Goal: Communication & Community: Participate in discussion

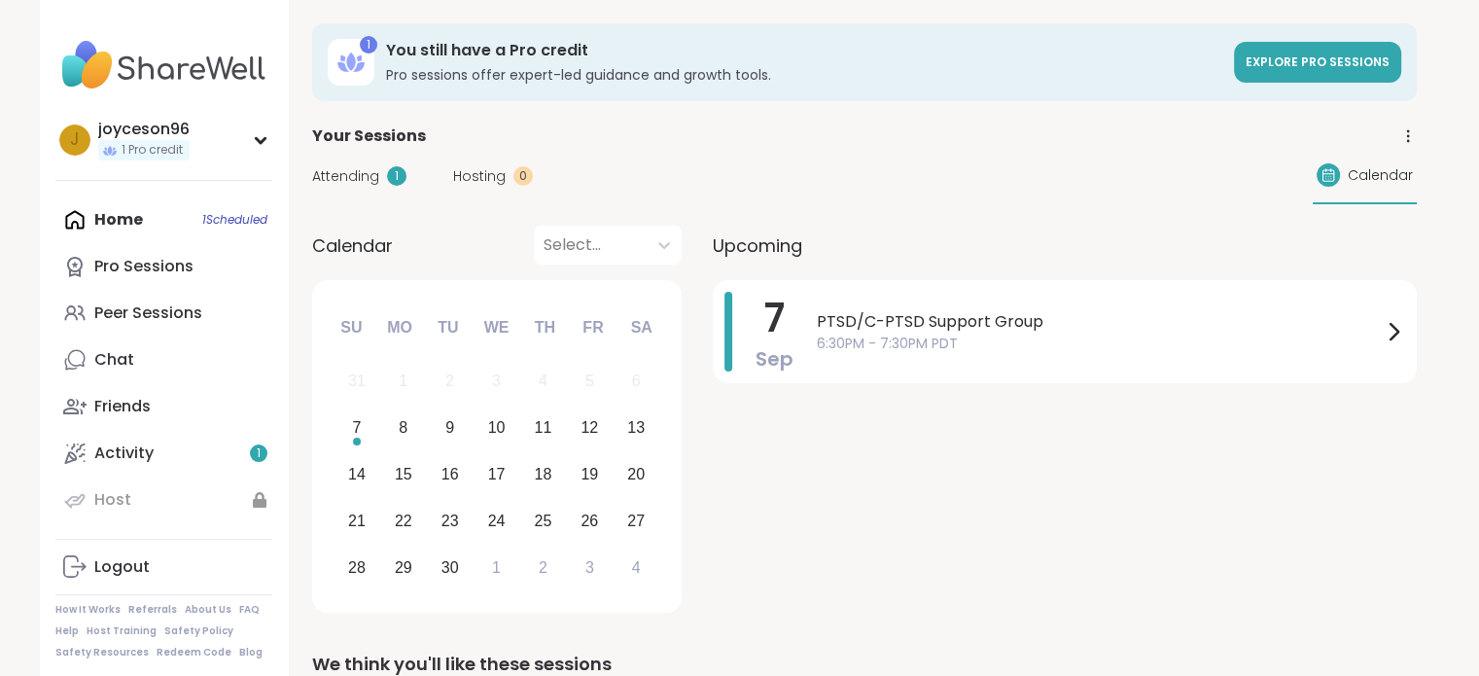
click at [366, 178] on span "Attending" at bounding box center [345, 176] width 67 height 20
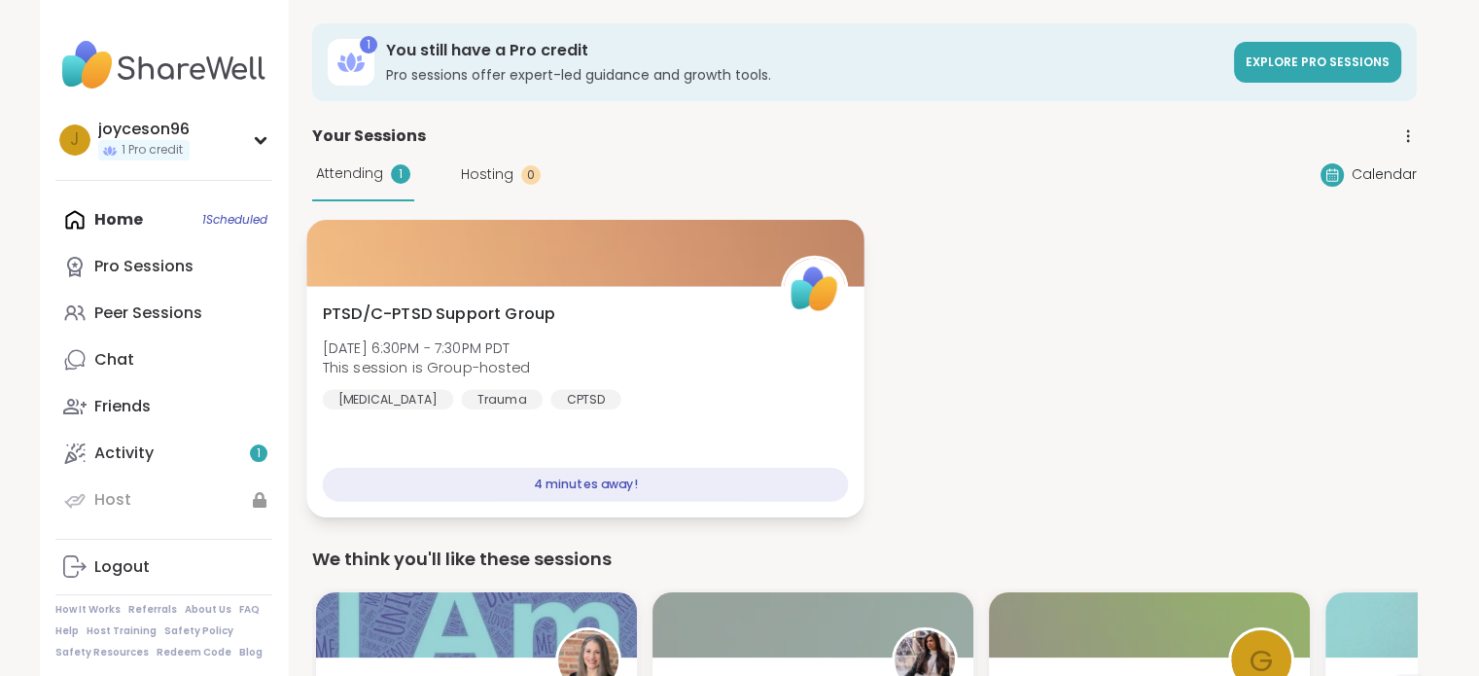
click at [550, 494] on div "4 minutes away!" at bounding box center [585, 485] width 526 height 34
click at [413, 308] on span "PTSD/C-PTSD Support Group" at bounding box center [438, 313] width 233 height 23
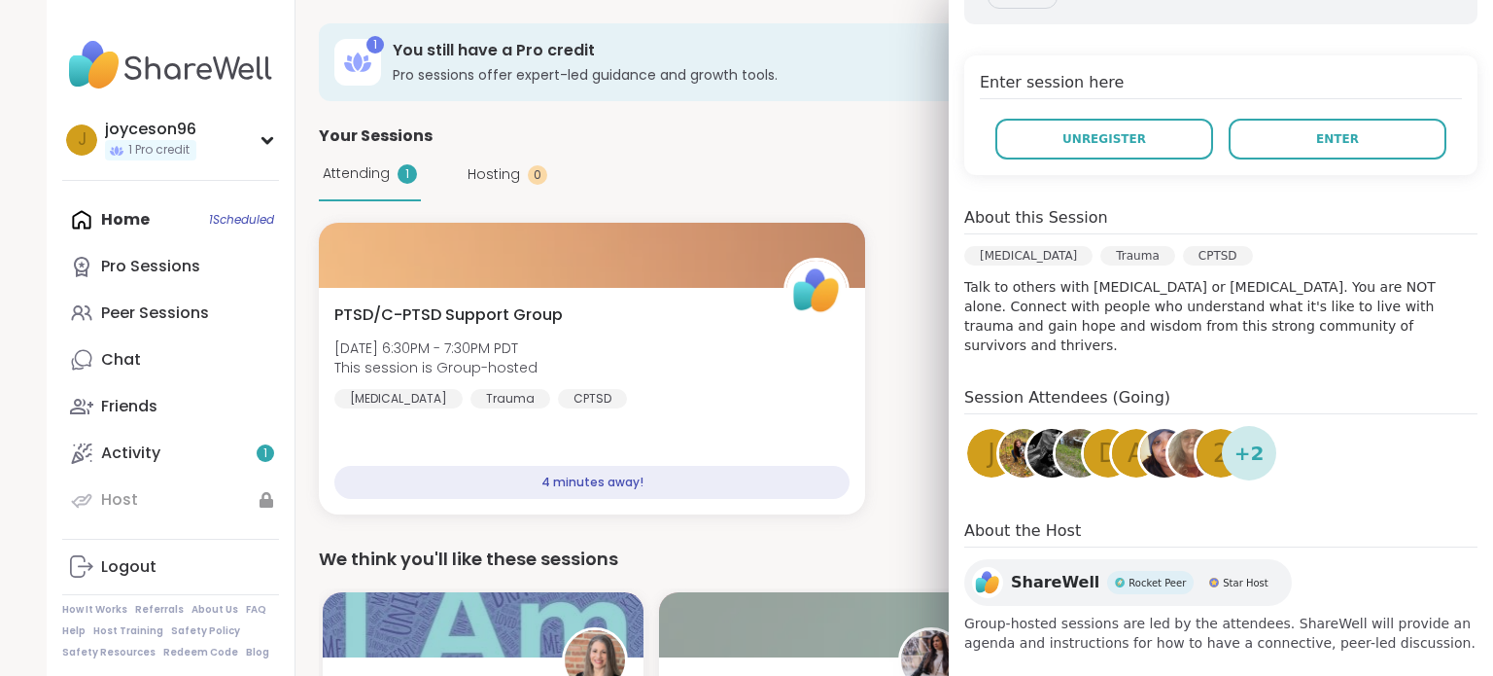
scroll to position [358, 0]
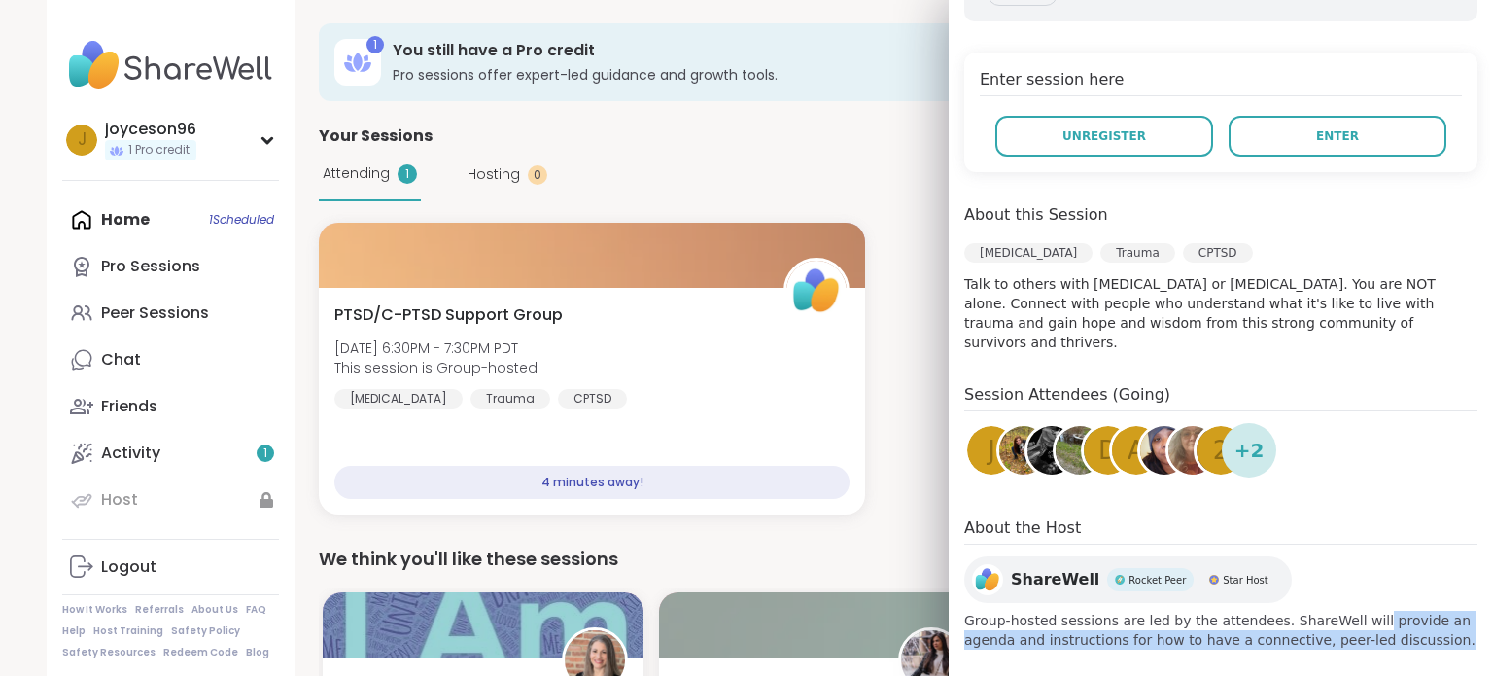
drag, startPoint x: 1306, startPoint y: 604, endPoint x: 1319, endPoint y: 621, distance: 22.2
click at [1319, 620] on span "Group-hosted sessions are led by the attendees. ShareWell will provide an agend…" at bounding box center [1221, 630] width 513 height 39
click at [1319, 621] on span "Group-hosted sessions are led by the attendees. ShareWell will provide an agend…" at bounding box center [1221, 630] width 513 height 39
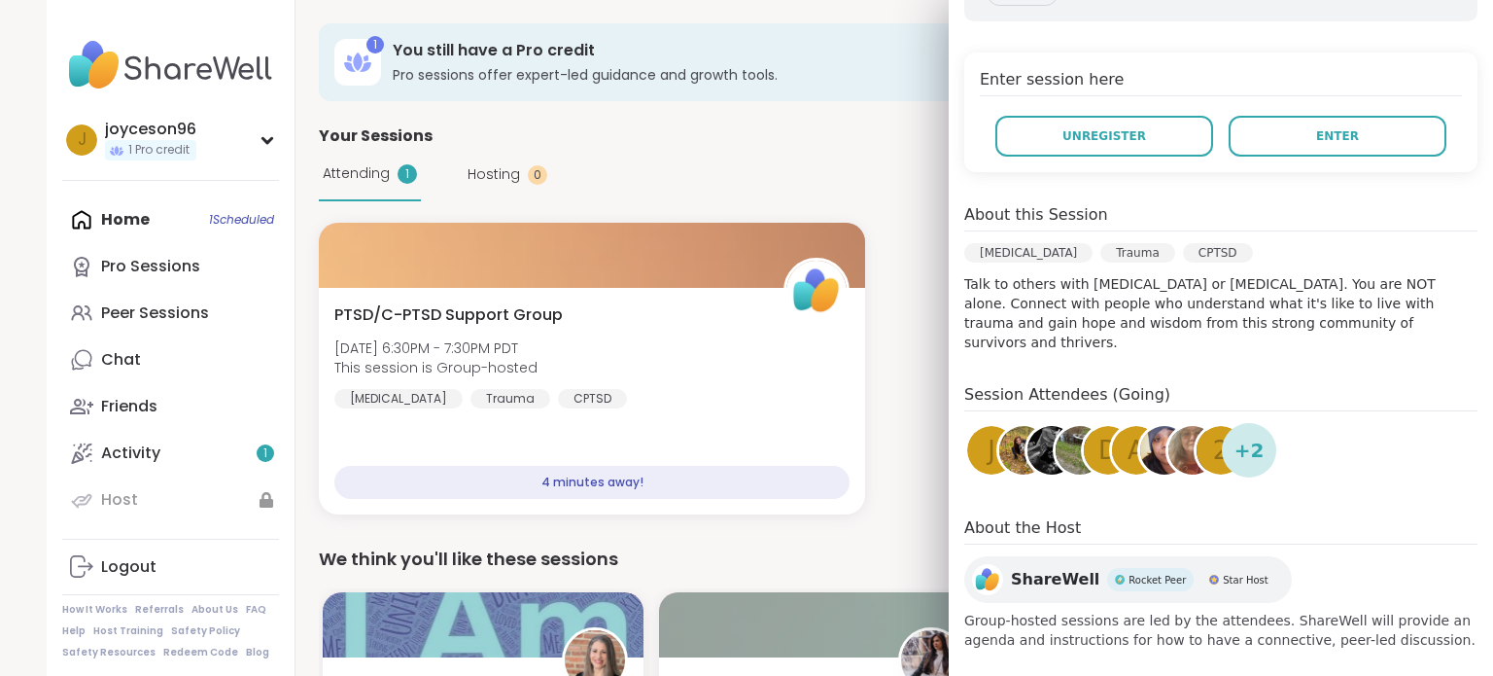
click at [1286, 619] on span "Group-hosted sessions are led by the attendees. ShareWell will provide an agend…" at bounding box center [1221, 630] width 513 height 39
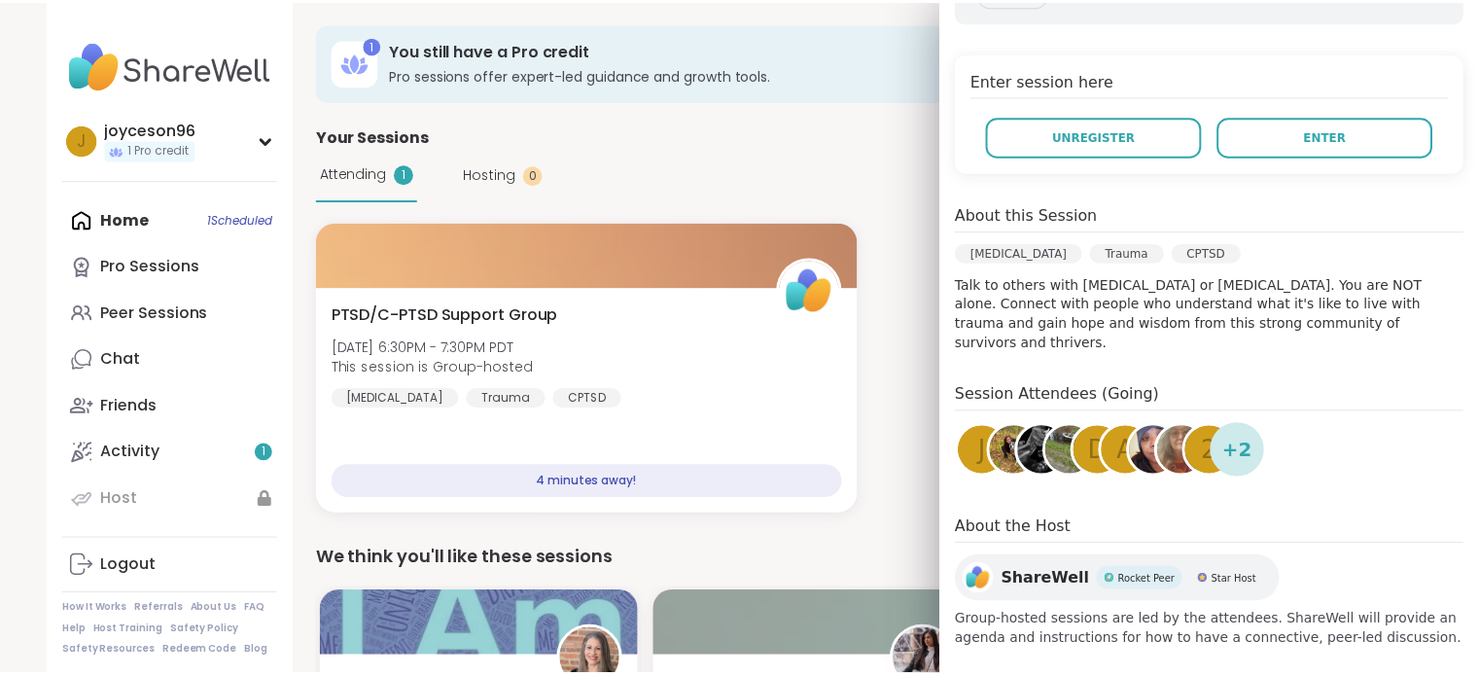
scroll to position [0, 0]
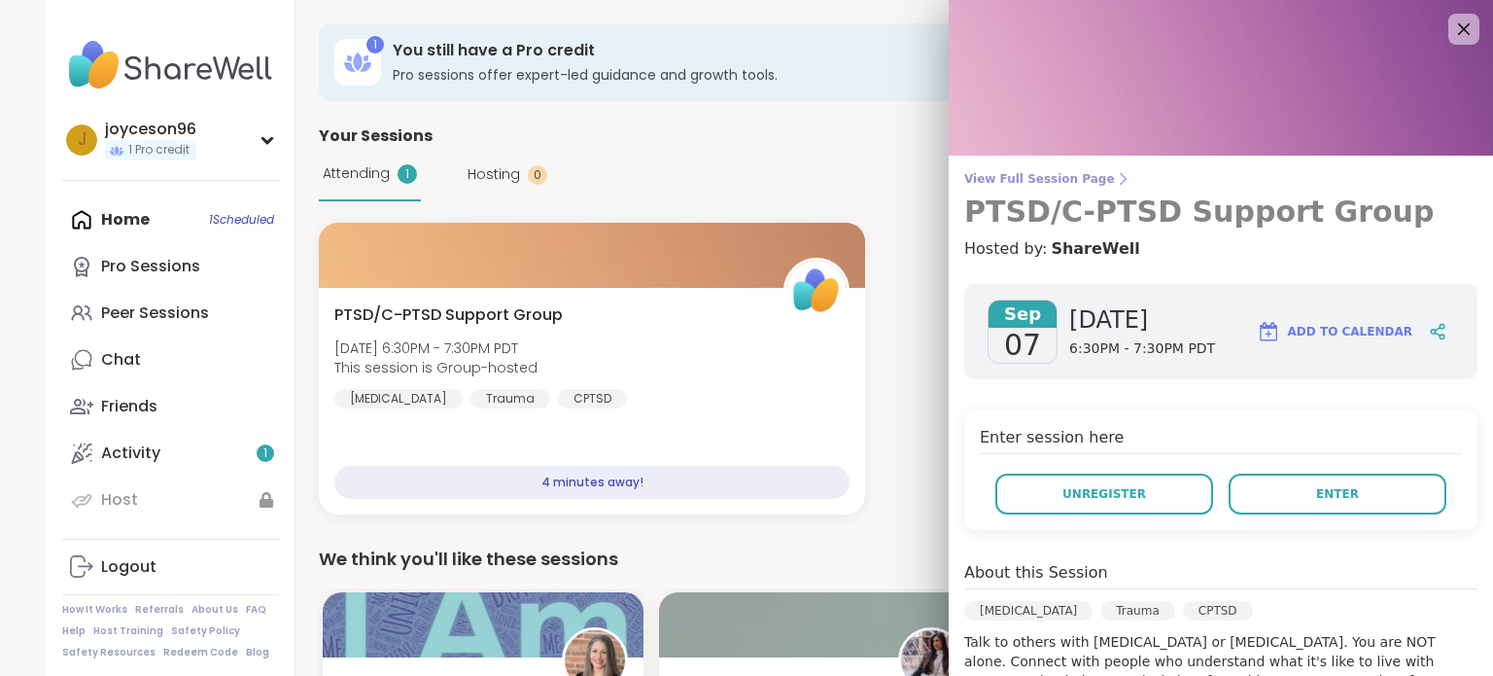
click at [1019, 186] on span "View Full Session Page" at bounding box center [1221, 179] width 513 height 16
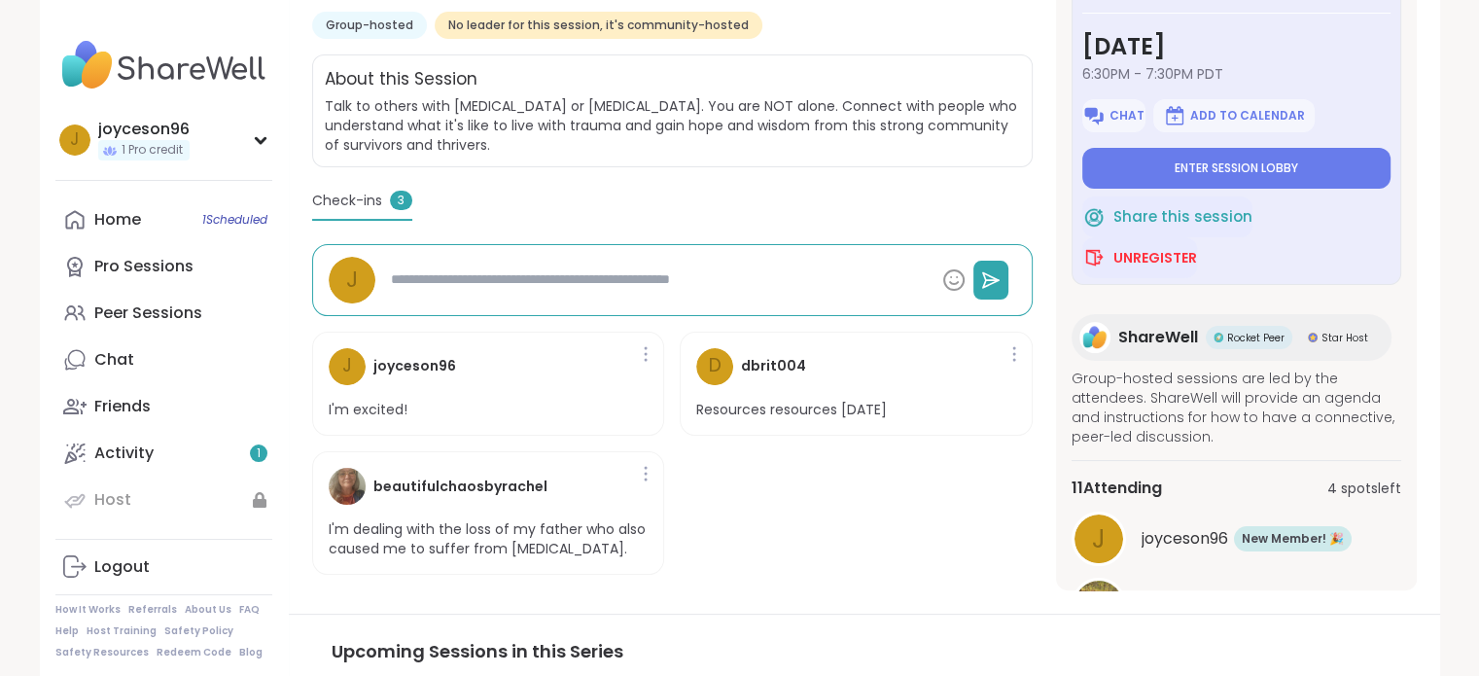
scroll to position [93, 0]
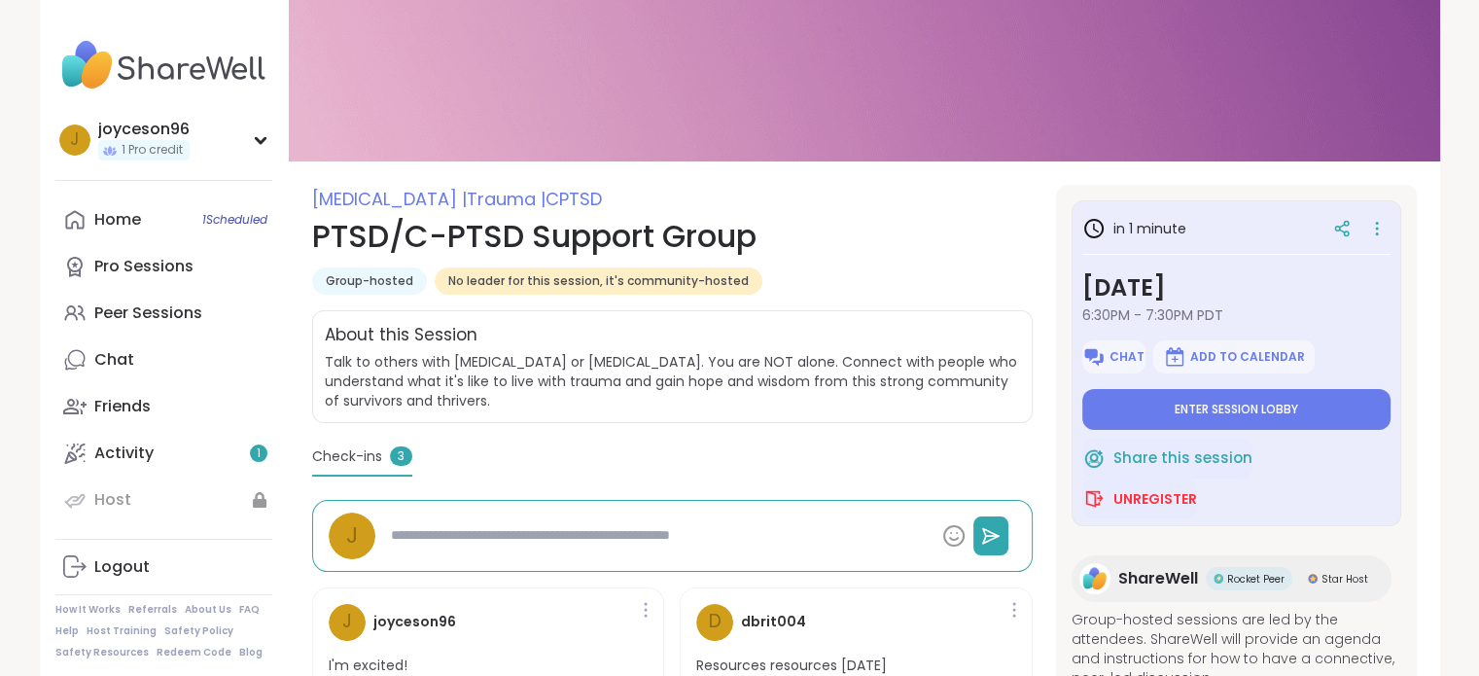
click at [862, 228] on h1 "PTSD/C-PTSD Support Group" at bounding box center [672, 236] width 720 height 47
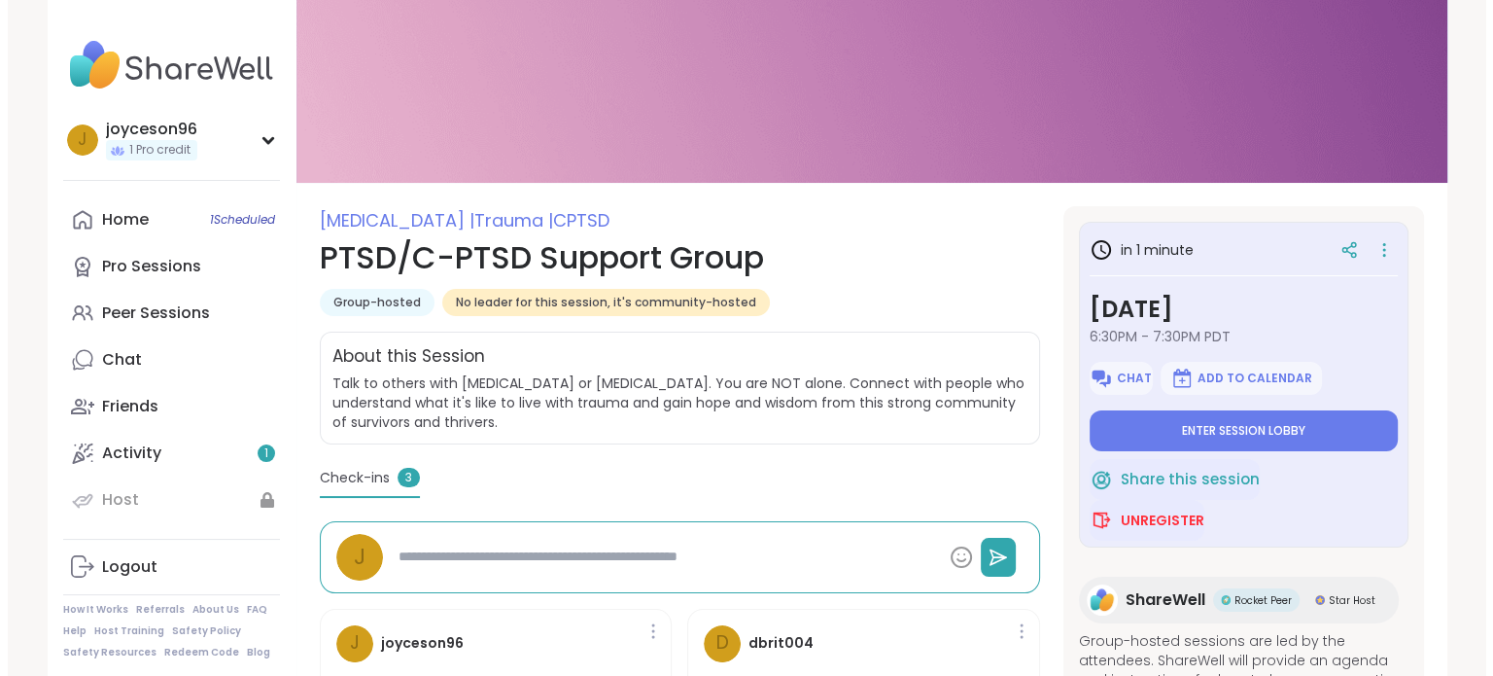
scroll to position [0, 0]
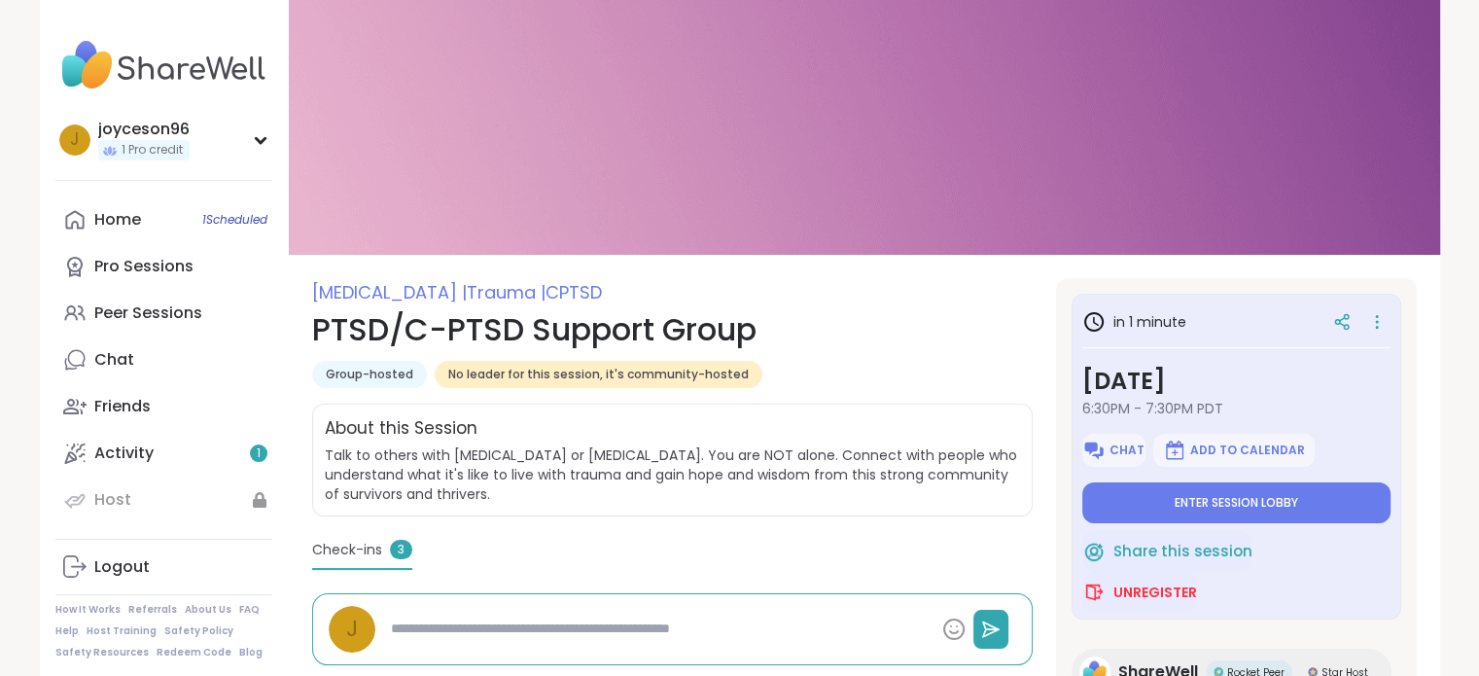
click at [856, 325] on h1 "PTSD/C-PTSD Support Group" at bounding box center [672, 329] width 720 height 47
click at [1200, 495] on span "Enter session lobby" at bounding box center [1236, 503] width 123 height 16
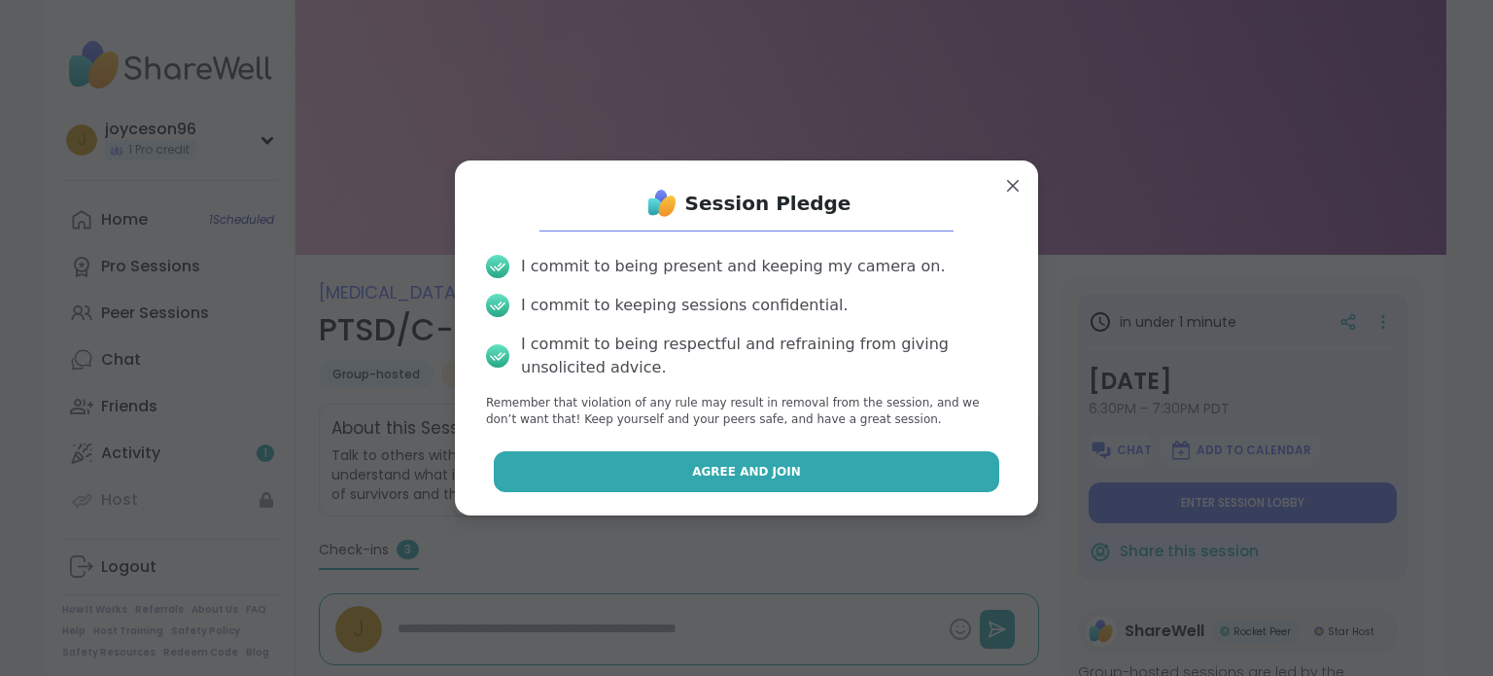
click at [825, 477] on button "Agree and Join" at bounding box center [747, 471] width 507 height 41
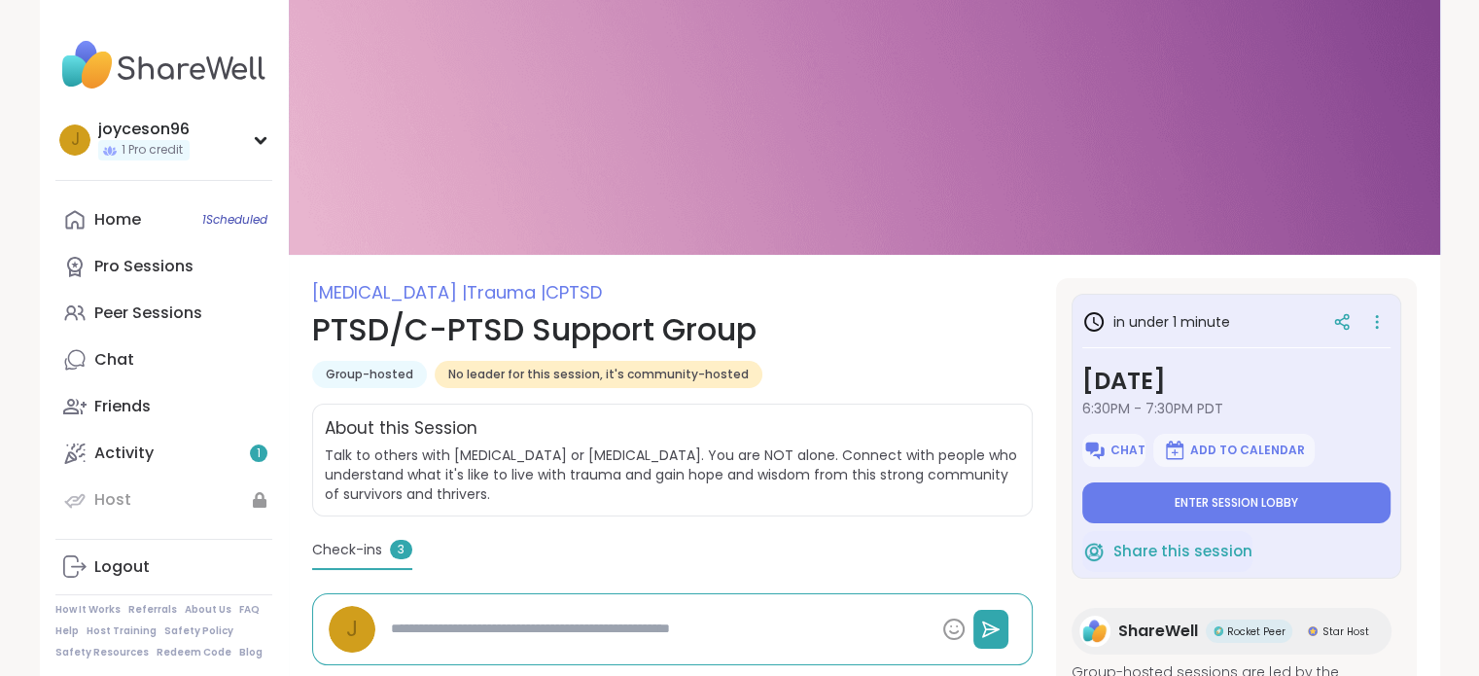
type textarea "*"
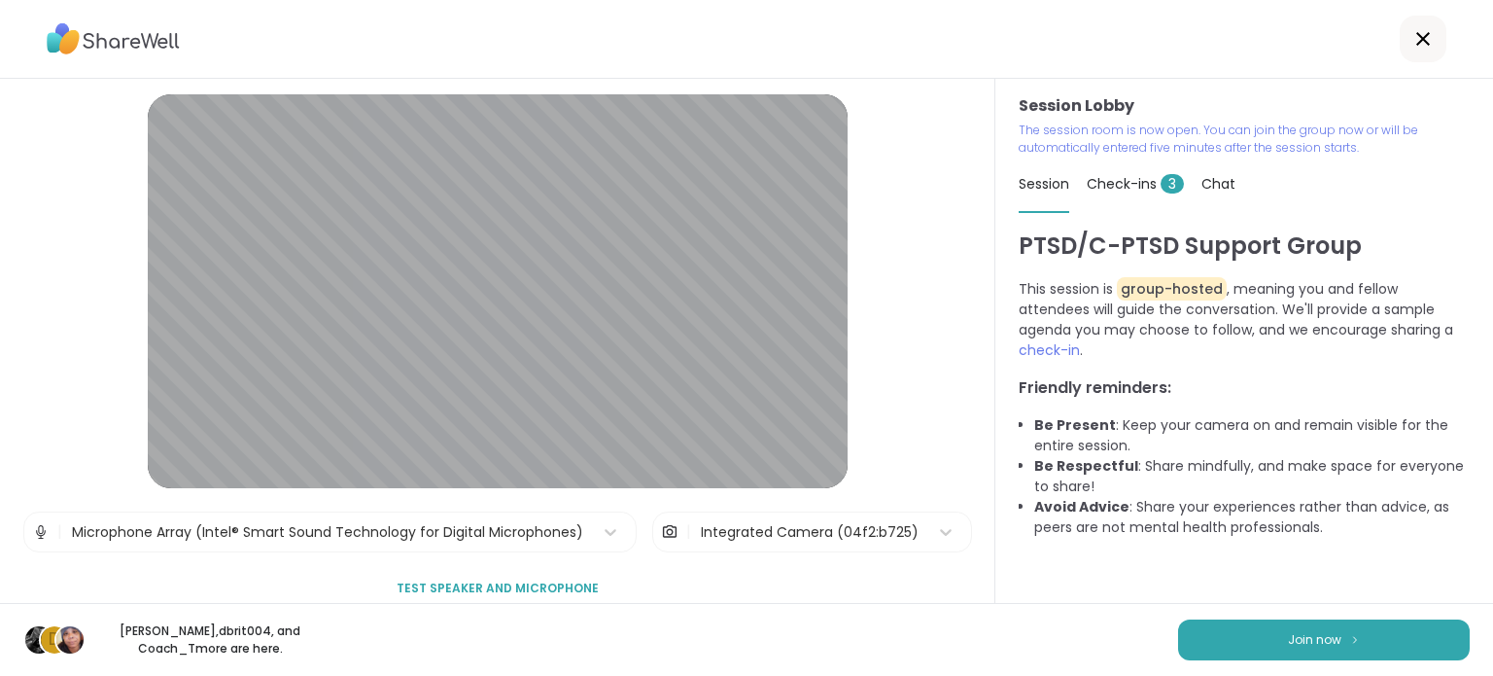
click at [1195, 345] on p "This session is group-hosted , meaning you and fellow attendees will guide the …" at bounding box center [1244, 320] width 451 height 82
drag, startPoint x: 1168, startPoint y: 432, endPoint x: 1239, endPoint y: 548, distance: 136.6
click at [1239, 548] on div "PTSD/C-[MEDICAL_DATA] Support Group This session is group-hosted , meaning you …" at bounding box center [1244, 415] width 451 height 374
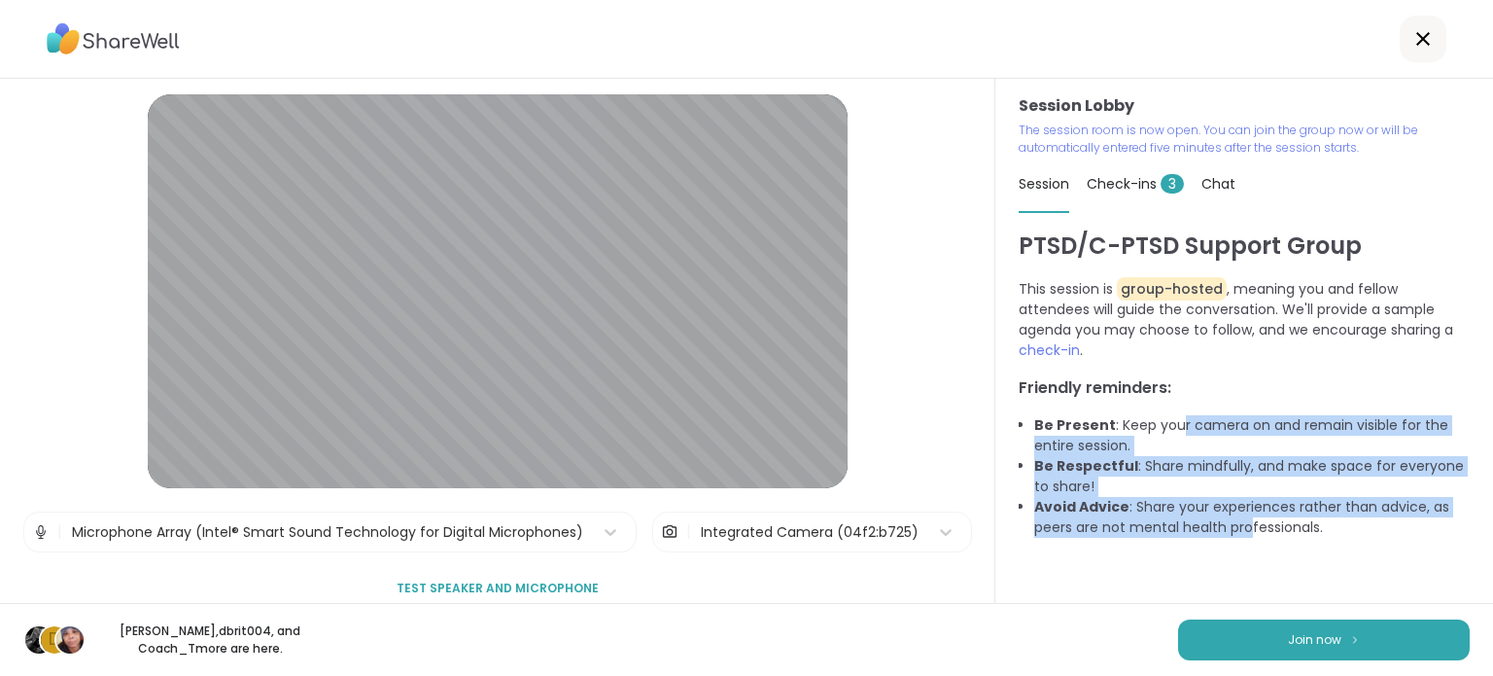
click at [1257, 551] on div "PTSD/C-[MEDICAL_DATA] Support Group This session is group-hosted , meaning you …" at bounding box center [1244, 415] width 451 height 374
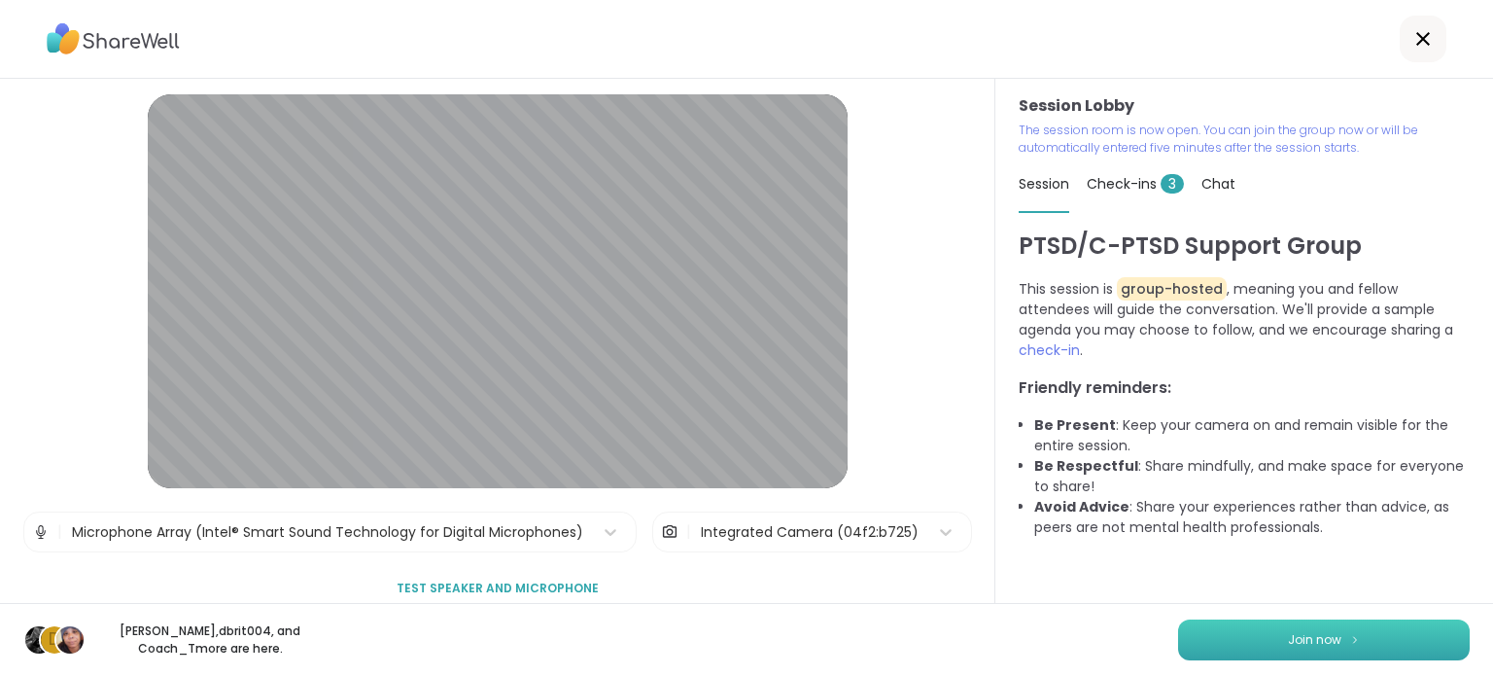
click at [1288, 641] on span "Join now" at bounding box center [1314, 640] width 53 height 18
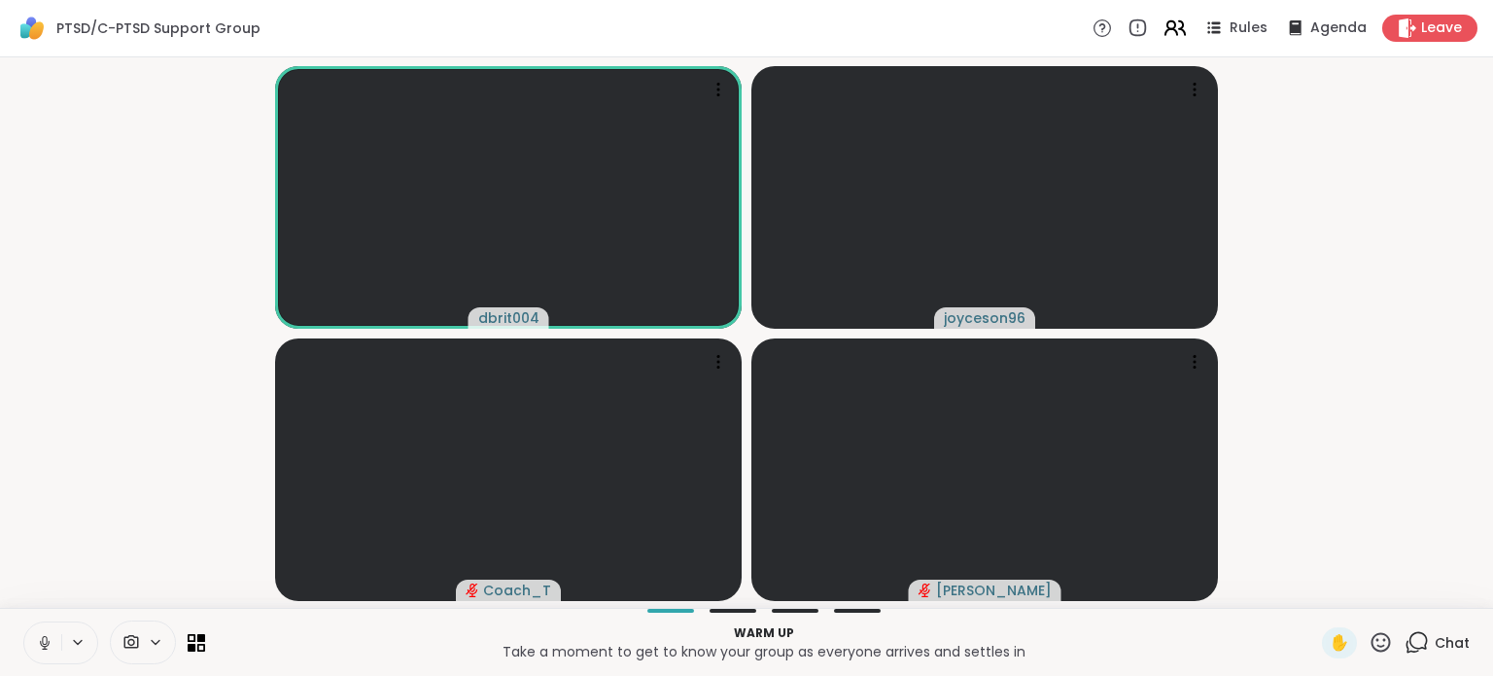
click at [1170, 18] on icon at bounding box center [1175, 28] width 24 height 24
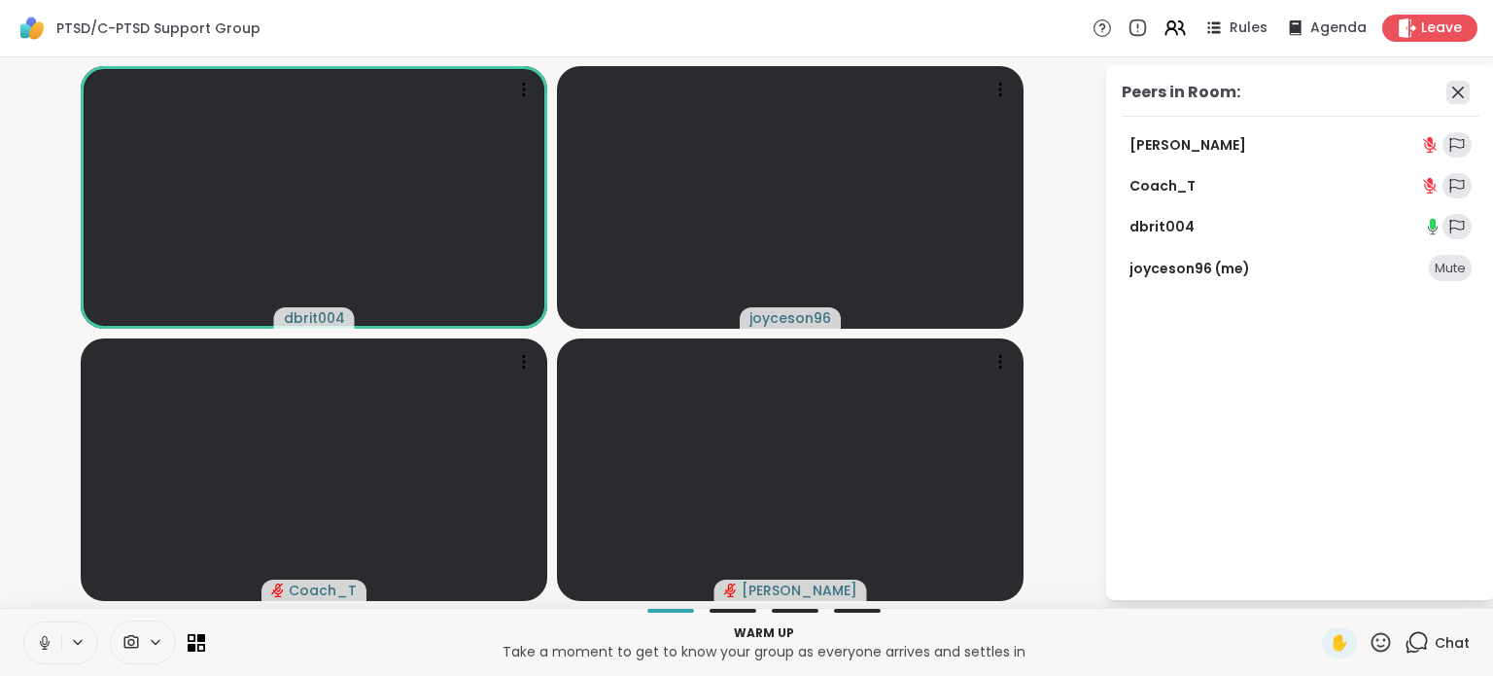
click at [1464, 90] on icon at bounding box center [1458, 92] width 23 height 23
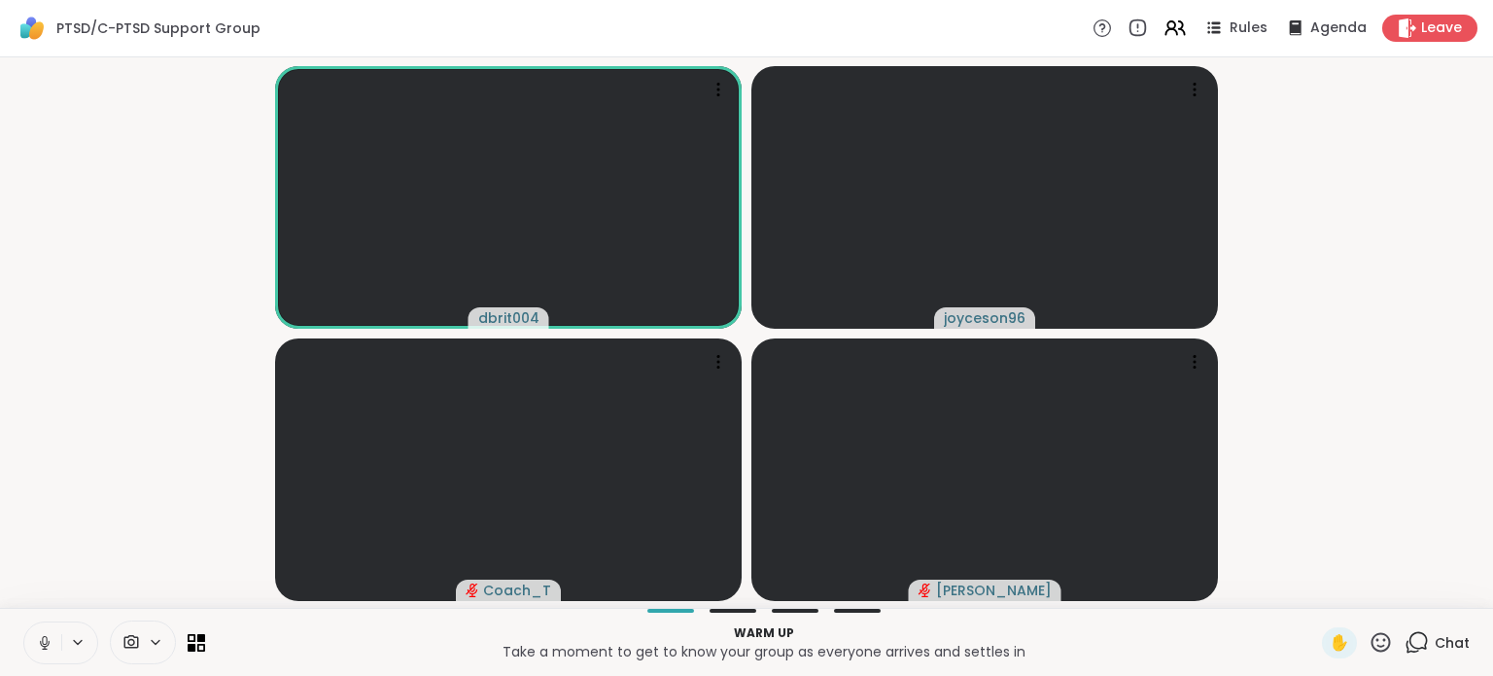
click at [35, 647] on button at bounding box center [42, 642] width 37 height 41
click at [1231, 15] on div "Rules Agenda Leave" at bounding box center [1285, 28] width 385 height 27
click at [1230, 28] on span "Rules" at bounding box center [1250, 28] width 40 height 20
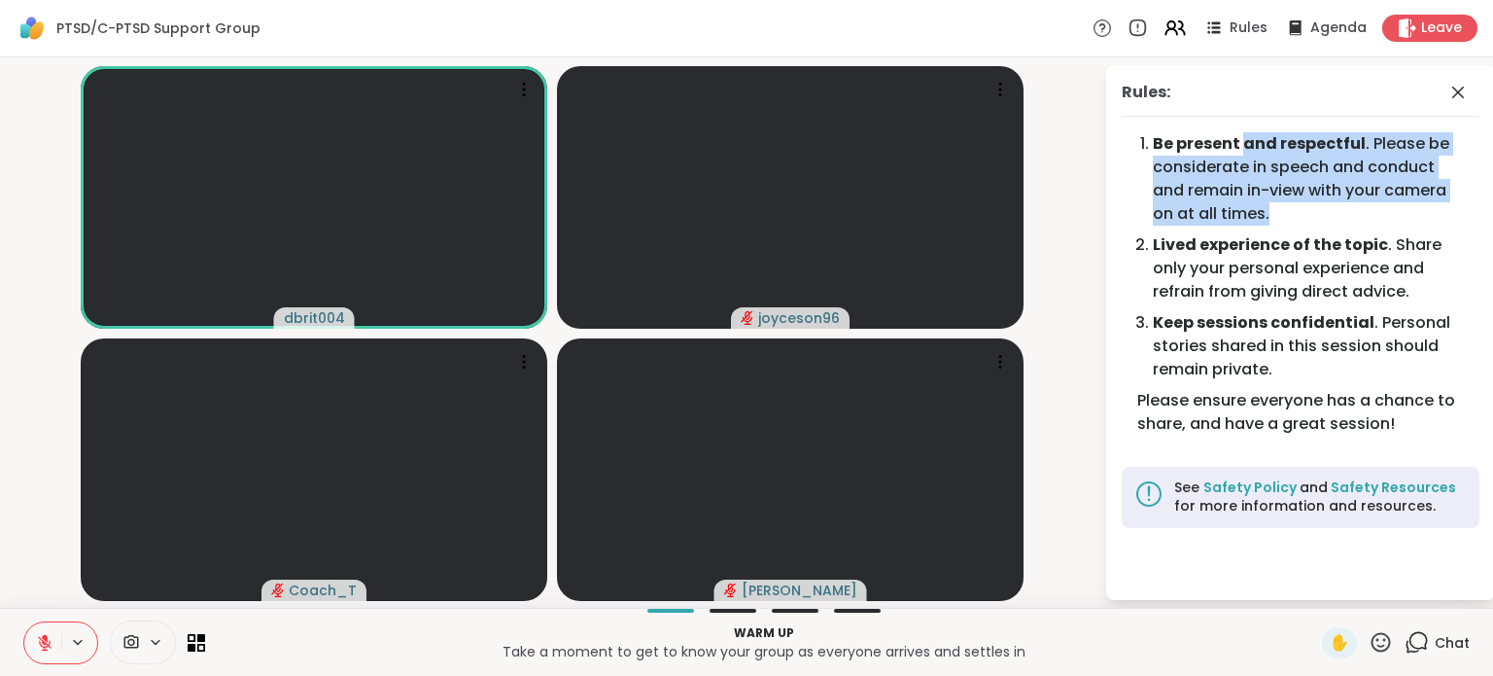
drag, startPoint x: 1242, startPoint y: 142, endPoint x: 1273, endPoint y: 221, distance: 84.7
click at [1273, 221] on li "Be present and respectful . Please be considerate in speech and conduct and rem…" at bounding box center [1308, 178] width 311 height 93
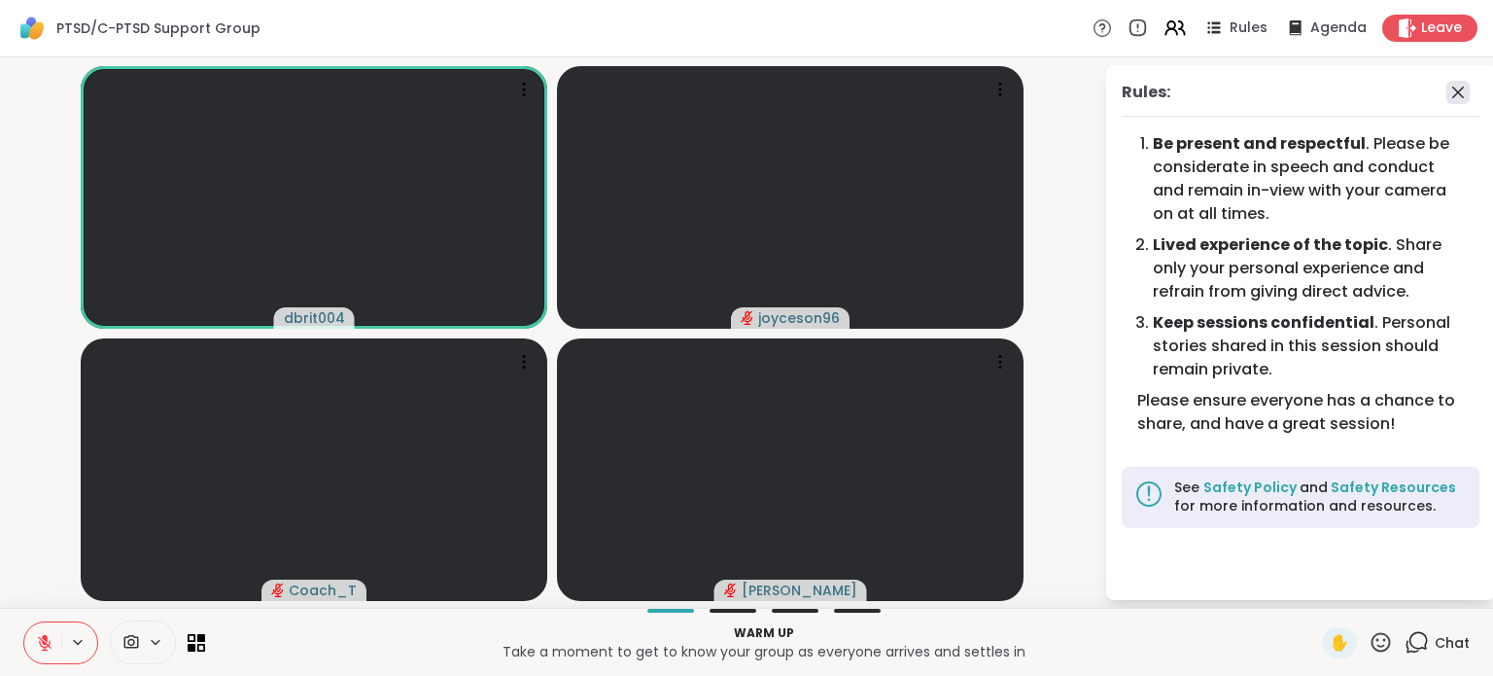
click at [1464, 92] on icon at bounding box center [1458, 92] width 23 height 23
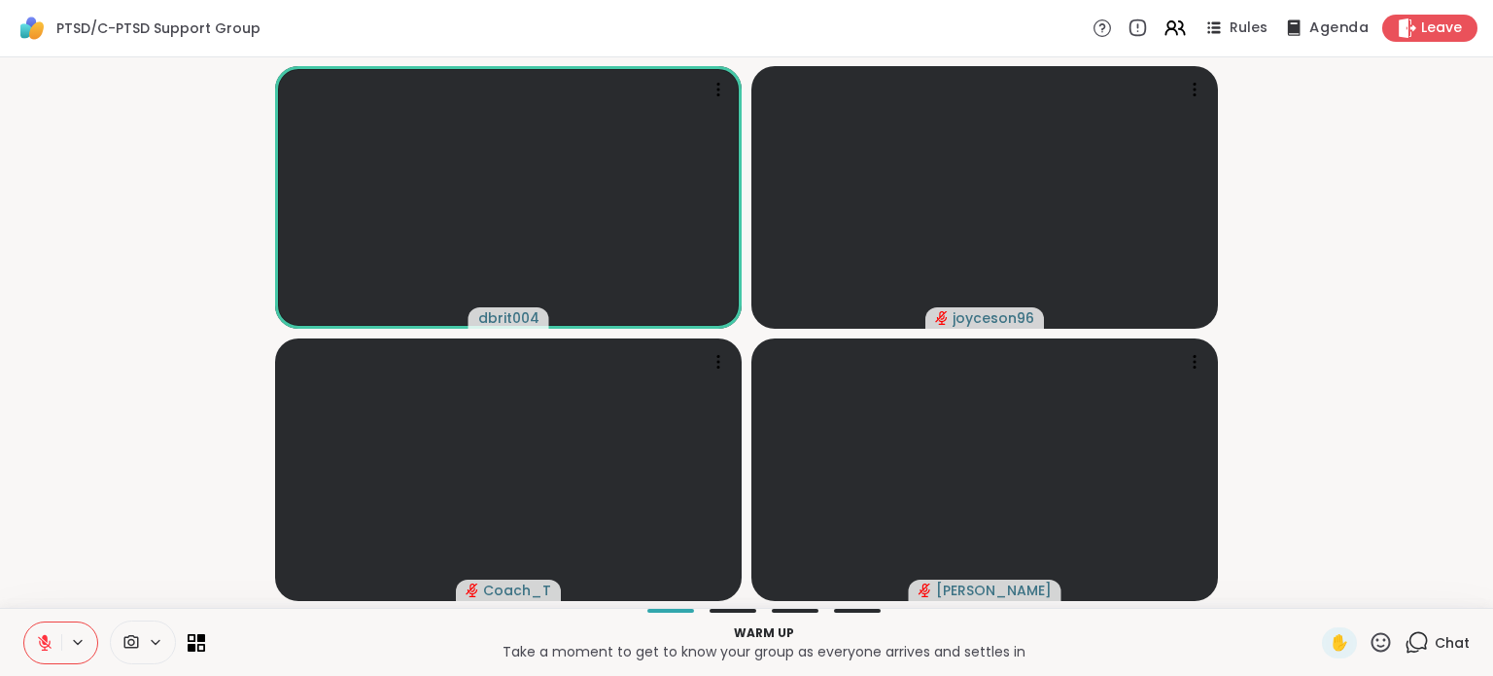
click at [1310, 23] on span "Agenda" at bounding box center [1339, 28] width 59 height 20
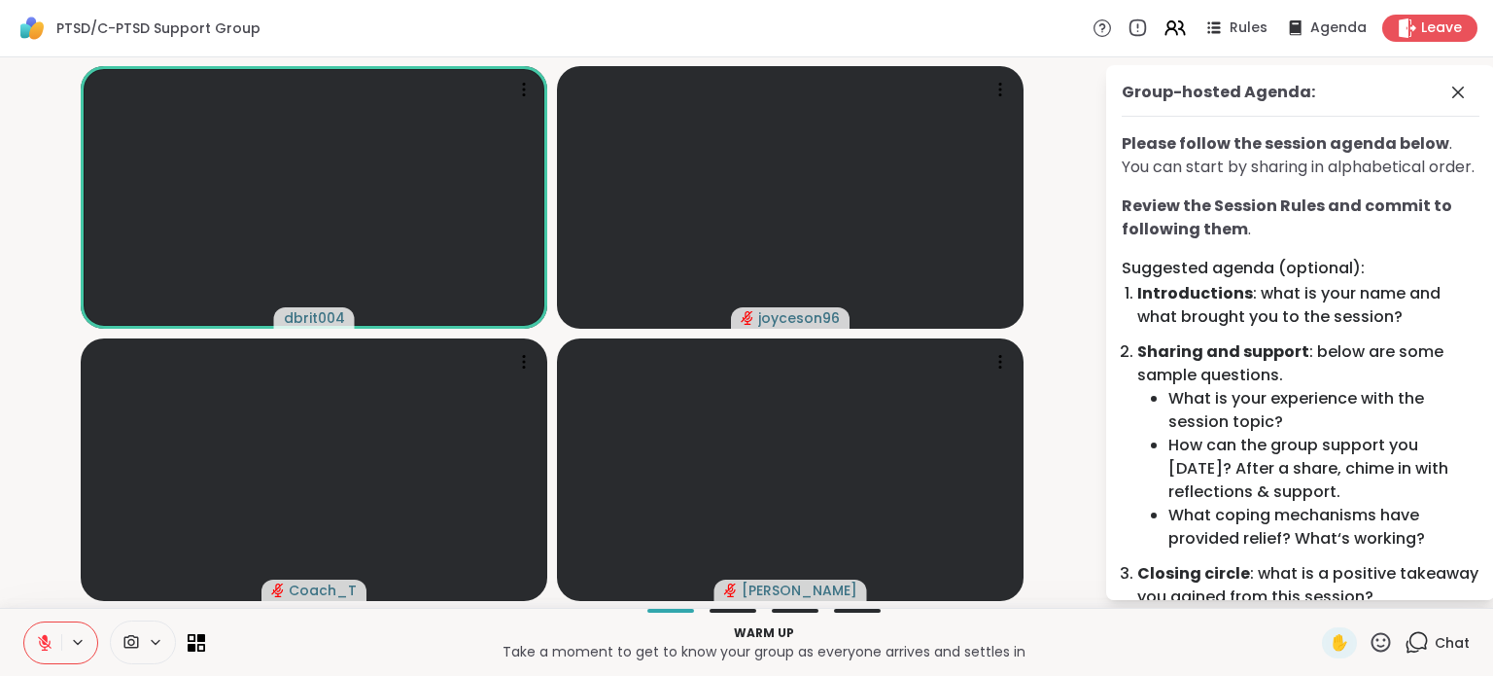
click at [1346, 235] on b "Review the Session Rules and commit to following them" at bounding box center [1287, 217] width 331 height 46
click at [1321, 534] on li "What coping mechanisms have provided relief? What‘s working?" at bounding box center [1324, 527] width 311 height 47
click at [163, 642] on span at bounding box center [161, 642] width 27 height 17
click at [182, 586] on div at bounding box center [183, 572] width 33 height 33
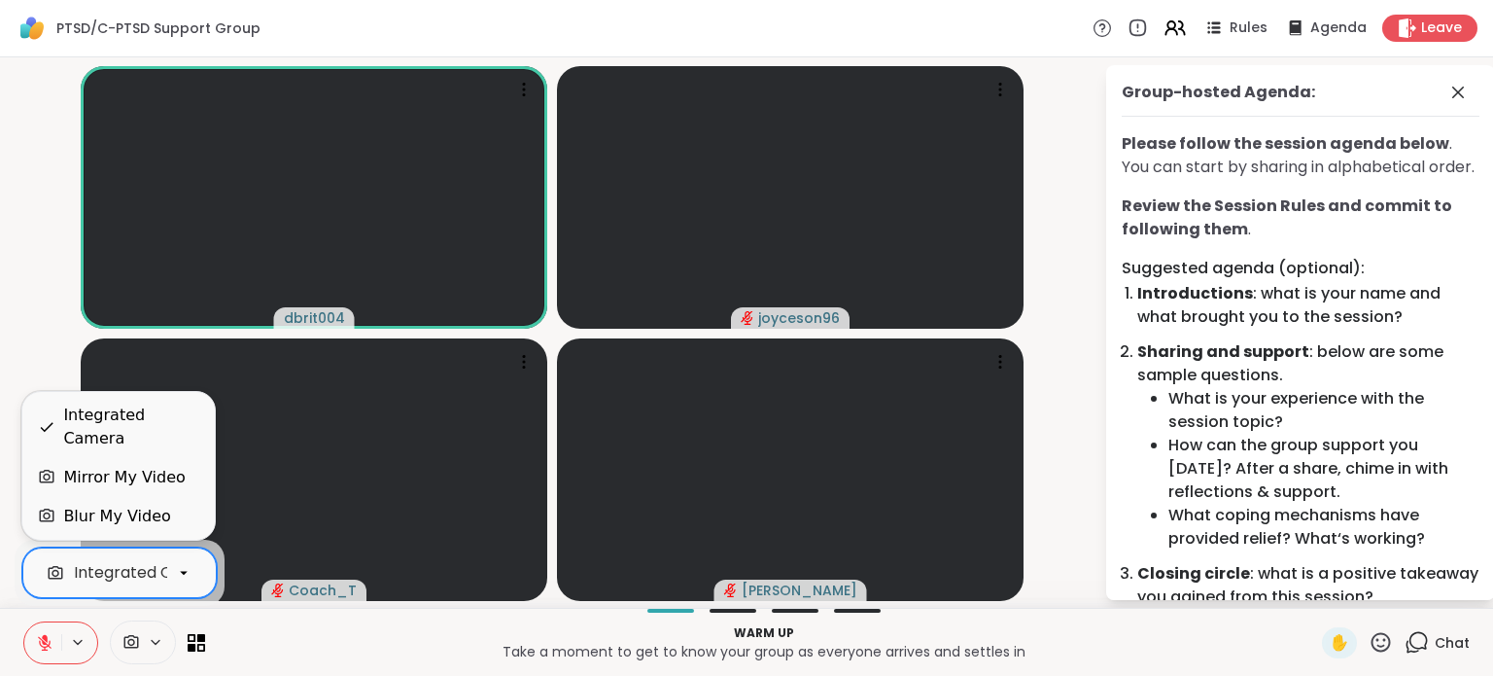
click at [163, 516] on div "Blur My Video" at bounding box center [118, 516] width 161 height 23
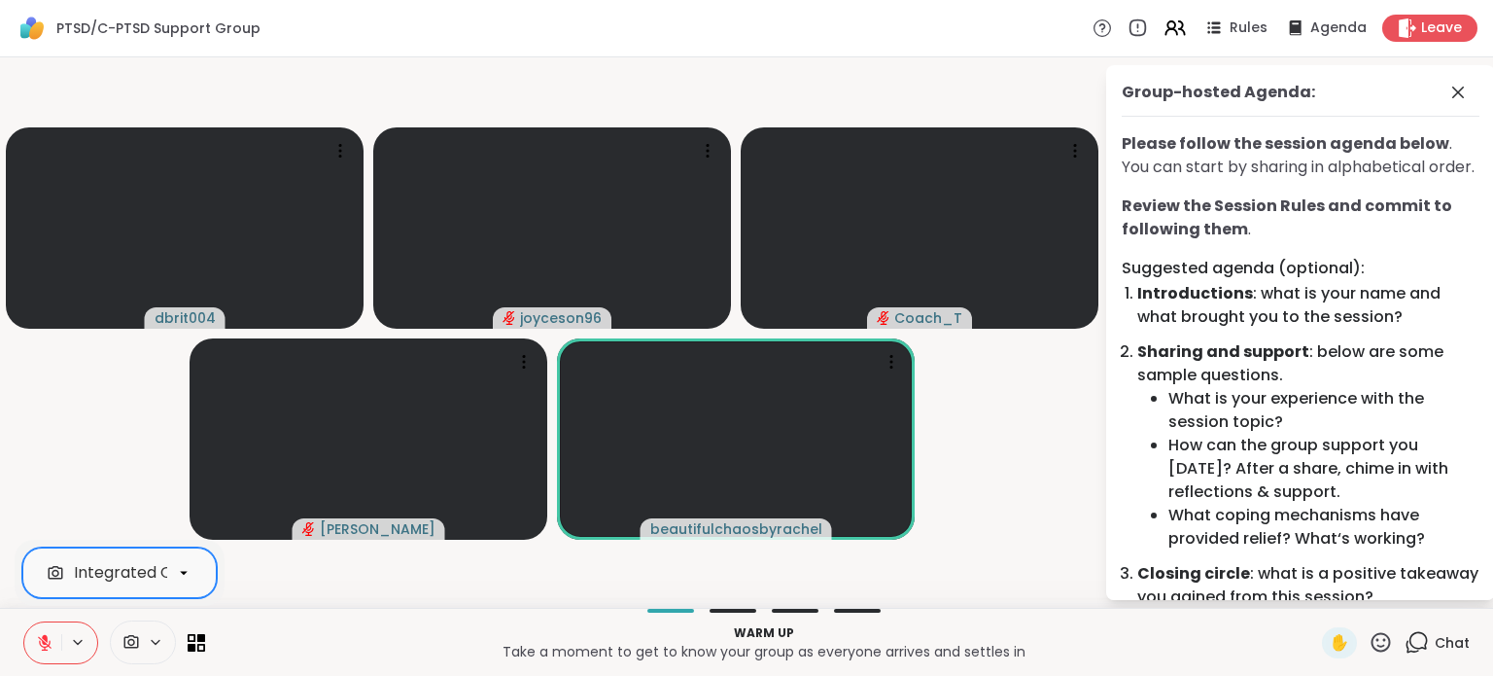
click at [185, 574] on icon at bounding box center [184, 573] width 18 height 18
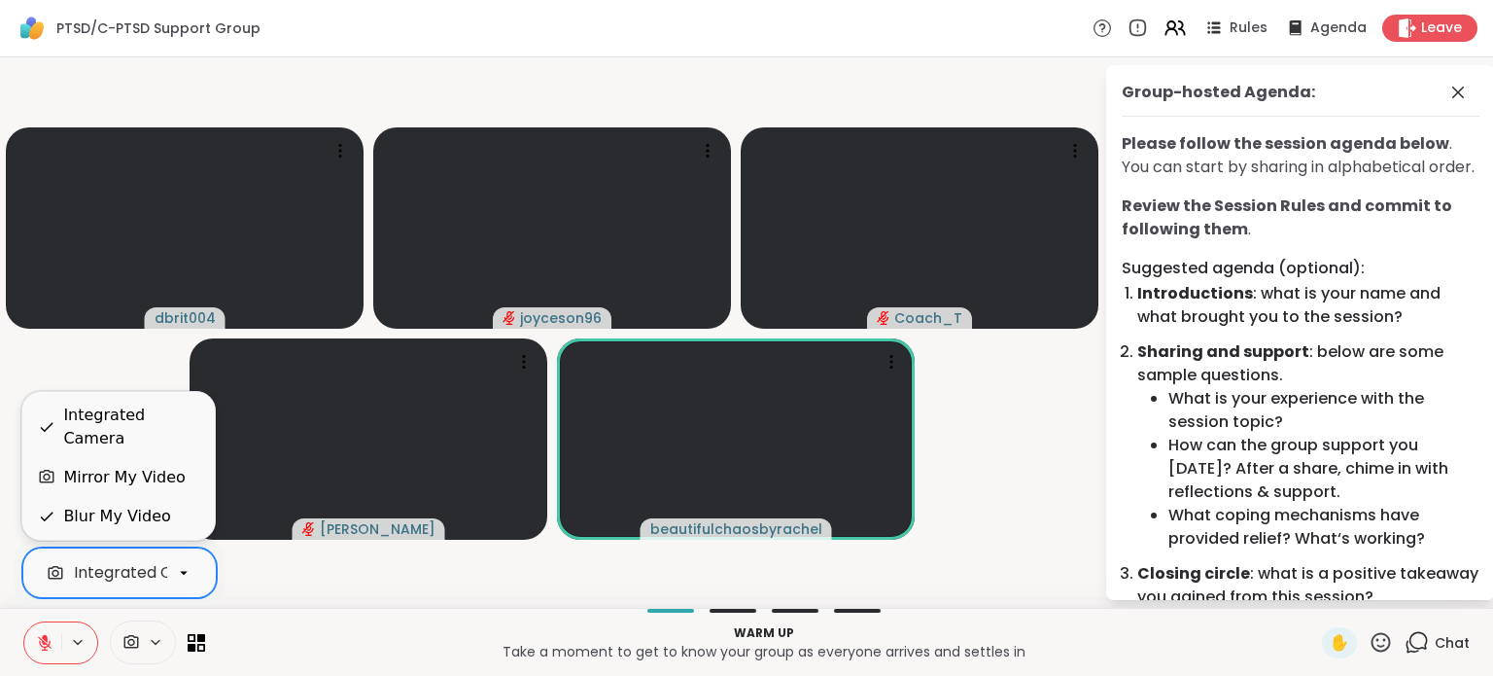
click at [183, 579] on icon at bounding box center [184, 573] width 18 height 18
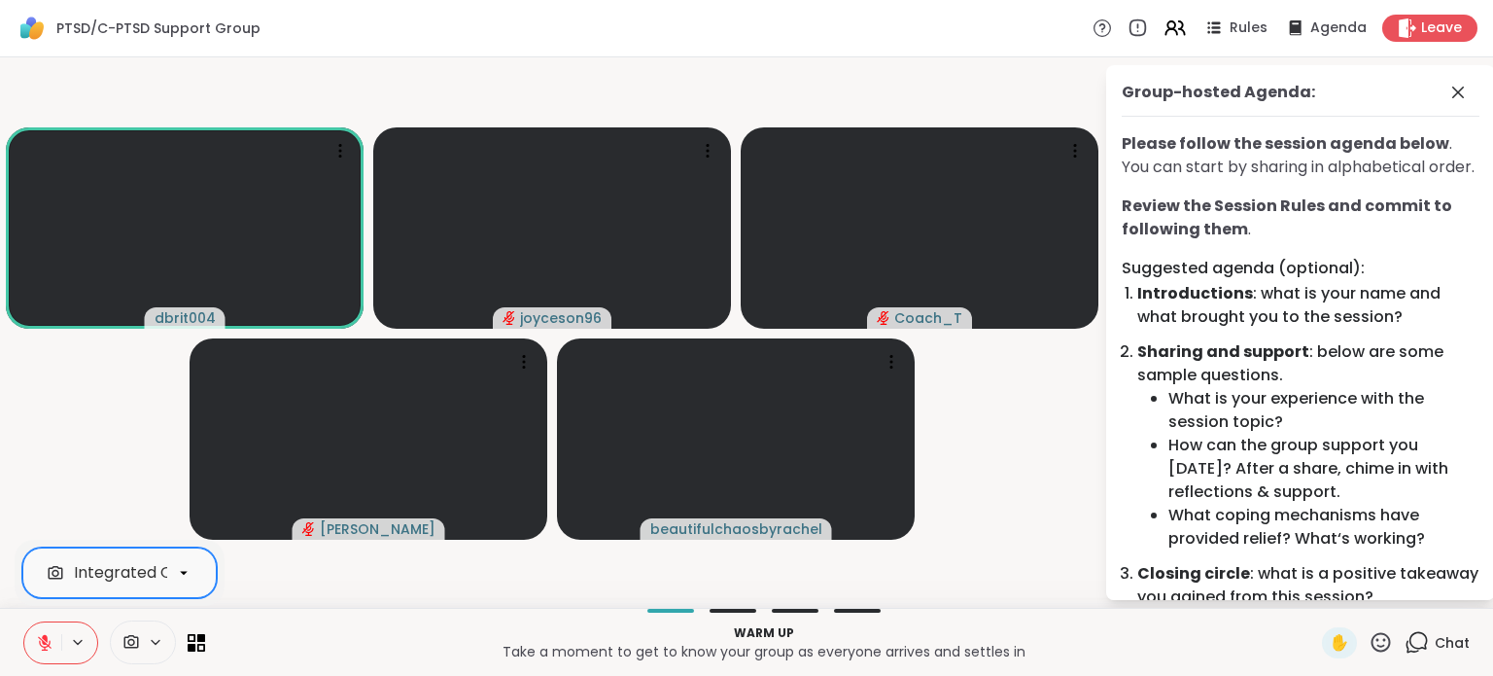
click at [187, 578] on icon at bounding box center [184, 573] width 18 height 18
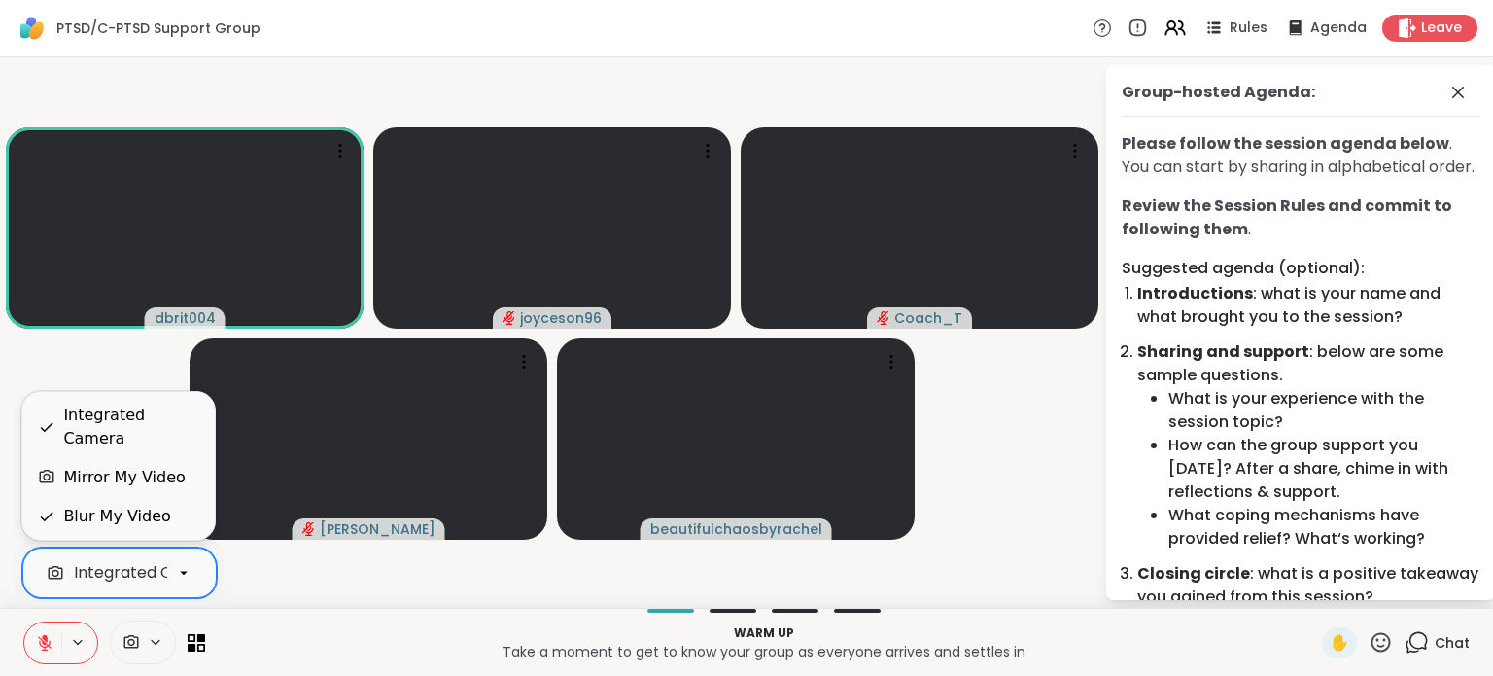
click at [271, 667] on div "option Blur My Video, selected. 3 results available. Use Up and Down to choose …" at bounding box center [746, 642] width 1493 height 68
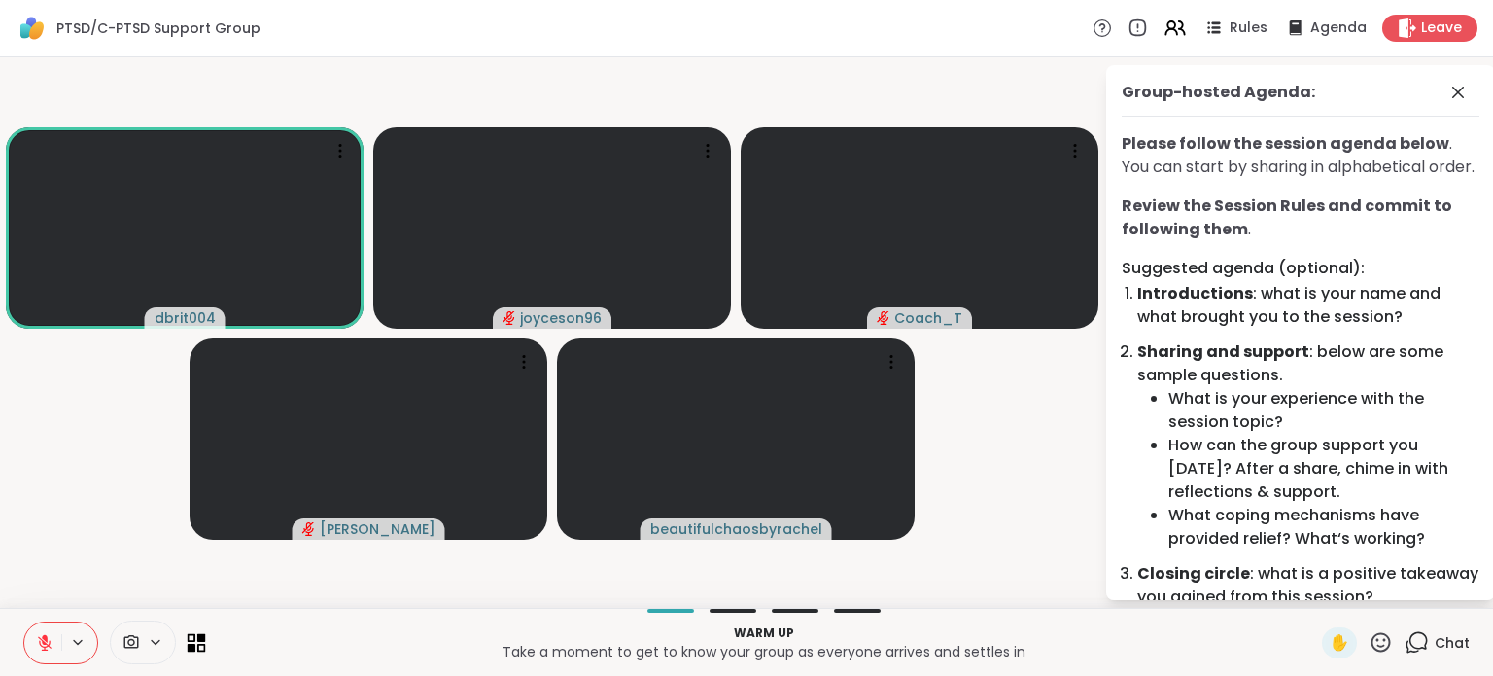
click at [200, 649] on icon at bounding box center [197, 642] width 18 height 18
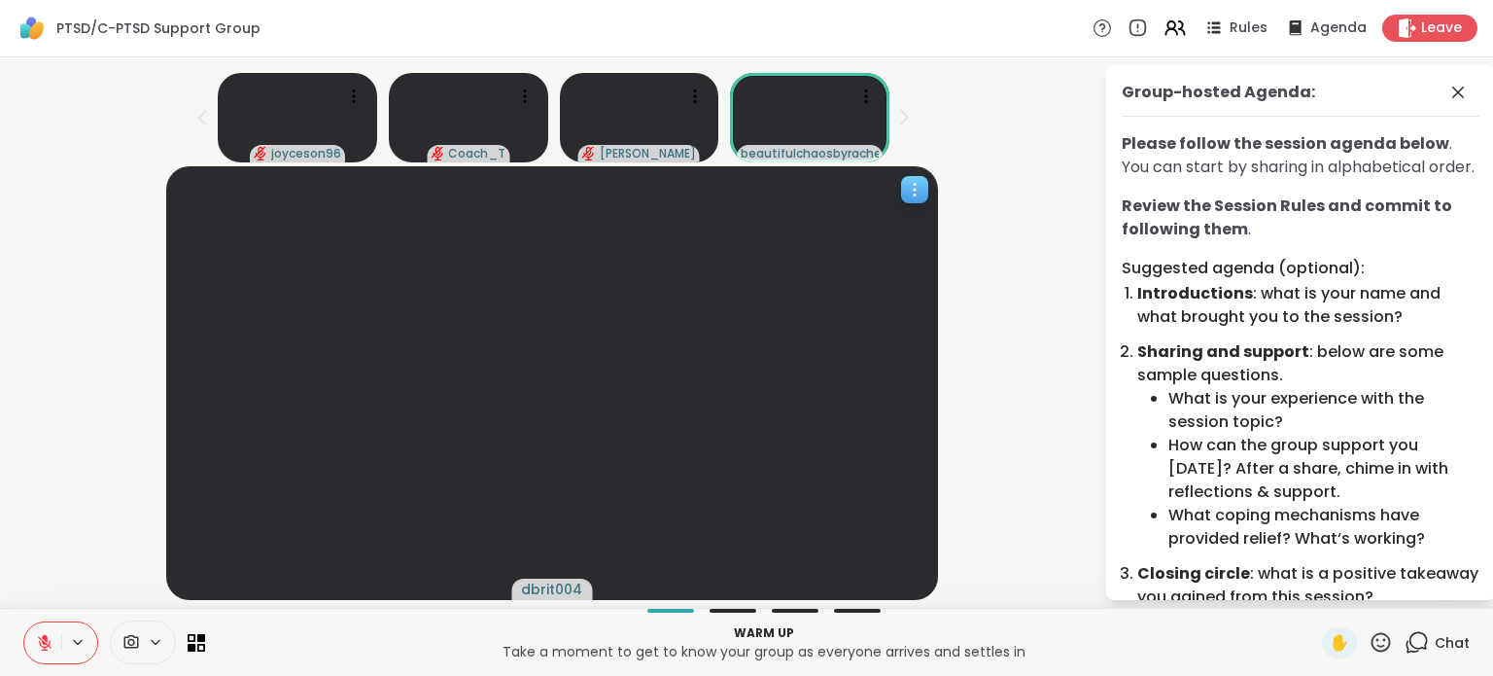
click at [915, 190] on icon at bounding box center [915, 190] width 2 height 2
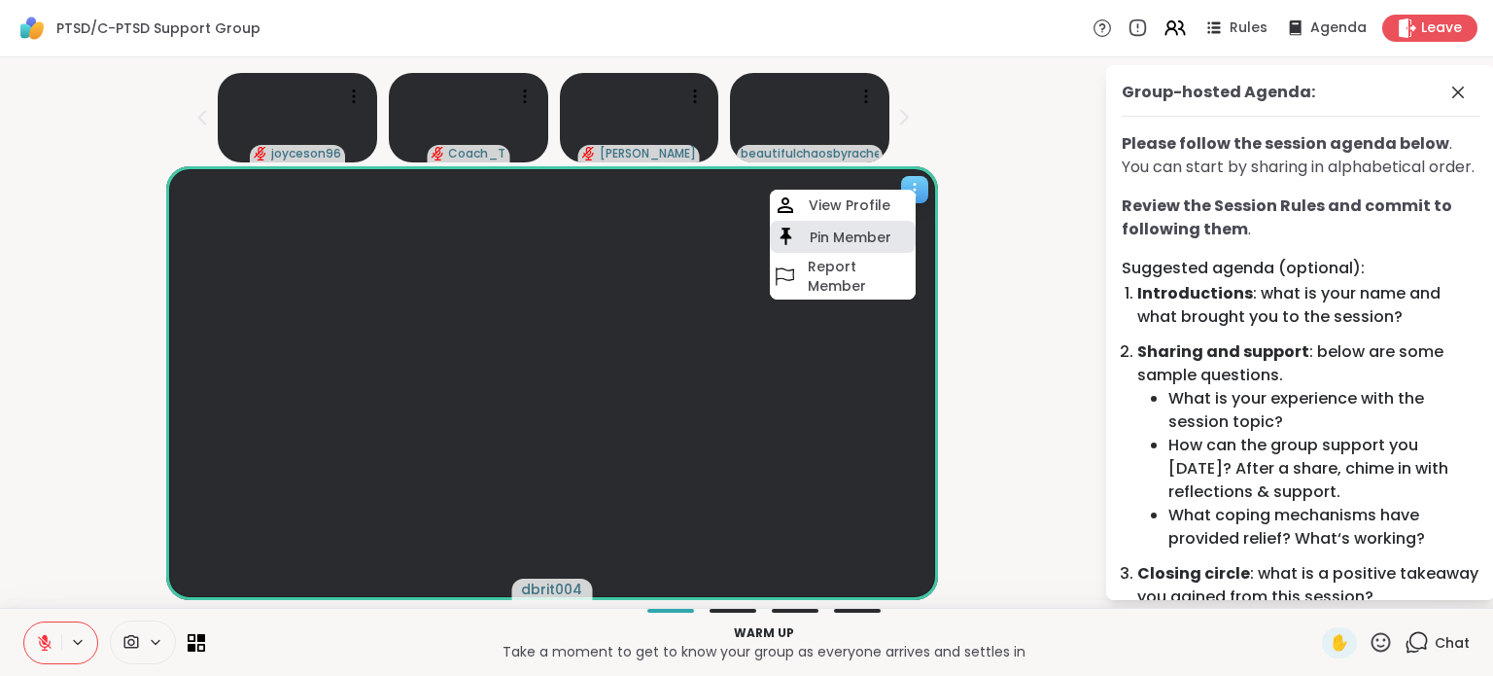
click at [854, 236] on h4 "Pin Member" at bounding box center [851, 237] width 82 height 19
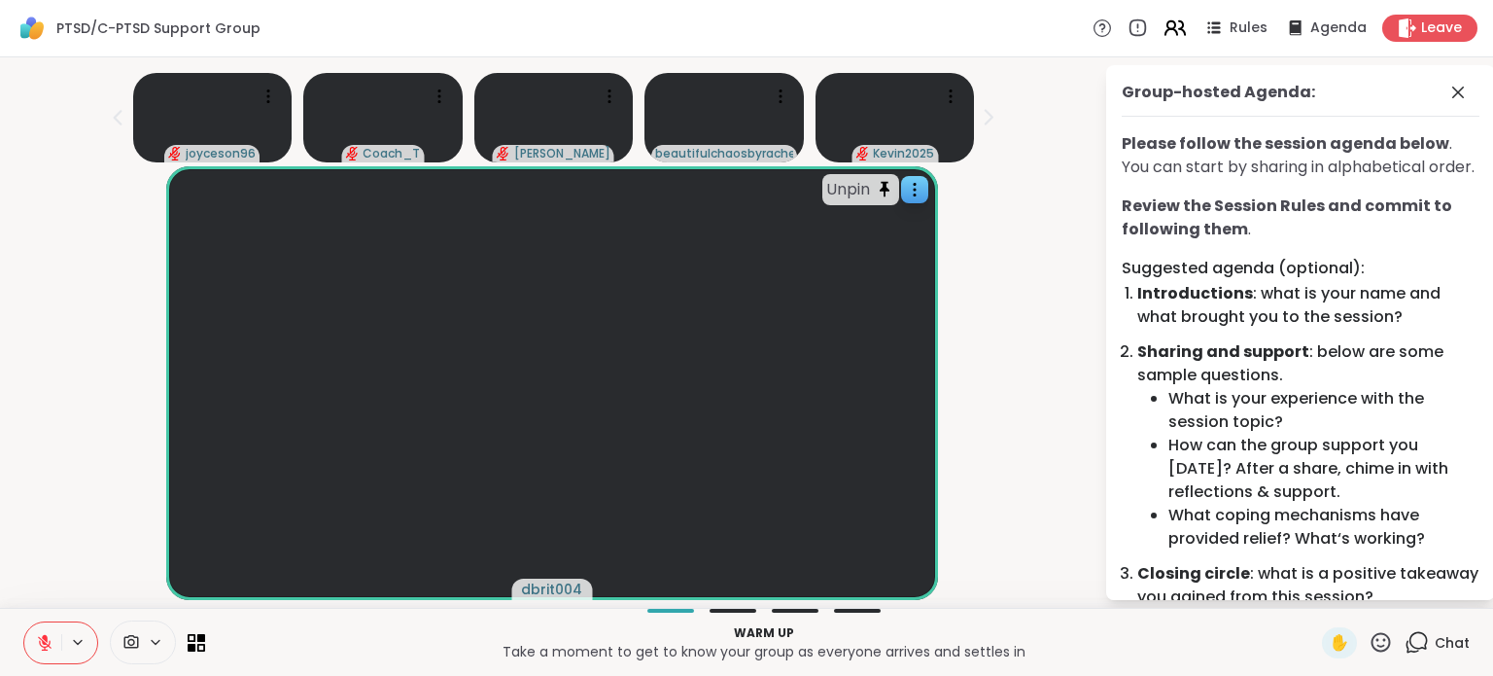
click at [1174, 38] on icon at bounding box center [1175, 28] width 24 height 24
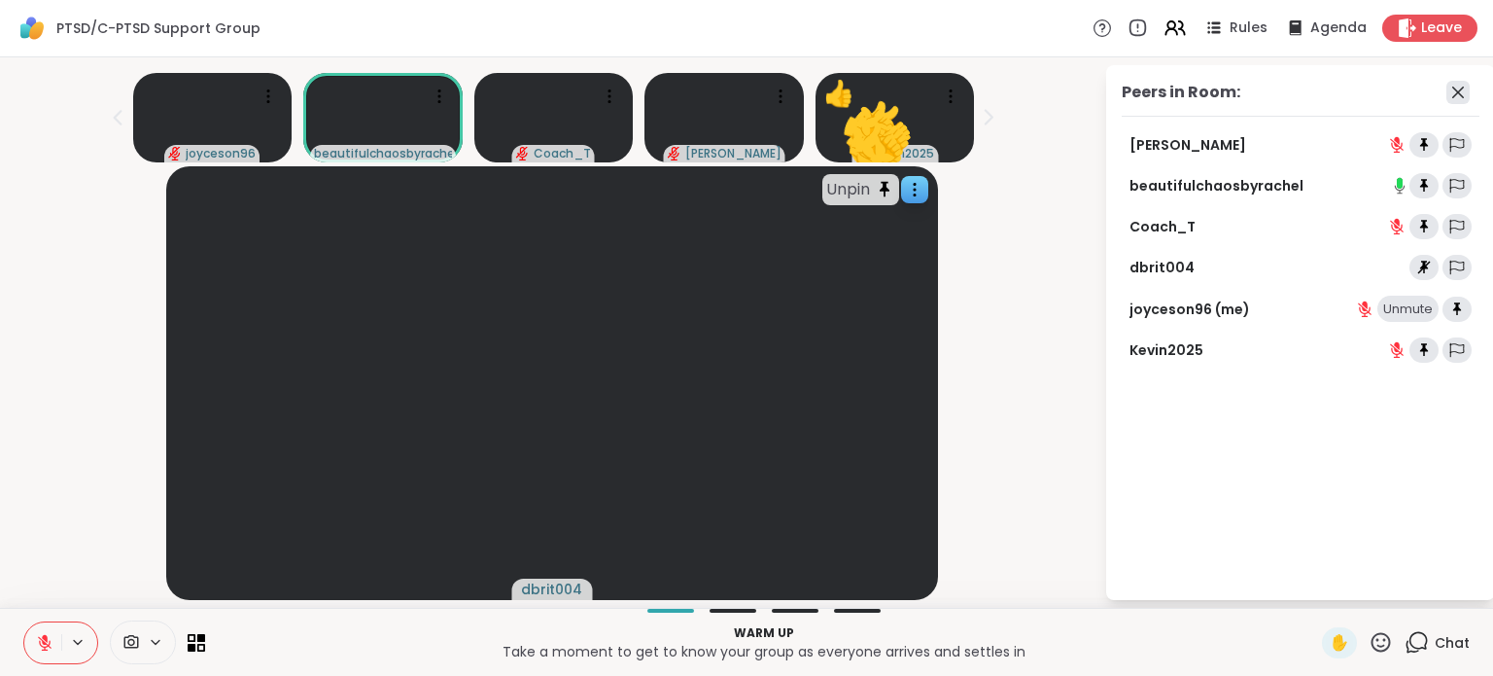
click at [1447, 96] on icon at bounding box center [1458, 92] width 23 height 23
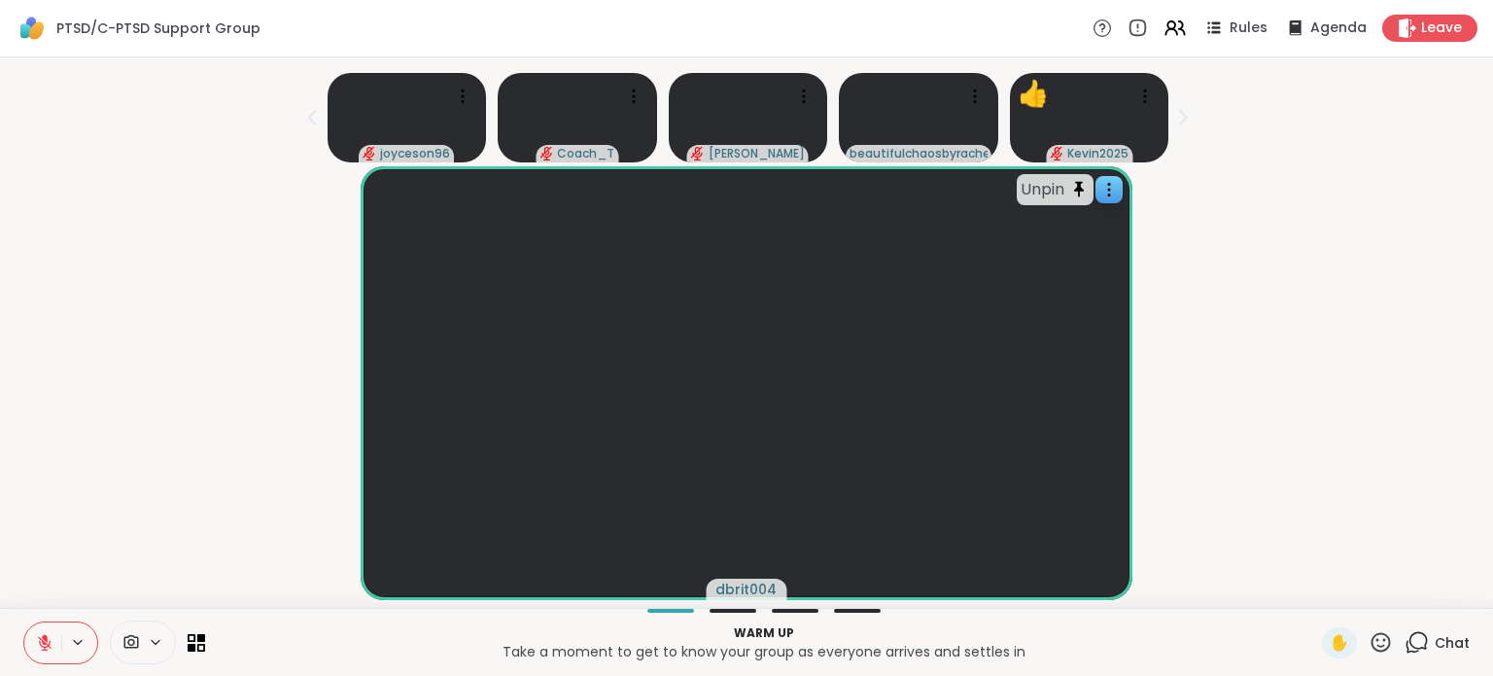
click at [1175, 116] on icon at bounding box center [1183, 117] width 20 height 20
click at [1180, 118] on icon at bounding box center [1183, 118] width 7 height 14
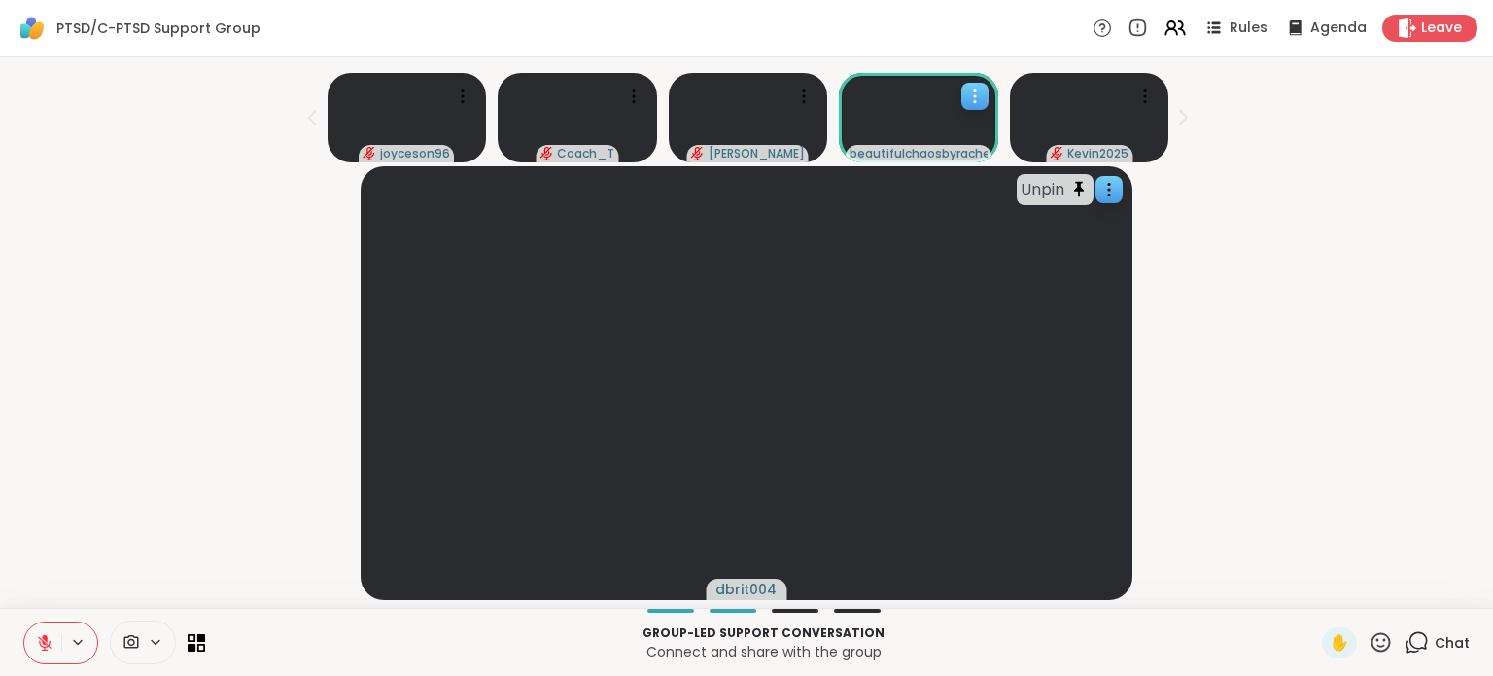
click at [969, 94] on icon at bounding box center [975, 96] width 19 height 19
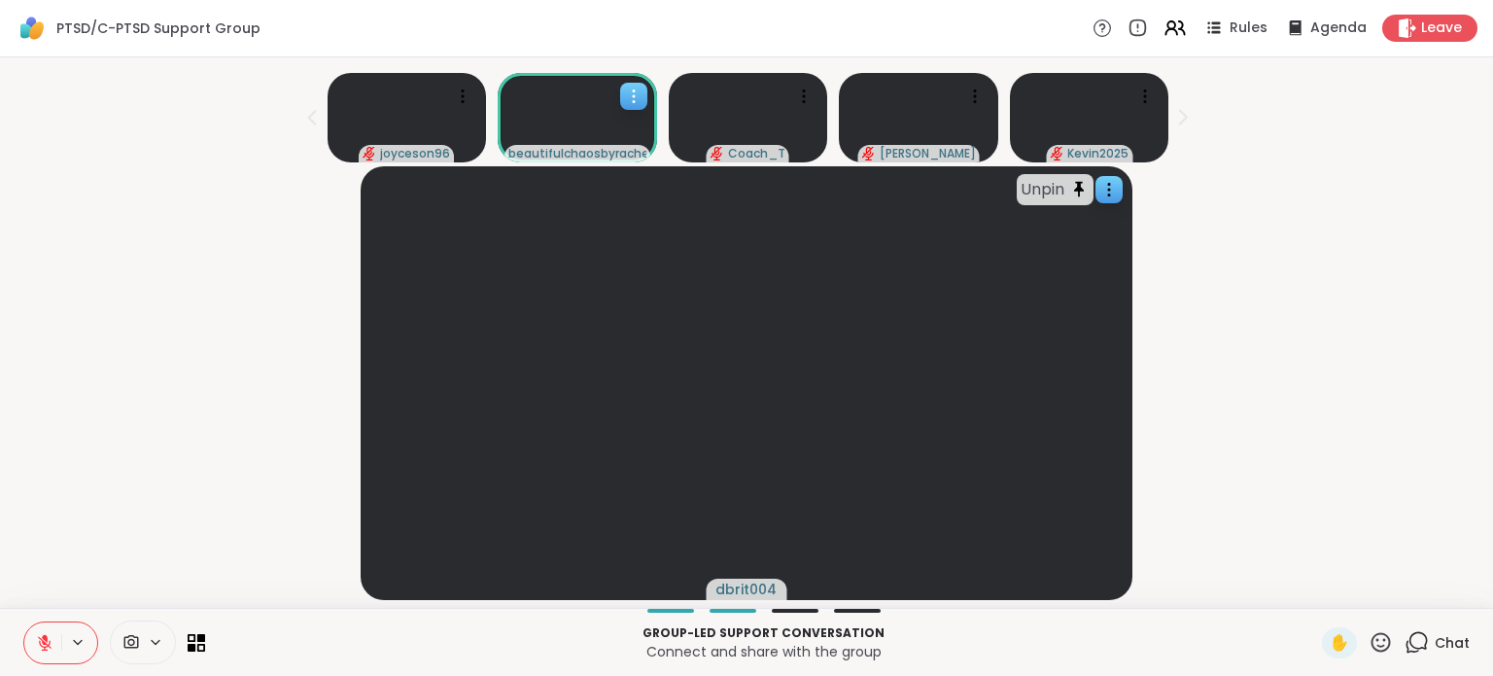
click at [633, 104] on icon at bounding box center [633, 96] width 19 height 19
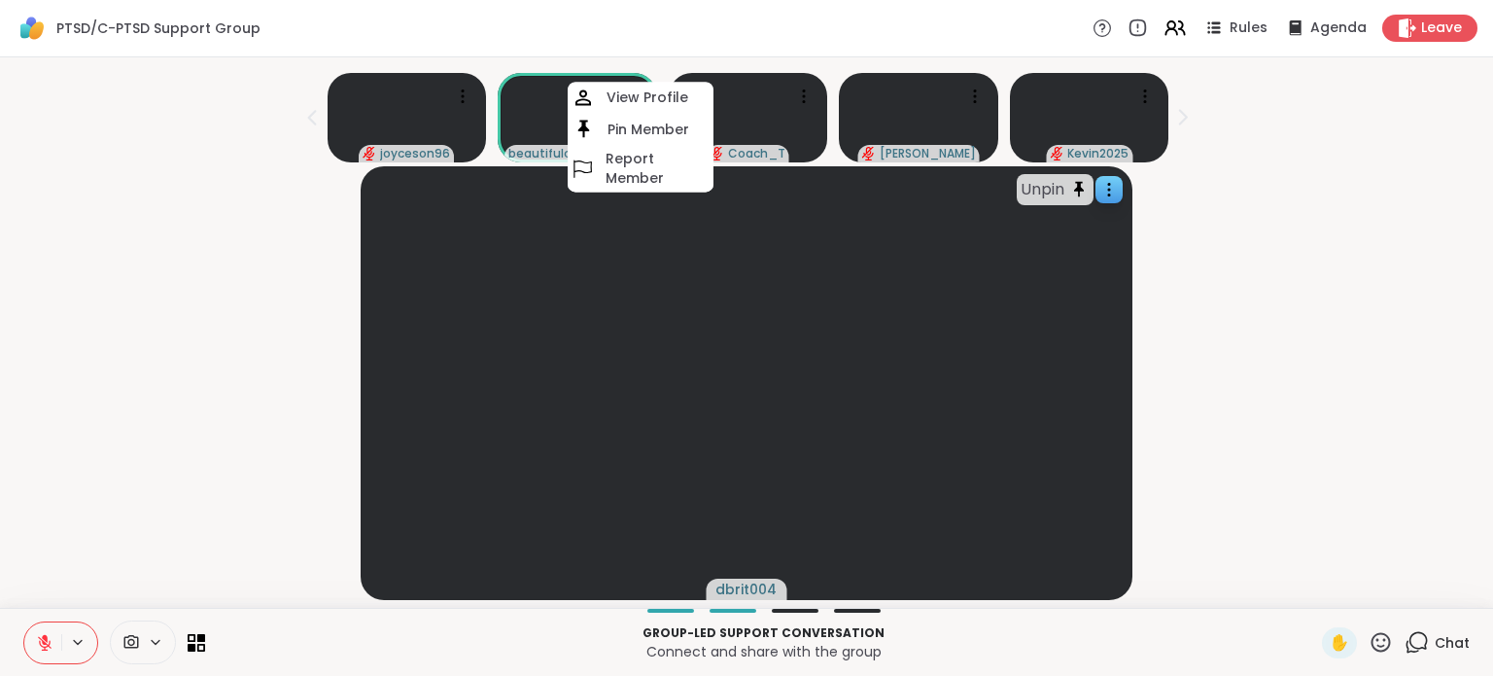
click at [163, 253] on div "Unpin dbrit004" at bounding box center [747, 383] width 1470 height 434
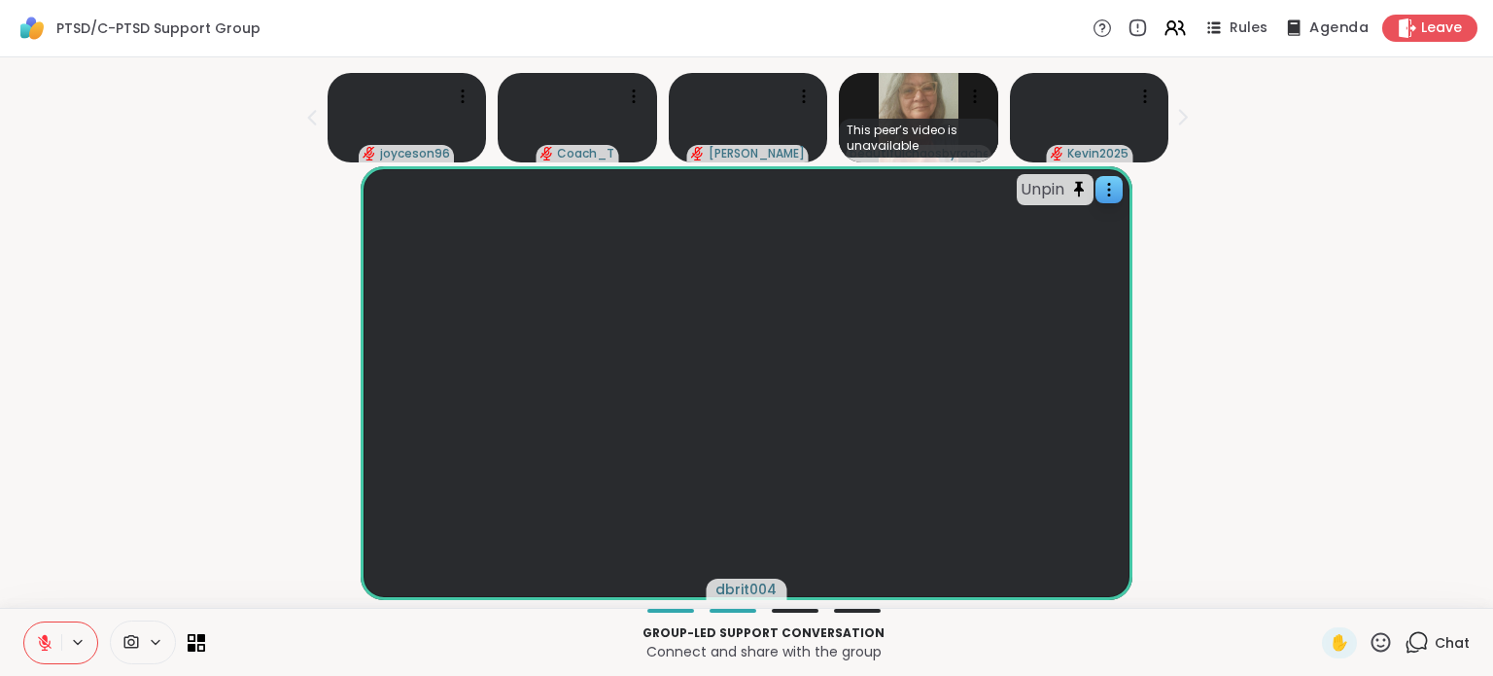
click at [1313, 33] on span "Agenda" at bounding box center [1339, 28] width 59 height 20
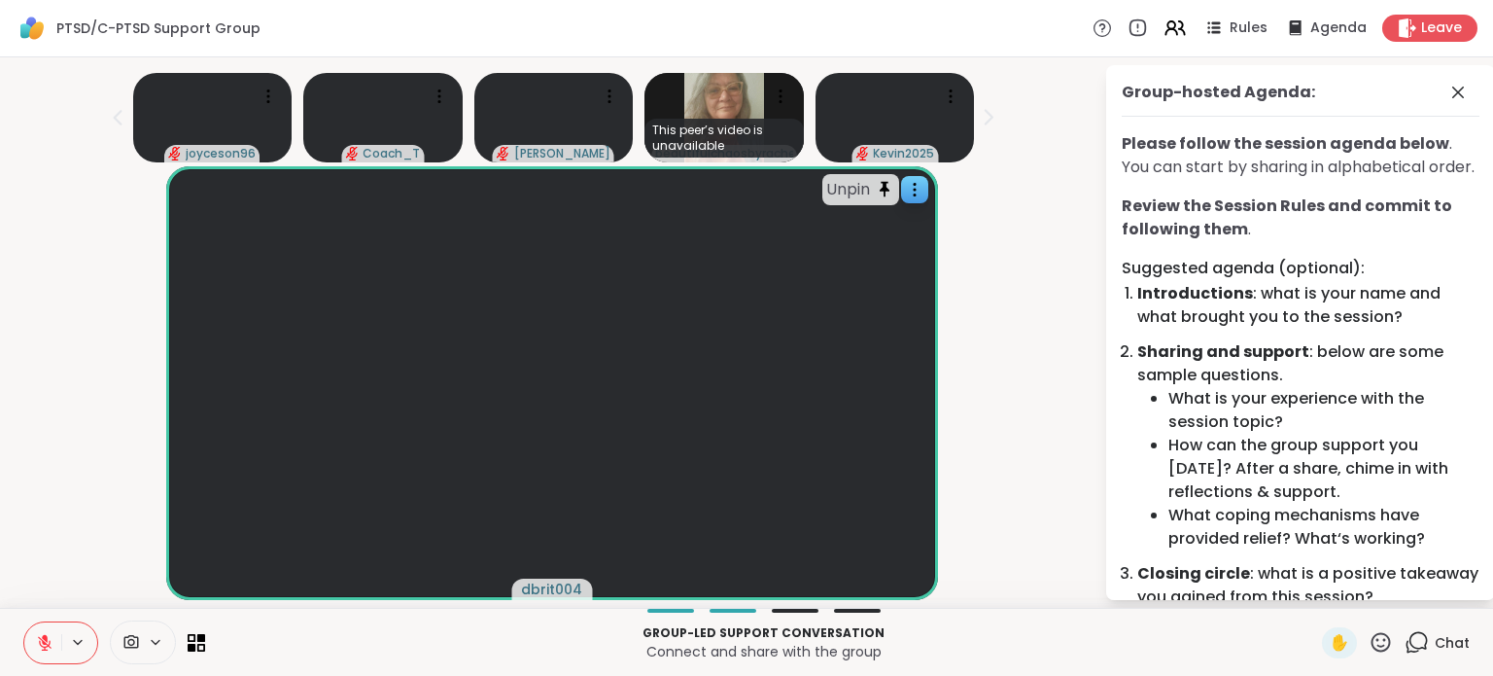
click at [1360, 179] on p "Please follow the session agenda below . You can start by sharing in alphabetic…" at bounding box center [1301, 155] width 358 height 47
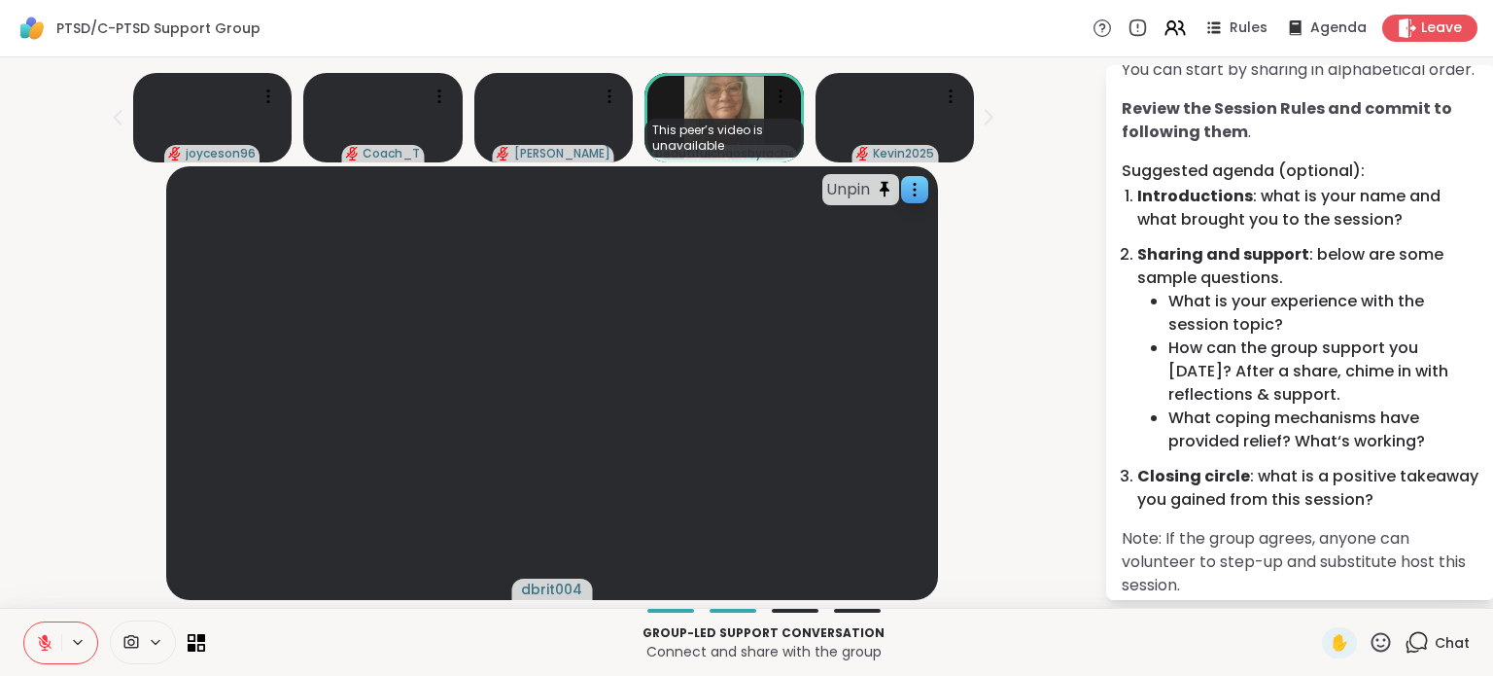
scroll to position [194, 0]
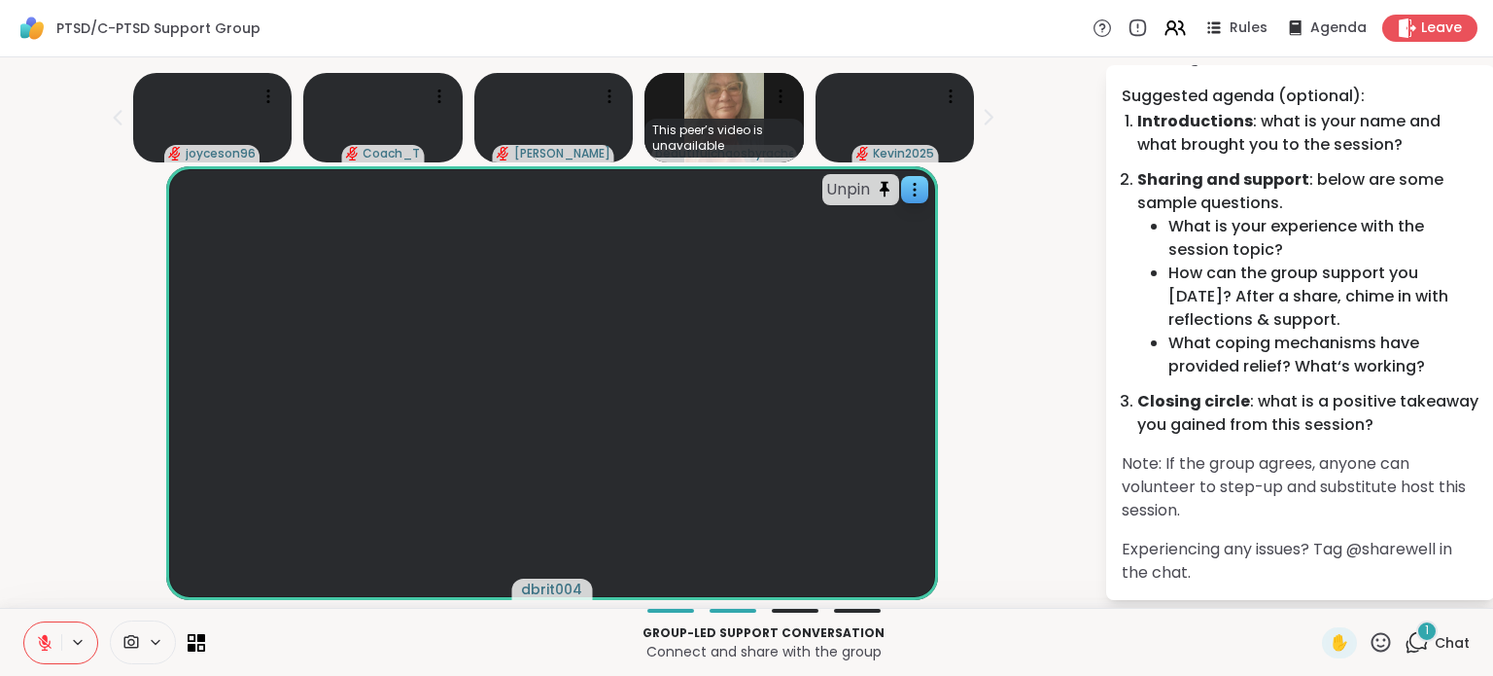
click at [1416, 650] on div "1 Chat" at bounding box center [1437, 642] width 65 height 31
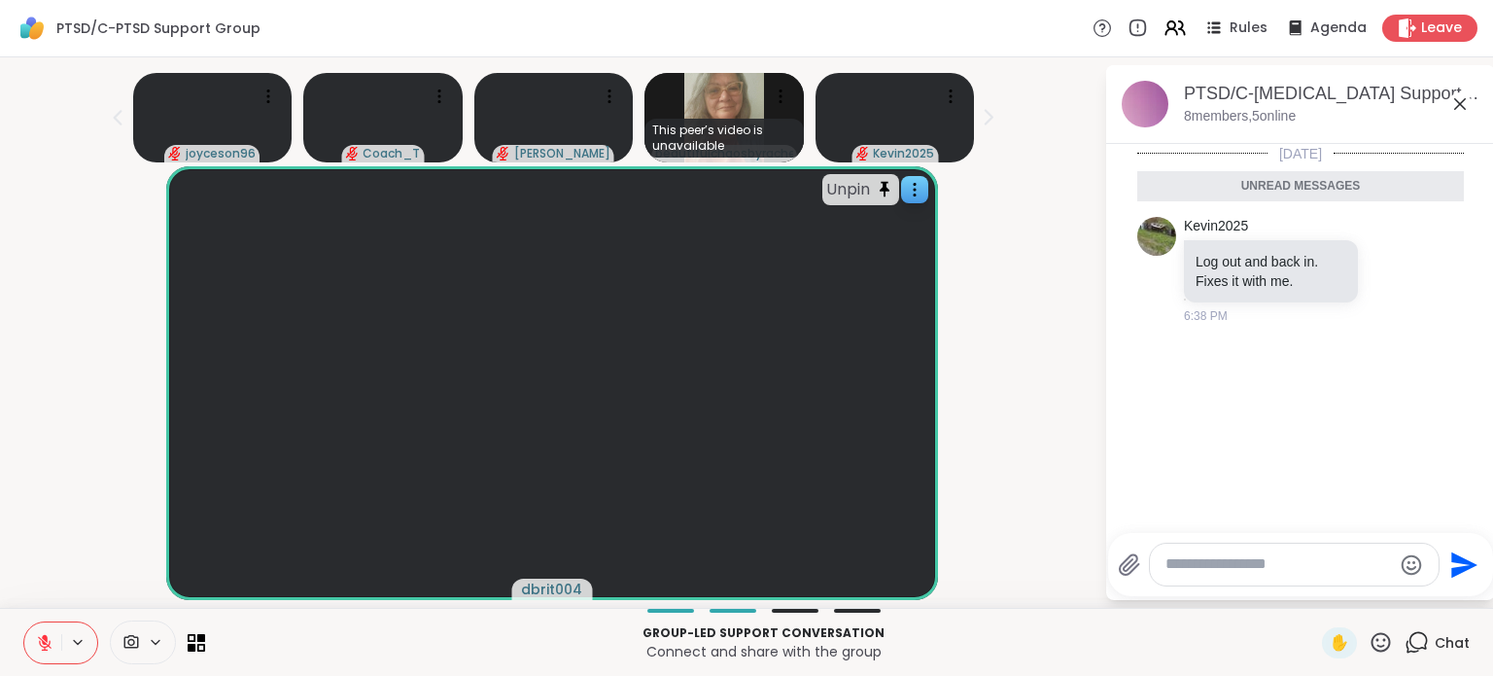
click at [1455, 100] on icon at bounding box center [1461, 104] width 12 height 12
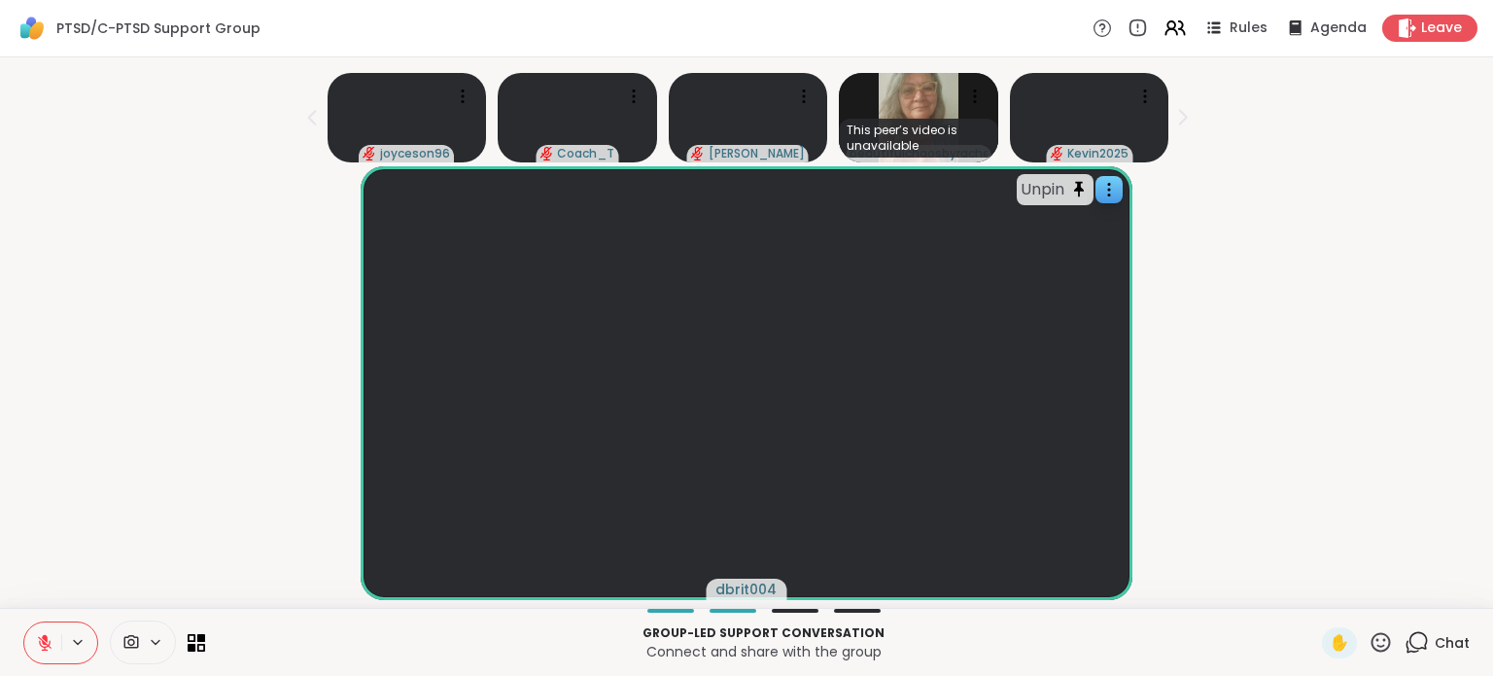
click at [1263, 380] on div "Unpin dbrit004" at bounding box center [747, 383] width 1470 height 434
click at [1104, 533] on video at bounding box center [746, 383] width 771 height 434
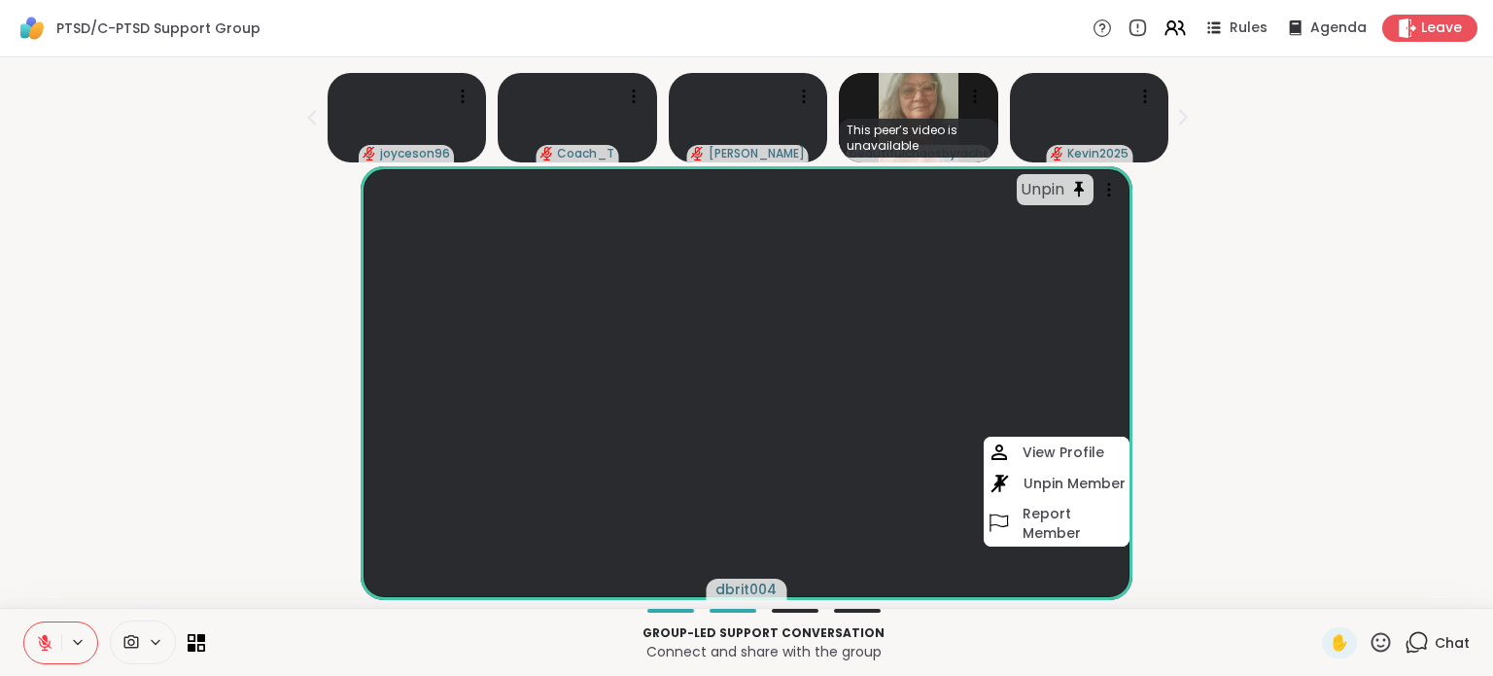
click at [1249, 492] on div "Unpin dbrit004 View Profile Unpin Member Report Member" at bounding box center [747, 383] width 1470 height 434
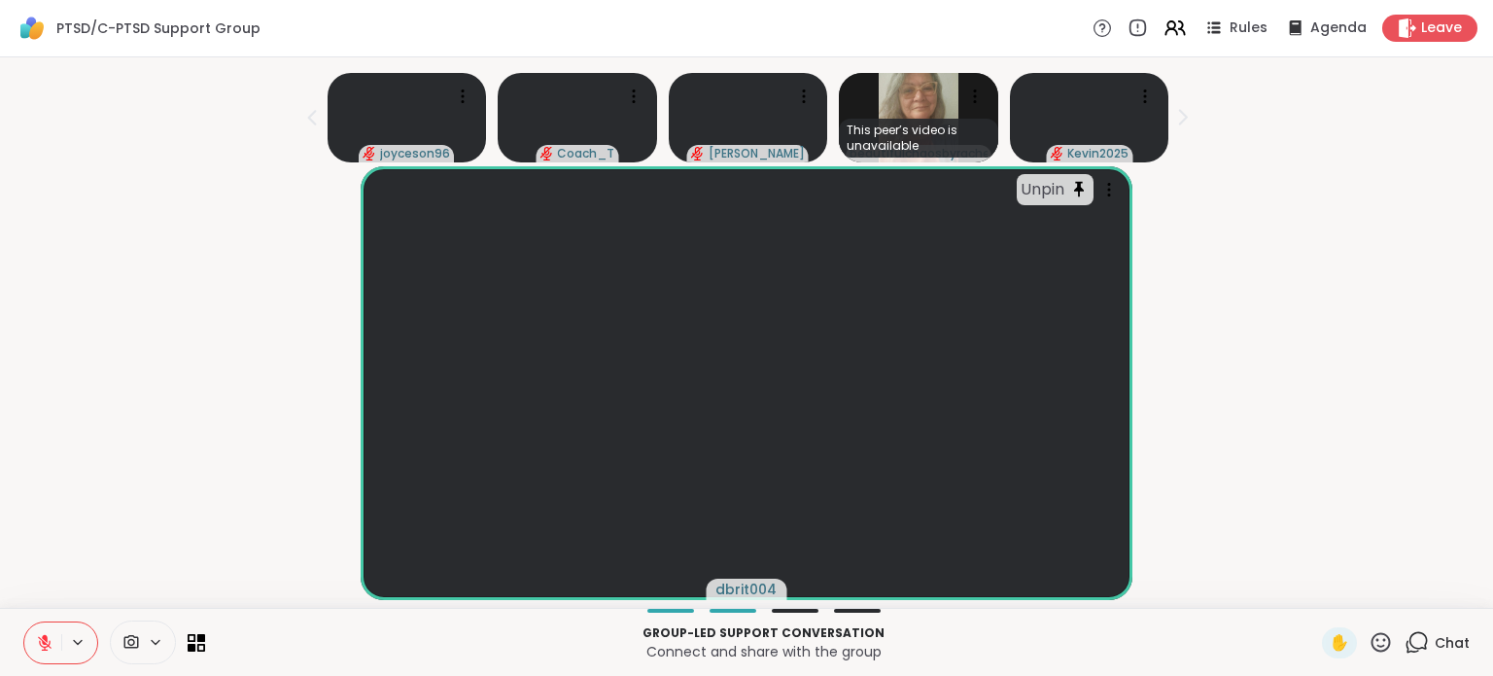
click at [75, 644] on icon at bounding box center [78, 642] width 16 height 17
click at [630, 87] on icon at bounding box center [633, 96] width 19 height 19
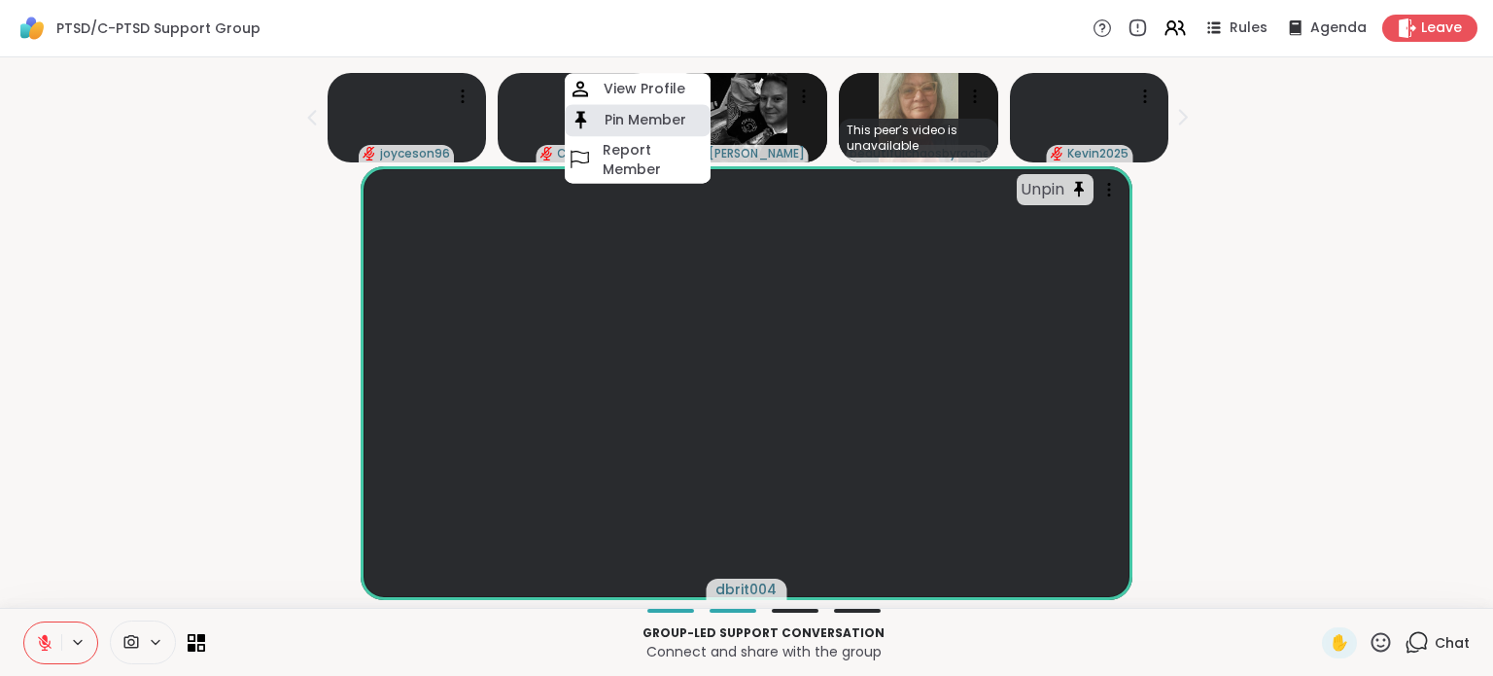
click at [629, 111] on h4 "Pin Member" at bounding box center [646, 120] width 82 height 19
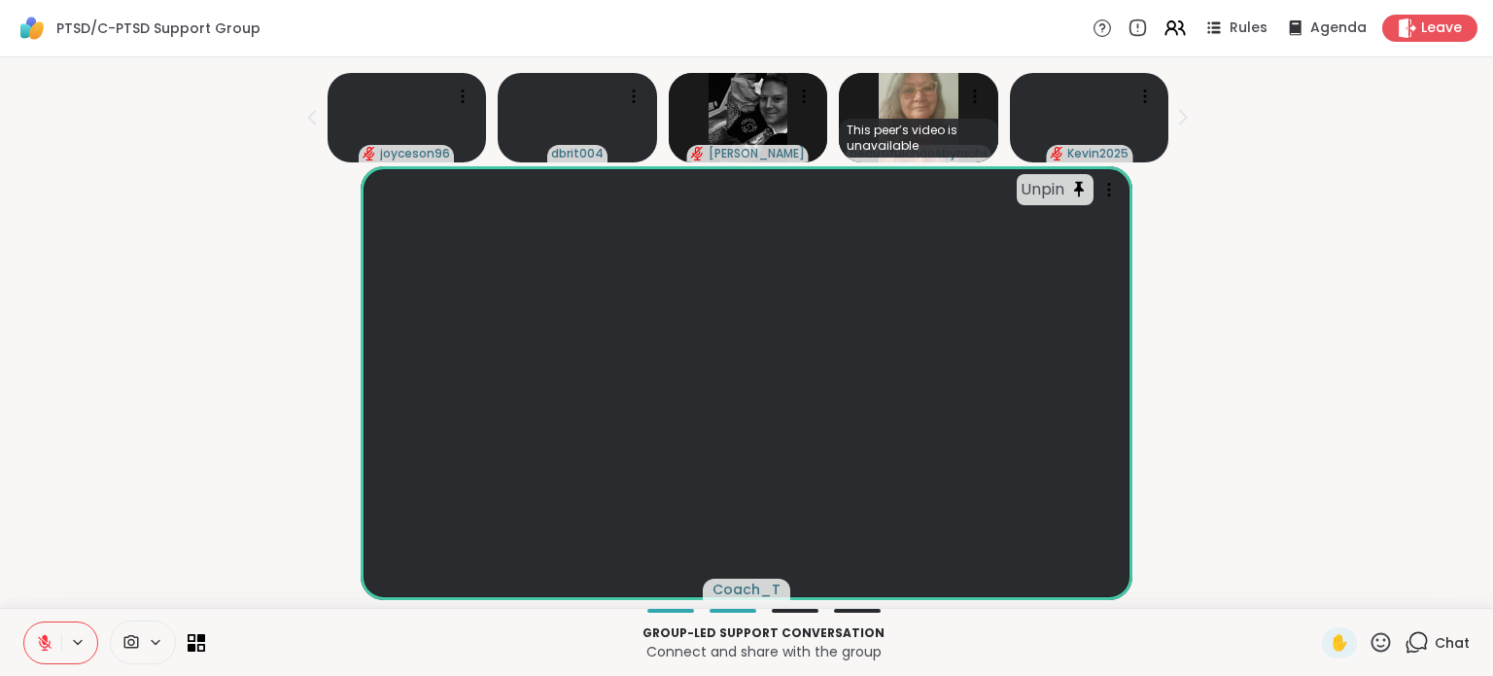
click at [1417, 641] on div "Chat" at bounding box center [1437, 642] width 65 height 31
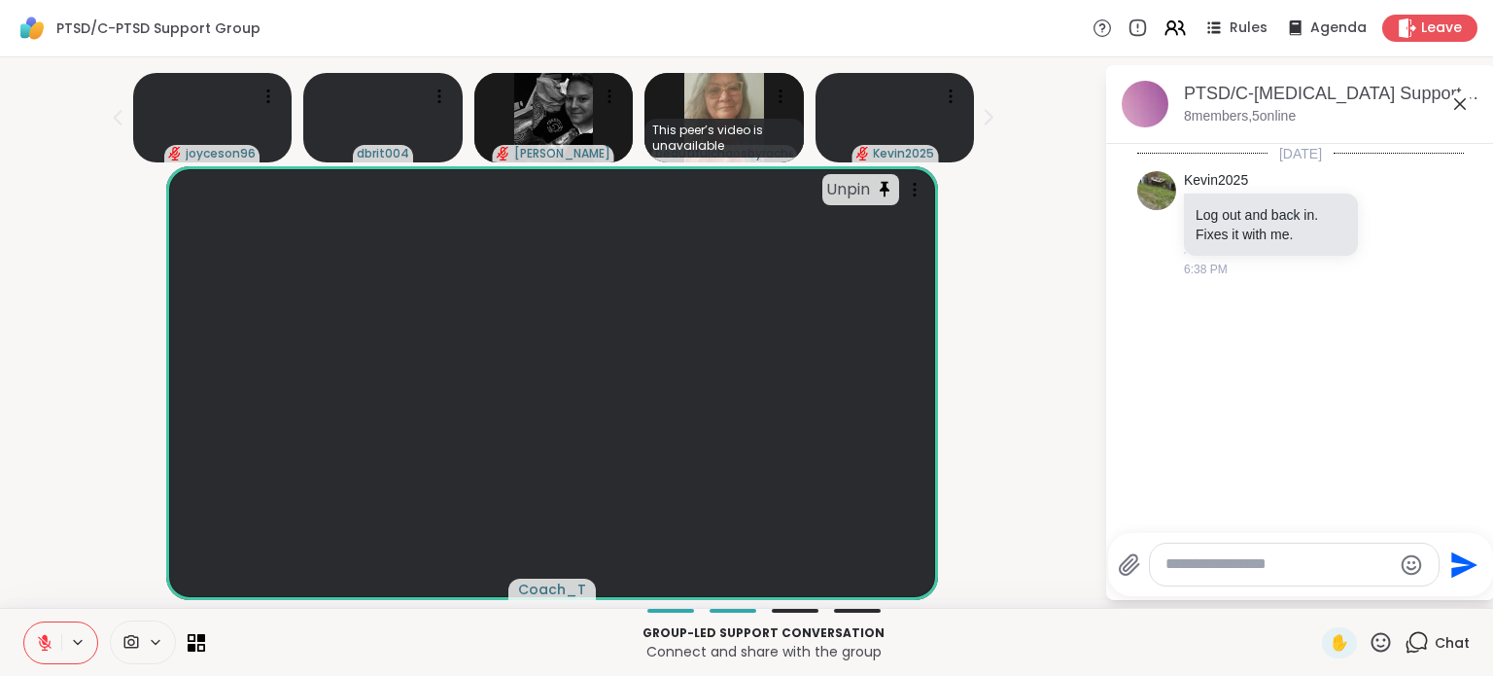
click at [1278, 553] on div at bounding box center [1294, 565] width 289 height 42
click at [1278, 569] on textarea "Type your message" at bounding box center [1279, 564] width 227 height 20
type textarea "*"
type textarea "**********"
click at [1455, 106] on icon at bounding box center [1461, 104] width 12 height 12
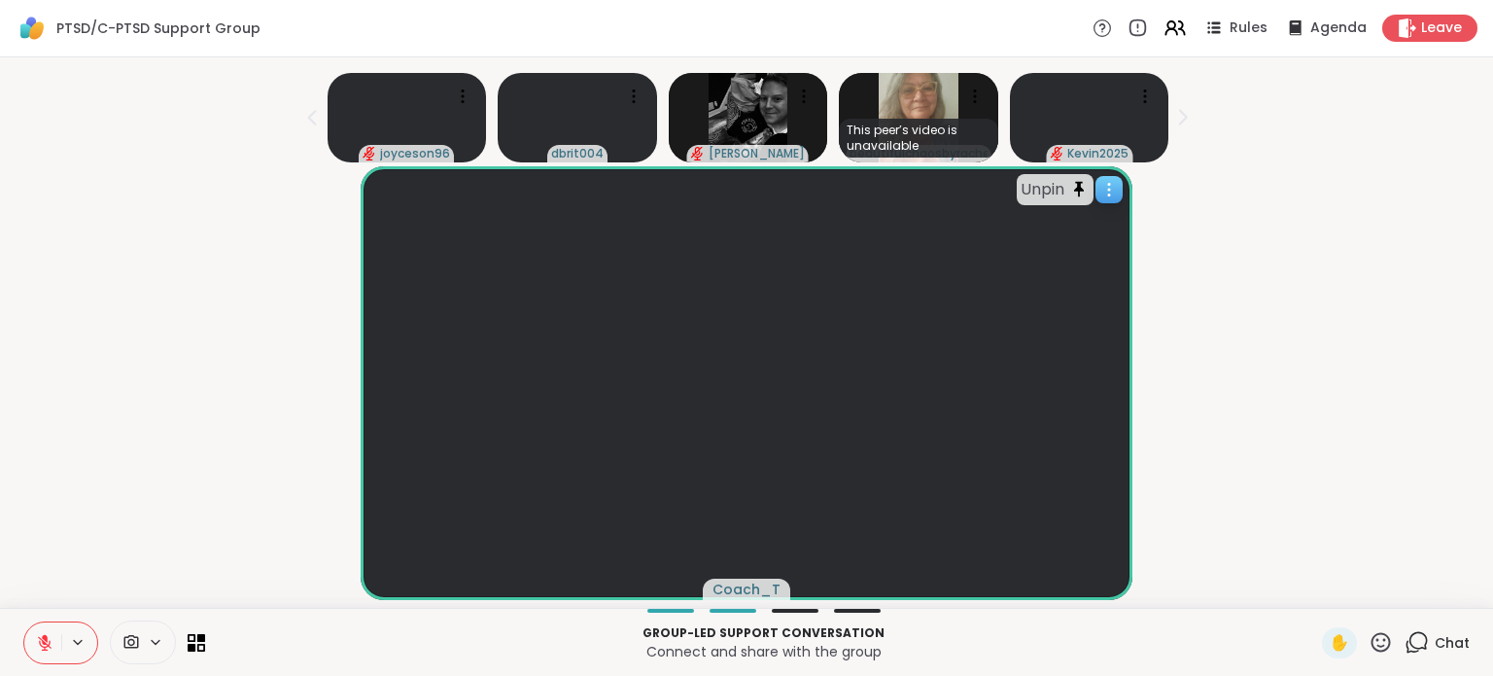
click at [878, 520] on video at bounding box center [746, 383] width 771 height 434
click at [1303, 529] on div "Unpin Coach_T" at bounding box center [747, 383] width 1470 height 434
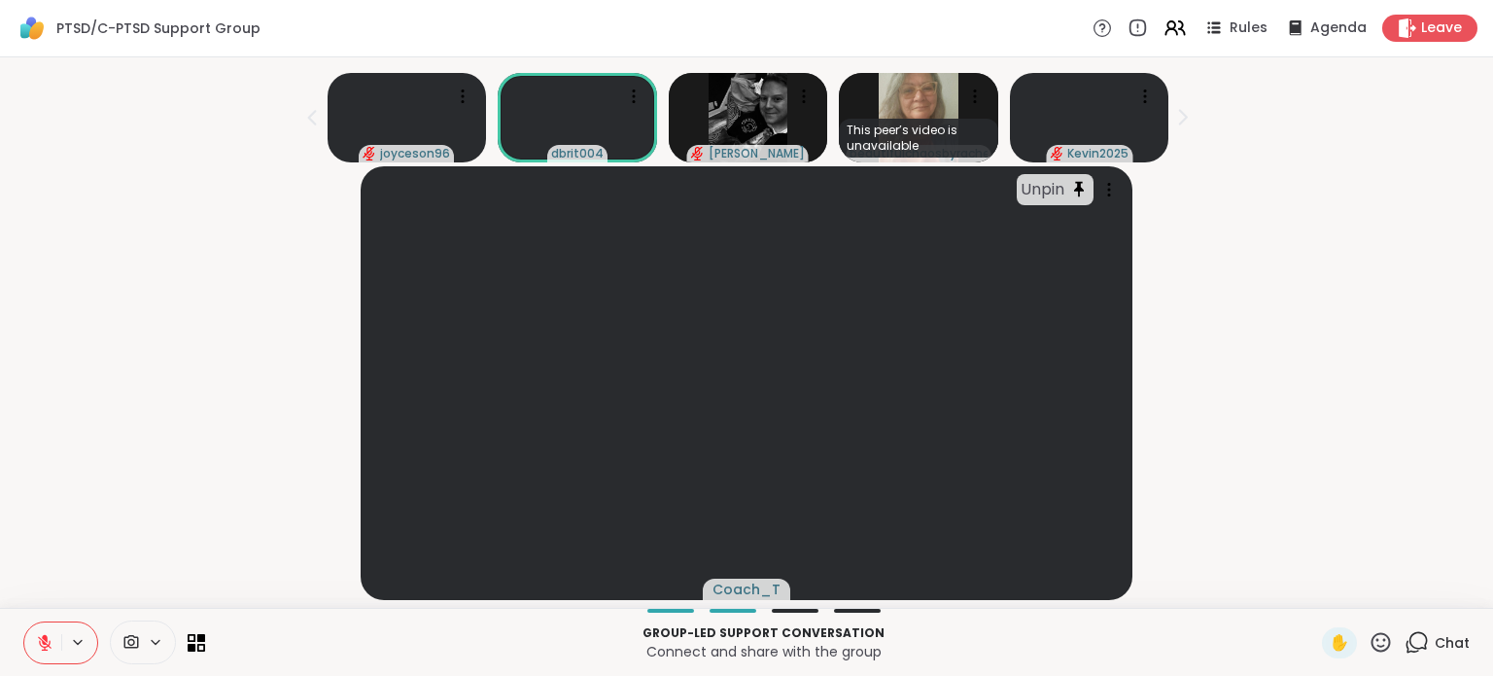
scroll to position [13, 0]
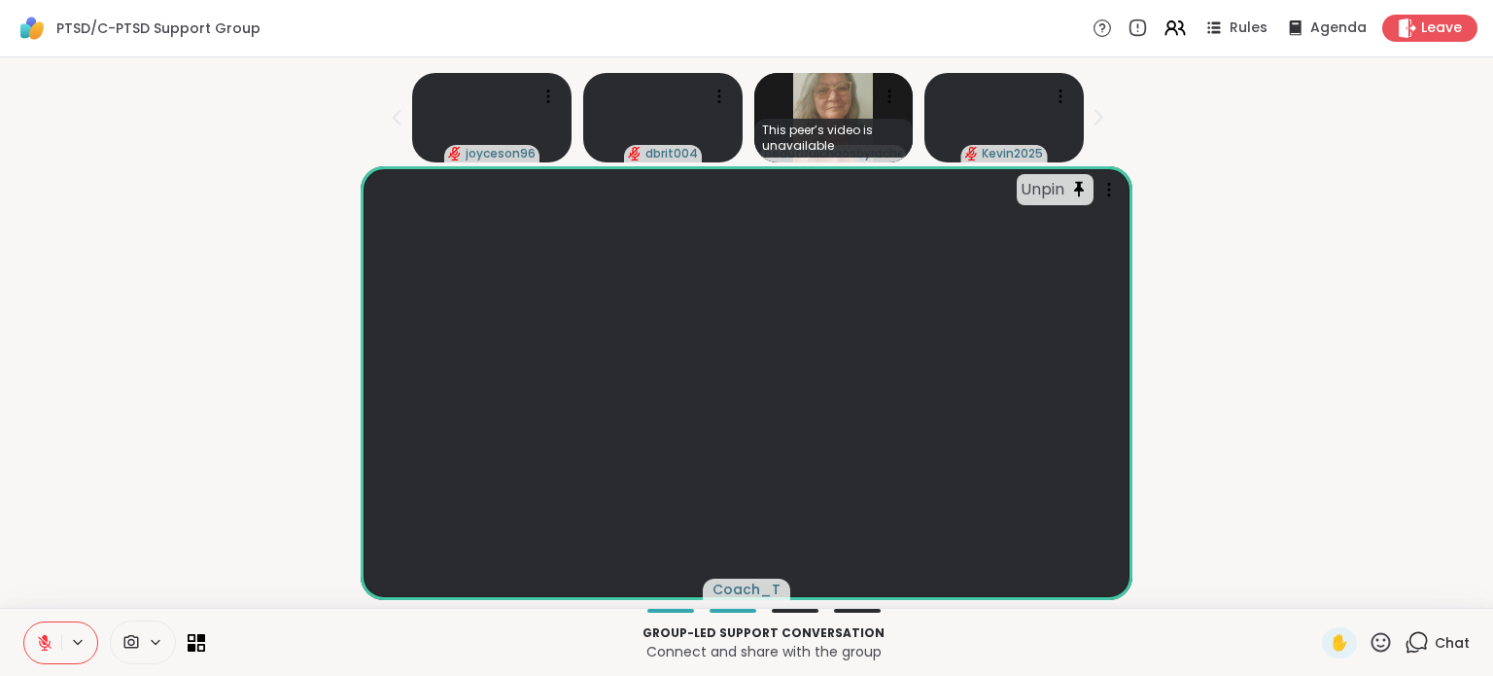
click at [31, 645] on button at bounding box center [42, 642] width 37 height 41
click at [43, 645] on icon at bounding box center [45, 643] width 18 height 18
click at [1113, 180] on icon at bounding box center [1109, 189] width 19 height 19
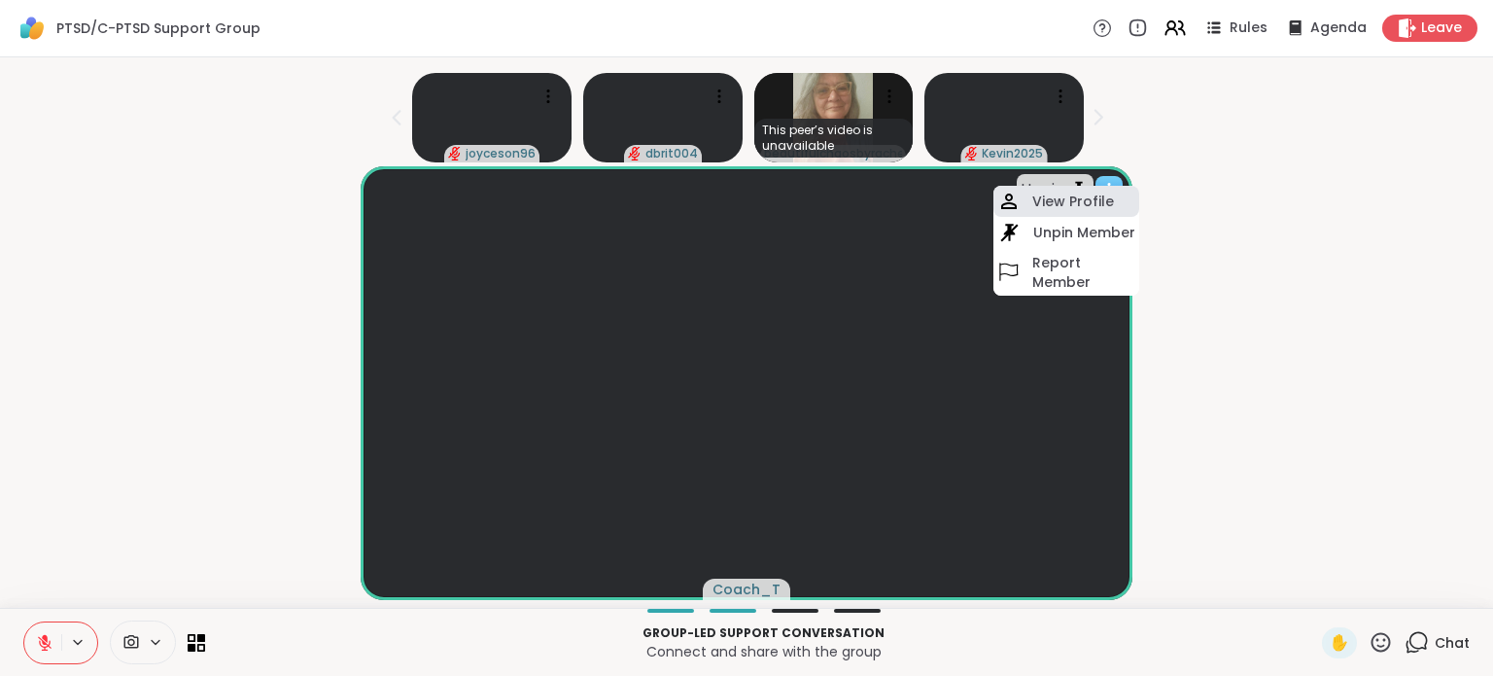
click at [1086, 186] on div "View Profile" at bounding box center [1067, 201] width 146 height 31
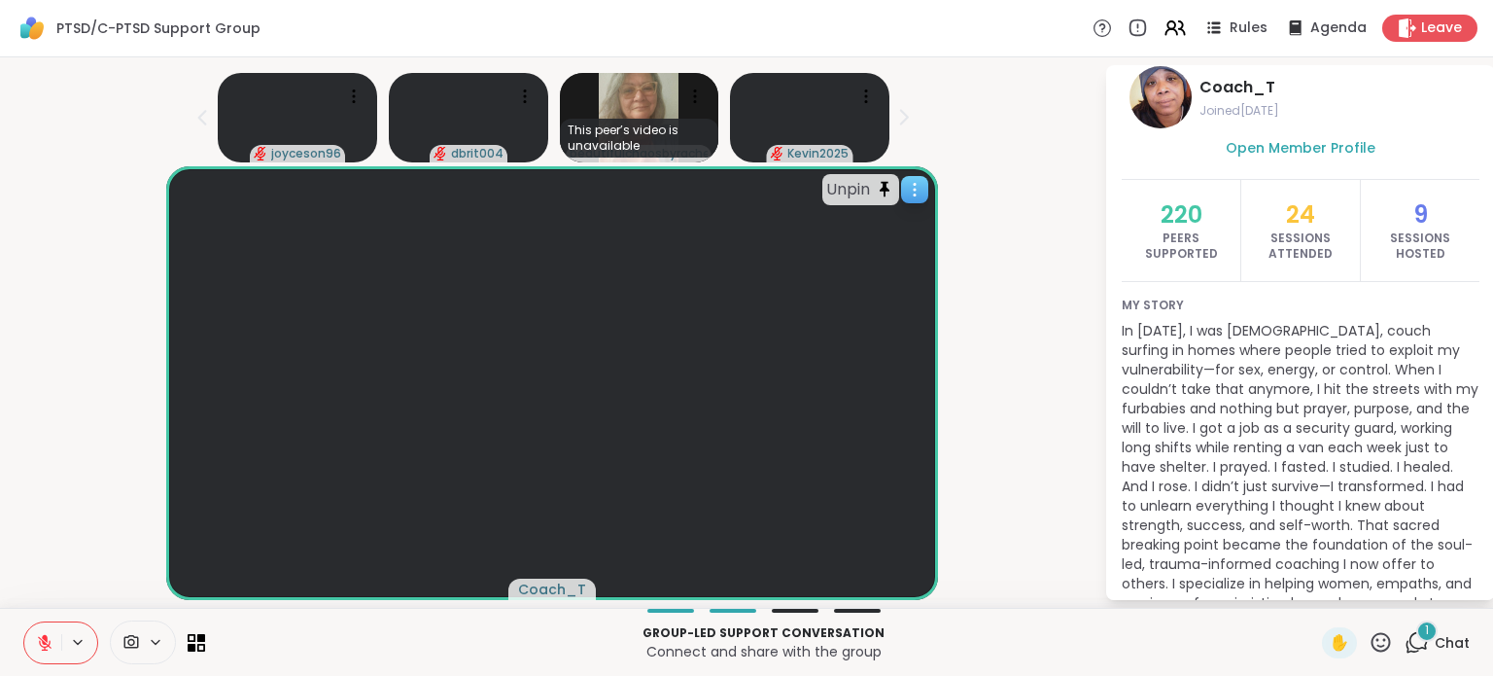
scroll to position [97, 0]
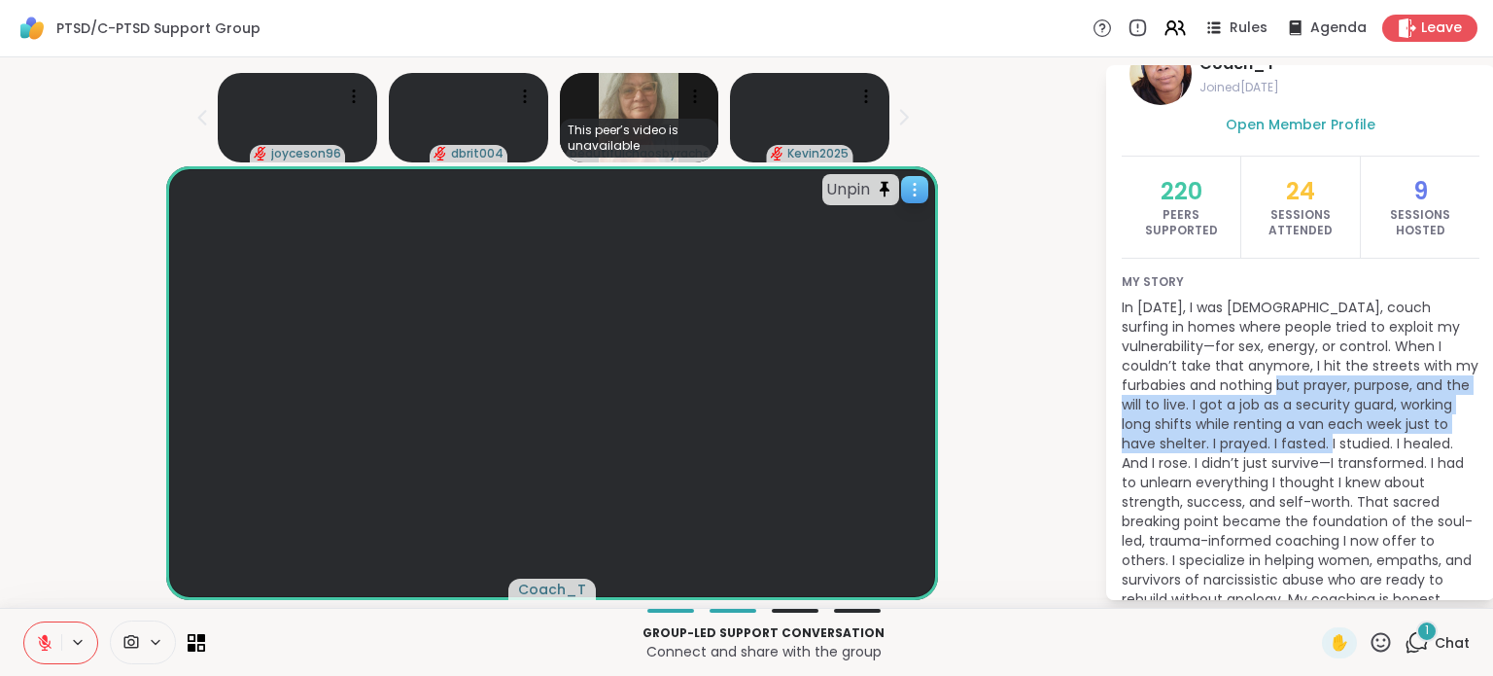
drag, startPoint x: 1222, startPoint y: 363, endPoint x: 1277, endPoint y: 429, distance: 85.7
click at [1277, 429] on p "In [DATE], I was [DEMOGRAPHIC_DATA], couch surfing in homes where people tried …" at bounding box center [1301, 492] width 358 height 389
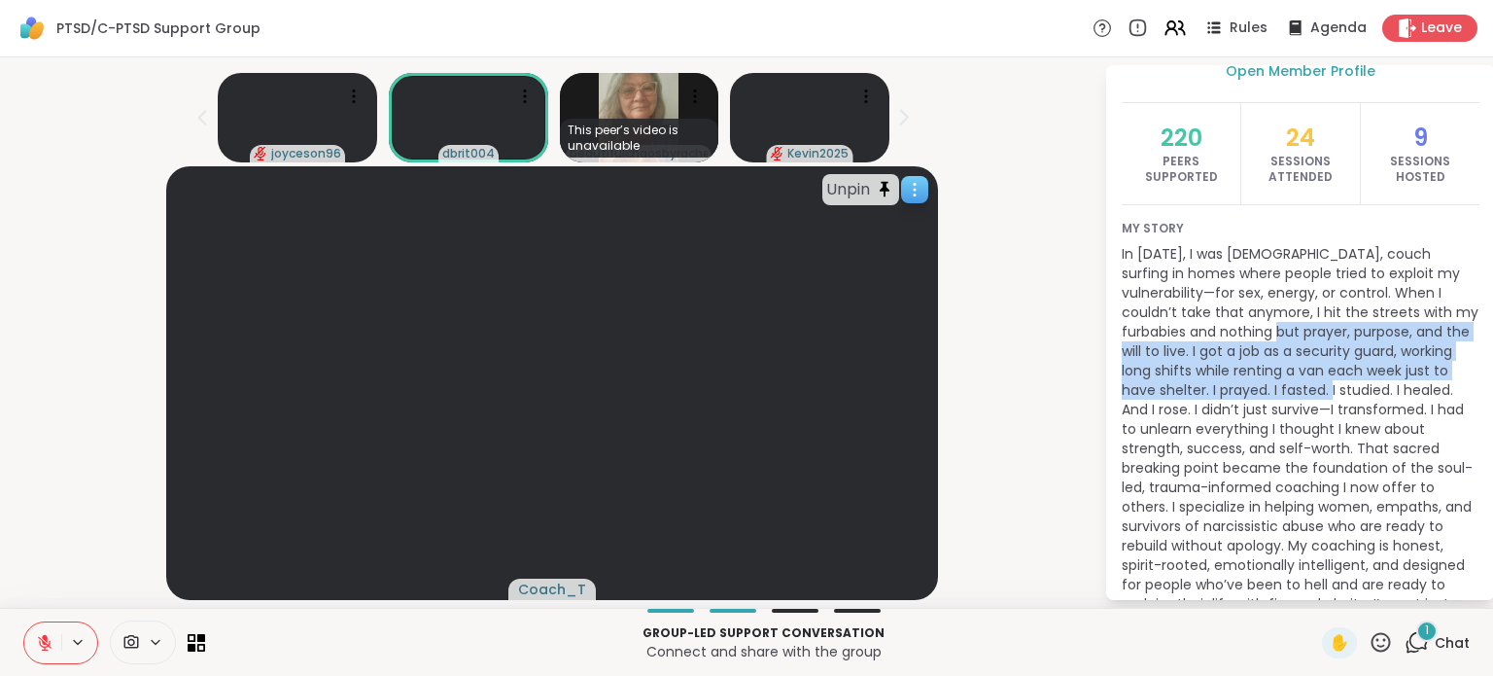
scroll to position [194, 0]
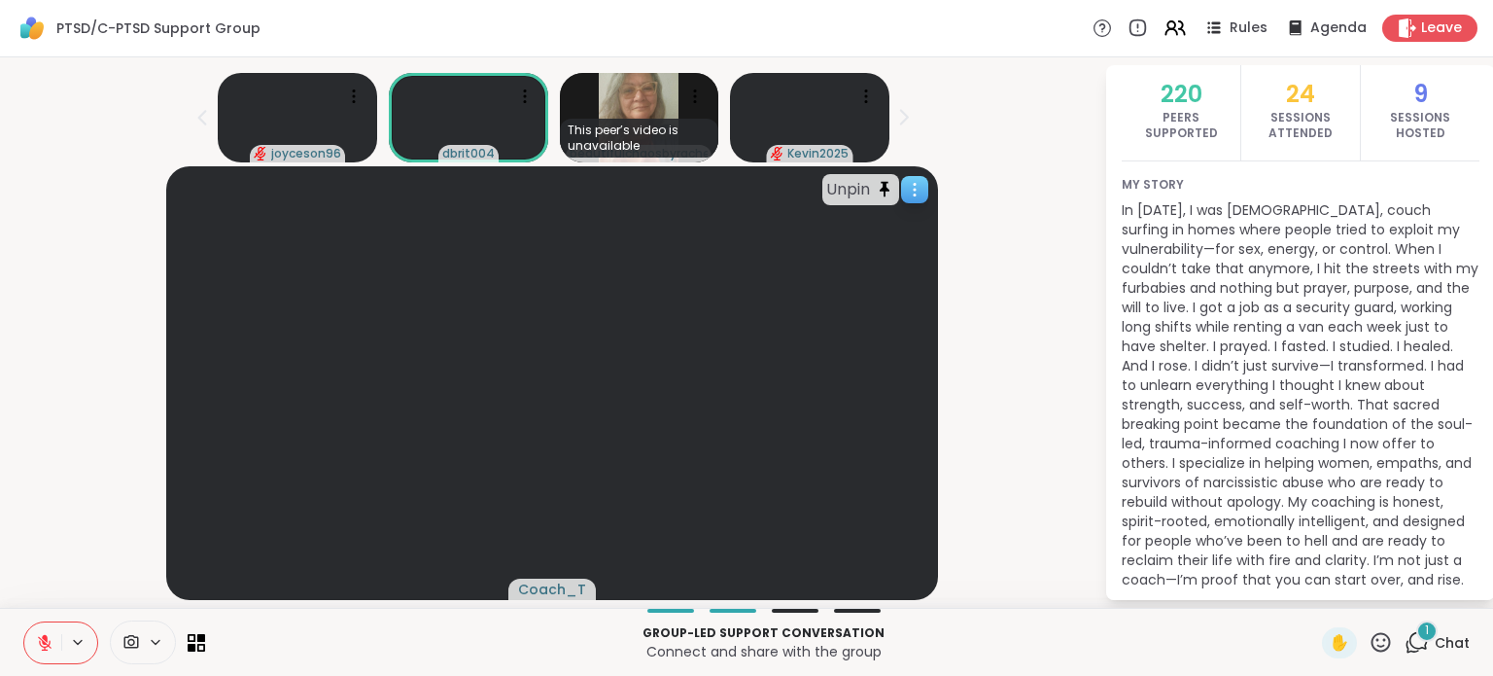
drag, startPoint x: 1315, startPoint y: 341, endPoint x: 1360, endPoint y: 388, distance: 65.3
click at [1360, 388] on p "In [DATE], I was [DEMOGRAPHIC_DATA], couch surfing in homes where people tried …" at bounding box center [1301, 394] width 358 height 389
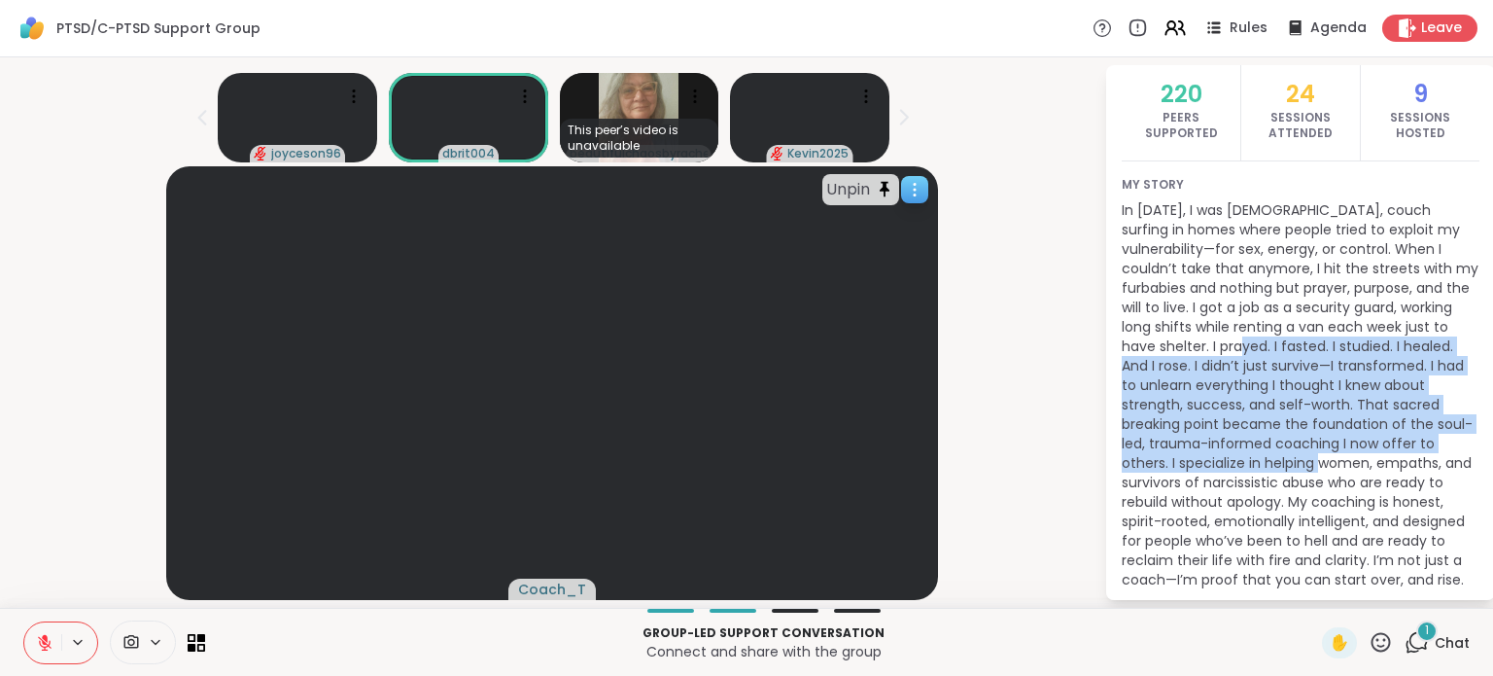
drag, startPoint x: 1182, startPoint y: 335, endPoint x: 1313, endPoint y: 448, distance: 172.3
click at [1313, 448] on p "In [DATE], I was [DEMOGRAPHIC_DATA], couch surfing in homes where people tried …" at bounding box center [1301, 394] width 358 height 389
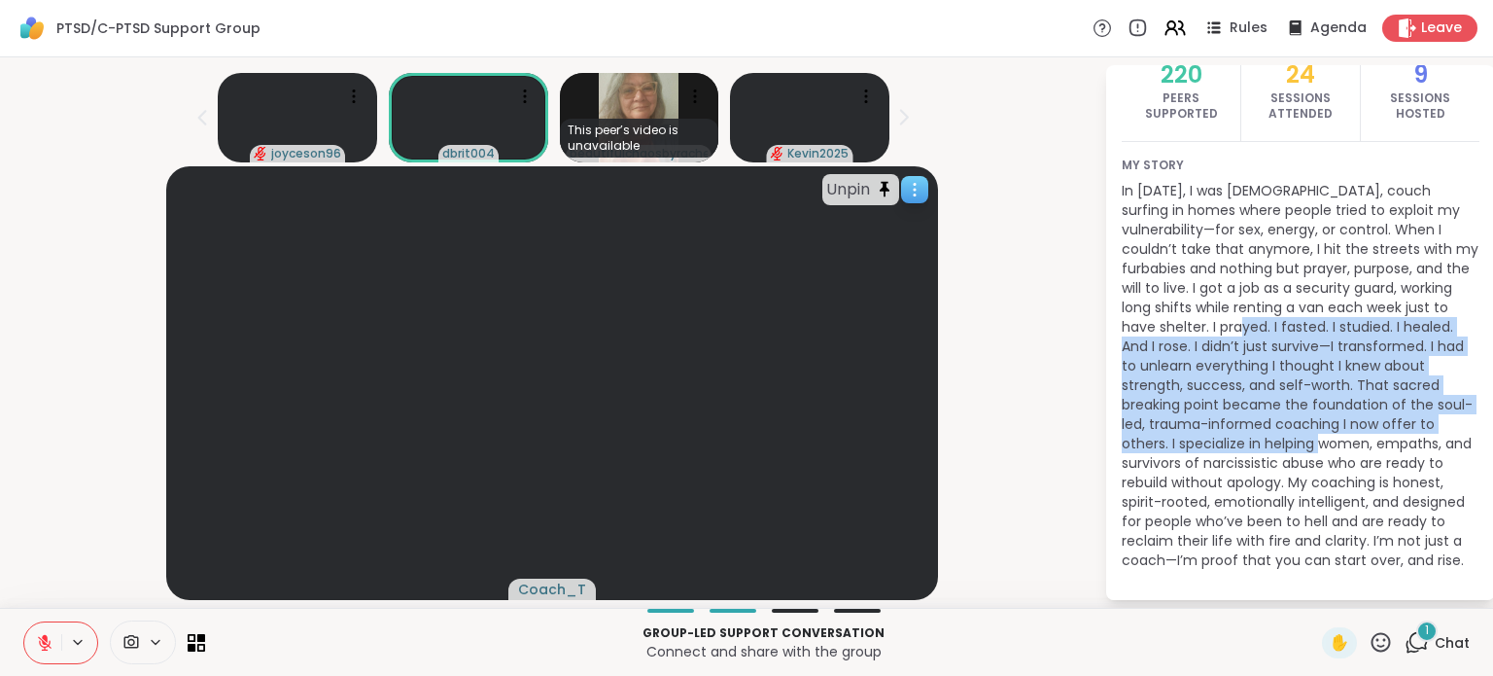
scroll to position [232, 0]
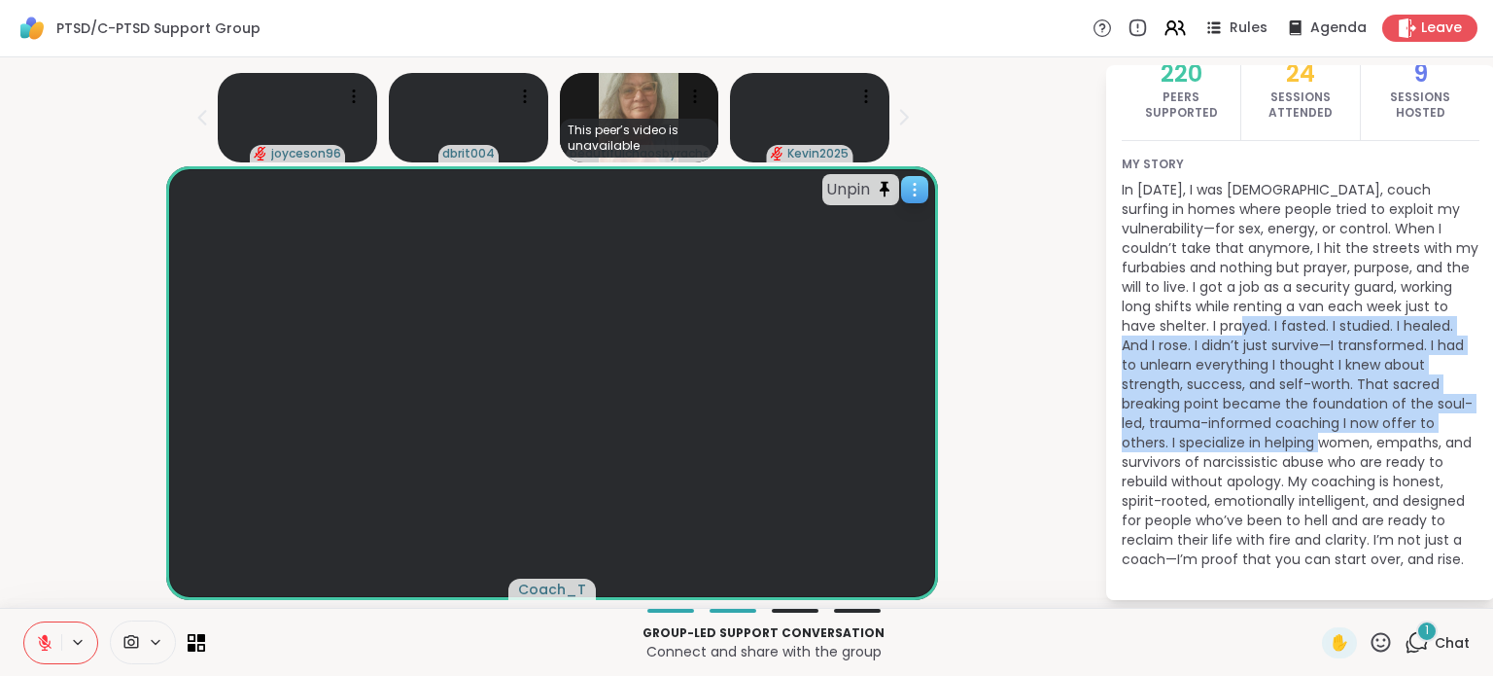
click at [1288, 310] on p "In [DATE], I was [DEMOGRAPHIC_DATA], couch surfing in homes where people tried …" at bounding box center [1301, 374] width 358 height 389
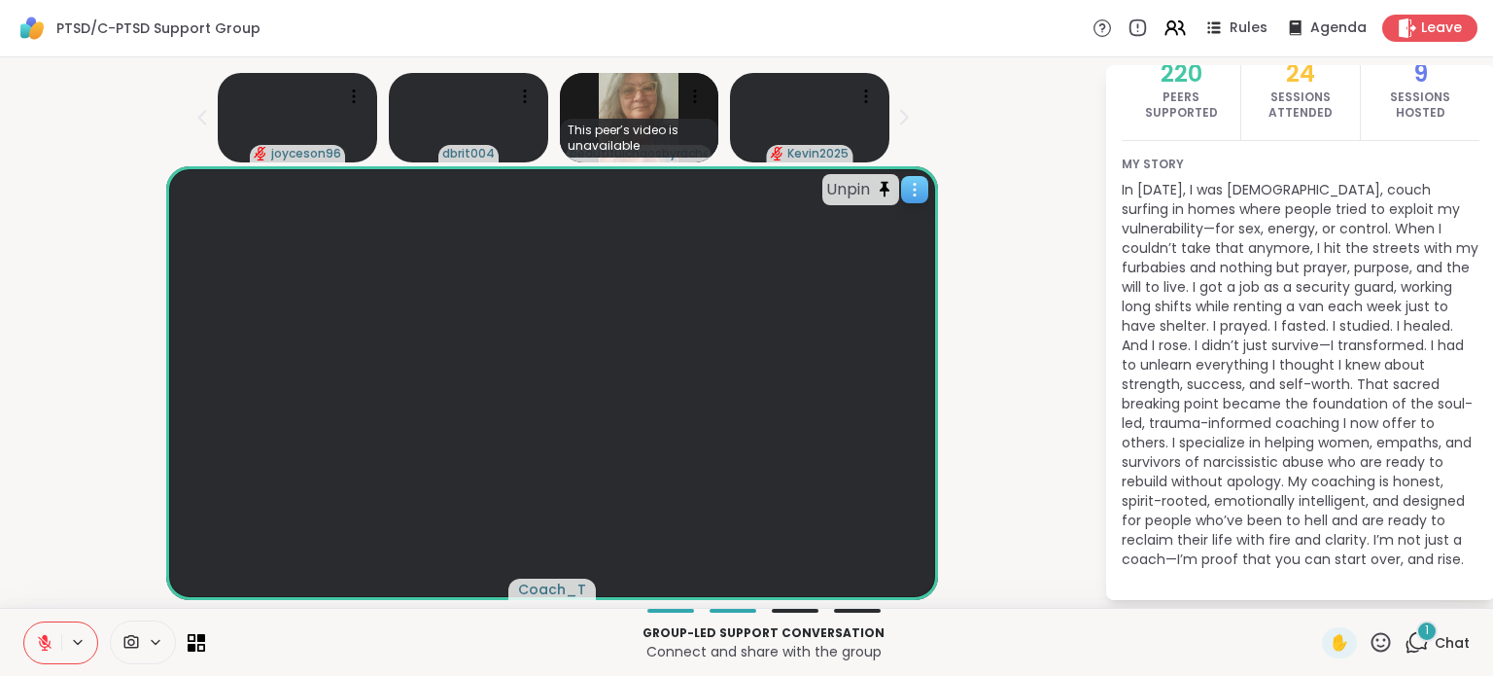
scroll to position [0, 0]
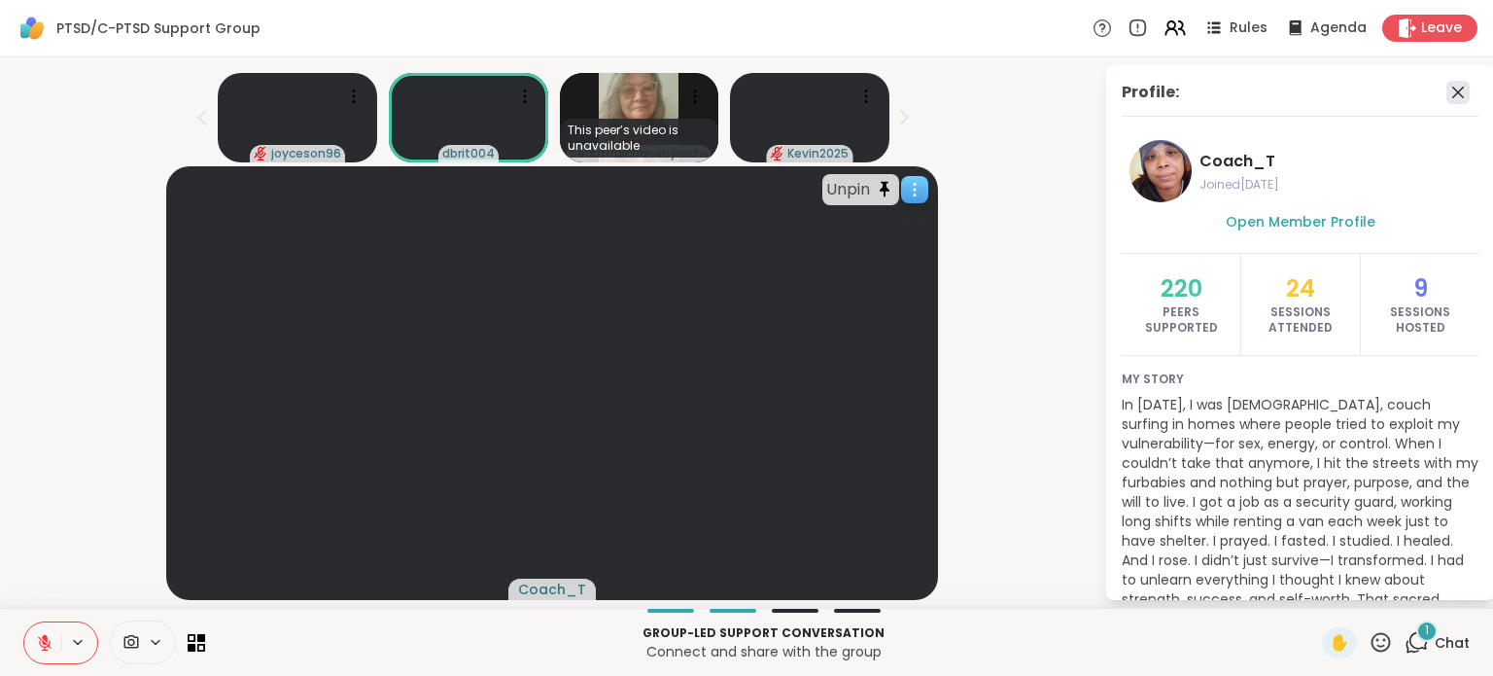
click at [1447, 81] on icon at bounding box center [1458, 92] width 23 height 23
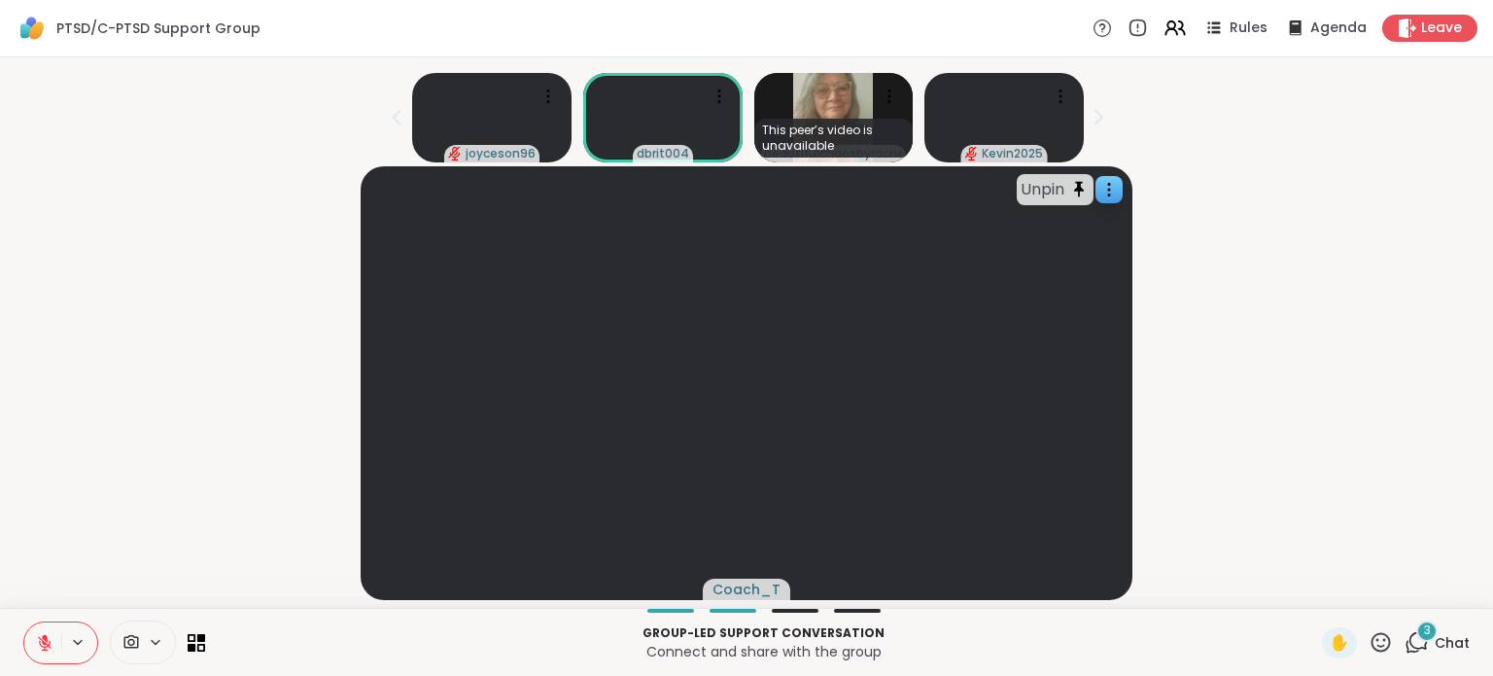
click at [1410, 651] on icon at bounding box center [1417, 642] width 24 height 24
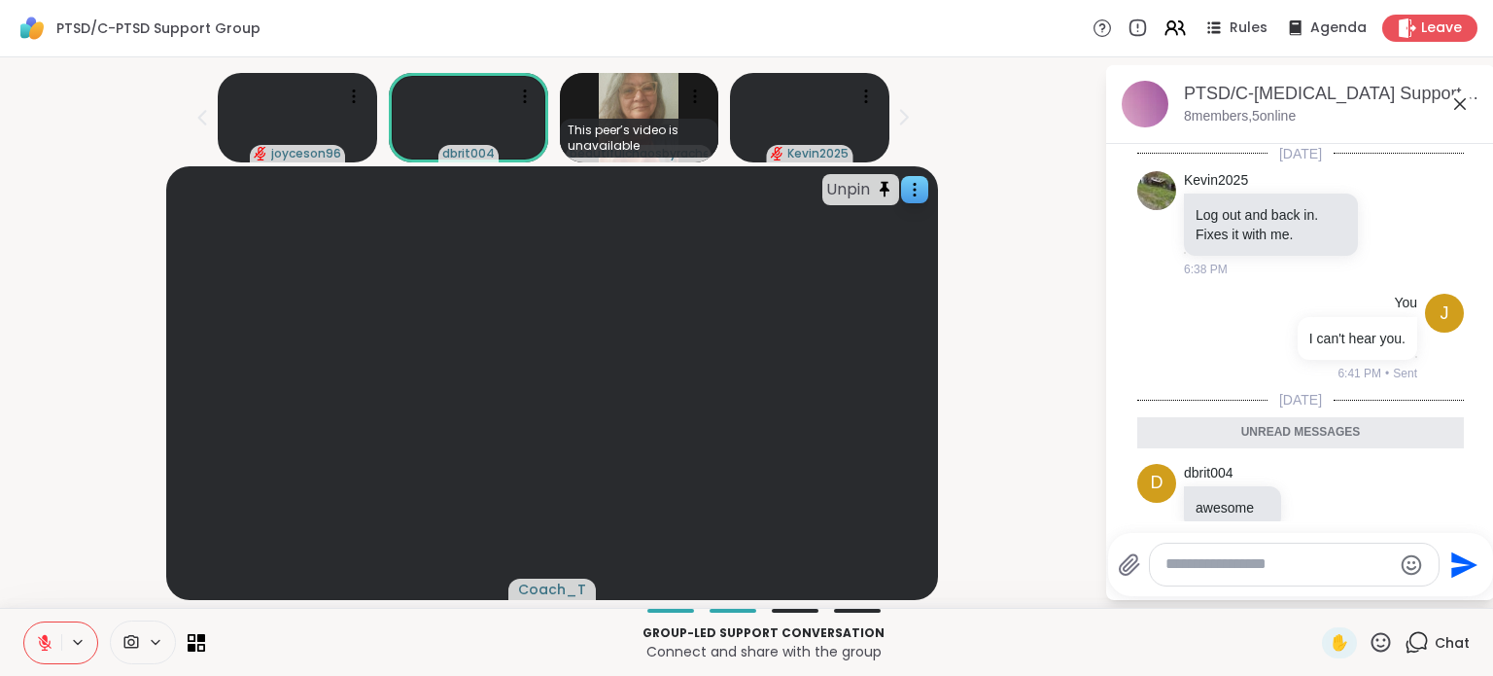
scroll to position [299, 0]
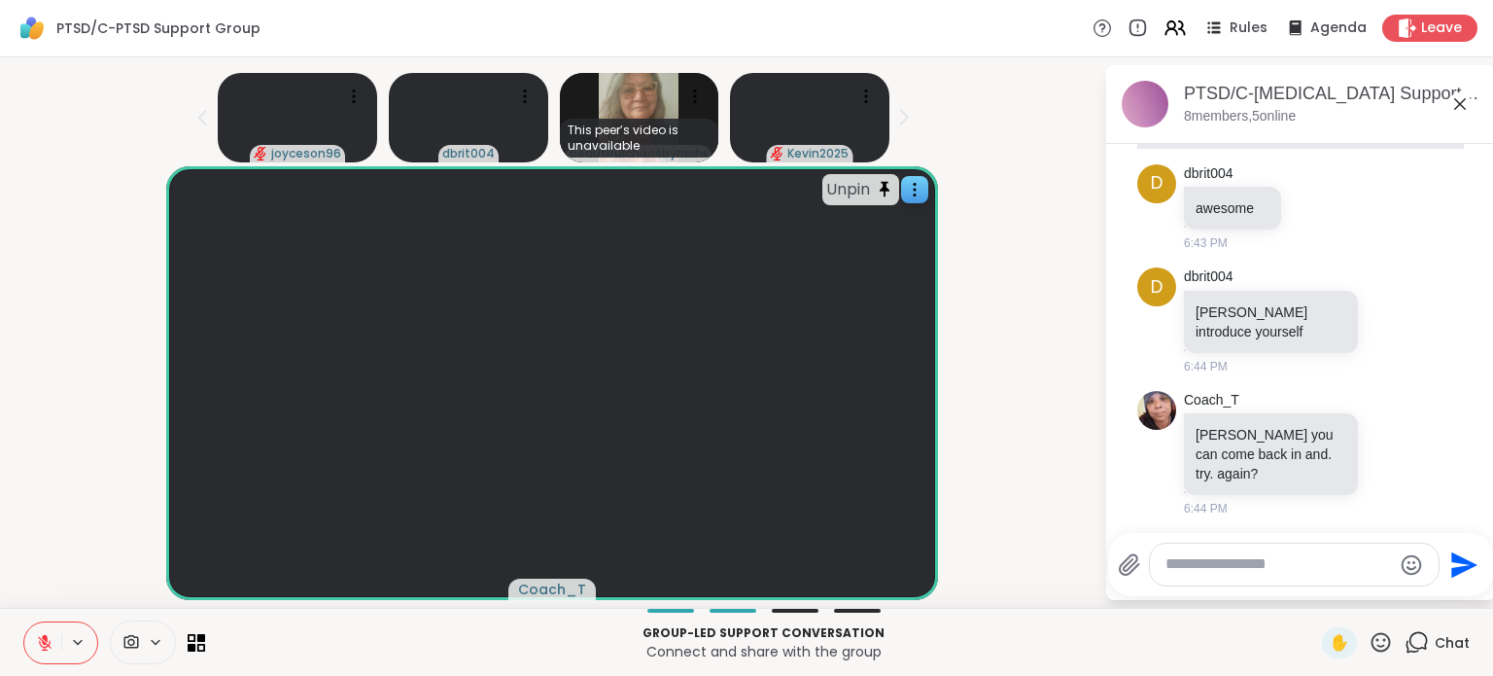
click at [1214, 559] on textarea "Type your message" at bounding box center [1279, 564] width 227 height 20
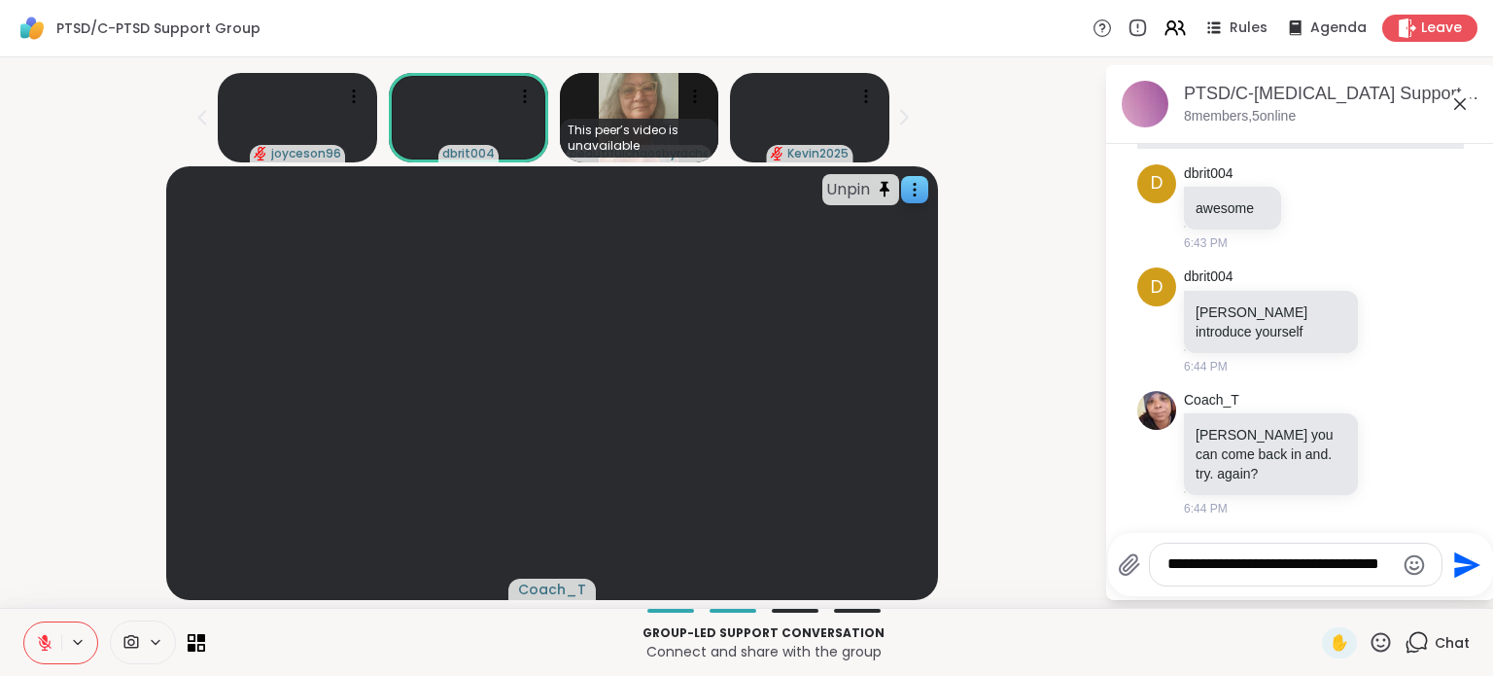
type textarea "**********"
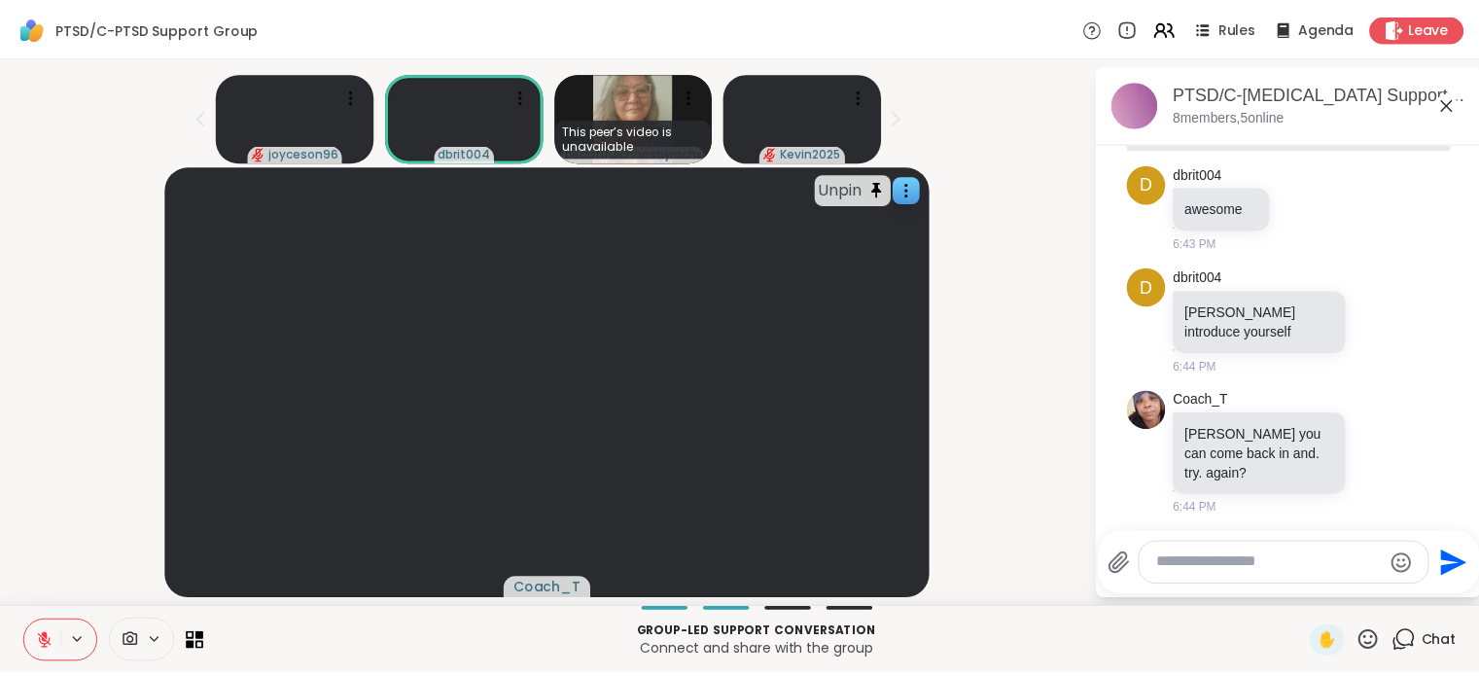
scroll to position [376, 0]
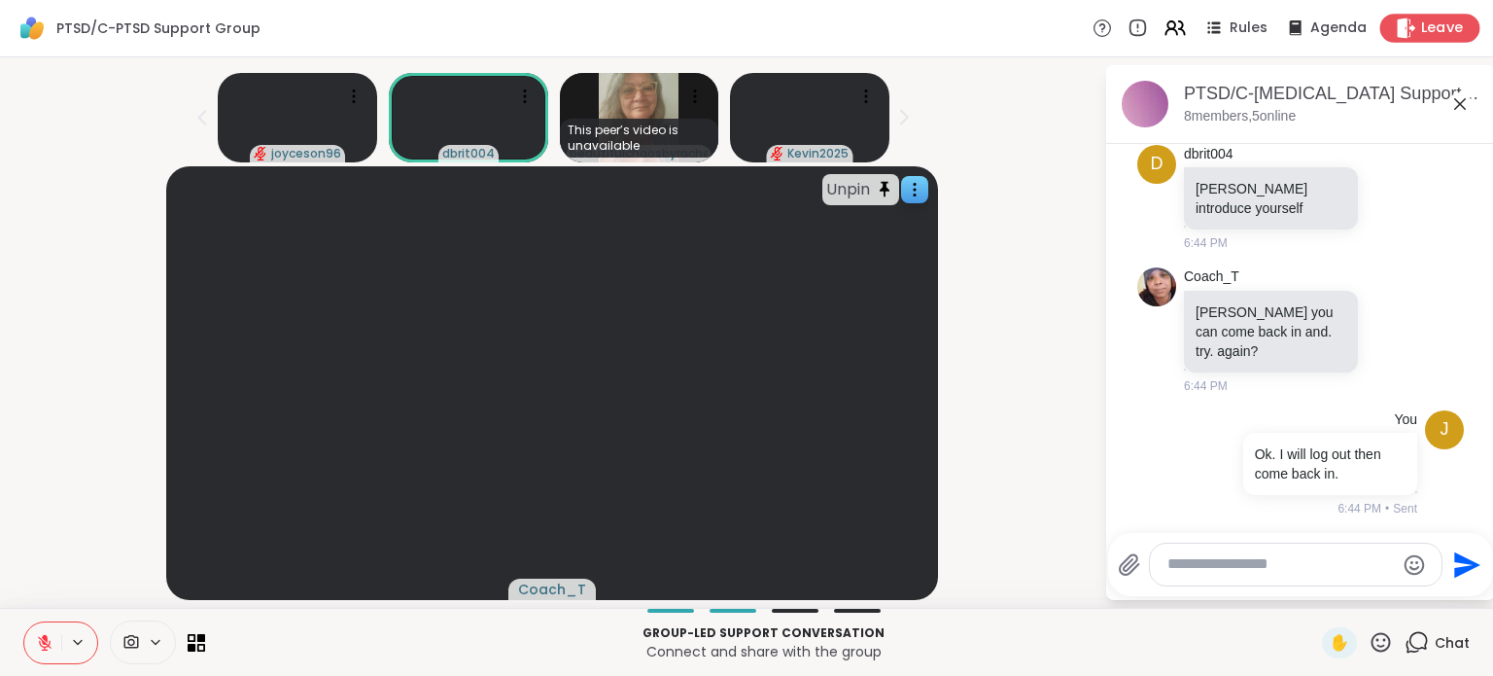
click at [1425, 22] on span "Leave" at bounding box center [1443, 28] width 43 height 20
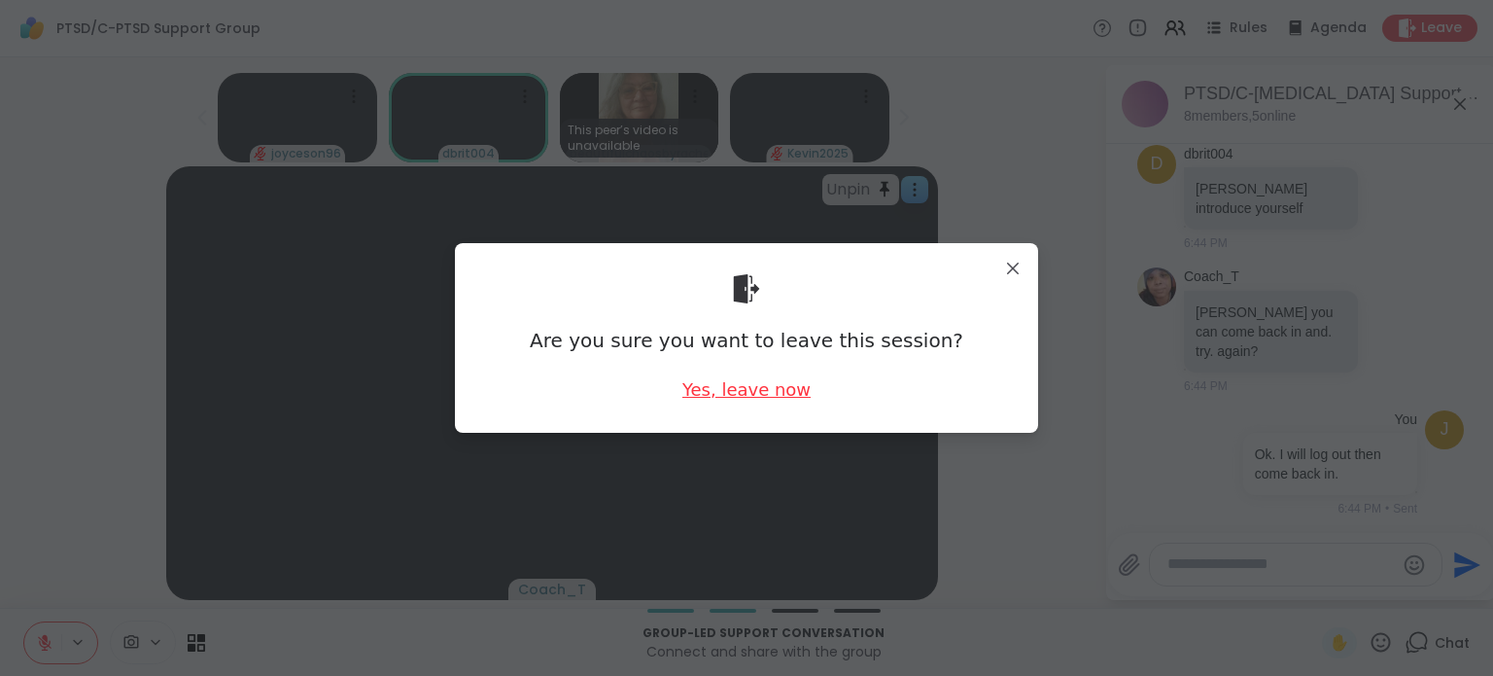
click at [780, 393] on div "Yes, leave now" at bounding box center [747, 389] width 128 height 24
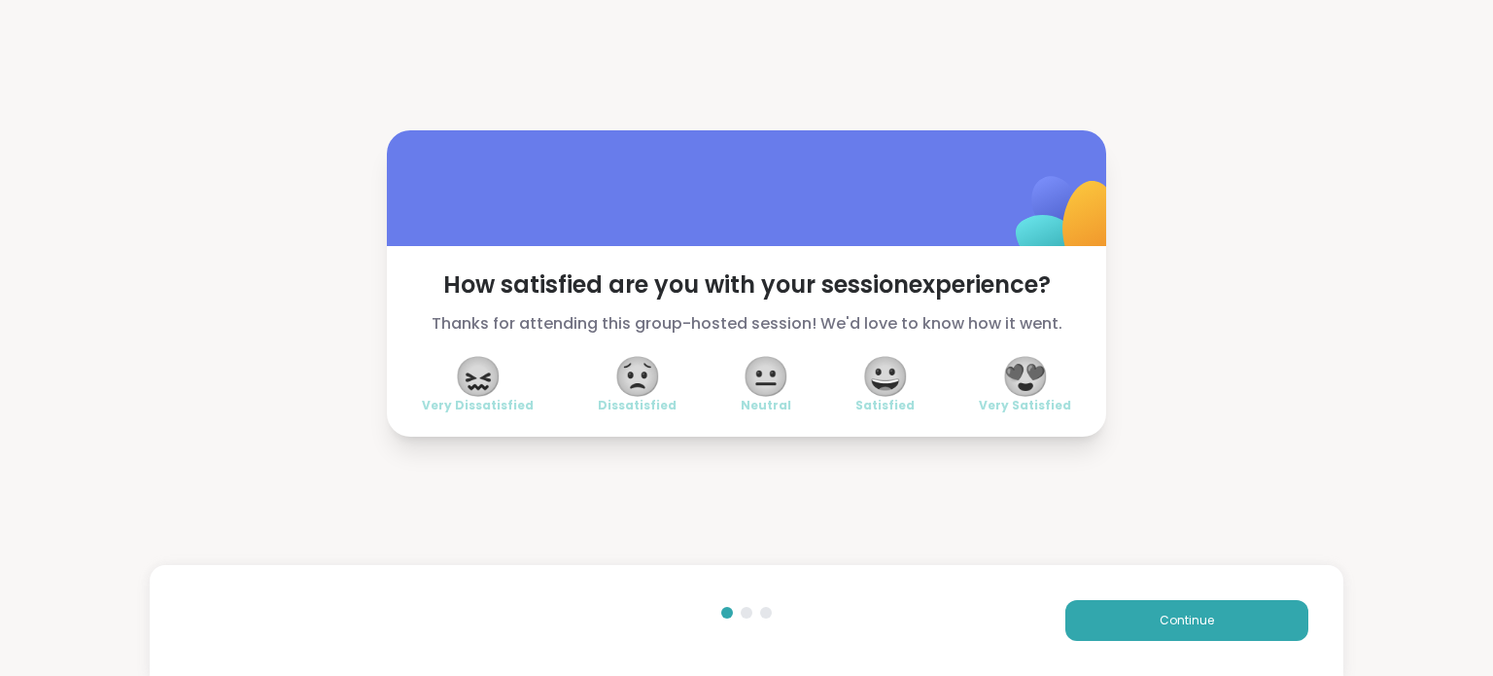
click at [614, 388] on span "😟" at bounding box center [638, 376] width 49 height 35
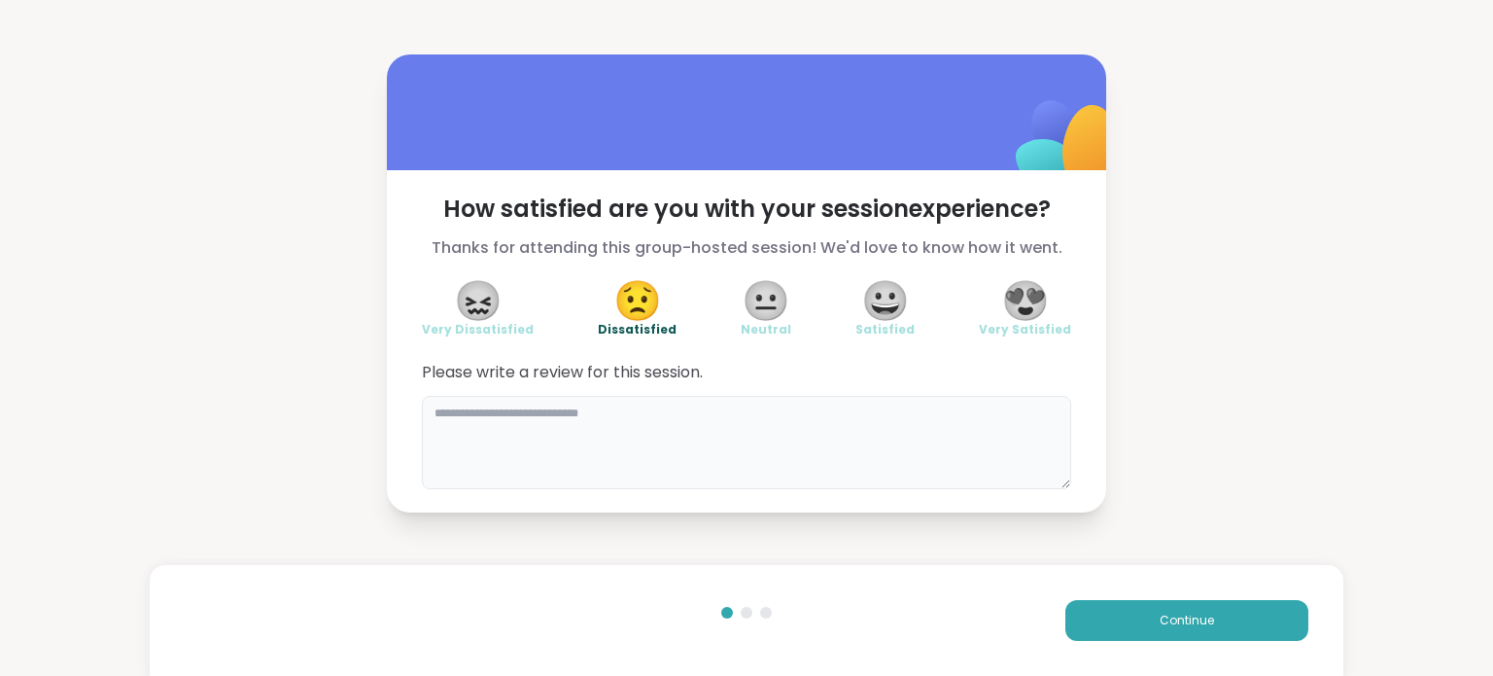
click at [607, 423] on textarea at bounding box center [747, 442] width 650 height 93
type textarea "**********"
click at [1136, 615] on button "Continue" at bounding box center [1187, 620] width 243 height 41
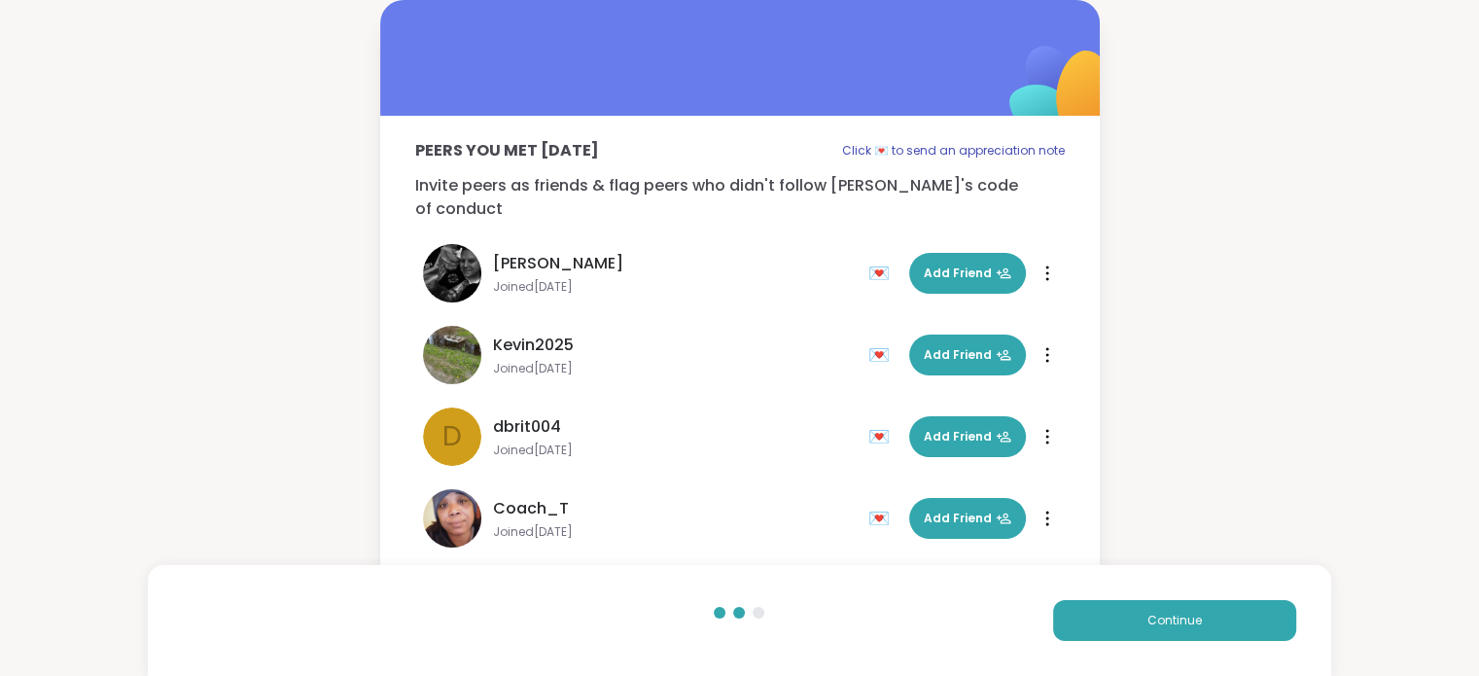
scroll to position [58, 0]
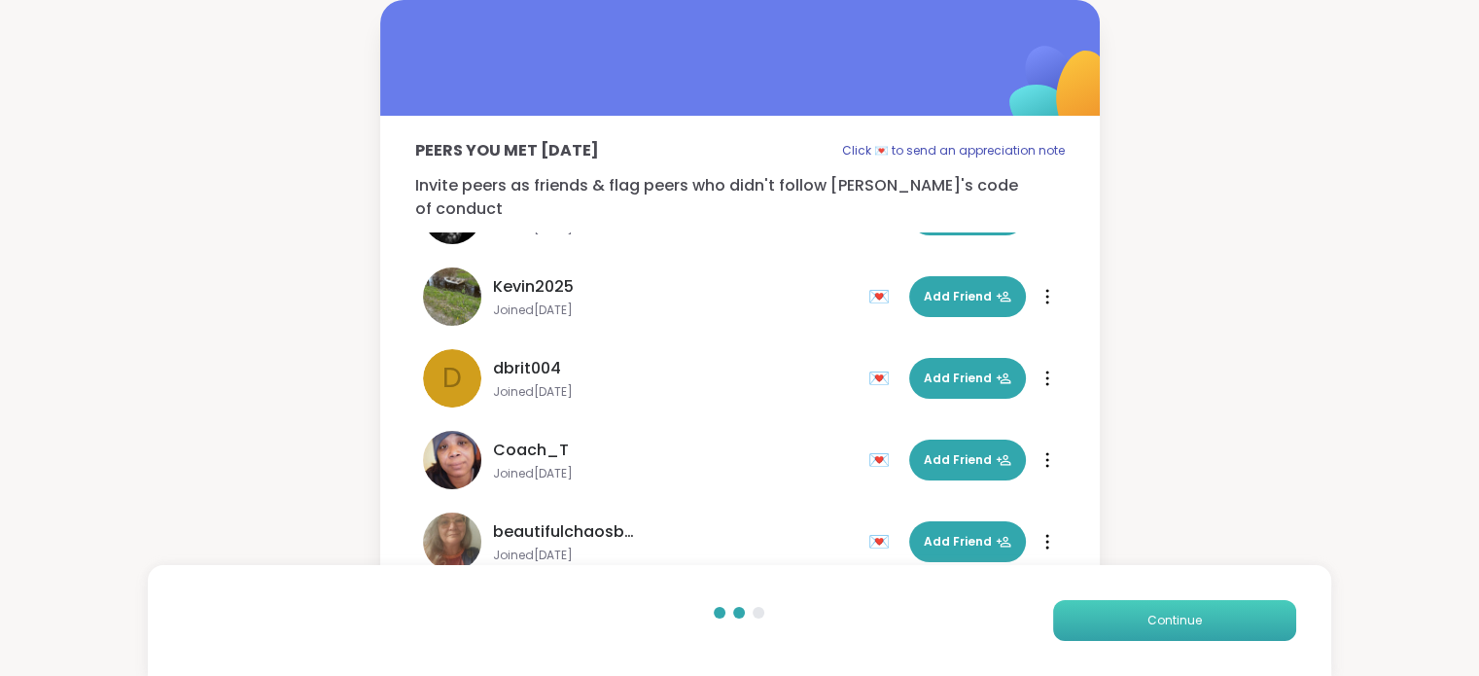
click at [1205, 633] on button "Continue" at bounding box center [1174, 620] width 243 height 41
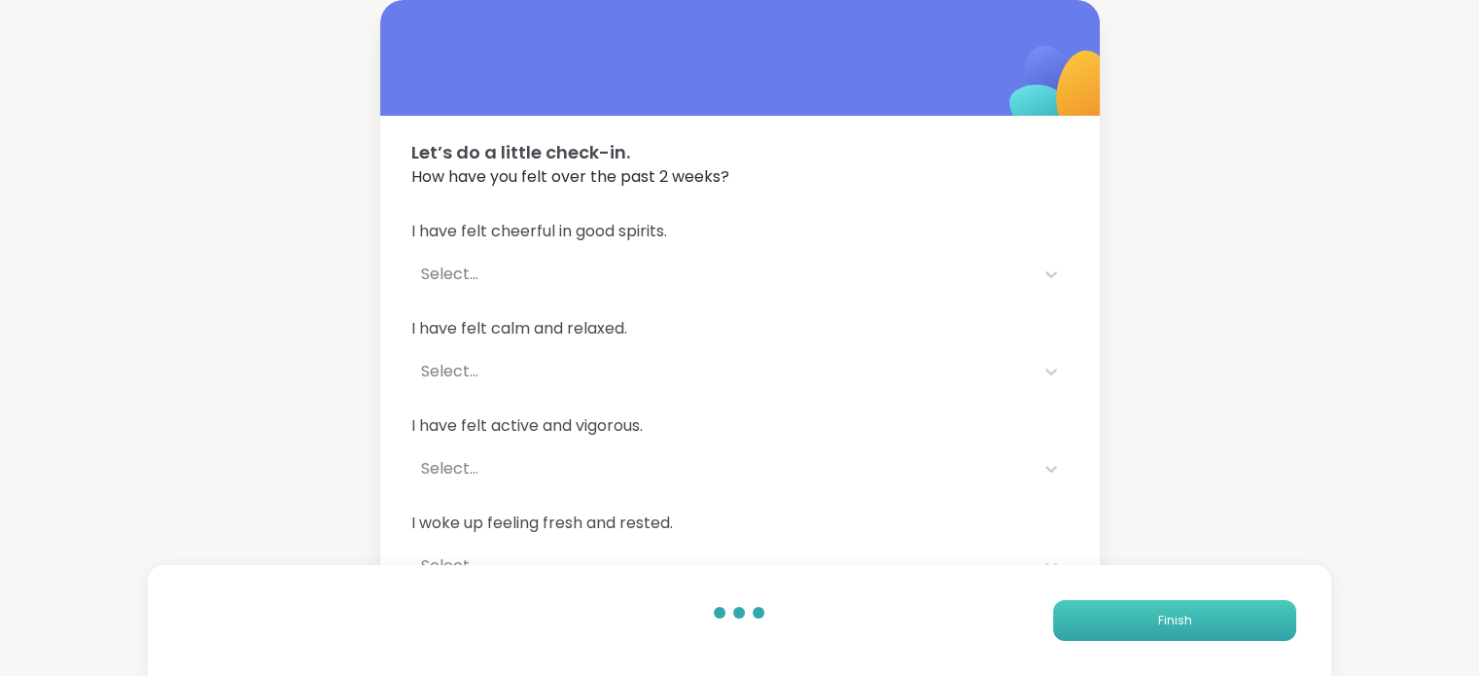
click at [1199, 631] on button "Finish" at bounding box center [1174, 620] width 243 height 41
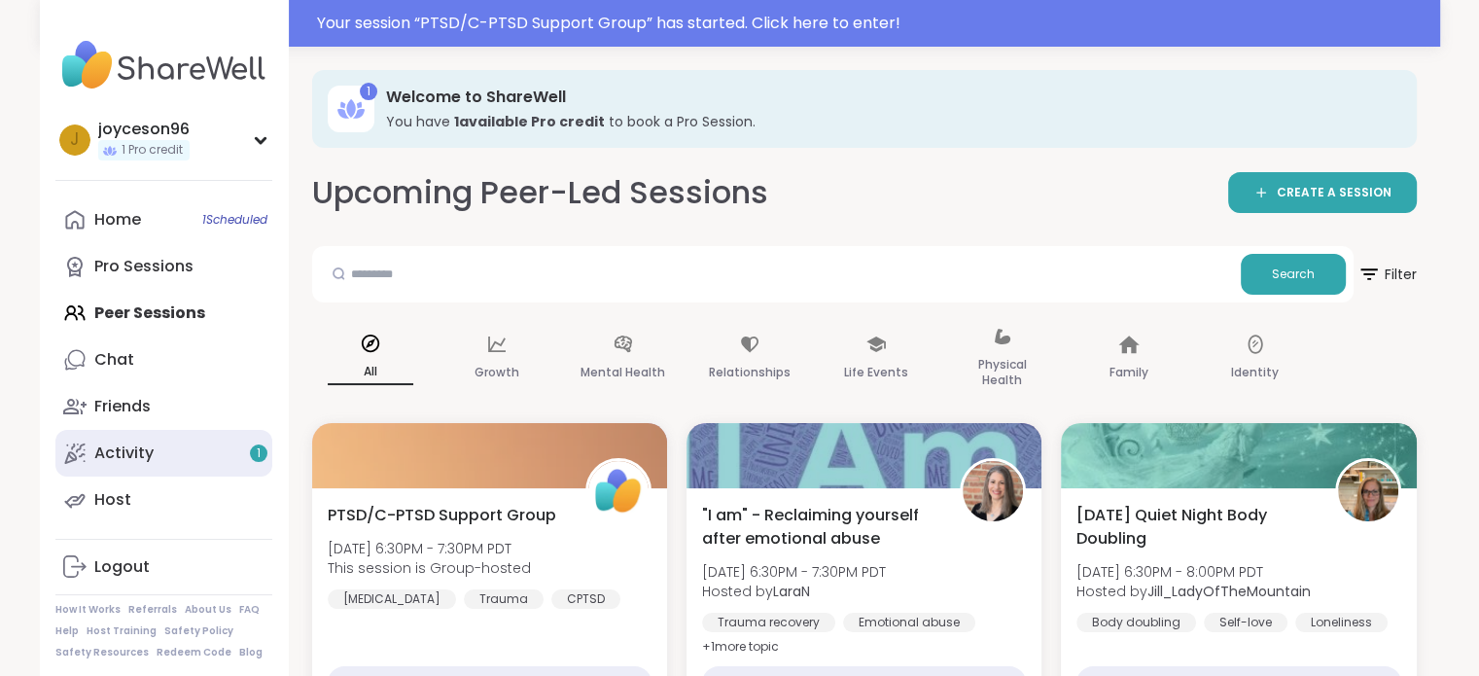
click at [193, 446] on link "Activity 1" at bounding box center [163, 453] width 217 height 47
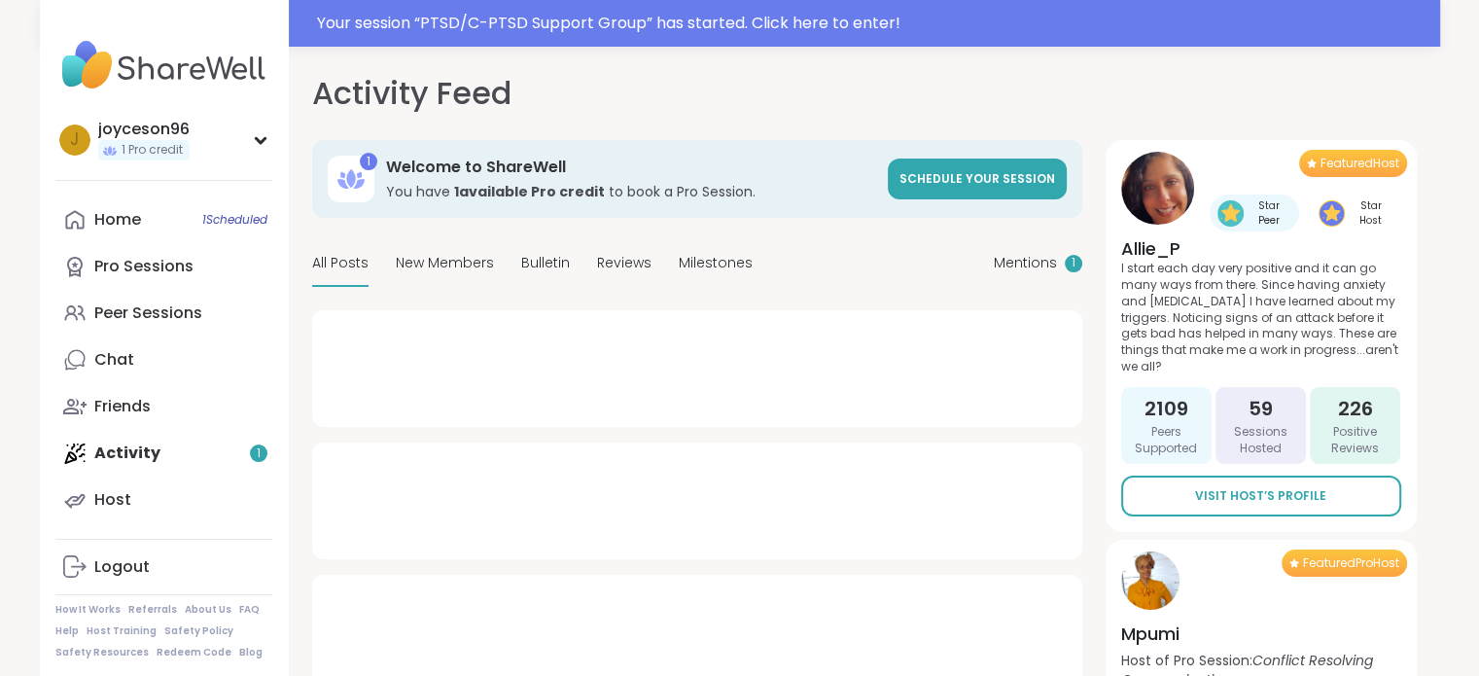
type textarea "*"
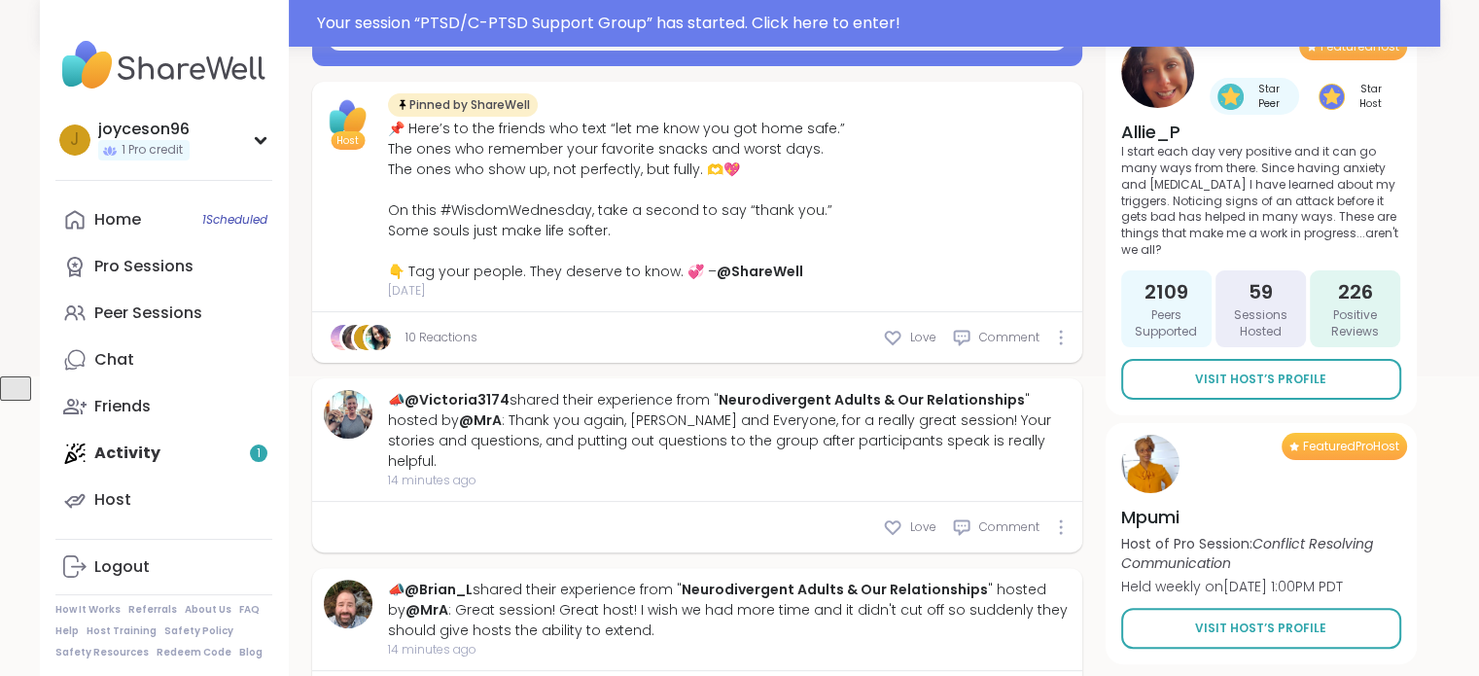
scroll to position [875, 0]
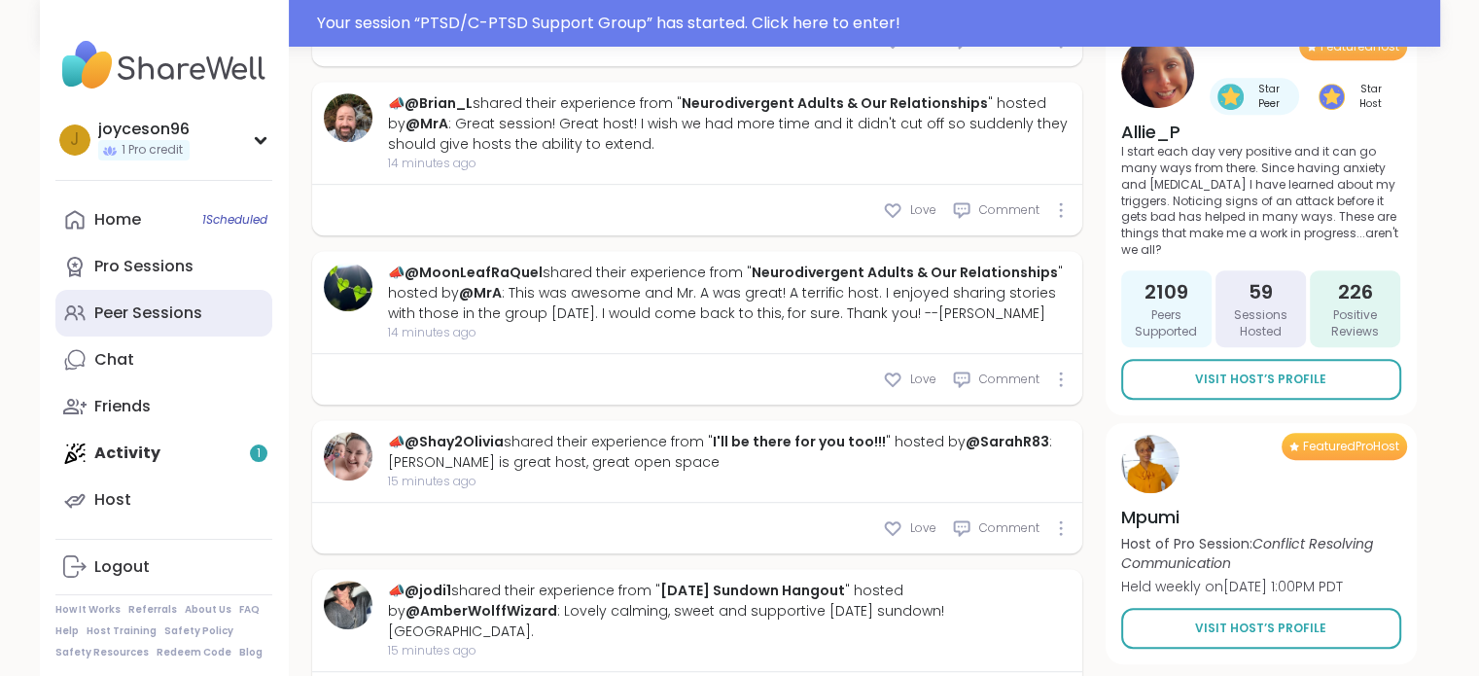
click at [160, 328] on link "Peer Sessions" at bounding box center [163, 313] width 217 height 47
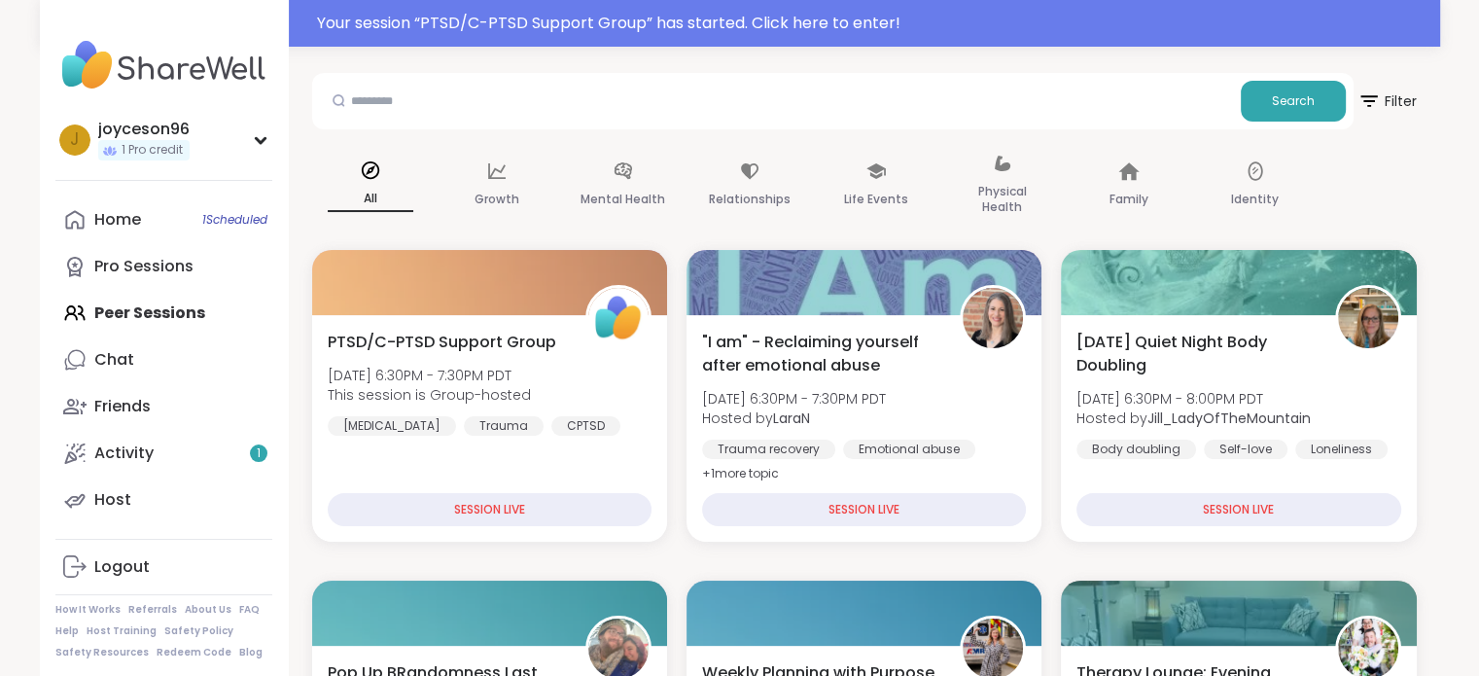
scroll to position [194, 0]
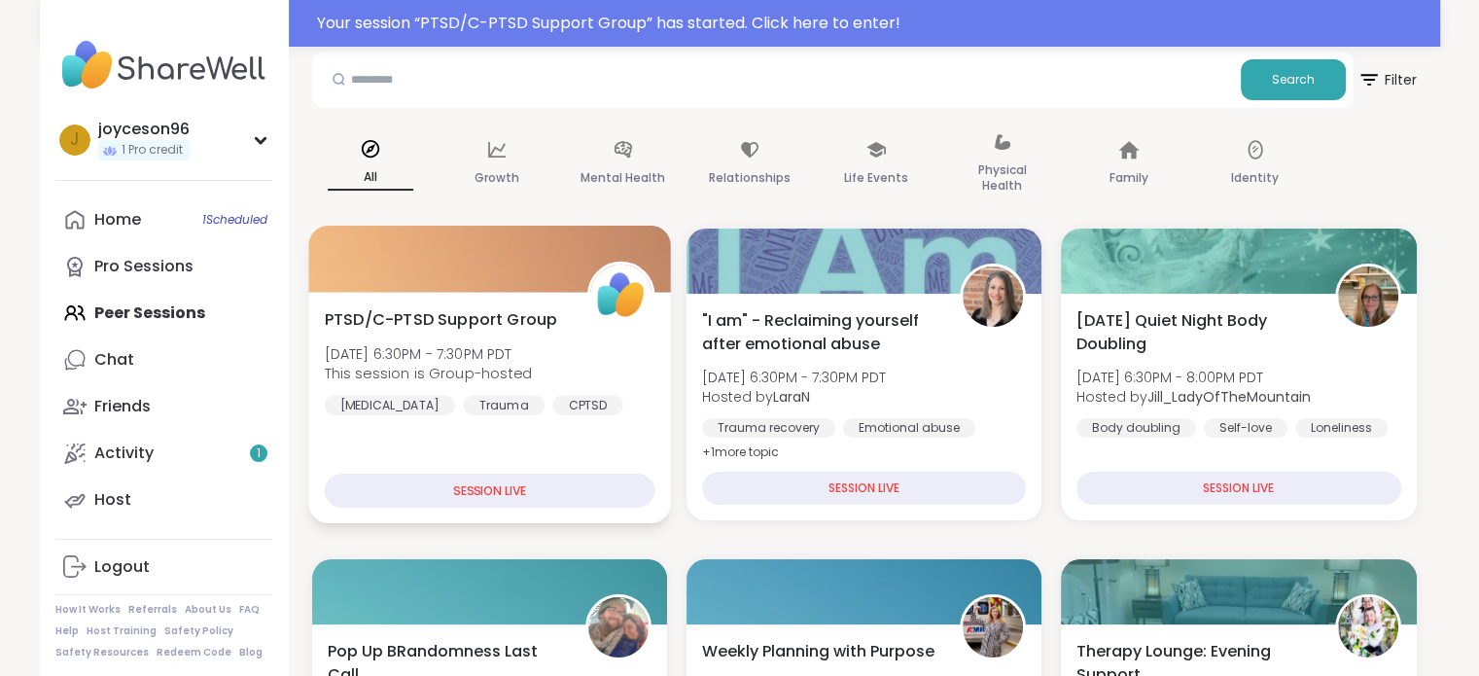
click at [457, 493] on div "SESSION LIVE" at bounding box center [489, 491] width 331 height 34
click at [615, 299] on img at bounding box center [620, 294] width 61 height 61
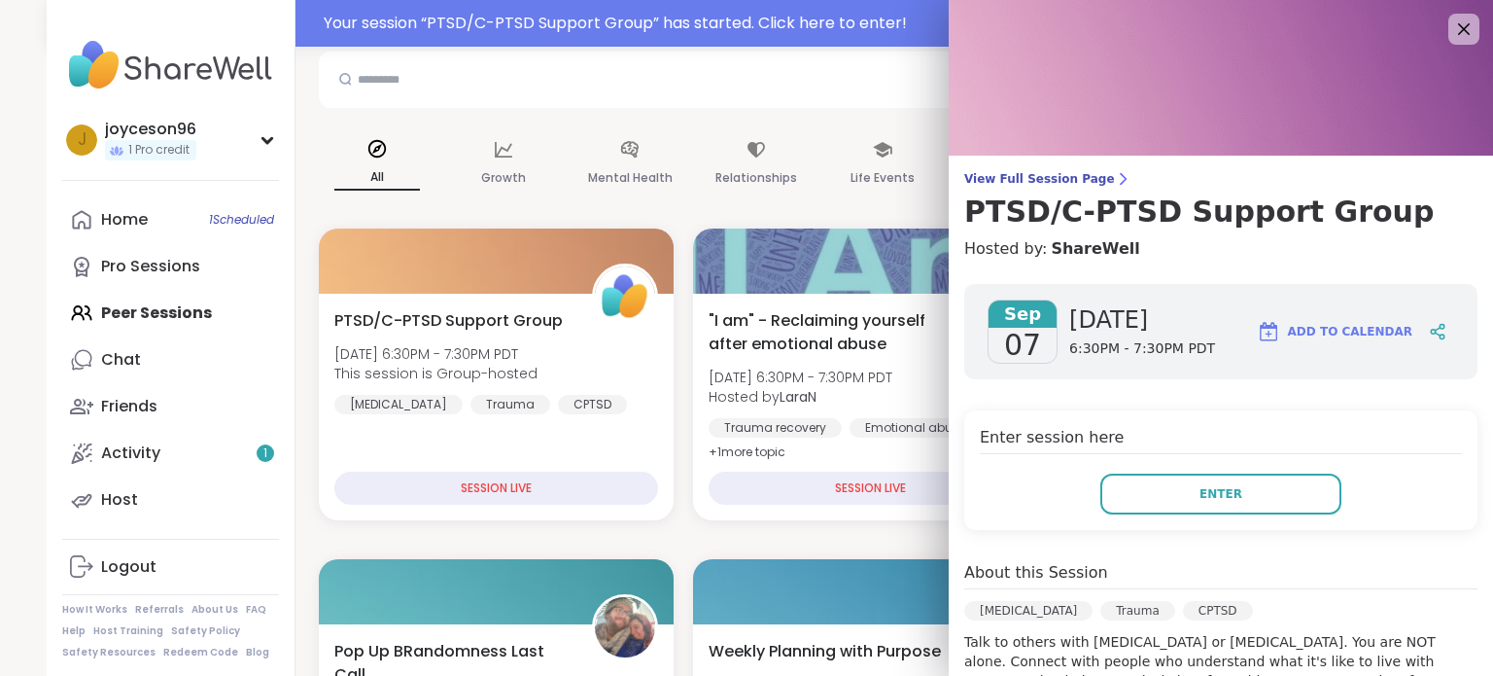
click at [1197, 513] on div "Enter session here Enter" at bounding box center [1221, 470] width 513 height 120
click at [1205, 496] on span "Enter" at bounding box center [1221, 494] width 43 height 18
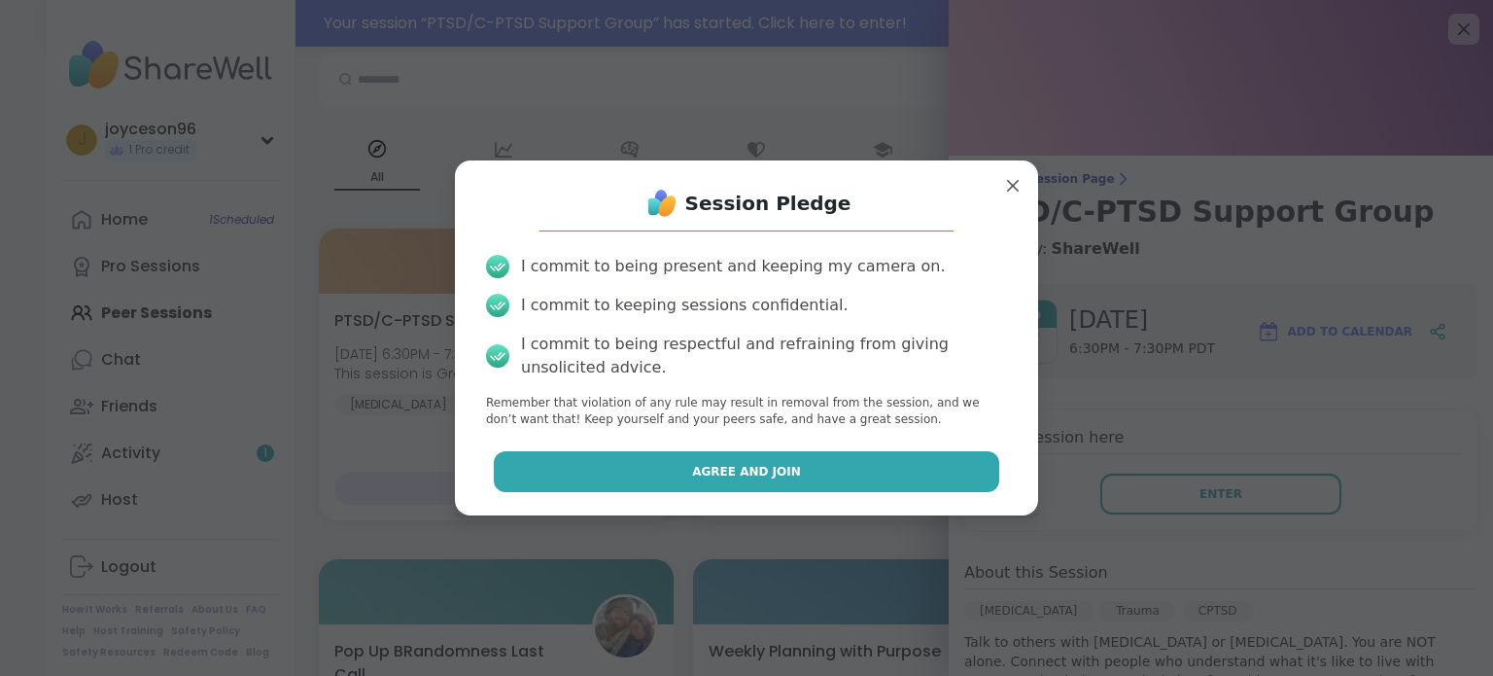
click at [803, 471] on button "Agree and Join" at bounding box center [747, 471] width 507 height 41
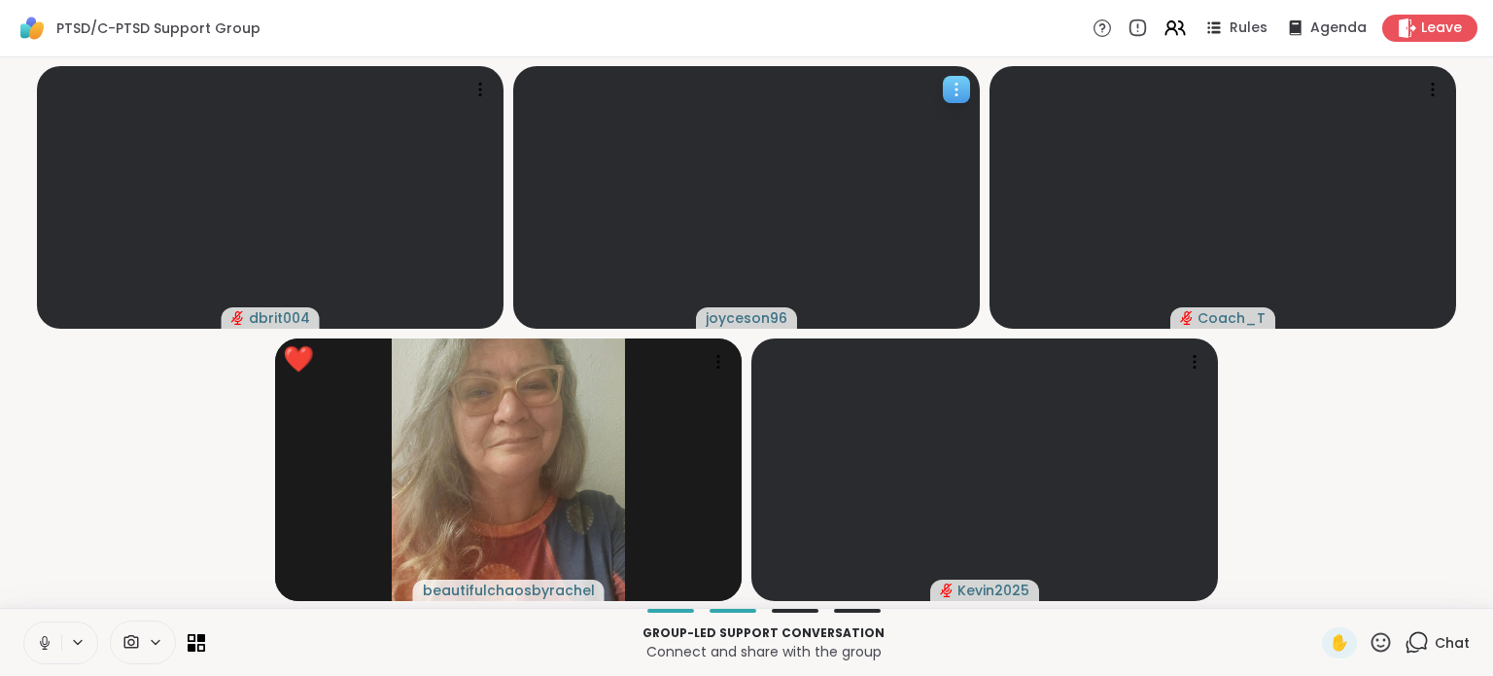
click at [965, 91] on icon at bounding box center [956, 89] width 19 height 19
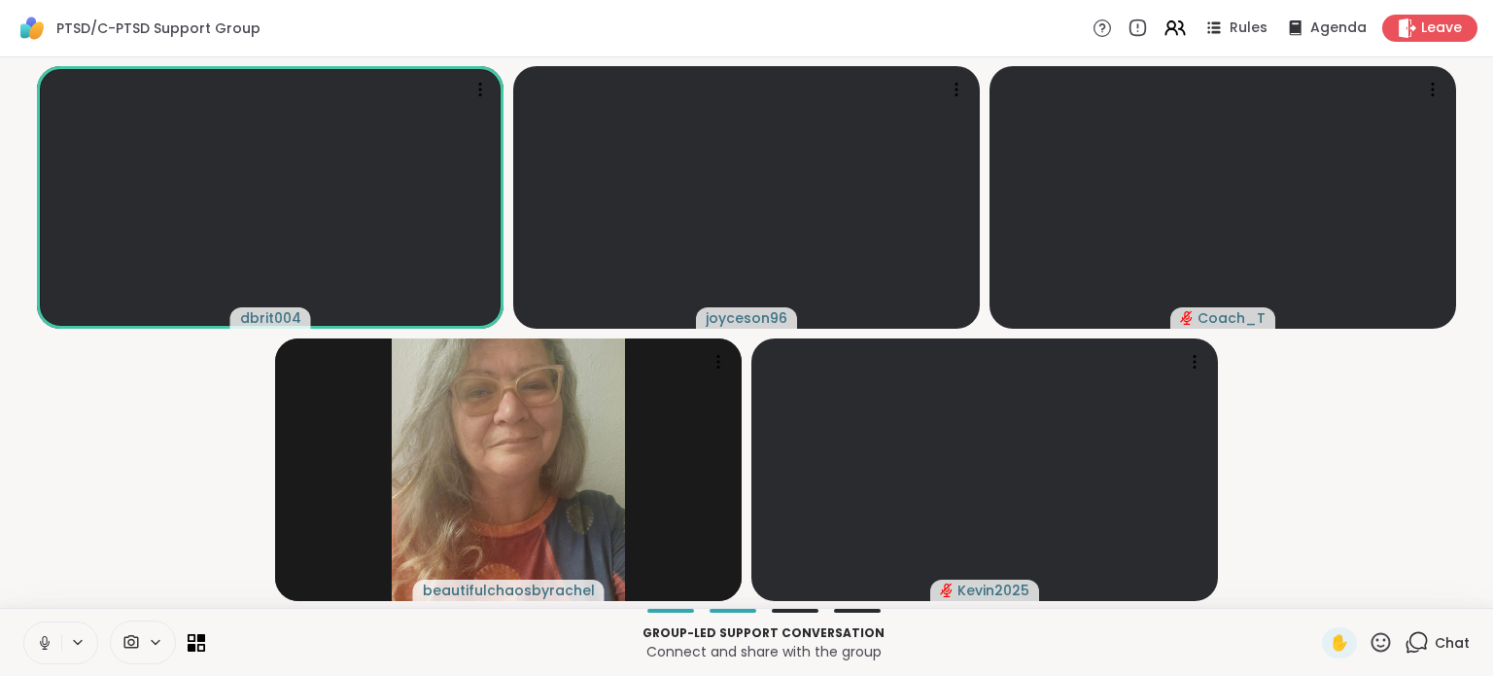
click at [38, 641] on icon at bounding box center [45, 643] width 18 height 18
click at [949, 89] on icon at bounding box center [956, 89] width 19 height 19
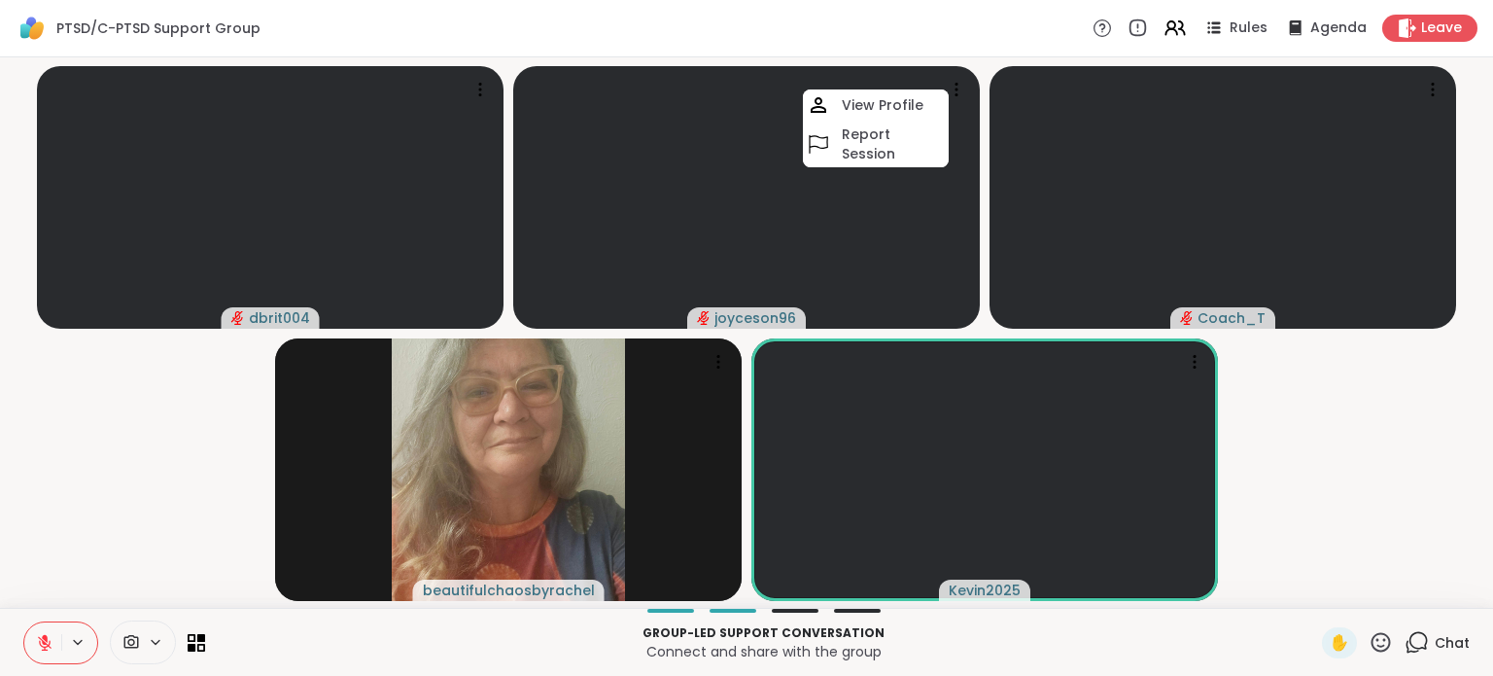
click at [207, 370] on video-player-container "dbrit004 joyceson96 View Profile Report Session Coach_T beautifulchaosbyrachel …" at bounding box center [747, 332] width 1470 height 535
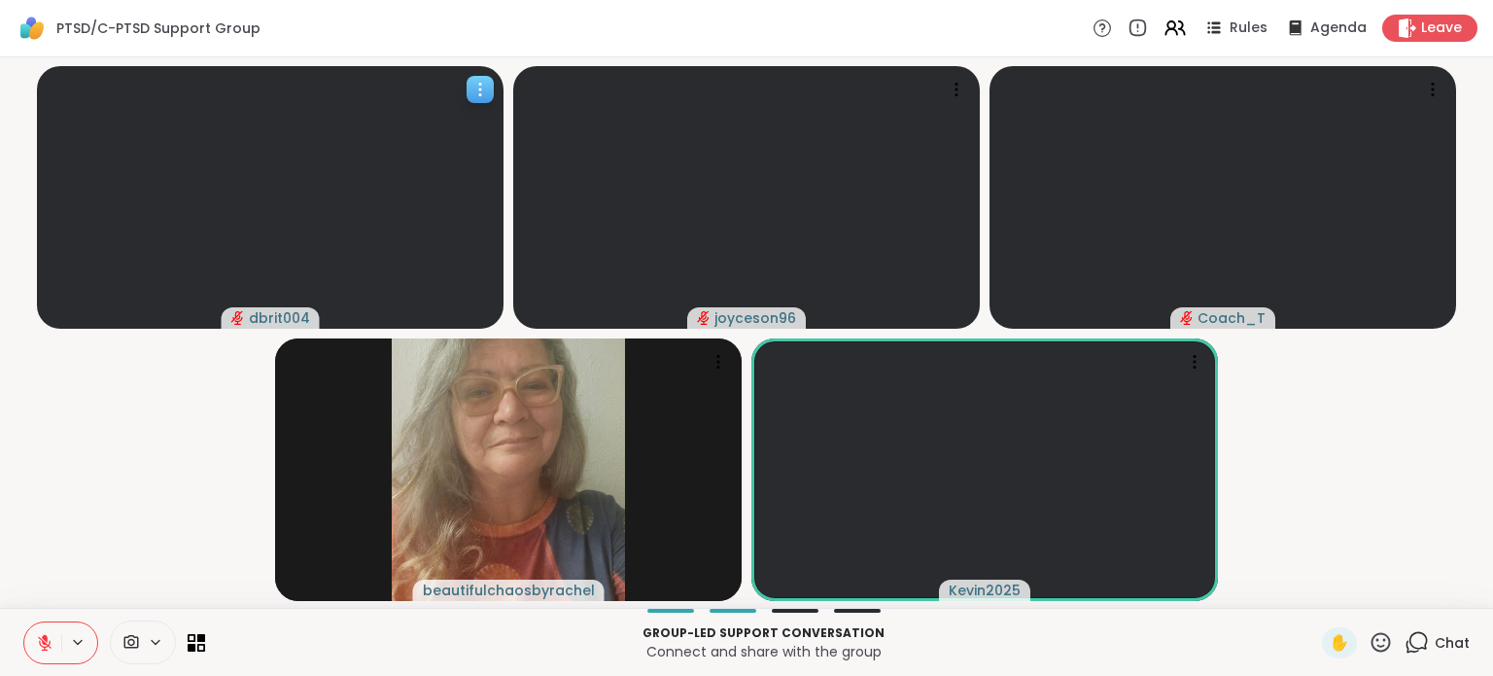
click at [479, 95] on icon at bounding box center [480, 95] width 2 height 2
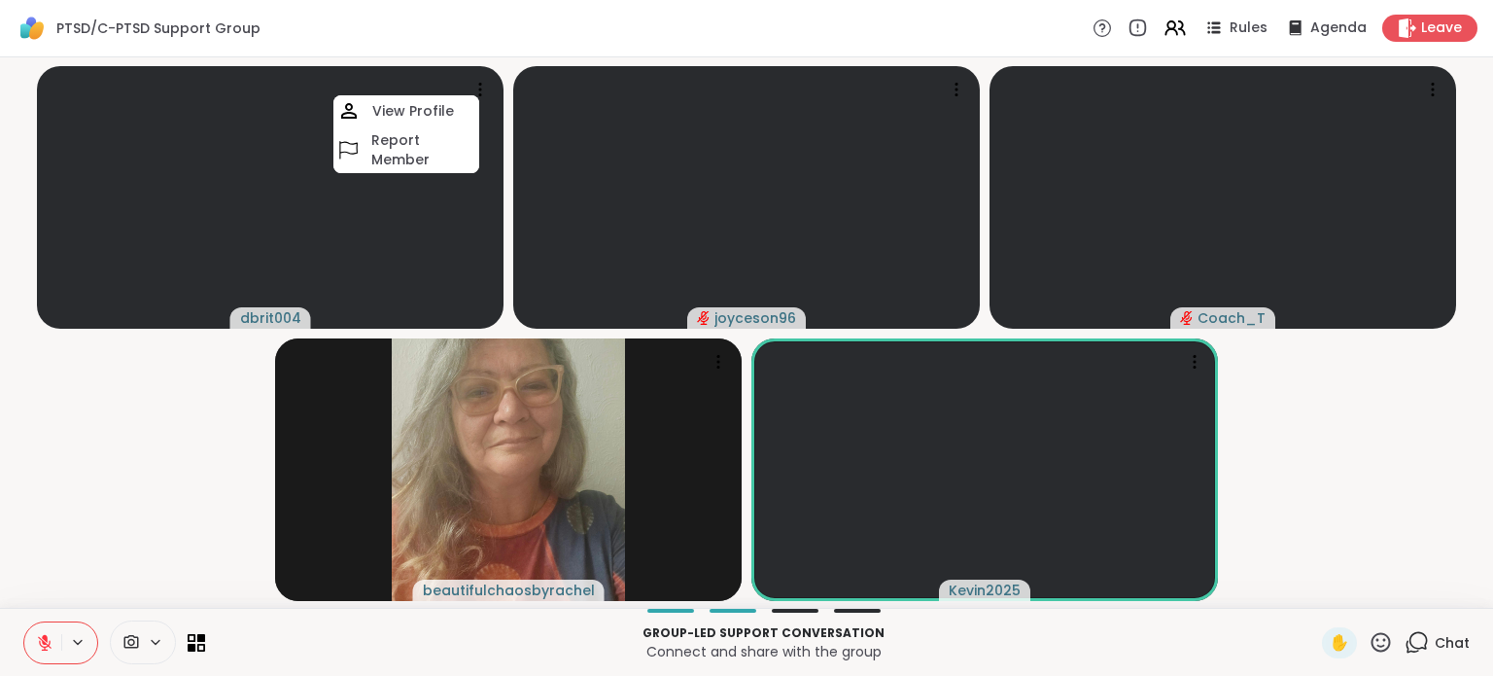
click at [82, 396] on video-player-container "dbrit004 View Profile Report Member joyceson96 Coach_T beautifulchaosbyrachel K…" at bounding box center [747, 332] width 1470 height 535
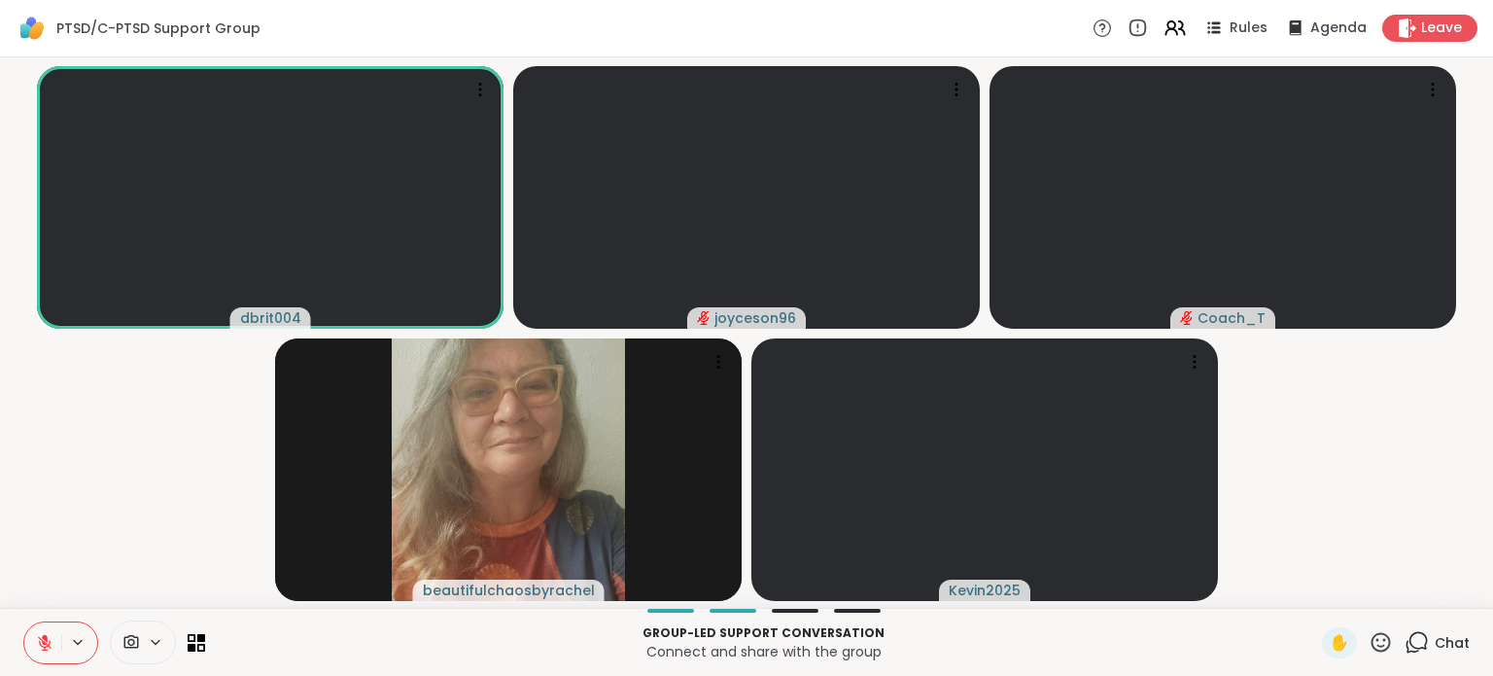
click at [194, 652] on div at bounding box center [114, 642] width 182 height 44
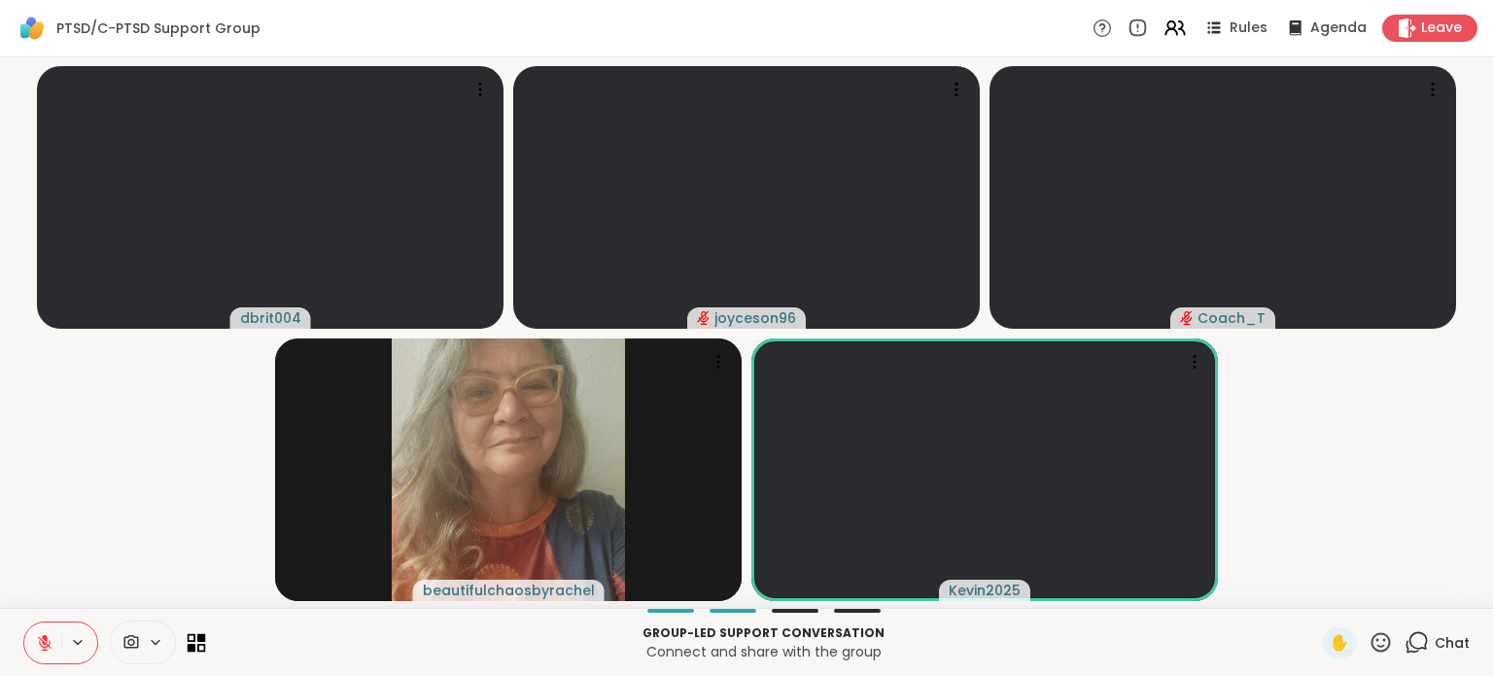
click at [194, 645] on icon at bounding box center [197, 642] width 18 height 18
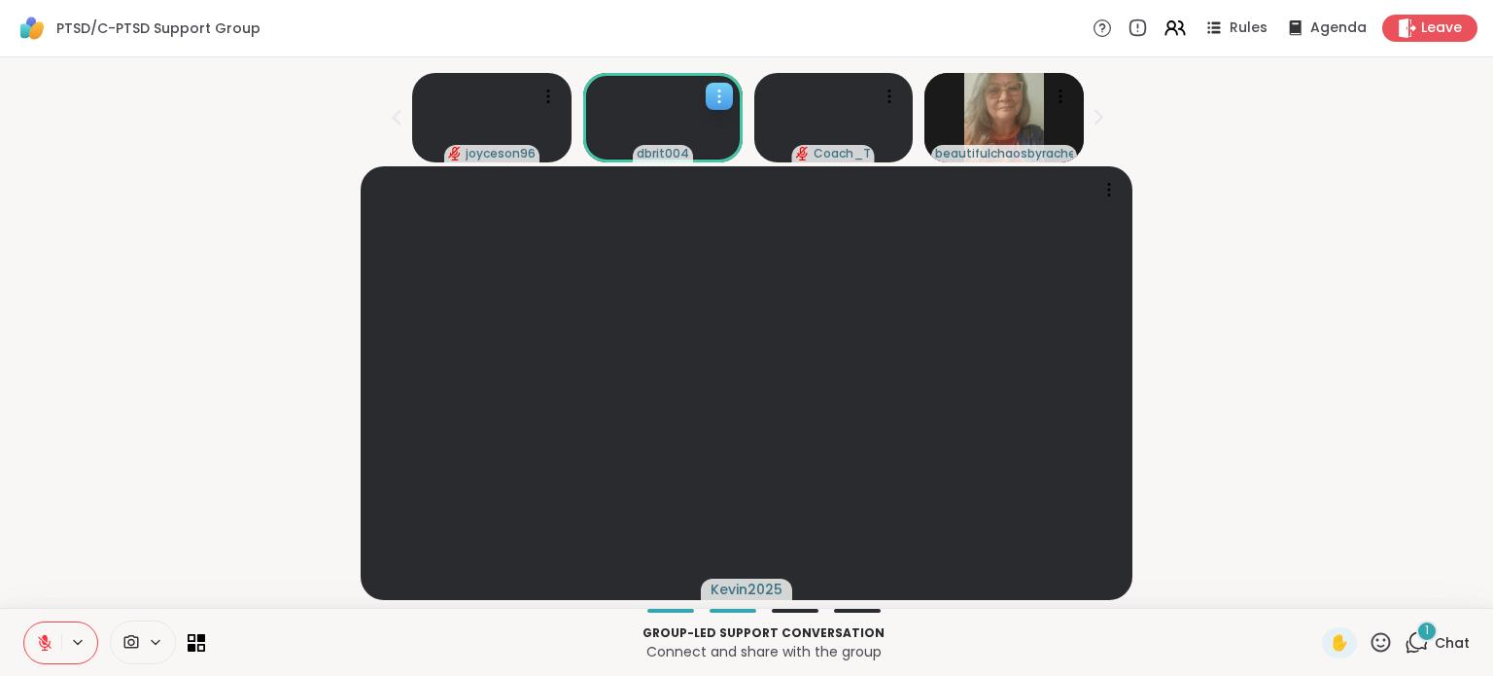
click at [719, 101] on icon at bounding box center [720, 102] width 2 height 2
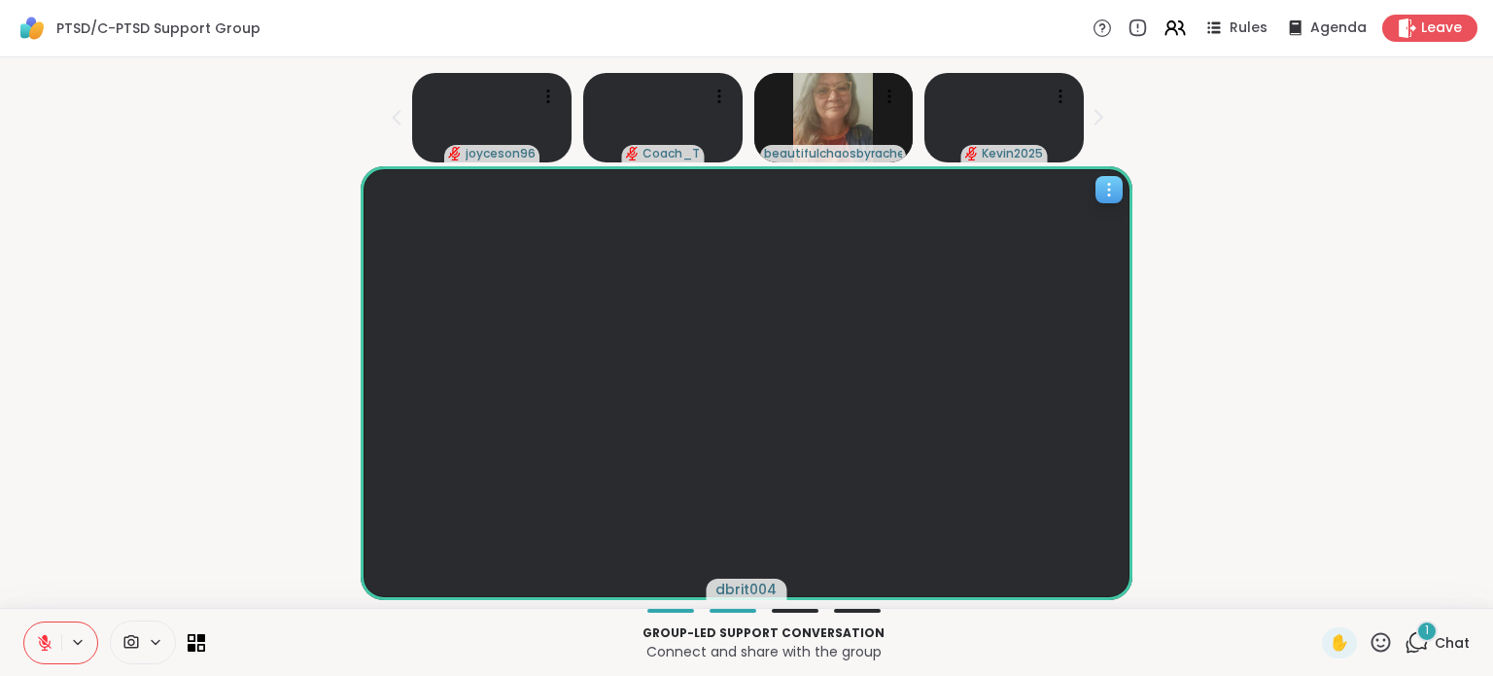
click at [1117, 191] on icon at bounding box center [1109, 189] width 19 height 19
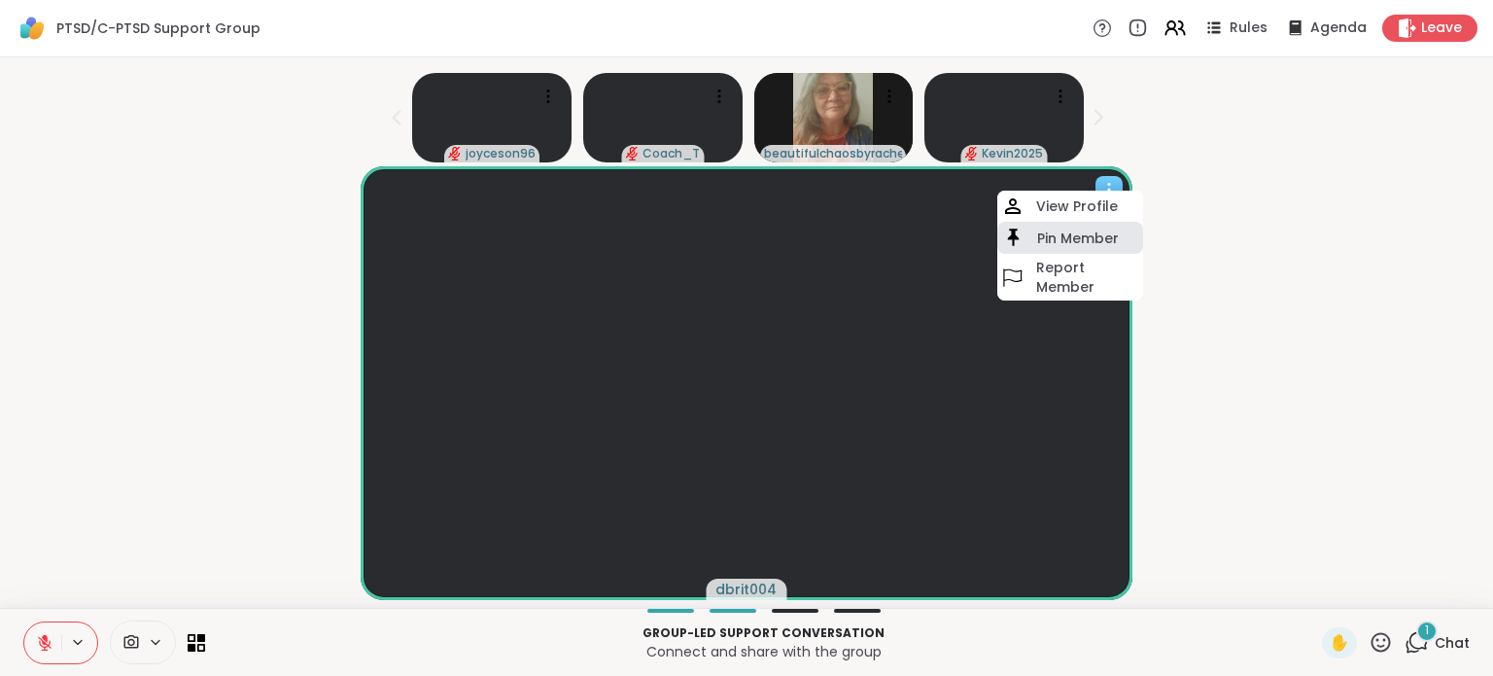
click at [1082, 243] on h4 "Pin Member" at bounding box center [1078, 237] width 82 height 19
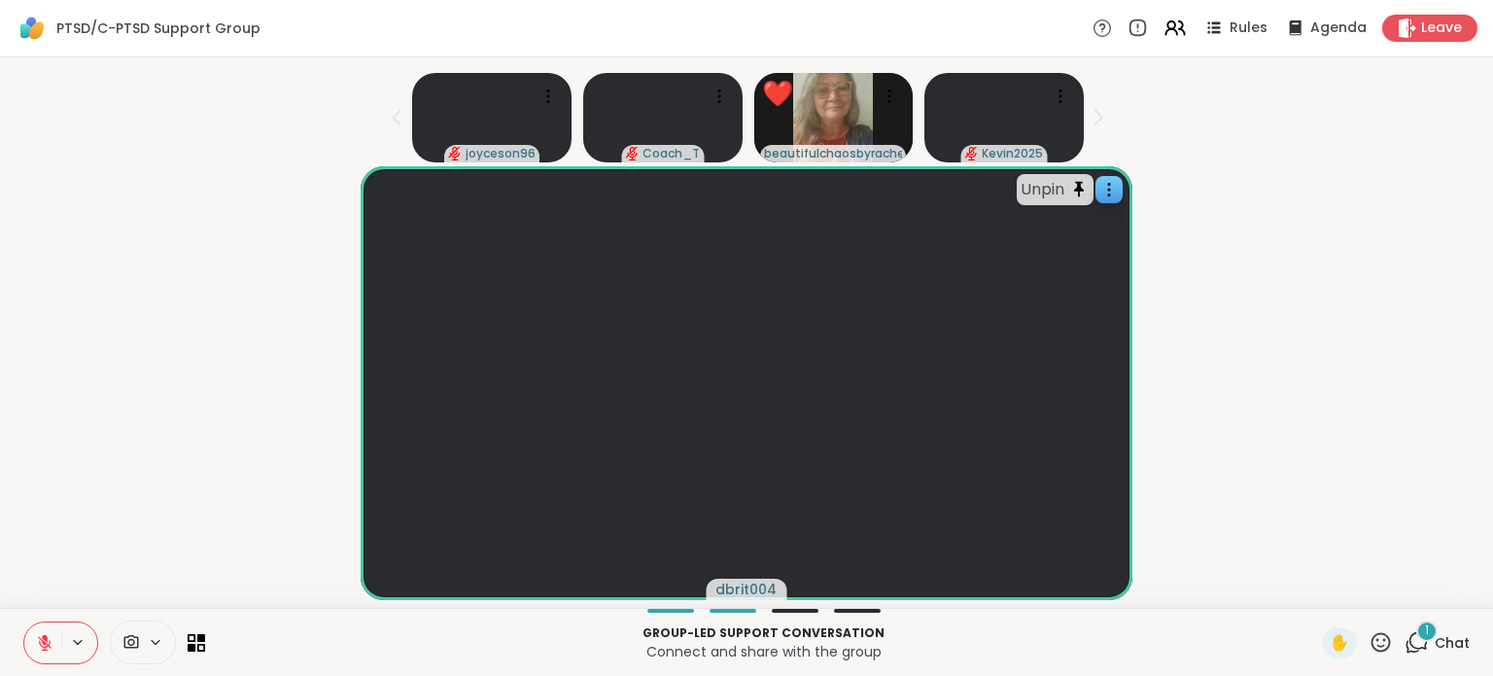
click at [1435, 647] on span "Chat" at bounding box center [1452, 642] width 35 height 19
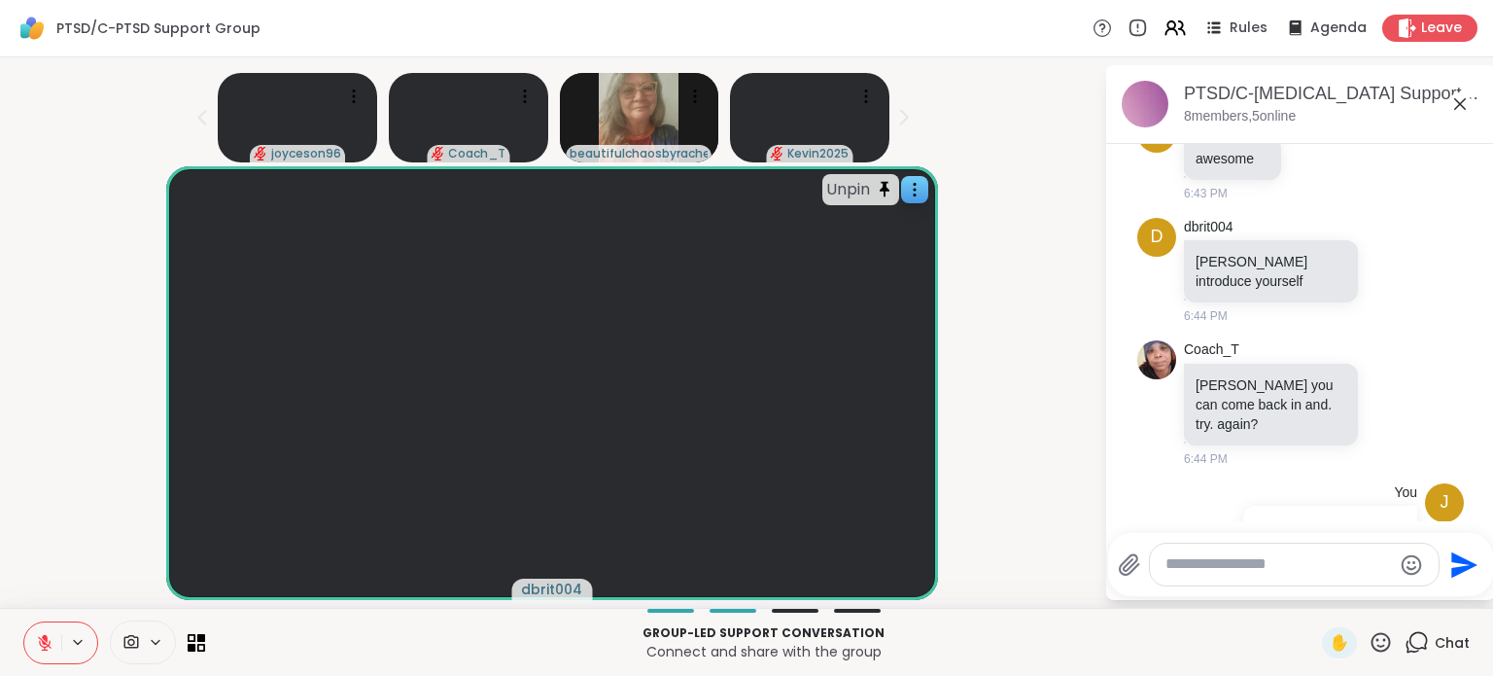
scroll to position [526, 0]
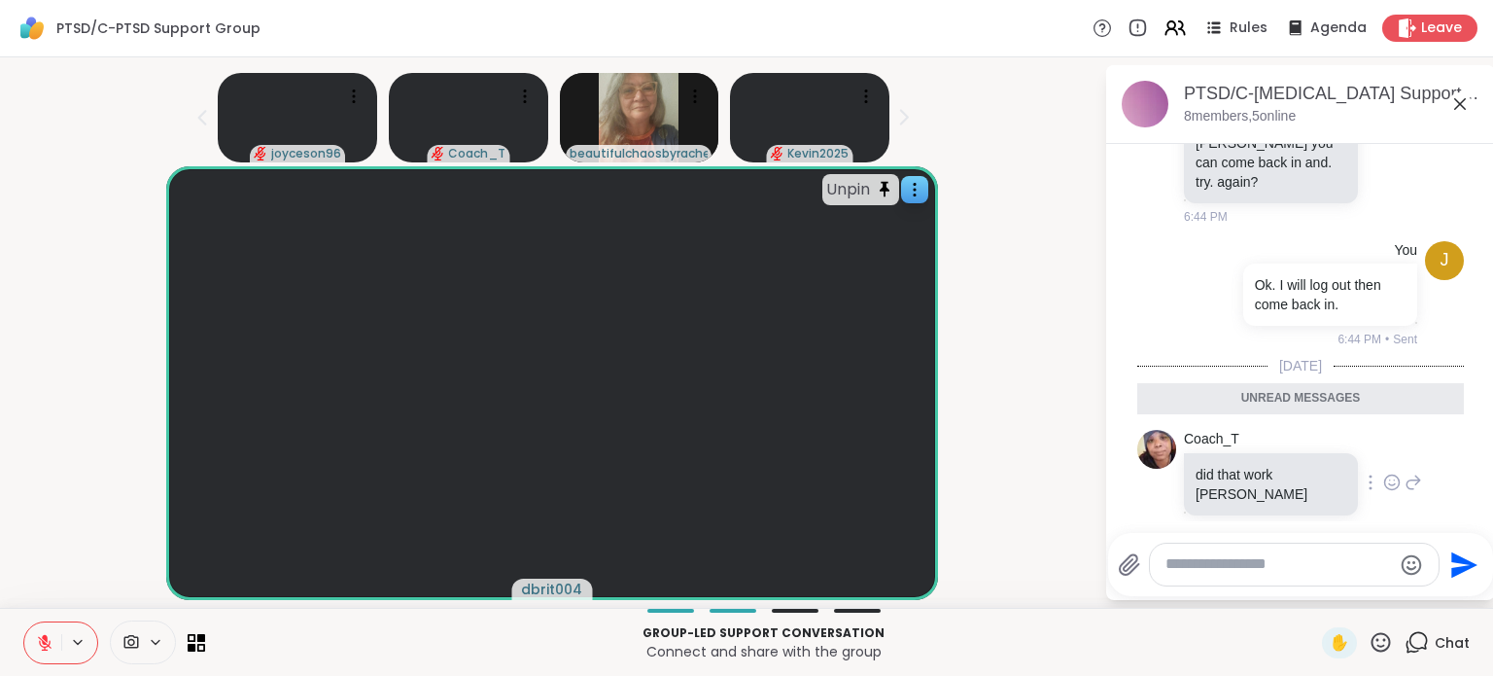
click at [1384, 473] on icon at bounding box center [1393, 482] width 18 height 19
click at [1341, 442] on div "Select Reaction: Thumbs up" at bounding box center [1350, 451] width 18 height 18
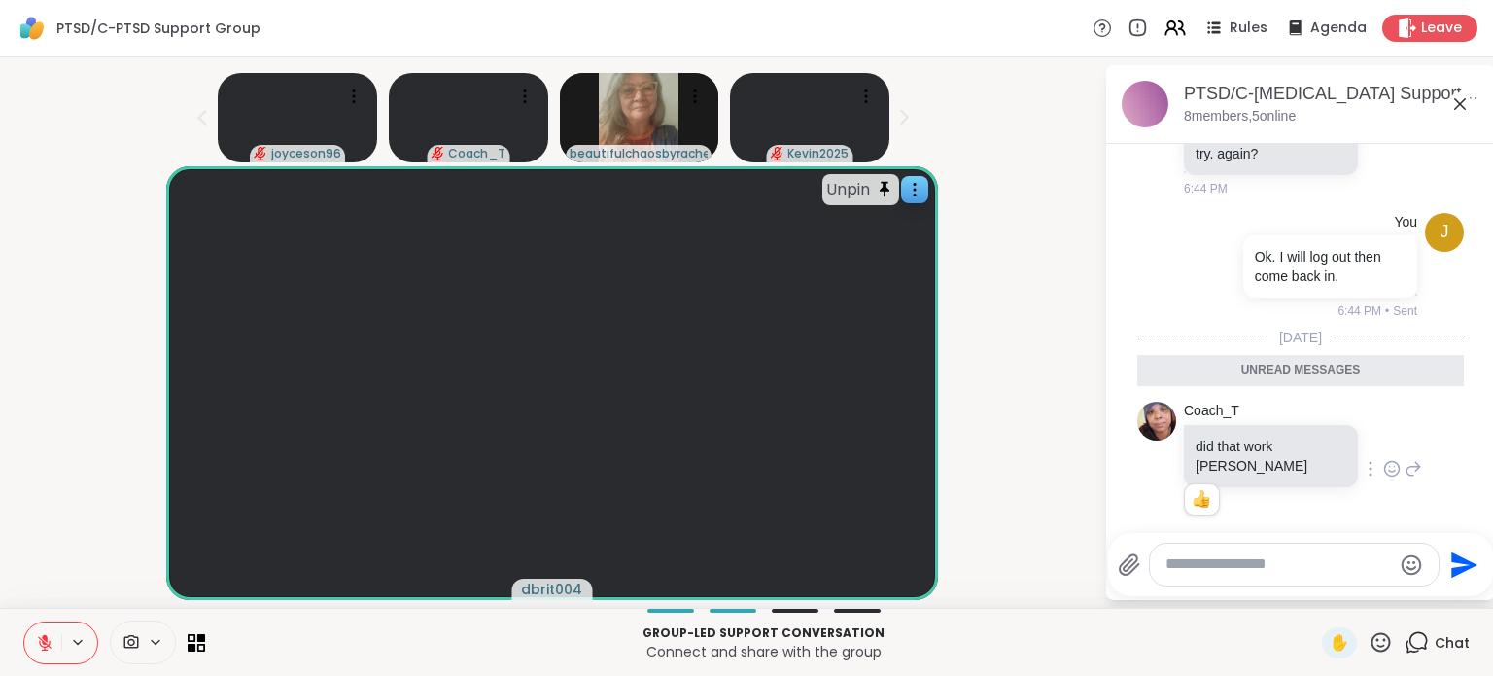
click at [1449, 112] on icon at bounding box center [1460, 103] width 23 height 23
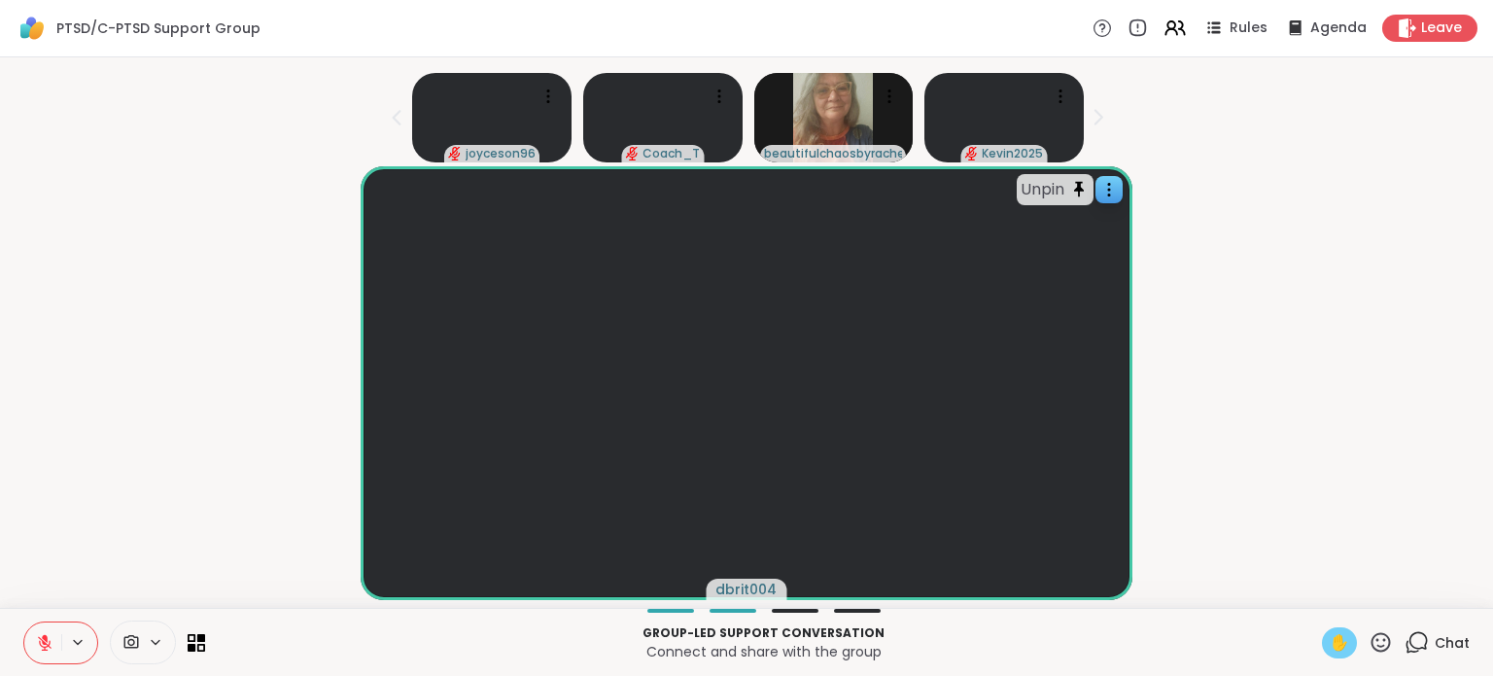
click at [1330, 640] on span "✋" at bounding box center [1339, 642] width 19 height 23
click at [1330, 646] on span "✋" at bounding box center [1339, 642] width 19 height 23
click at [1373, 643] on icon at bounding box center [1381, 642] width 24 height 24
click at [1357, 591] on span "👍" at bounding box center [1366, 590] width 19 height 23
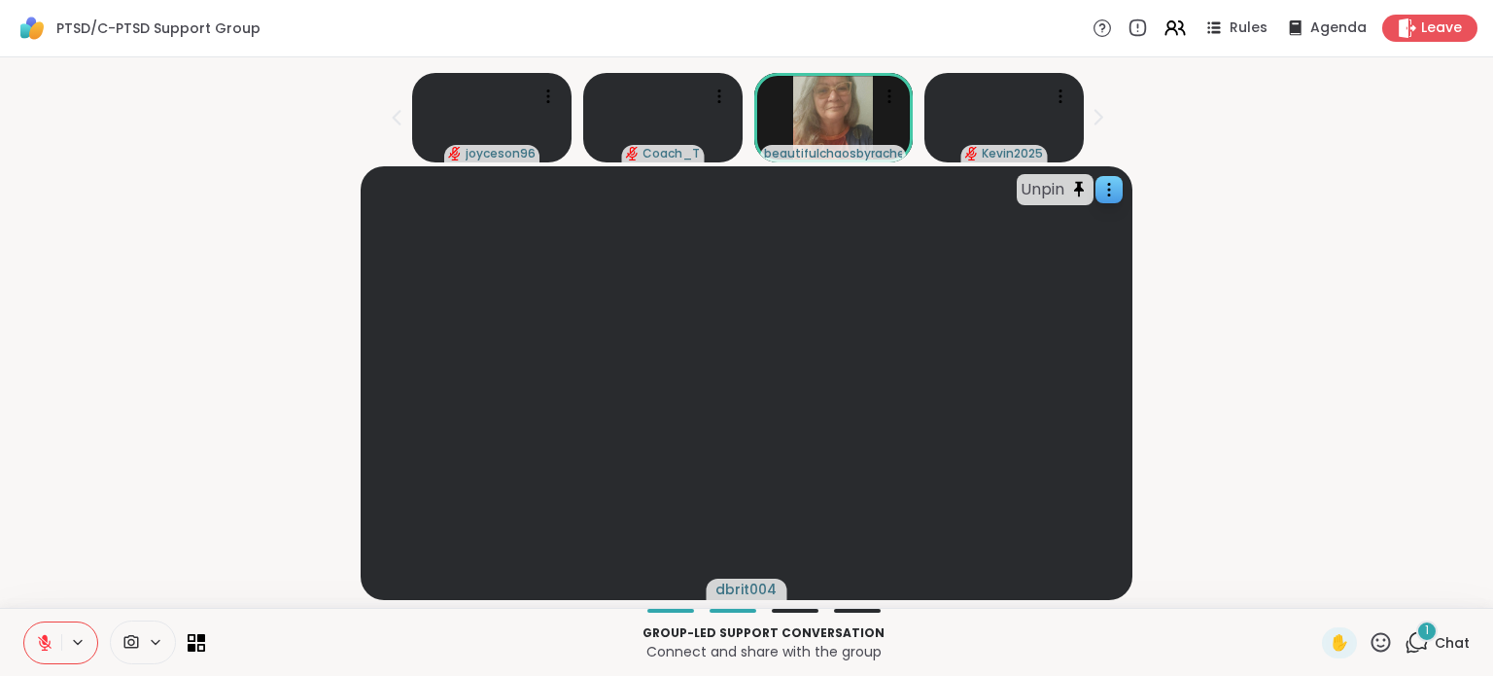
click at [1419, 650] on div "1 Chat" at bounding box center [1437, 642] width 65 height 31
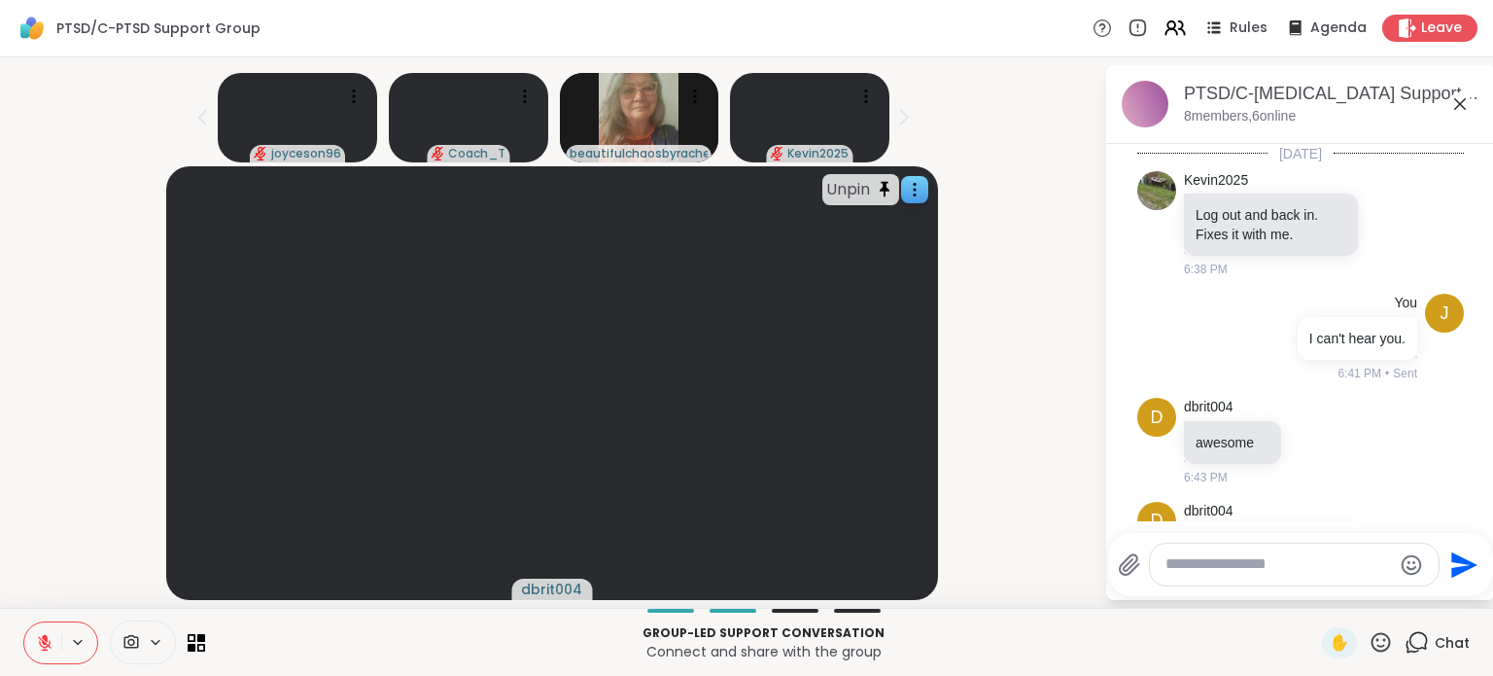
scroll to position [657, 0]
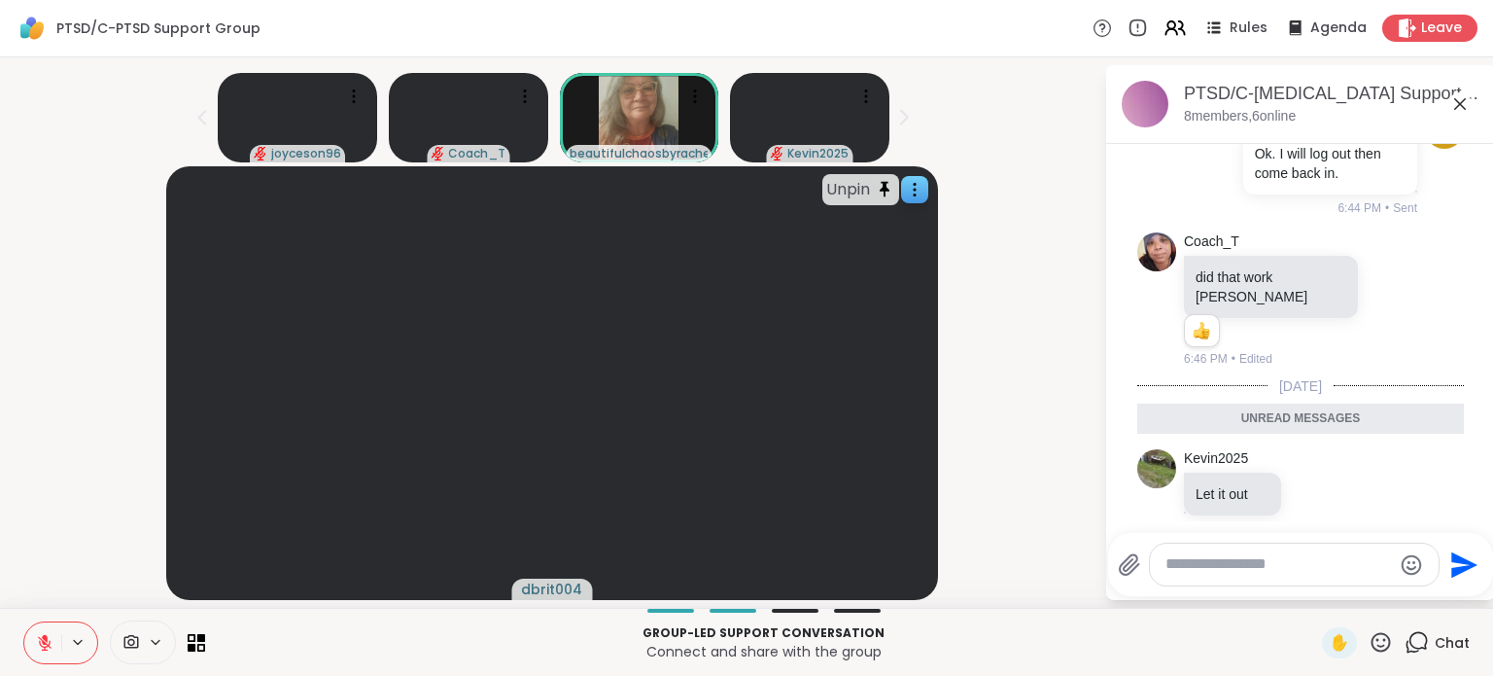
click at [1451, 111] on icon at bounding box center [1460, 103] width 23 height 23
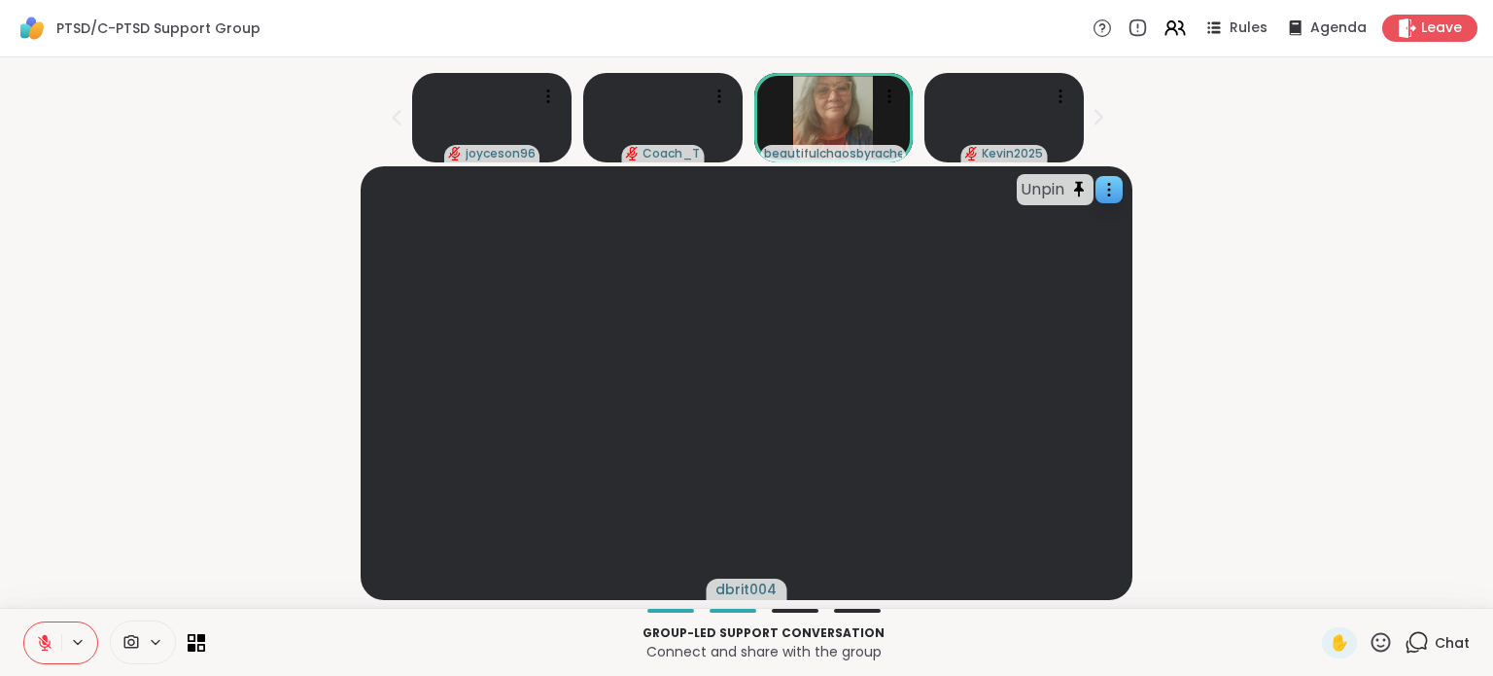
click at [1379, 432] on div "Unpin dbrit004" at bounding box center [747, 383] width 1470 height 434
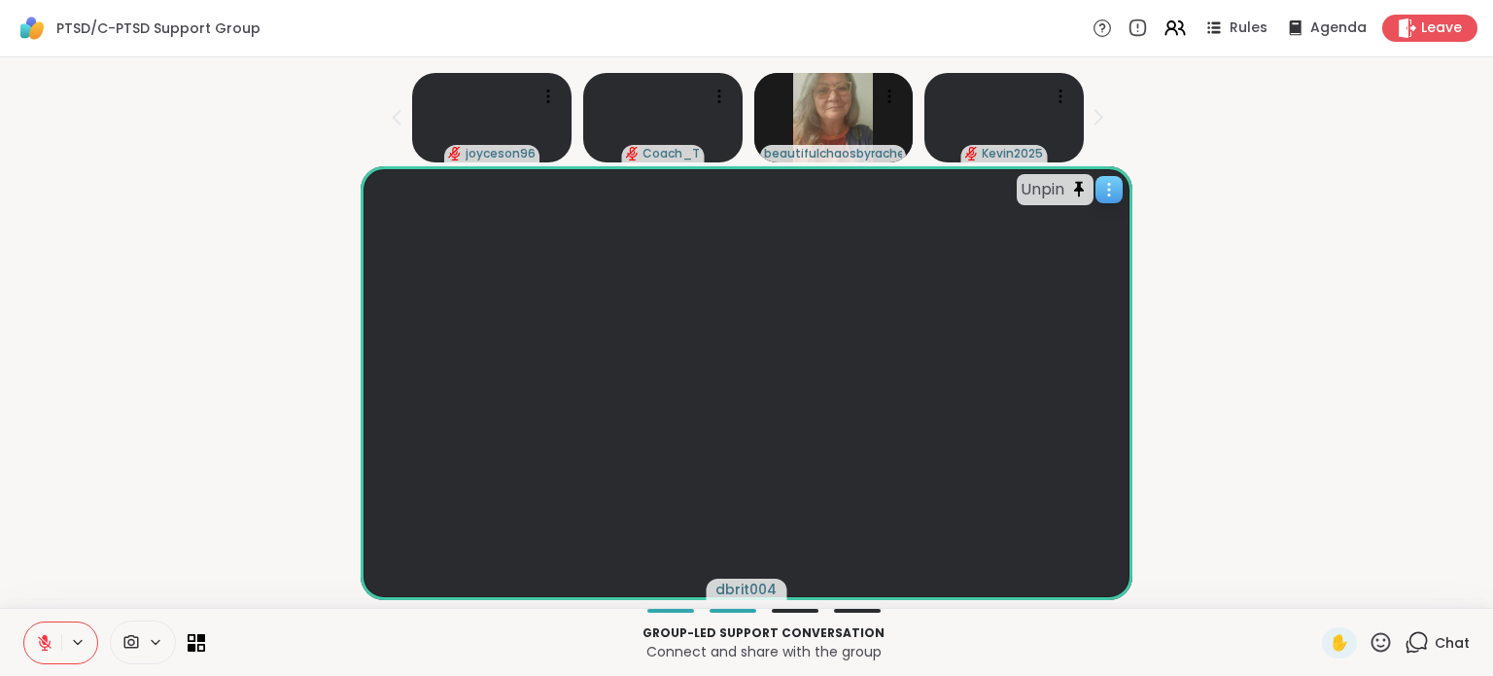
scroll to position [13, 0]
click at [1283, 480] on div "Unpin dbrit004" at bounding box center [747, 383] width 1470 height 434
click at [1117, 180] on icon at bounding box center [1109, 189] width 19 height 19
click at [1365, 279] on div "Unpin dbrit004" at bounding box center [747, 383] width 1470 height 434
click at [1100, 26] on icon at bounding box center [1103, 28] width 7 height 10
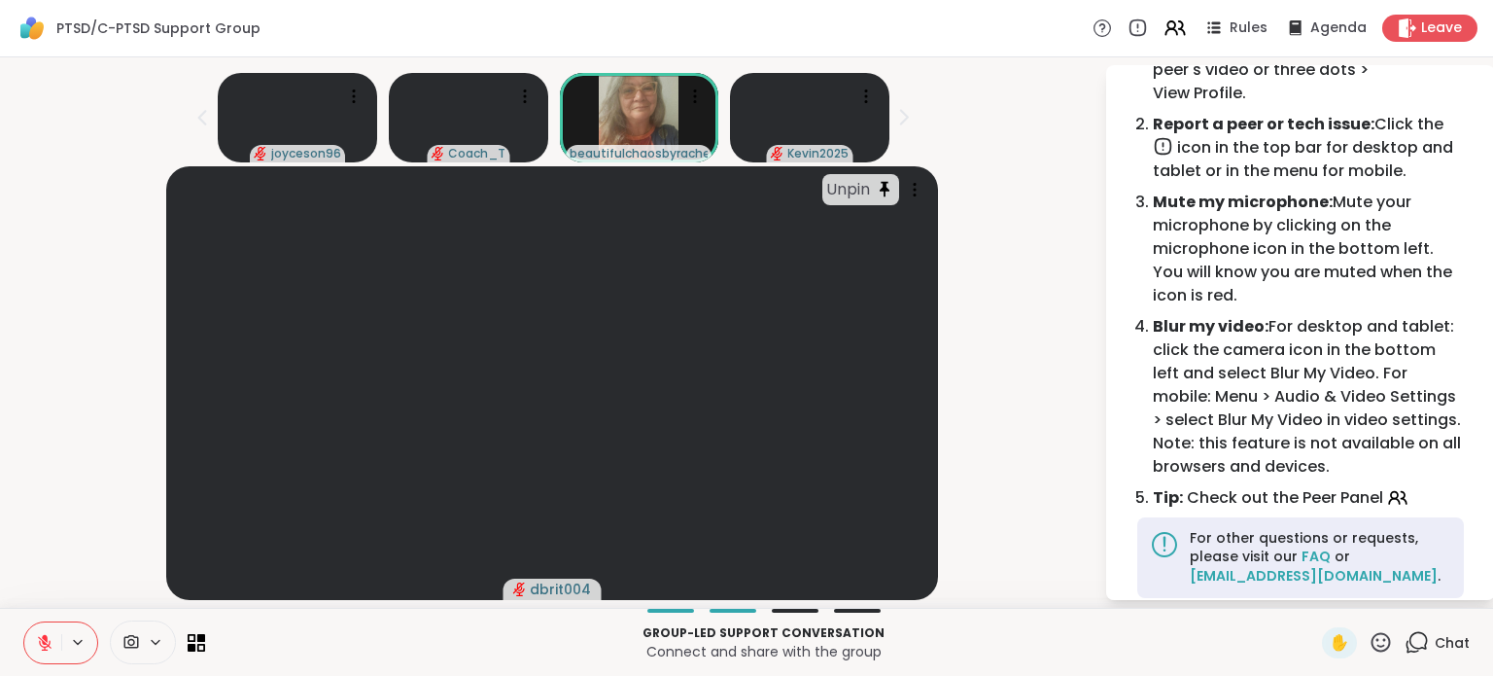
scroll to position [148, 0]
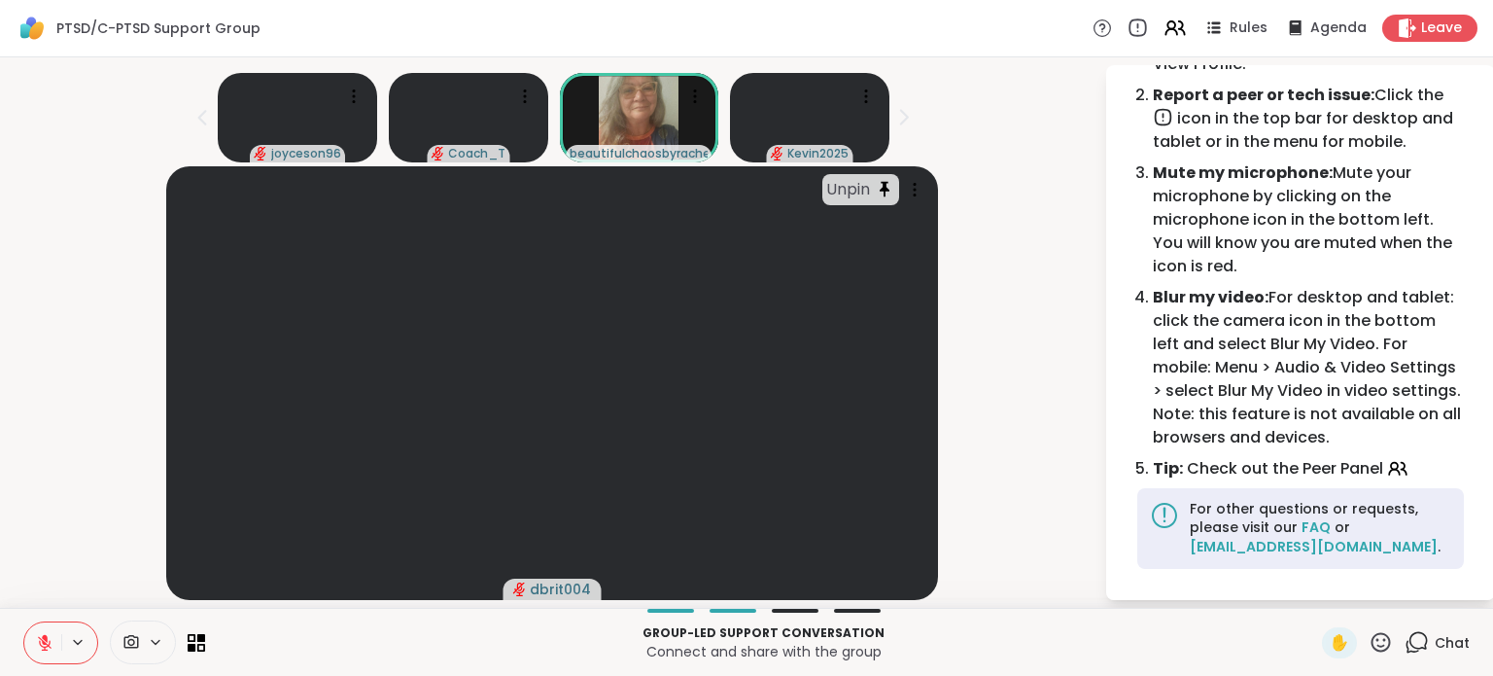
click at [1127, 29] on icon at bounding box center [1137, 28] width 21 height 21
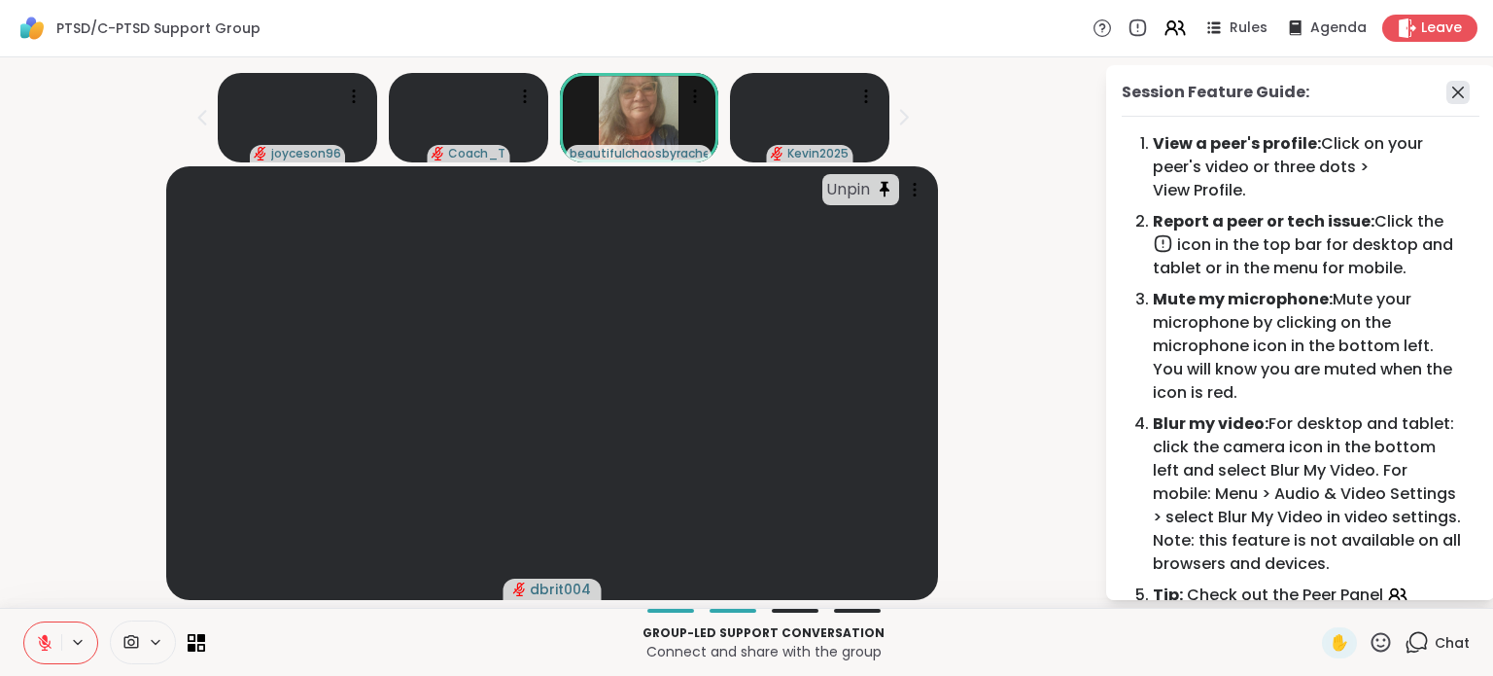
click at [1447, 81] on icon at bounding box center [1458, 92] width 23 height 23
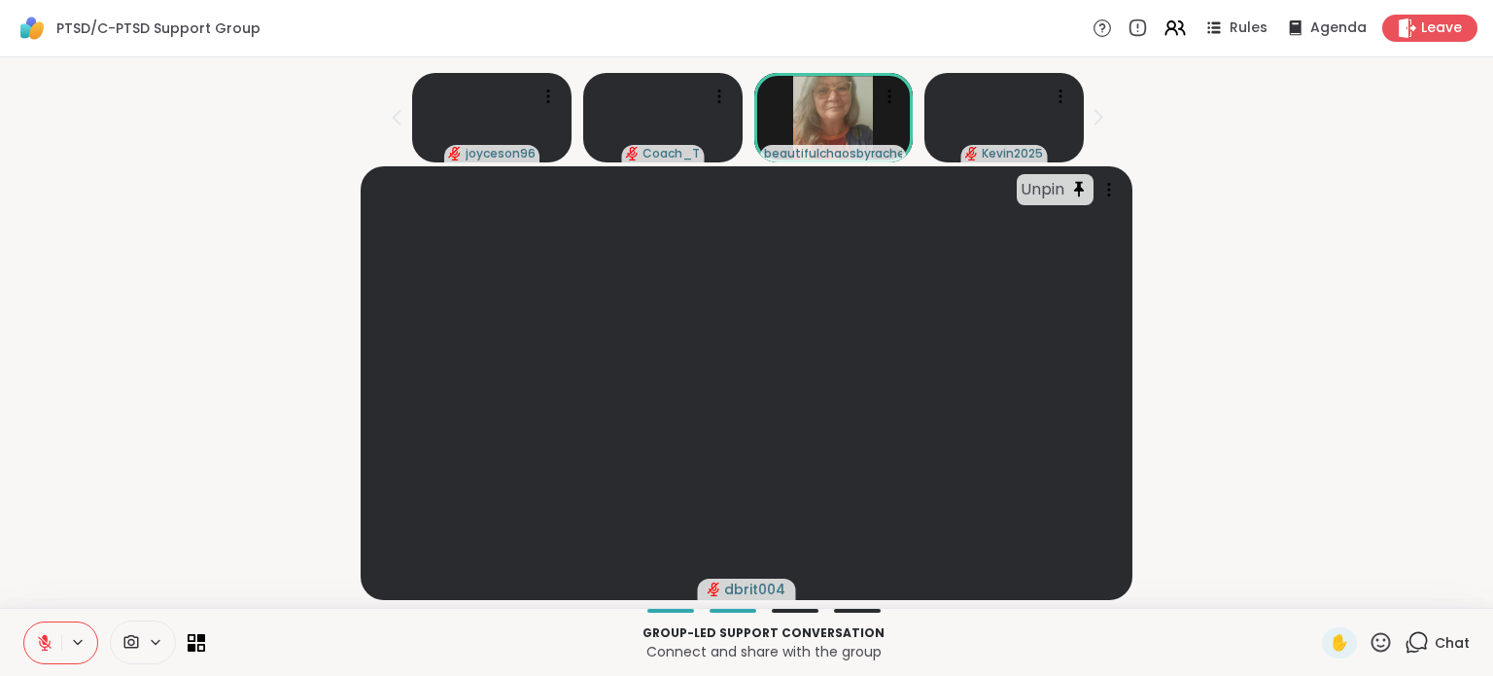
click at [33, 637] on button at bounding box center [42, 642] width 37 height 41
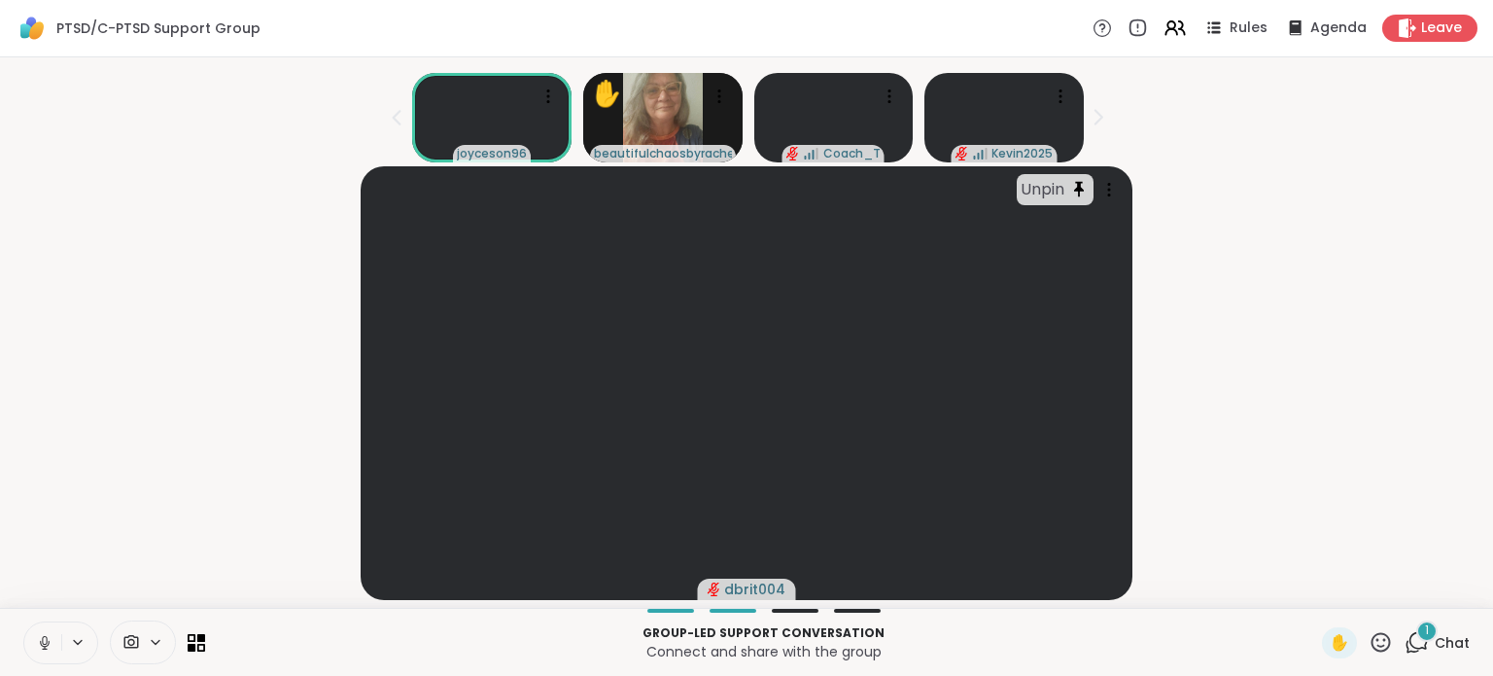
click at [48, 648] on icon at bounding box center [45, 643] width 18 height 18
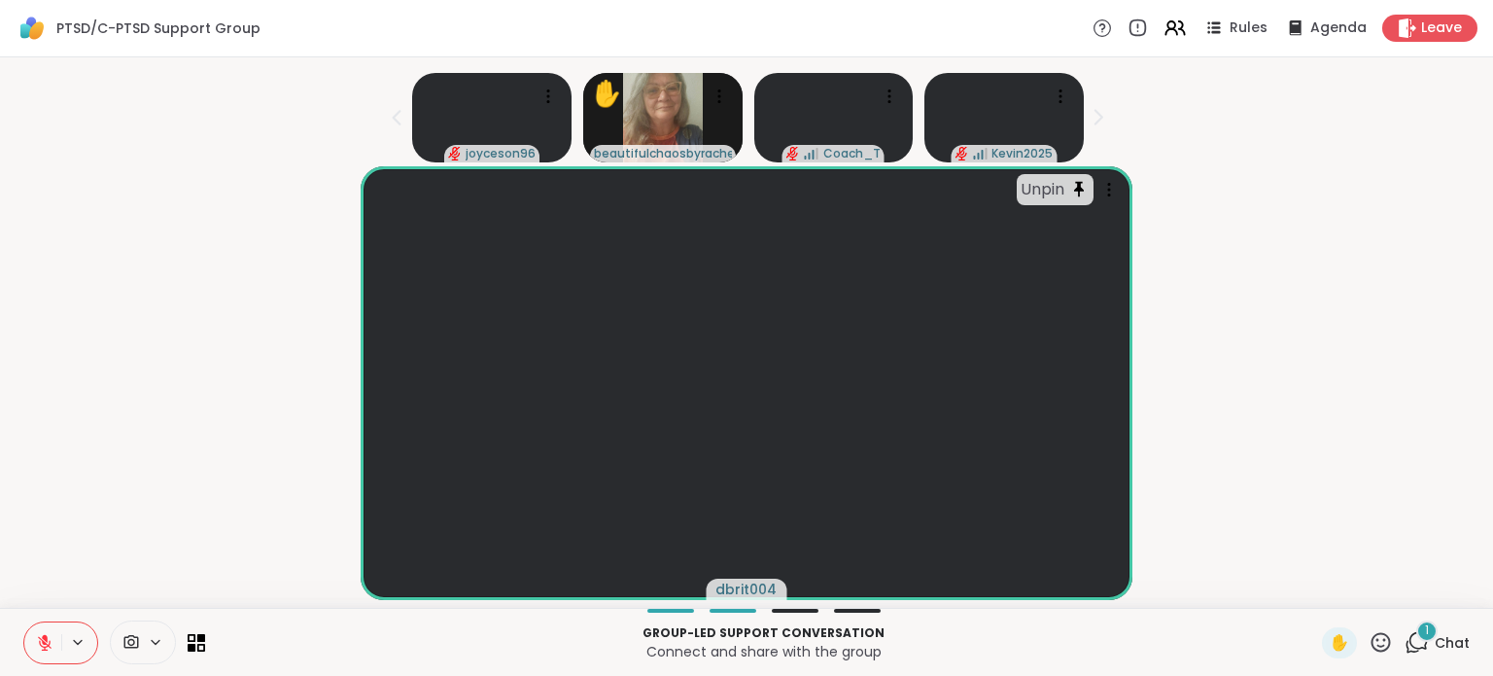
click at [1447, 642] on span "Chat" at bounding box center [1452, 642] width 35 height 19
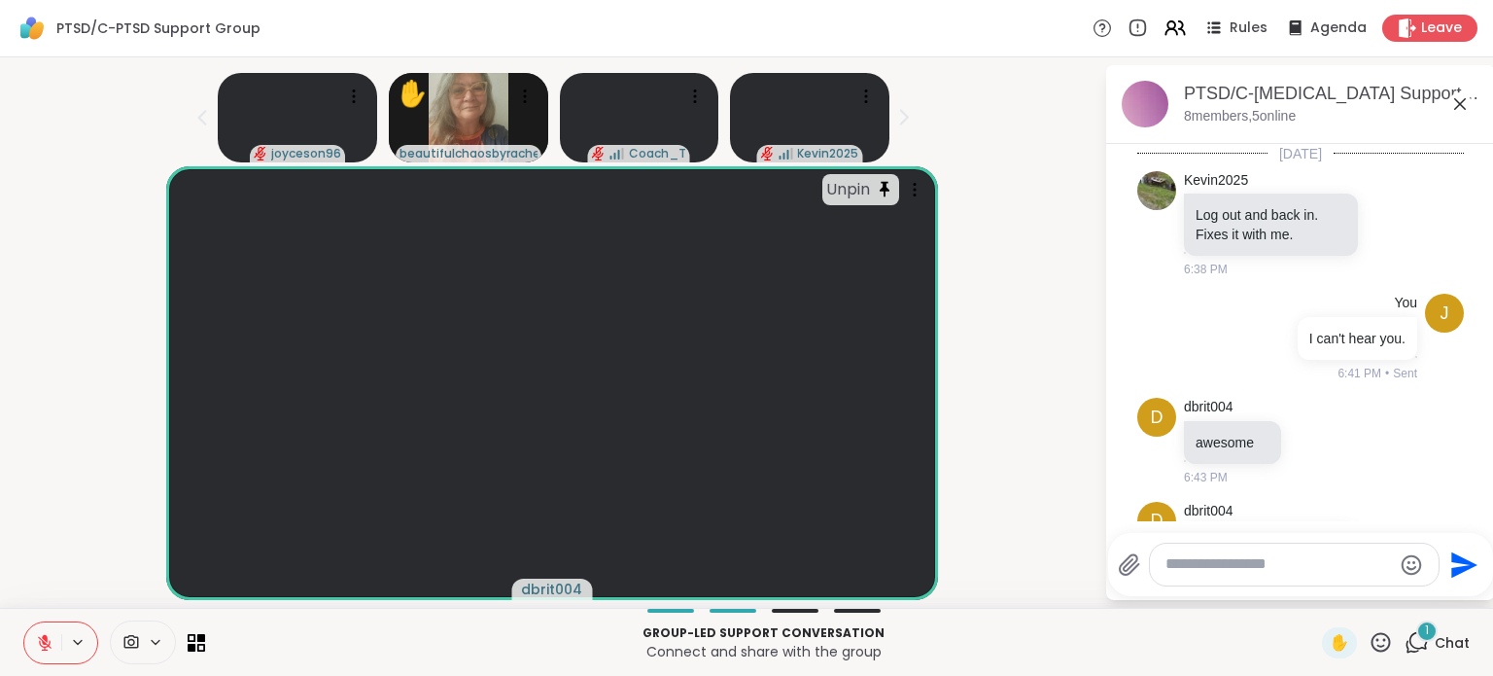
scroll to position [855, 0]
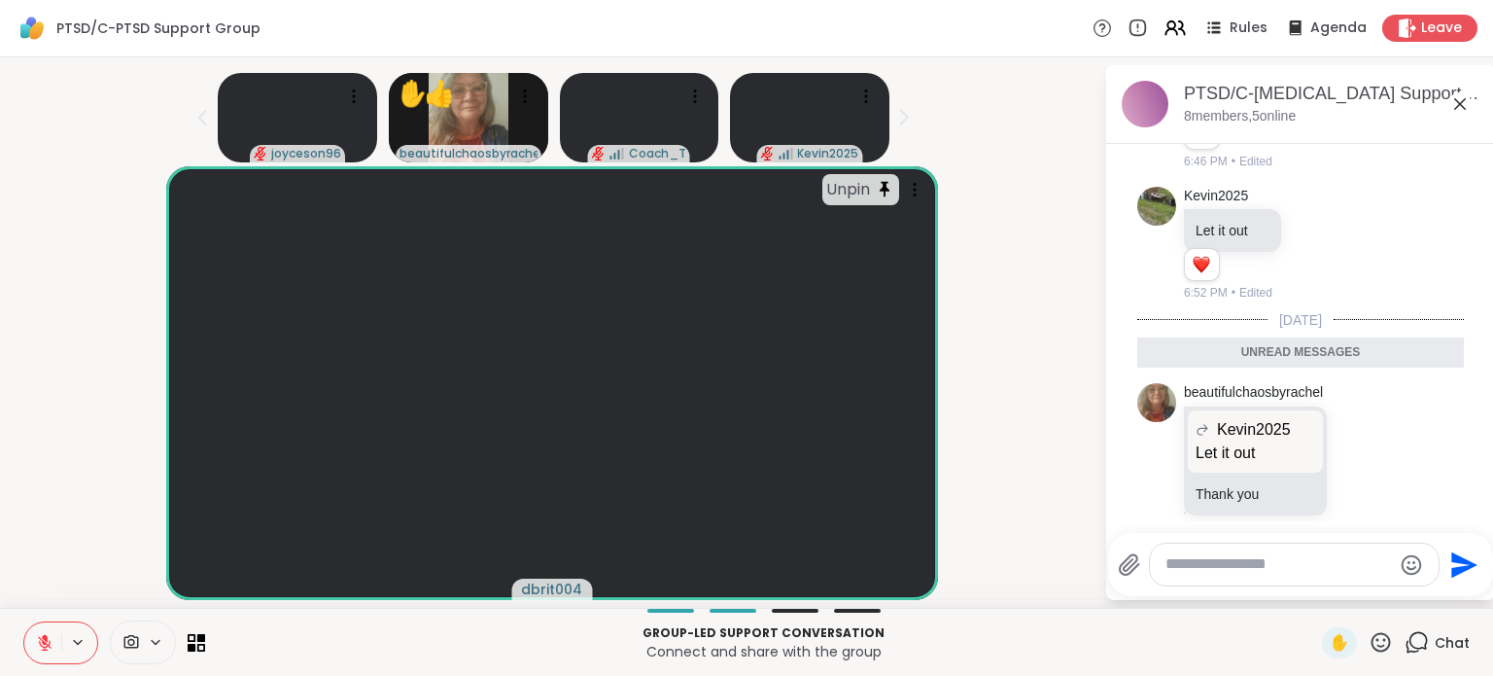
click at [1452, 101] on icon at bounding box center [1460, 103] width 23 height 23
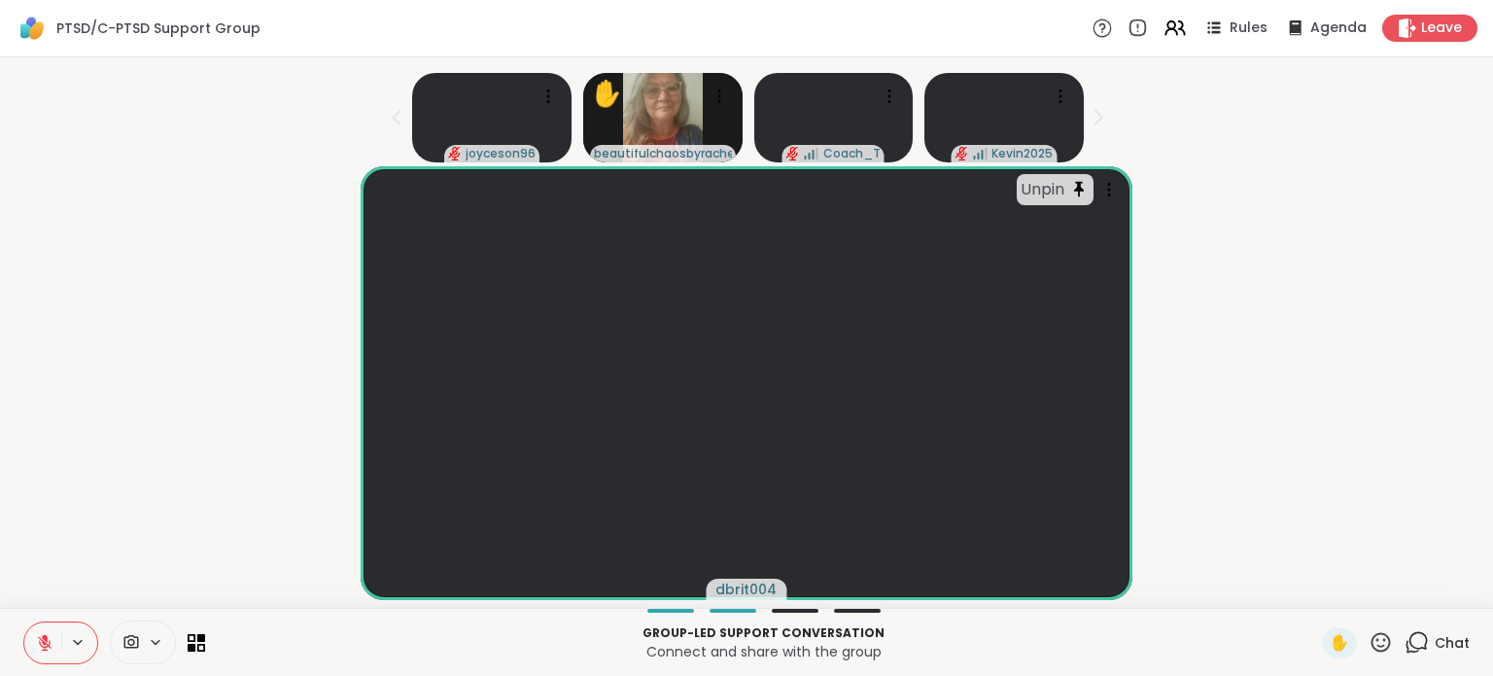
click at [1100, 29] on icon at bounding box center [1103, 28] width 7 height 10
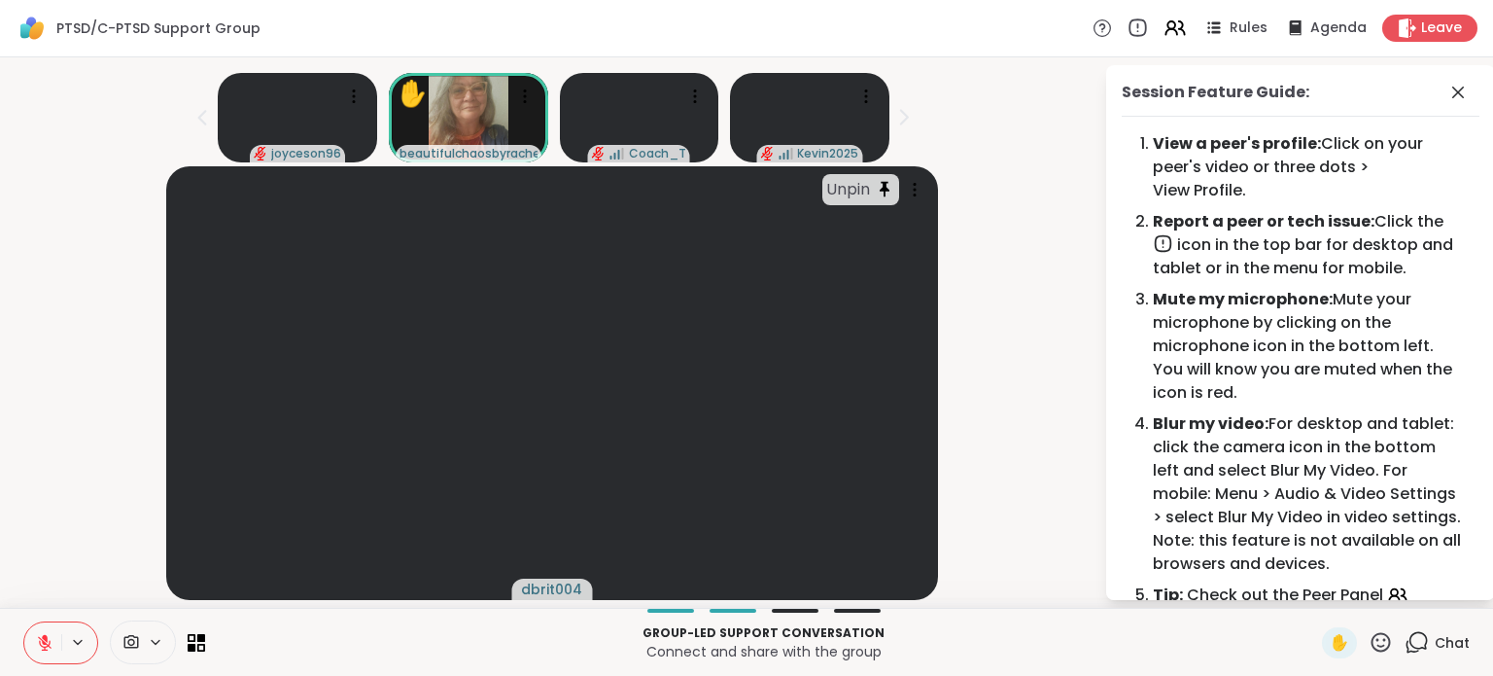
click at [1127, 25] on icon at bounding box center [1137, 28] width 21 height 21
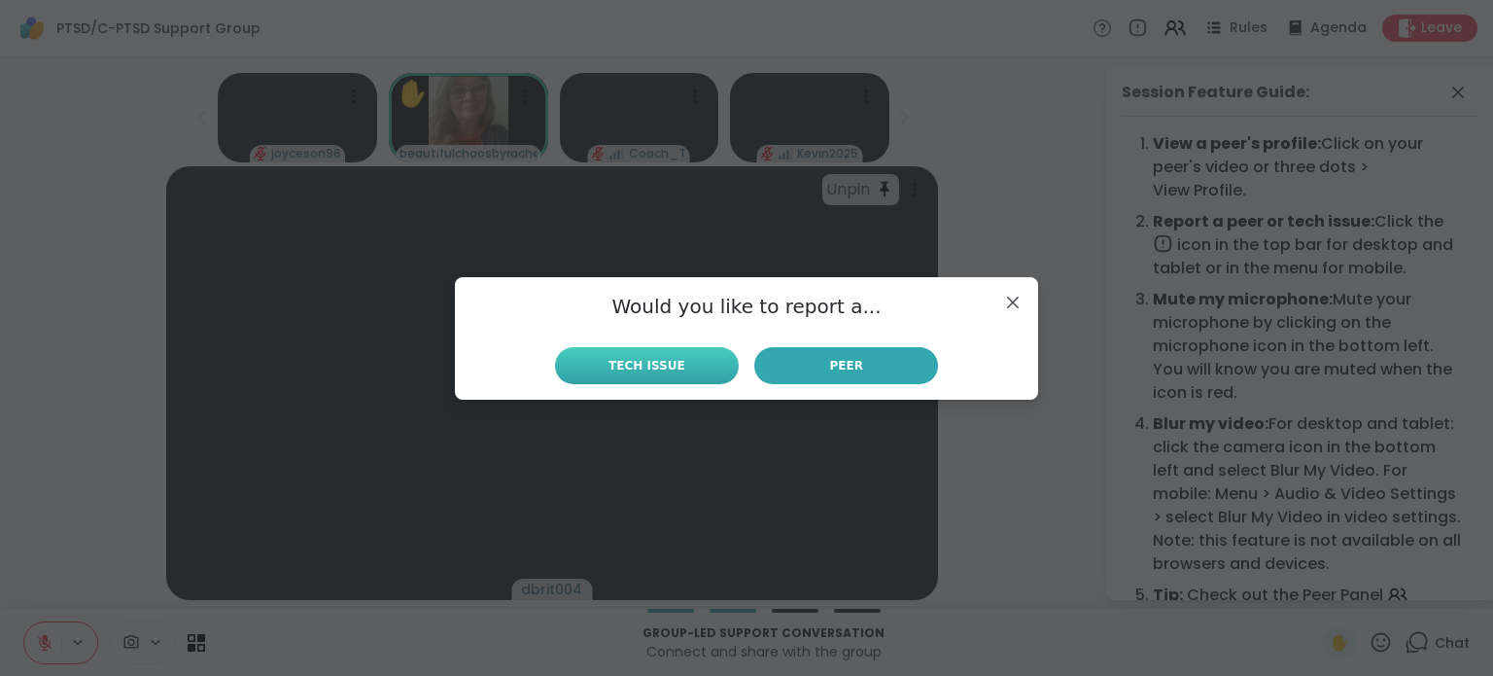
click at [650, 361] on span "Tech Issue" at bounding box center [647, 366] width 77 height 18
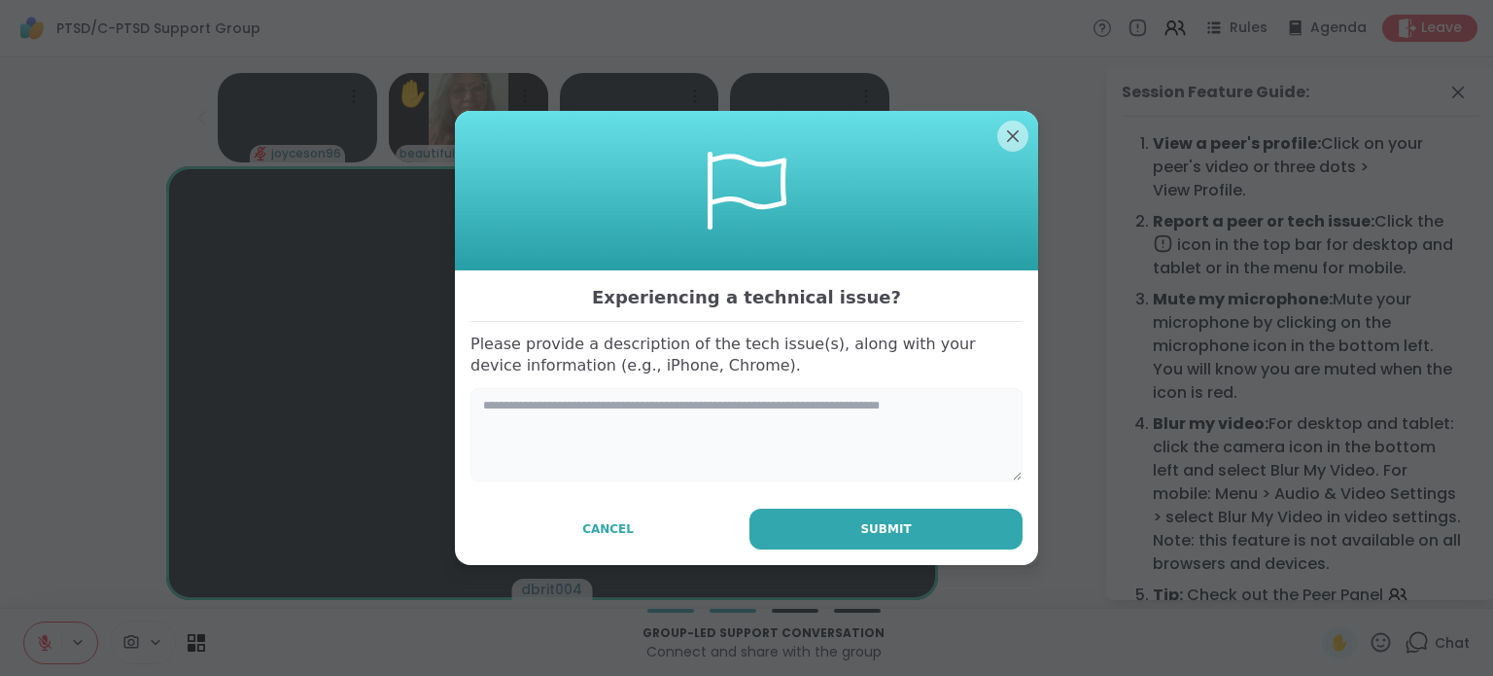
click at [669, 421] on textarea at bounding box center [747, 434] width 552 height 93
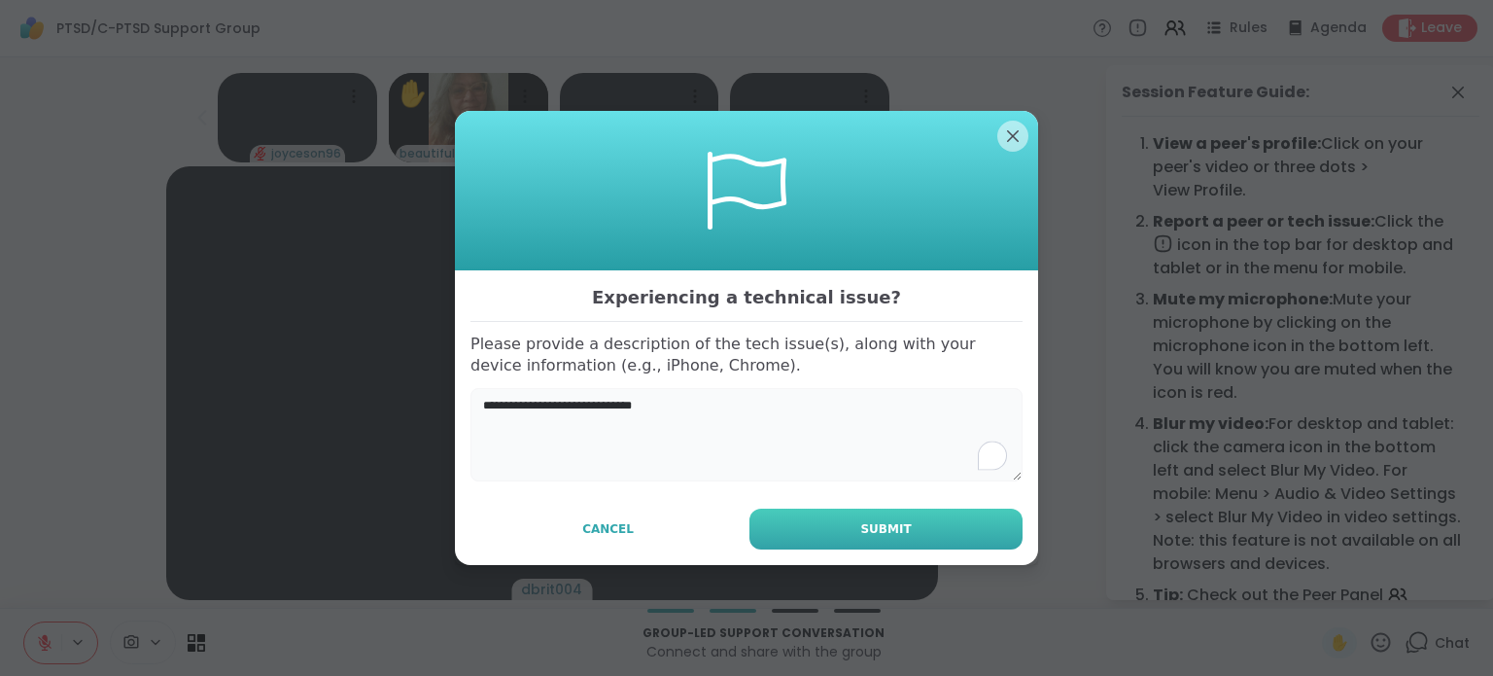
type textarea "**********"
click at [860, 532] on span "Submit" at bounding box center [885, 529] width 51 height 18
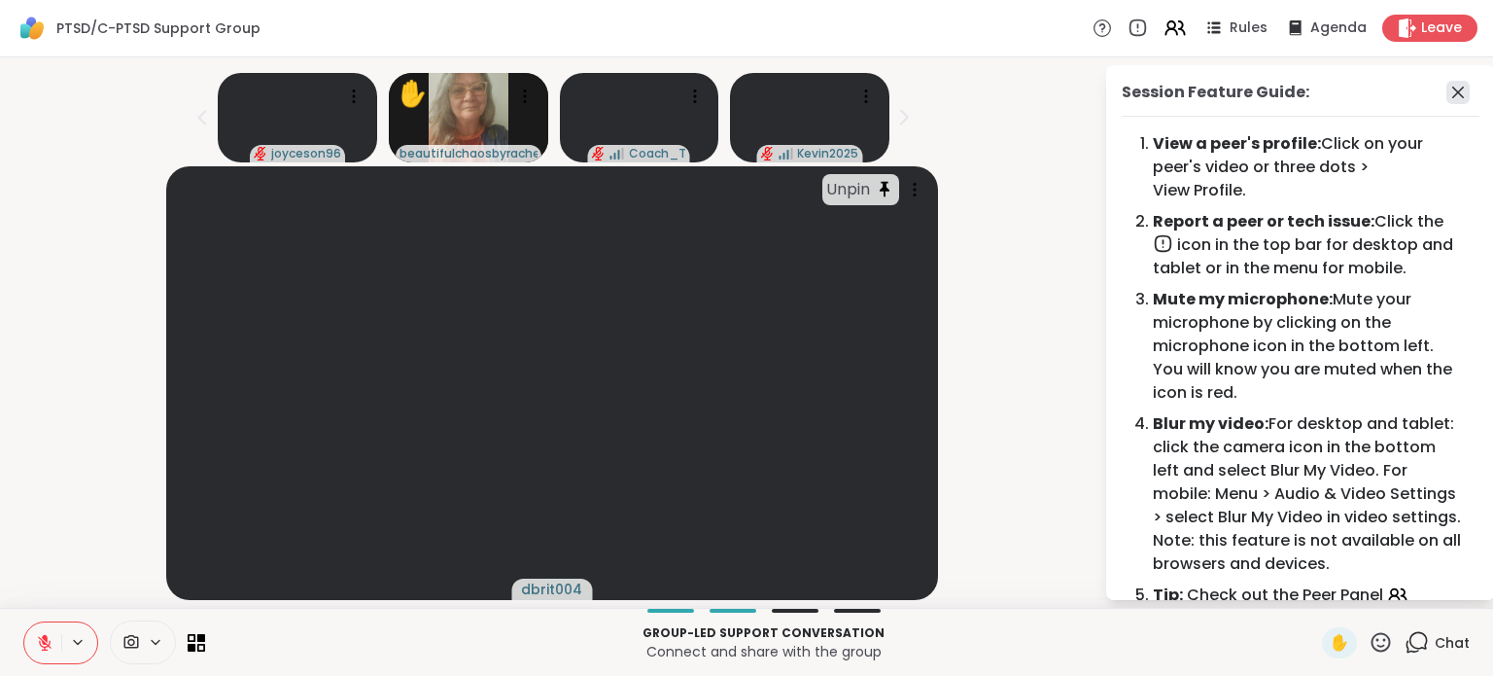
click at [1447, 85] on icon at bounding box center [1458, 92] width 23 height 23
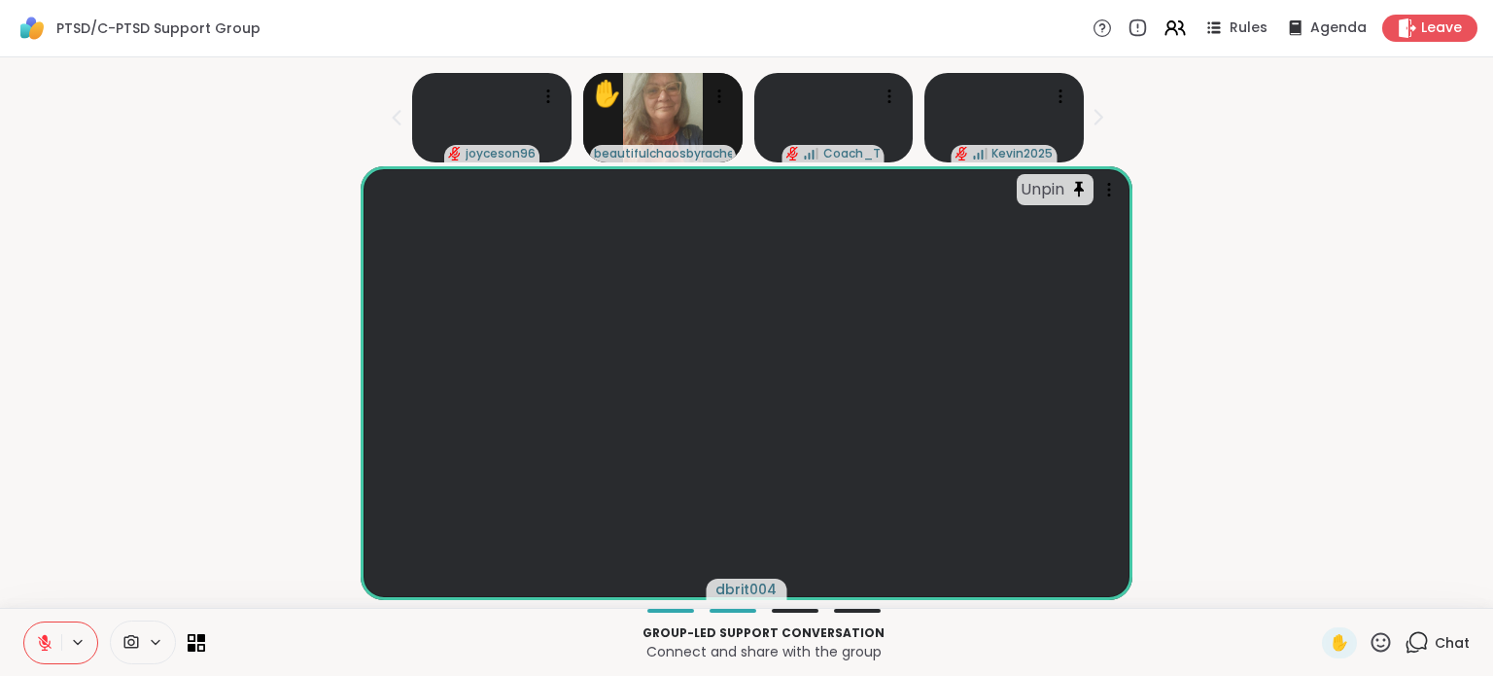
click at [1435, 647] on span "Chat" at bounding box center [1452, 642] width 35 height 19
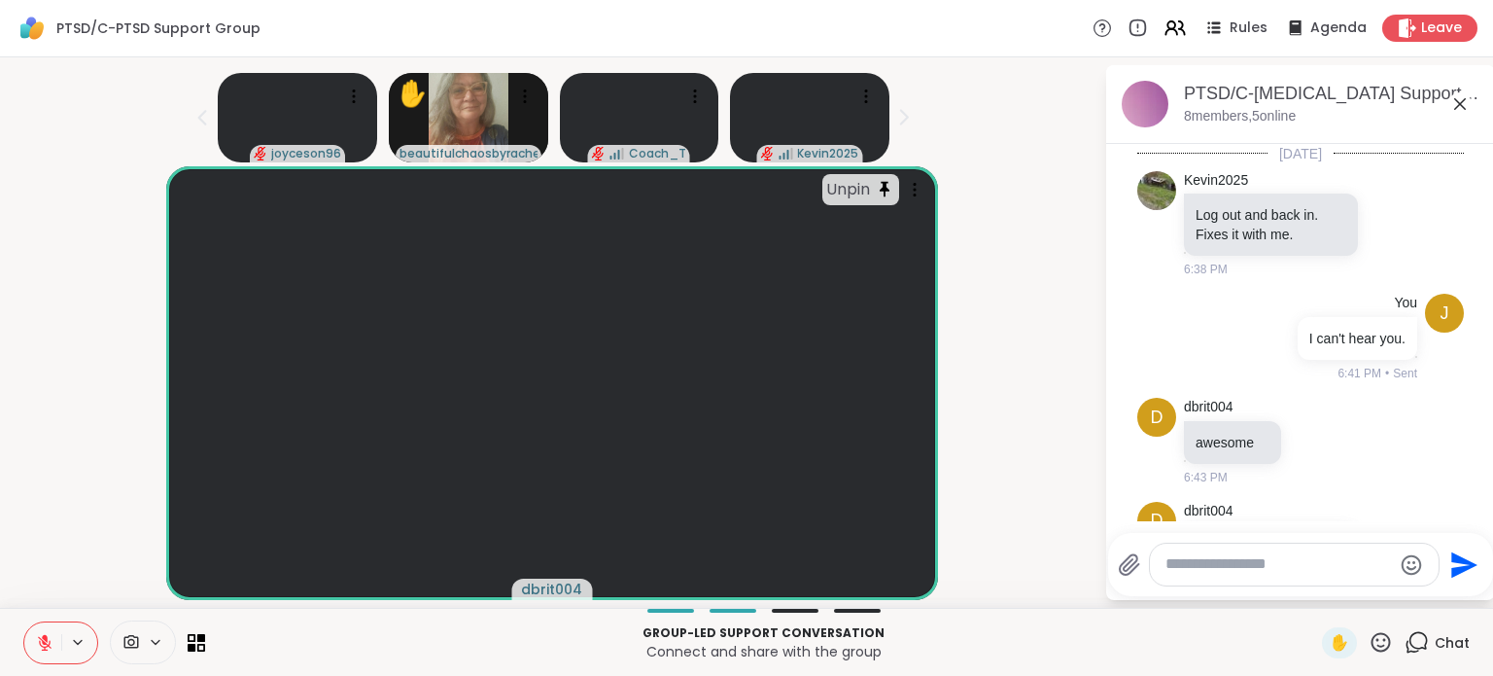
scroll to position [789, 0]
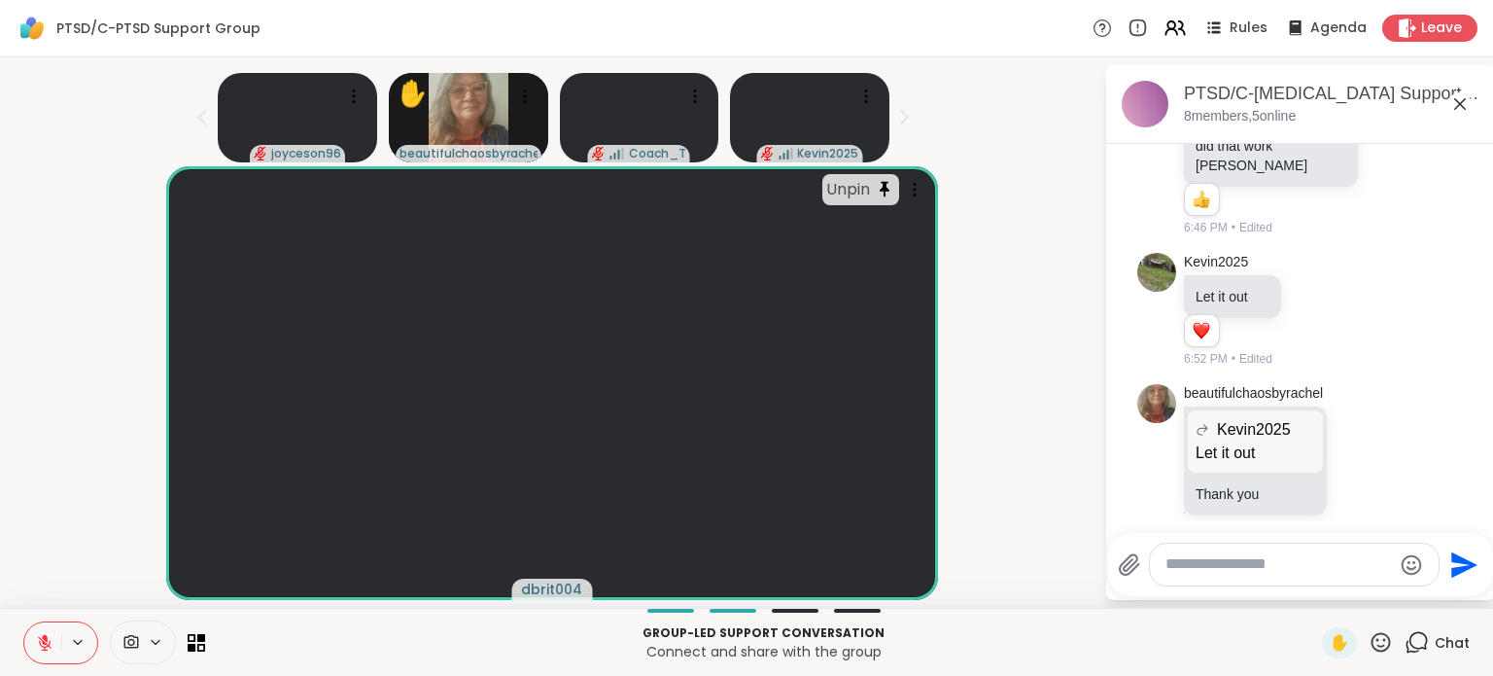
click at [1287, 559] on textarea "Type your message" at bounding box center [1279, 564] width 227 height 20
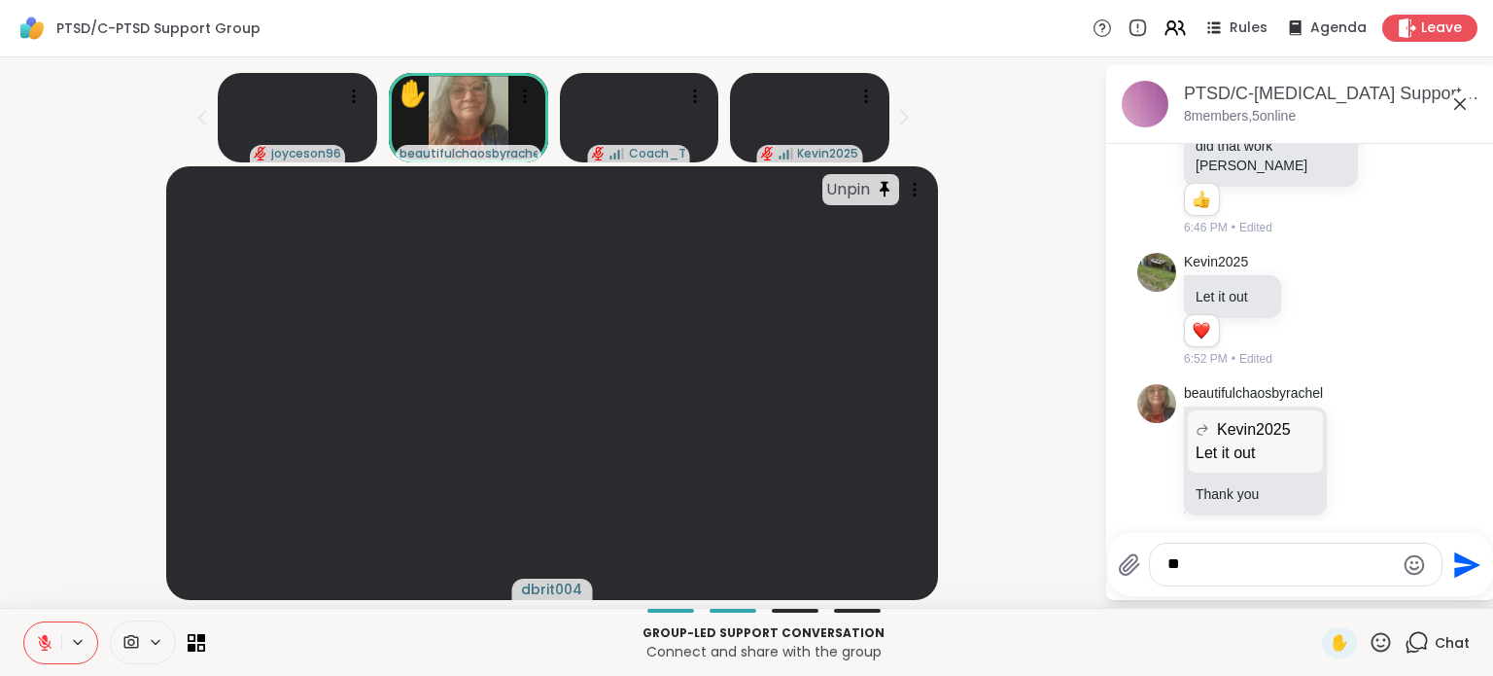
type textarea "*"
click at [1289, 512] on div "dbrit 004 @" at bounding box center [1280, 512] width 229 height 49
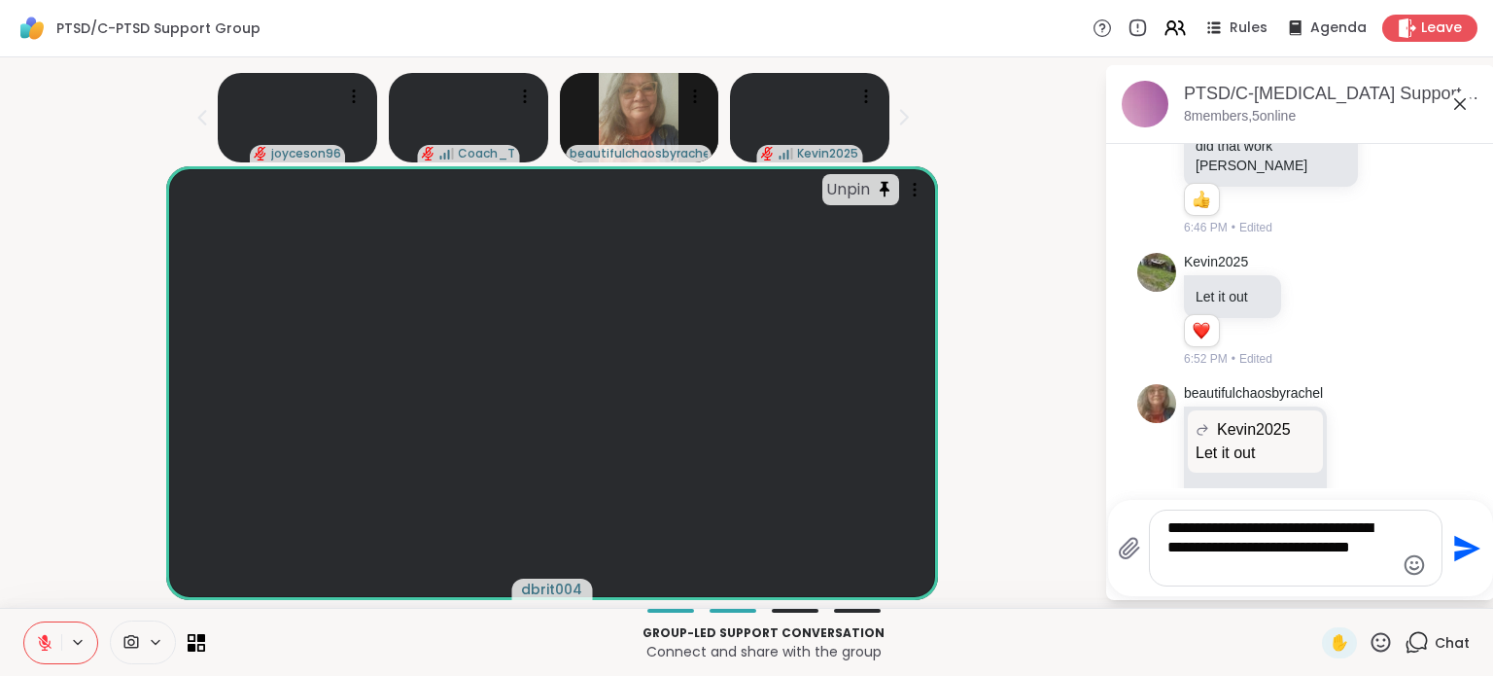
type textarea "**********"
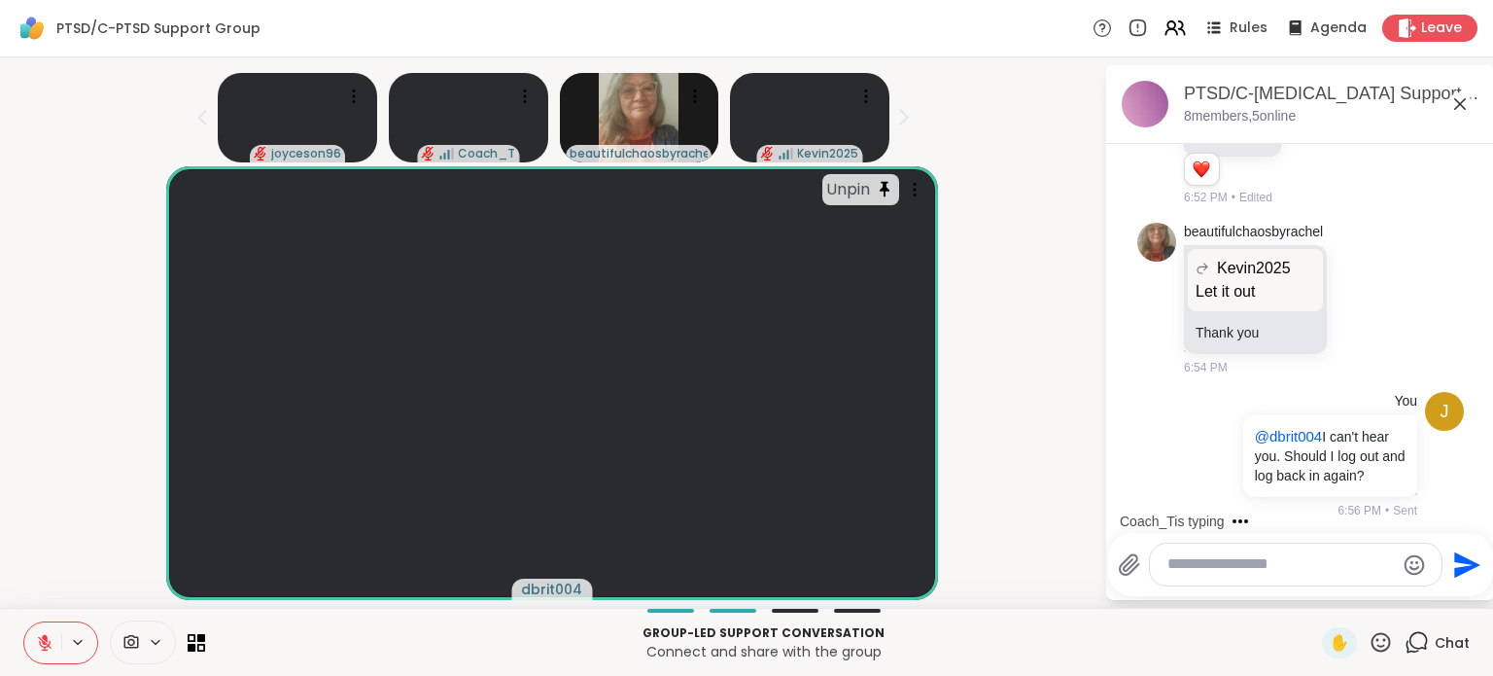
scroll to position [1054, 0]
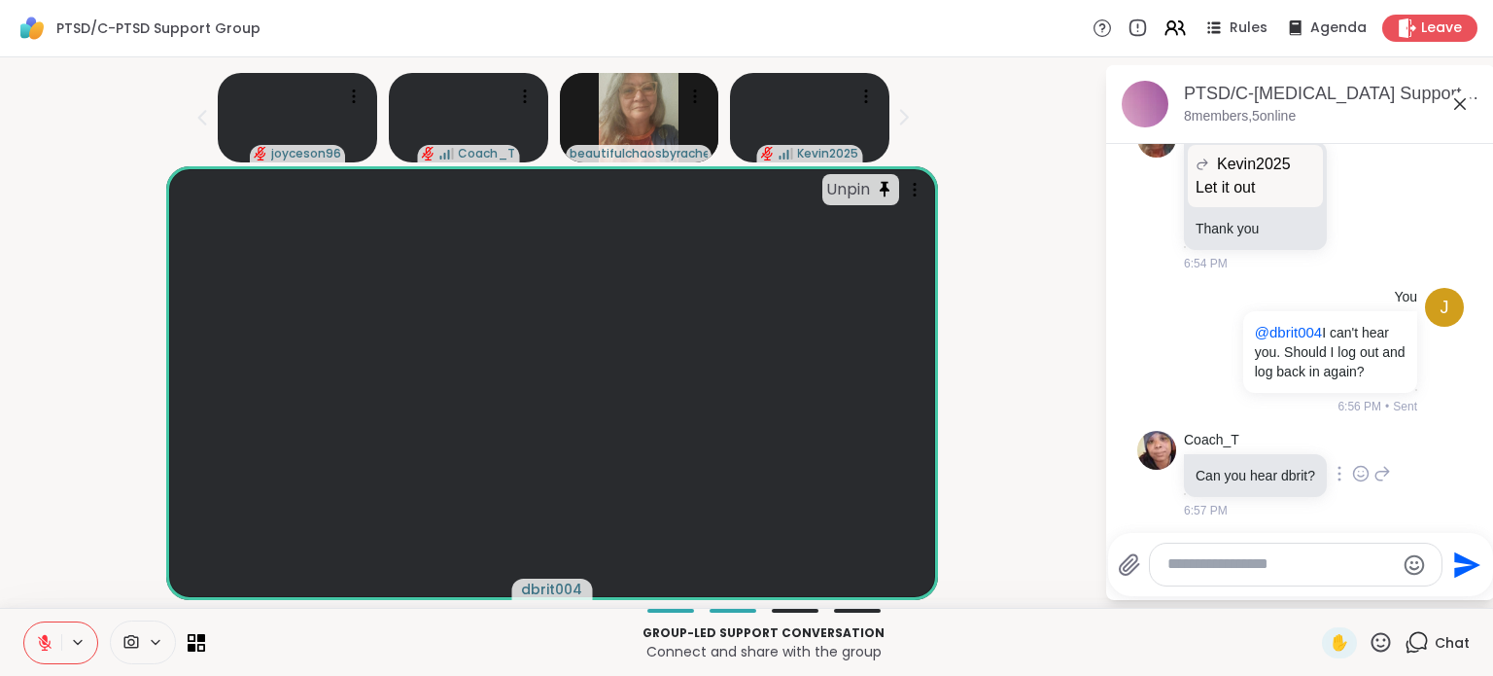
click at [1358, 475] on icon at bounding box center [1361, 476] width 6 height 2
click at [1229, 559] on textarea "Type your message" at bounding box center [1281, 564] width 227 height 20
click at [1331, 462] on div at bounding box center [1340, 473] width 18 height 23
click at [1385, 460] on div "Coach_T Can you hear dbrit? 6:57 PM" at bounding box center [1301, 475] width 327 height 104
click at [1374, 462] on icon at bounding box center [1383, 473] width 18 height 23
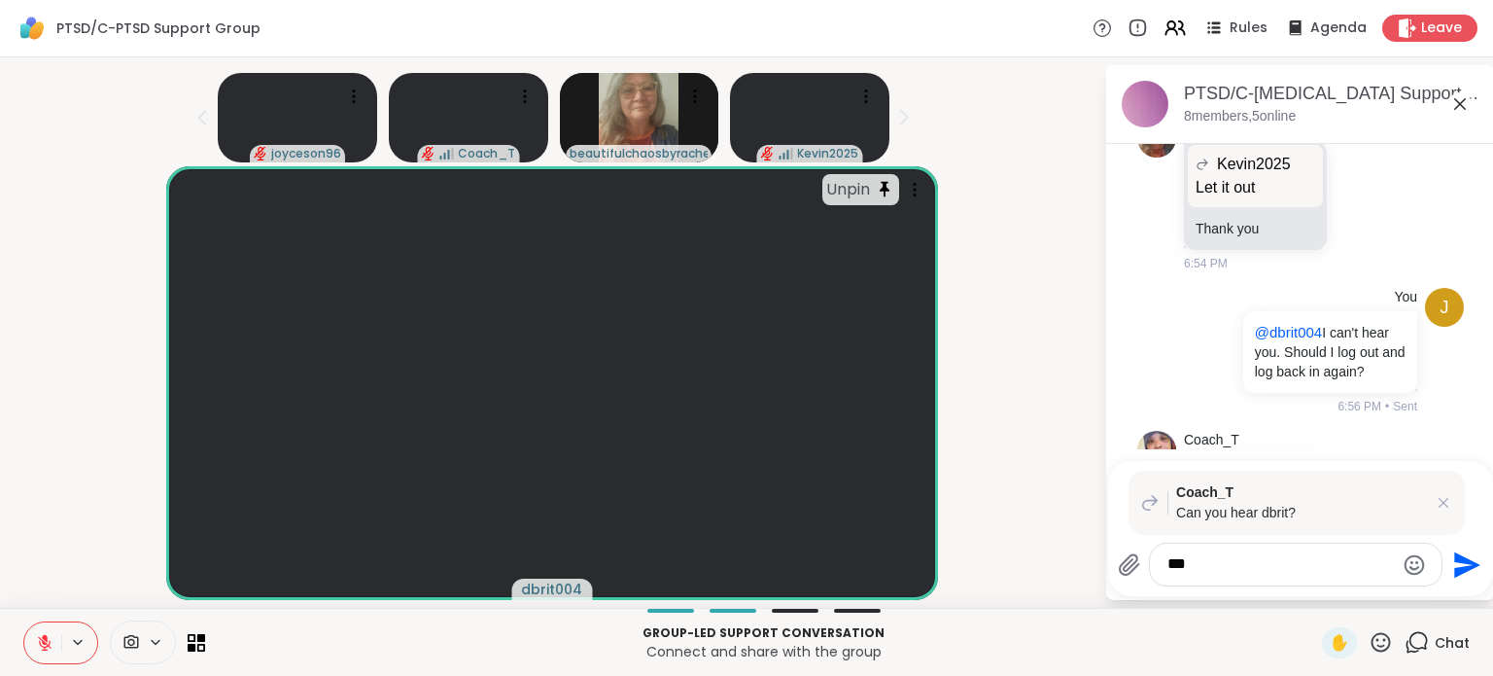
type textarea "****"
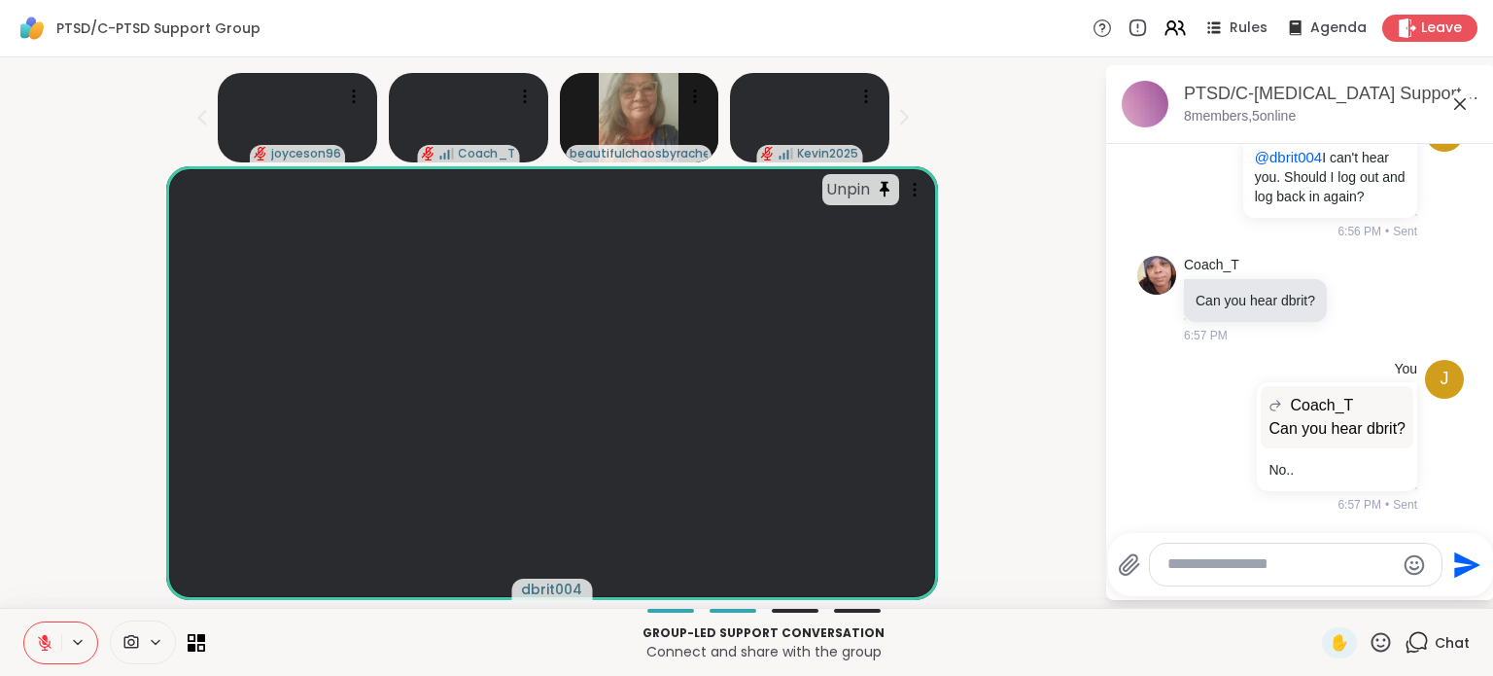
click at [1075, 391] on div "Unpin dbrit004" at bounding box center [552, 383] width 1081 height 434
click at [1093, 30] on icon at bounding box center [1103, 28] width 20 height 20
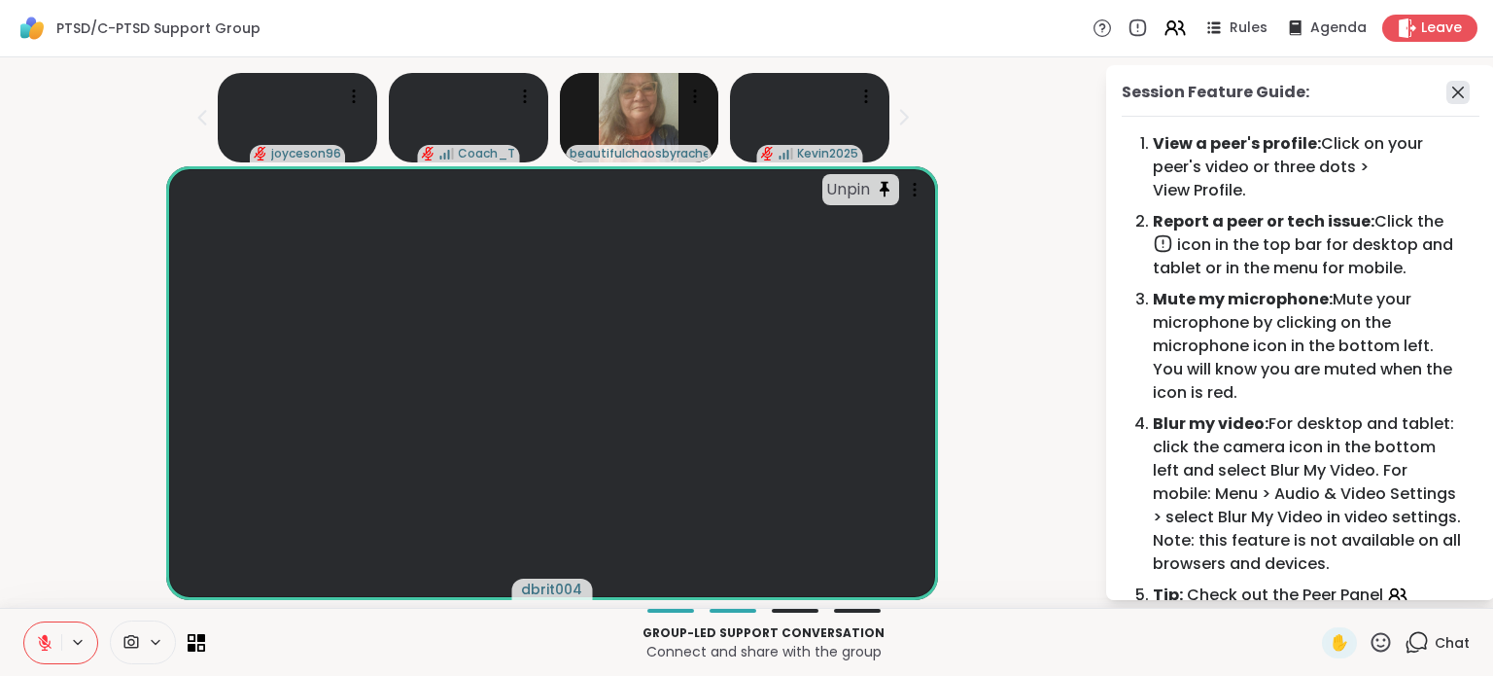
click at [1447, 81] on icon at bounding box center [1458, 92] width 23 height 23
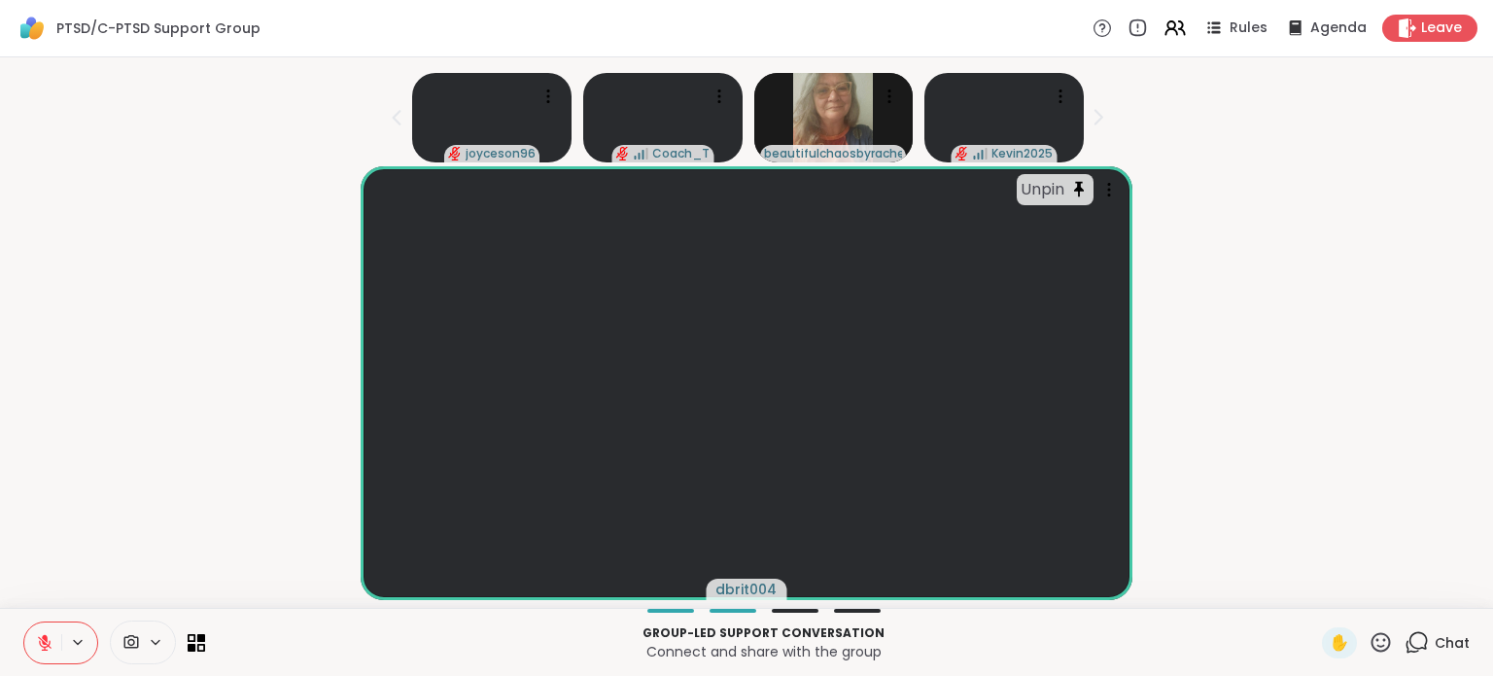
click at [1406, 644] on icon at bounding box center [1417, 642] width 24 height 24
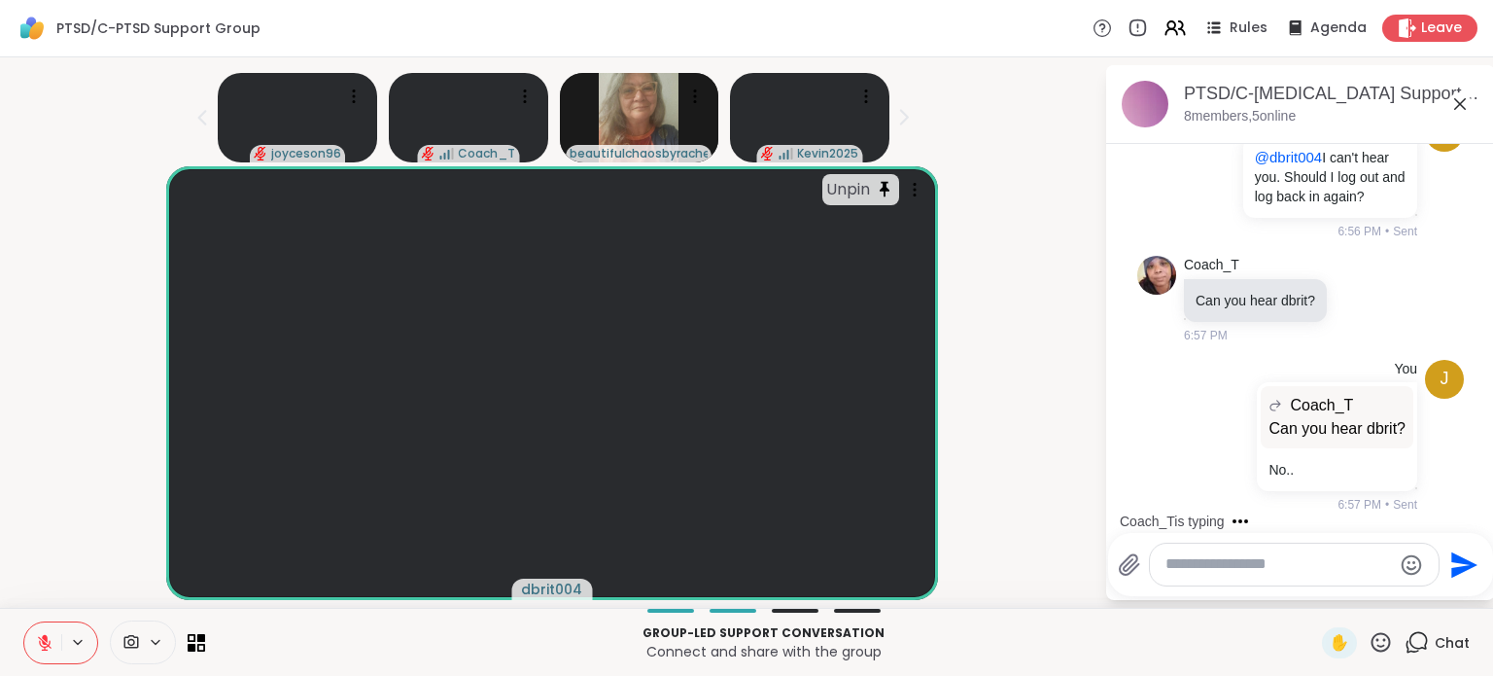
click at [1058, 206] on div "Unpin dbrit004" at bounding box center [552, 383] width 1081 height 434
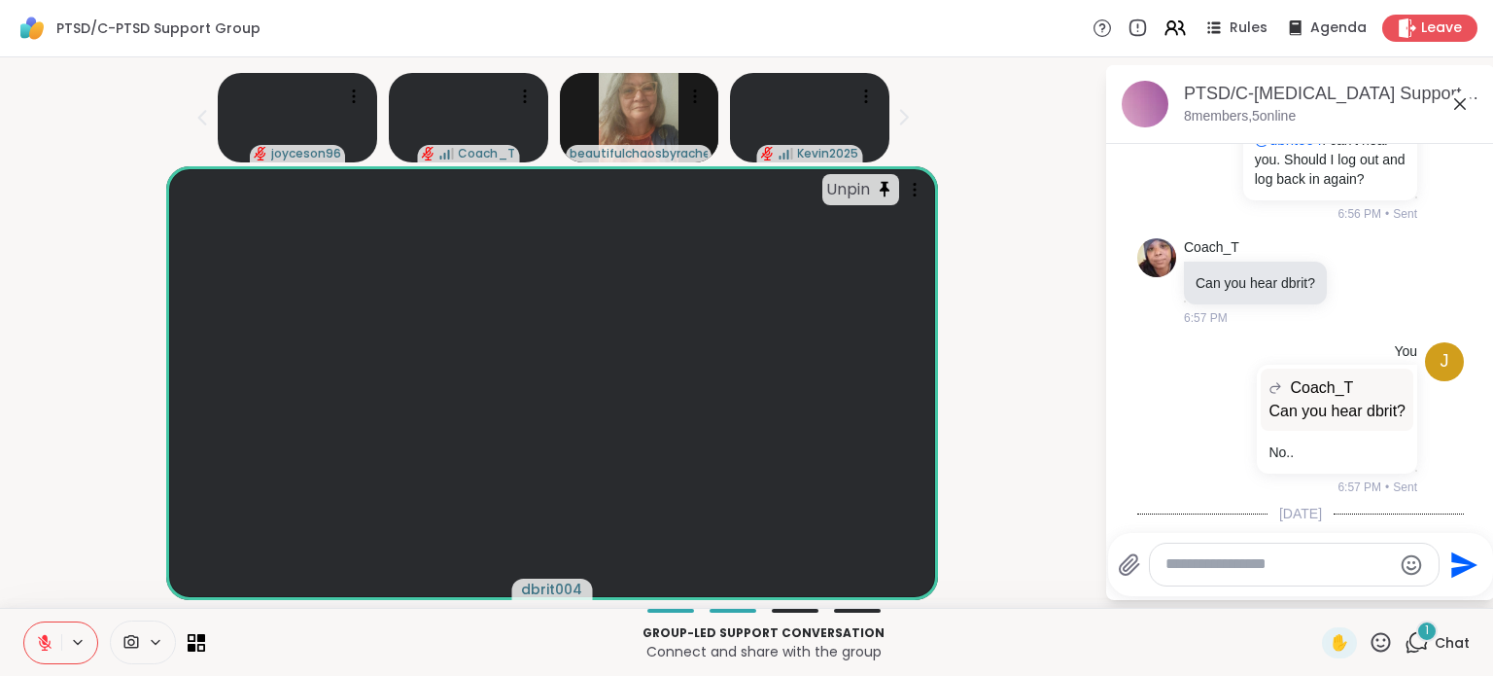
scroll to position [1427, 0]
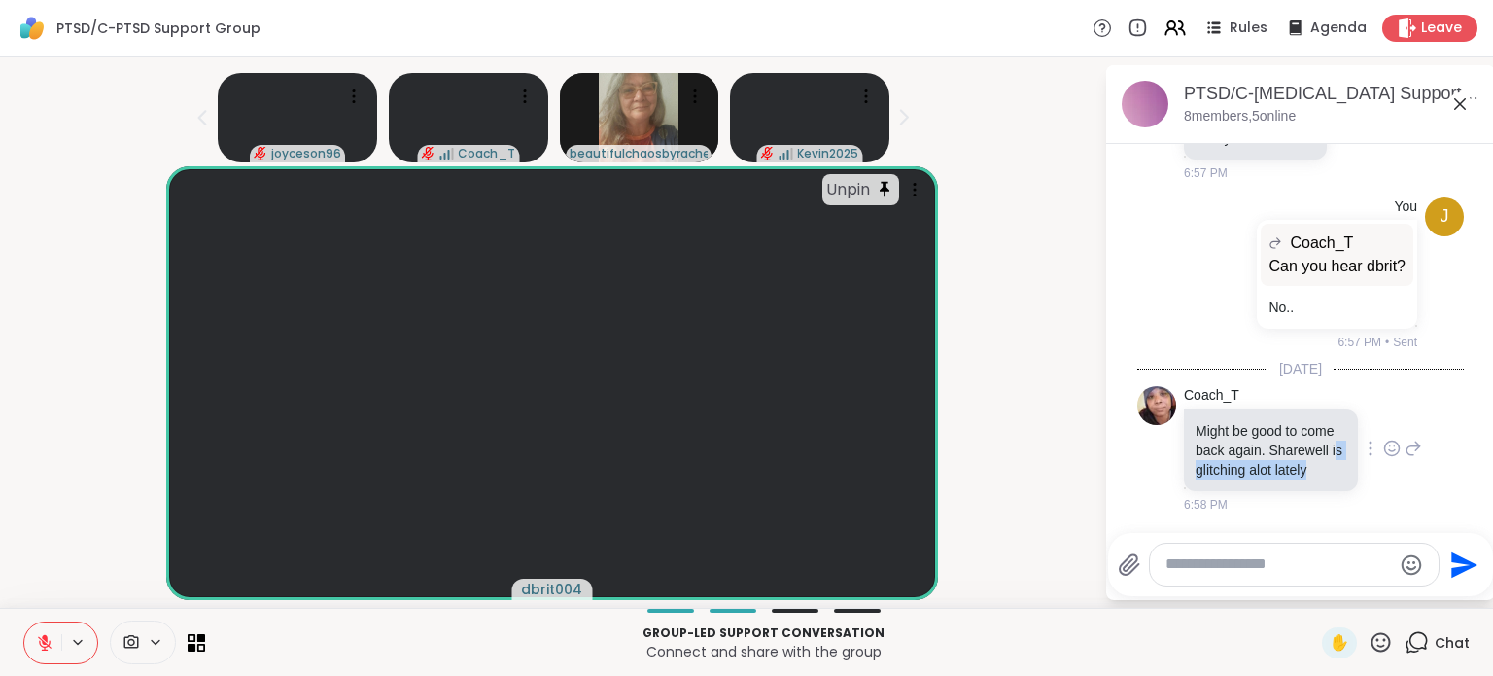
drag, startPoint x: 1243, startPoint y: 446, endPoint x: 1271, endPoint y: 458, distance: 30.5
click at [1271, 458] on p "Might be good to come back again. Sharewell is glitching alot lately" at bounding box center [1271, 450] width 151 height 58
click at [1384, 439] on icon at bounding box center [1393, 448] width 18 height 19
click at [1341, 408] on div "Select Reaction: Thumbs up" at bounding box center [1350, 417] width 18 height 18
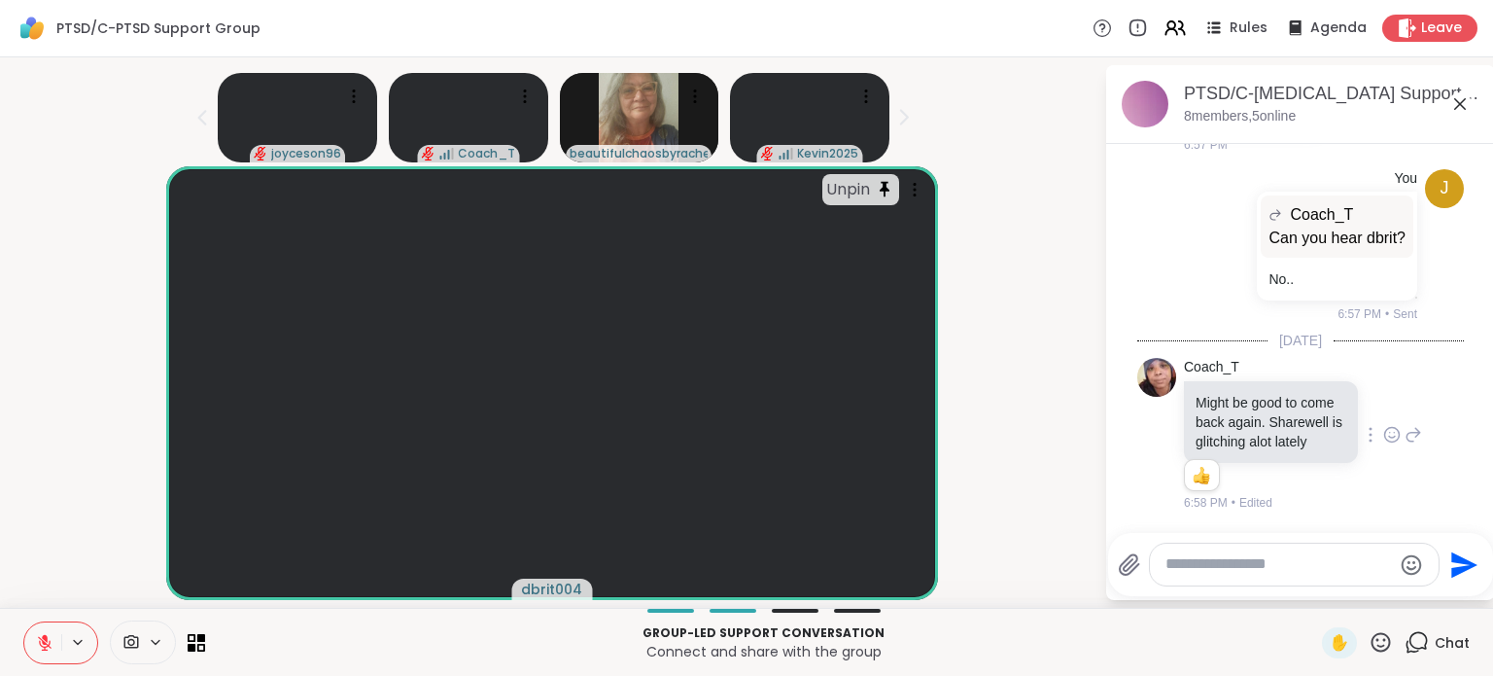
scroll to position [1455, 0]
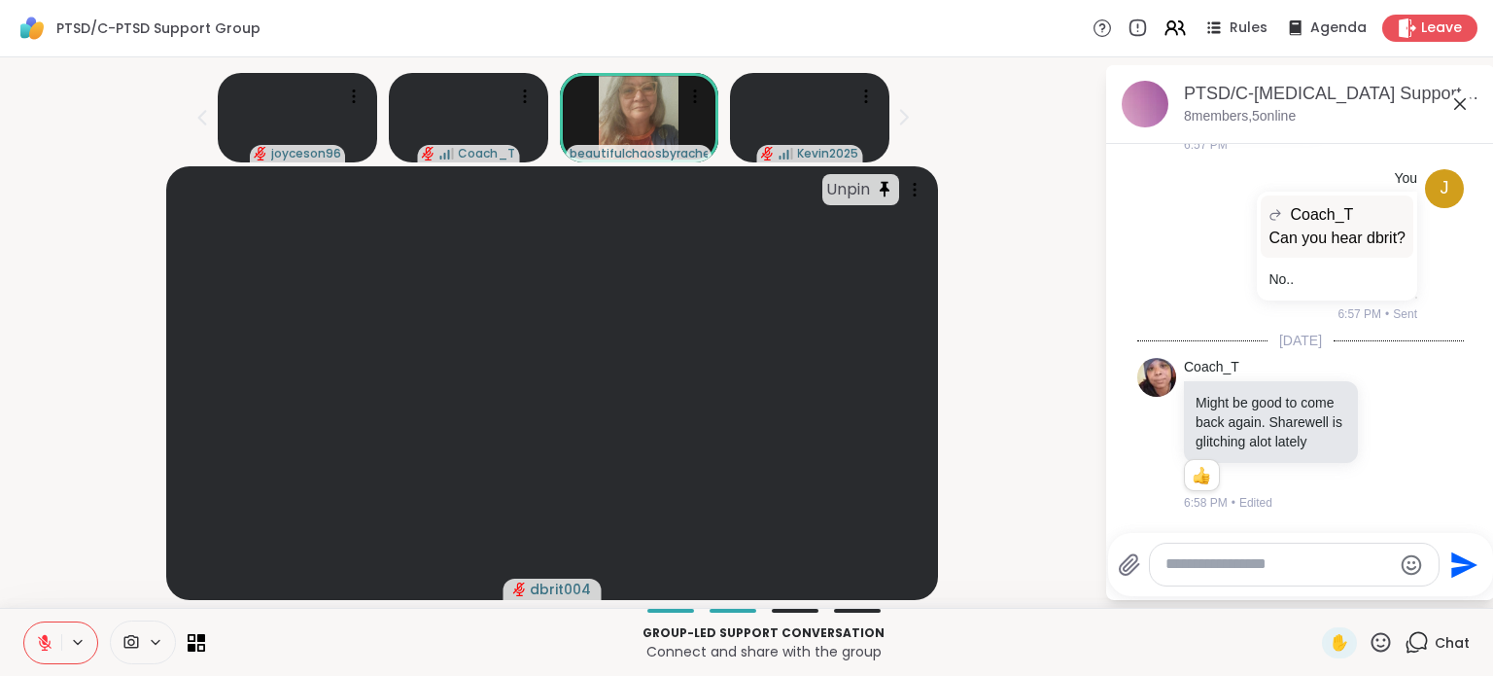
click at [1405, 423] on icon at bounding box center [1414, 434] width 18 height 23
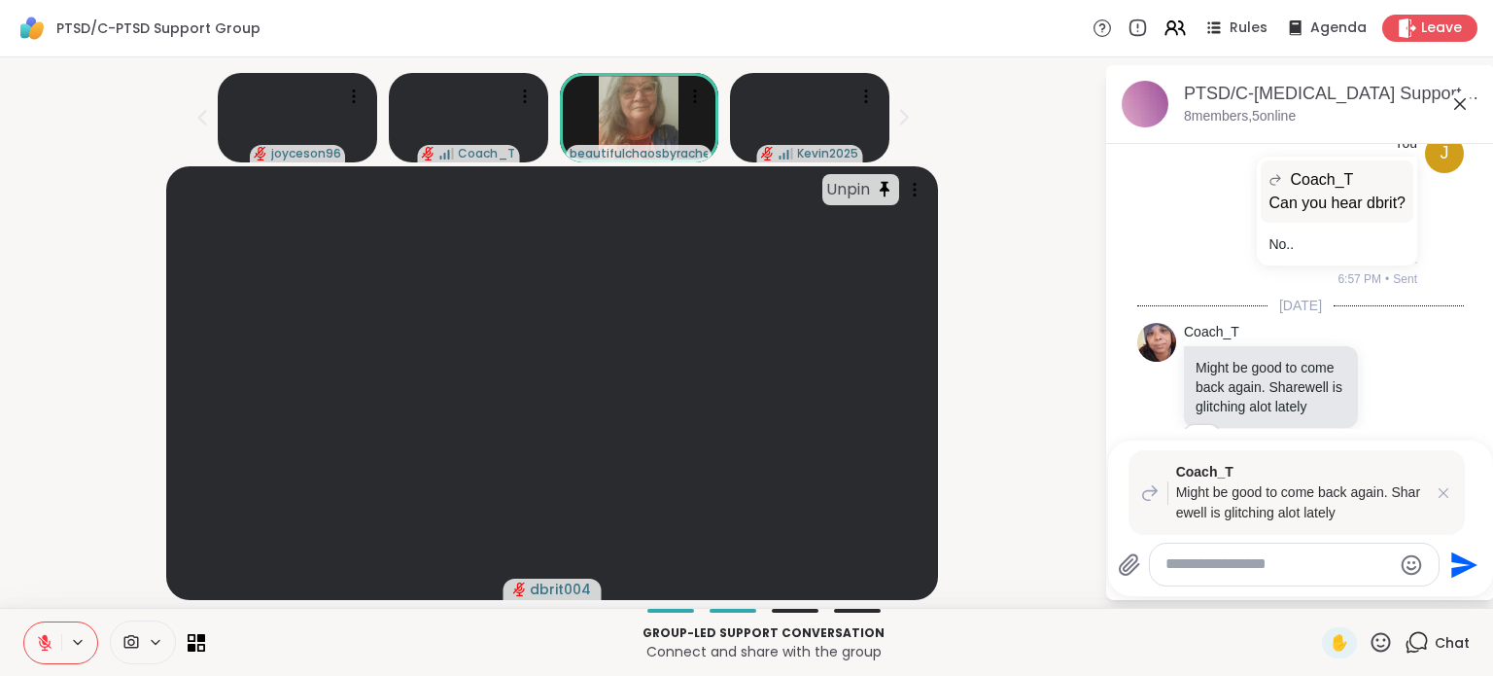
click at [1297, 558] on textarea "Type your message" at bounding box center [1279, 564] width 227 height 20
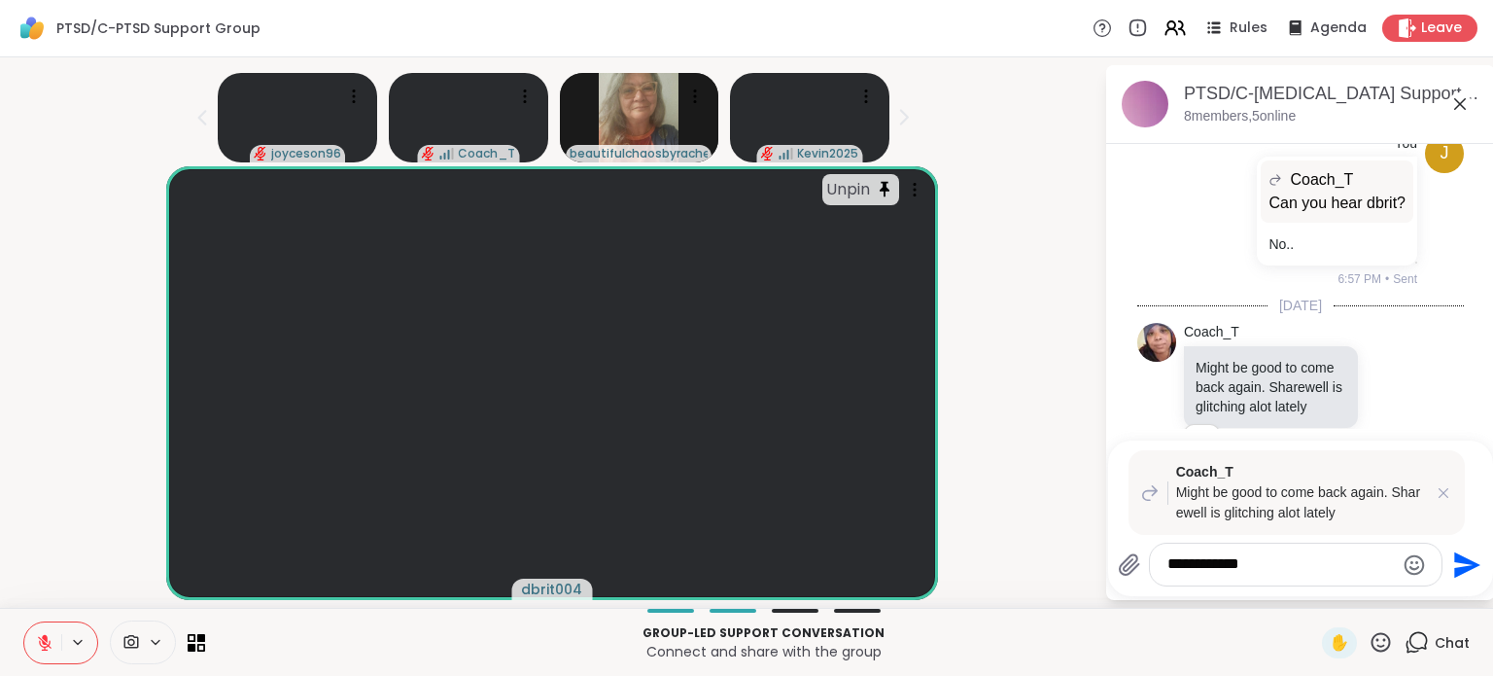
type textarea "**********"
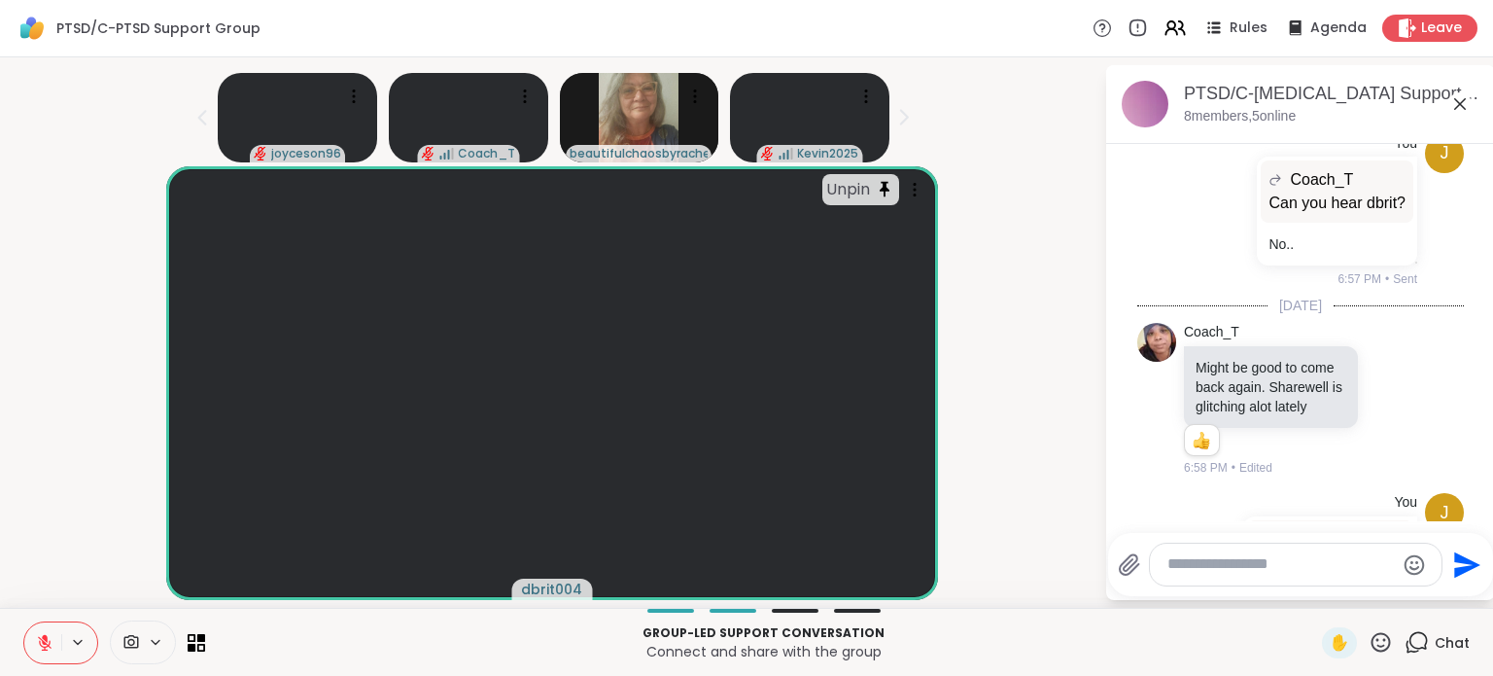
scroll to position [1671, 0]
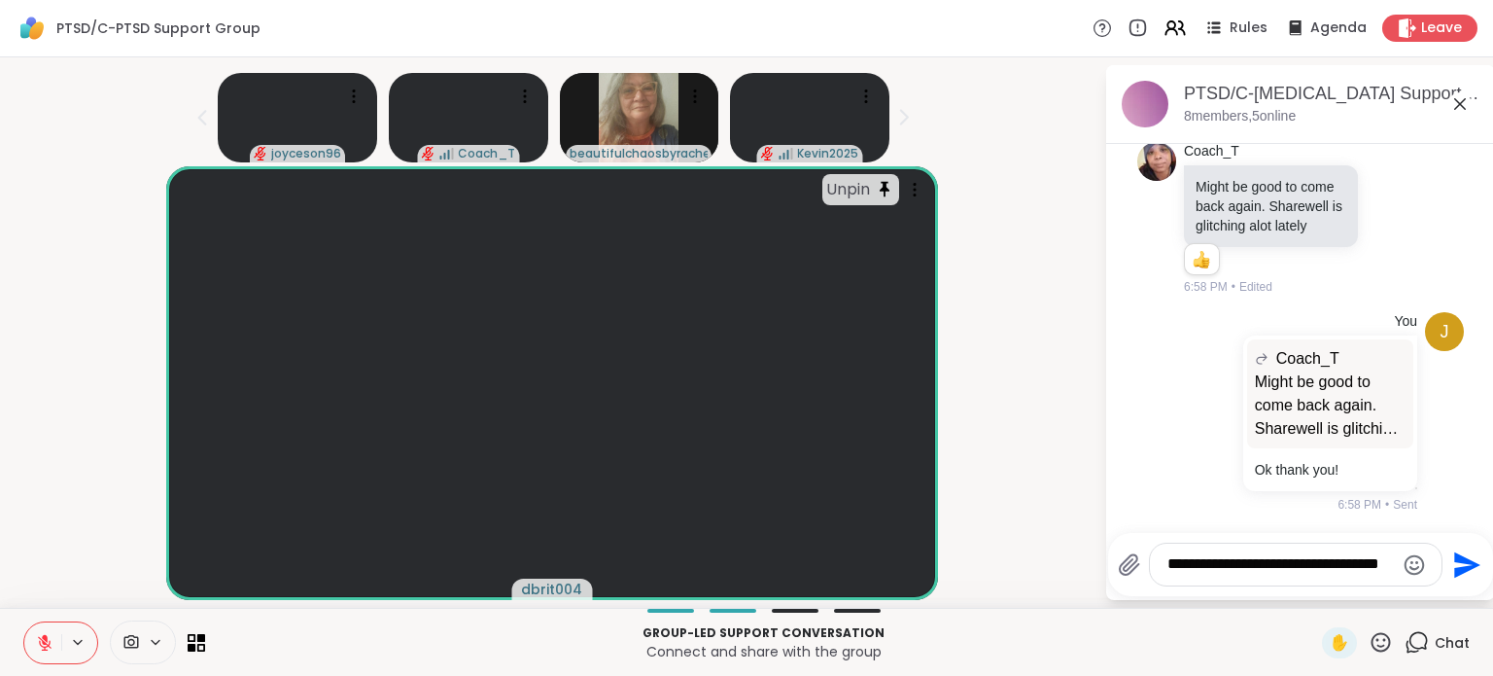
type textarea "**********"
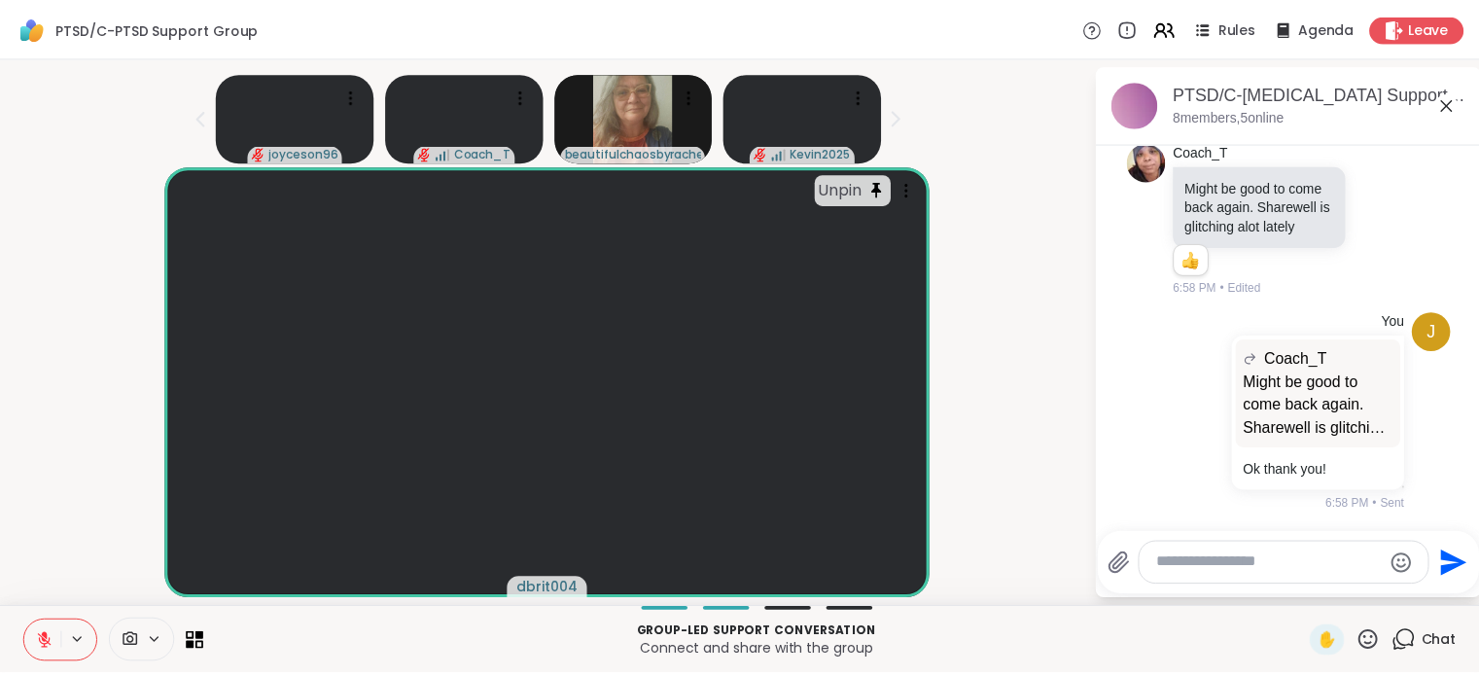
scroll to position [1794, 0]
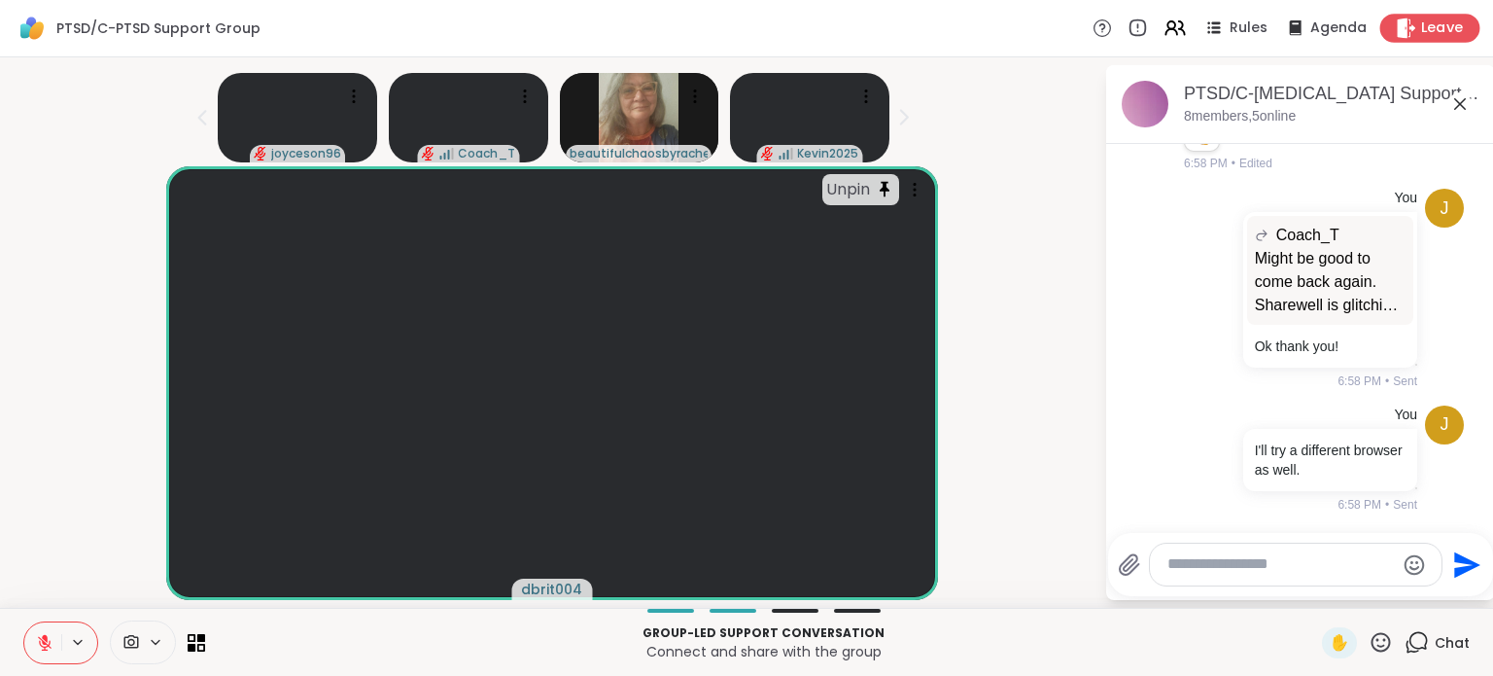
click at [1425, 26] on span "Leave" at bounding box center [1443, 28] width 43 height 20
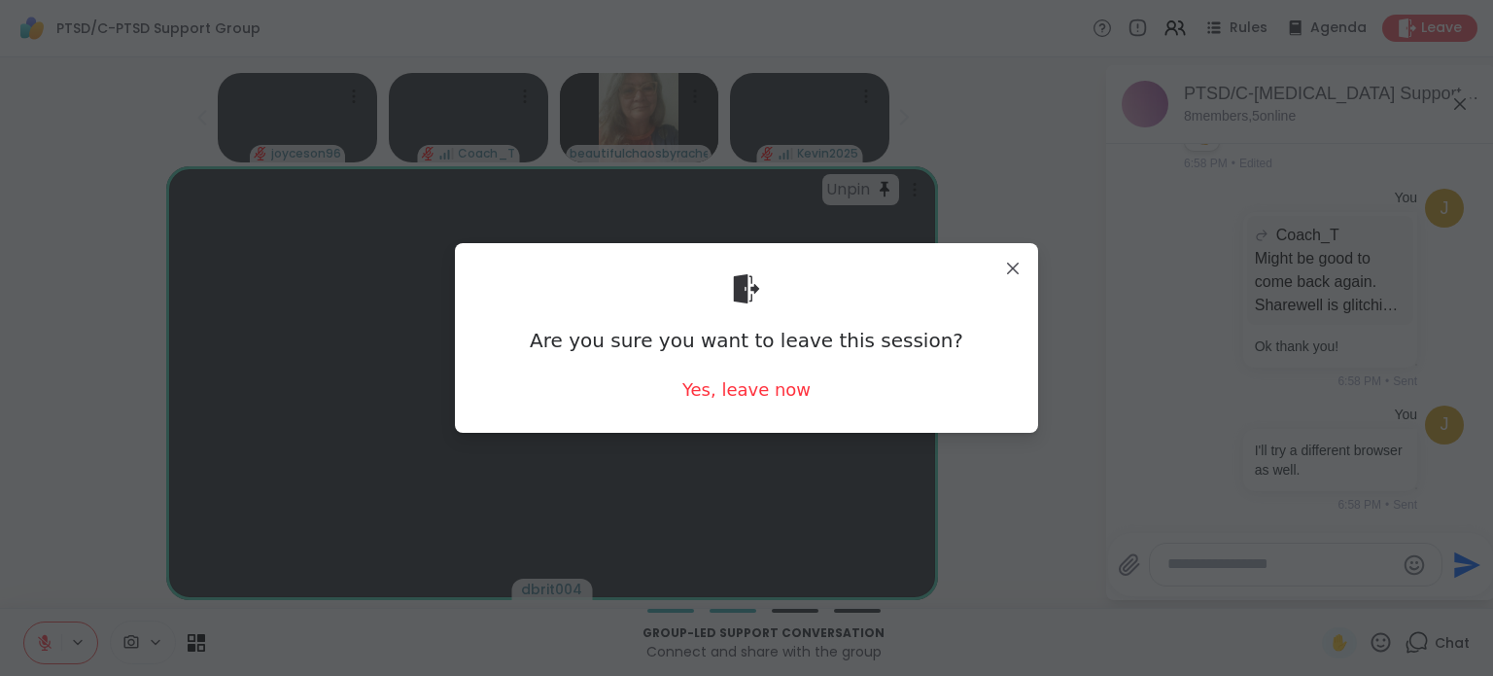
click at [810, 400] on div "Are you sure you want to leave this session? Yes, leave now" at bounding box center [747, 338] width 552 height 158
click at [766, 393] on div "Yes, leave now" at bounding box center [747, 389] width 128 height 24
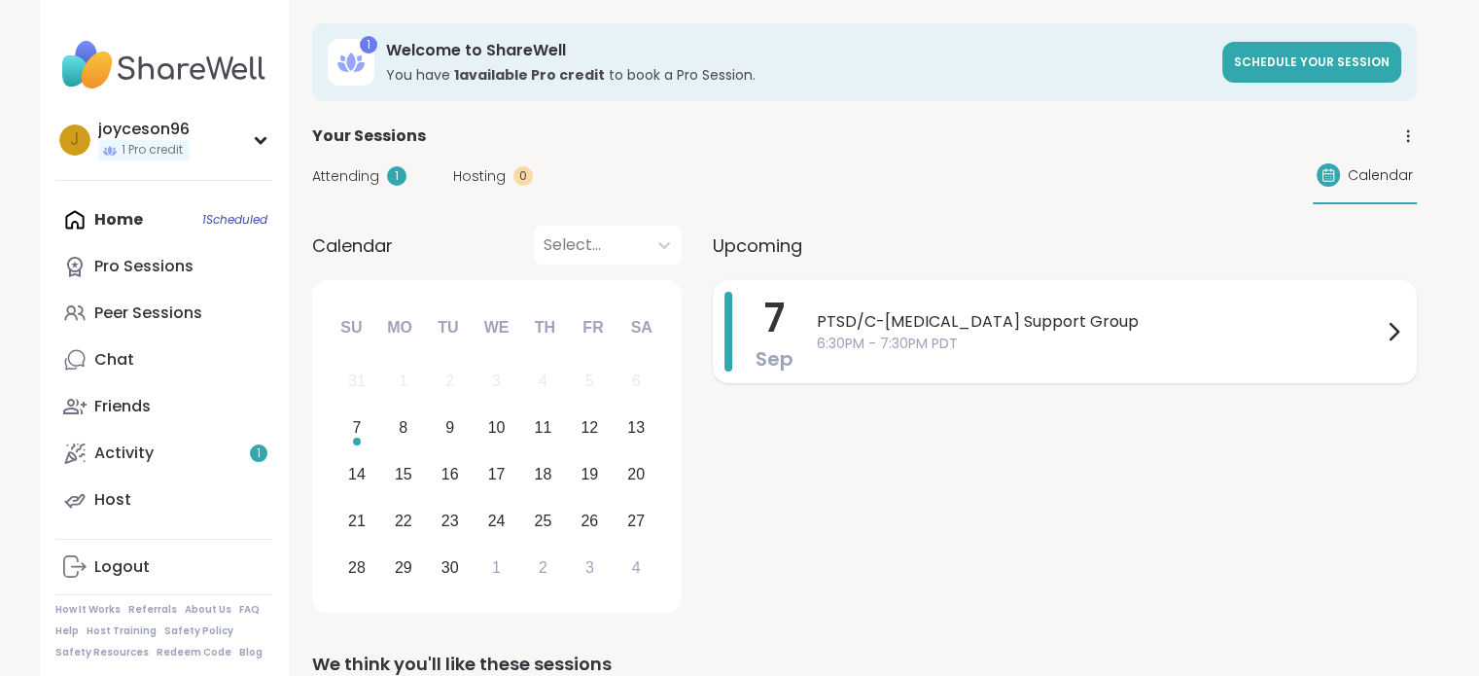
click at [916, 341] on span "6:30PM - 7:30PM PDT" at bounding box center [1099, 344] width 565 height 20
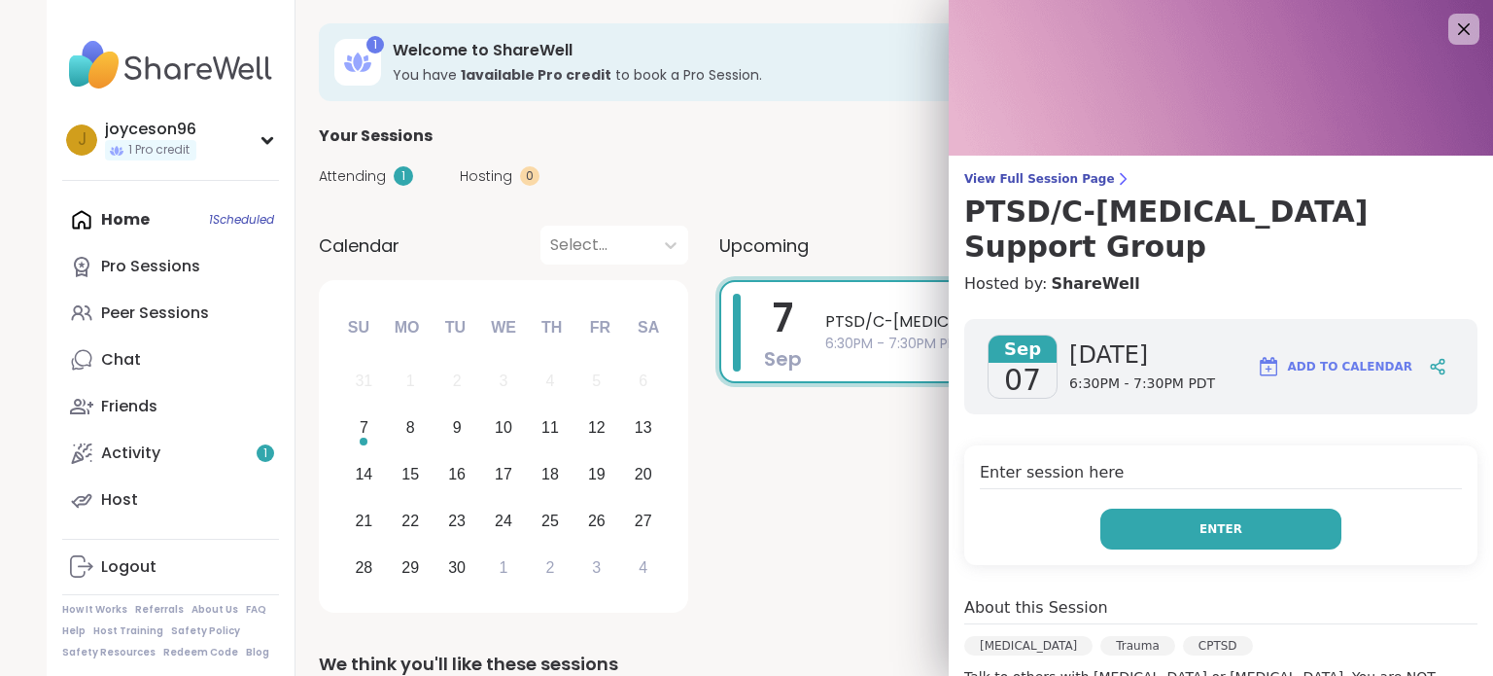
click at [1200, 520] on span "Enter" at bounding box center [1221, 529] width 43 height 18
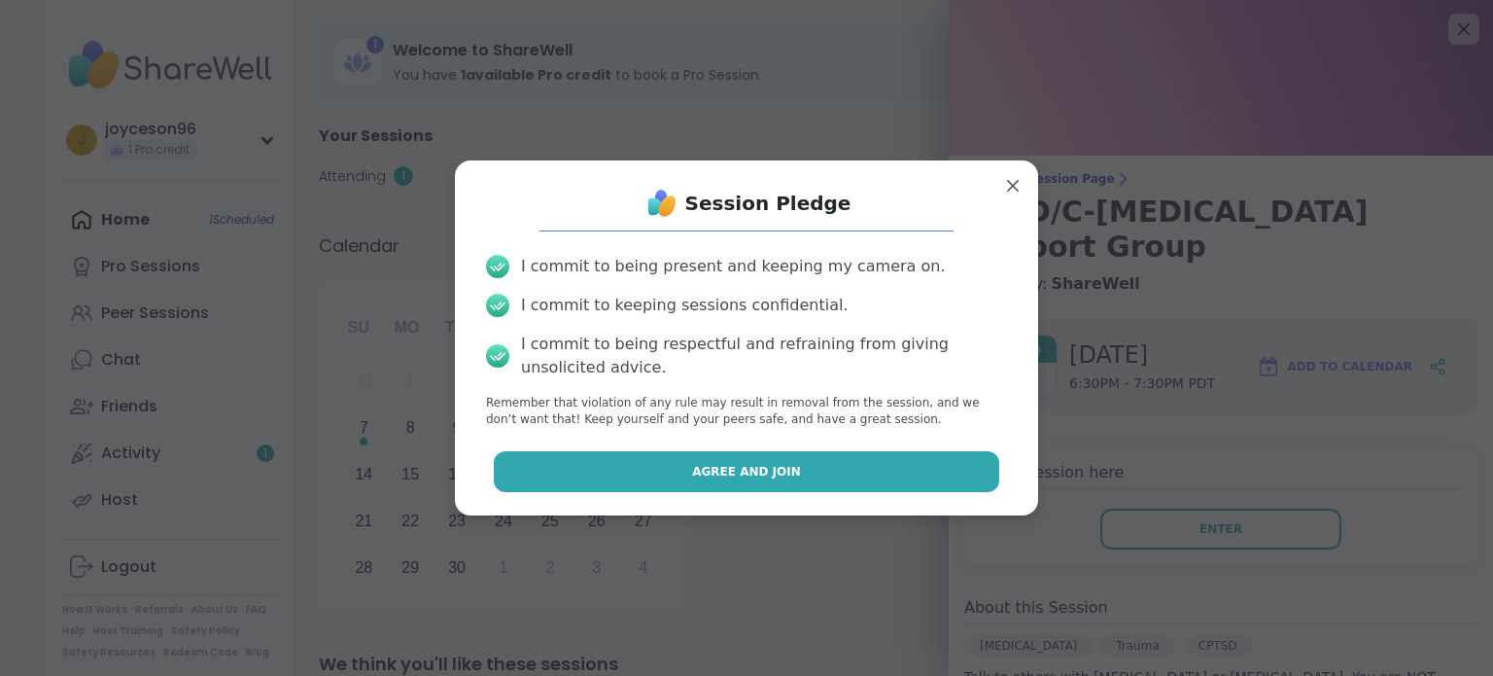
click at [925, 489] on button "Agree and Join" at bounding box center [747, 471] width 507 height 41
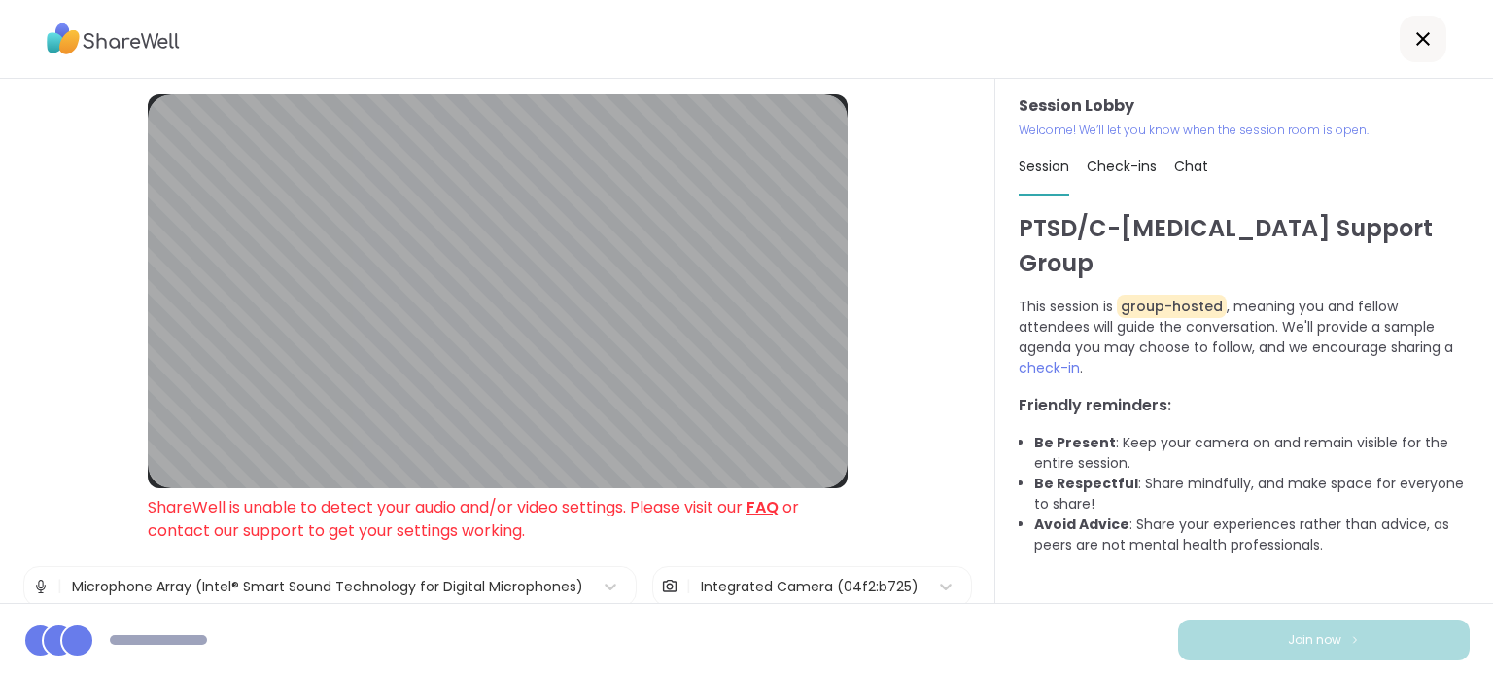
click at [53, 366] on div "Session Lobby ShareWell is unable to detect your audio and/or video settings. P…" at bounding box center [498, 341] width 996 height 524
click at [32, 428] on div "Session Lobby ShareWell is unable to detect your audio and/or video settings. P…" at bounding box center [498, 341] width 996 height 524
click at [81, 376] on div "Session Lobby ShareWell is unable to detect your audio and/or video settings. P…" at bounding box center [498, 341] width 996 height 524
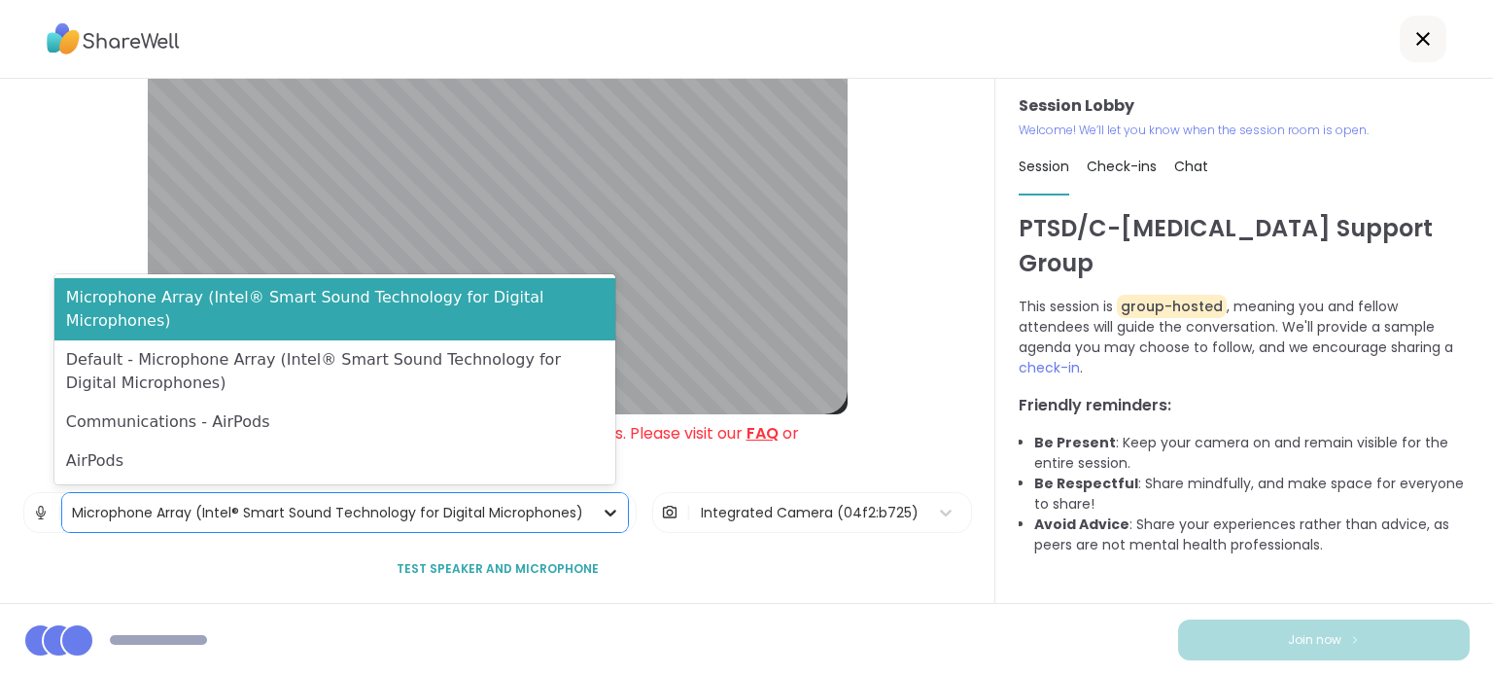
click at [593, 509] on div at bounding box center [610, 512] width 35 height 35
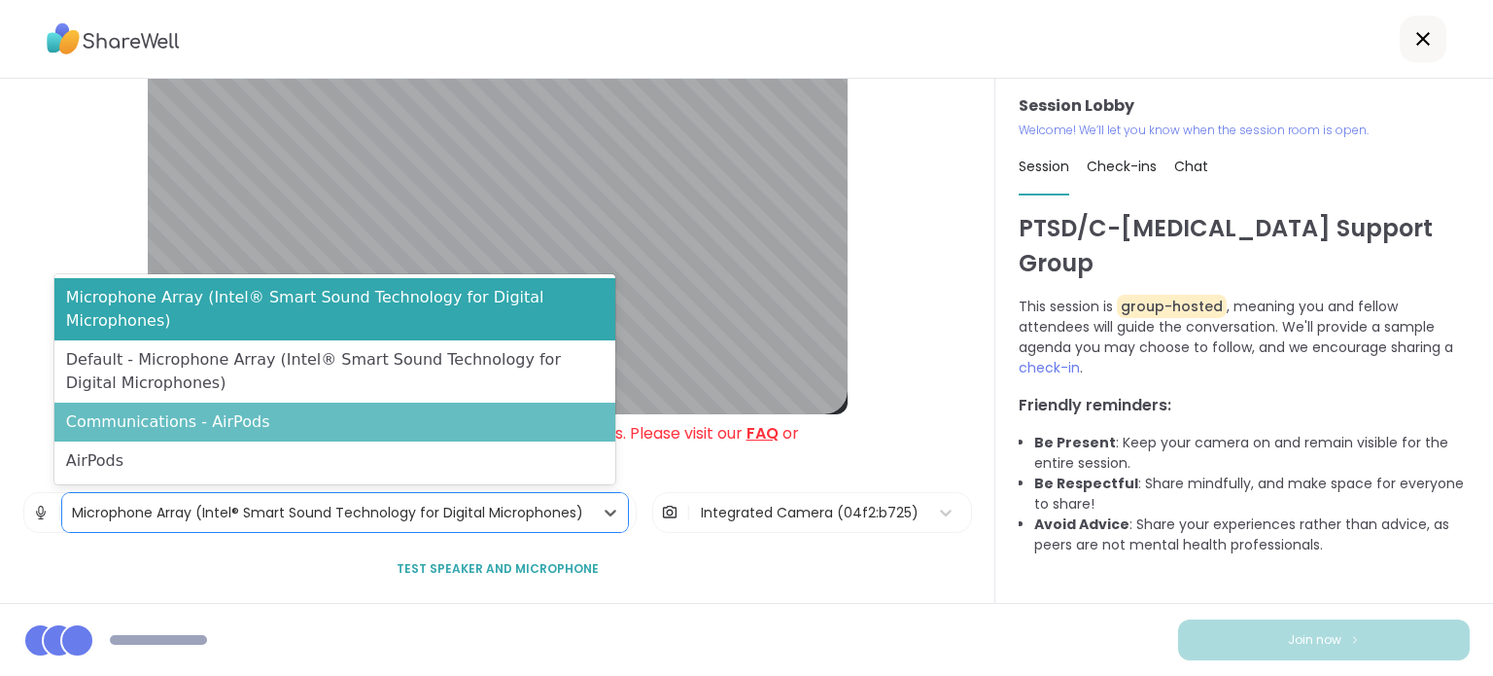
click at [548, 427] on div "Communications - AirPods" at bounding box center [335, 422] width 562 height 39
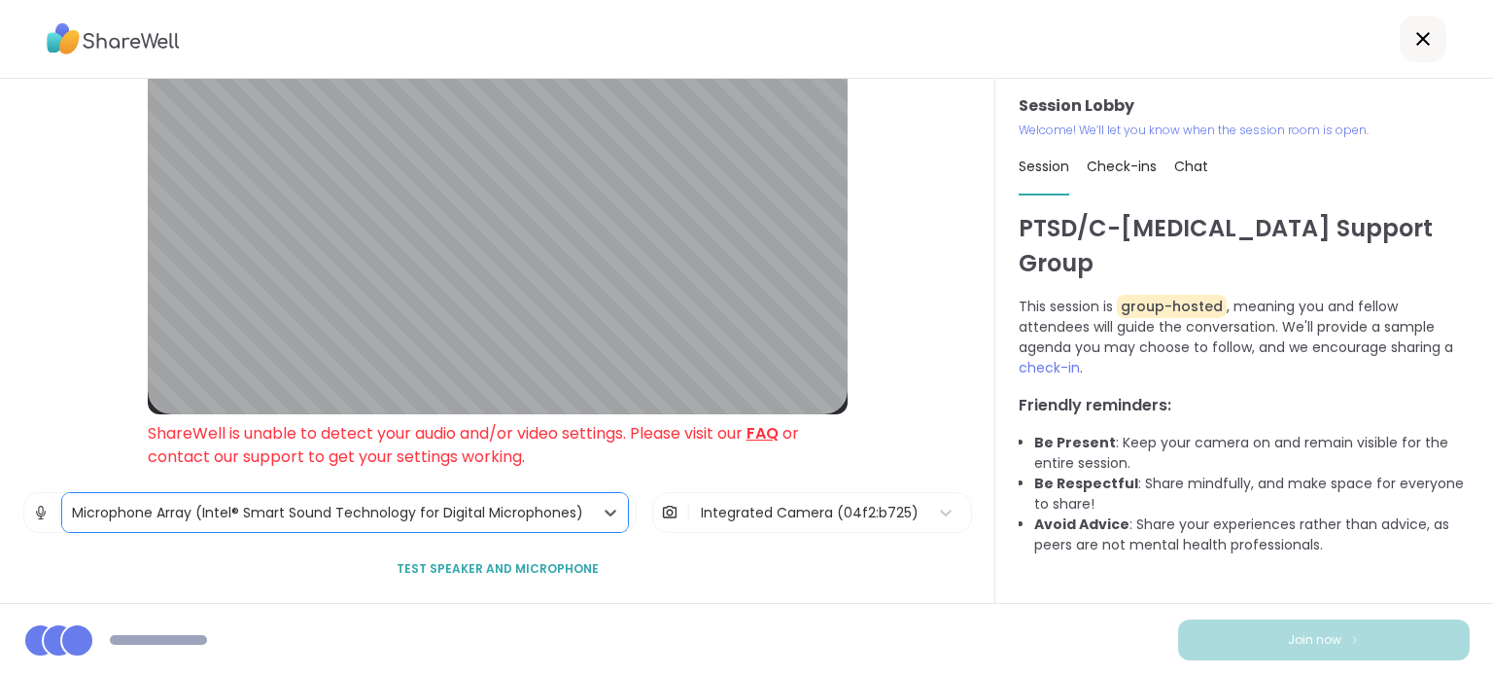
click at [759, 505] on div "Integrated Camera (04f2:b725)" at bounding box center [810, 513] width 218 height 20
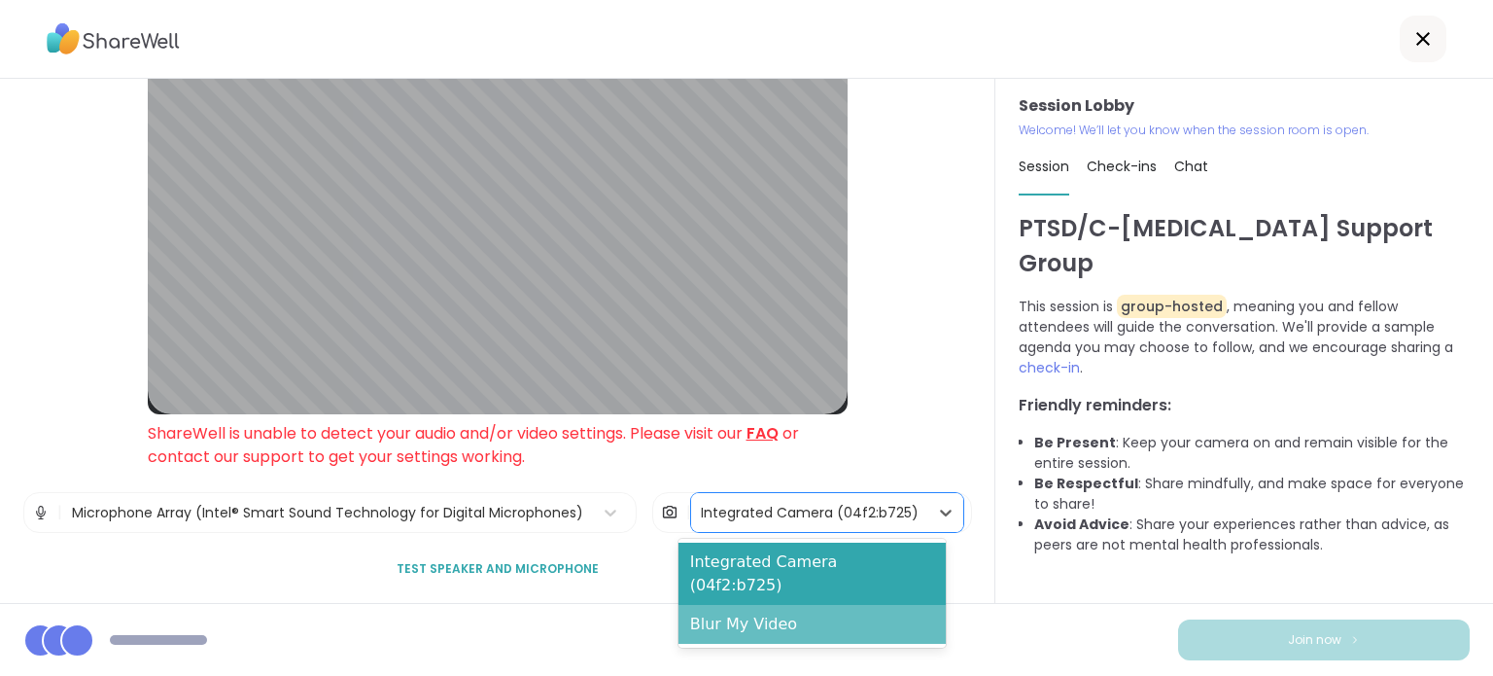
click at [753, 608] on div "Blur My Video" at bounding box center [812, 624] width 267 height 39
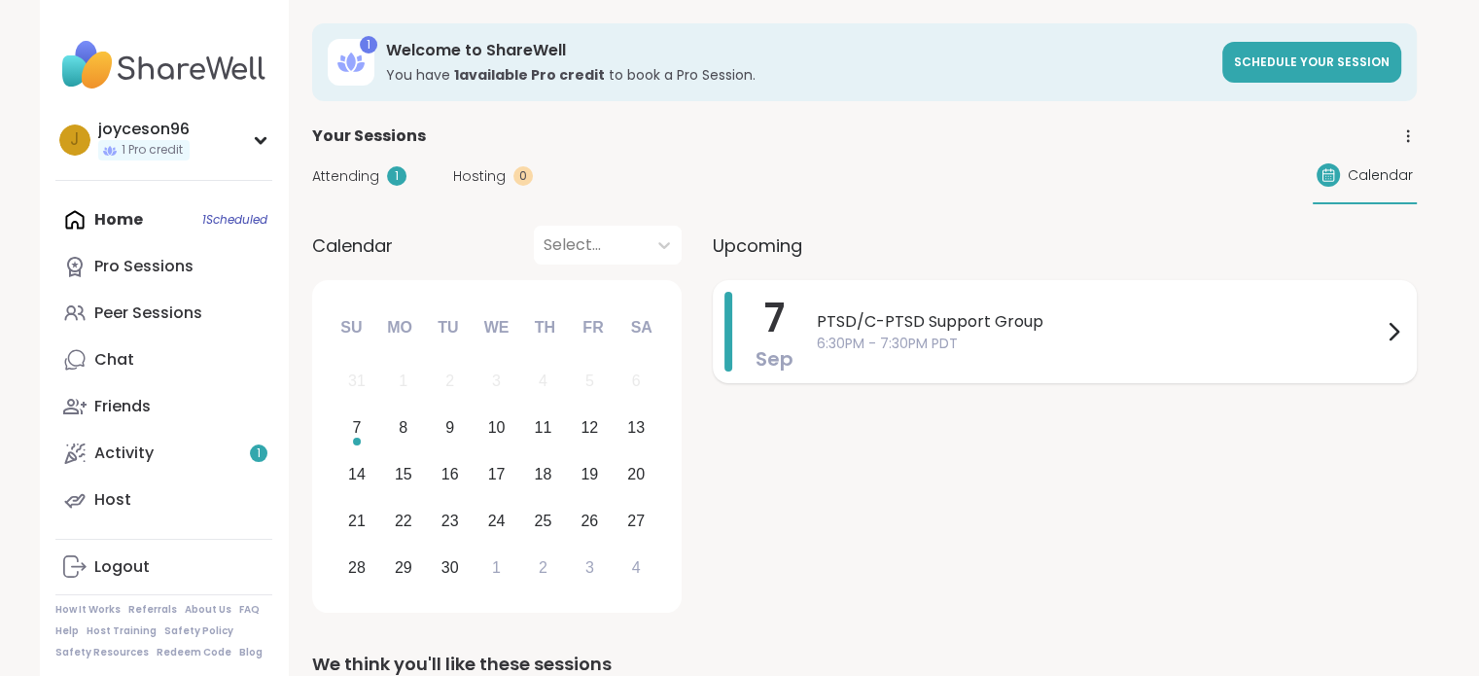
click at [1045, 352] on span "6:30PM - 7:30PM PDT" at bounding box center [1099, 344] width 565 height 20
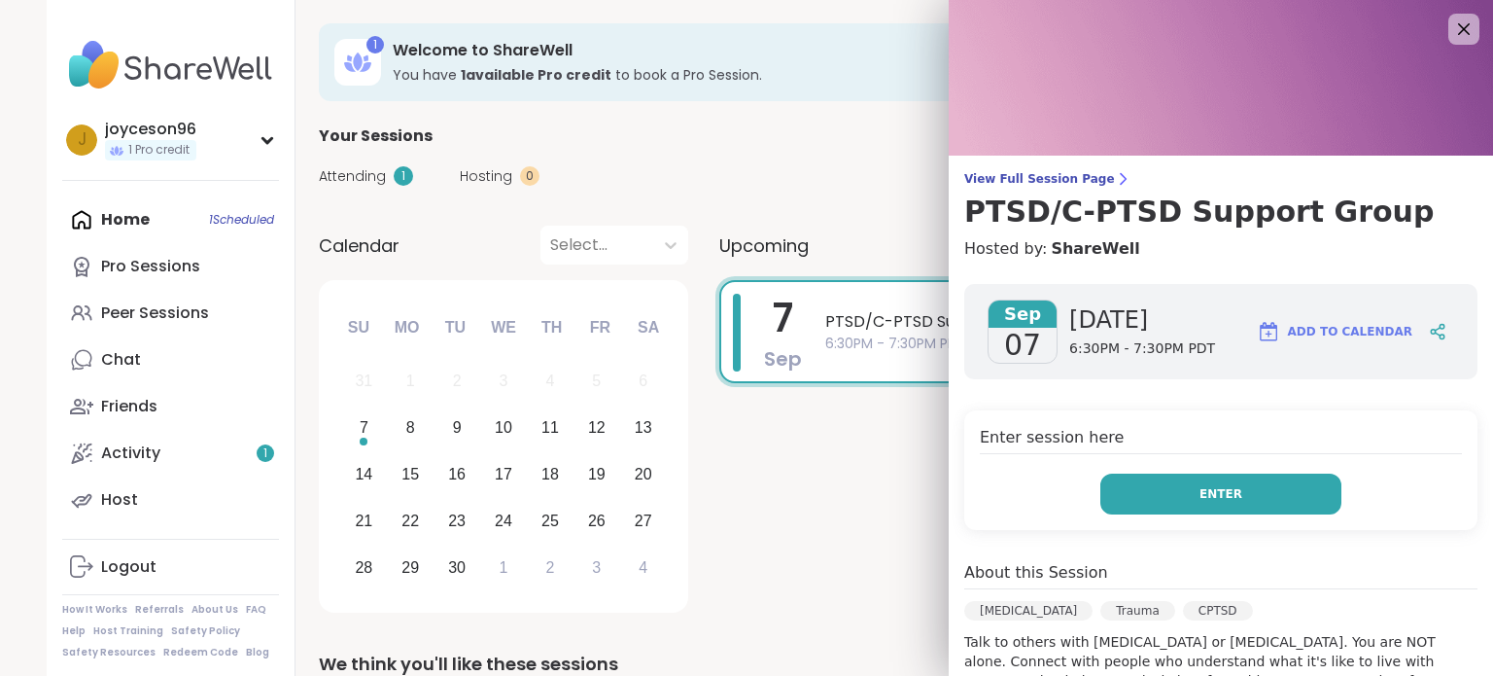
click at [1178, 504] on button "Enter" at bounding box center [1221, 494] width 241 height 41
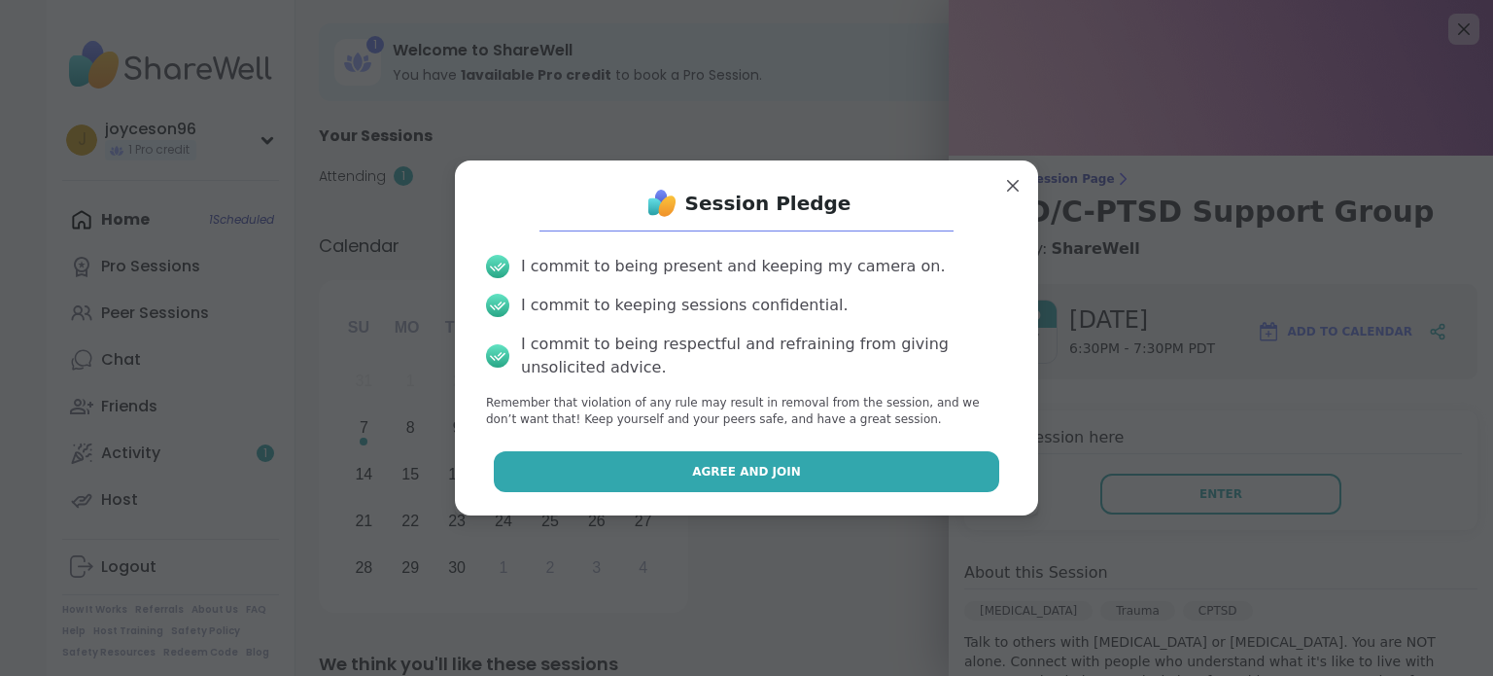
click at [902, 475] on button "Agree and Join" at bounding box center [747, 471] width 507 height 41
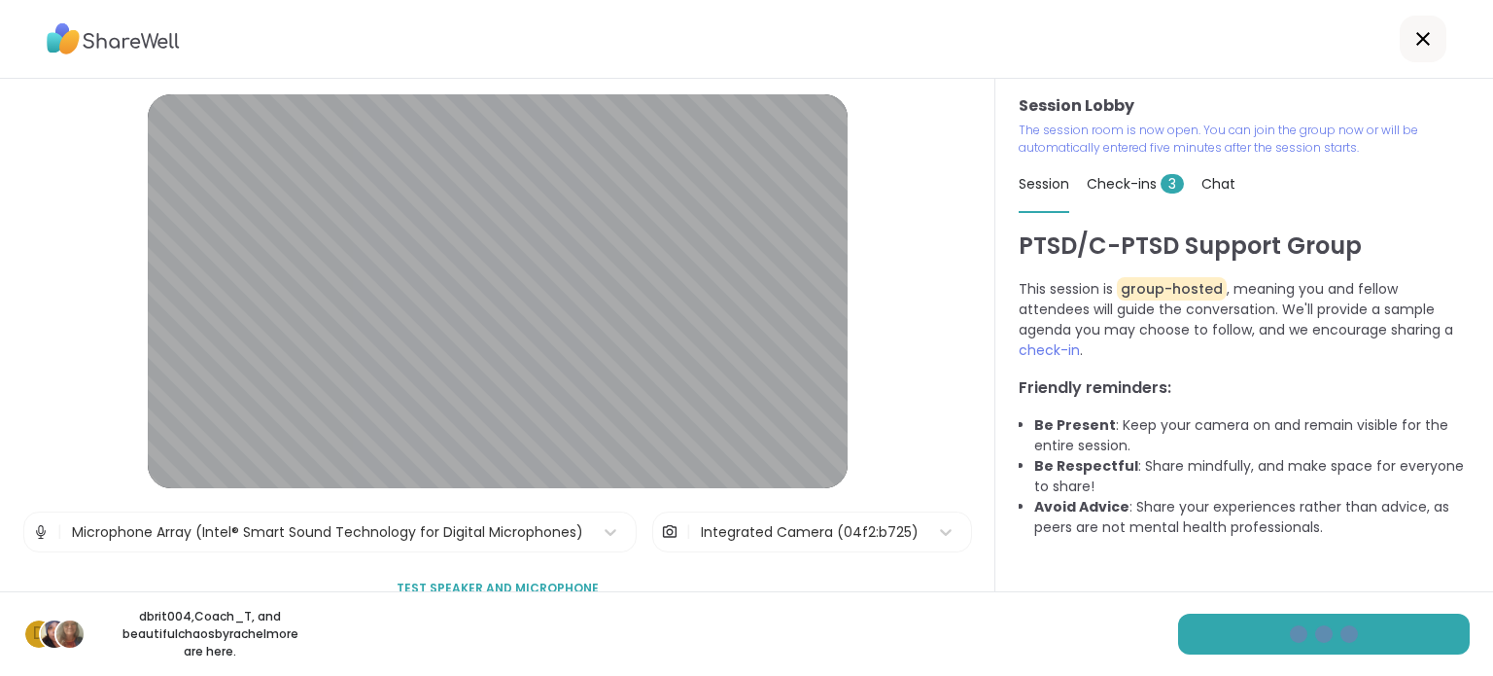
click at [729, 526] on div "Integrated Camera (04f2:b725)" at bounding box center [810, 532] width 218 height 20
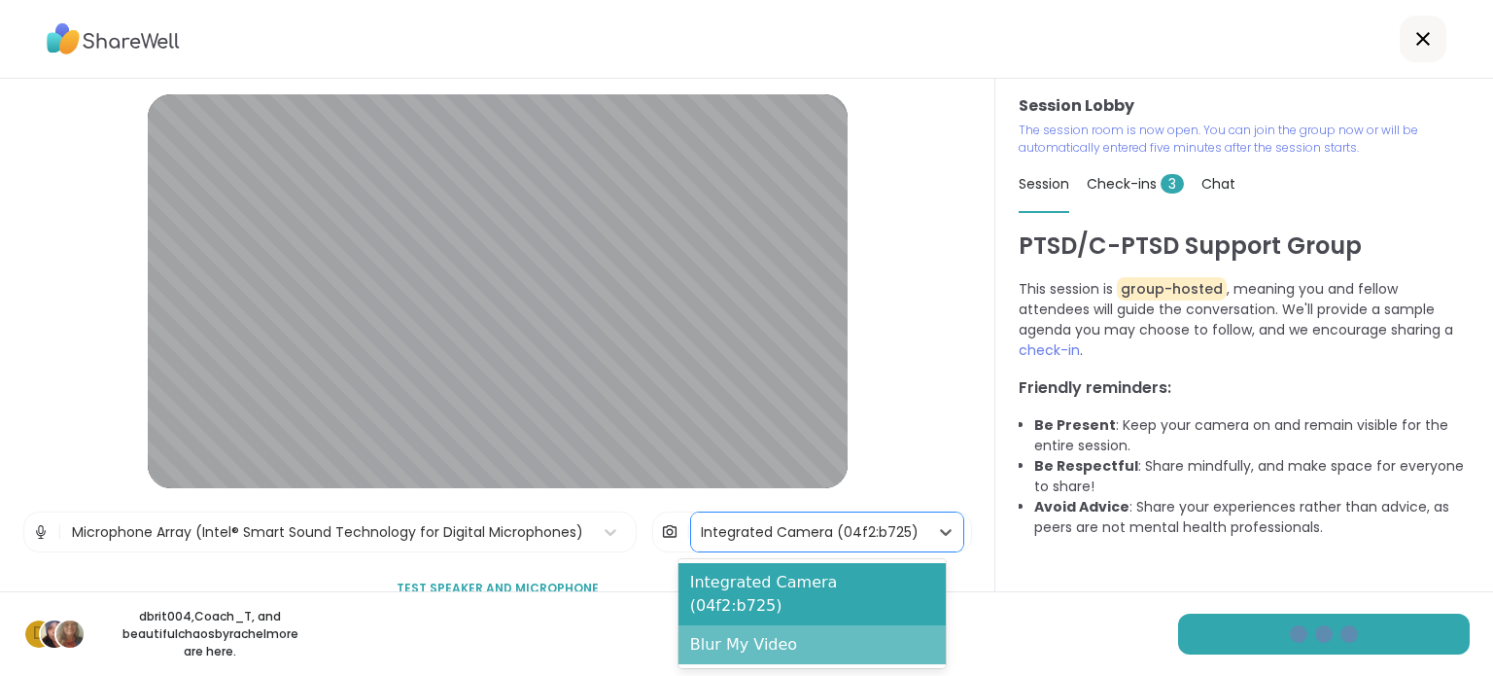
click at [732, 625] on div "Blur My Video" at bounding box center [812, 644] width 267 height 39
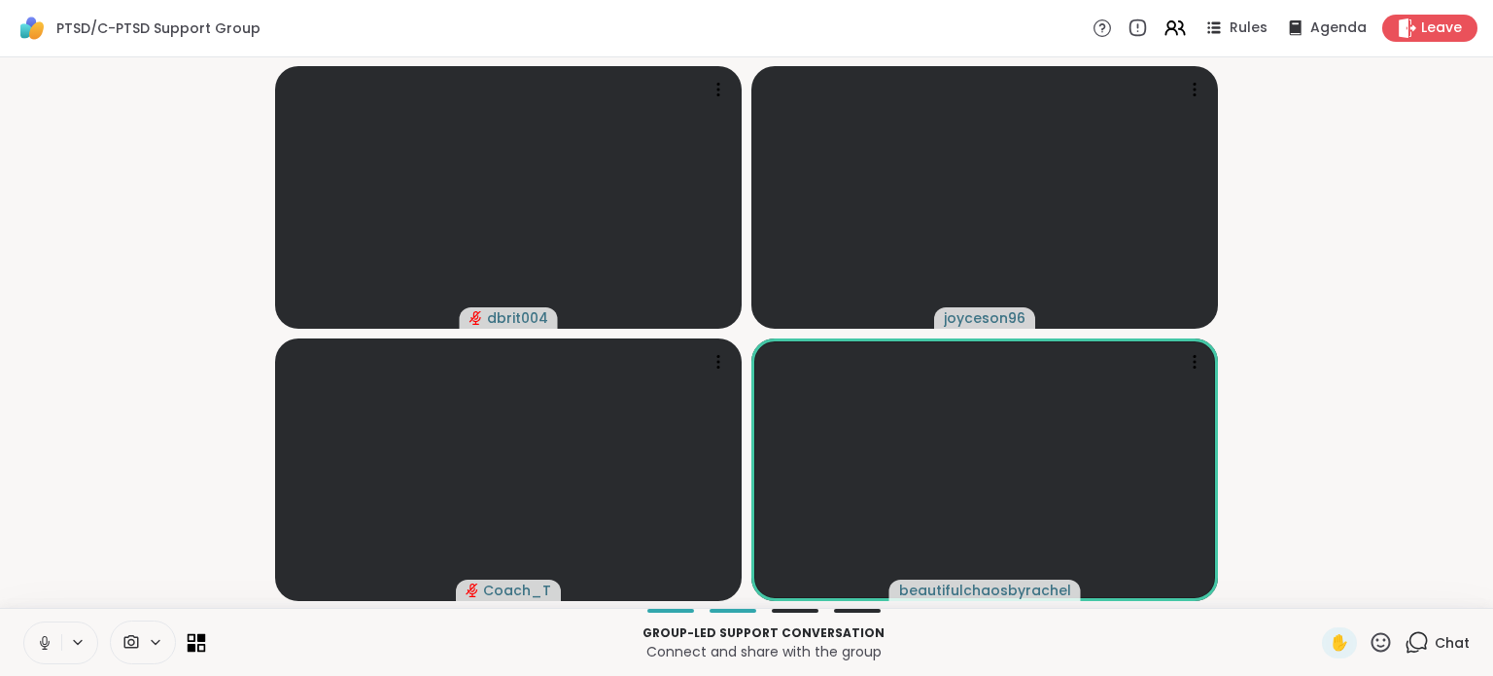
click at [200, 647] on icon at bounding box center [197, 642] width 18 height 18
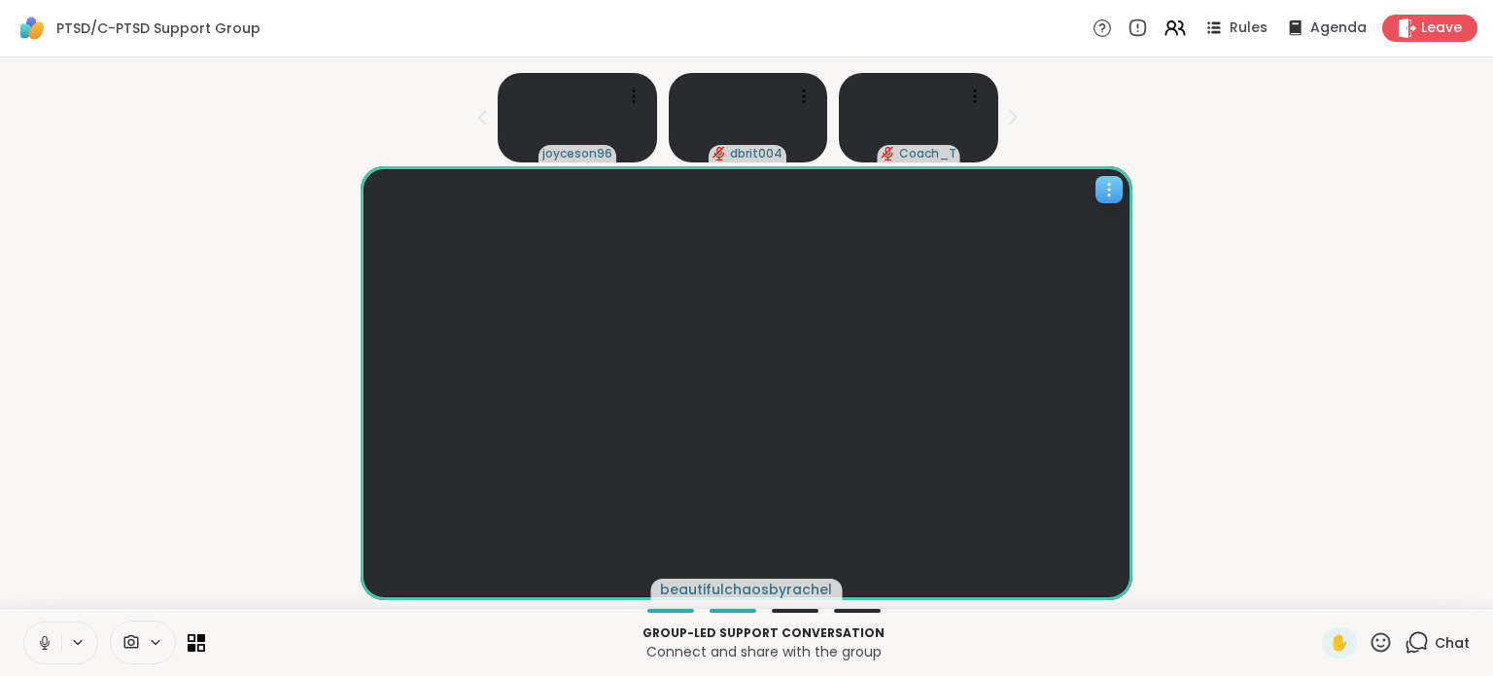
click at [1111, 186] on icon at bounding box center [1109, 189] width 19 height 19
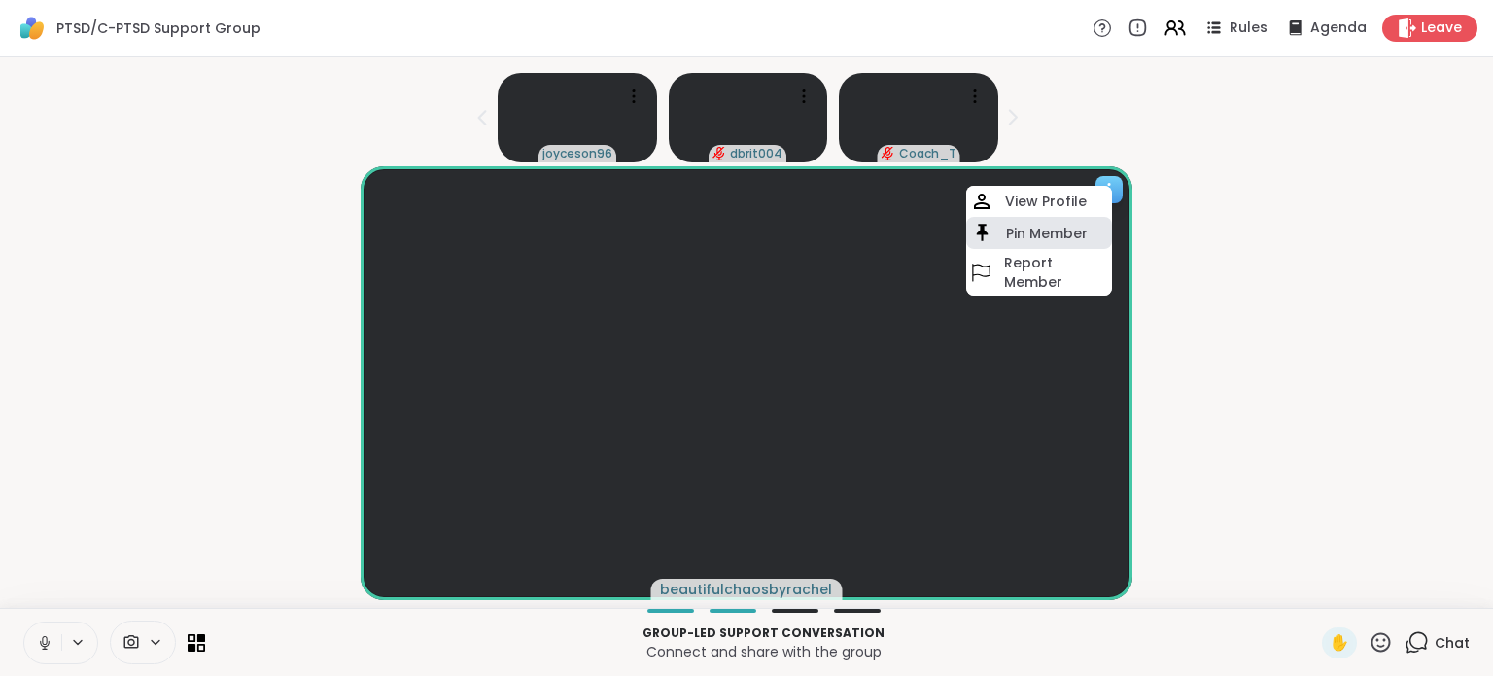
click at [1050, 241] on h4 "Pin Member" at bounding box center [1047, 233] width 82 height 19
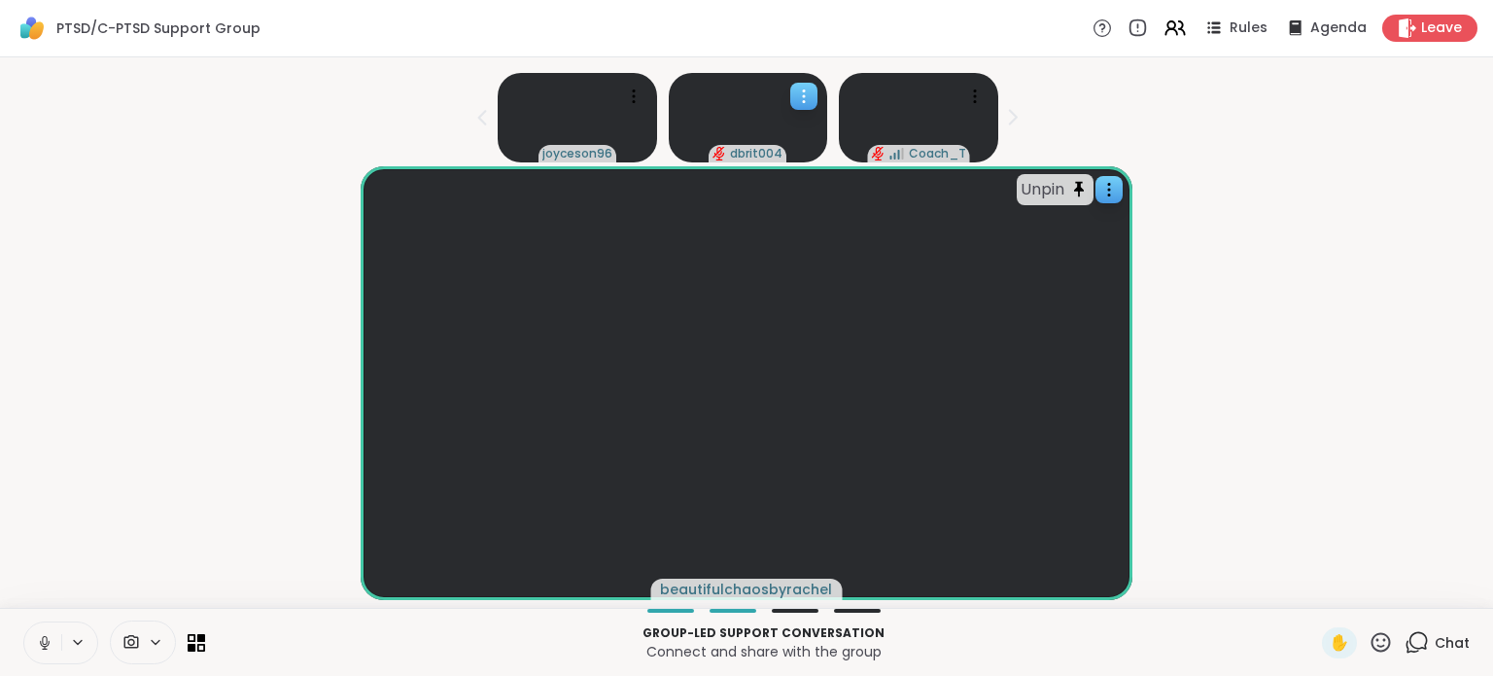
click at [806, 95] on icon at bounding box center [803, 96] width 19 height 19
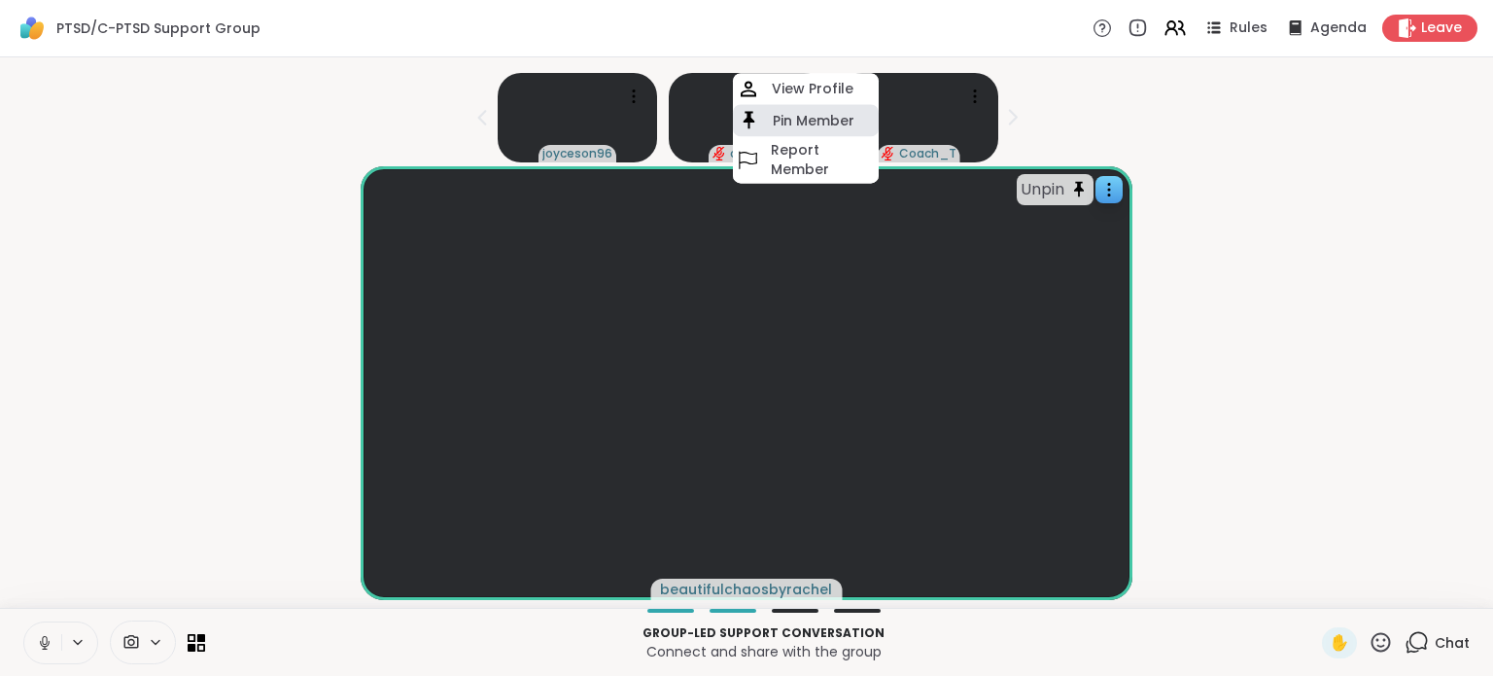
click at [804, 125] on h4 "Pin Member" at bounding box center [814, 120] width 82 height 19
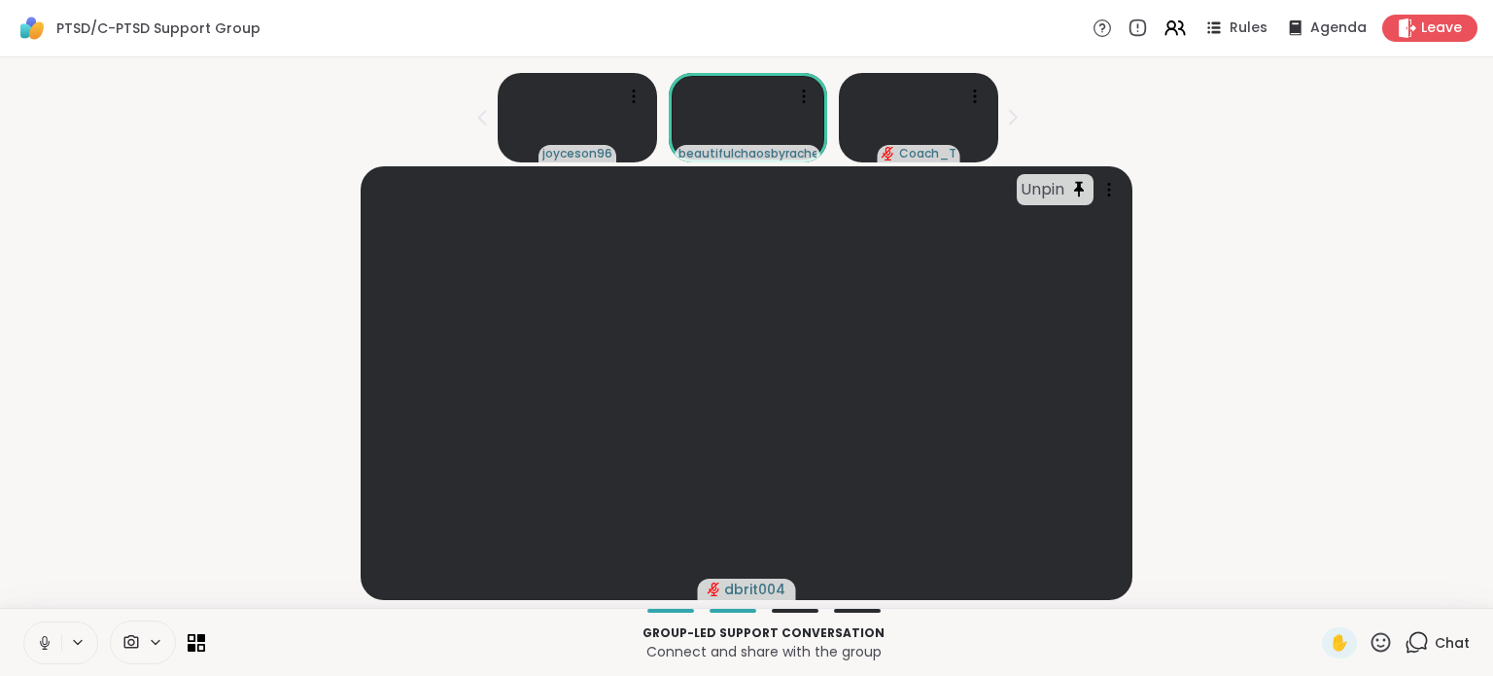
click at [1449, 652] on div "Chat" at bounding box center [1437, 642] width 65 height 31
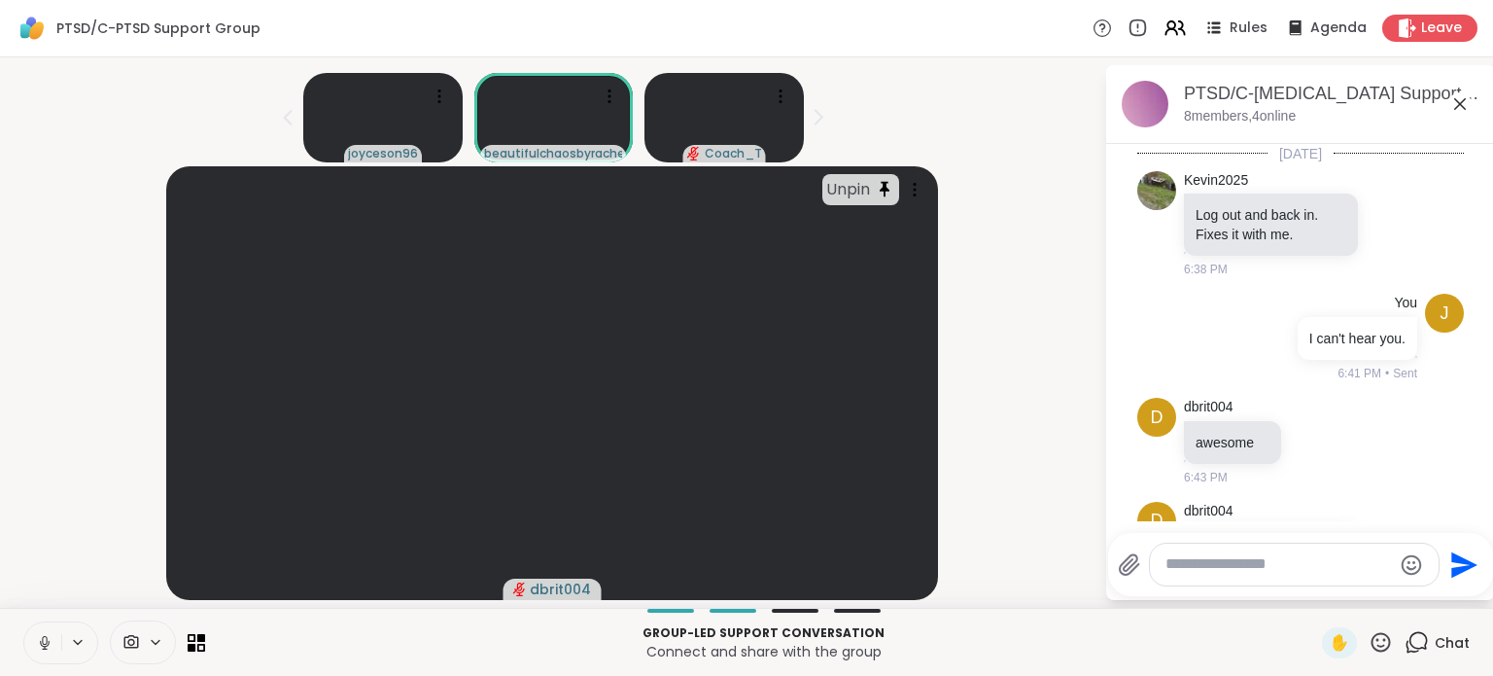
scroll to position [3240, 0]
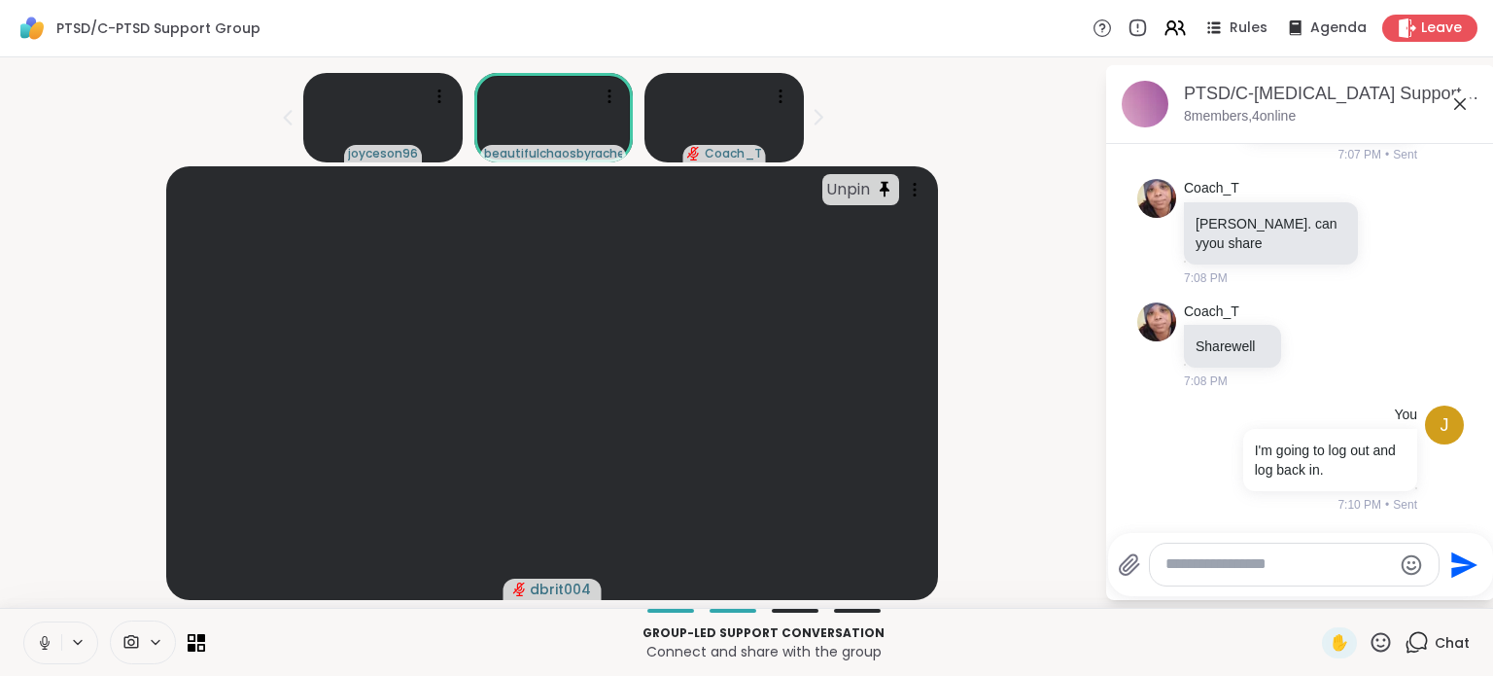
click at [1243, 577] on div at bounding box center [1294, 565] width 289 height 42
click at [1241, 560] on textarea "Type your message" at bounding box center [1279, 564] width 227 height 20
click at [1062, 420] on div "Unpin dbrit004" at bounding box center [552, 383] width 1081 height 434
click at [759, 73] on video at bounding box center [724, 117] width 159 height 89
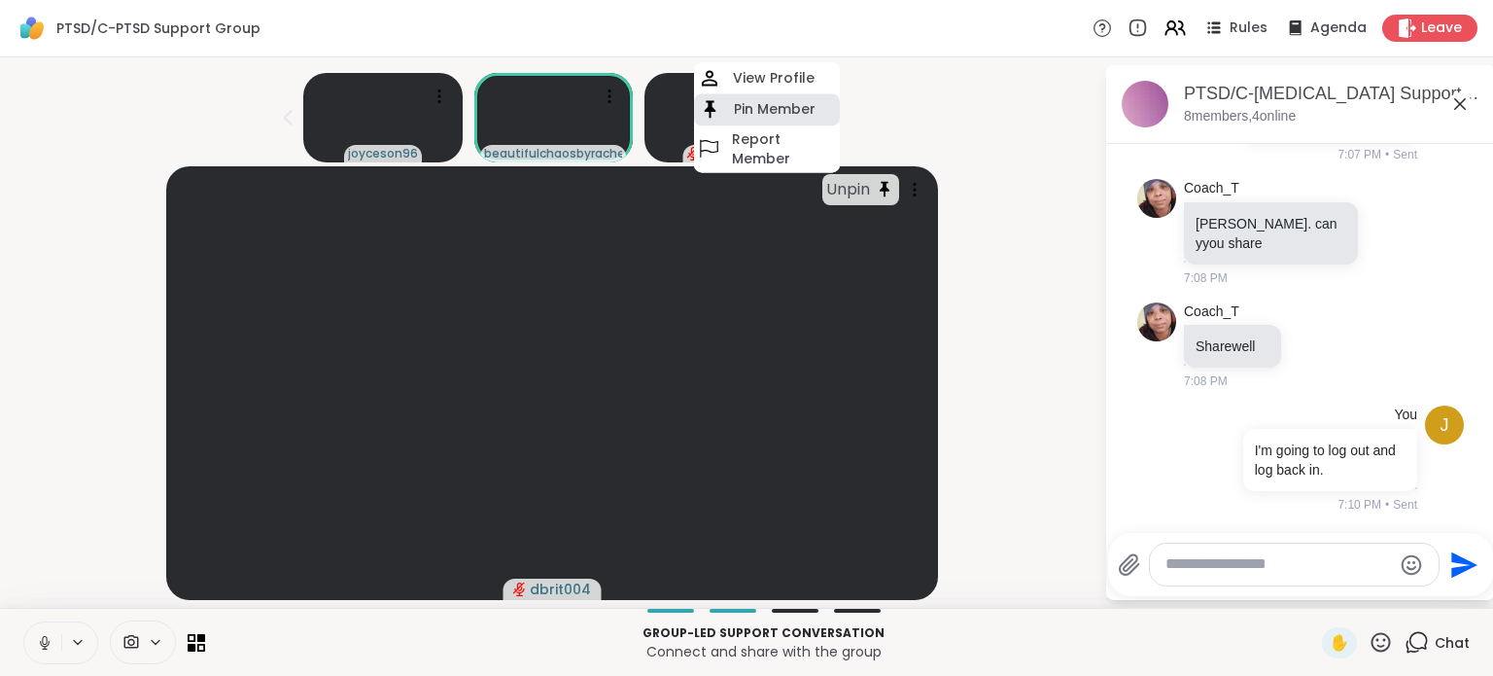
click at [762, 100] on h4 "Pin Member" at bounding box center [775, 109] width 82 height 19
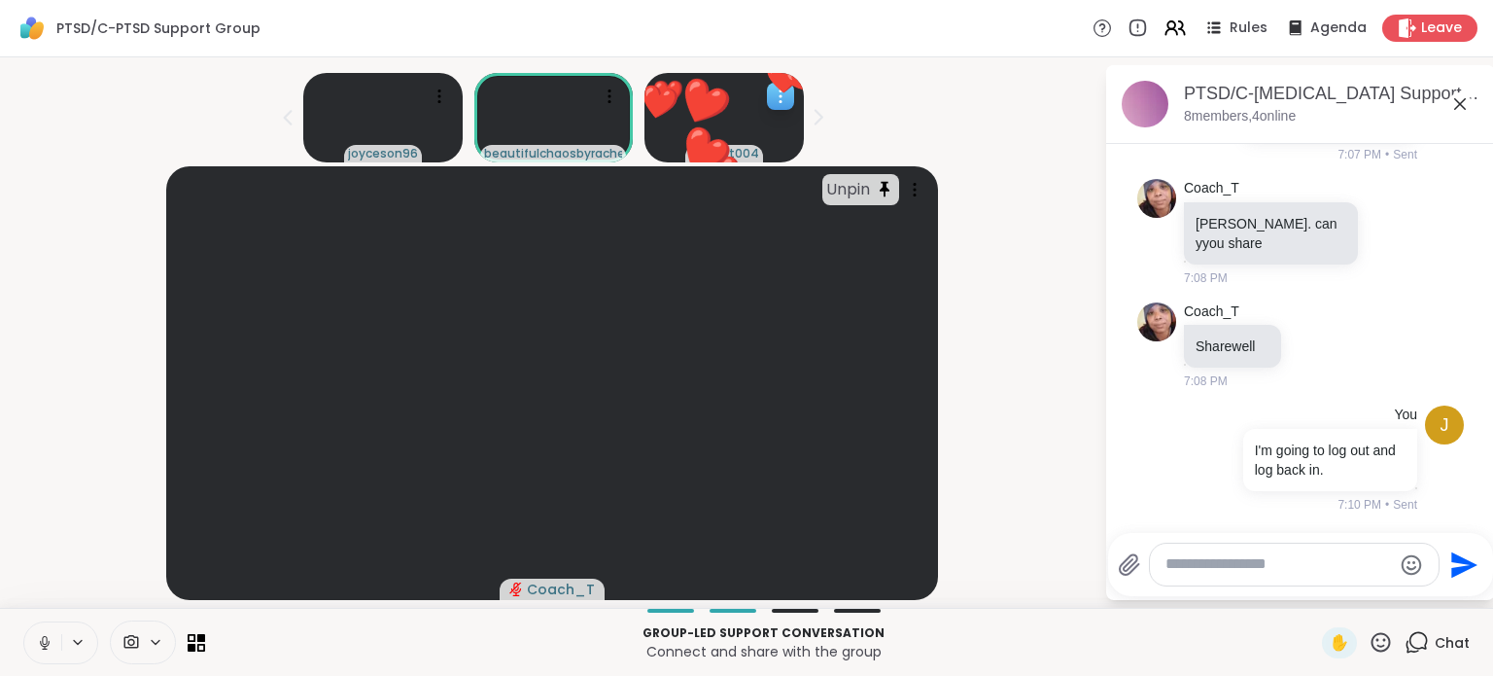
click at [776, 91] on button "❤️" at bounding box center [806, 77] width 92 height 92
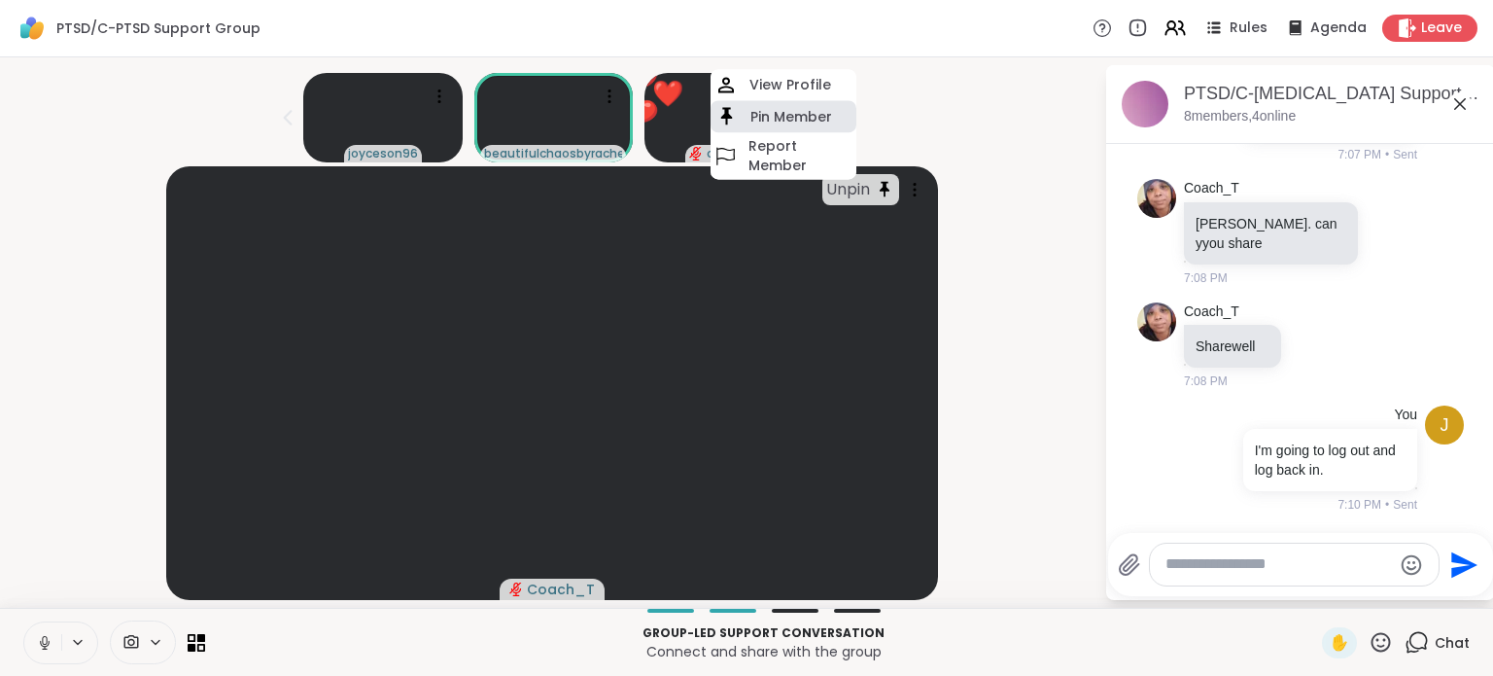
click at [771, 120] on h4 "Pin Member" at bounding box center [792, 116] width 82 height 19
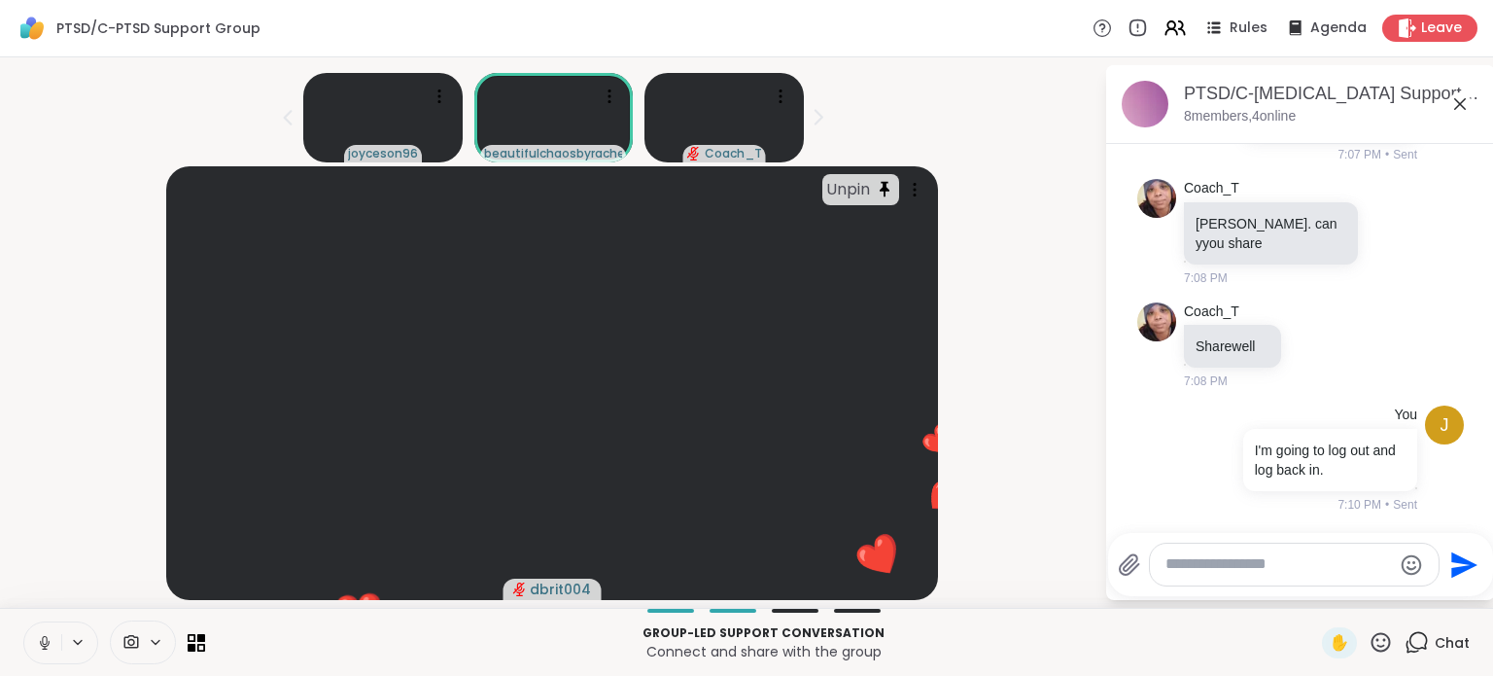
click at [1449, 111] on icon at bounding box center [1460, 103] width 23 height 23
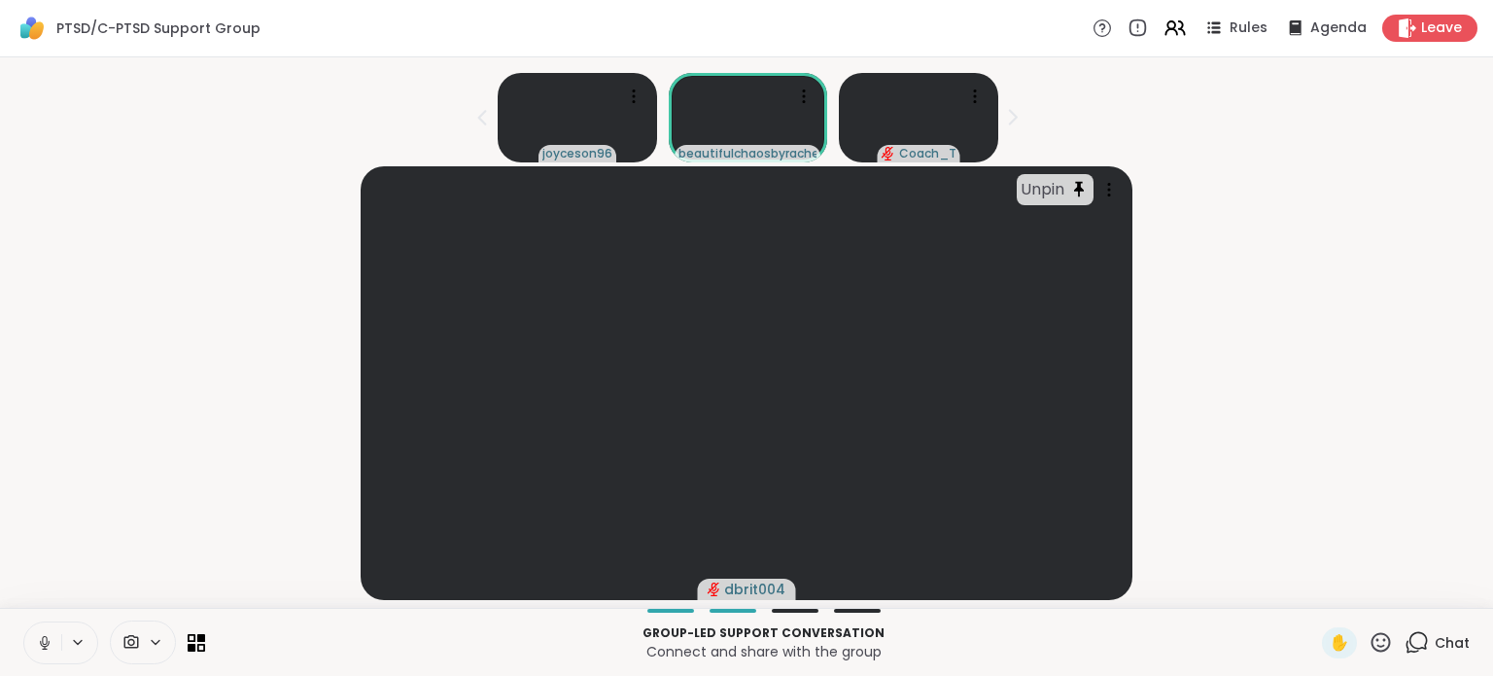
click at [1312, 503] on div "Unpin dbrit004" at bounding box center [747, 383] width 1470 height 434
click at [1278, 466] on div "Unpin dbrit004" at bounding box center [747, 383] width 1470 height 434
click at [1416, 653] on icon at bounding box center [1417, 642] width 24 height 24
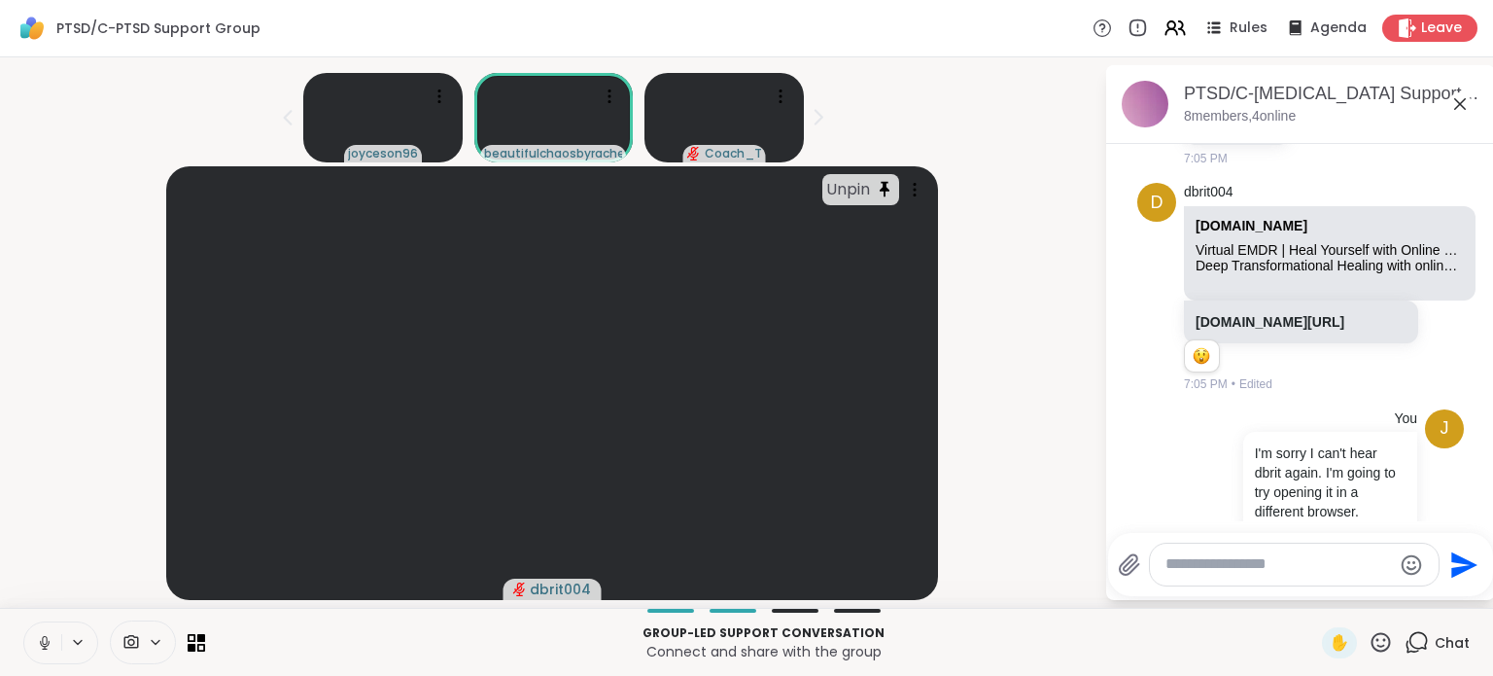
scroll to position [2656, 0]
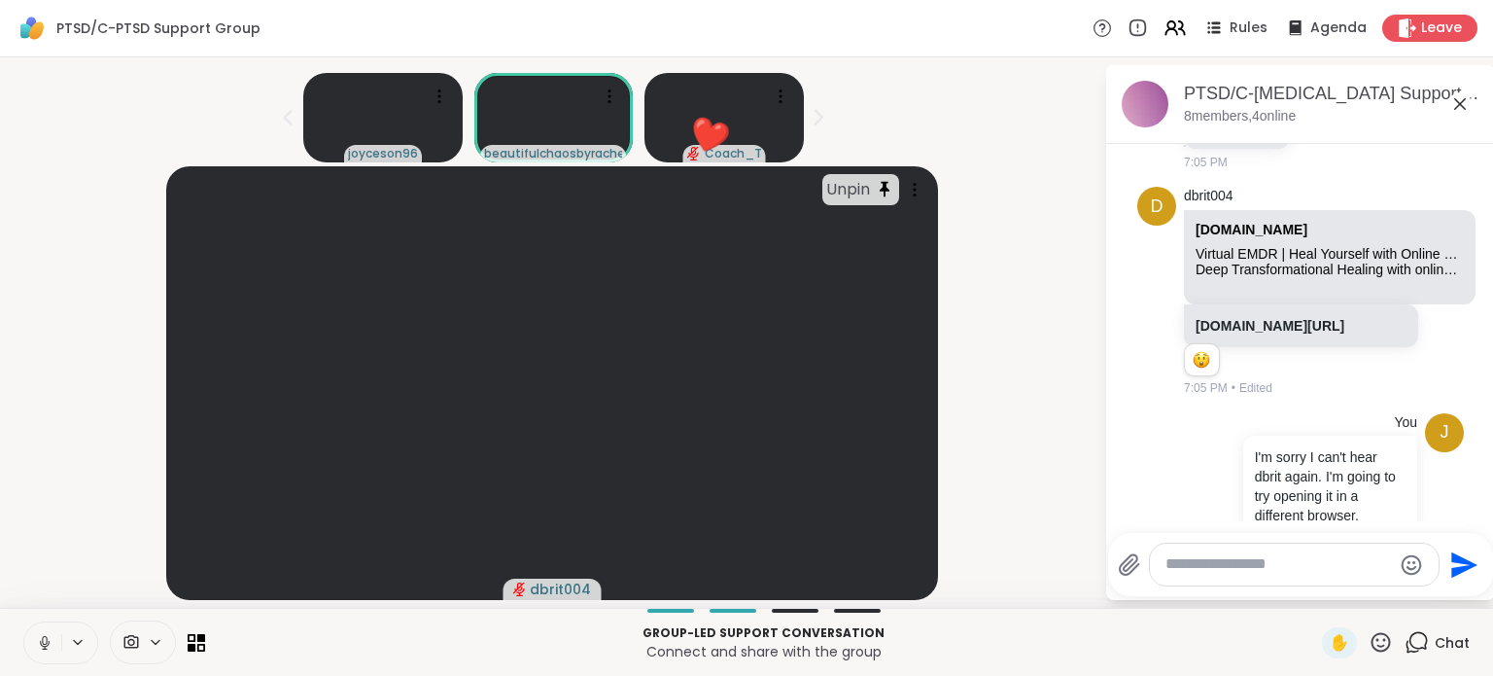
click at [1369, 649] on icon at bounding box center [1381, 642] width 24 height 24
click at [1315, 602] on span "❤️" at bounding box center [1324, 590] width 19 height 23
click at [1455, 92] on icon at bounding box center [1460, 103] width 23 height 23
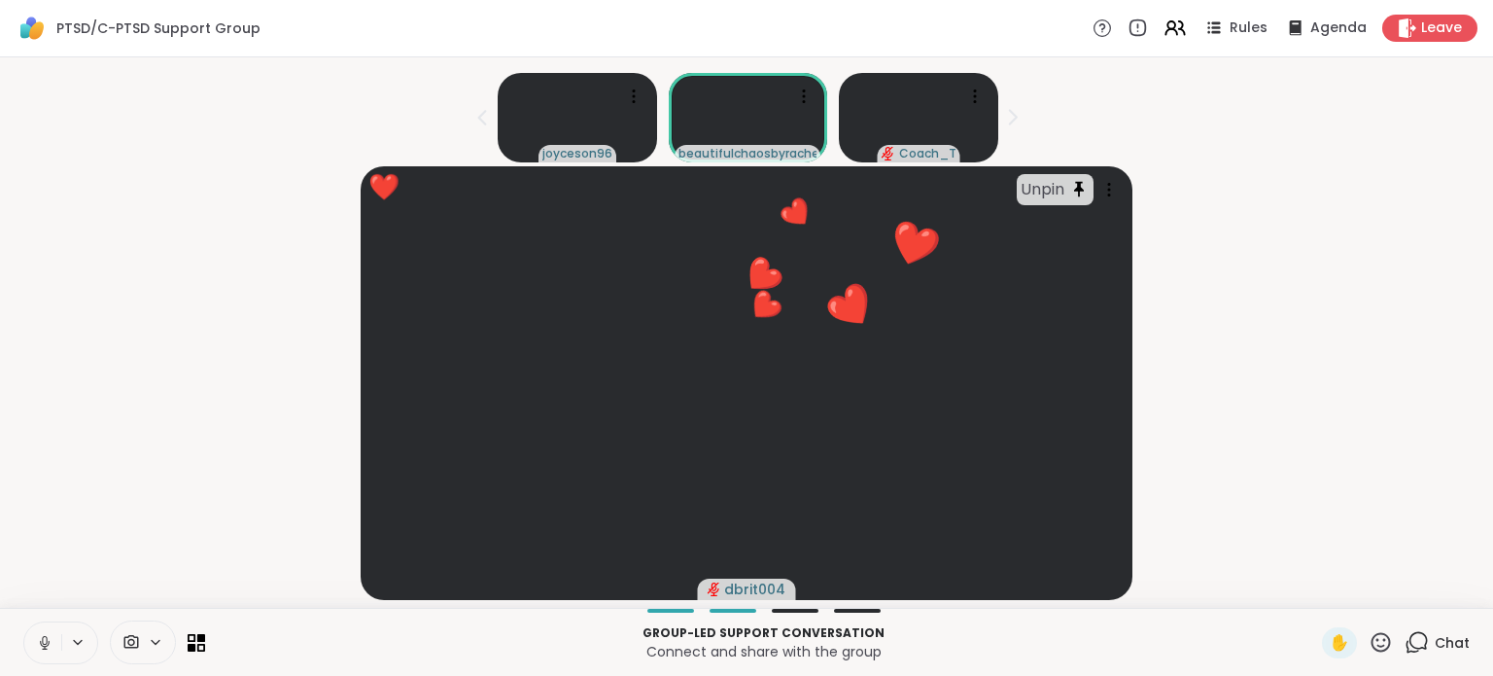
click at [1416, 646] on div "Chat" at bounding box center [1437, 642] width 65 height 31
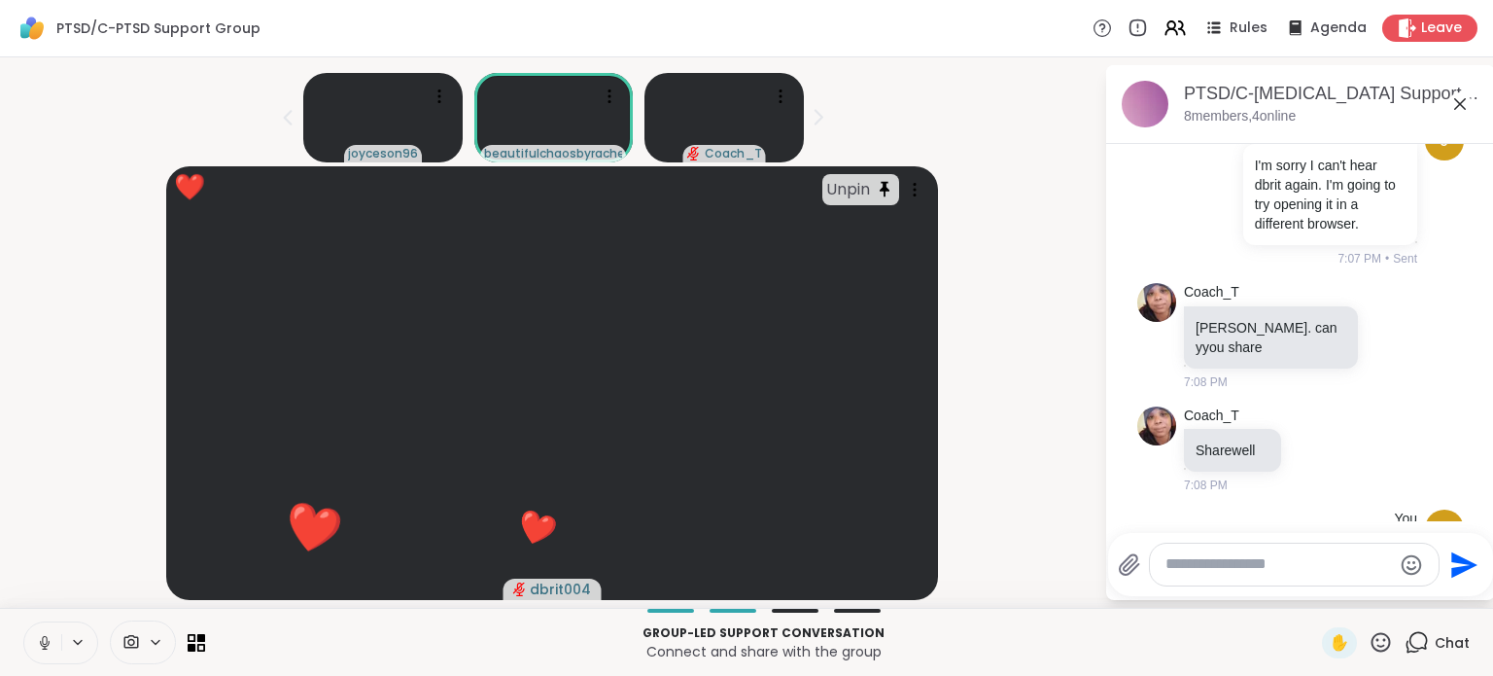
scroll to position [3240, 0]
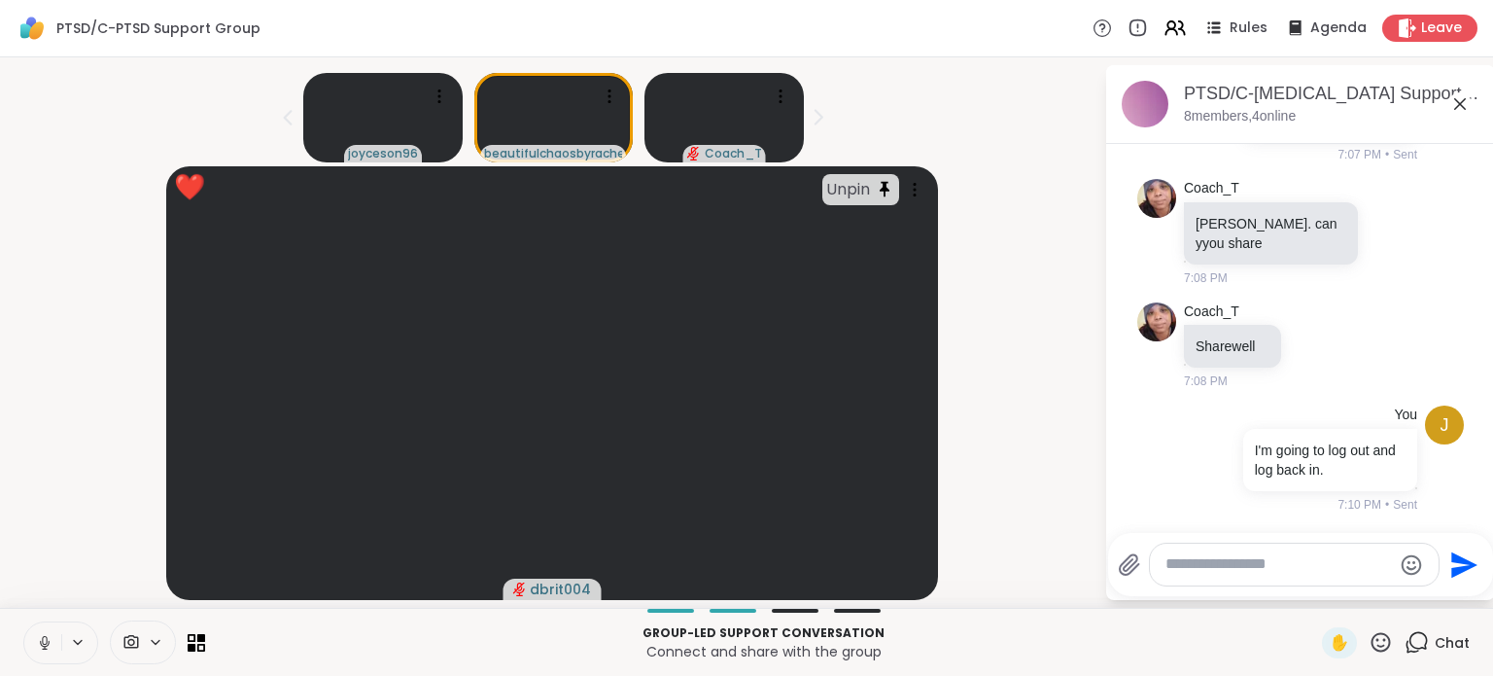
click at [1369, 645] on icon at bounding box center [1381, 642] width 24 height 24
click at [1357, 590] on span "👍" at bounding box center [1366, 590] width 19 height 23
click at [31, 646] on button at bounding box center [42, 642] width 37 height 41
click at [1369, 649] on icon at bounding box center [1381, 642] width 24 height 24
click at [1307, 603] on div "❤️" at bounding box center [1324, 591] width 35 height 31
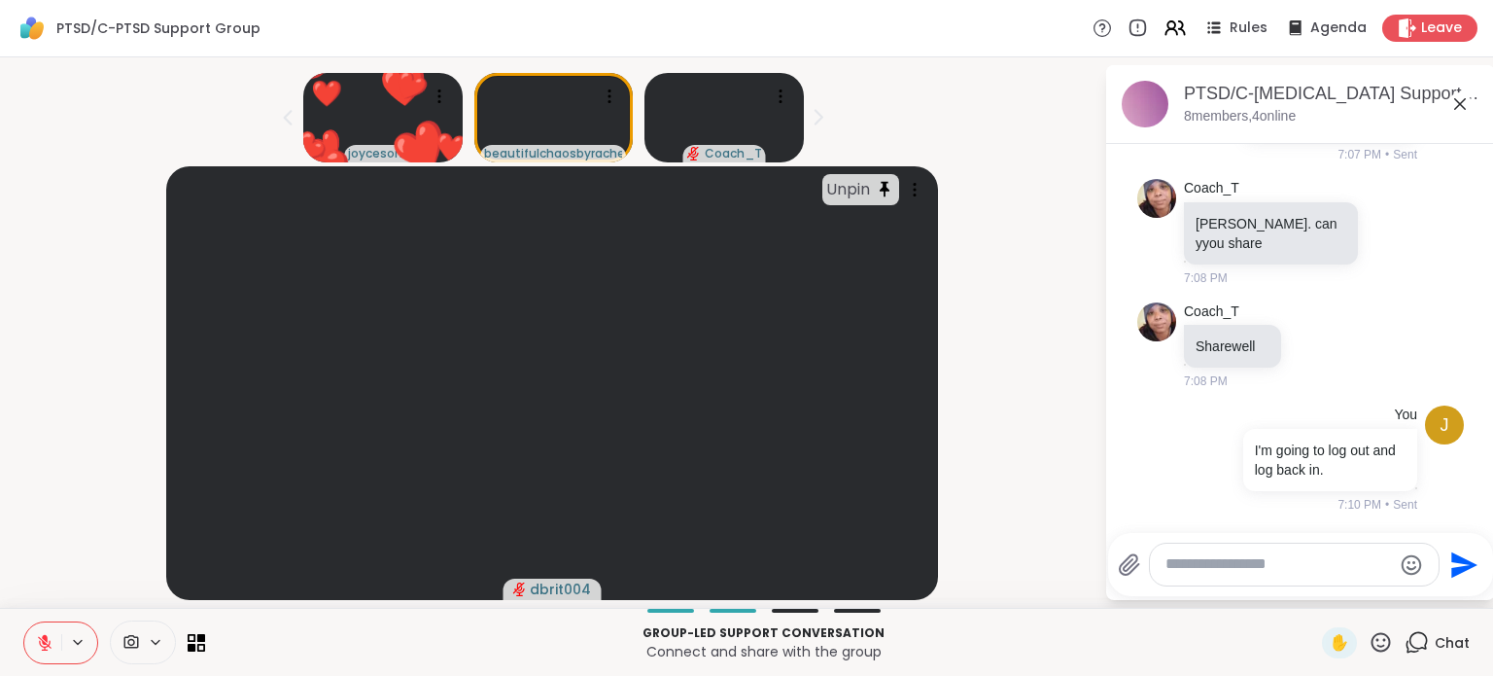
click at [1018, 344] on div "Unpin dbrit004" at bounding box center [552, 383] width 1081 height 434
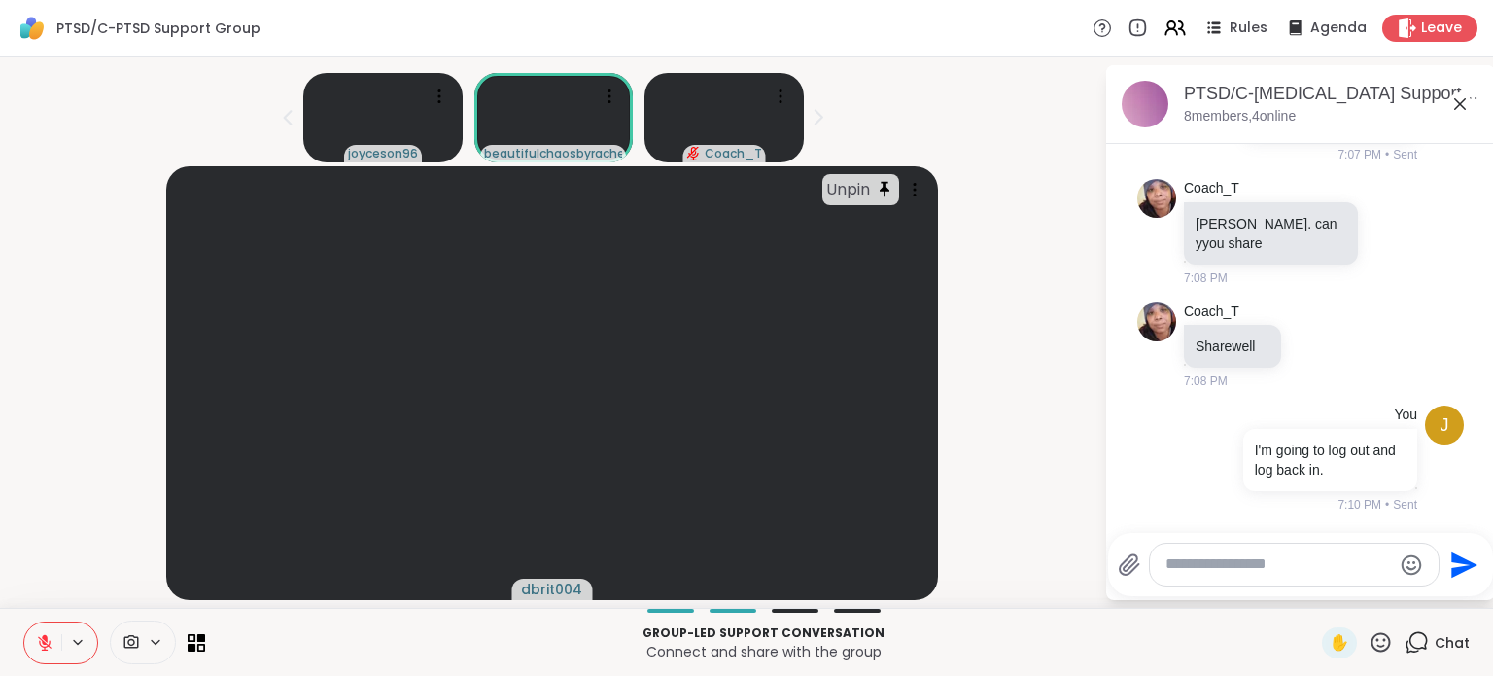
click at [1369, 649] on icon at bounding box center [1381, 642] width 24 height 24
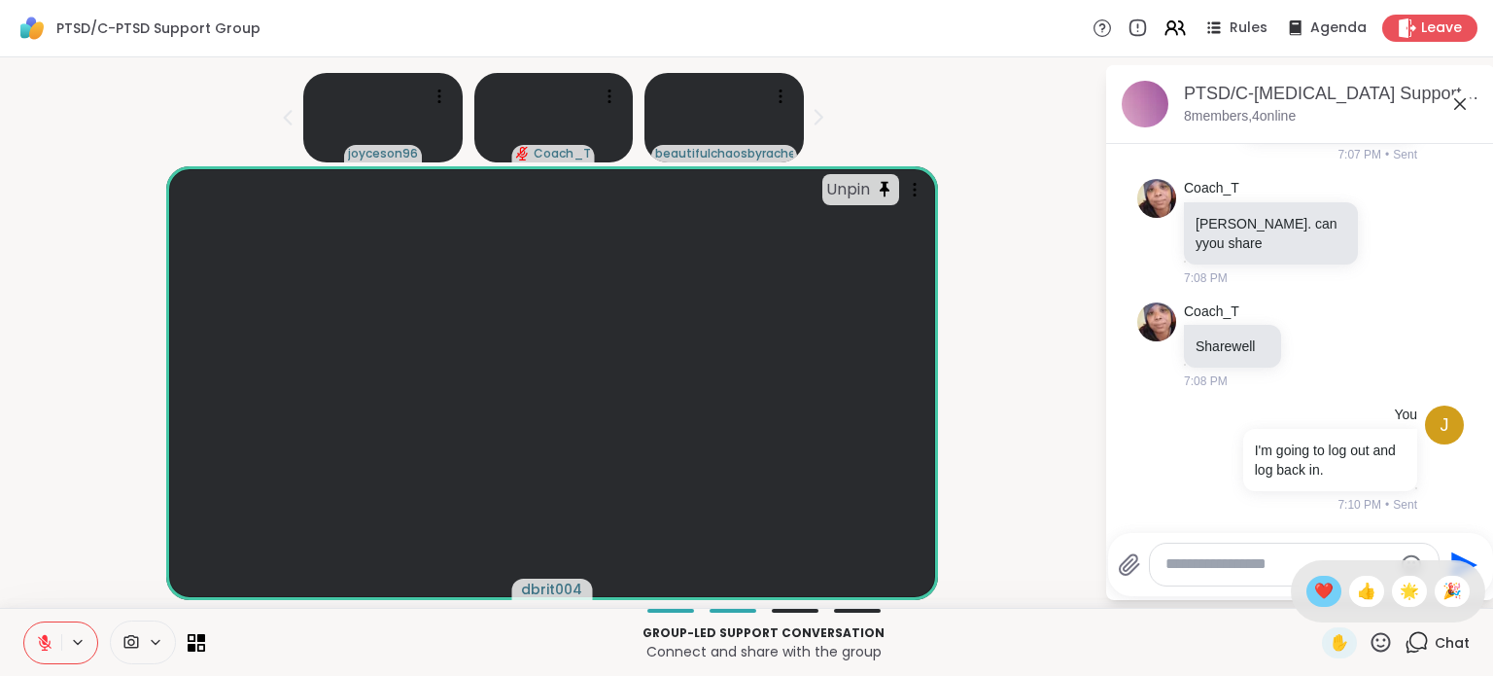
click at [1315, 591] on span "❤️" at bounding box center [1324, 590] width 19 height 23
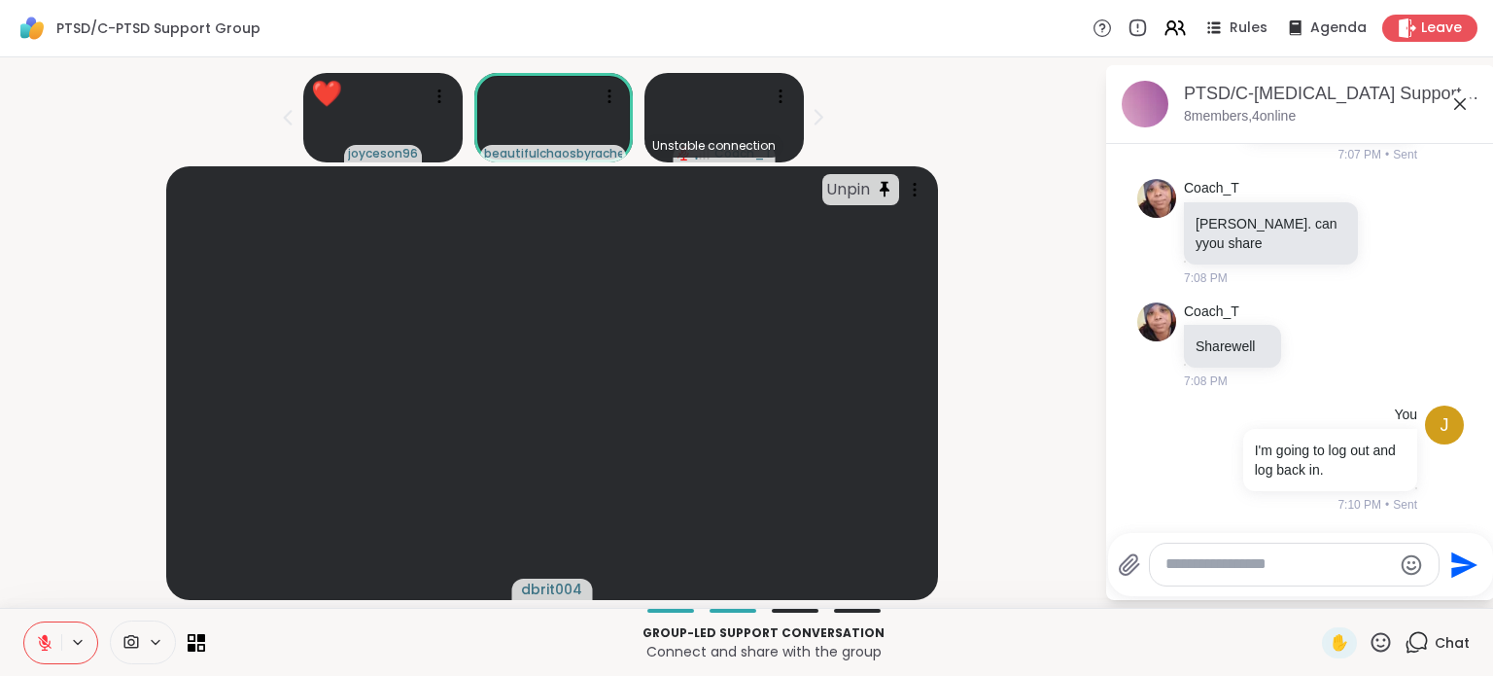
click at [1369, 643] on icon at bounding box center [1381, 642] width 24 height 24
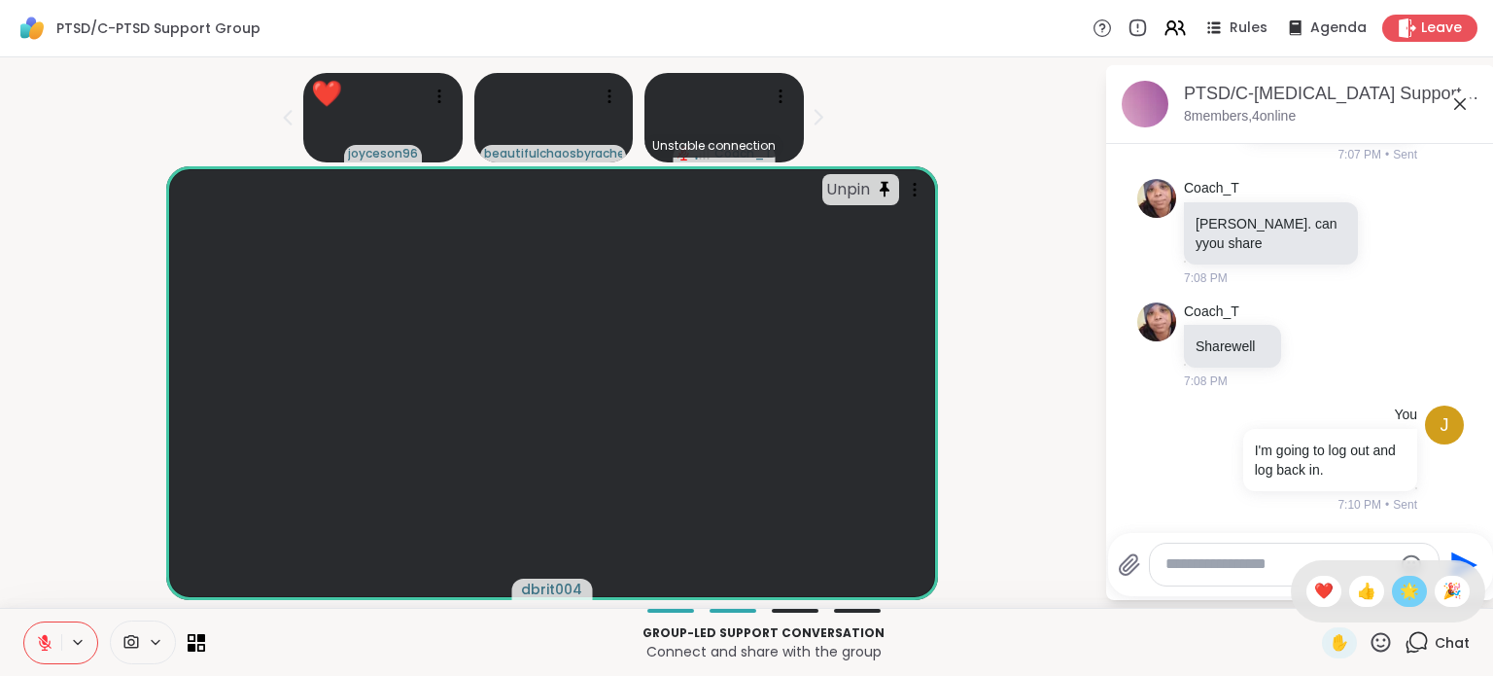
click at [1400, 589] on span "🌟" at bounding box center [1409, 590] width 19 height 23
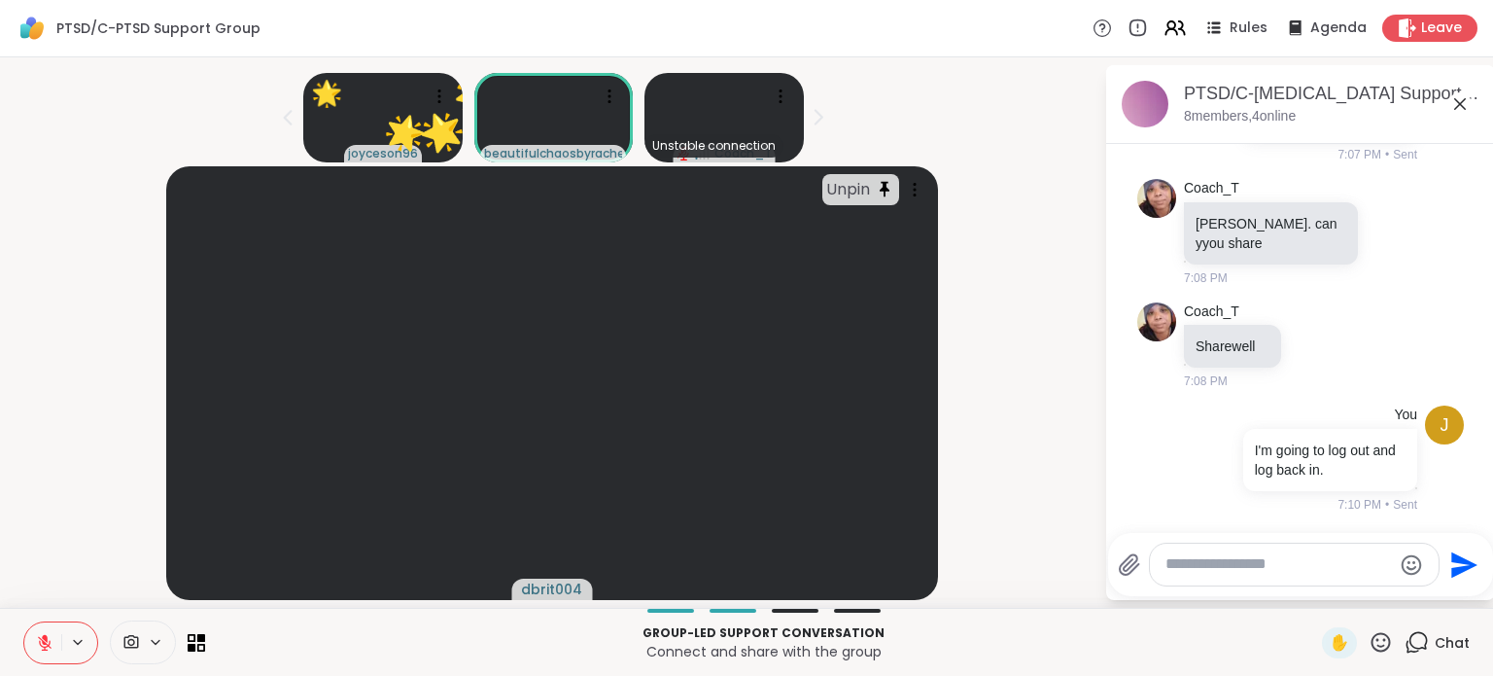
click at [1369, 645] on icon at bounding box center [1381, 642] width 24 height 24
click at [1443, 584] on span "🎉" at bounding box center [1452, 590] width 19 height 23
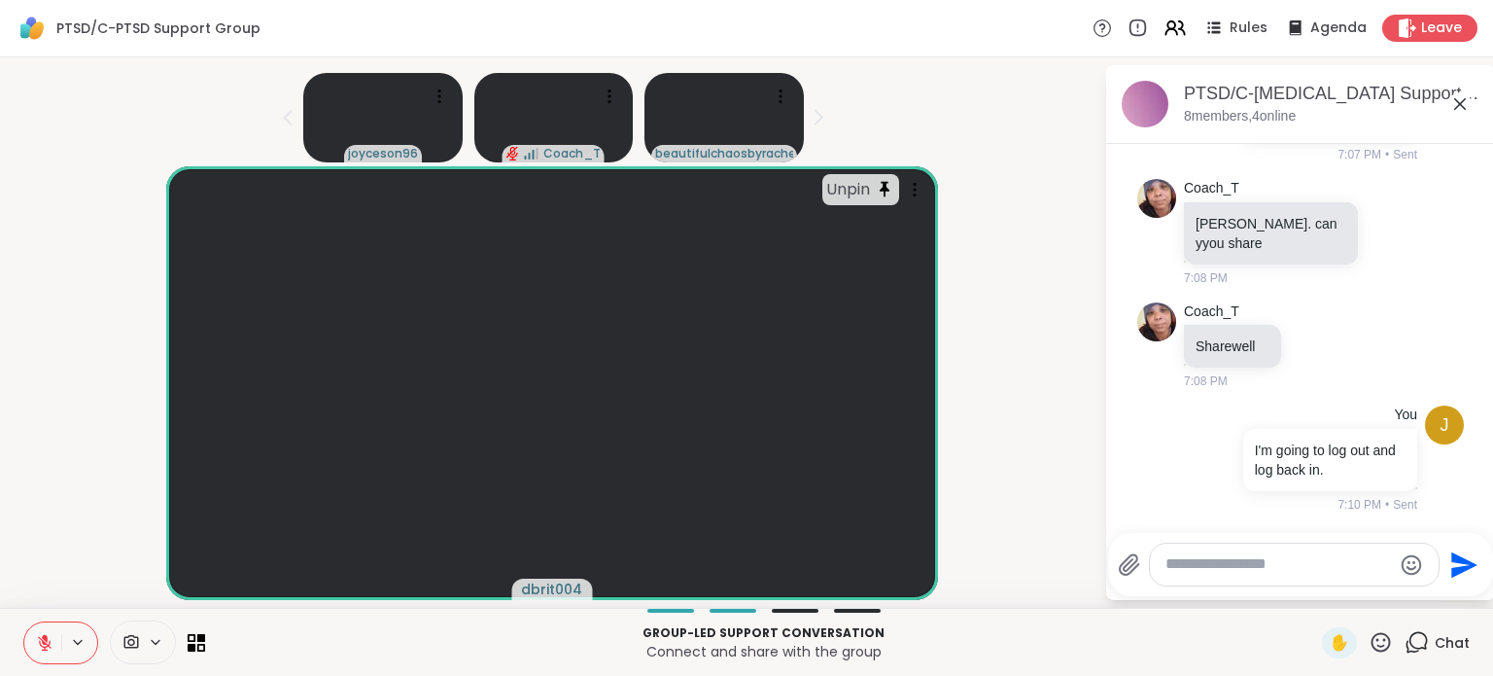
click at [1287, 41] on div "Rules Agenda Leave" at bounding box center [1285, 28] width 385 height 27
click at [1310, 26] on span "Agenda" at bounding box center [1339, 28] width 59 height 20
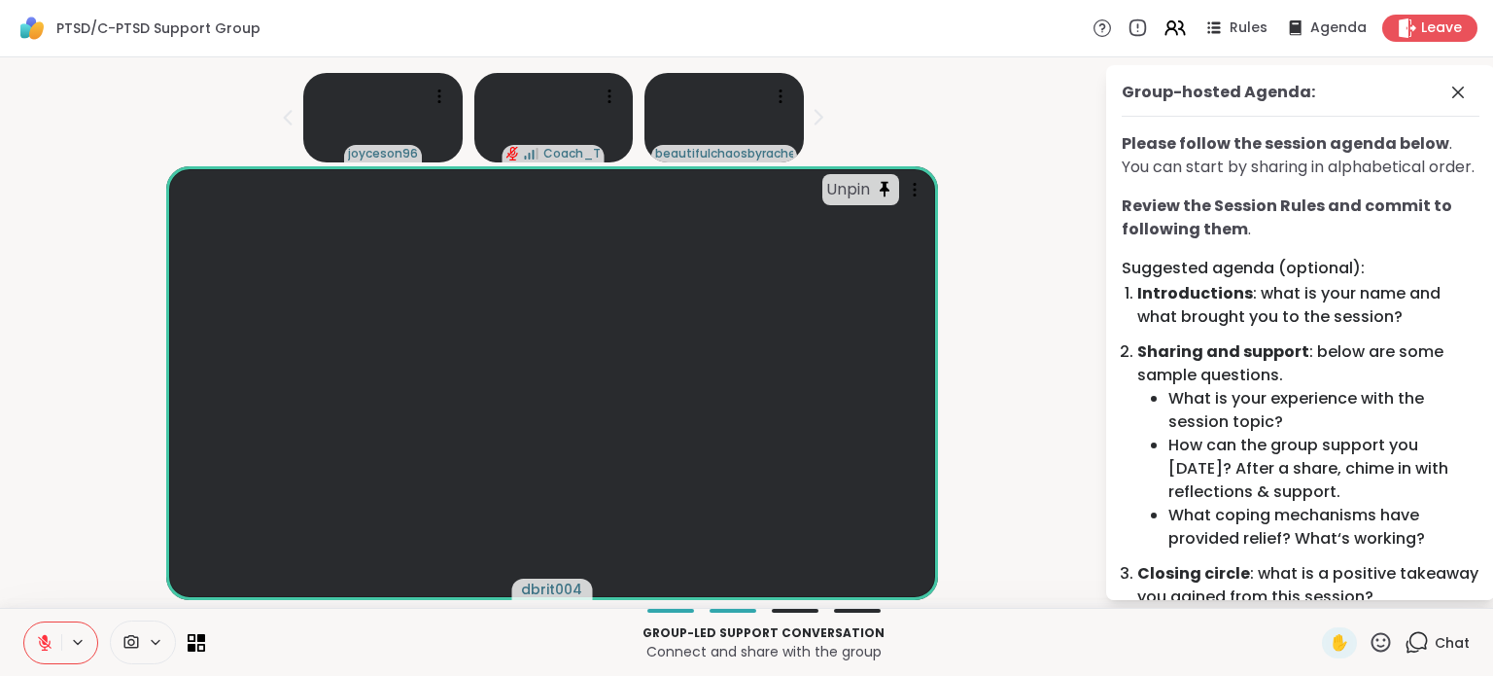
click at [1198, 372] on li "Sharing and support : below are some sample questions. What is your experience …" at bounding box center [1309, 445] width 342 height 210
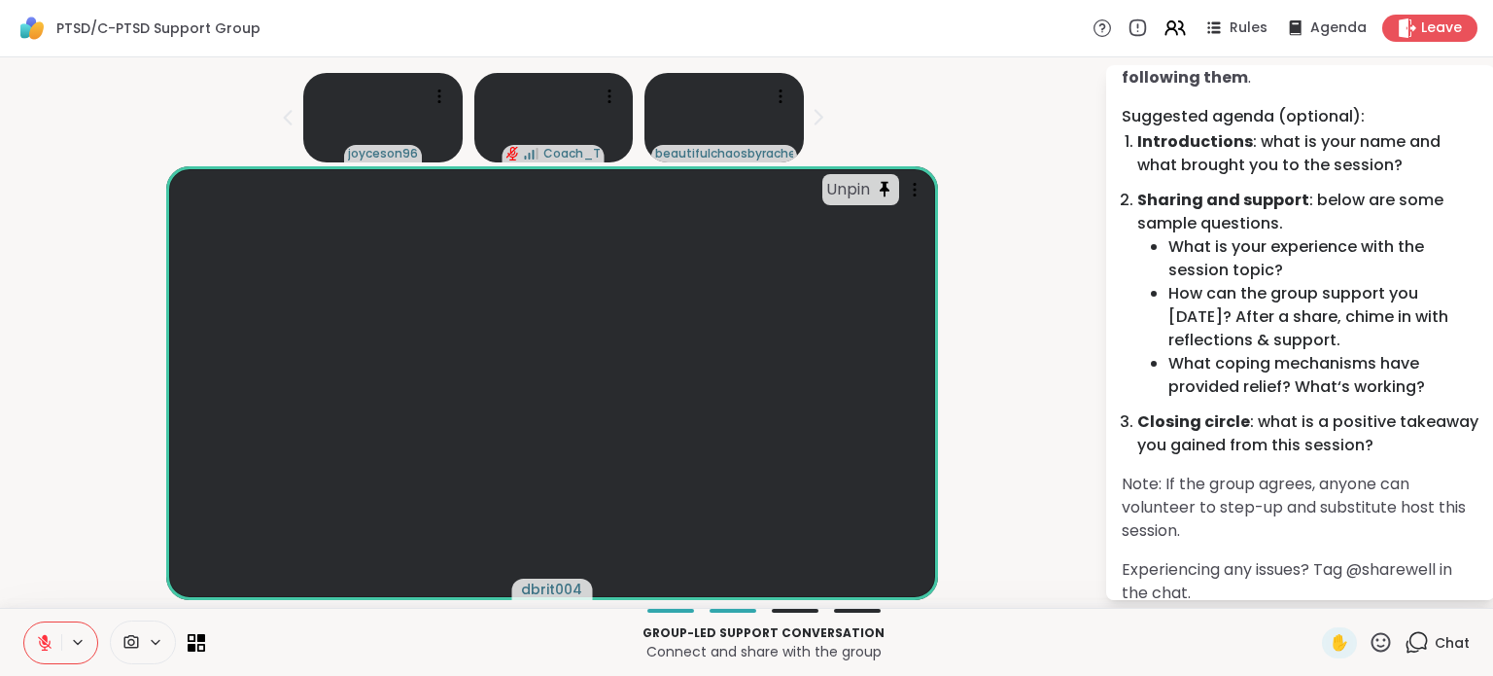
scroll to position [194, 0]
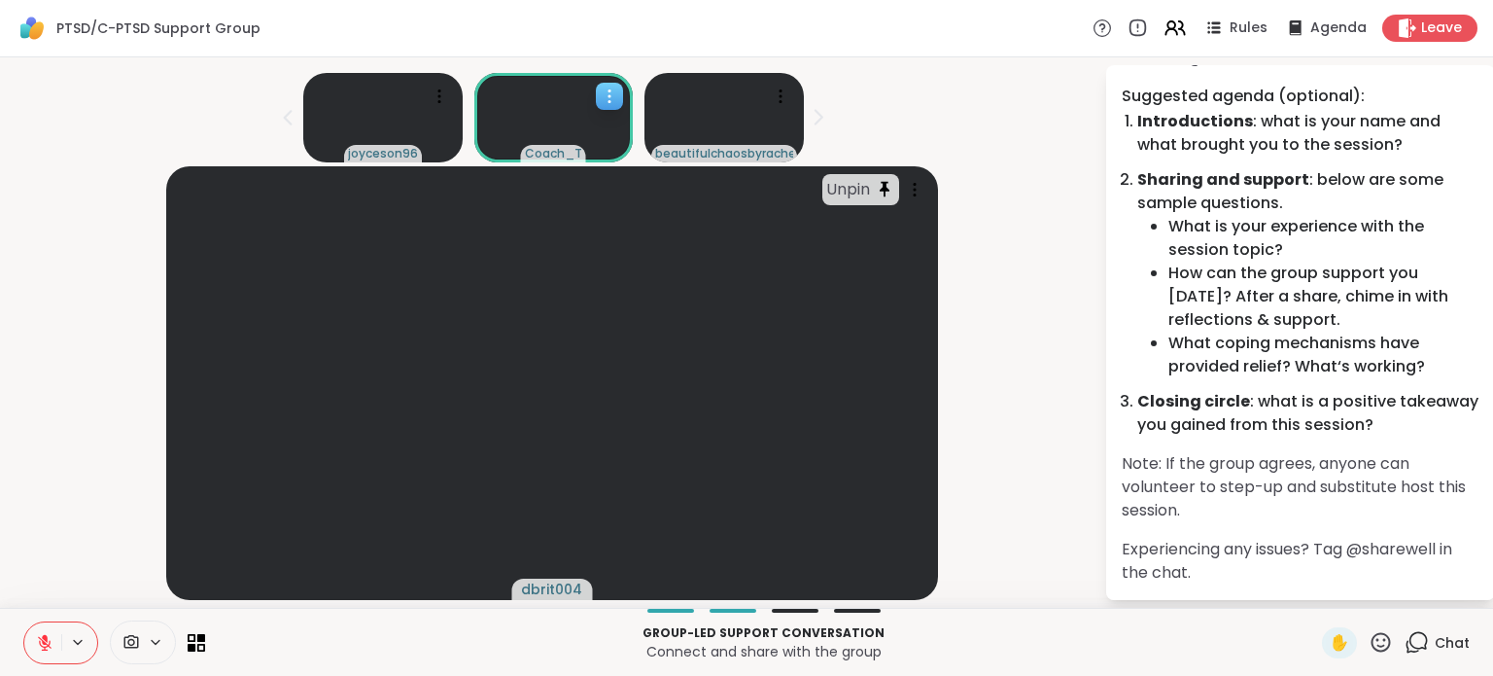
click at [601, 87] on icon at bounding box center [609, 96] width 19 height 19
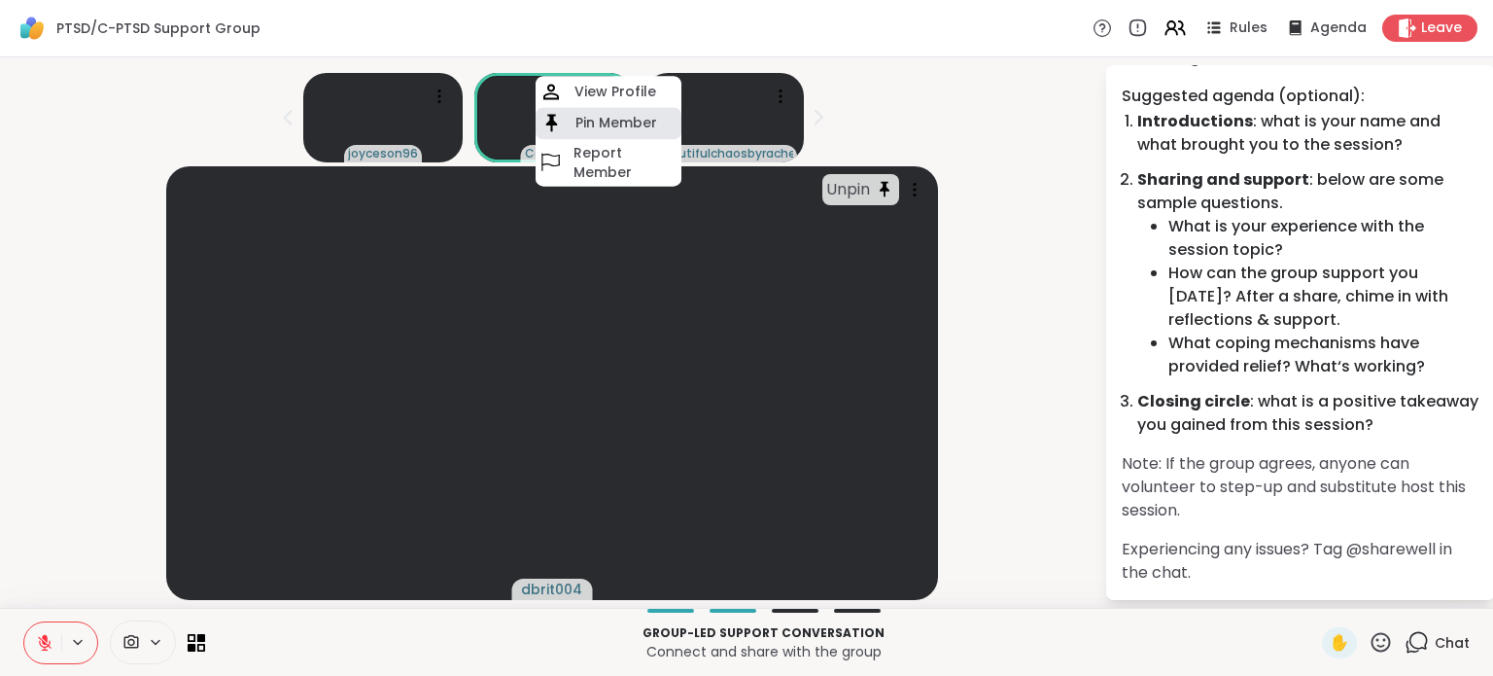
click at [607, 114] on h4 "Pin Member" at bounding box center [617, 123] width 82 height 19
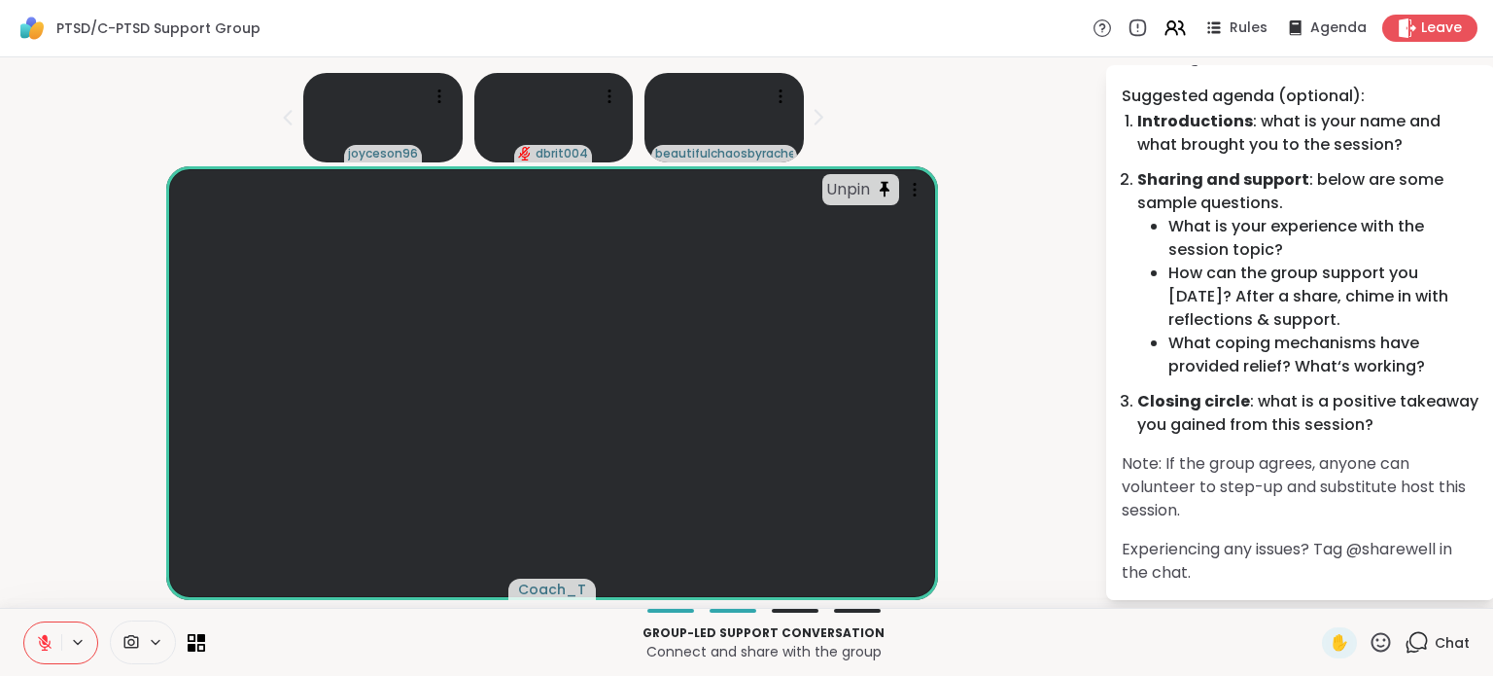
scroll to position [13, 0]
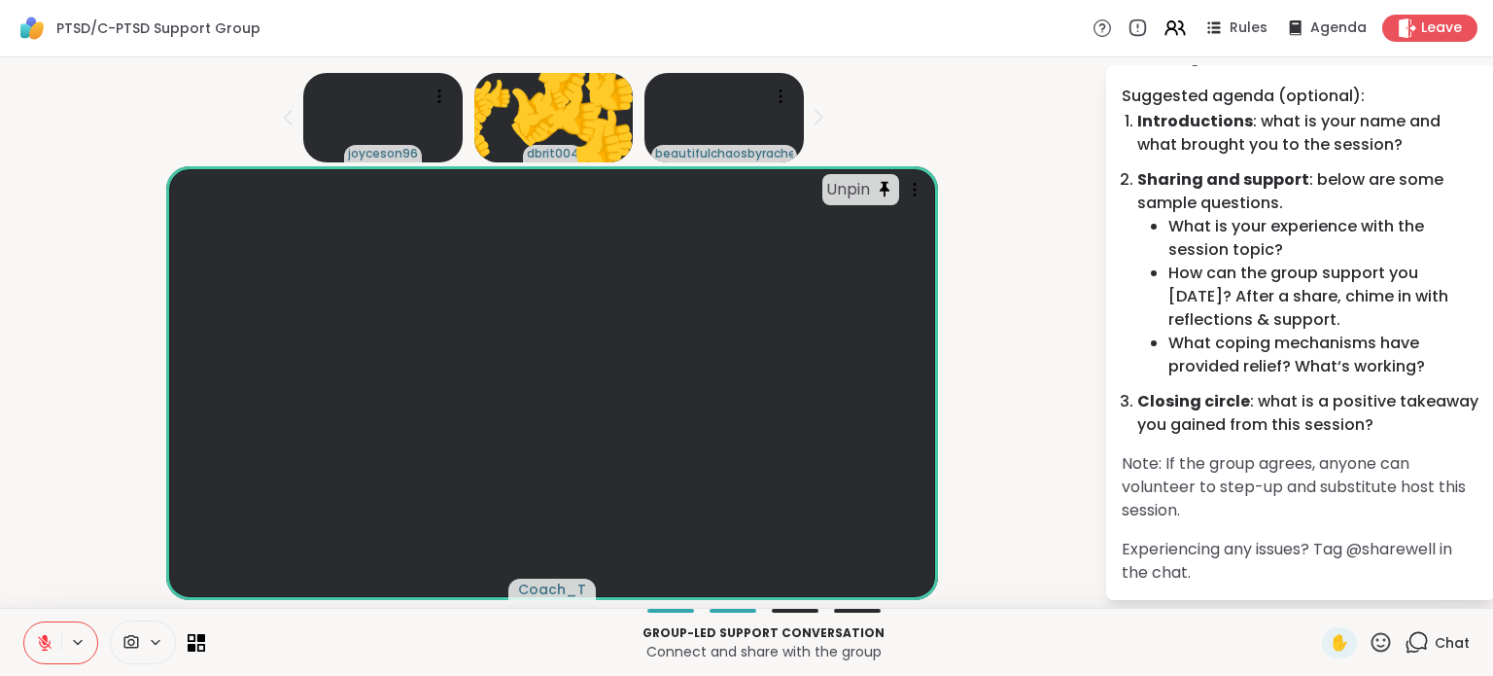
click at [1369, 644] on icon at bounding box center [1381, 642] width 24 height 24
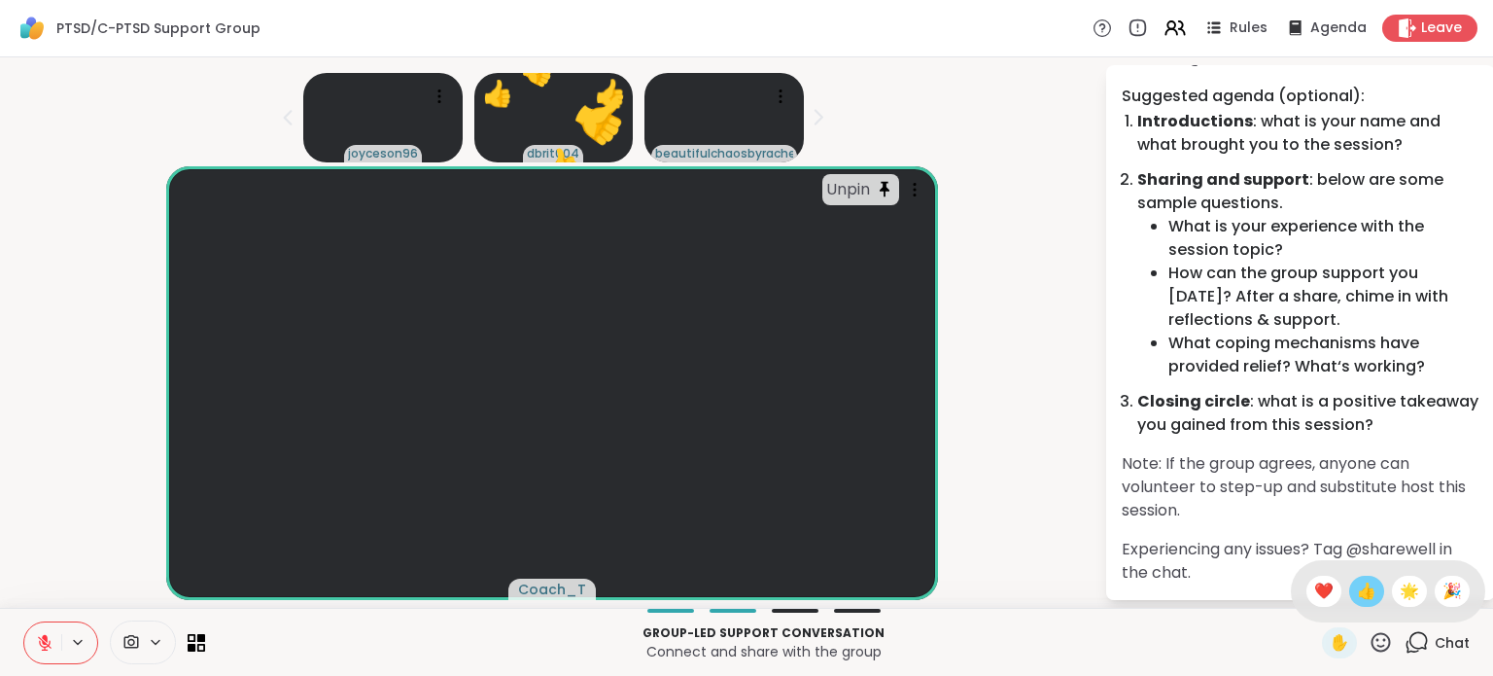
click at [1357, 589] on span "👍" at bounding box center [1366, 590] width 19 height 23
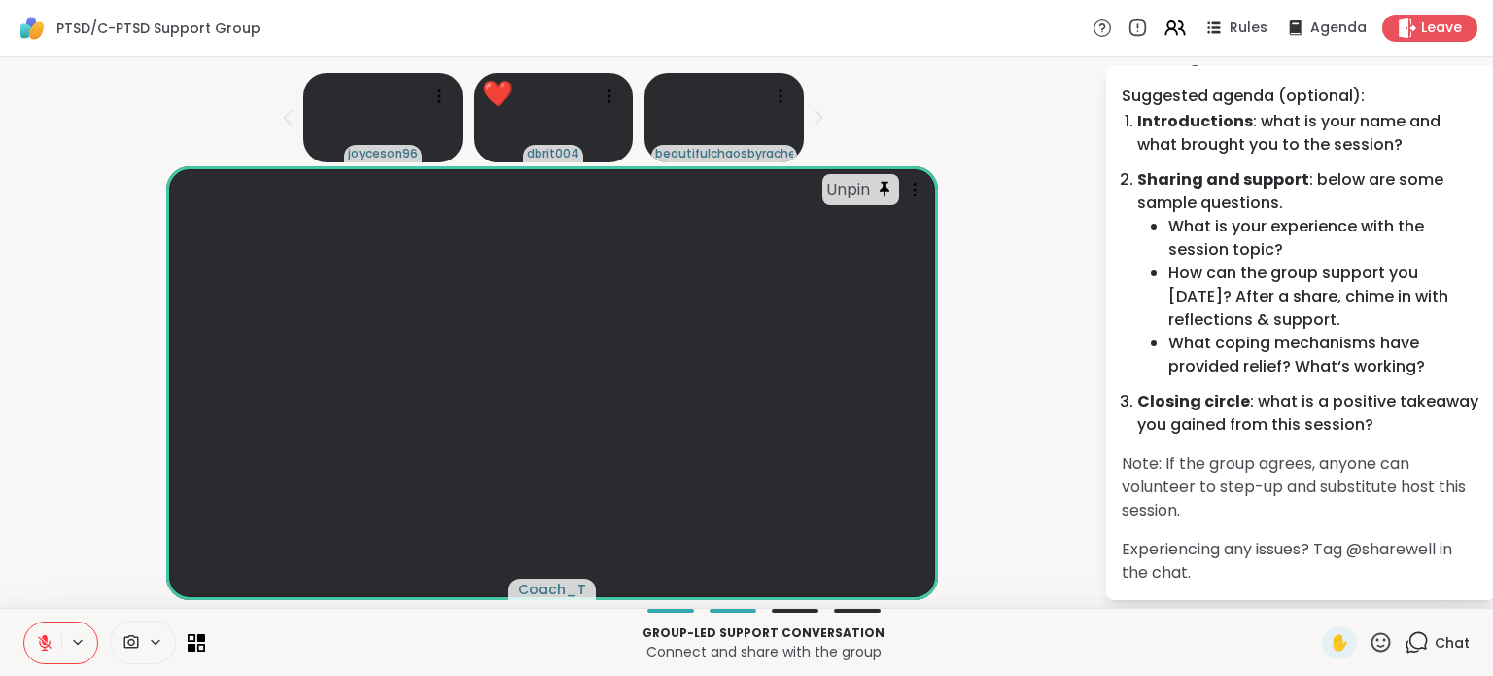
click at [1372, 646] on icon at bounding box center [1381, 641] width 19 height 19
click at [1357, 599] on span "👍" at bounding box center [1366, 590] width 19 height 23
click at [1369, 649] on icon at bounding box center [1381, 642] width 24 height 24
click at [1307, 593] on div "❤️" at bounding box center [1324, 591] width 35 height 31
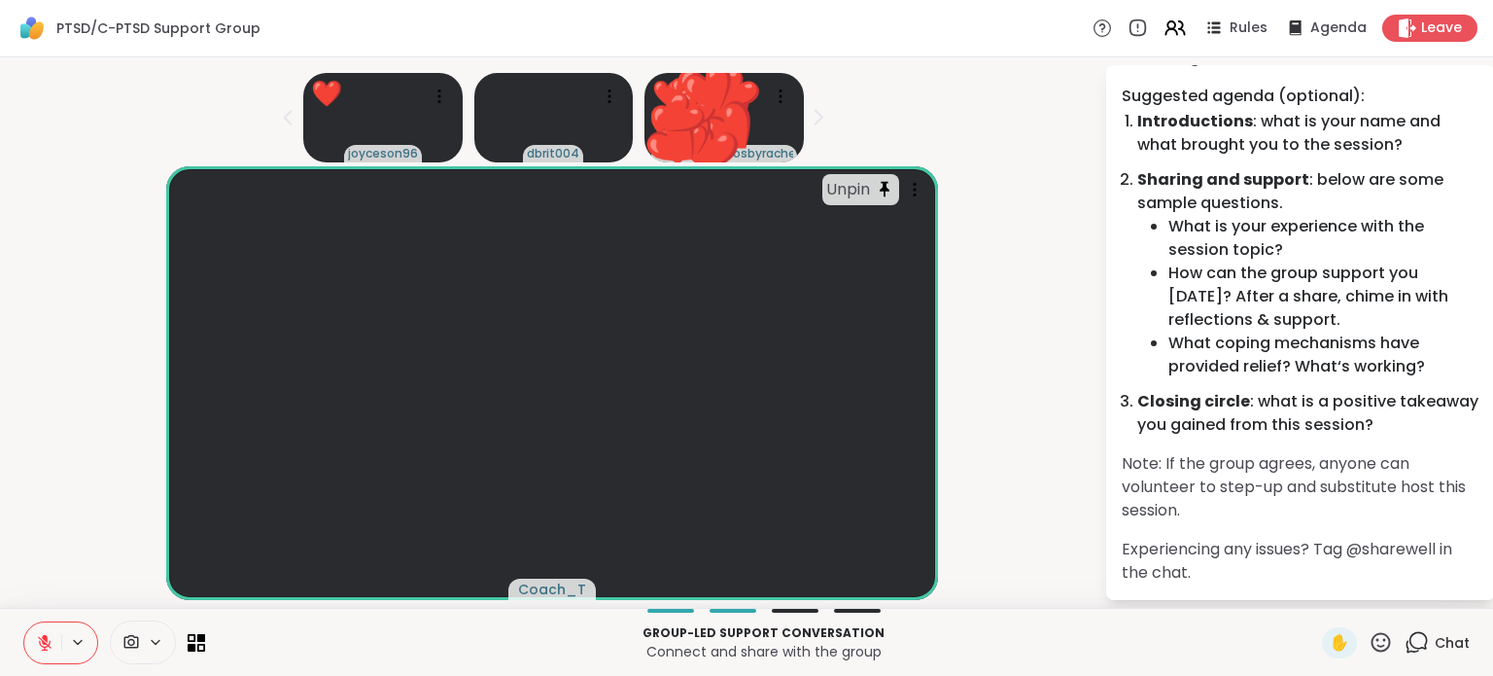
click at [1369, 637] on icon at bounding box center [1381, 642] width 24 height 24
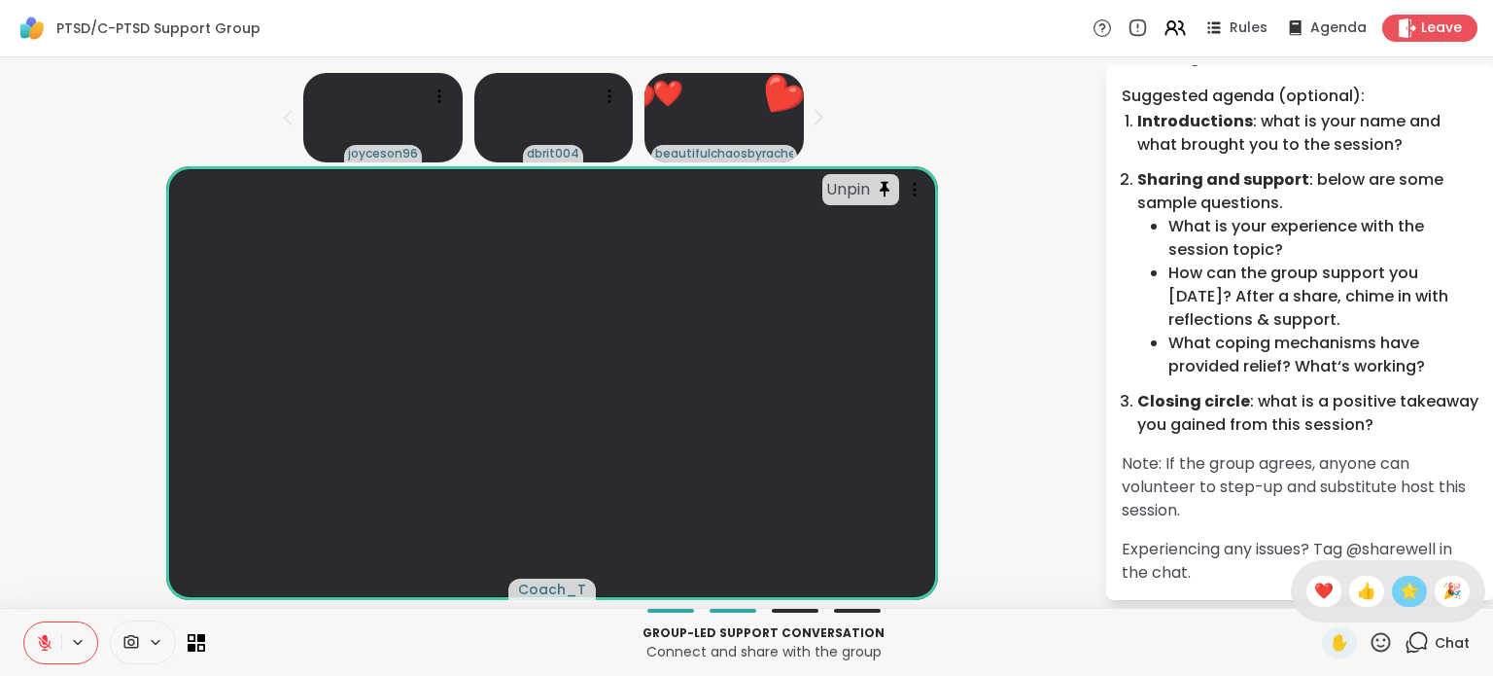
click at [1400, 595] on span "🌟" at bounding box center [1409, 590] width 19 height 23
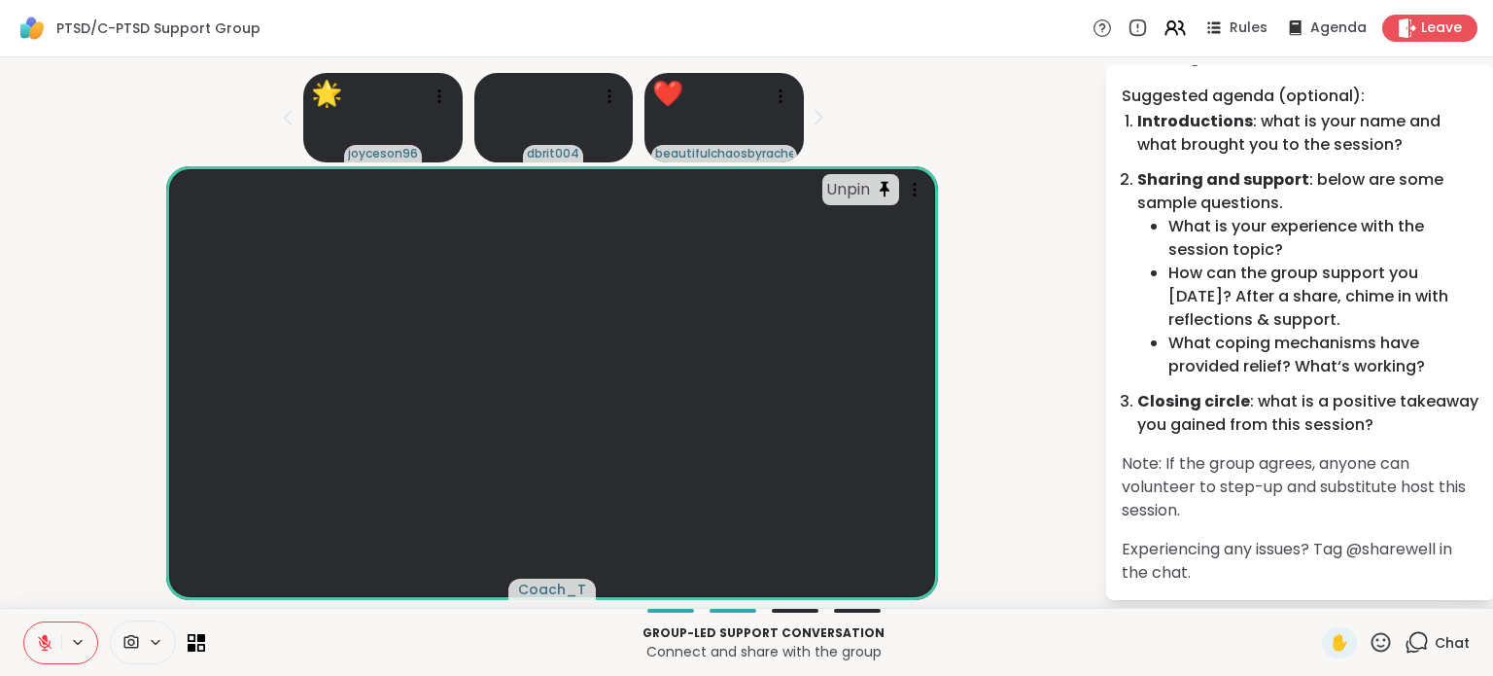
click at [1369, 642] on icon at bounding box center [1381, 642] width 24 height 24
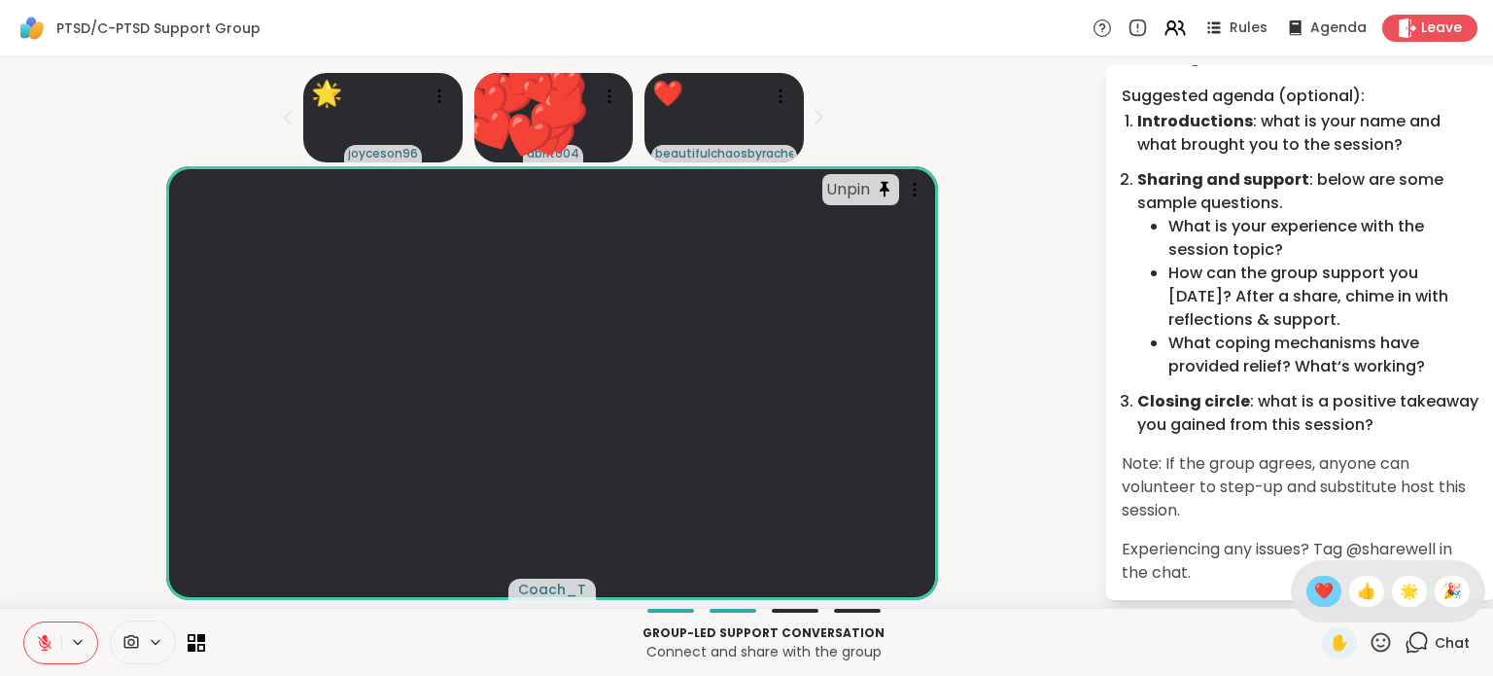
click at [1315, 581] on span "❤️" at bounding box center [1324, 590] width 19 height 23
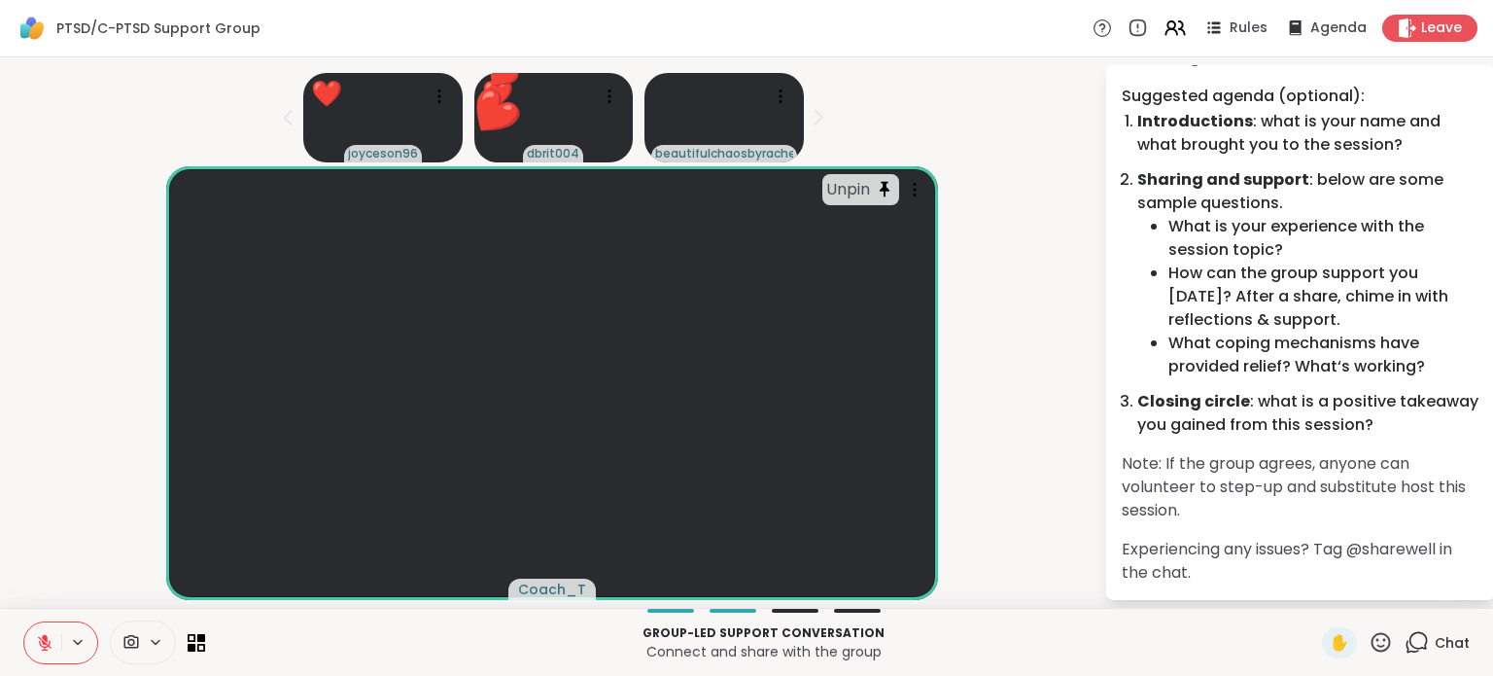
click at [1369, 655] on div "✋" at bounding box center [1357, 642] width 71 height 31
click at [1372, 645] on icon at bounding box center [1381, 641] width 19 height 19
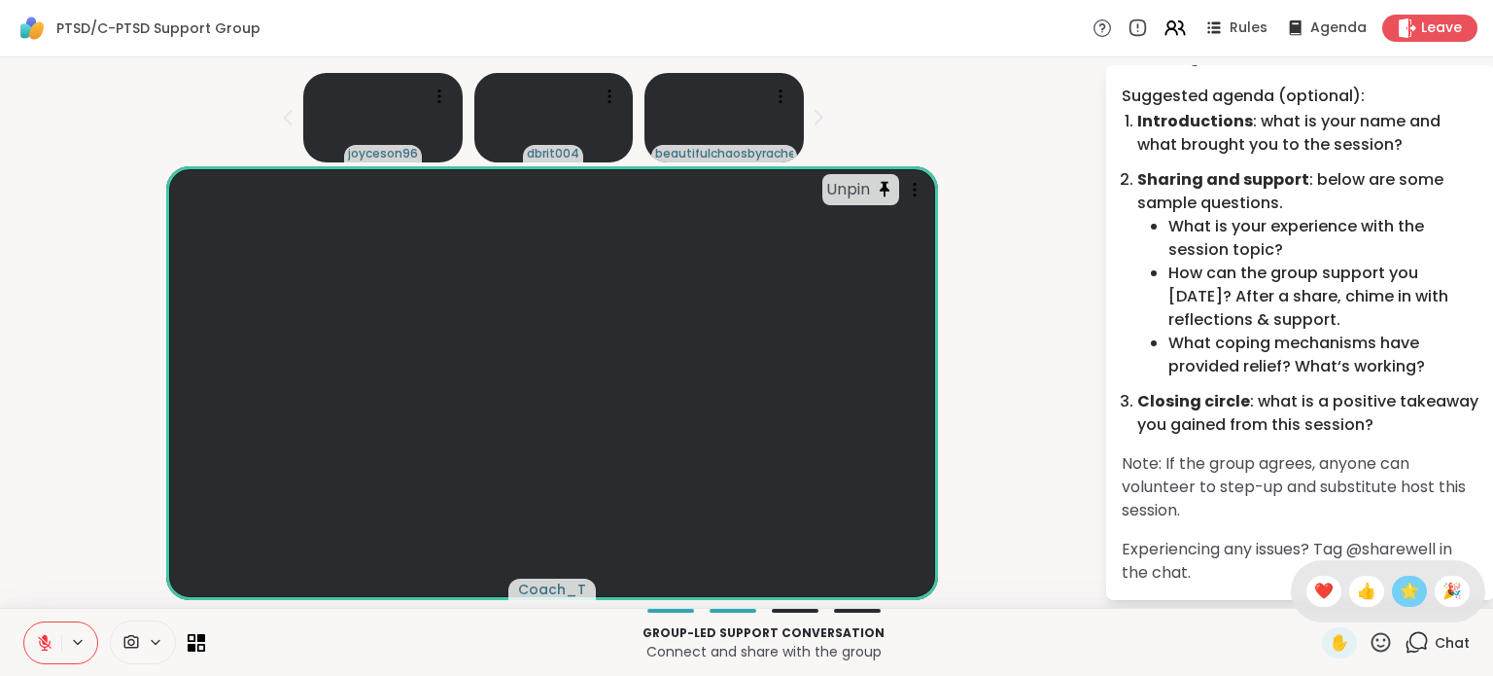
click at [1400, 597] on span "🌟" at bounding box center [1409, 590] width 19 height 23
click at [1372, 639] on icon at bounding box center [1381, 641] width 19 height 19
click at [1358, 598] on div "👍" at bounding box center [1367, 591] width 35 height 31
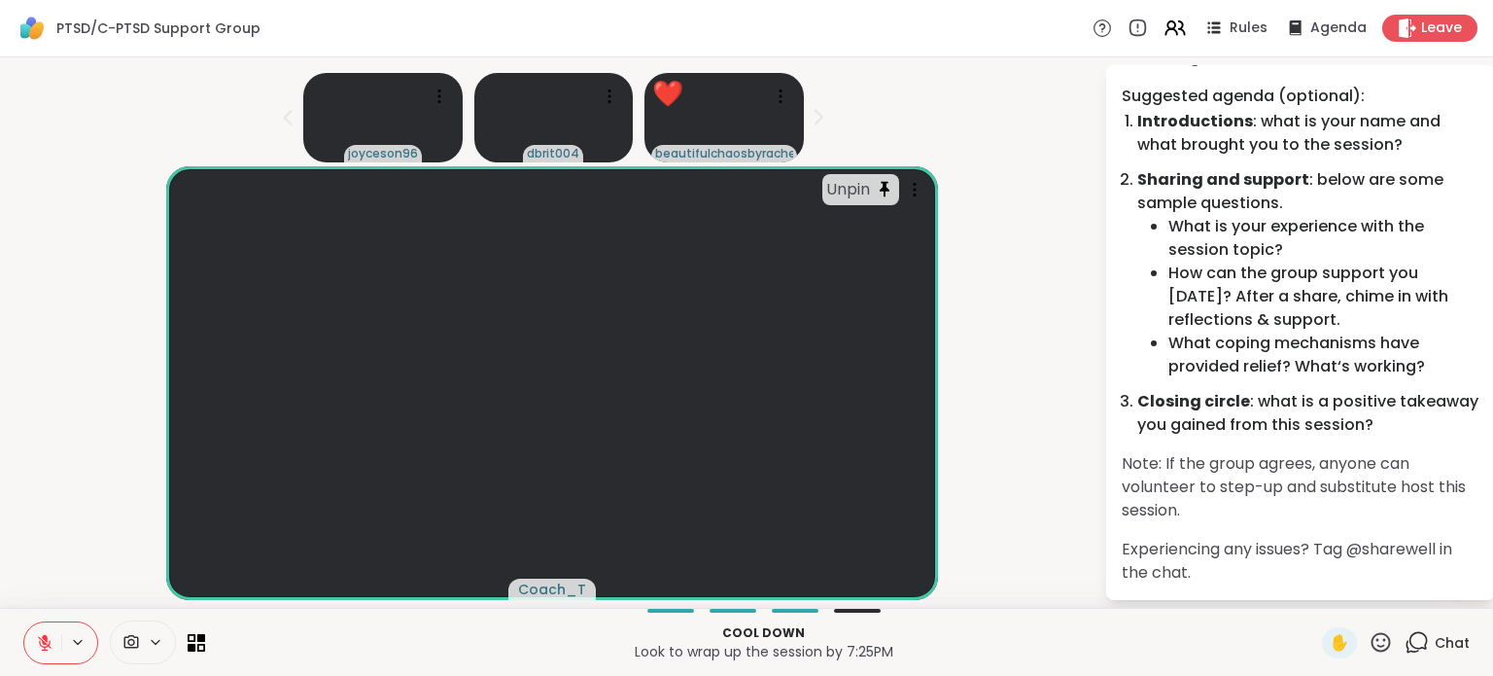
click at [1373, 639] on icon at bounding box center [1381, 642] width 24 height 24
click at [1357, 594] on span "👍" at bounding box center [1366, 590] width 19 height 23
click at [1264, 415] on li "Closing circle : what is a positive takeaway you gained from this session?" at bounding box center [1309, 413] width 342 height 47
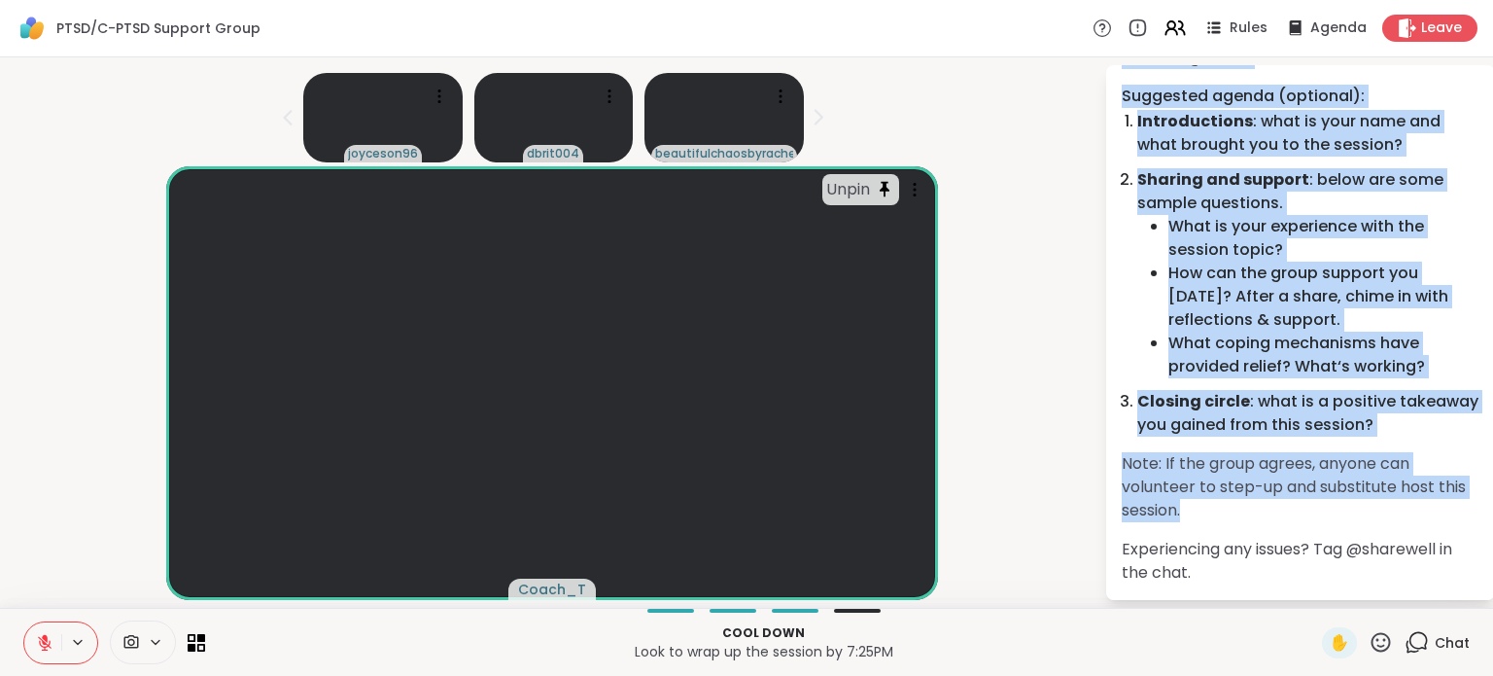
drag, startPoint x: 1225, startPoint y: 381, endPoint x: 1275, endPoint y: 434, distance: 72.2
click at [1275, 434] on div "Please follow the session agenda below . You can start by sharing in alphabetic…" at bounding box center [1301, 272] width 358 height 624
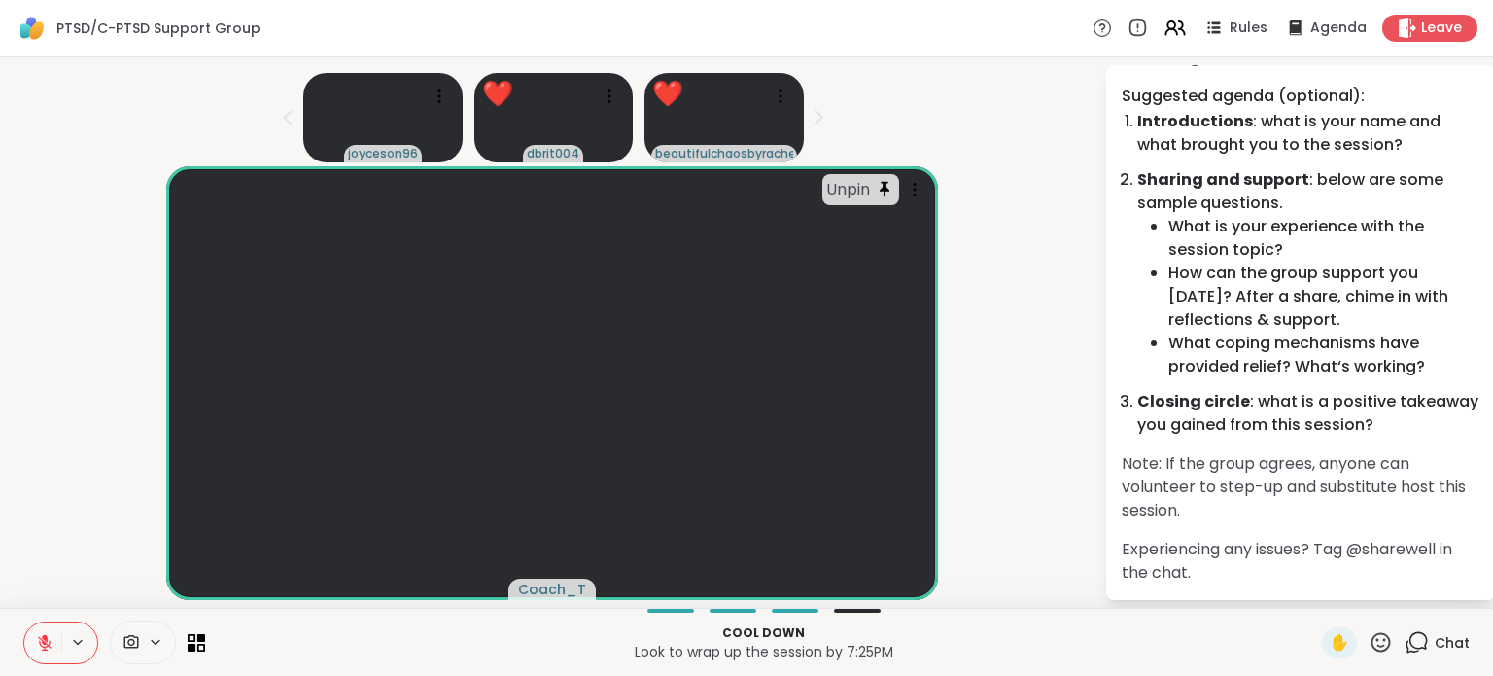
click at [1369, 647] on icon at bounding box center [1381, 642] width 24 height 24
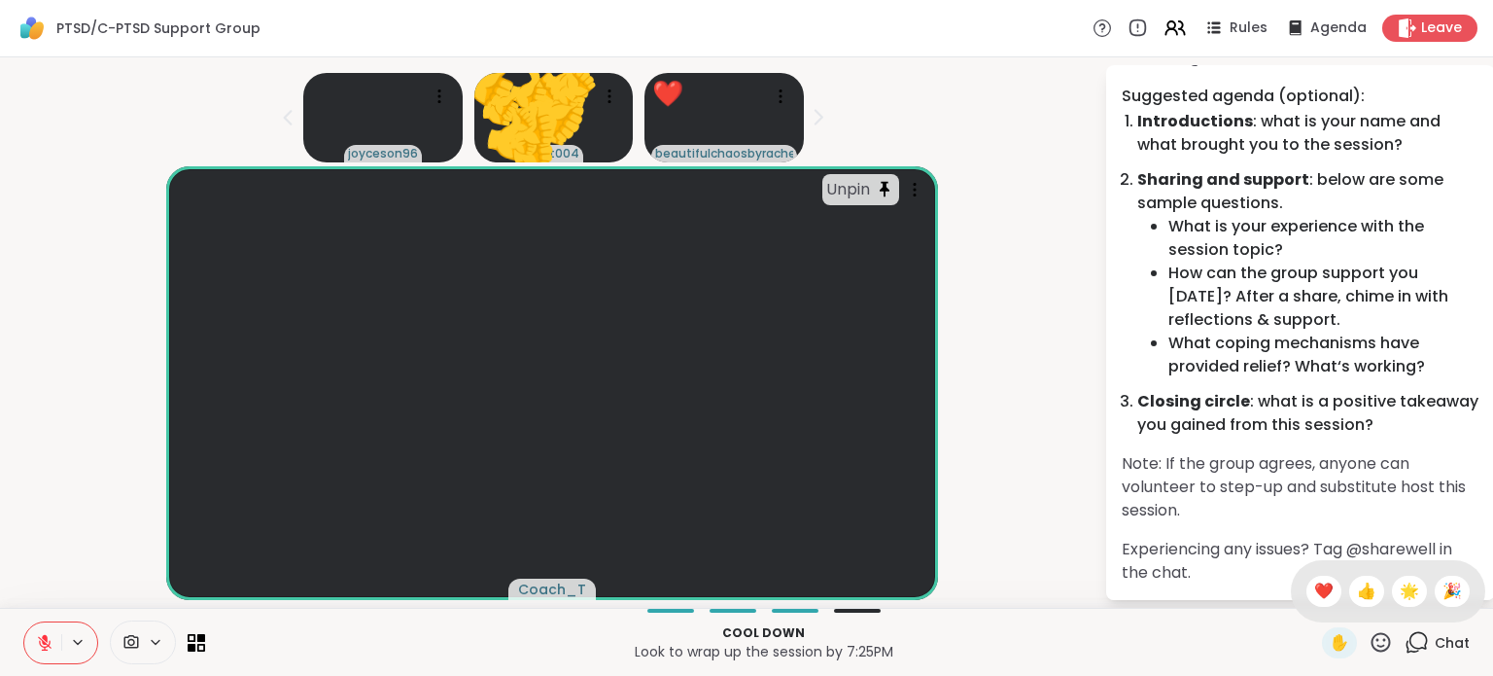
click at [1237, 416] on li "Closing circle : what is a positive takeaway you gained from this session?" at bounding box center [1309, 413] width 342 height 47
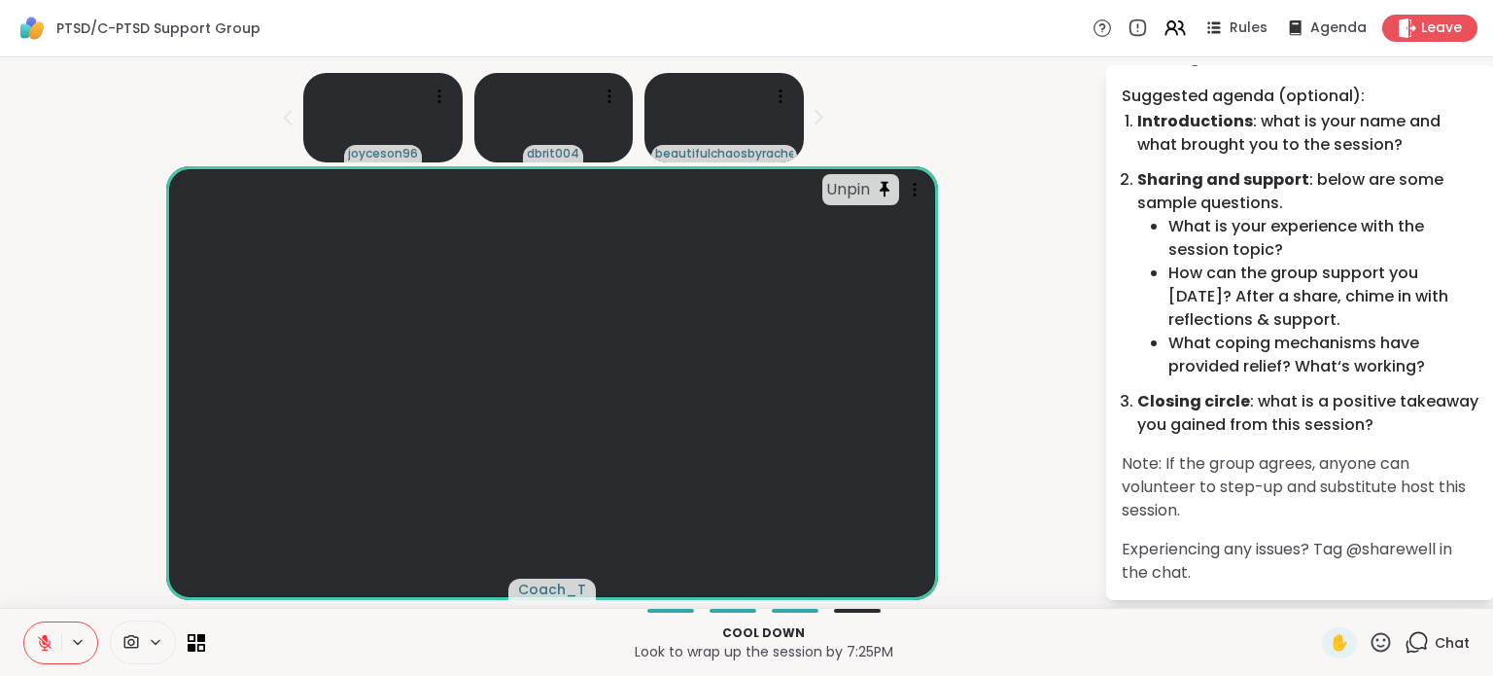
click at [1379, 646] on icon at bounding box center [1381, 642] width 24 height 24
click at [1357, 598] on span "👍" at bounding box center [1366, 590] width 19 height 23
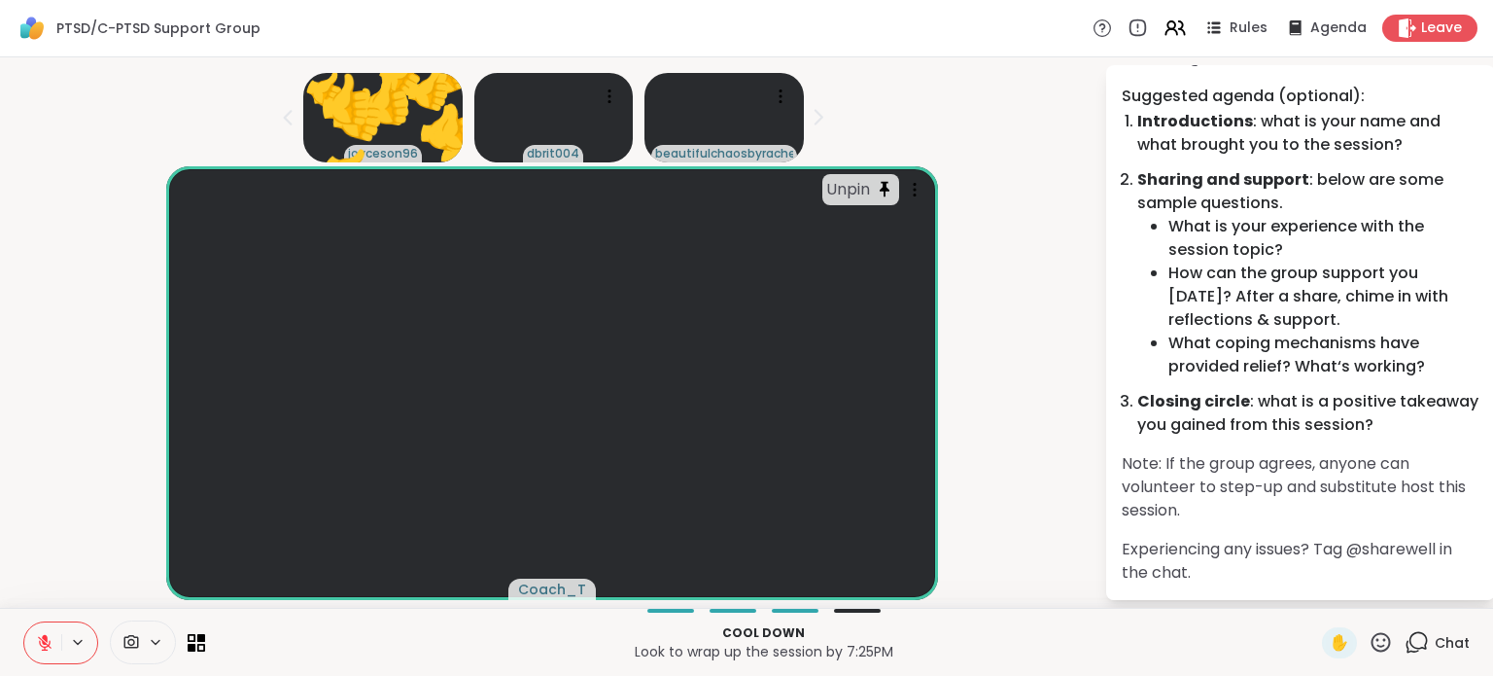
click at [1210, 470] on p "Note: If the group agrees, anyone can volunteer to step-up and substitute host …" at bounding box center [1301, 487] width 358 height 70
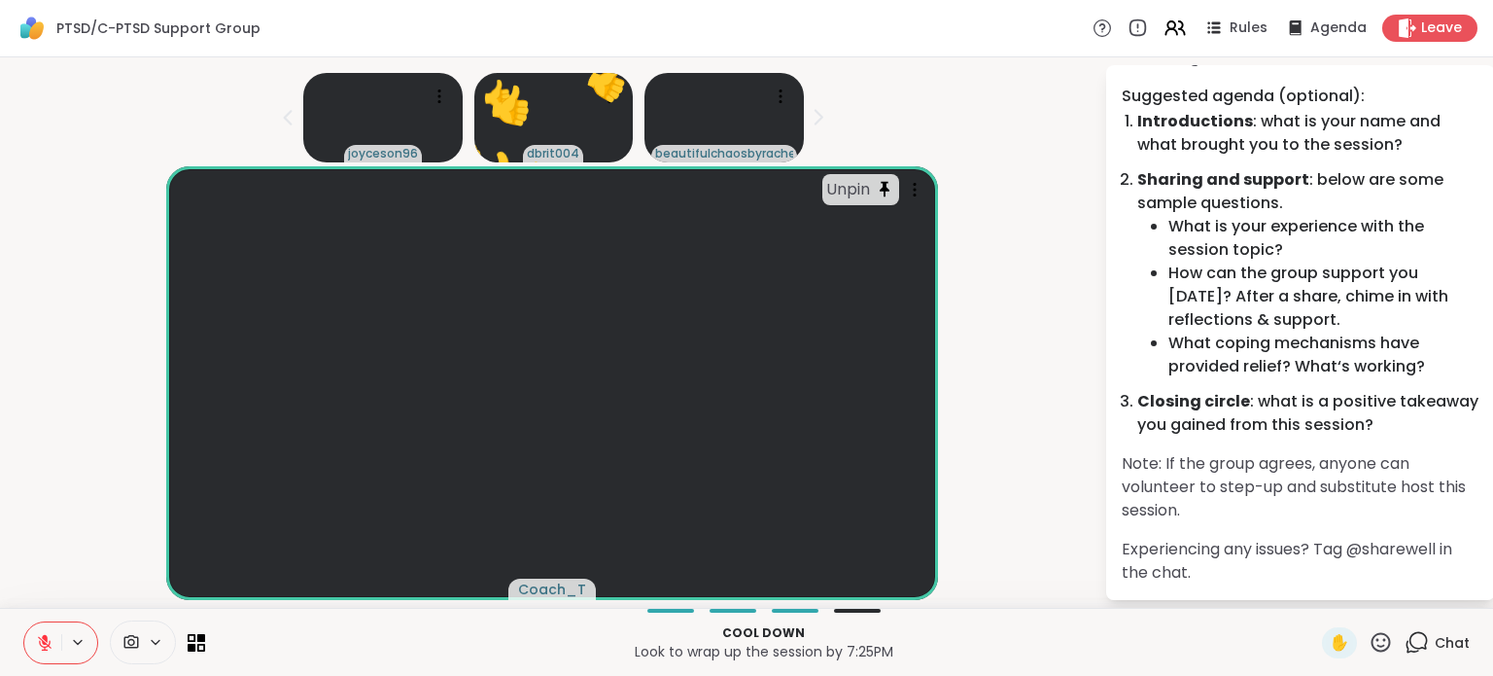
scroll to position [0, 0]
click at [1369, 648] on icon at bounding box center [1381, 642] width 24 height 24
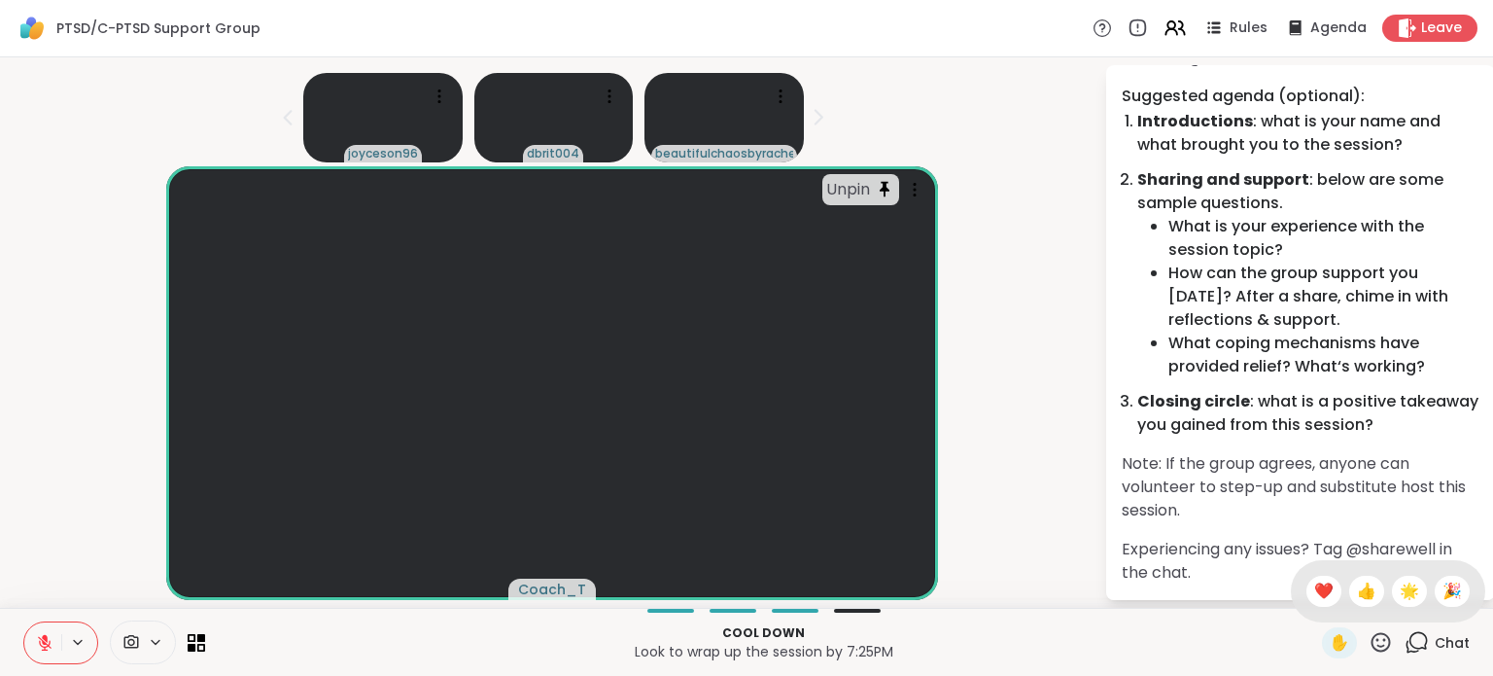
click at [1295, 478] on p "Note: If the group agrees, anyone can volunteer to step-up and substitute host …" at bounding box center [1301, 487] width 358 height 70
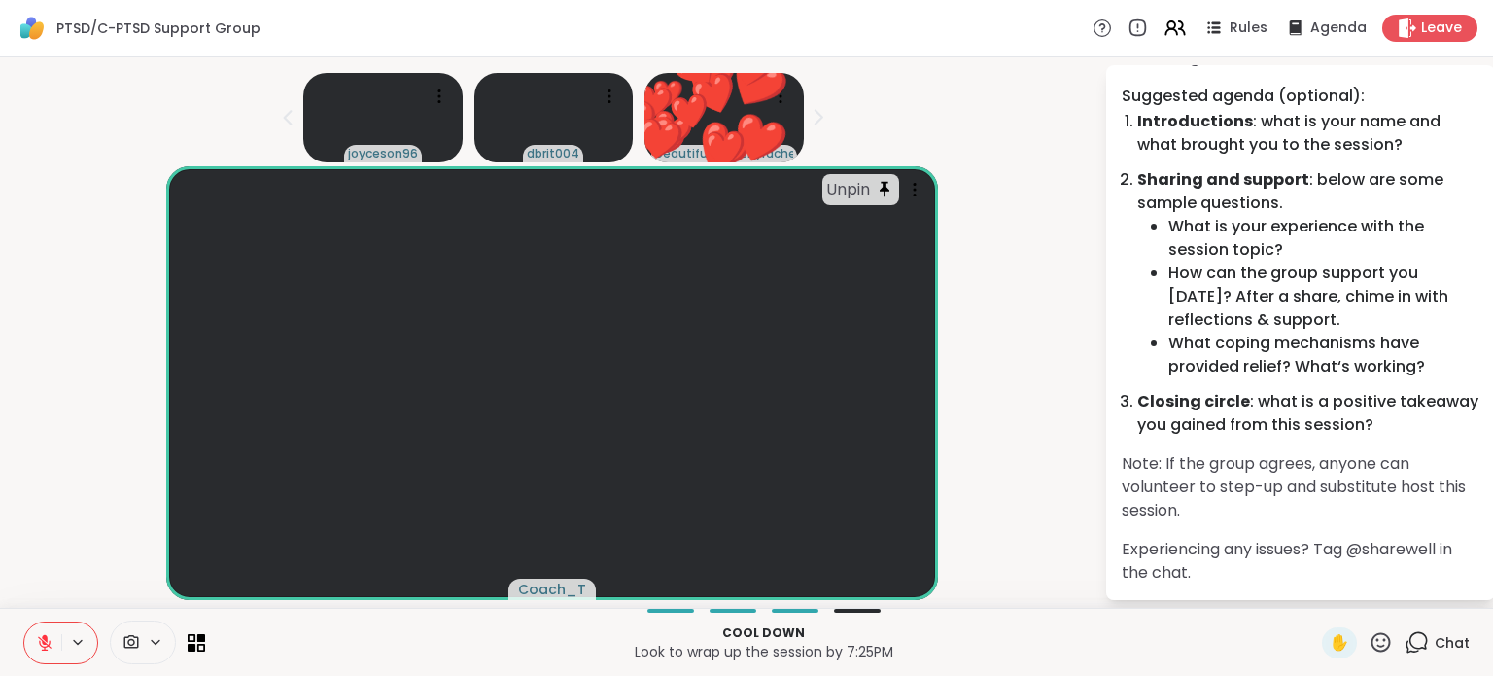
click at [1369, 645] on icon at bounding box center [1381, 642] width 24 height 24
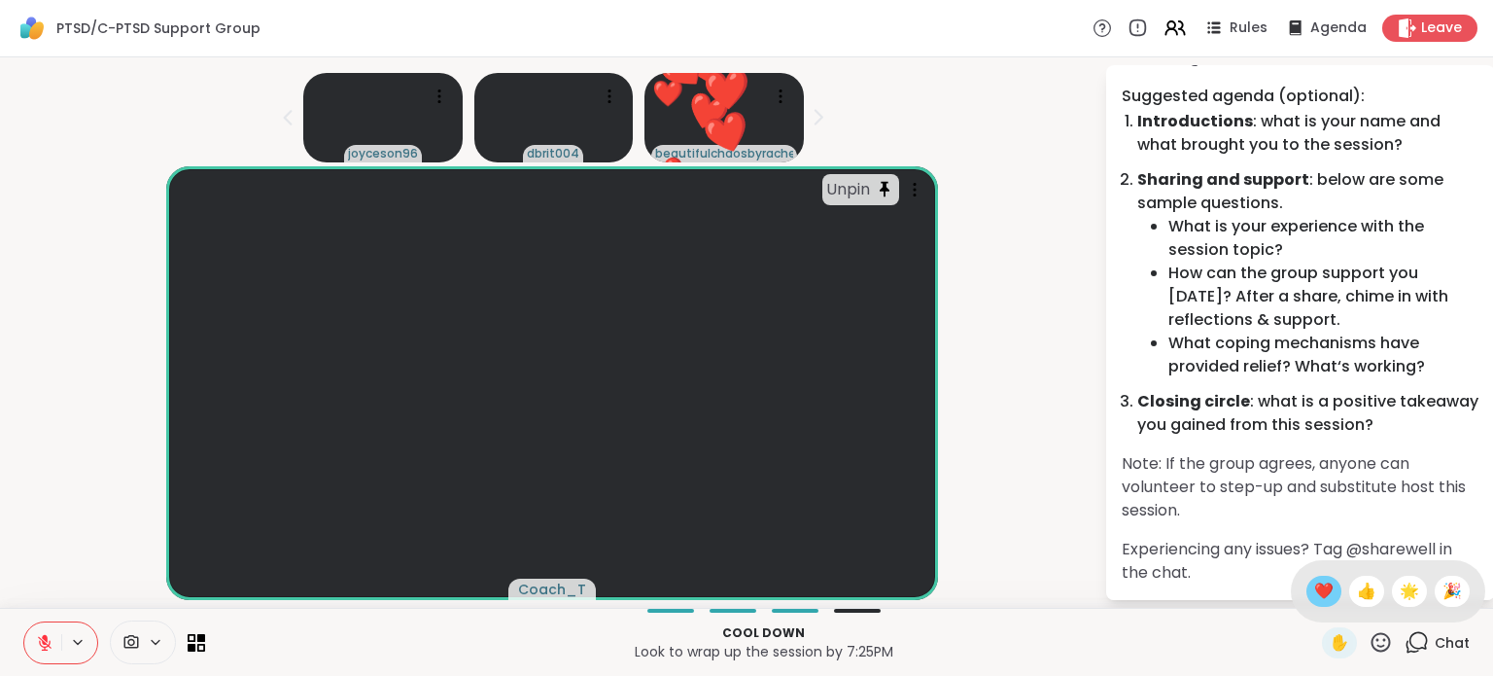
click at [1315, 598] on span "❤️" at bounding box center [1324, 590] width 19 height 23
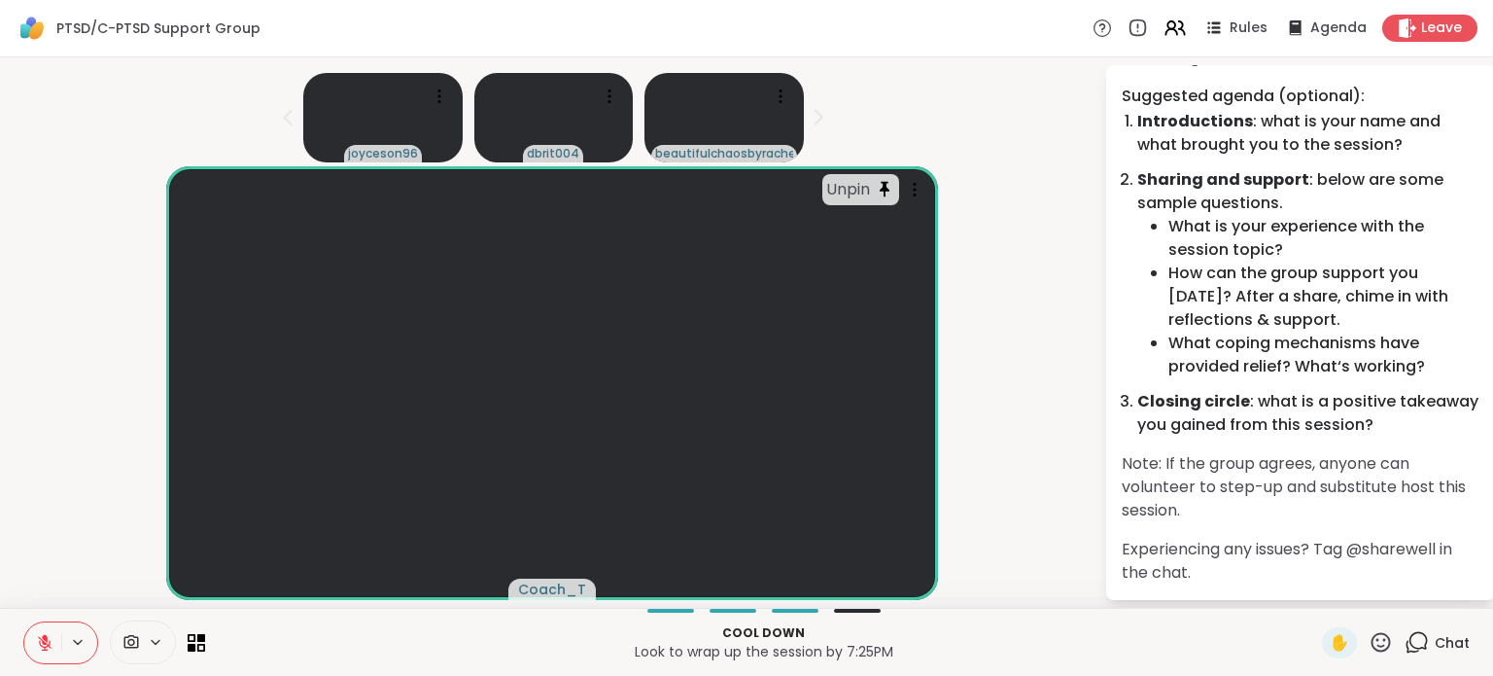
click at [1369, 641] on icon at bounding box center [1381, 642] width 24 height 24
click at [1357, 594] on span "👍" at bounding box center [1366, 590] width 19 height 23
click at [1345, 647] on div "✋" at bounding box center [1357, 642] width 71 height 31
click at [1372, 646] on icon at bounding box center [1381, 641] width 19 height 19
click at [1357, 598] on span "👍" at bounding box center [1366, 590] width 19 height 23
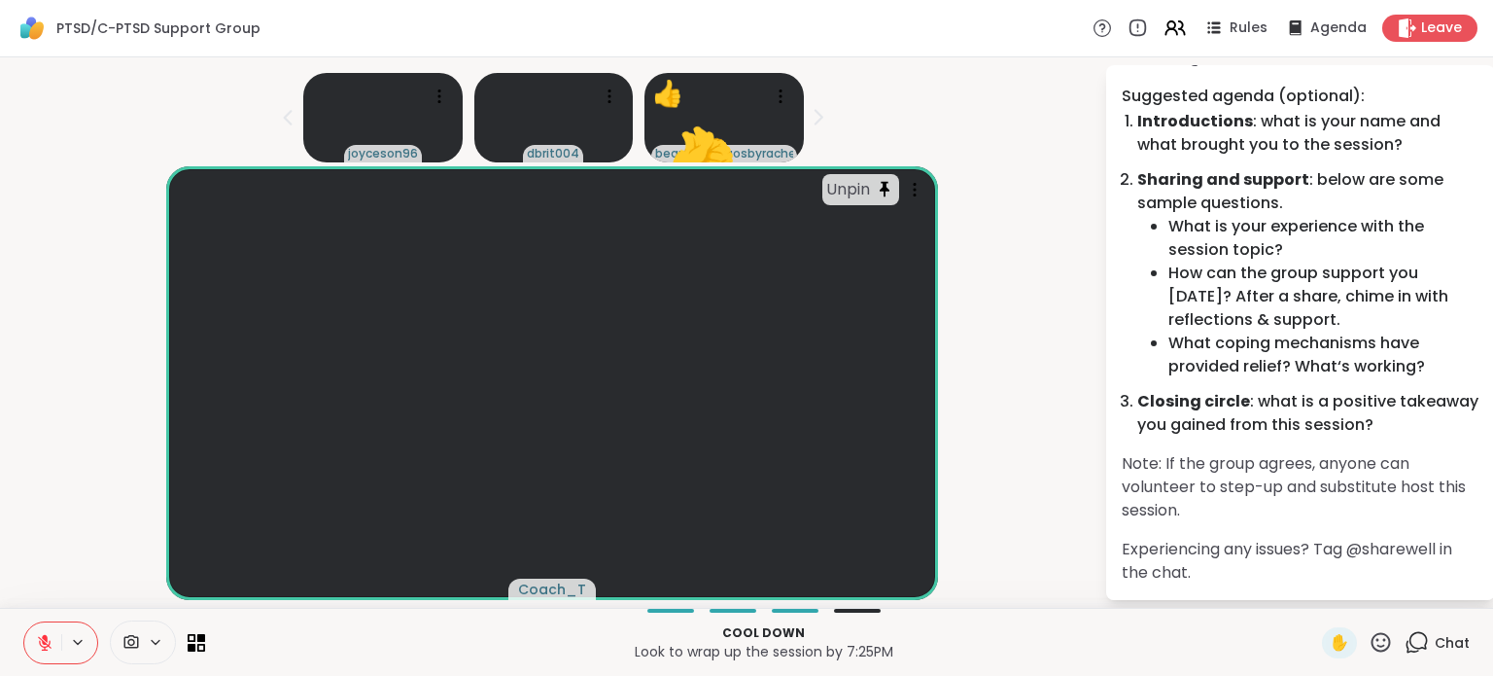
click at [1381, 635] on div "✋ Chat" at bounding box center [1396, 642] width 148 height 31
click at [1381, 642] on div "✋ Chat" at bounding box center [1396, 642] width 148 height 31
click at [1377, 645] on icon at bounding box center [1381, 641] width 19 height 19
click at [1315, 597] on span "❤️" at bounding box center [1324, 590] width 19 height 23
click at [1372, 651] on icon at bounding box center [1381, 641] width 19 height 19
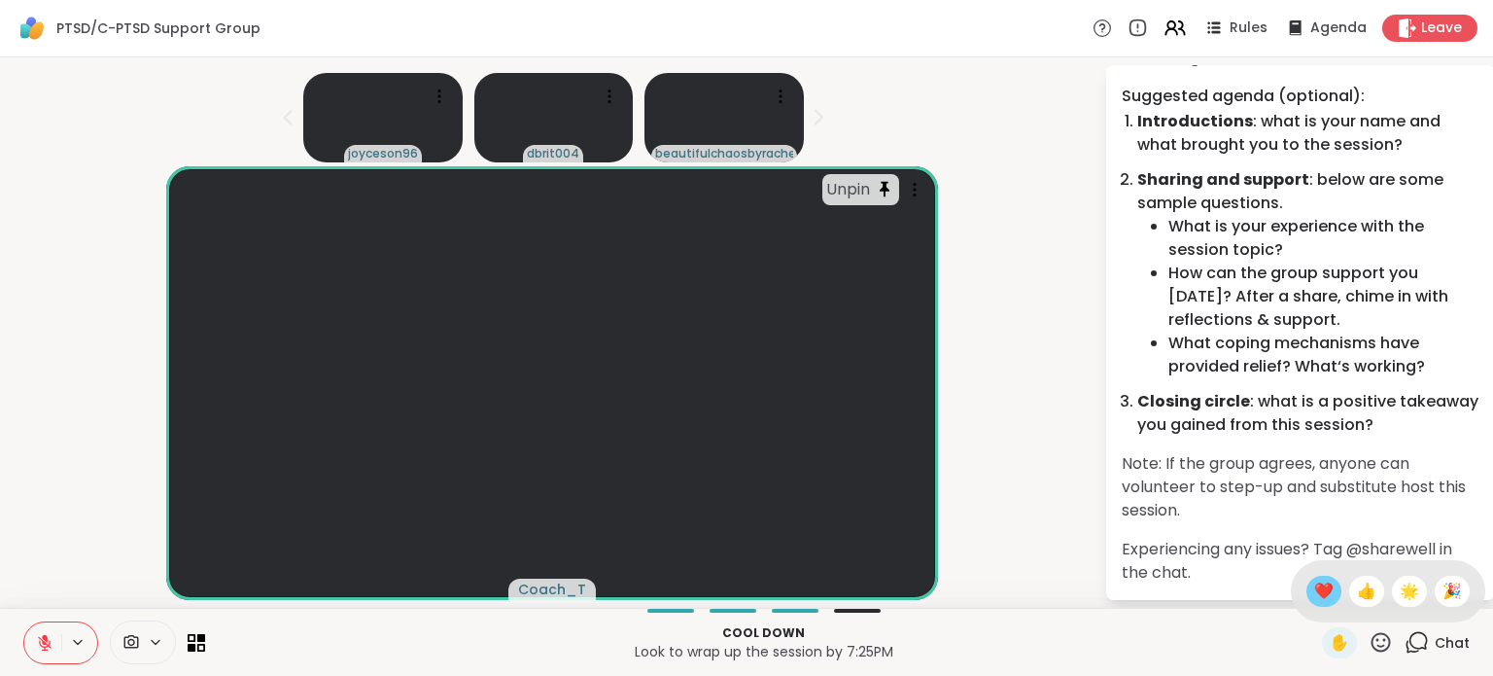
click at [1315, 591] on span "❤️" at bounding box center [1324, 590] width 19 height 23
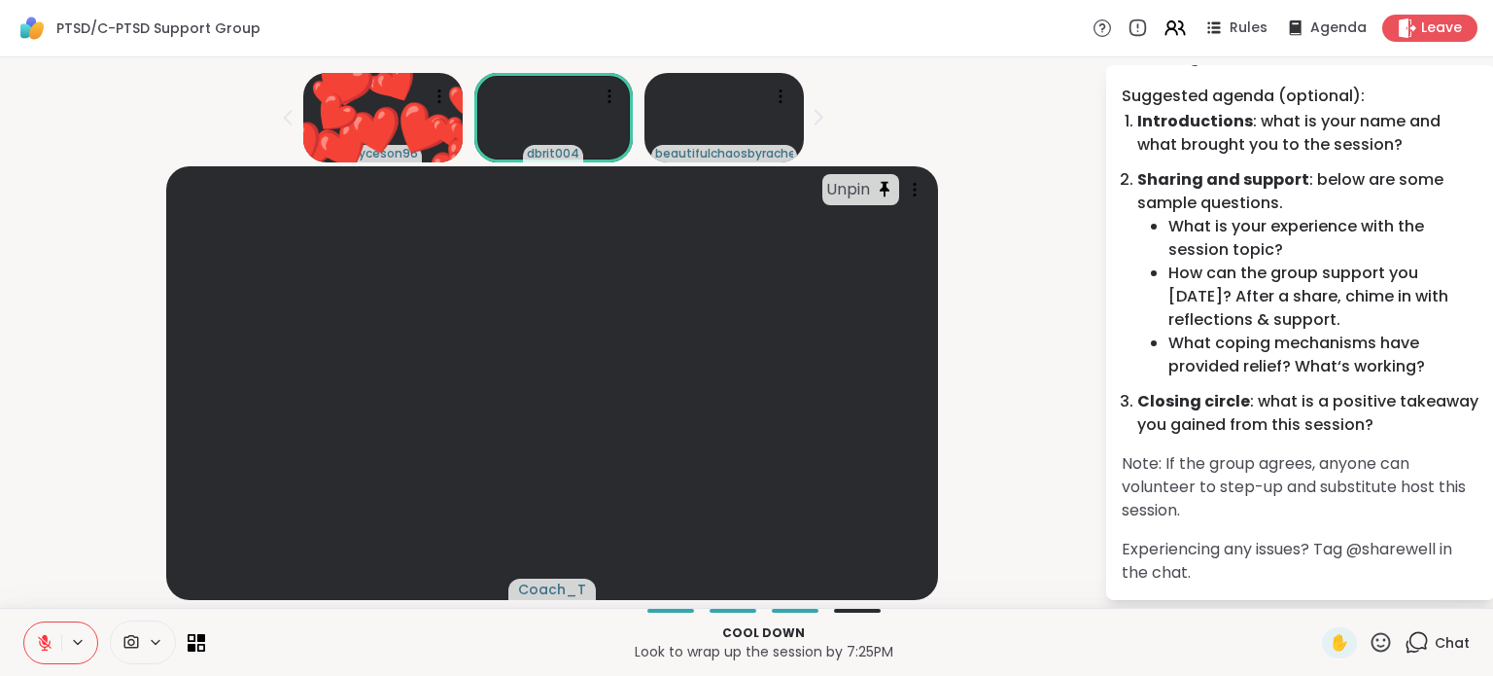
click at [1197, 477] on p "Note: If the group agrees, anyone can volunteer to step-up and substitute host …" at bounding box center [1301, 487] width 358 height 70
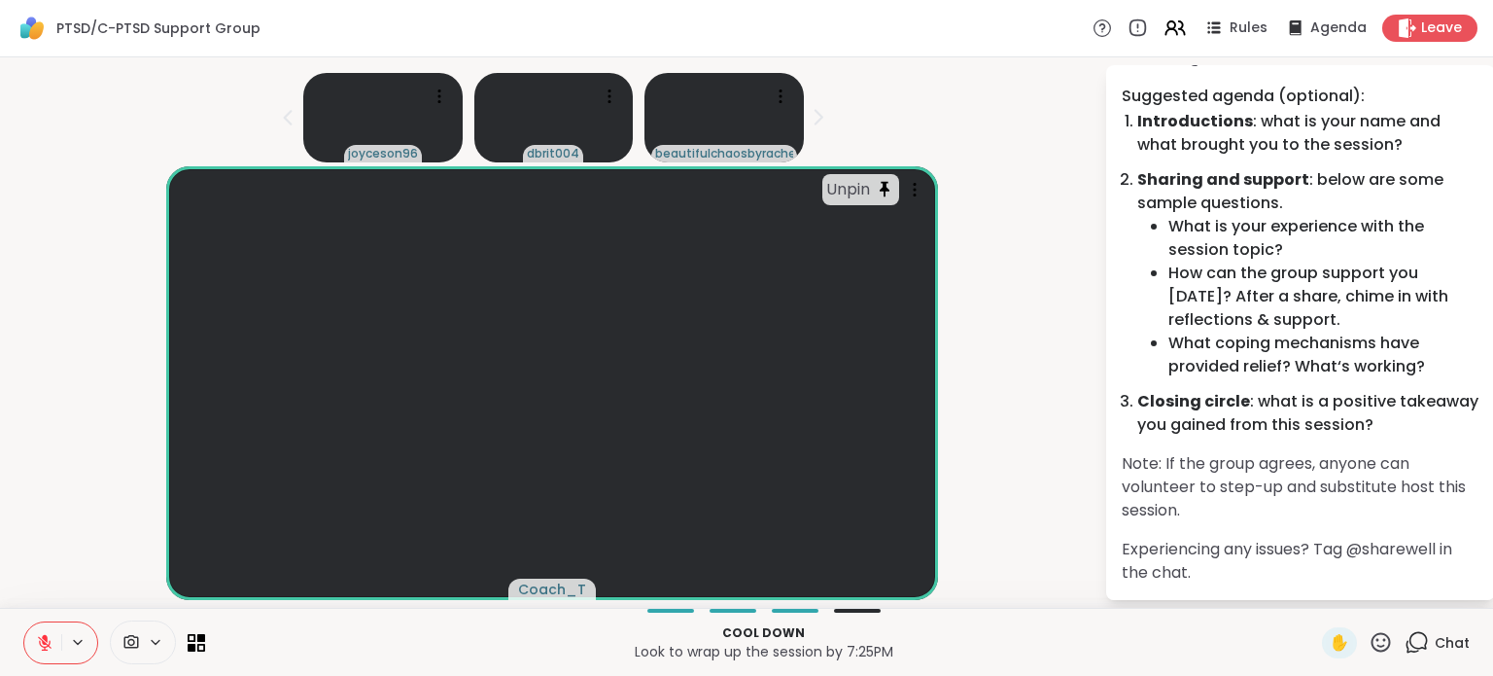
scroll to position [0, 0]
click at [41, 649] on icon at bounding box center [45, 643] width 18 height 18
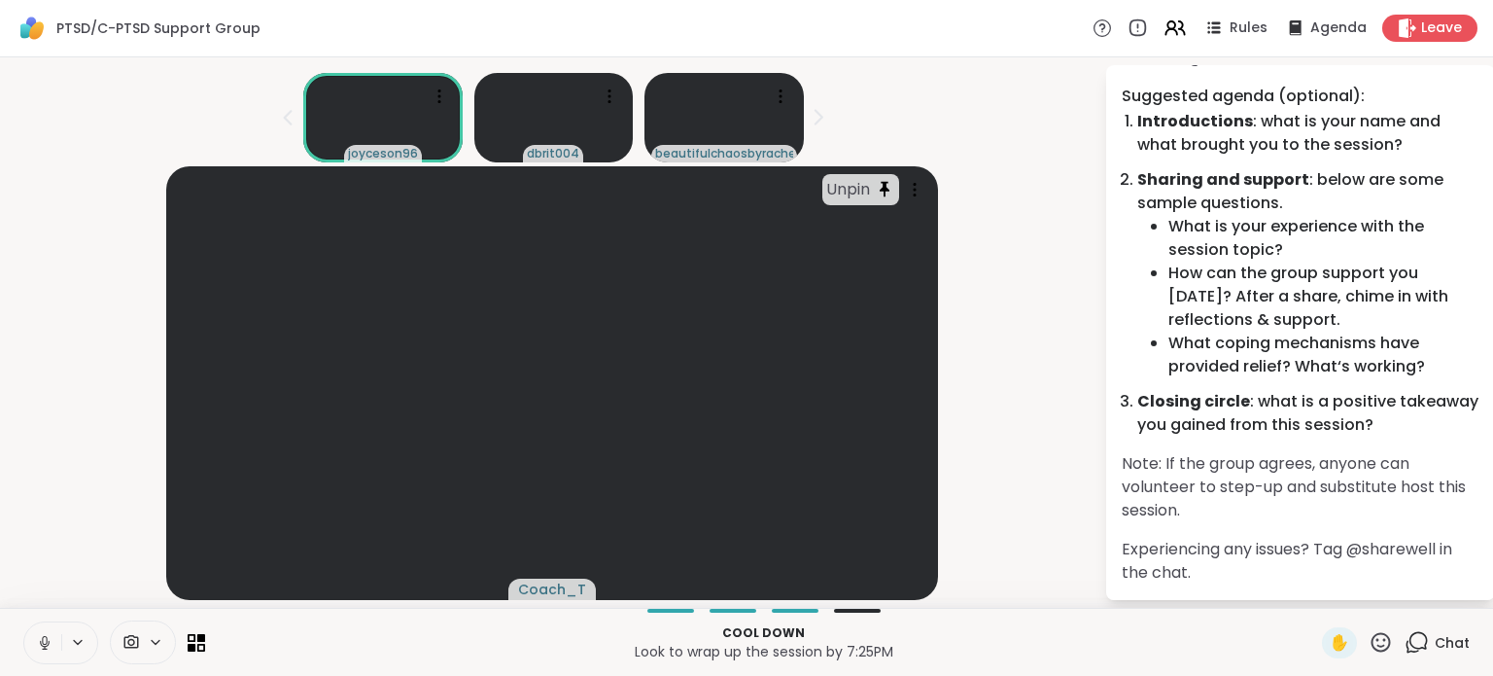
scroll to position [13, 0]
click at [18, 496] on div "Unpin Coach_T" at bounding box center [552, 383] width 1081 height 434
click at [1237, 313] on li "How can the group support you [DATE]? After a share, chime in with reflections …" at bounding box center [1324, 297] width 311 height 70
click at [1224, 351] on li "What coping mechanisms have provided relief? What‘s working?" at bounding box center [1324, 355] width 311 height 47
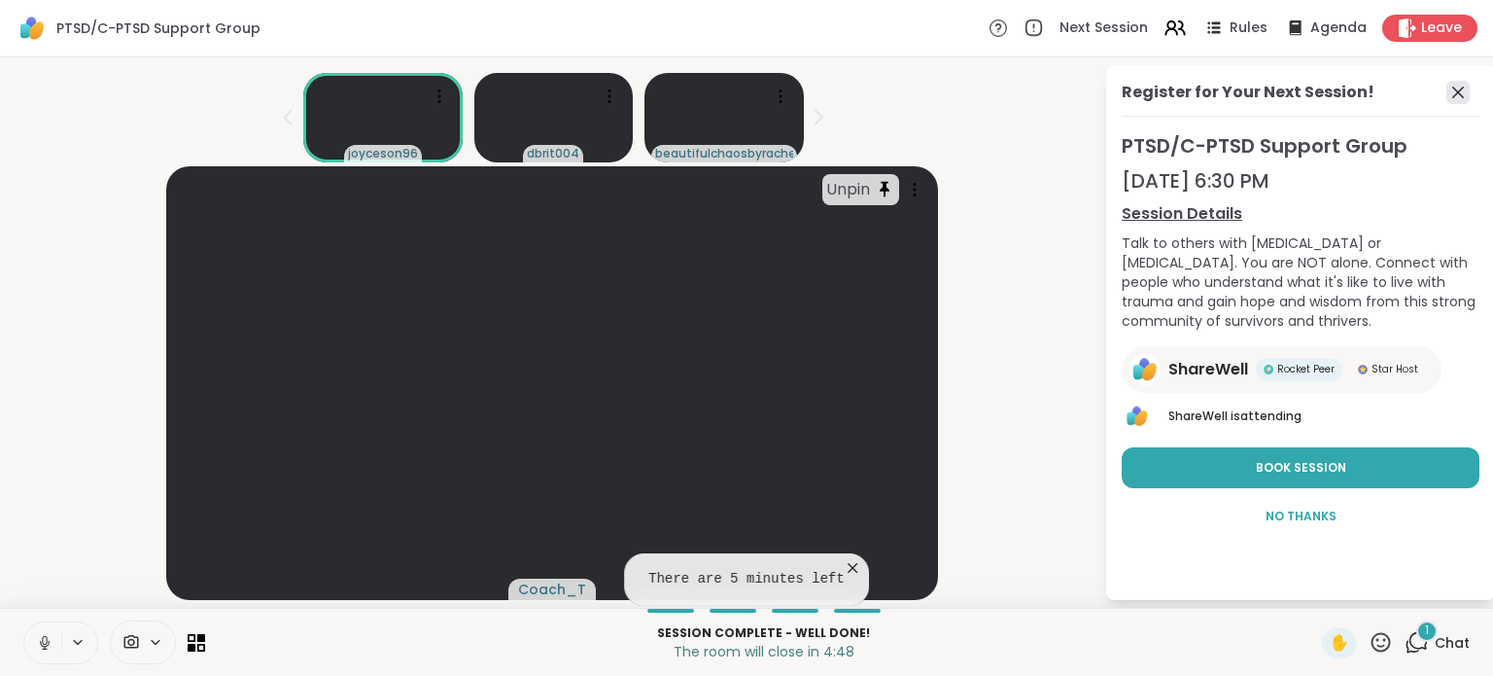
click at [1447, 81] on icon at bounding box center [1458, 92] width 23 height 23
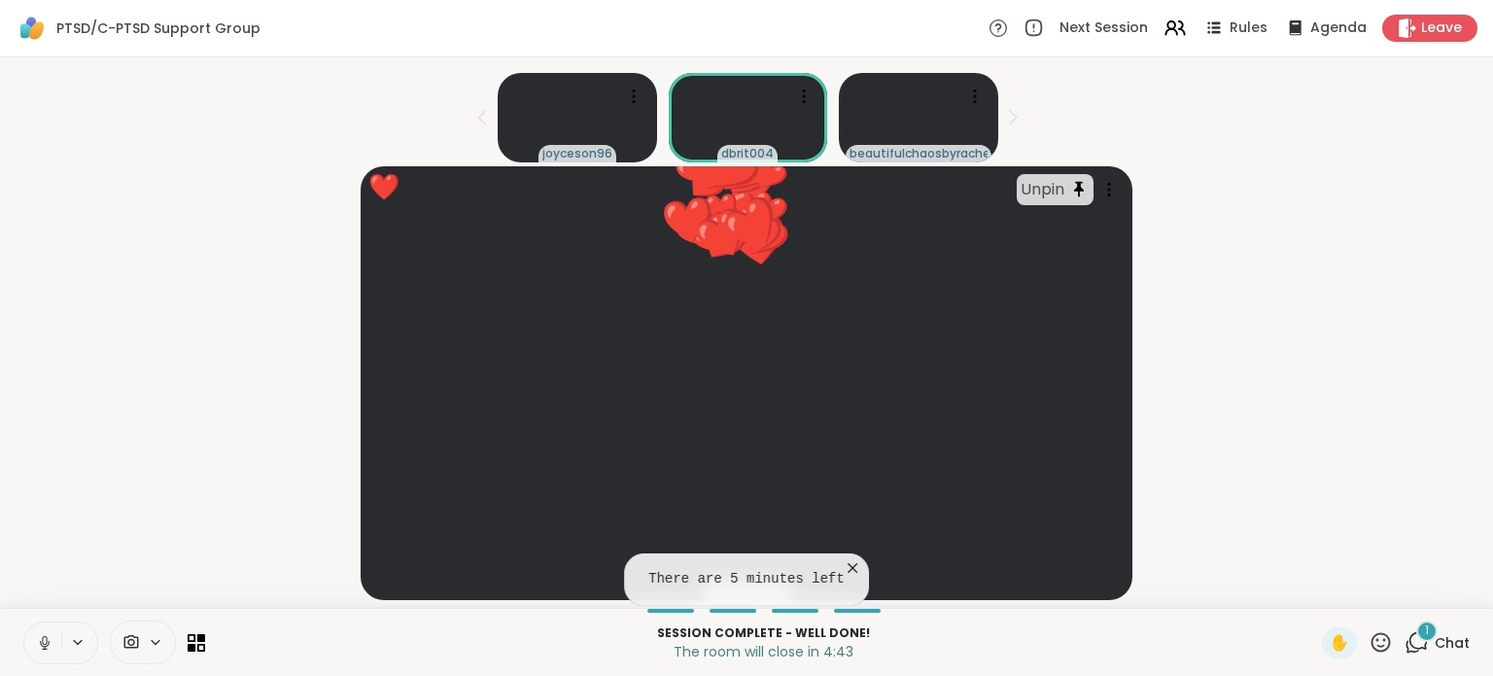
click at [1264, 263] on div "❤️ Unpin Coach_T ❤️ ❤️ ❤️ ❤️ ❤️ ❤️ ❤️ ❤️ ❤️ ❤️ ❤️ ❤️ ❤️ ❤️ ❤️ ❤️ ❤️ ❤️ ❤️ ❤️ ❤️…" at bounding box center [747, 383] width 1470 height 434
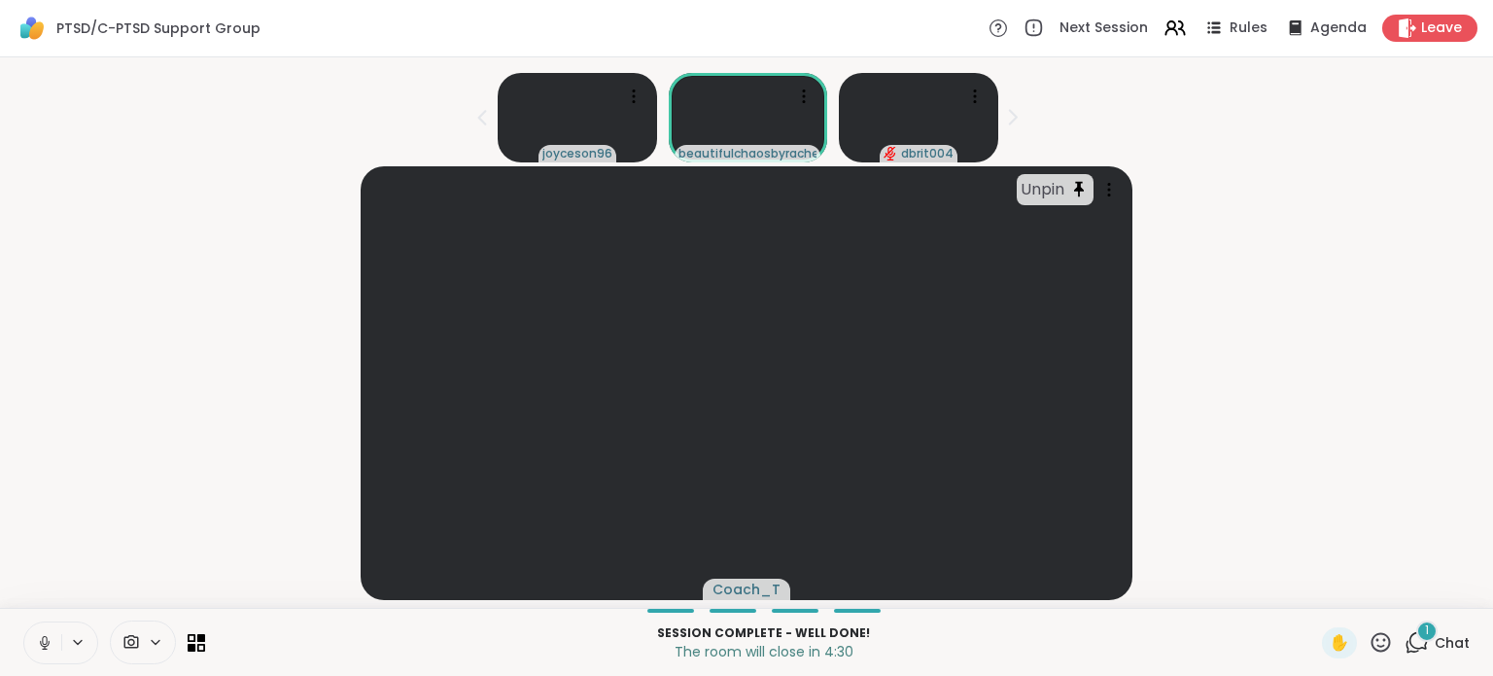
click at [1307, 379] on div "Unpin Coach_T" at bounding box center [747, 383] width 1470 height 434
click at [1435, 650] on span "Chat" at bounding box center [1452, 642] width 35 height 19
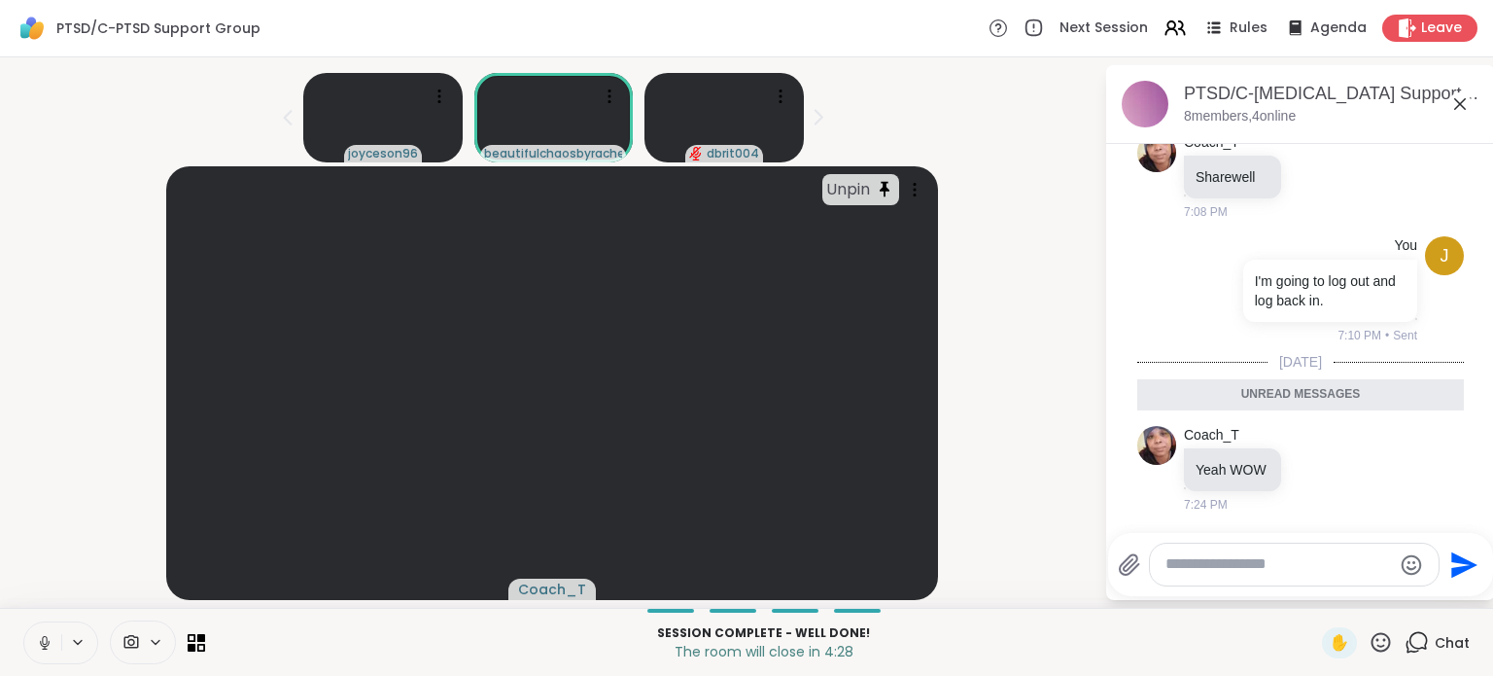
scroll to position [3409, 0]
click at [1253, 554] on textarea "Type your message" at bounding box center [1279, 564] width 227 height 20
click at [1405, 571] on icon "Emoji picker" at bounding box center [1415, 564] width 20 height 20
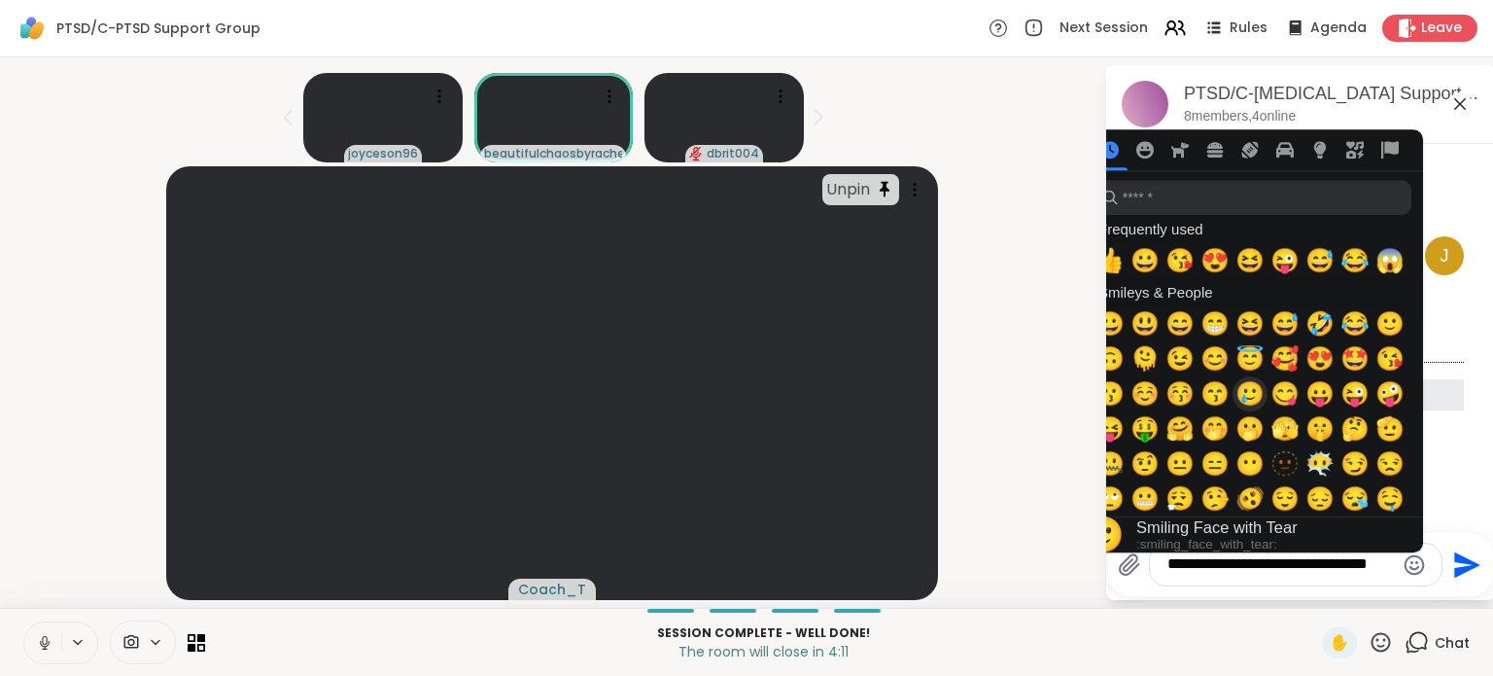
click at [1255, 401] on span "🥲" at bounding box center [1250, 393] width 29 height 27
type textarea "**********"
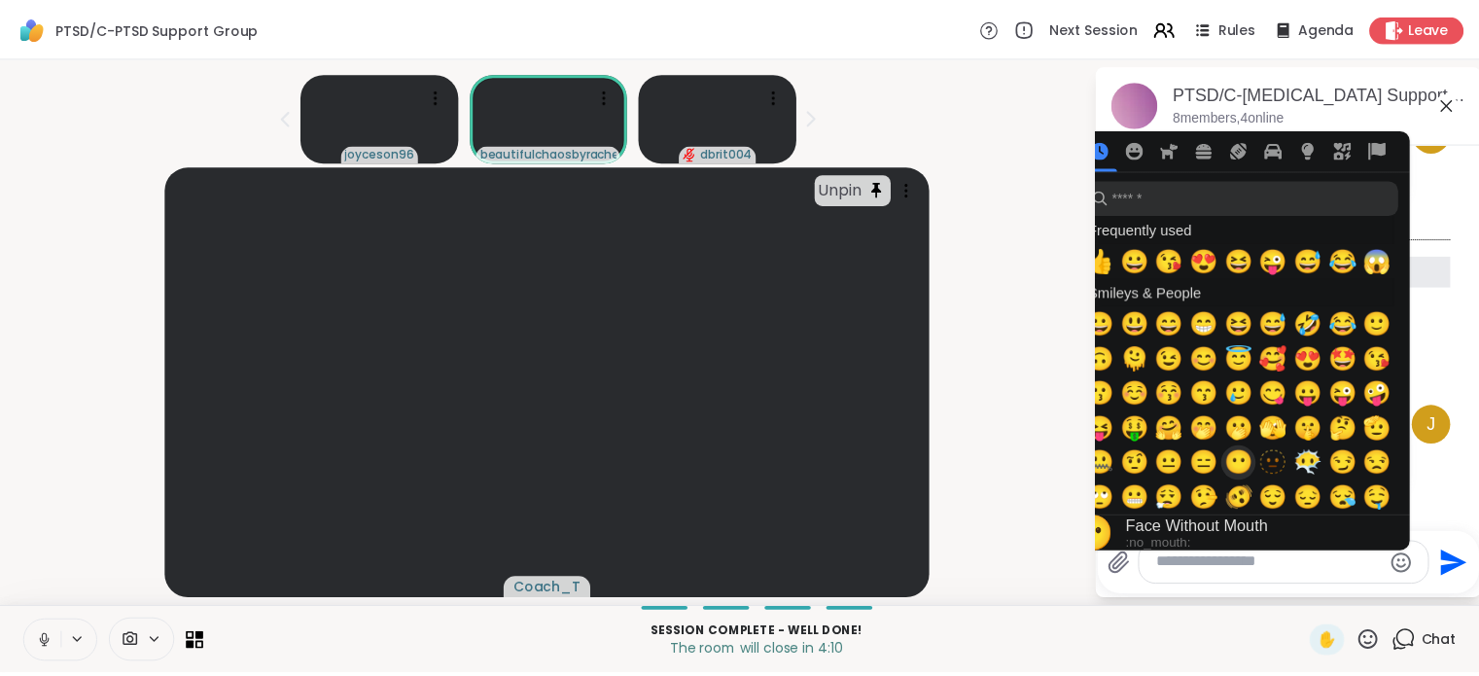
scroll to position [3485, 0]
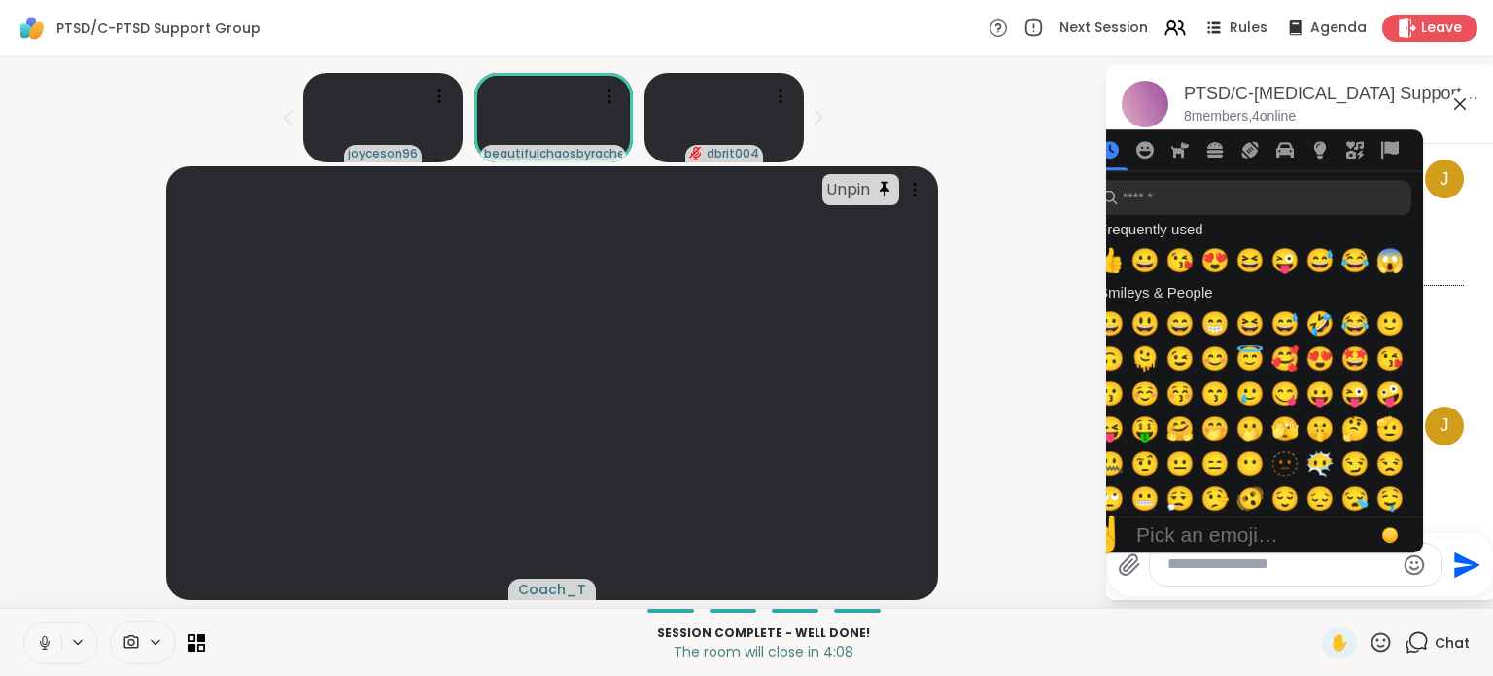
click at [1032, 354] on div "Unpin Coach_T" at bounding box center [552, 383] width 1081 height 434
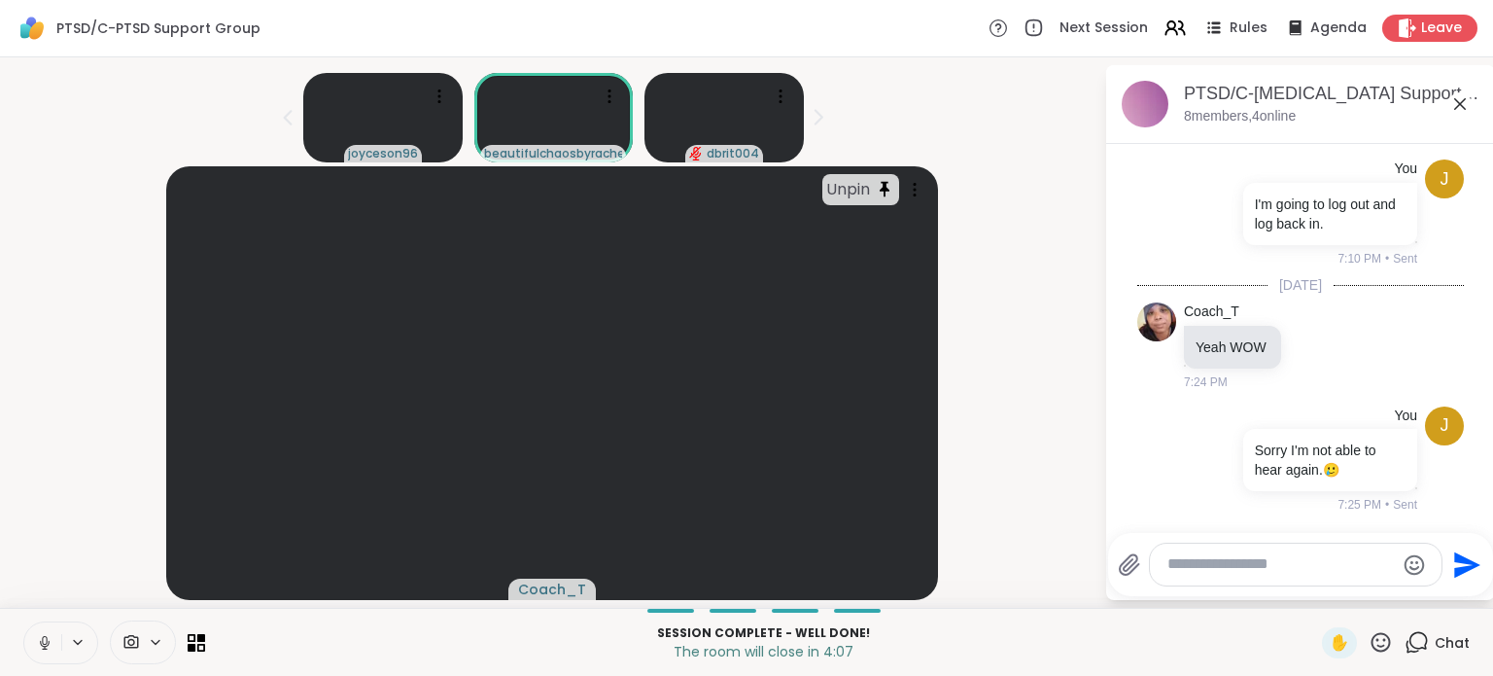
click at [1458, 109] on icon at bounding box center [1460, 103] width 23 height 23
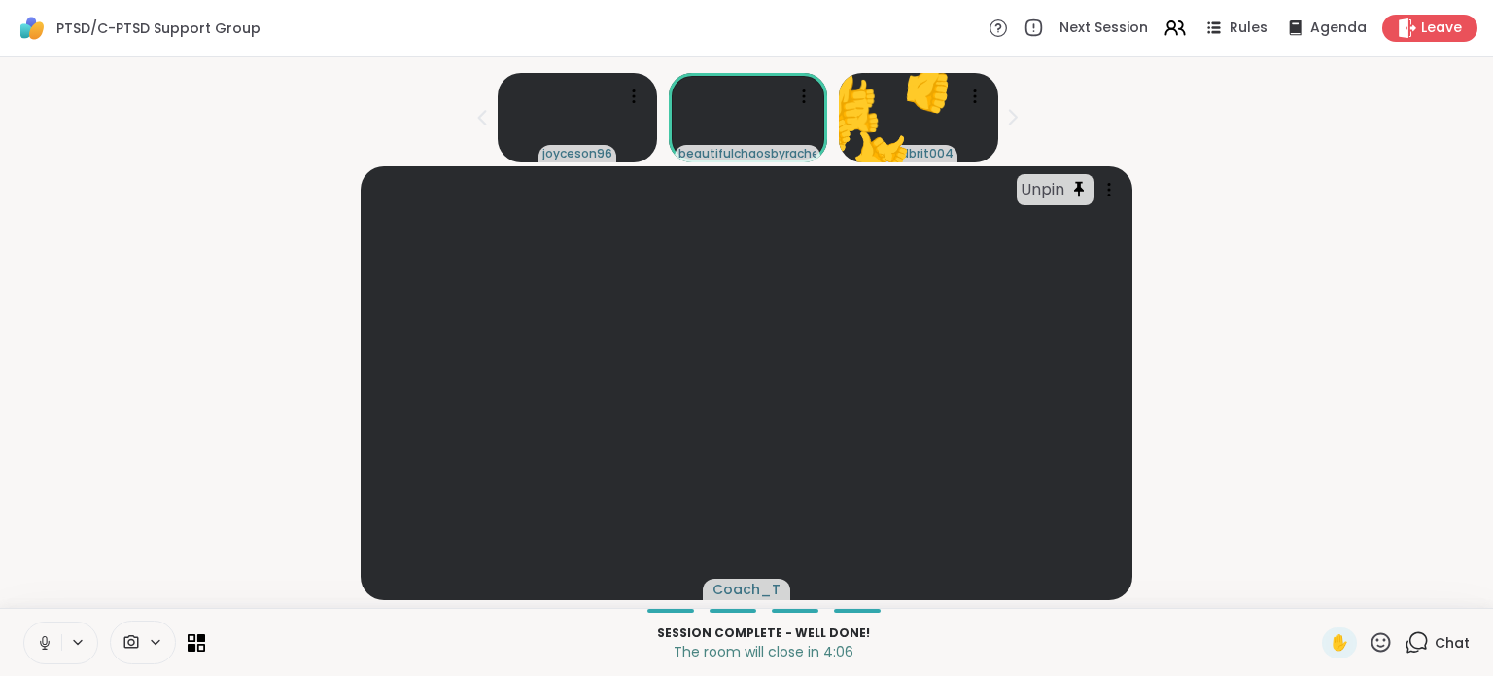
click at [1272, 315] on div "Unpin Coach_T" at bounding box center [747, 383] width 1470 height 434
click at [1327, 249] on div "Unpin Coach_T" at bounding box center [747, 383] width 1470 height 434
click at [1403, 34] on icon at bounding box center [1406, 28] width 20 height 20
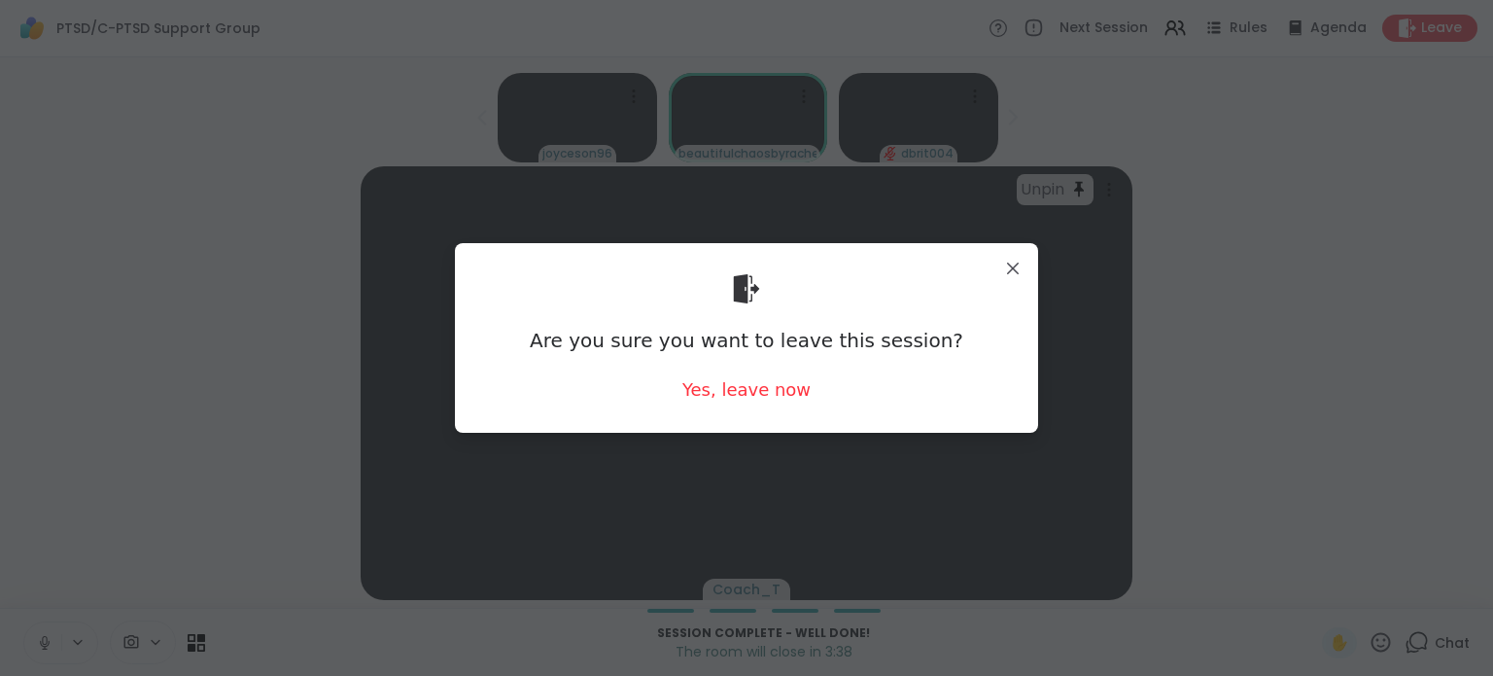
click at [746, 404] on div "Are you sure you want to leave this session? Yes, leave now" at bounding box center [747, 338] width 552 height 158
click at [747, 396] on div "Yes, leave now" at bounding box center [747, 389] width 128 height 24
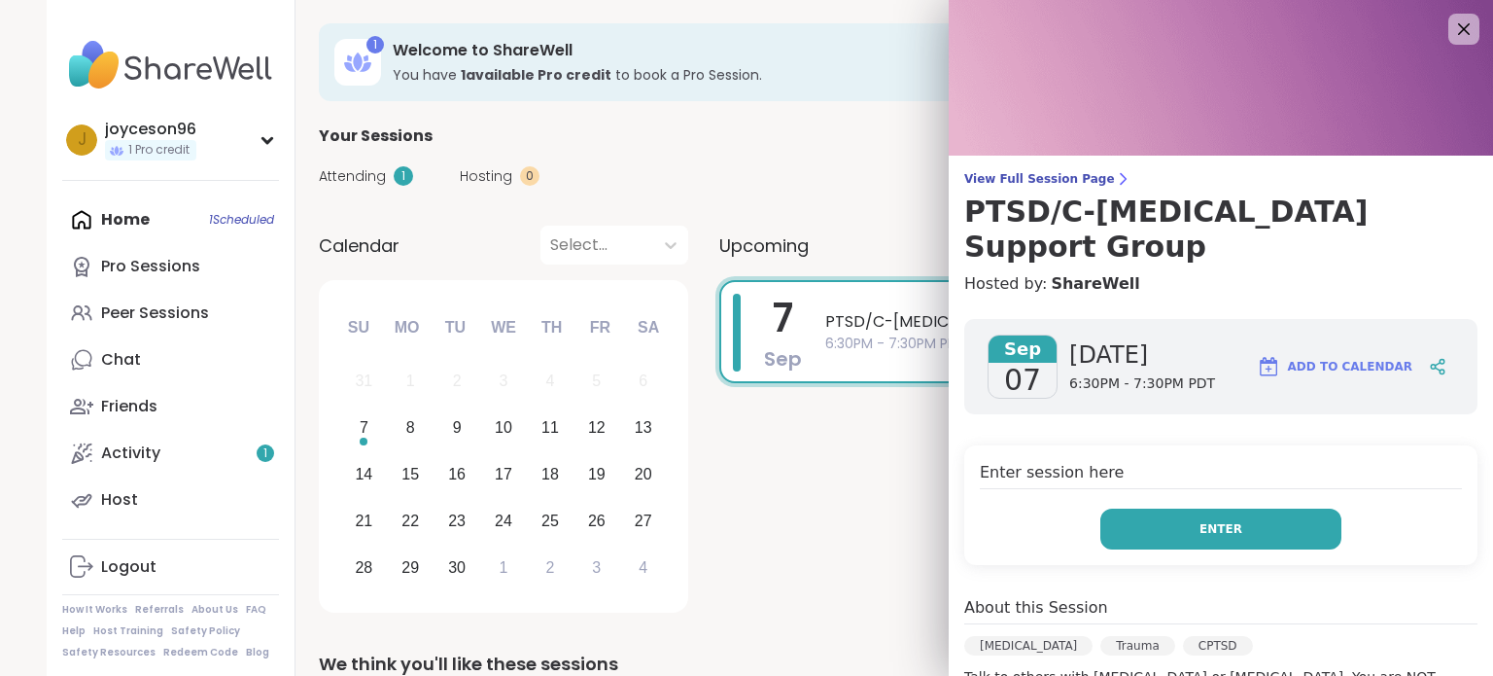
click at [1234, 509] on button "Enter" at bounding box center [1221, 529] width 241 height 41
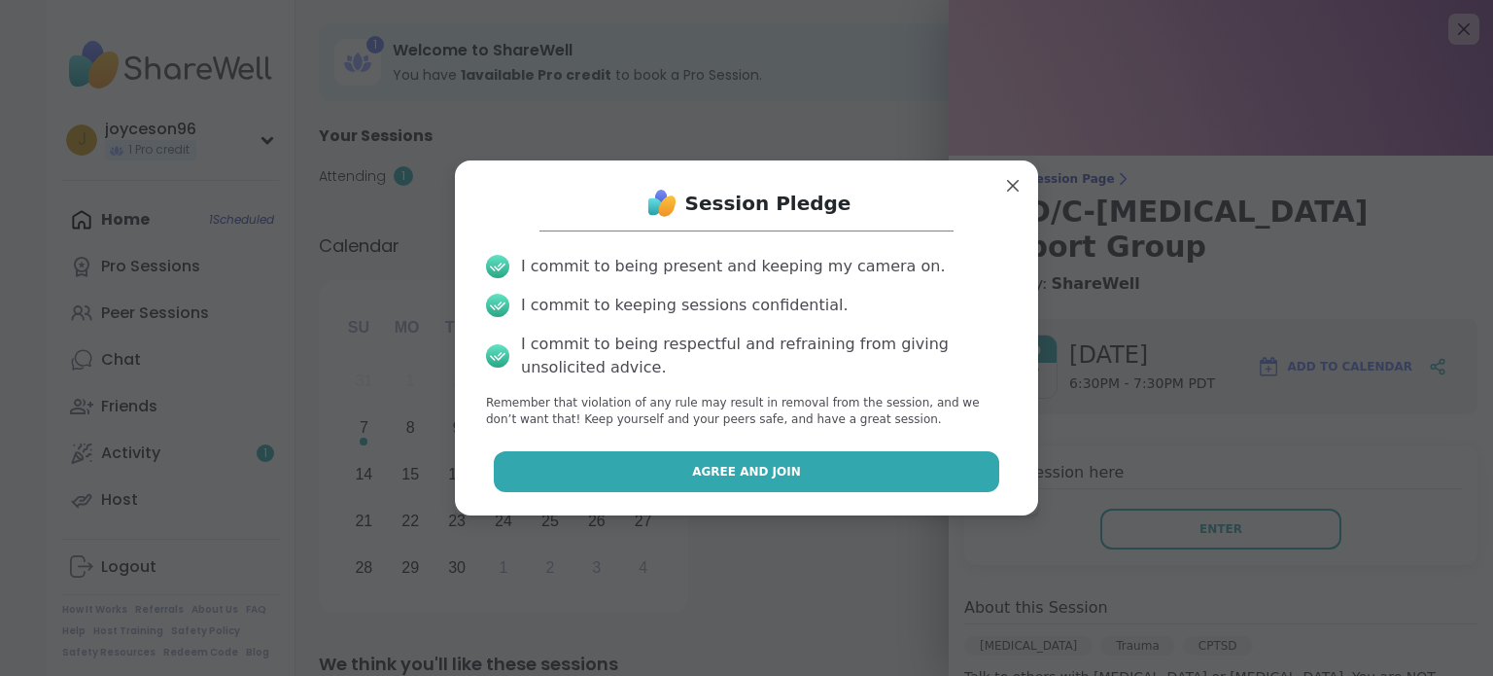
click at [936, 470] on button "Agree and Join" at bounding box center [747, 471] width 507 height 41
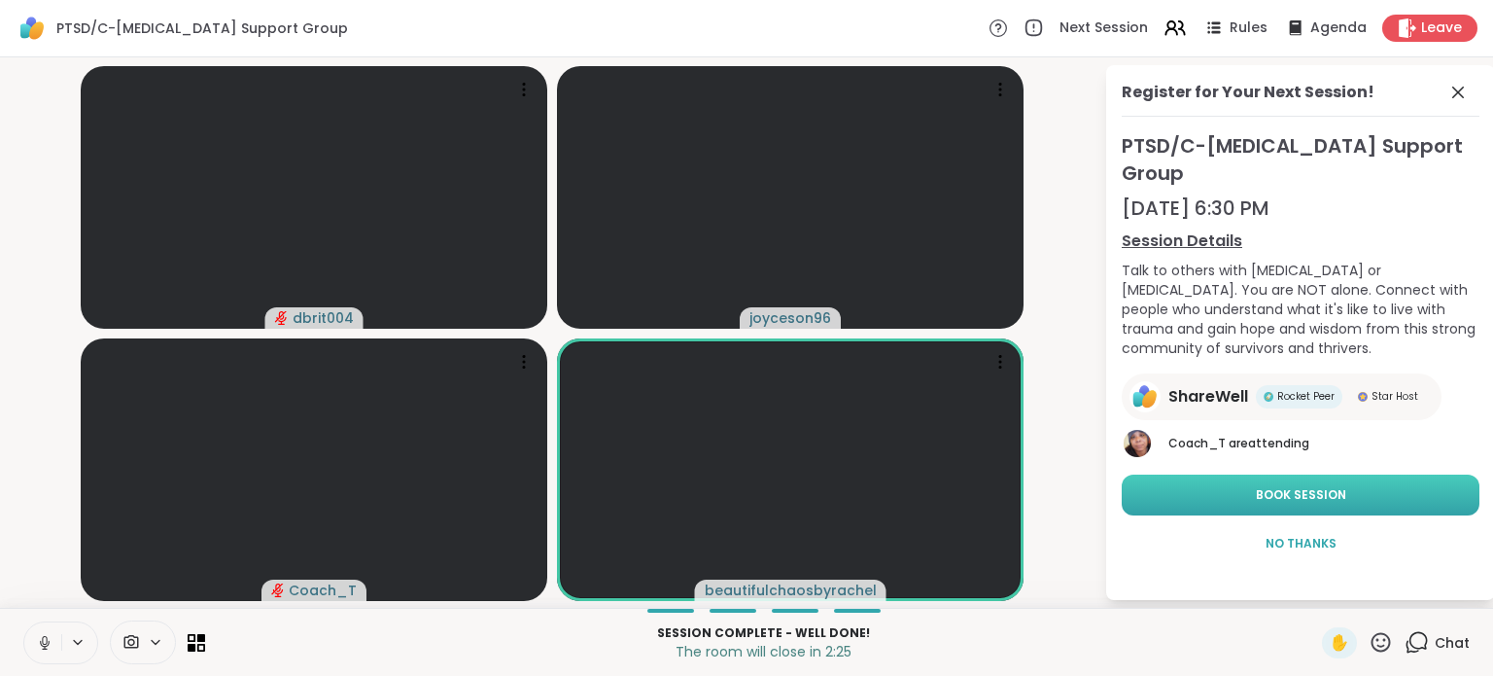
click at [1329, 478] on button "Book Session" at bounding box center [1301, 494] width 358 height 41
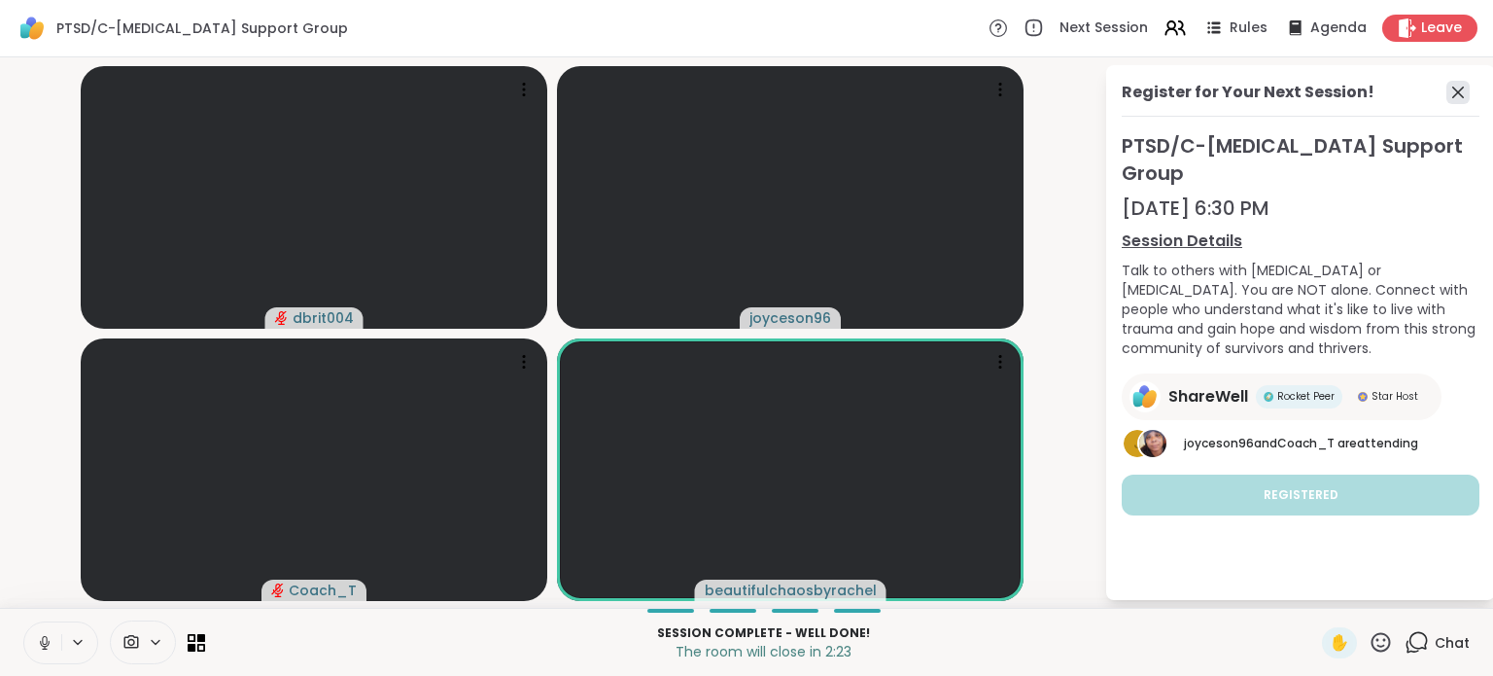
click at [1452, 88] on icon at bounding box center [1458, 92] width 23 height 23
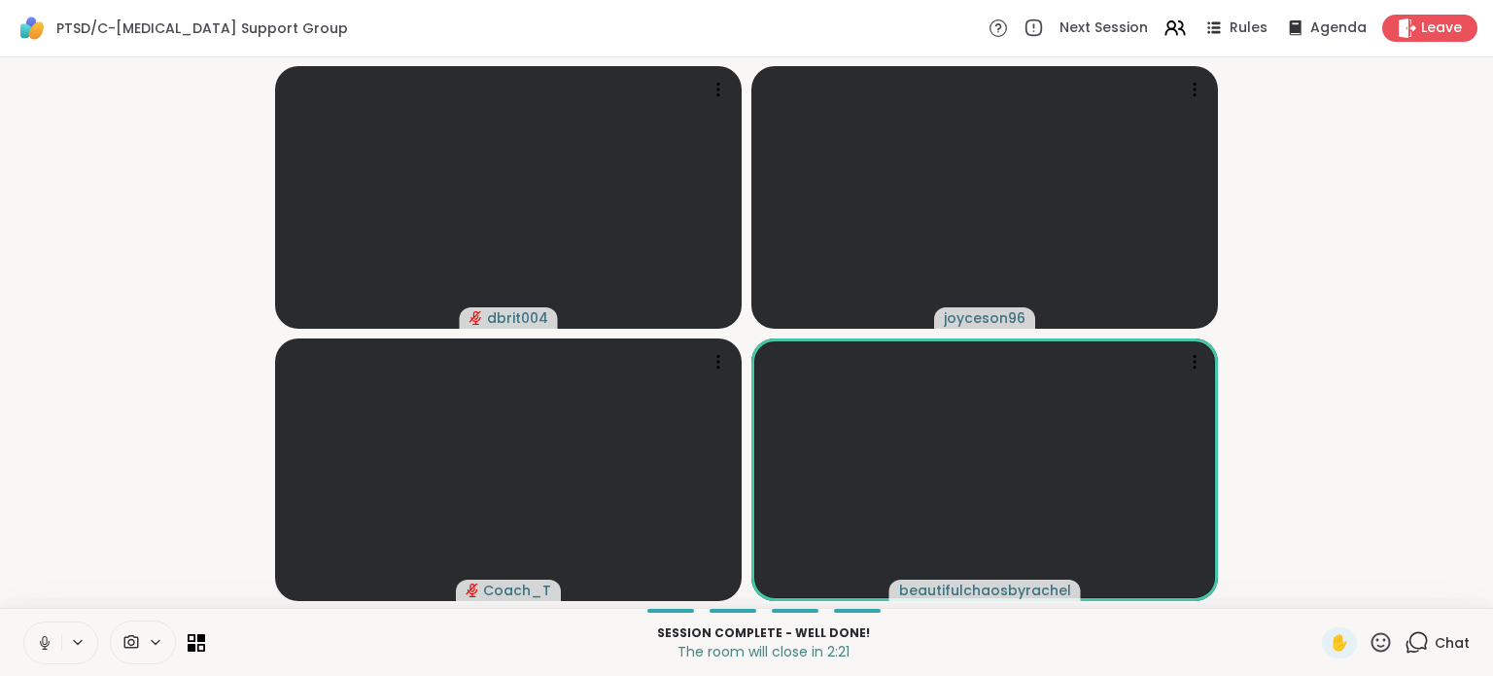
click at [1419, 629] on div "Chat" at bounding box center [1437, 642] width 65 height 31
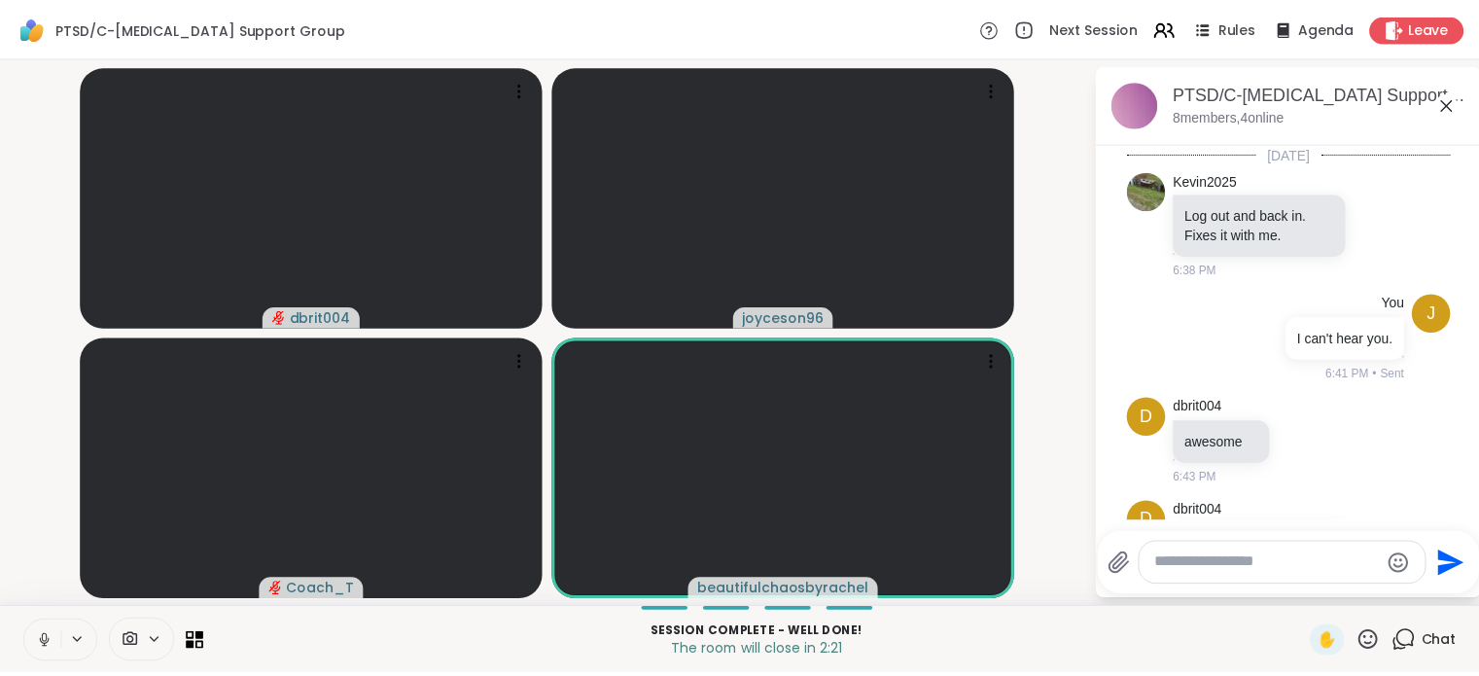
scroll to position [3494, 0]
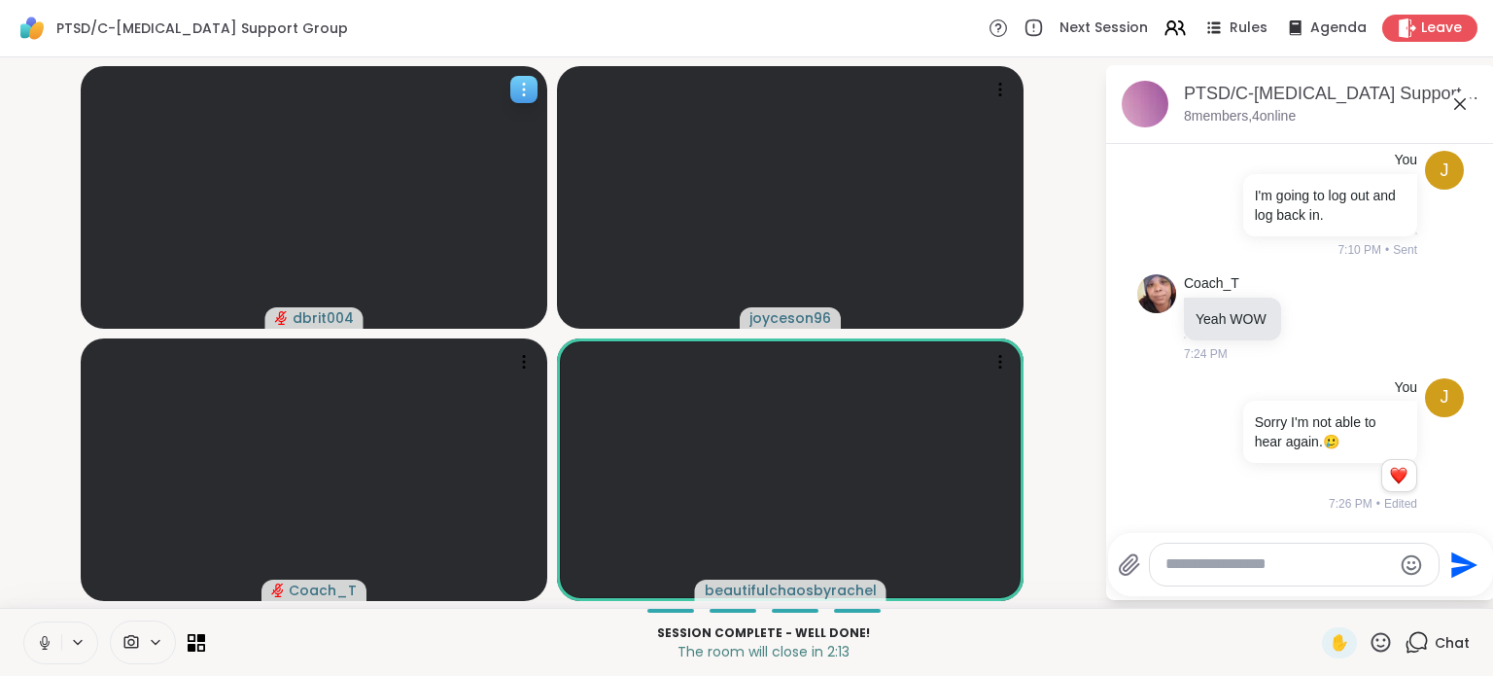
click at [529, 88] on icon at bounding box center [523, 89] width 19 height 19
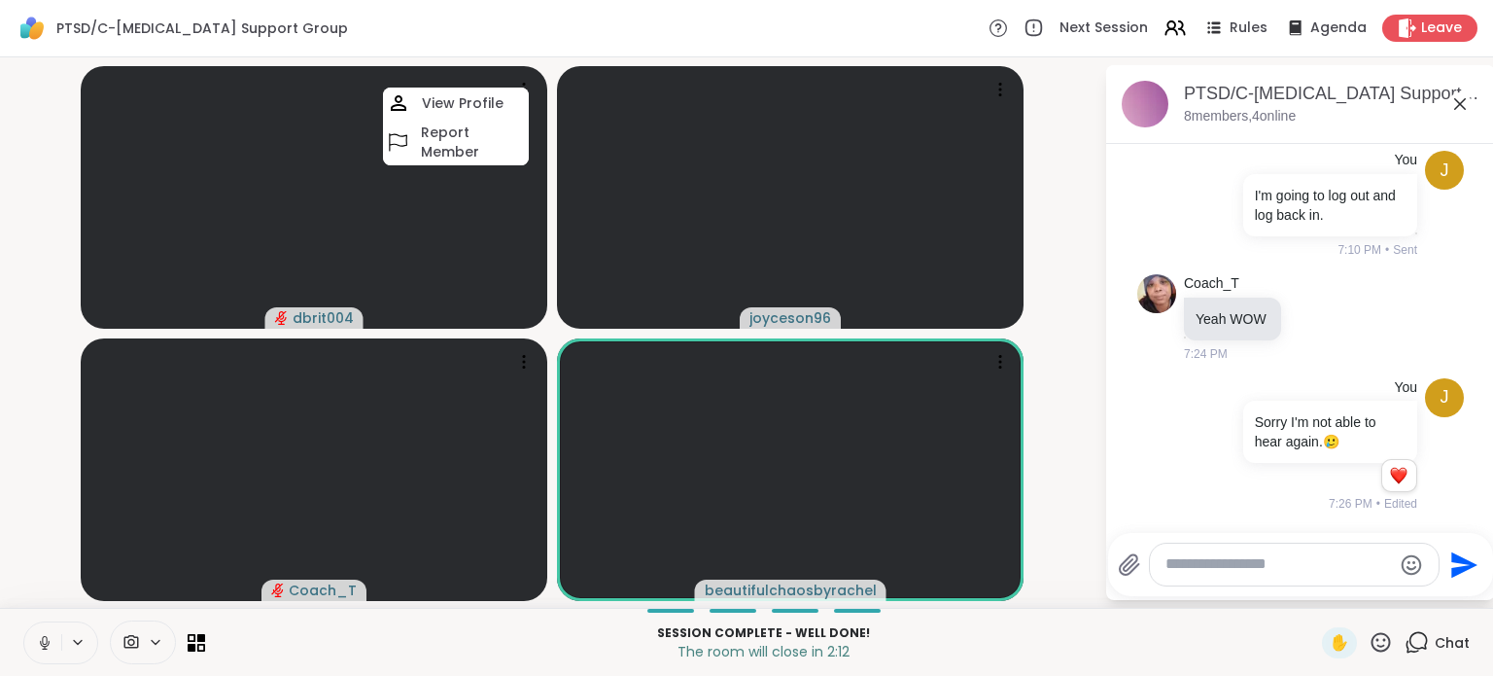
click at [5, 445] on div "dbrit004 View Profile Report Member joyceson96 Coach_T beautifulchaosbyrachel P…" at bounding box center [746, 332] width 1493 height 550
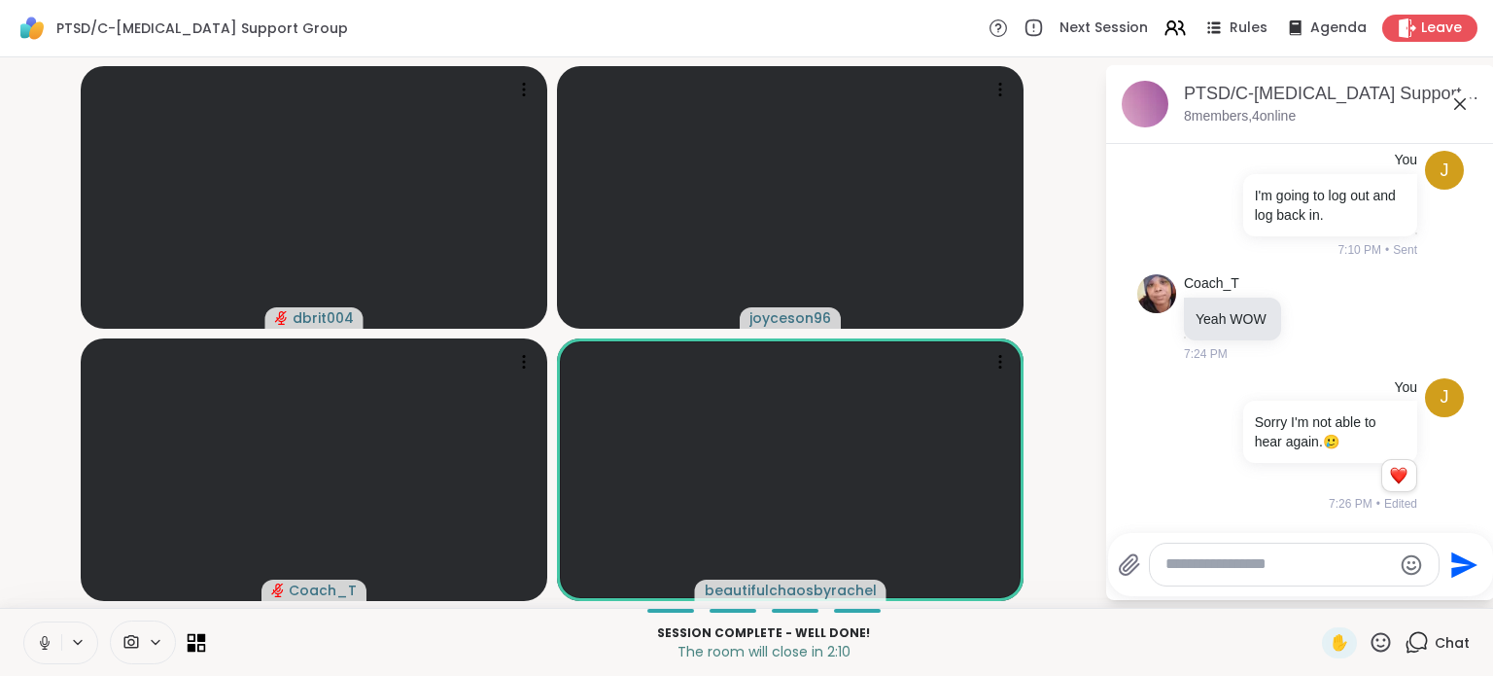
click at [193, 647] on icon at bounding box center [192, 647] width 9 height 9
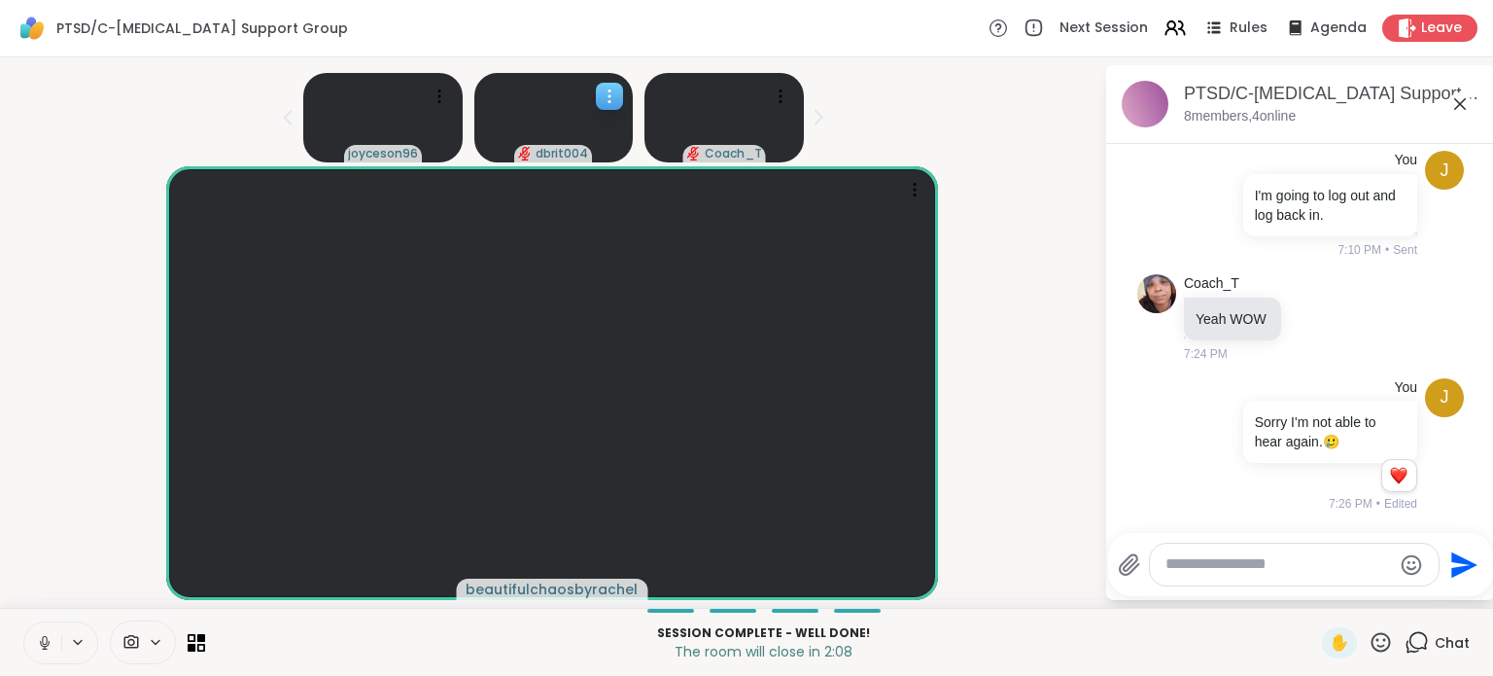
click at [606, 91] on icon at bounding box center [609, 96] width 19 height 19
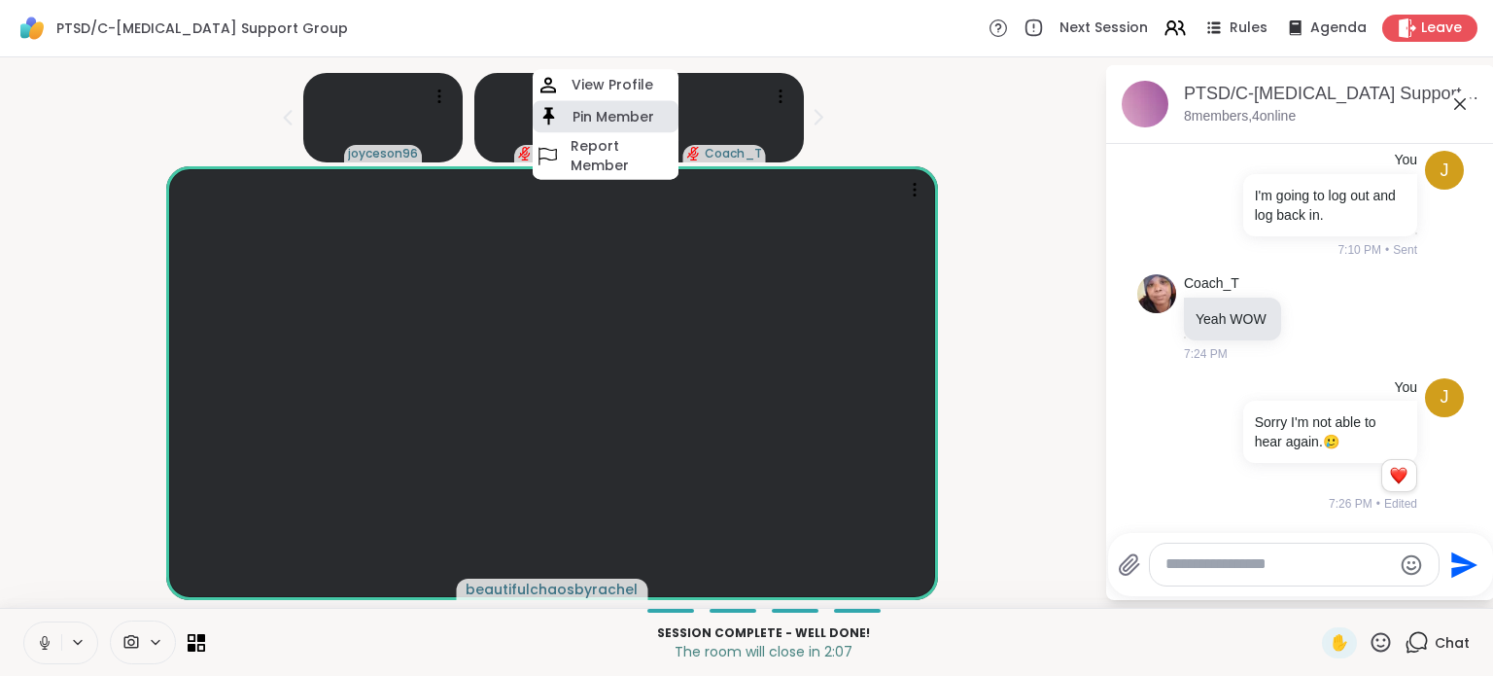
click at [605, 119] on h4 "Pin Member" at bounding box center [614, 116] width 82 height 19
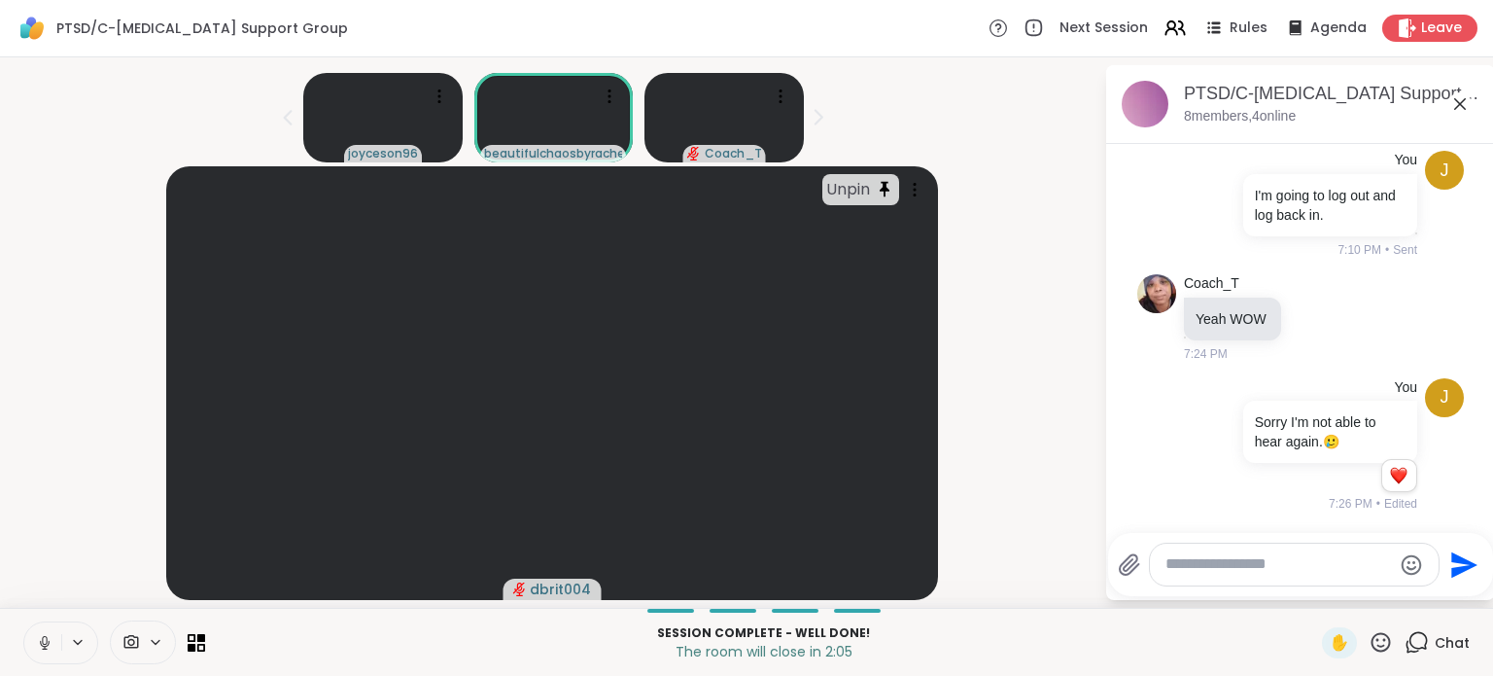
click at [1372, 649] on icon at bounding box center [1381, 641] width 19 height 19
click at [1315, 585] on span "❤️" at bounding box center [1324, 590] width 19 height 23
click at [1449, 100] on icon at bounding box center [1460, 103] width 23 height 23
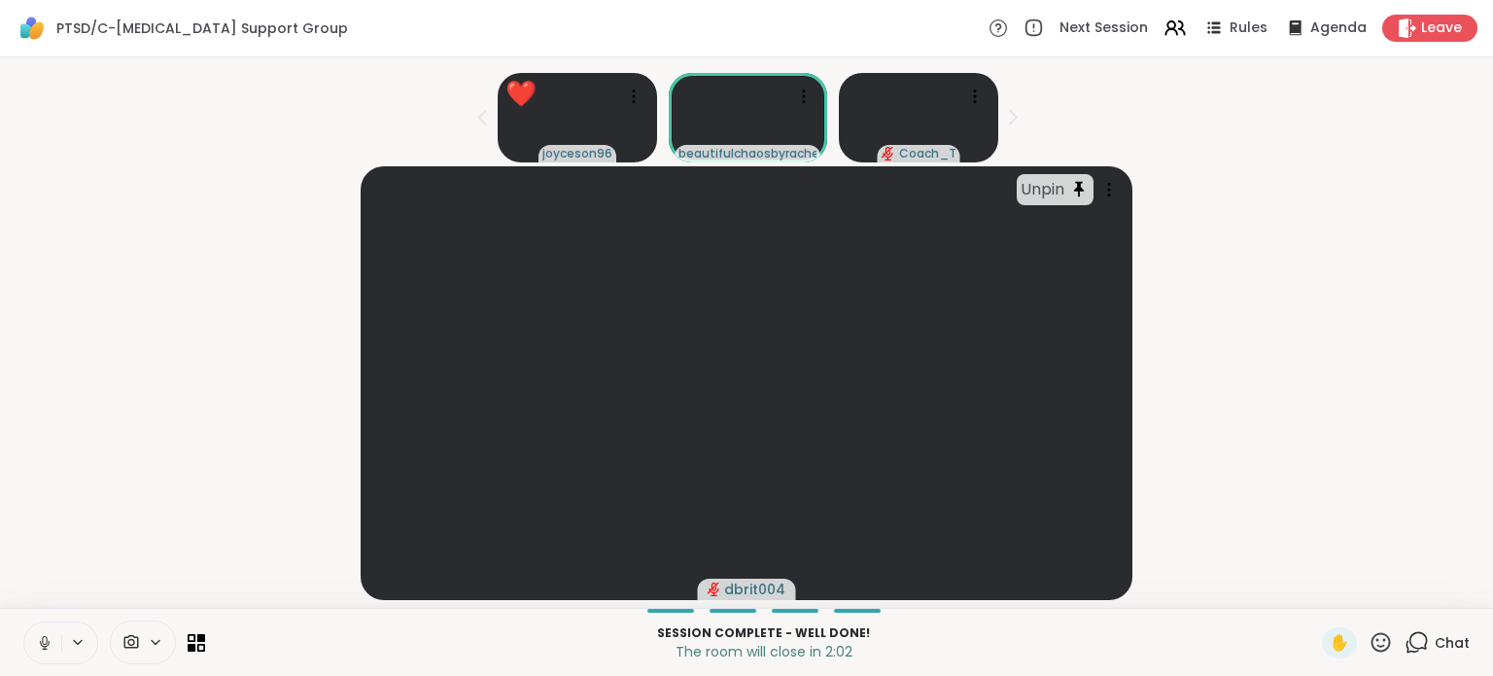
click at [1299, 425] on div "Unpin dbrit004" at bounding box center [747, 383] width 1470 height 434
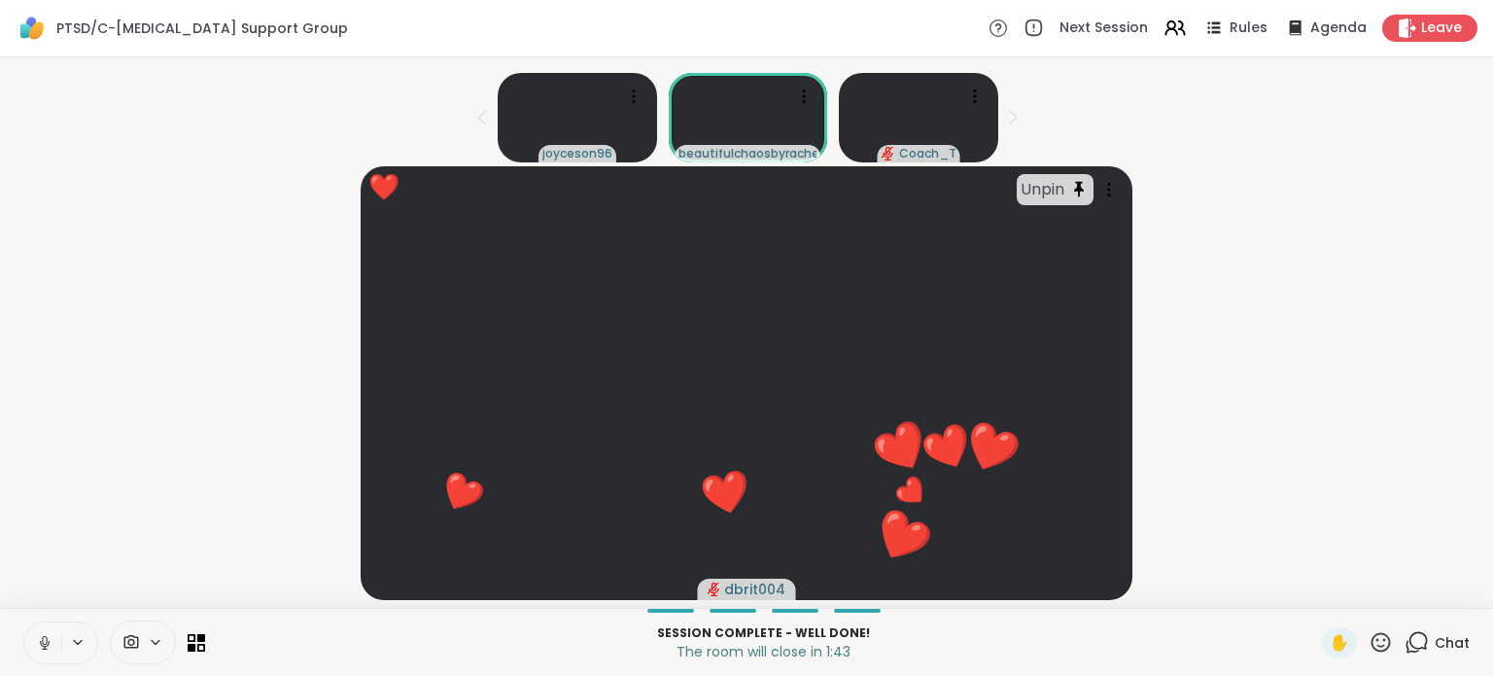
click at [1372, 651] on icon at bounding box center [1381, 641] width 19 height 19
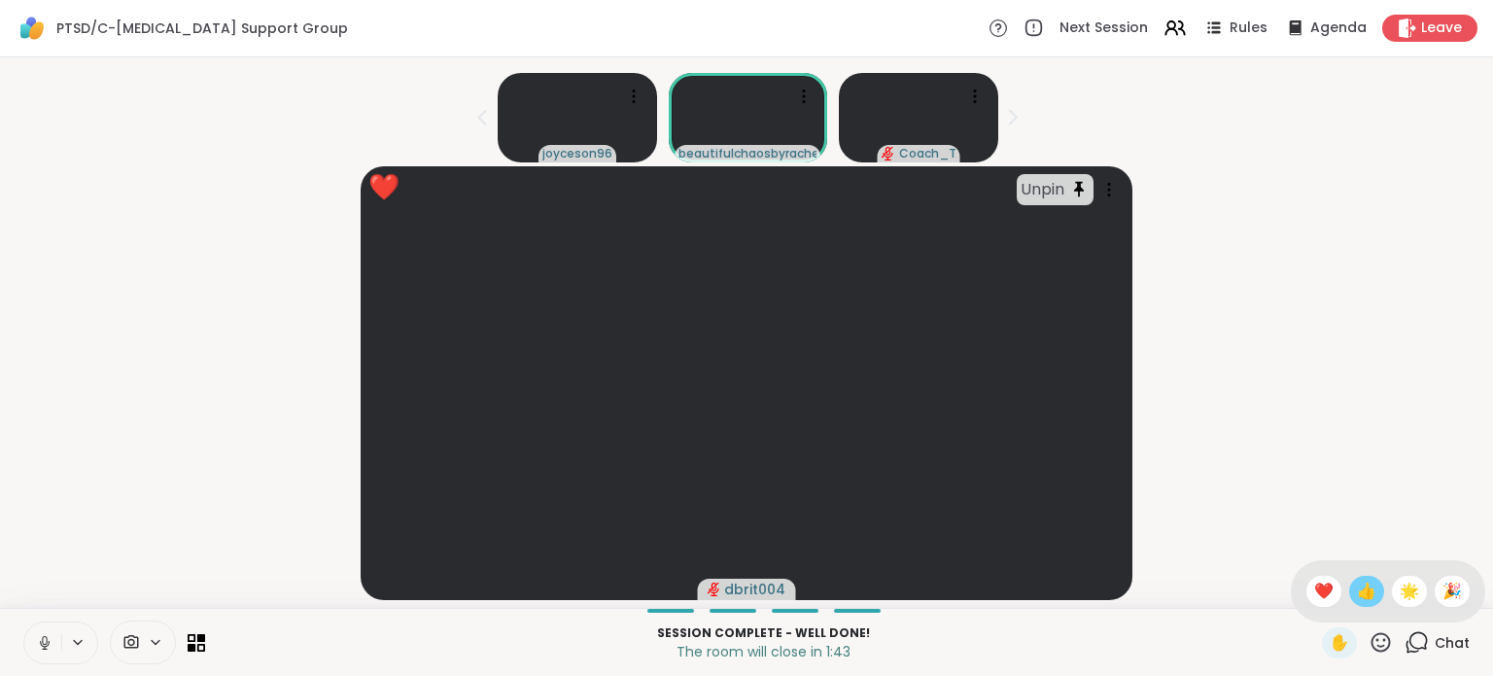
click at [1350, 606] on div "👍" at bounding box center [1367, 591] width 35 height 31
click at [1356, 401] on div "Unpin dbrit004" at bounding box center [747, 383] width 1470 height 434
click at [1369, 652] on icon at bounding box center [1381, 642] width 24 height 24
click at [1315, 601] on span "❤️" at bounding box center [1324, 590] width 19 height 23
click at [1369, 643] on icon at bounding box center [1381, 642] width 24 height 24
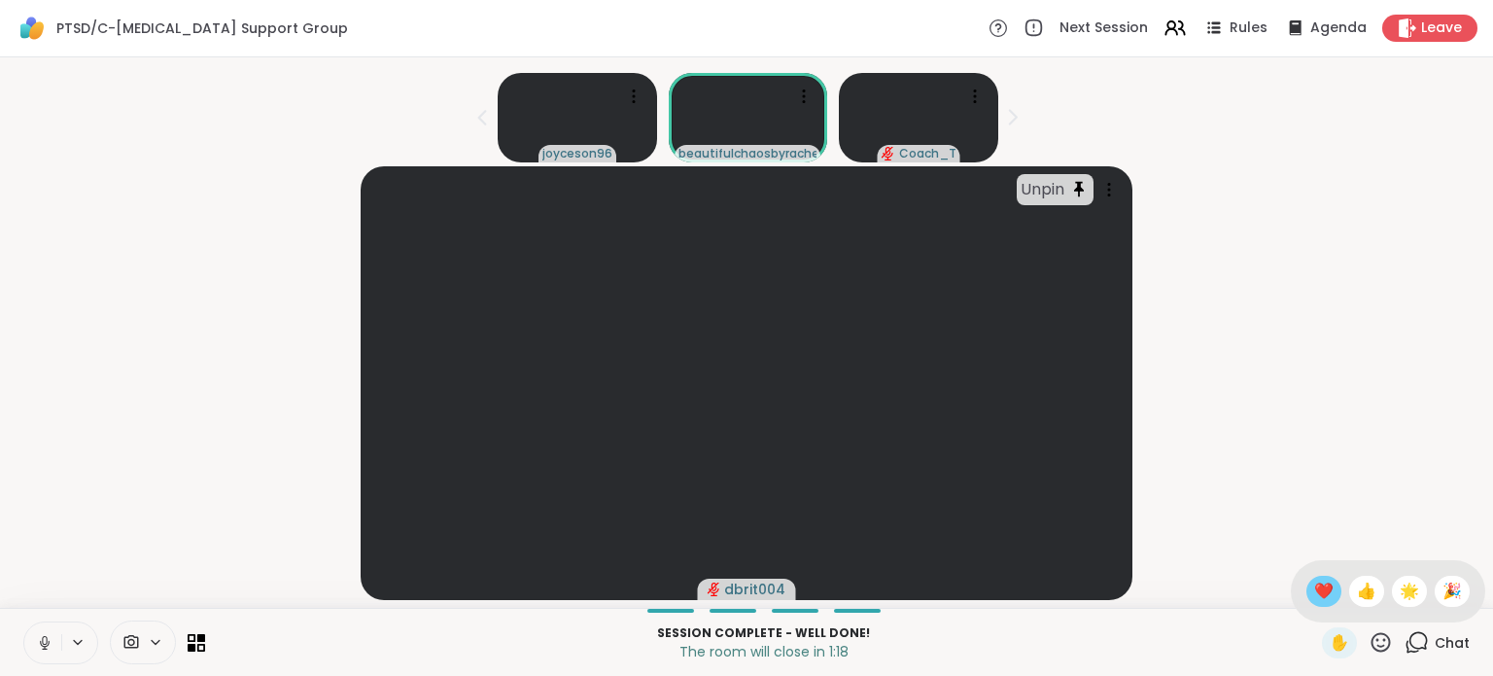
click at [1315, 590] on span "❤️" at bounding box center [1324, 590] width 19 height 23
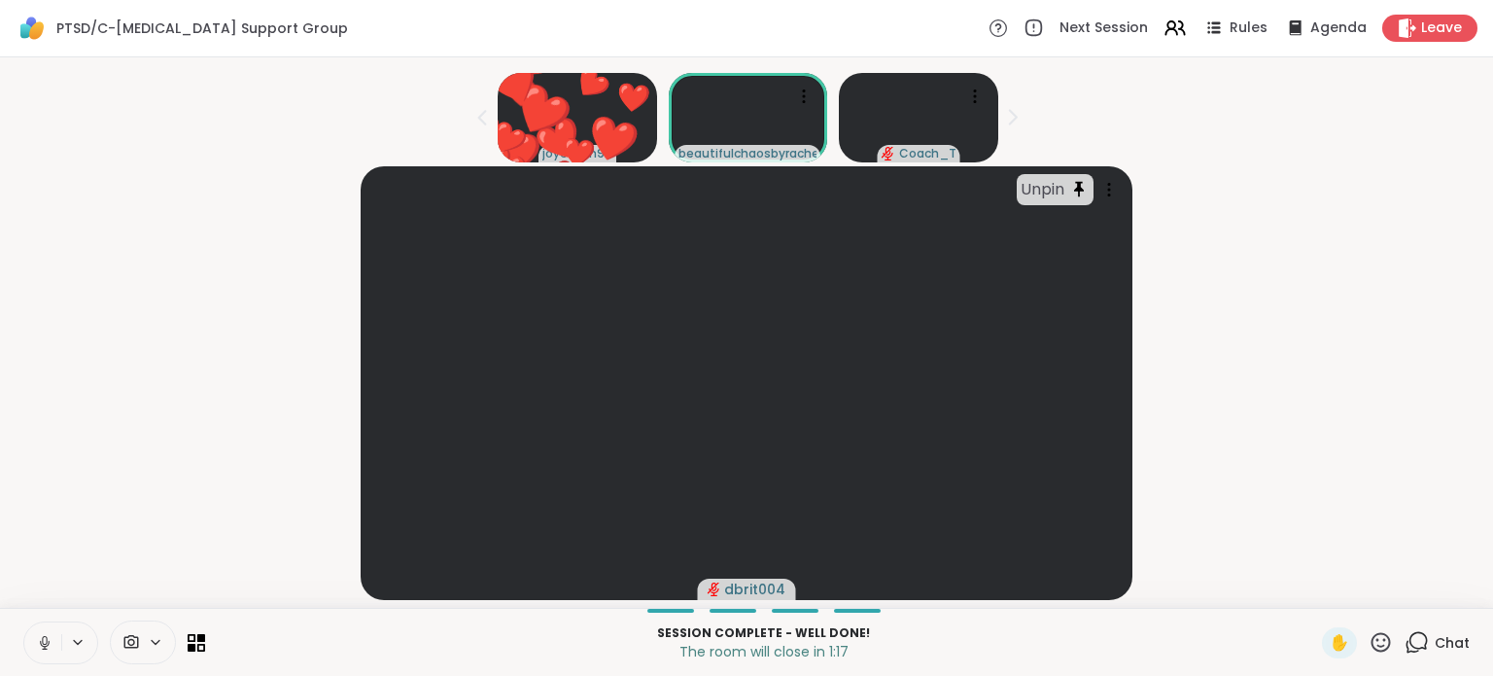
click at [1369, 647] on icon at bounding box center [1381, 642] width 24 height 24
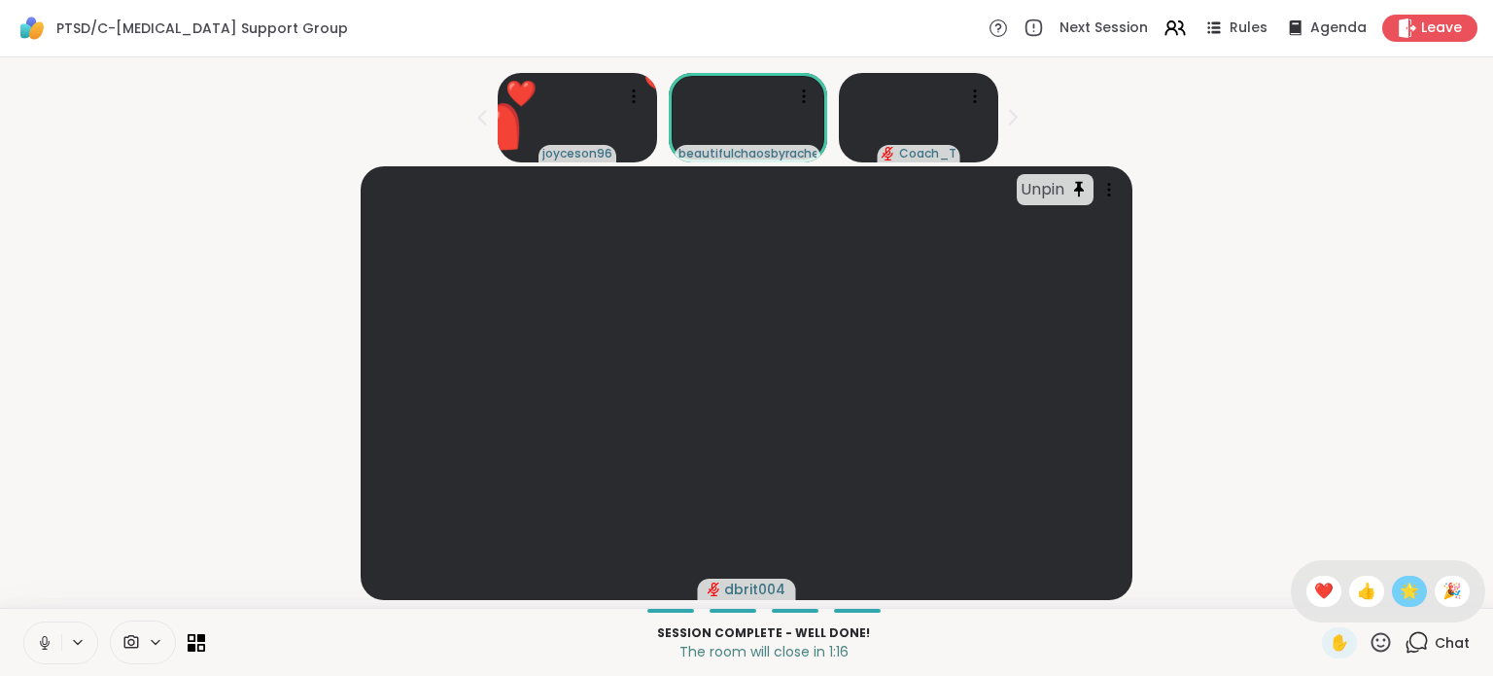
click at [1400, 595] on span "🌟" at bounding box center [1409, 590] width 19 height 23
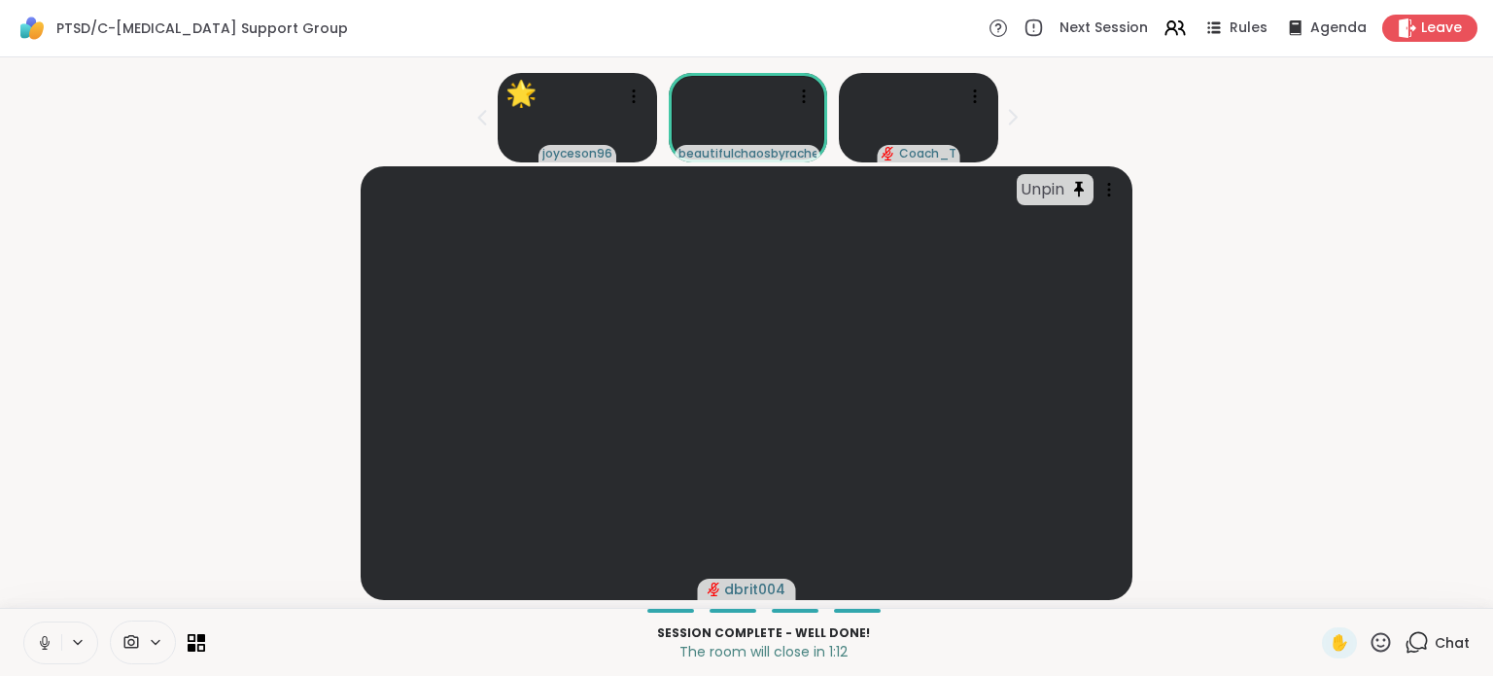
click at [1369, 638] on icon at bounding box center [1381, 642] width 24 height 24
click at [1357, 598] on span "👍" at bounding box center [1366, 590] width 19 height 23
click at [1373, 647] on icon at bounding box center [1381, 642] width 24 height 24
click at [1315, 597] on span "❤️" at bounding box center [1324, 590] width 19 height 23
click at [1369, 640] on icon at bounding box center [1381, 642] width 24 height 24
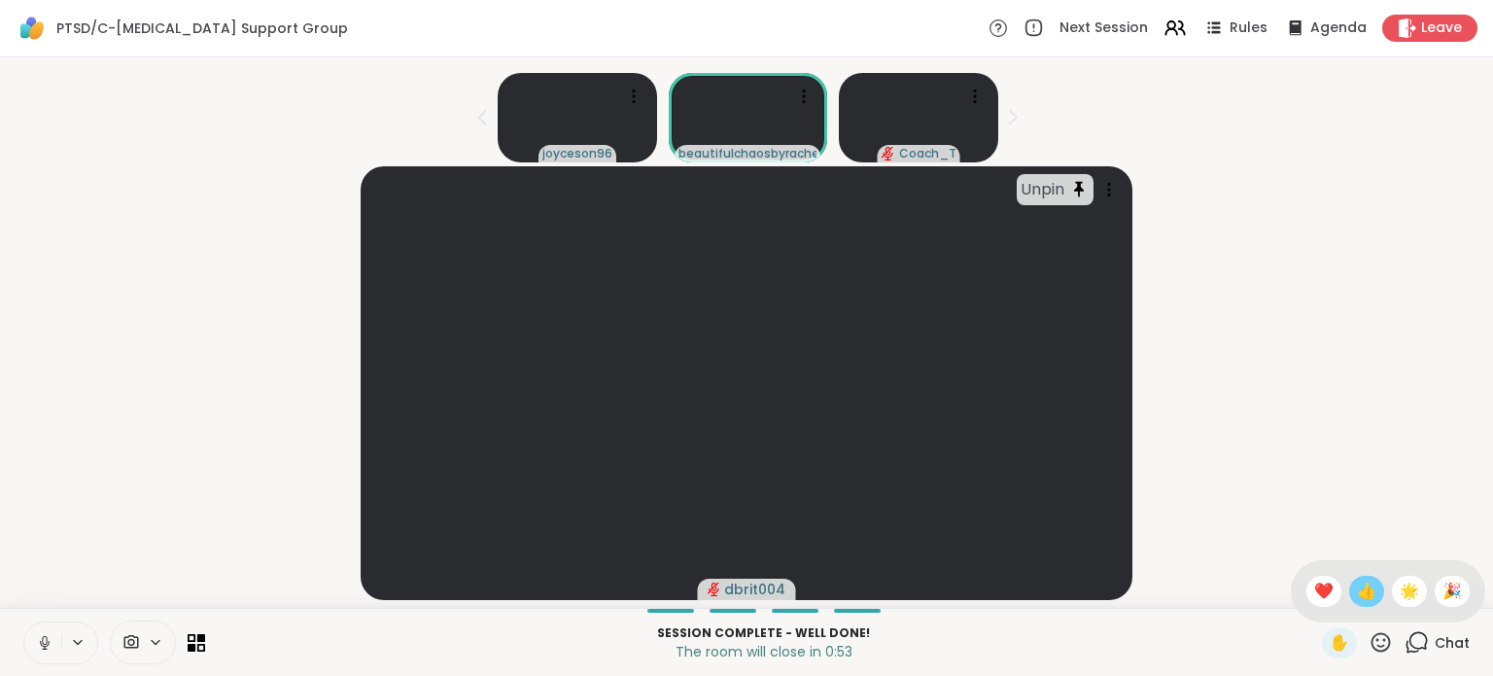
click at [1357, 586] on span "👍" at bounding box center [1366, 590] width 19 height 23
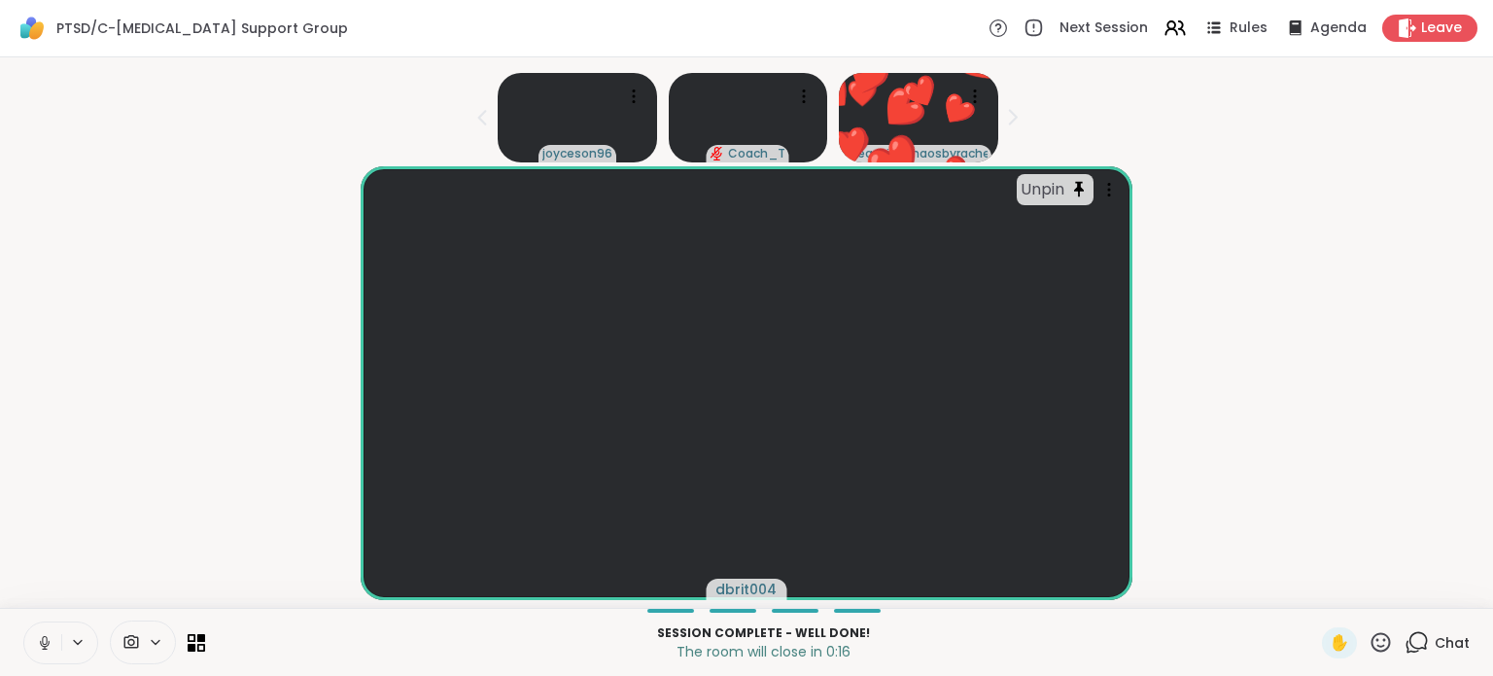
click at [1377, 639] on icon at bounding box center [1381, 641] width 19 height 19
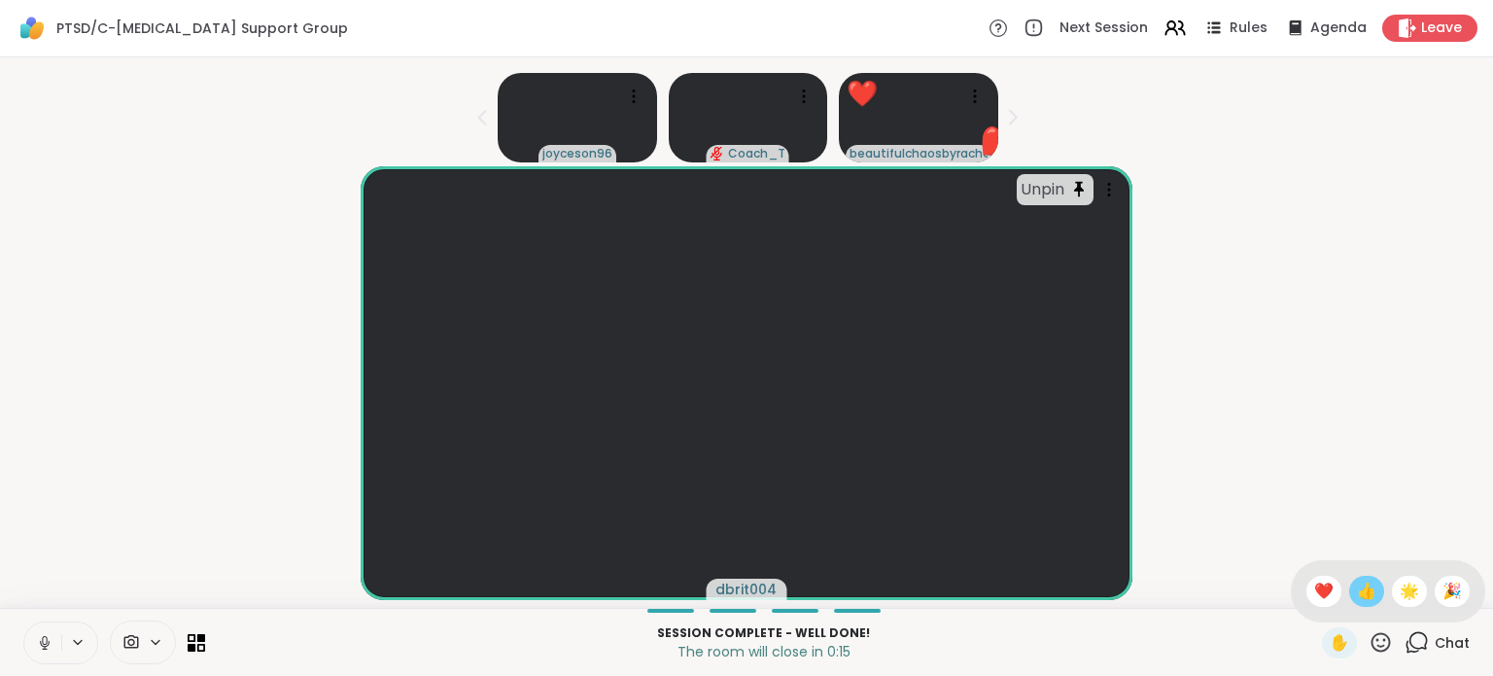
click at [1357, 588] on span "👍" at bounding box center [1366, 590] width 19 height 23
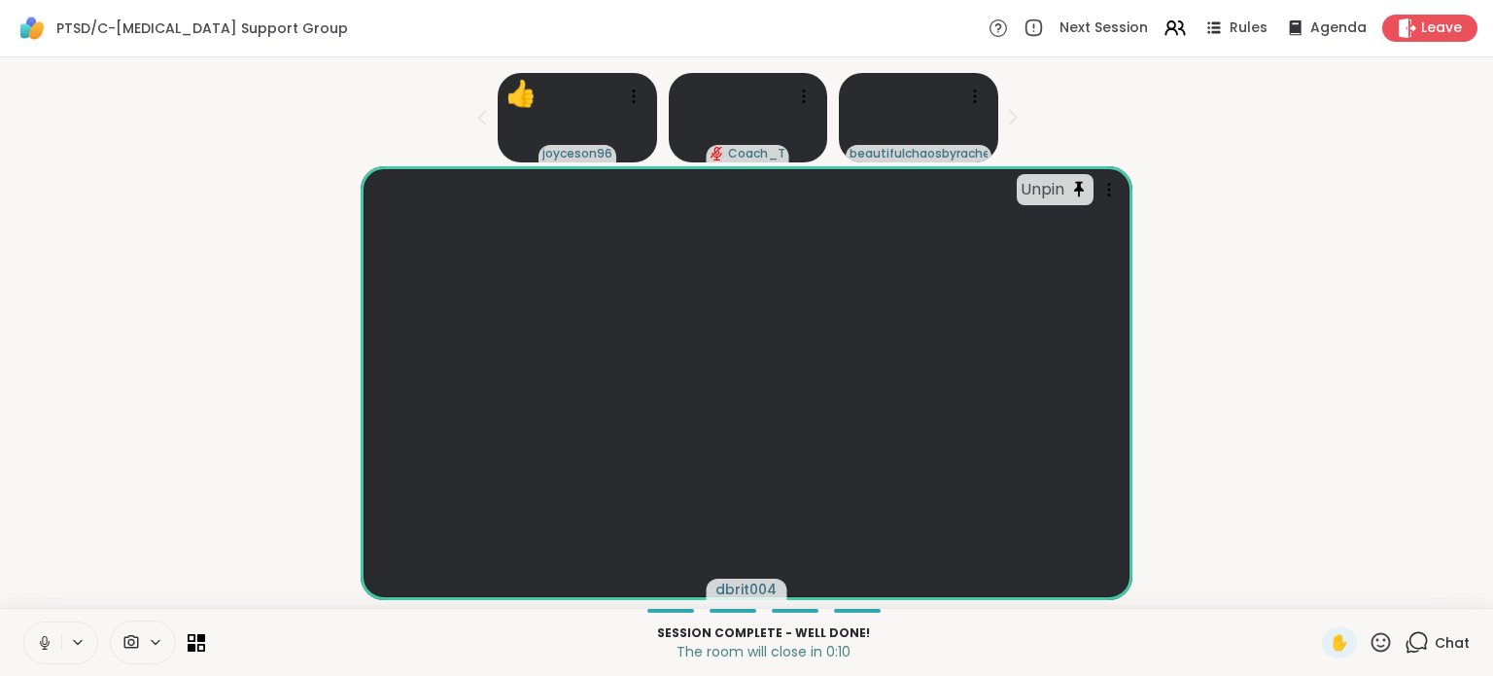
click at [1369, 645] on icon at bounding box center [1381, 642] width 24 height 24
click at [1315, 594] on span "❤️" at bounding box center [1324, 590] width 19 height 23
click at [1420, 484] on div "Unpin dbrit004" at bounding box center [747, 383] width 1470 height 434
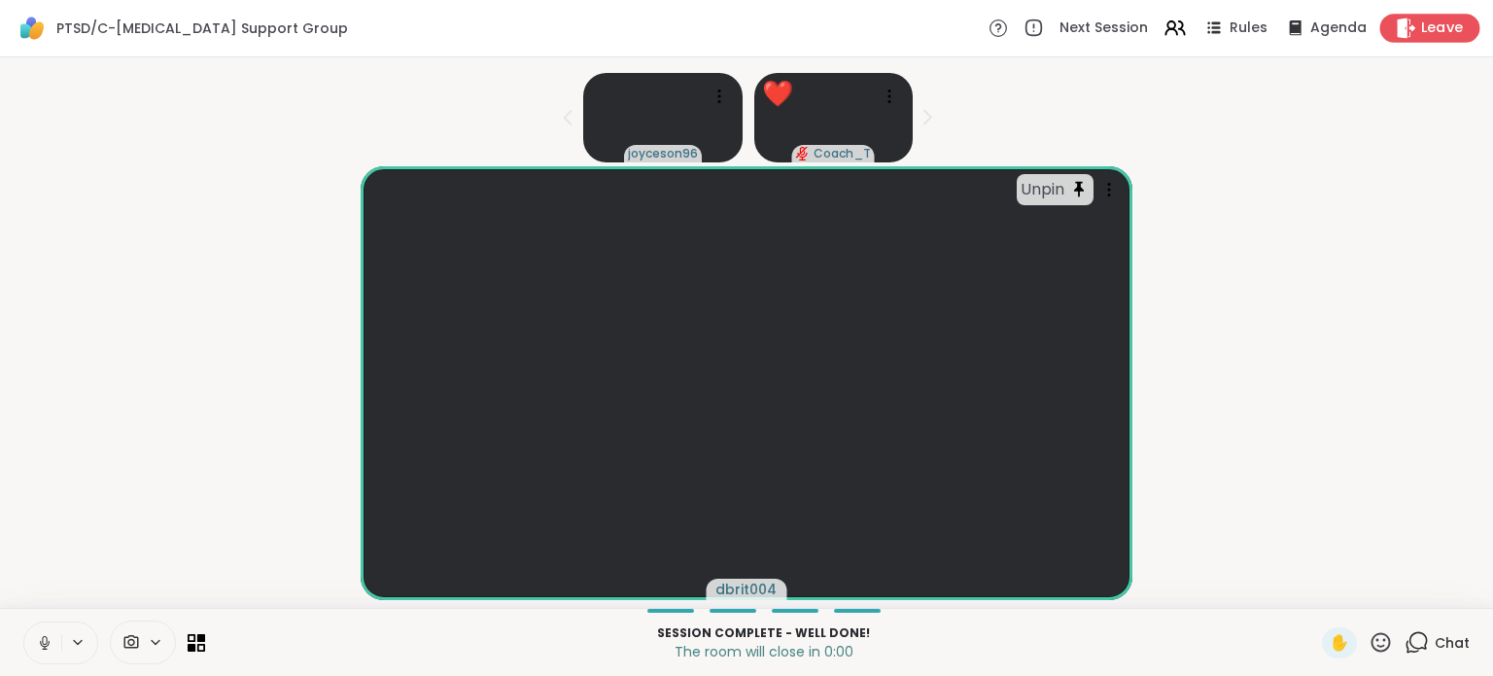
click at [1422, 33] on span "Leave" at bounding box center [1443, 28] width 43 height 20
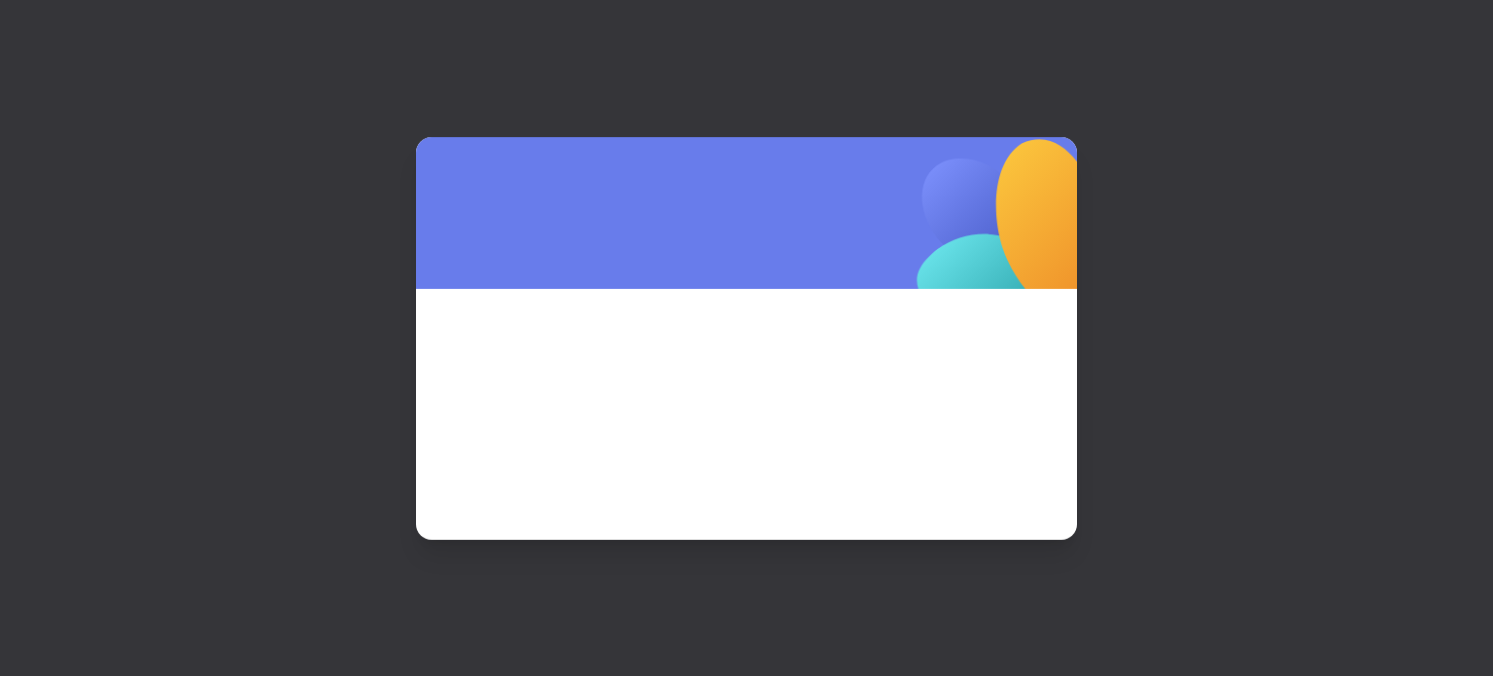
click at [841, 380] on span at bounding box center [747, 387] width 568 height 105
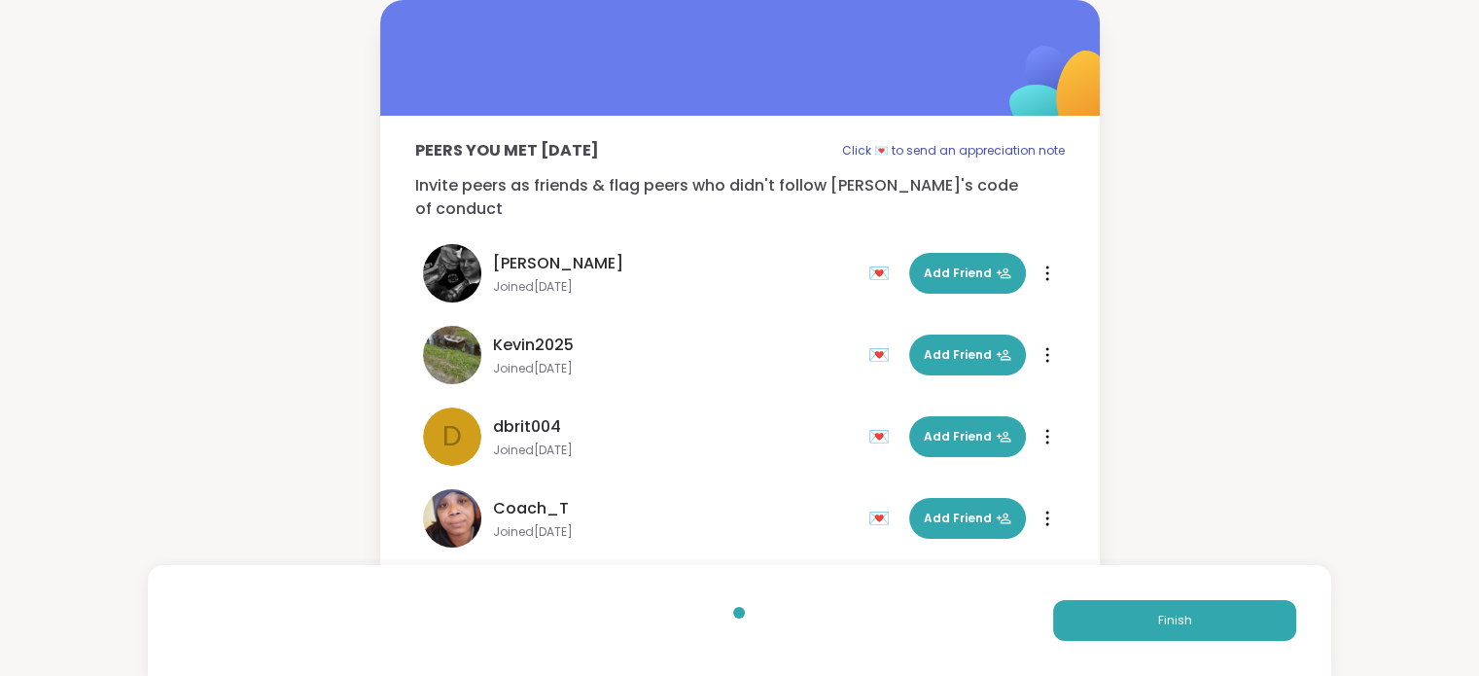
scroll to position [58, 0]
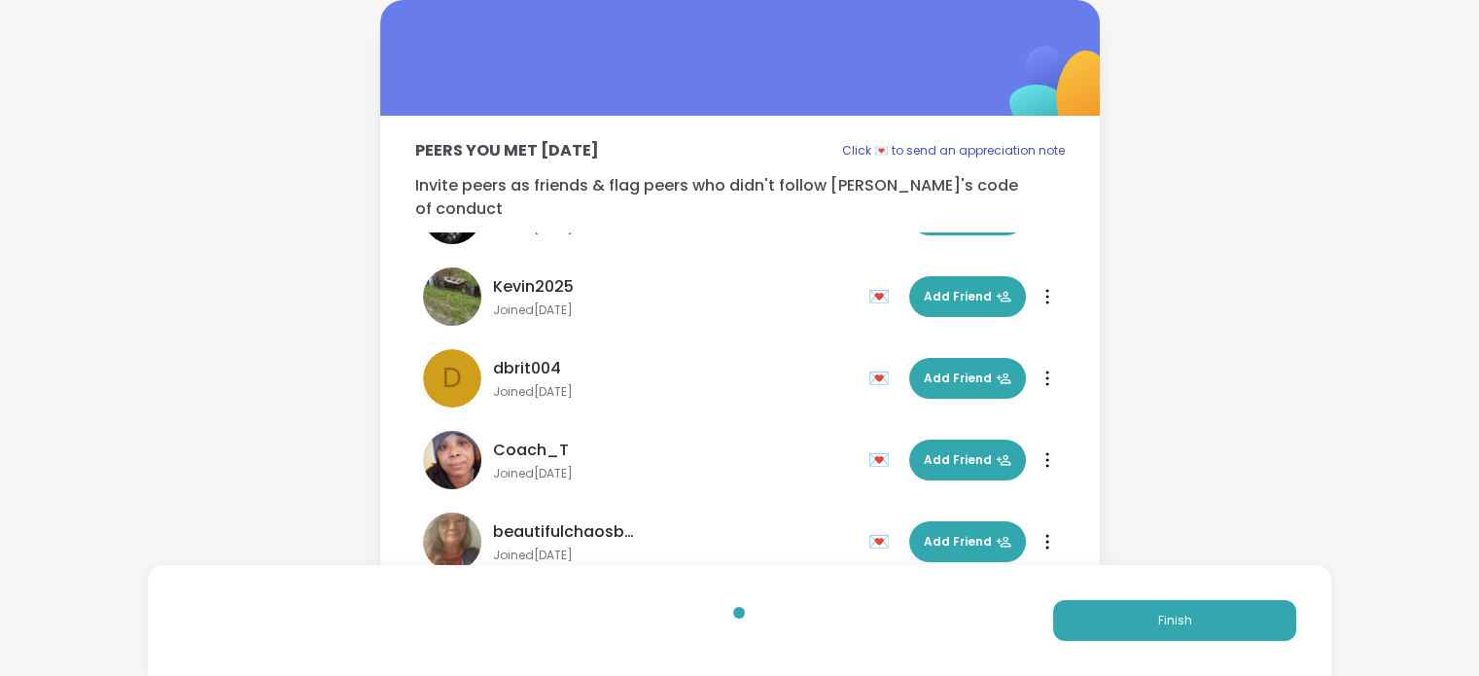
click at [868, 363] on div "💌" at bounding box center [882, 378] width 29 height 31
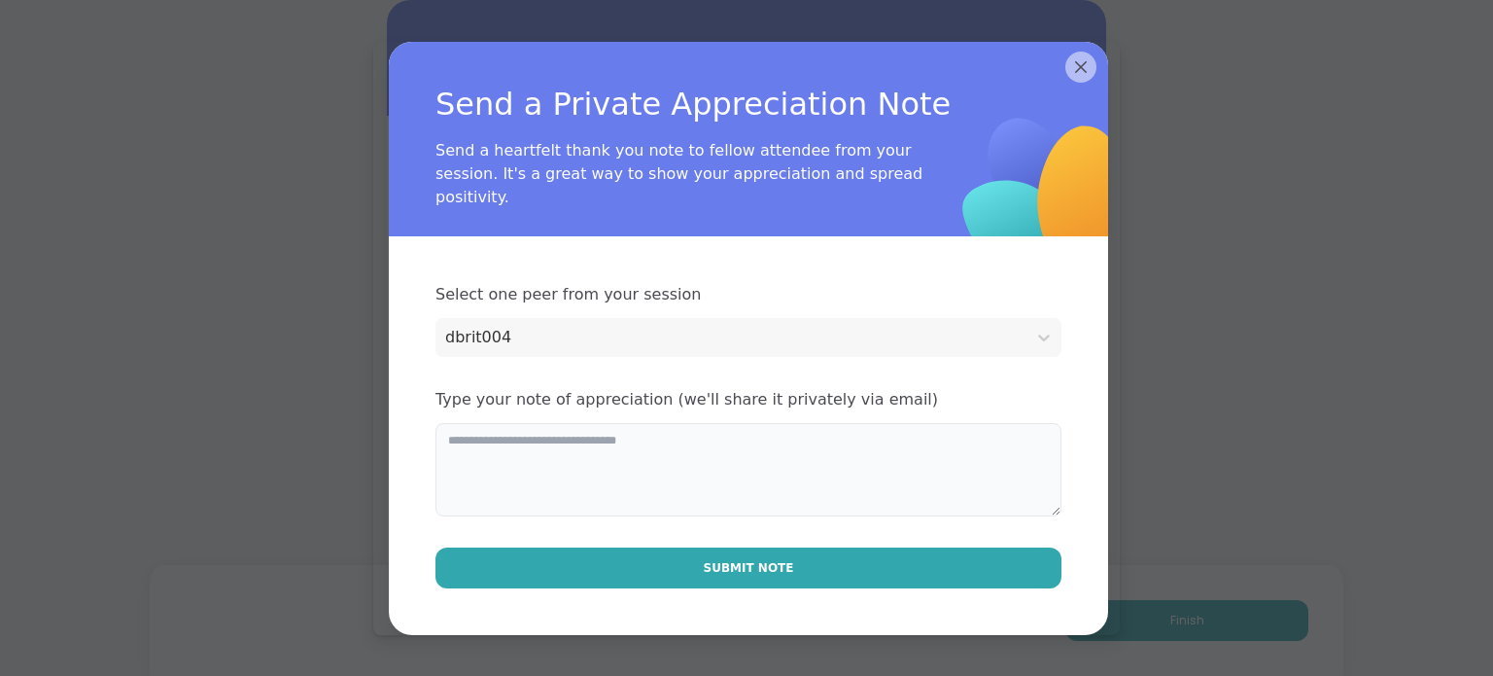
click at [772, 449] on textarea at bounding box center [749, 469] width 626 height 93
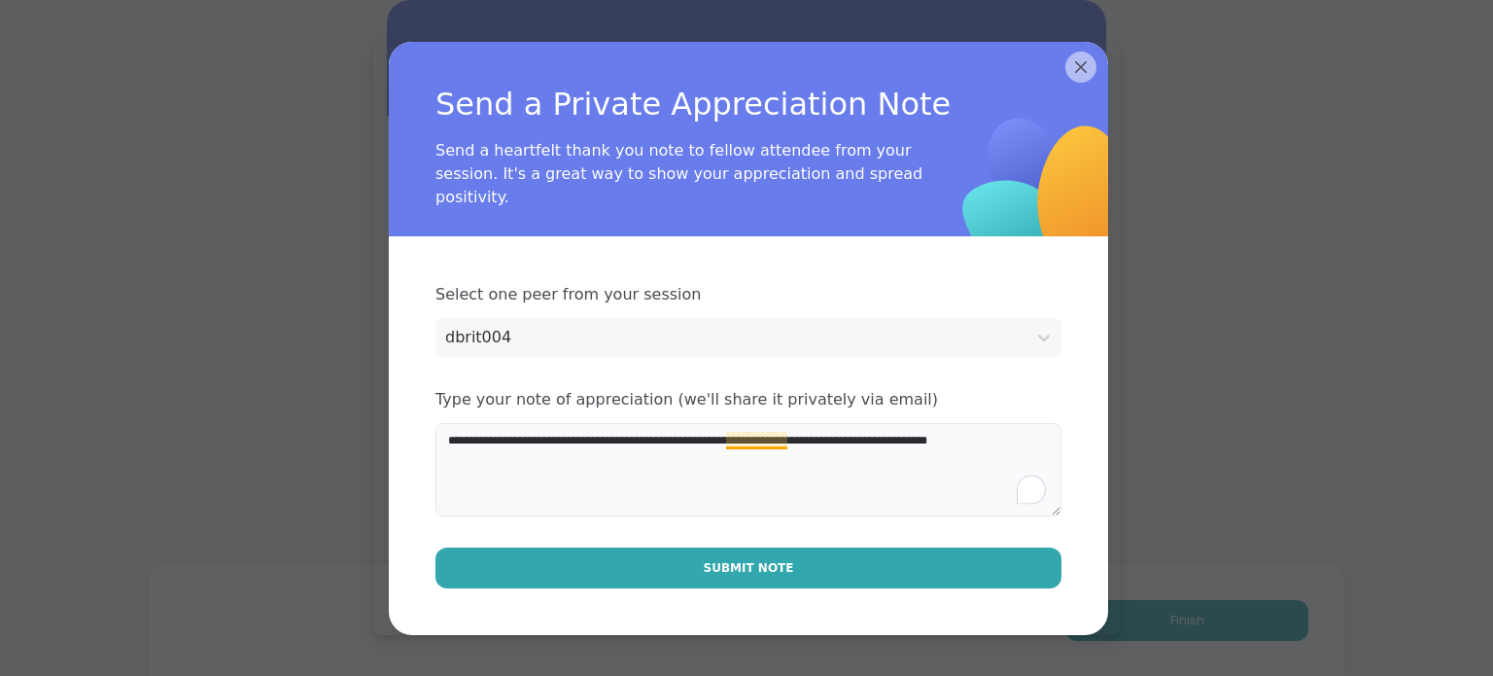
click at [740, 441] on textarea "**********" at bounding box center [749, 469] width 626 height 93
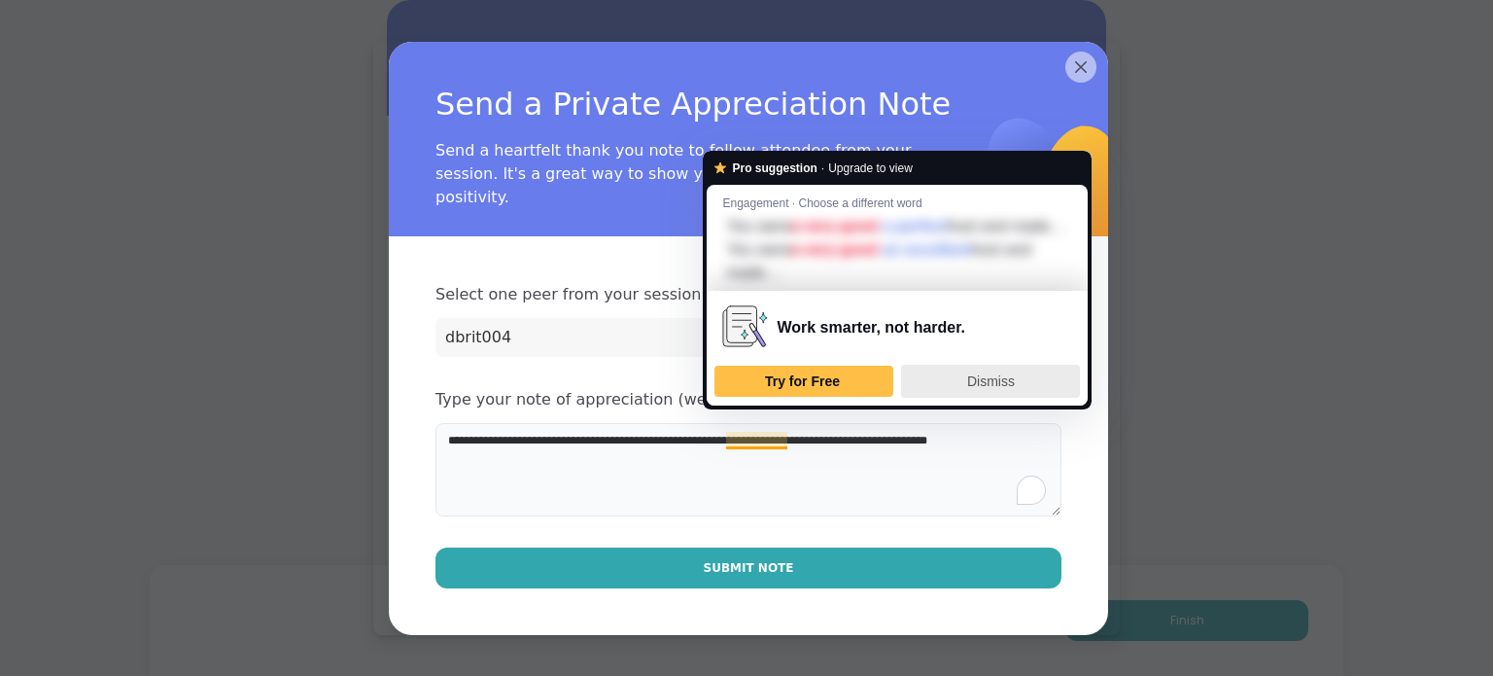
click at [964, 392] on div "Dismiss" at bounding box center [990, 381] width 161 height 31
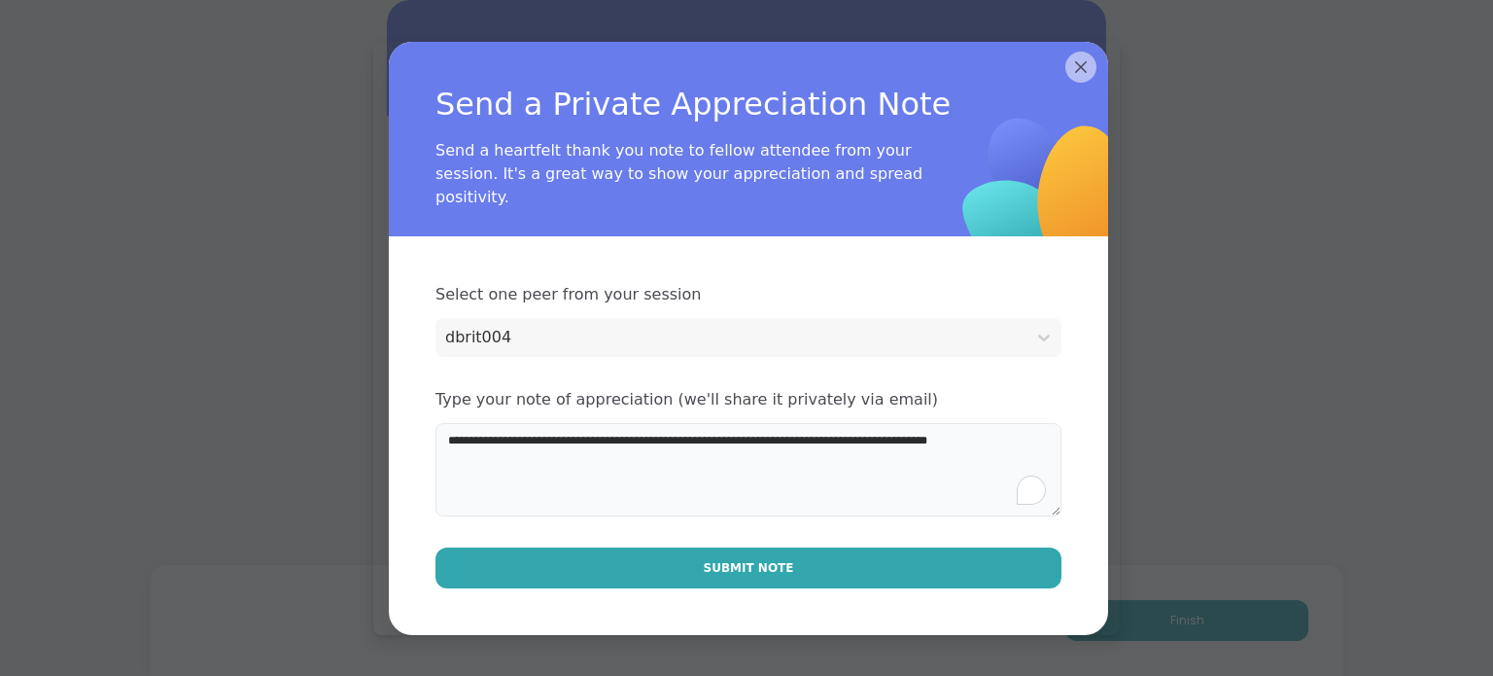
click at [941, 451] on textarea "**********" at bounding box center [749, 469] width 626 height 93
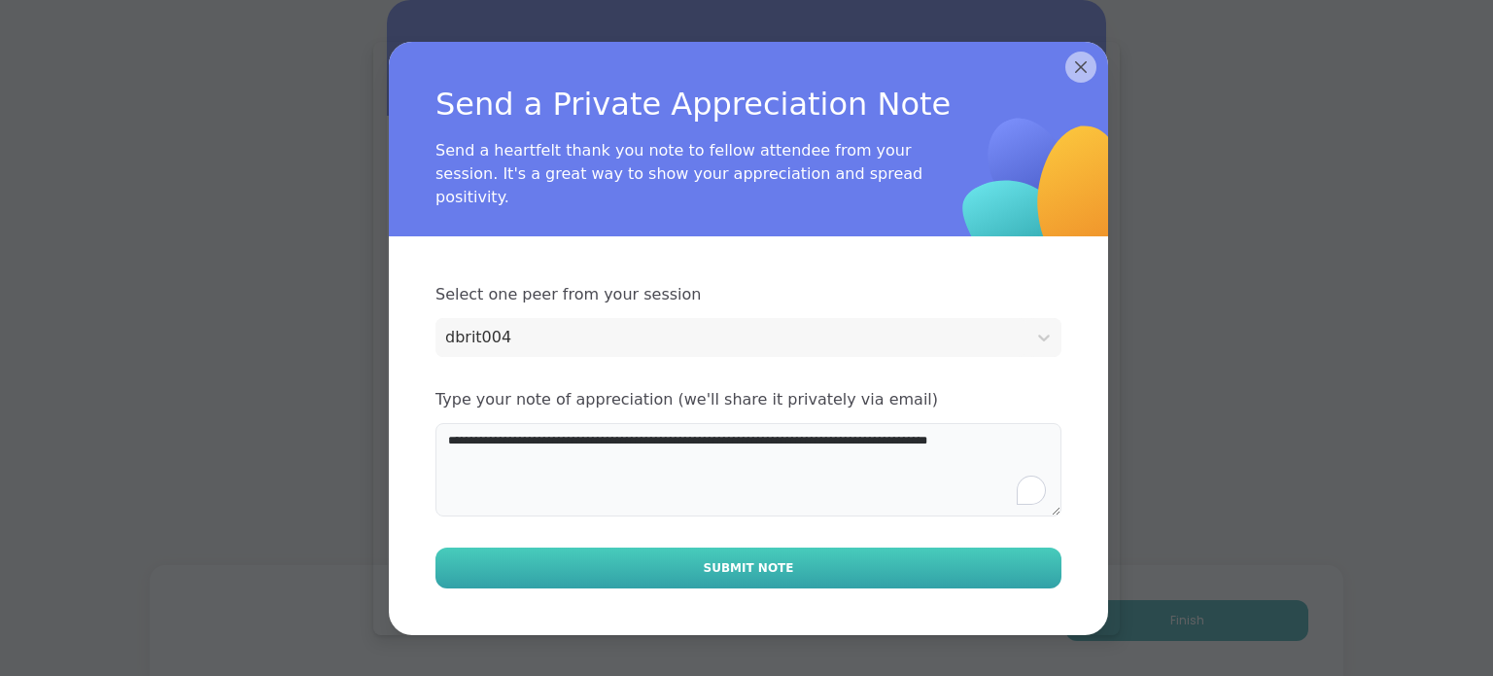
type textarea "**********"
click at [776, 571] on span "Submit Note" at bounding box center [749, 568] width 90 height 18
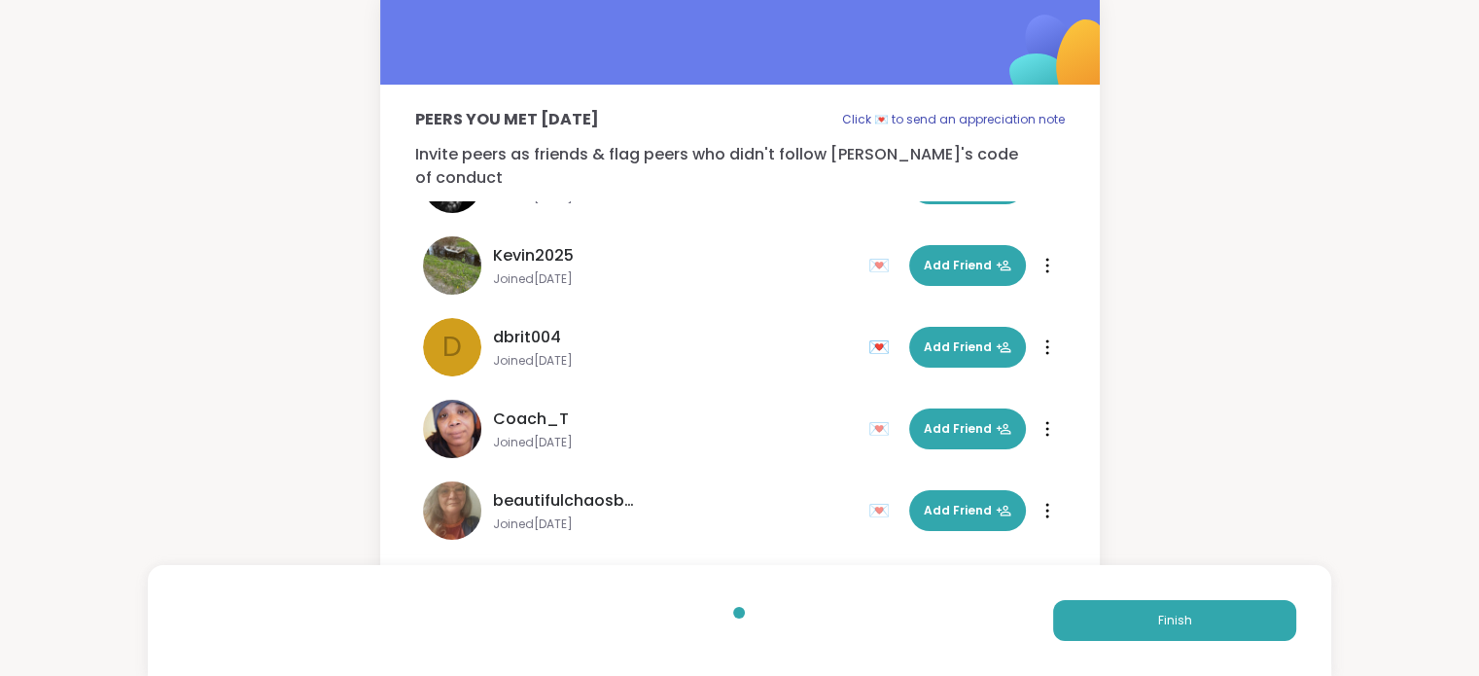
click at [868, 495] on div "💌" at bounding box center [882, 510] width 29 height 31
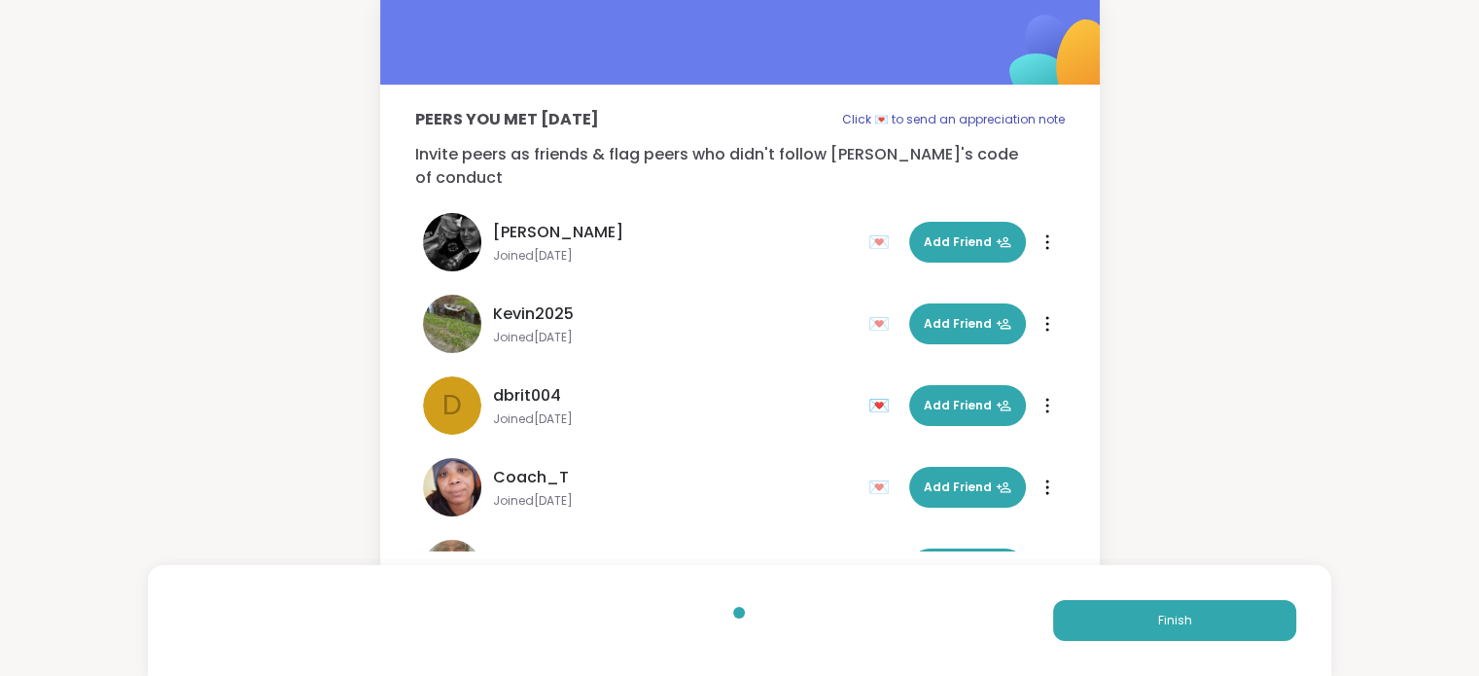
click at [868, 390] on div "💌" at bounding box center [882, 405] width 29 height 31
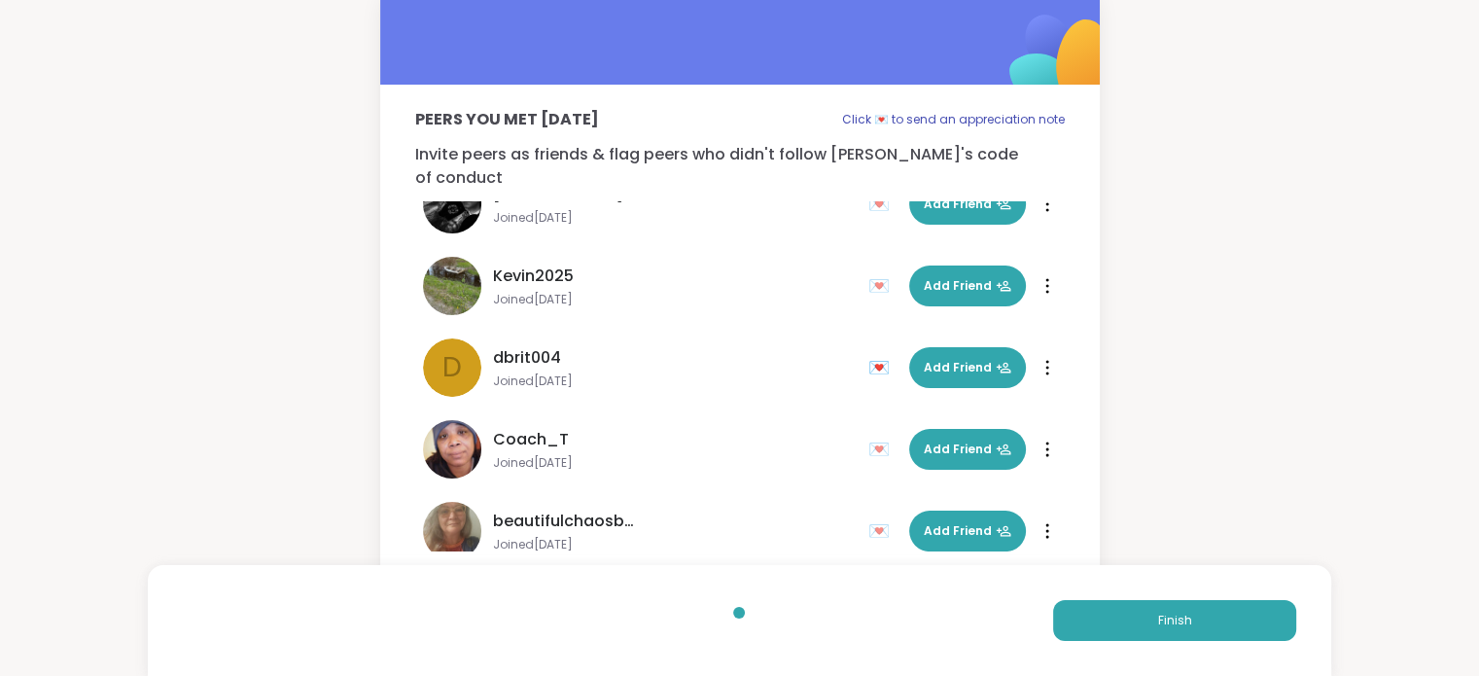
scroll to position [58, 0]
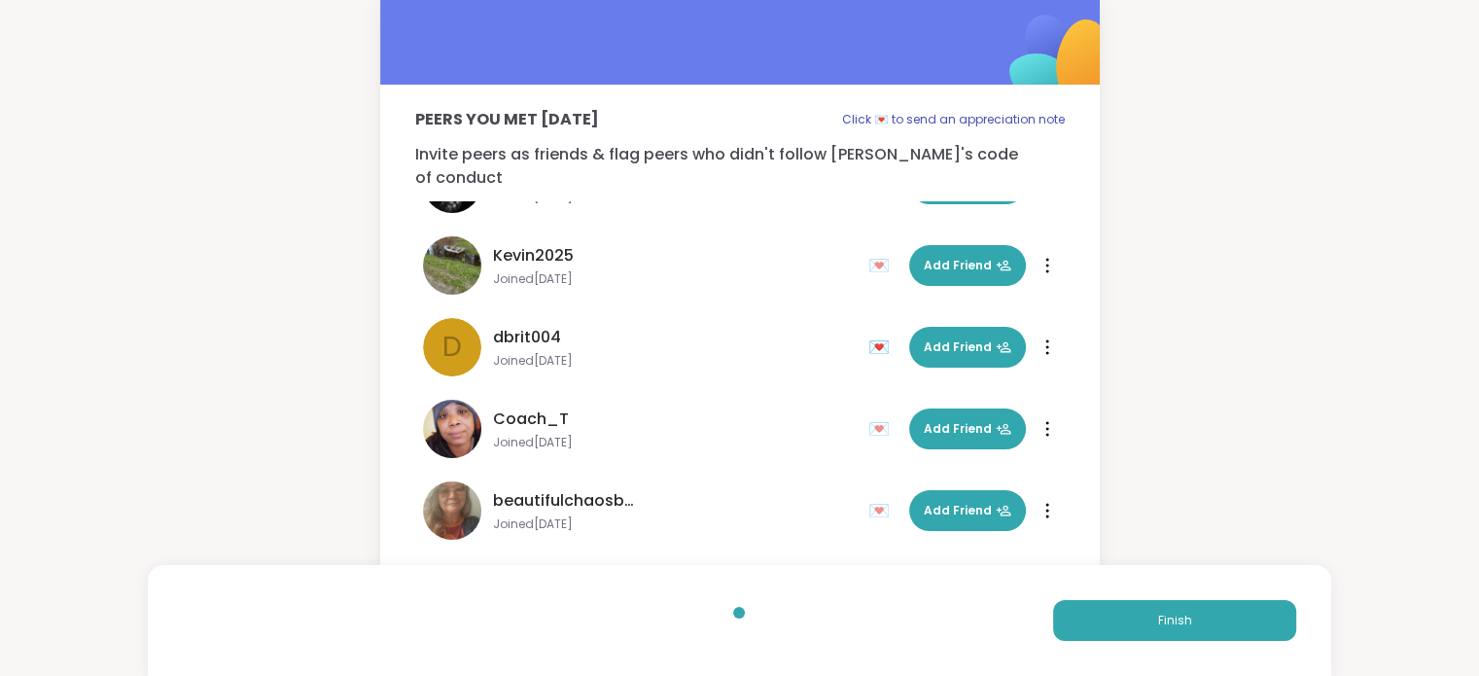
click at [868, 413] on div "💌" at bounding box center [882, 428] width 29 height 31
click at [1214, 626] on button "Finish" at bounding box center [1174, 620] width 243 height 41
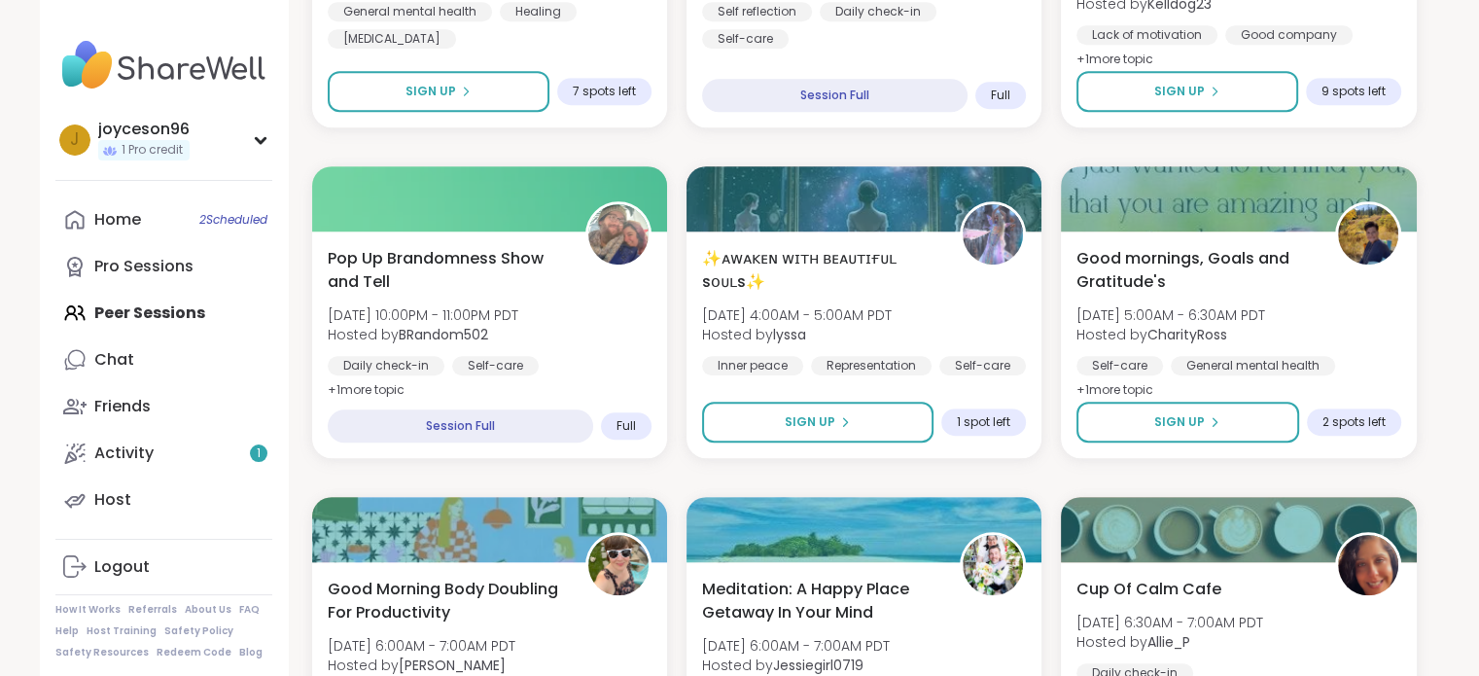
scroll to position [1264, 0]
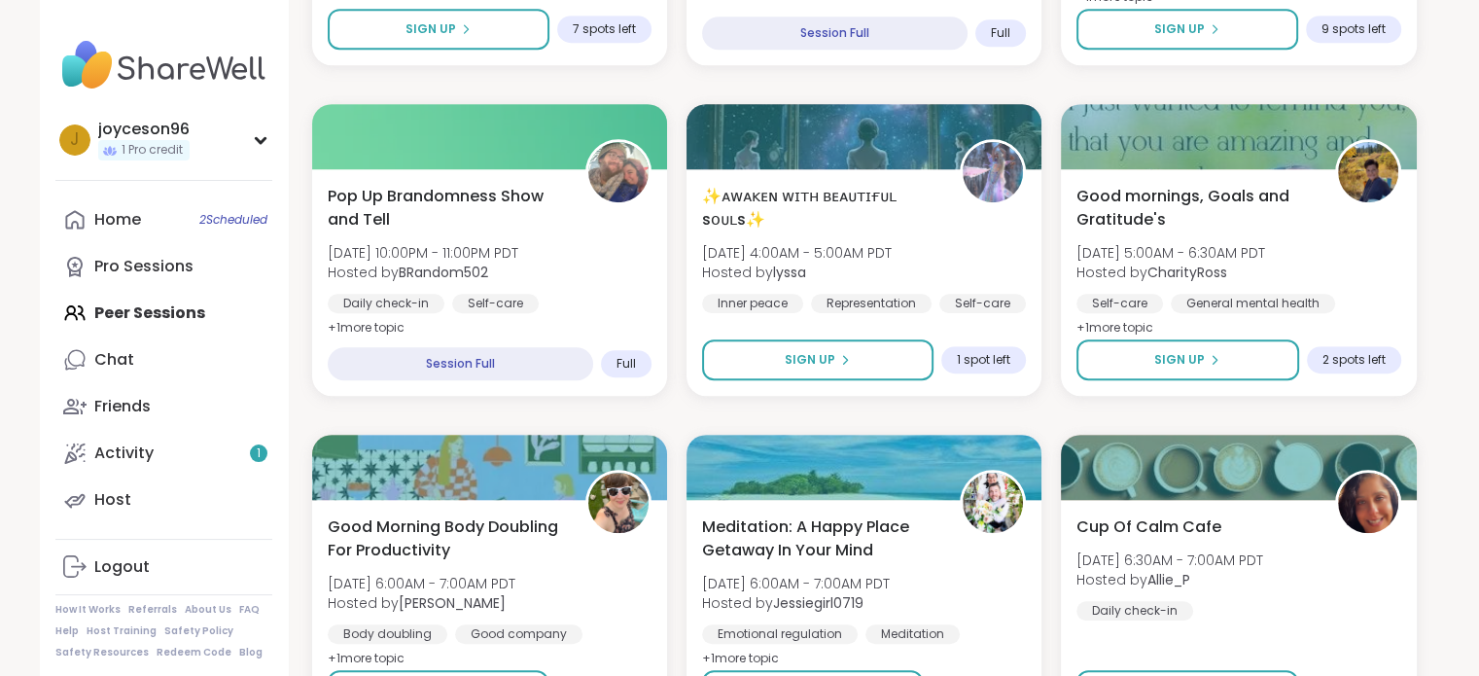
click at [128, 72] on img at bounding box center [163, 65] width 217 height 68
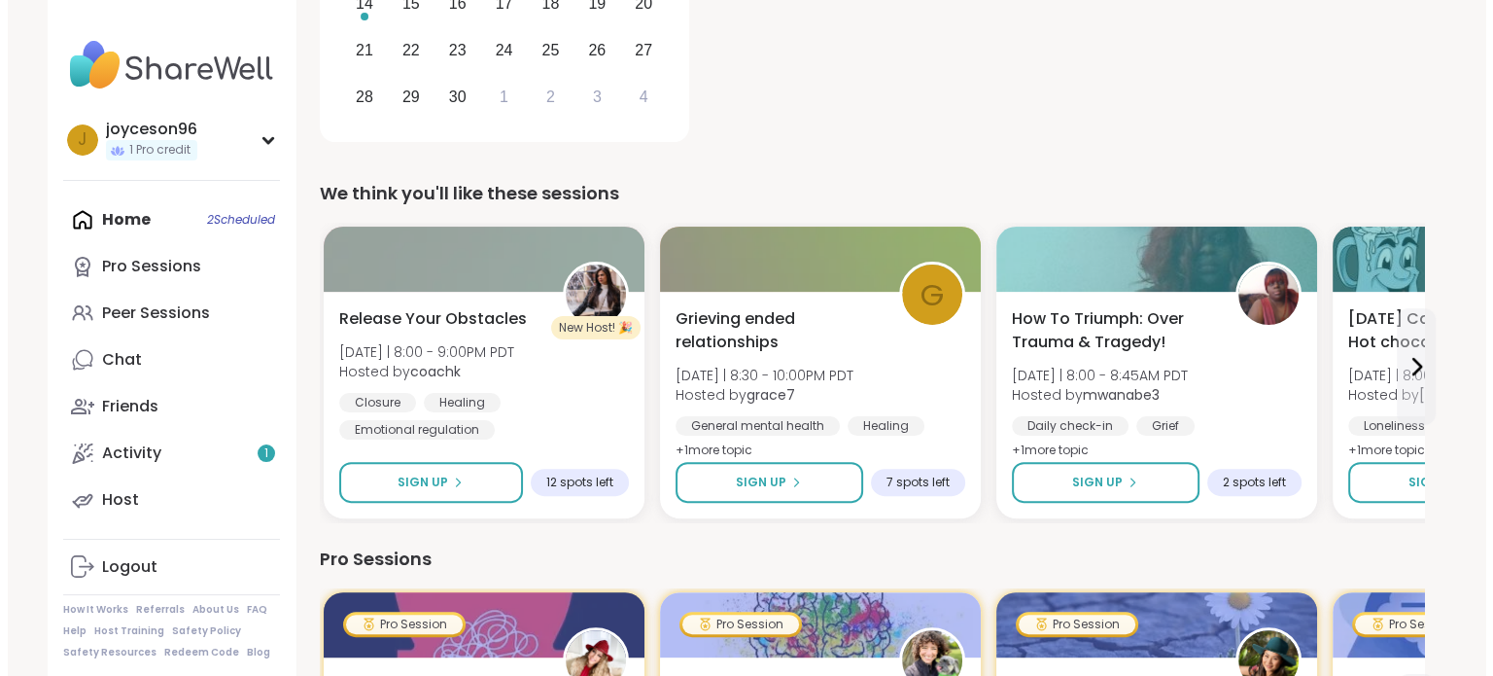
scroll to position [486, 0]
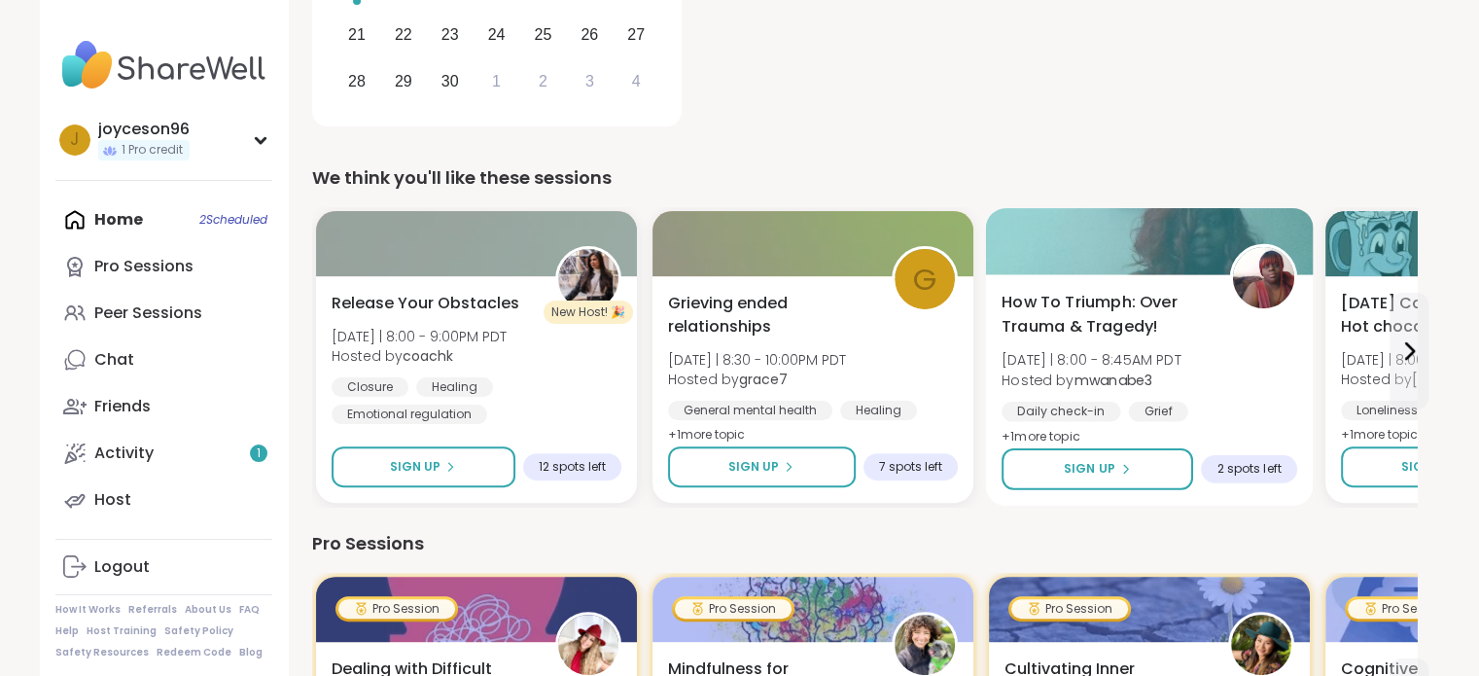
click at [1094, 314] on span "How To Triumph: Over Trauma & Tragedy!" at bounding box center [1104, 315] width 206 height 48
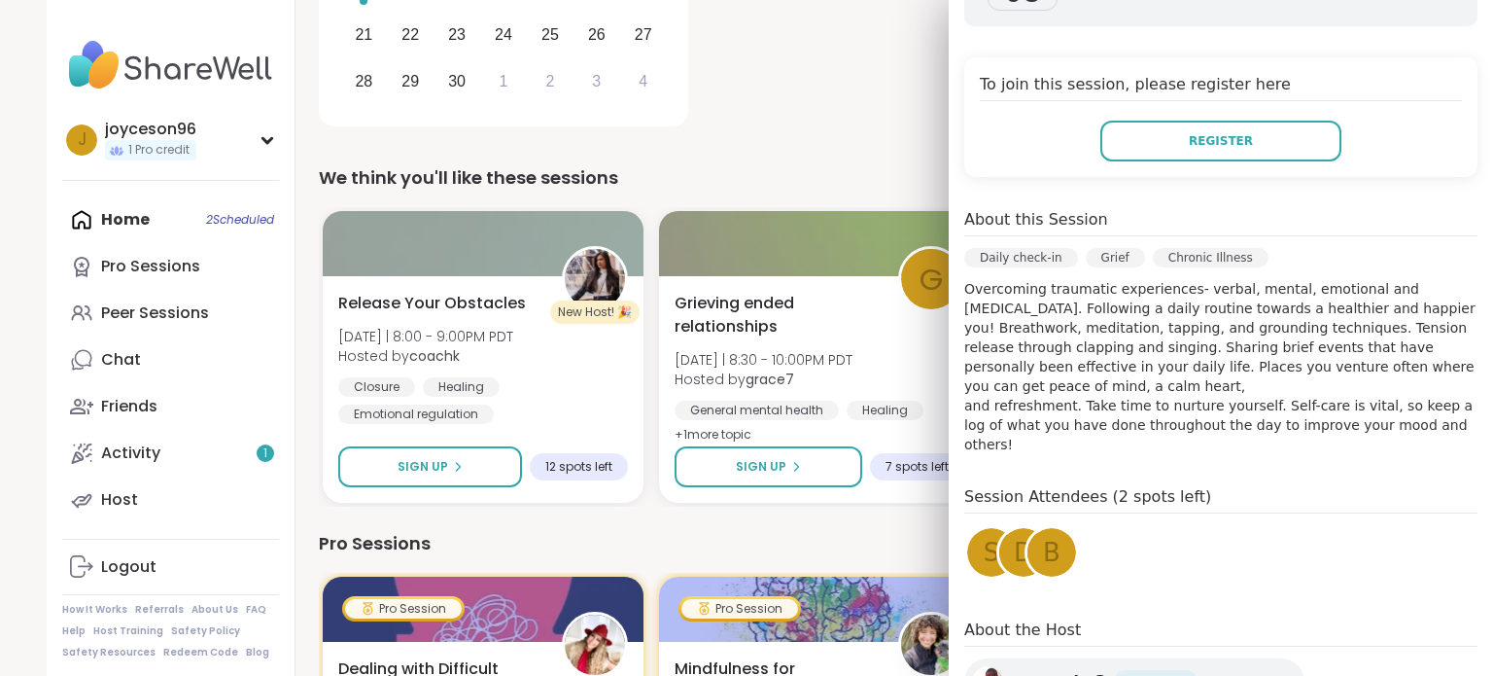
scroll to position [389, 0]
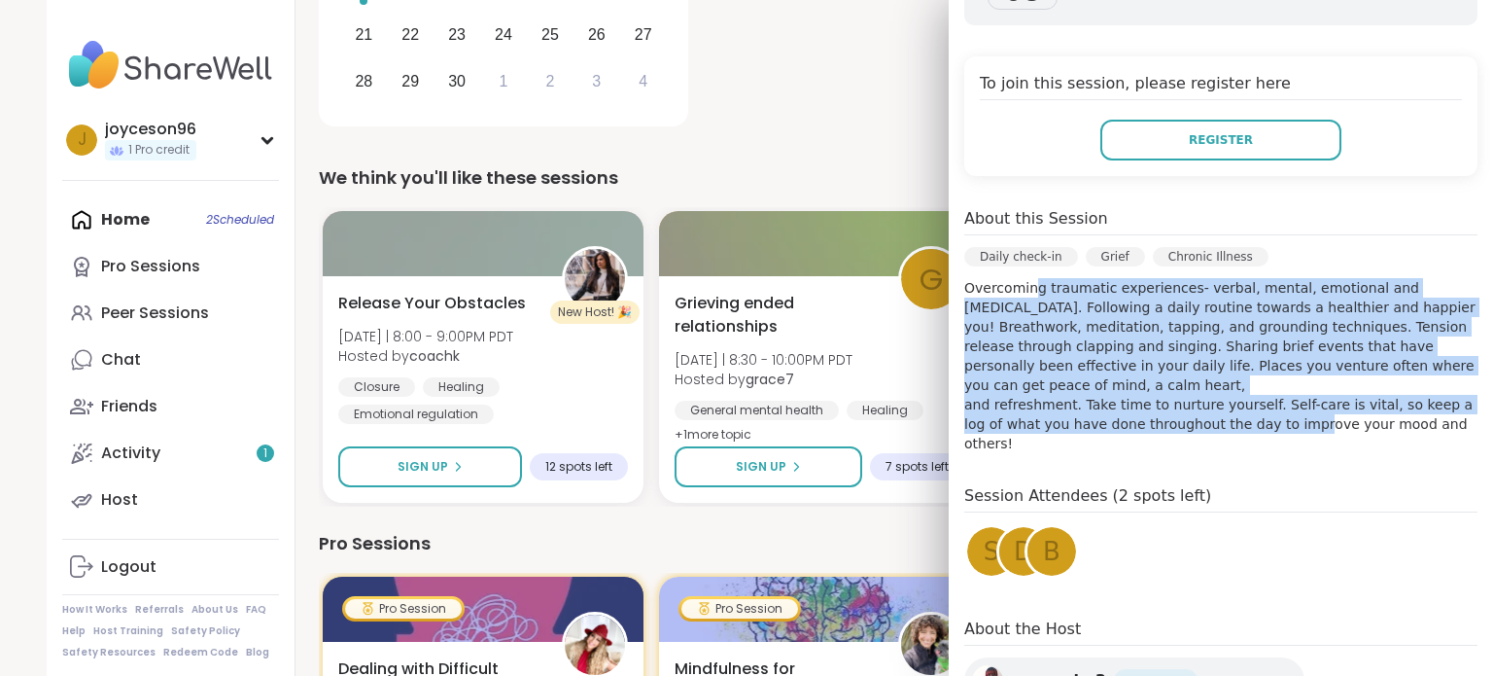
drag, startPoint x: 1014, startPoint y: 286, endPoint x: 1240, endPoint y: 418, distance: 261.5
click at [1240, 418] on div "Sep 08 Monday 8:00AM - 8:45AM PDT Add to Calendar To join this session, please …" at bounding box center [1221, 320] width 544 height 813
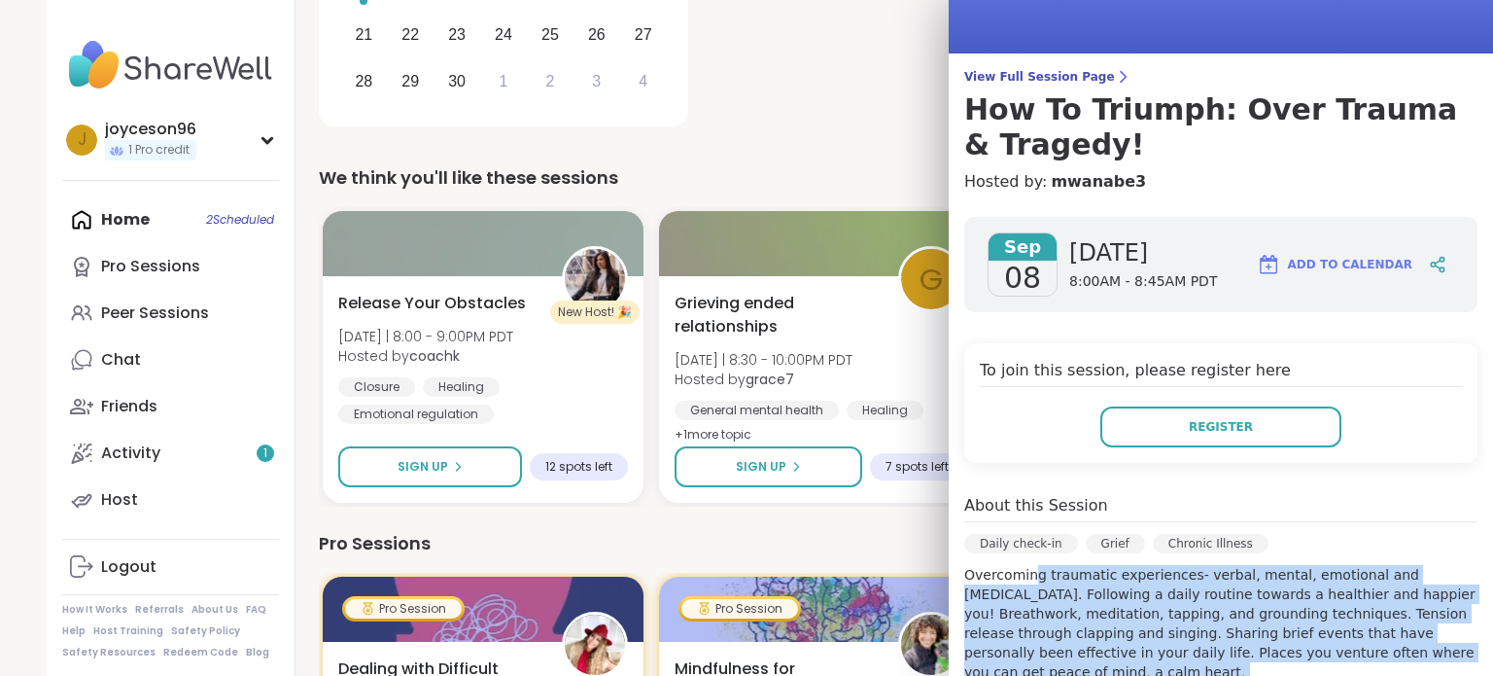
scroll to position [43, 0]
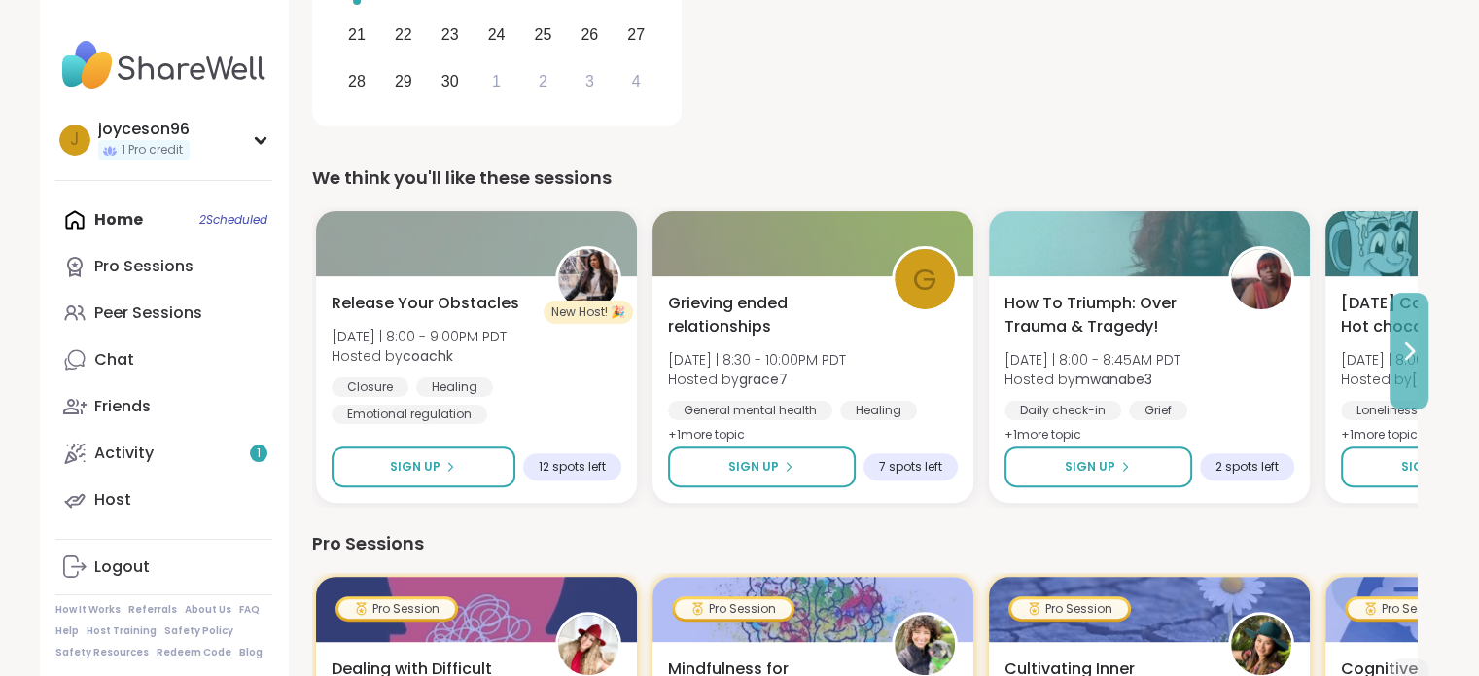
click at [1404, 354] on icon at bounding box center [1408, 350] width 23 height 23
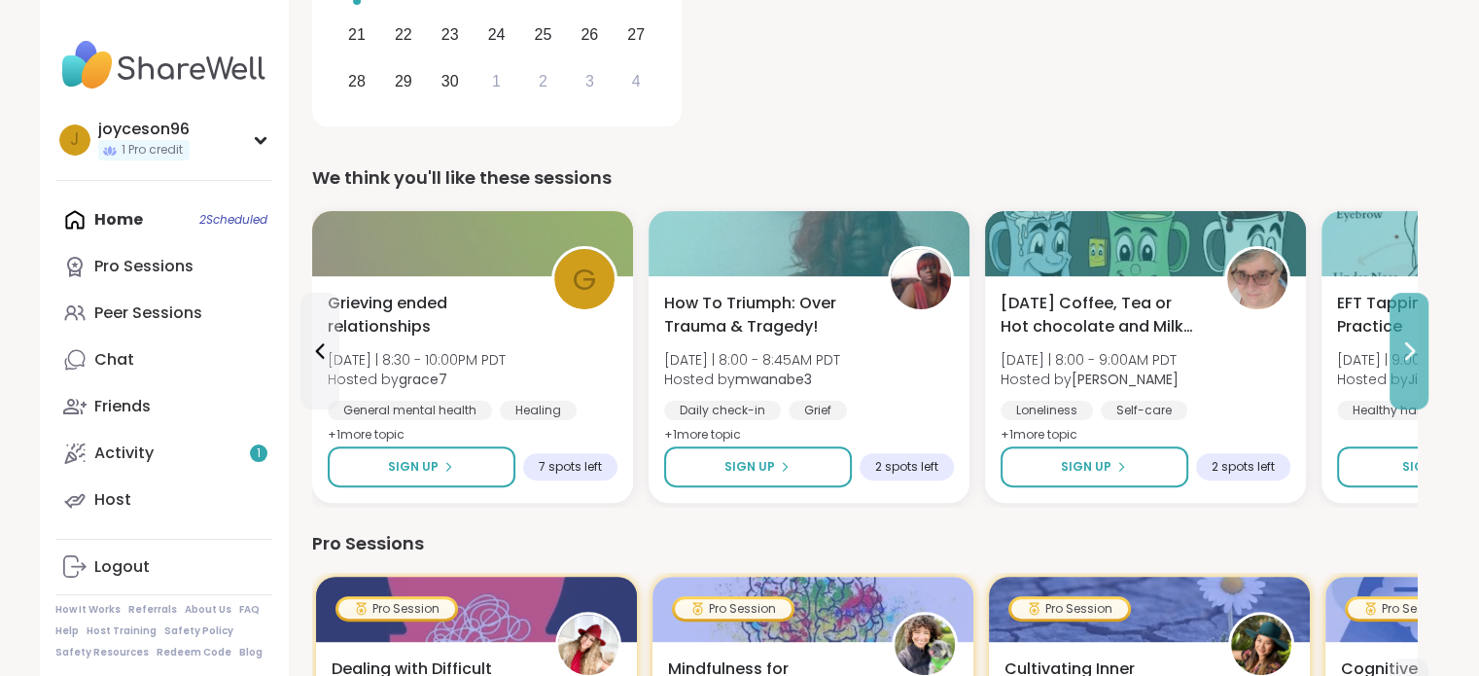
click at [1404, 354] on icon at bounding box center [1408, 350] width 23 height 23
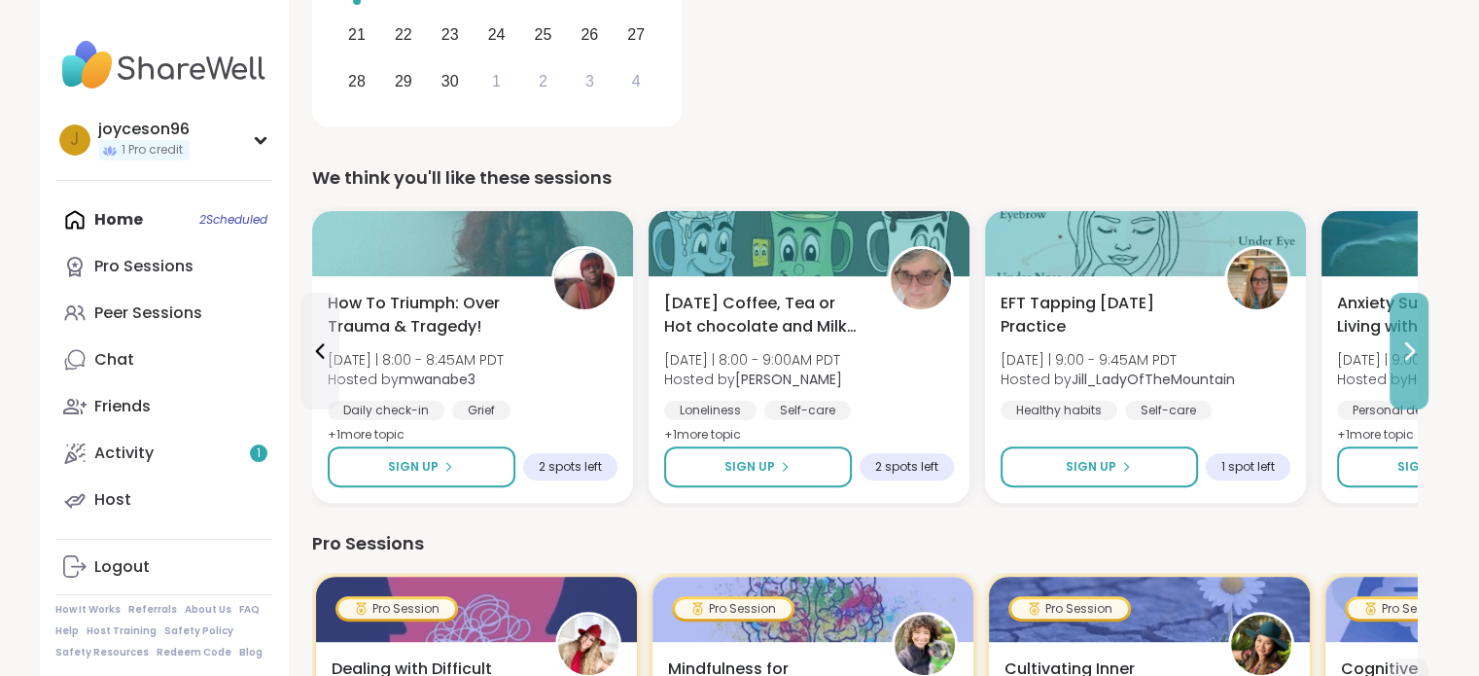
click at [1411, 350] on icon at bounding box center [1410, 351] width 8 height 16
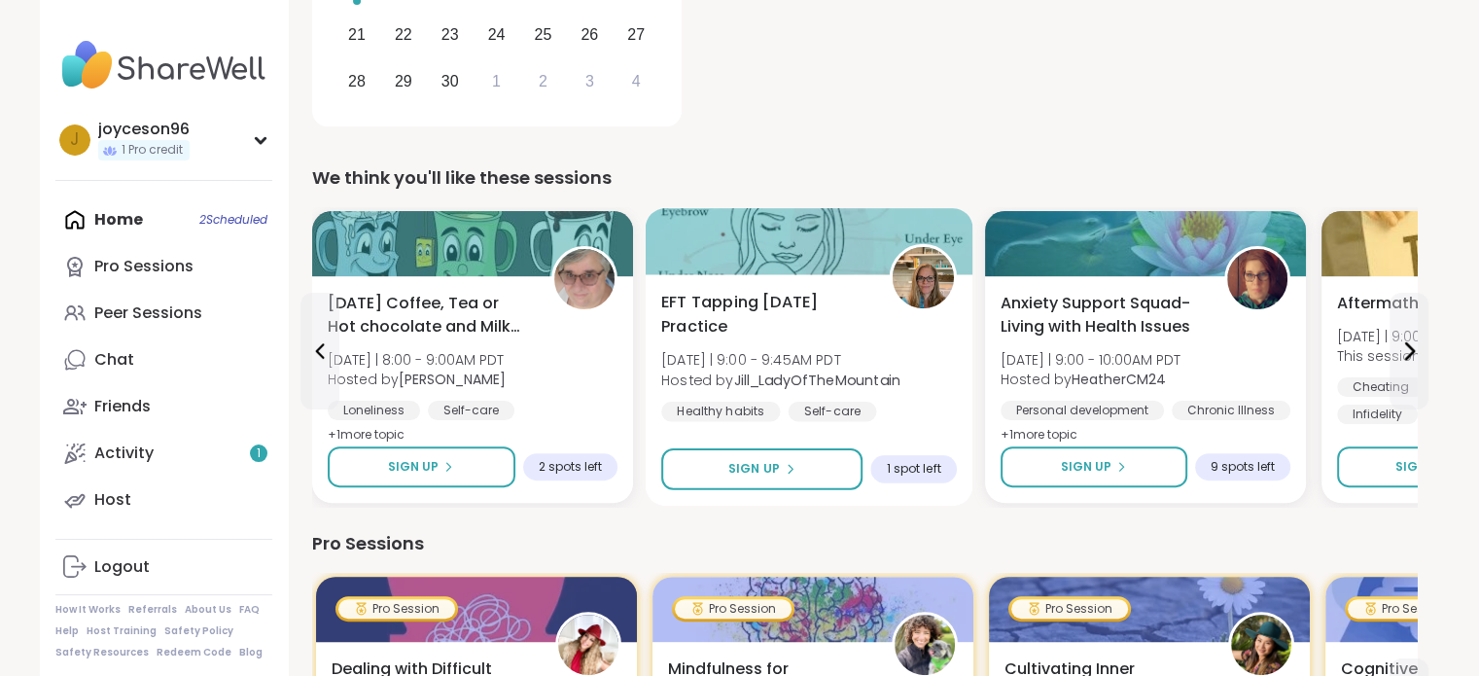
click at [720, 306] on span "EFT Tapping [DATE] Practice" at bounding box center [764, 315] width 206 height 48
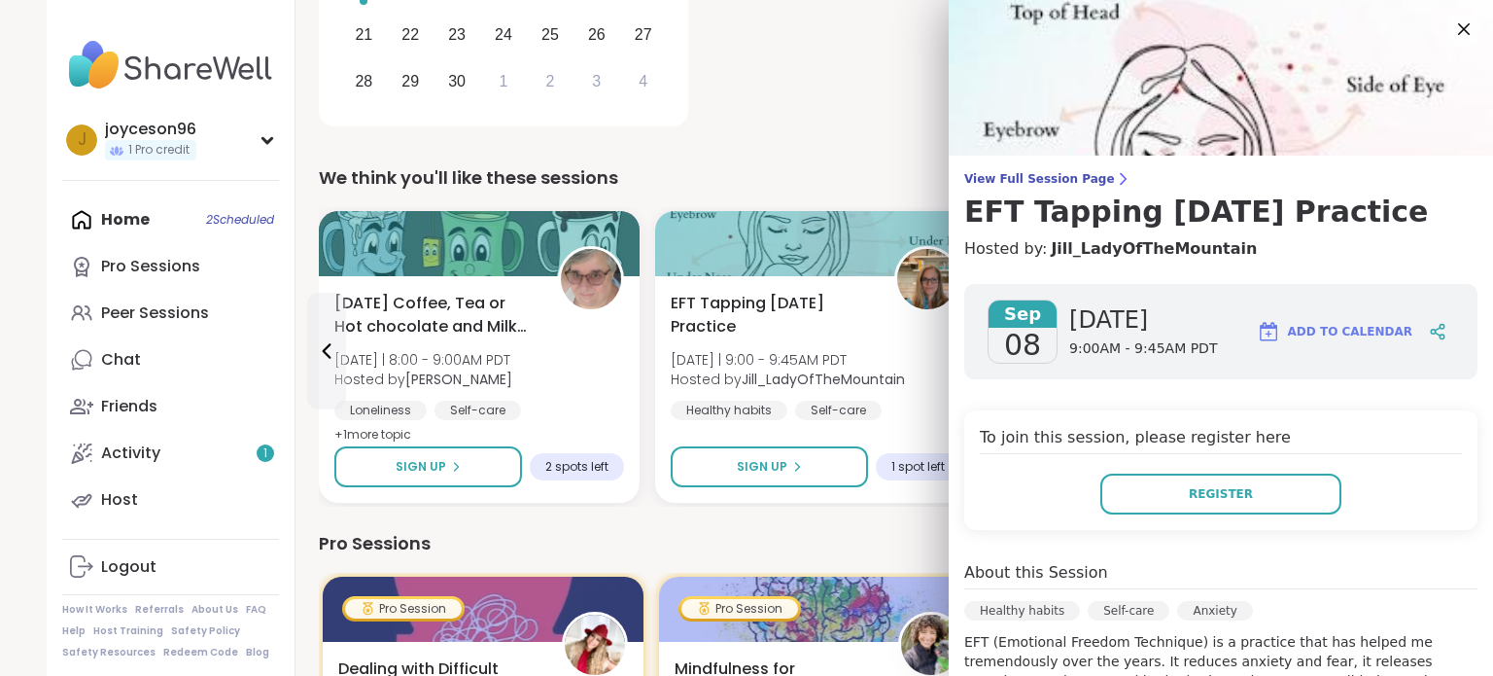
scroll to position [292, 0]
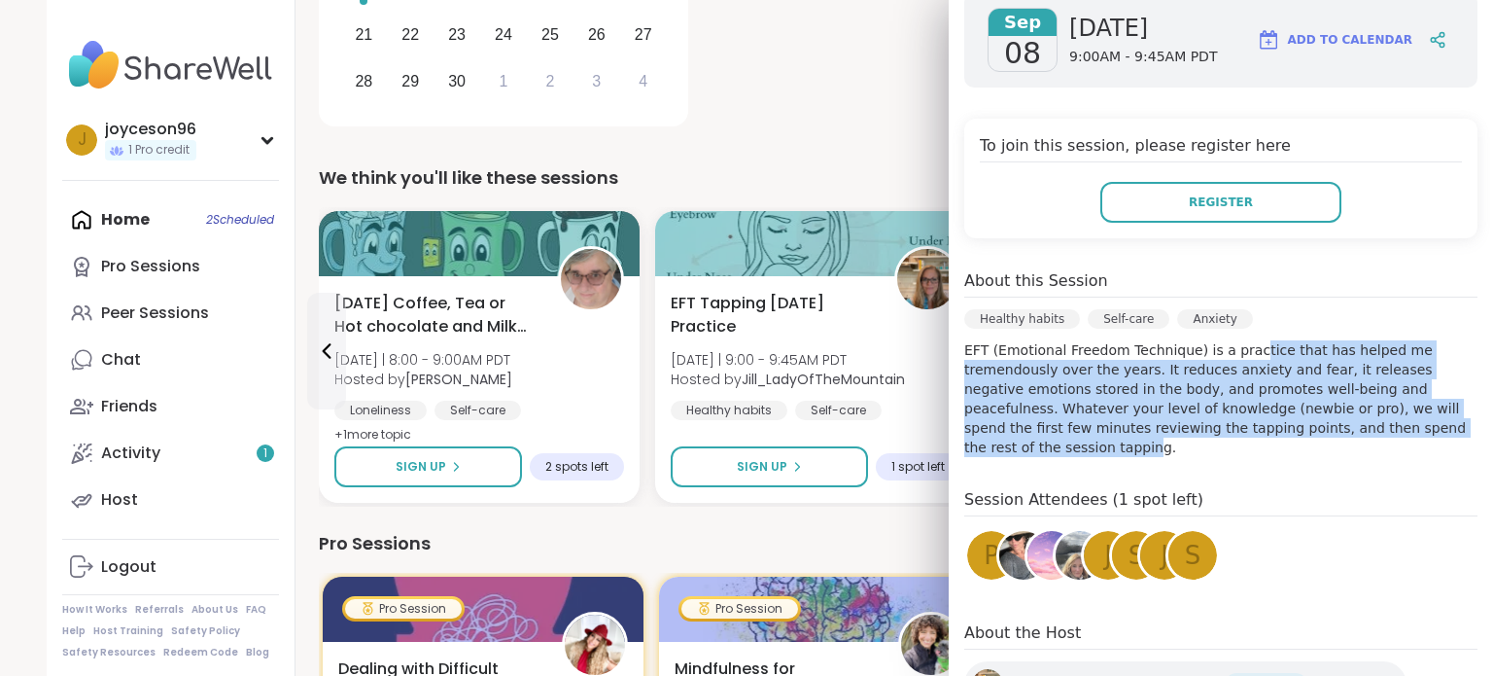
drag, startPoint x: 1216, startPoint y: 350, endPoint x: 1318, endPoint y: 445, distance: 139.7
click at [1318, 445] on div "Sep 08 Monday 9:00AM - 9:45AM PDT Add to Calendar To join this session, please …" at bounding box center [1221, 383] width 544 height 813
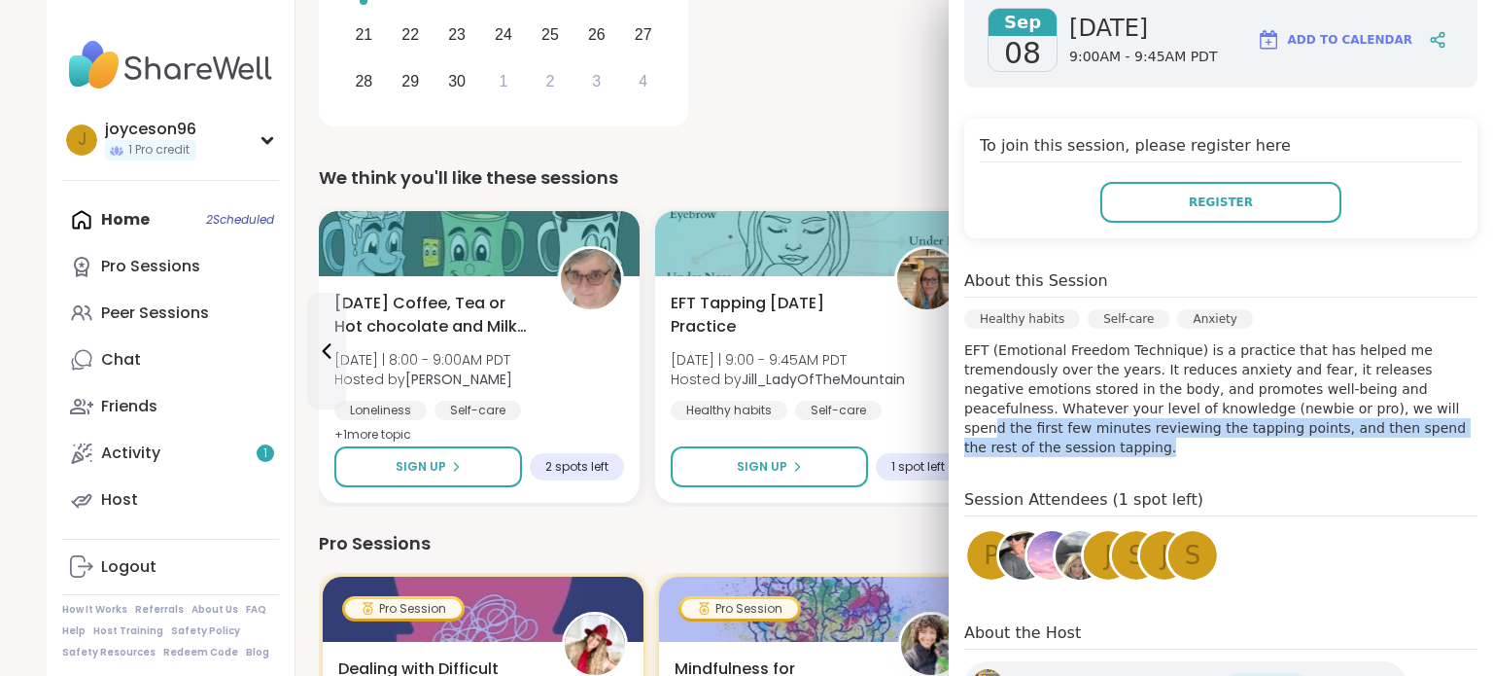
drag, startPoint x: 1341, startPoint y: 431, endPoint x: 1192, endPoint y: 400, distance: 152.0
click at [1192, 400] on p "EFT (Emotional Freedom Technique) is a practice that has helped me tremendously…" at bounding box center [1221, 398] width 513 height 117
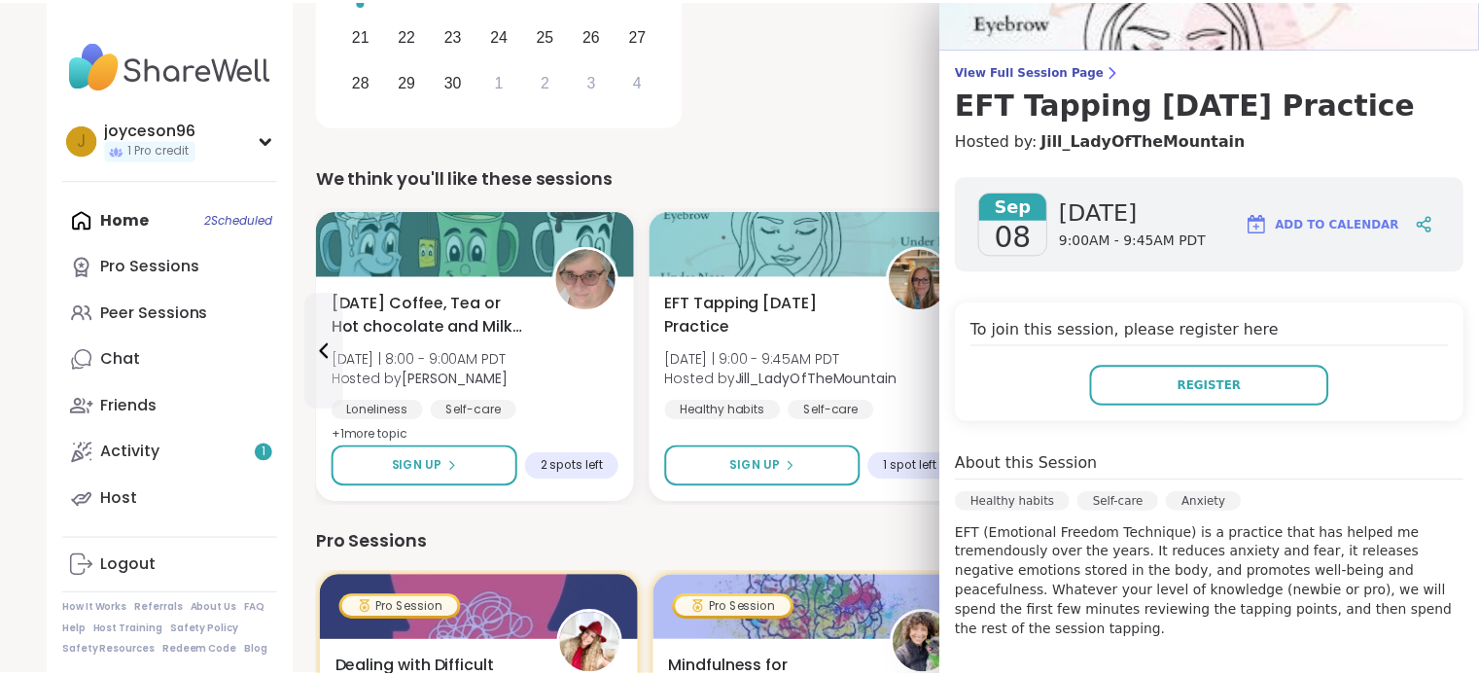
scroll to position [105, 0]
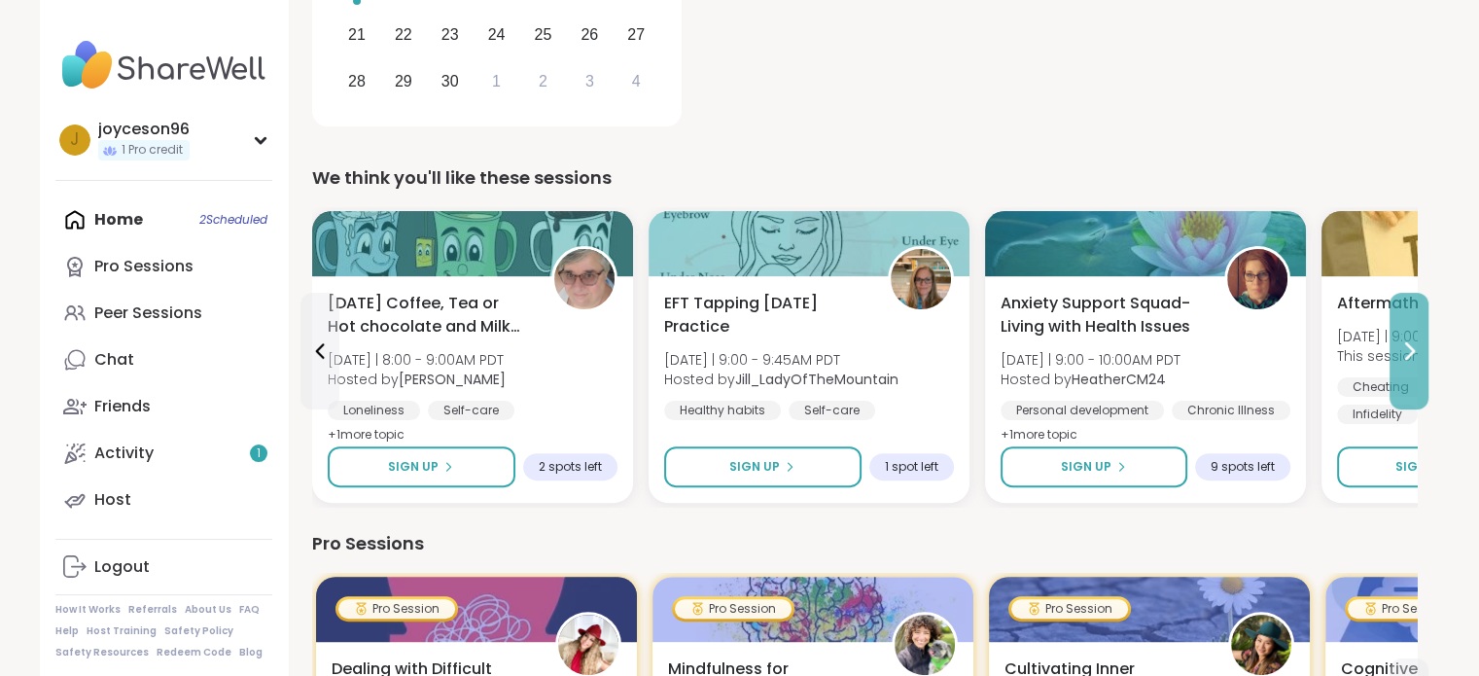
click at [1408, 377] on button at bounding box center [1408, 351] width 39 height 117
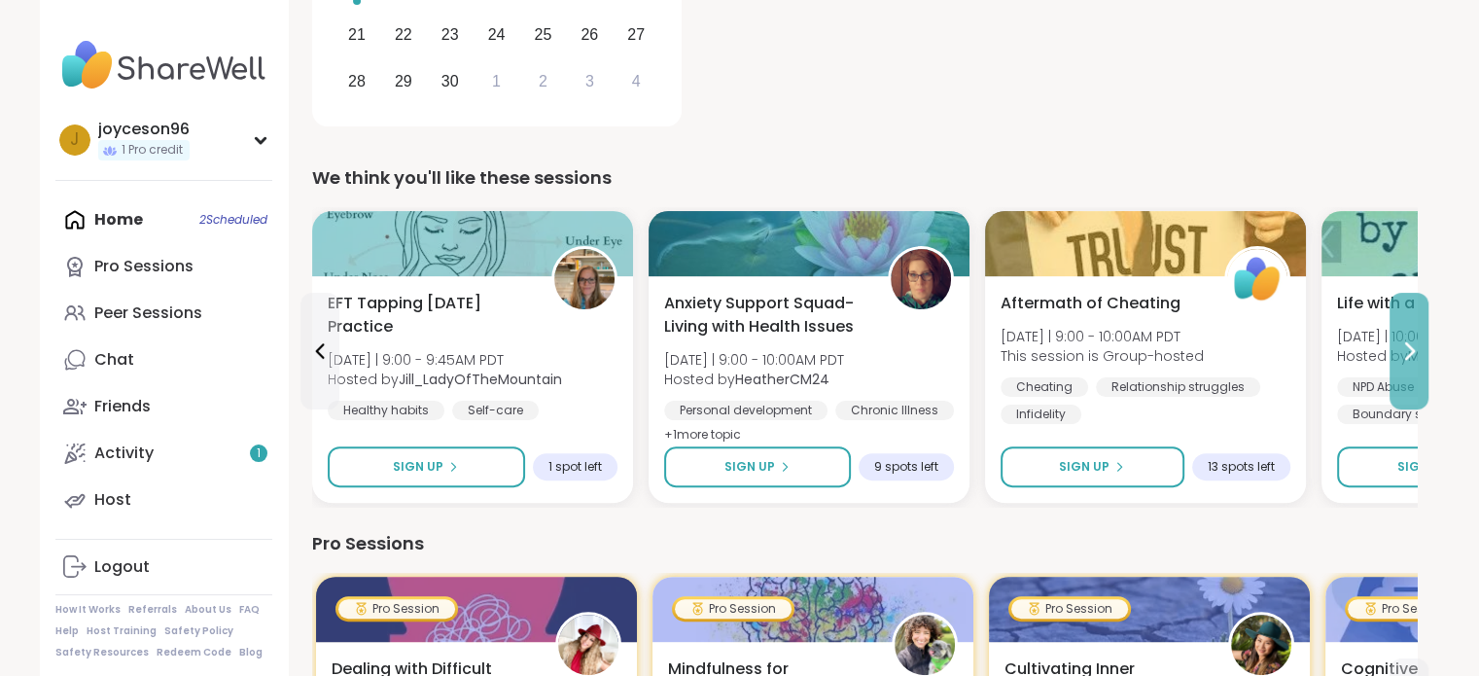
click at [1408, 377] on button at bounding box center [1408, 351] width 39 height 117
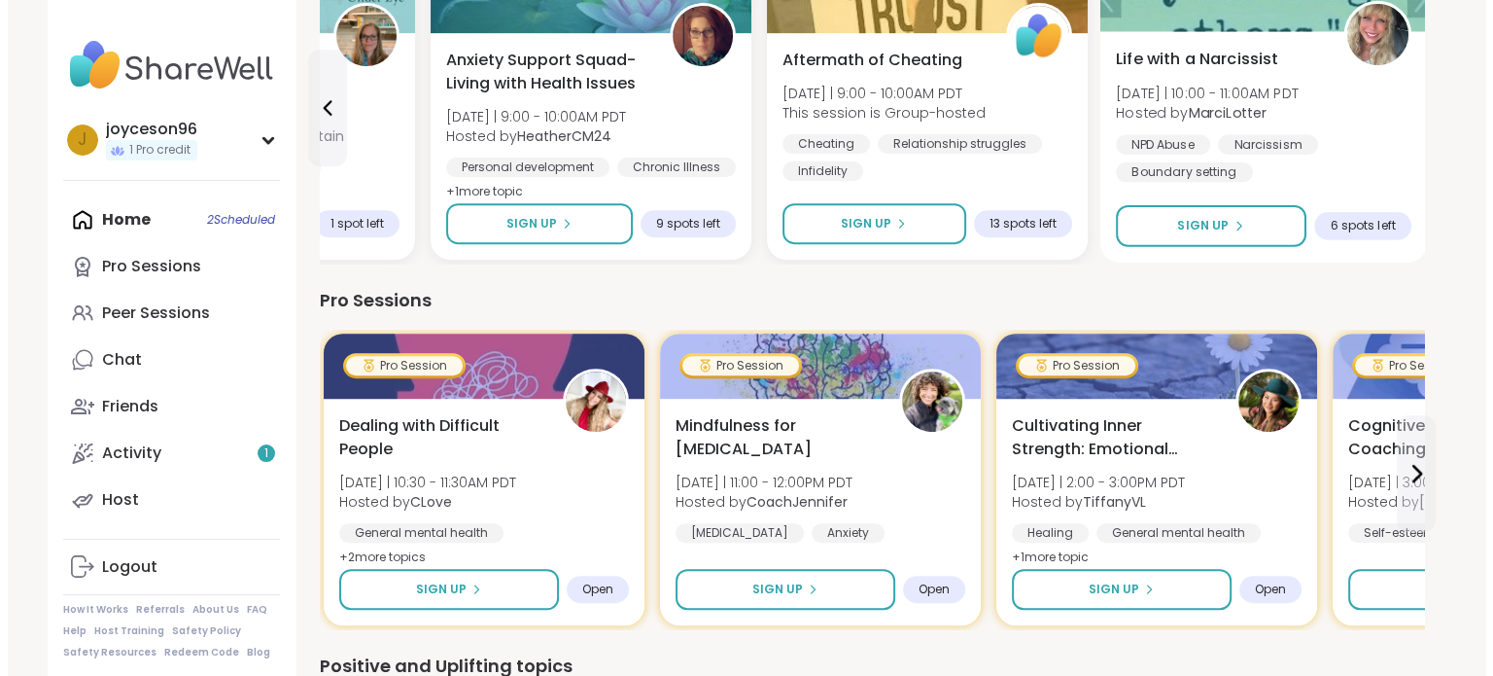
scroll to position [778, 0]
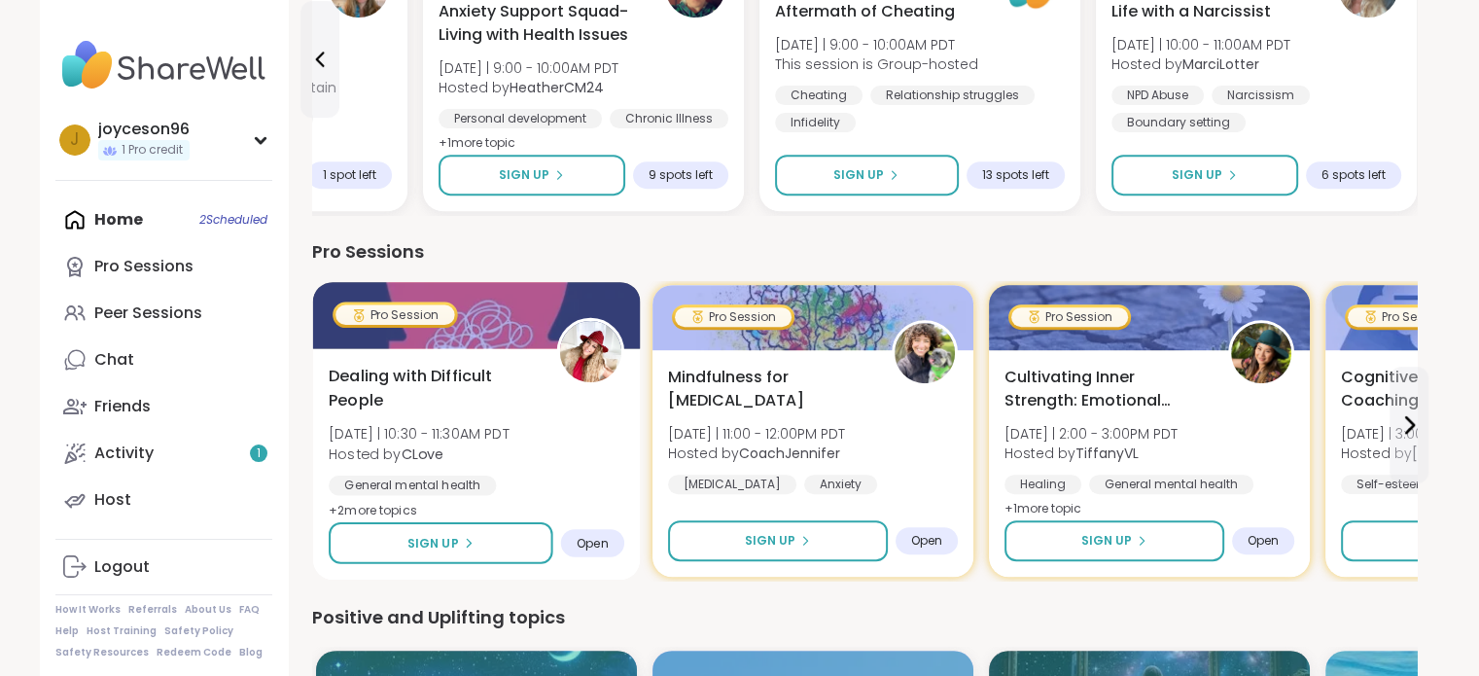
click at [385, 388] on span "Dealing with Difficult People" at bounding box center [432, 389] width 206 height 48
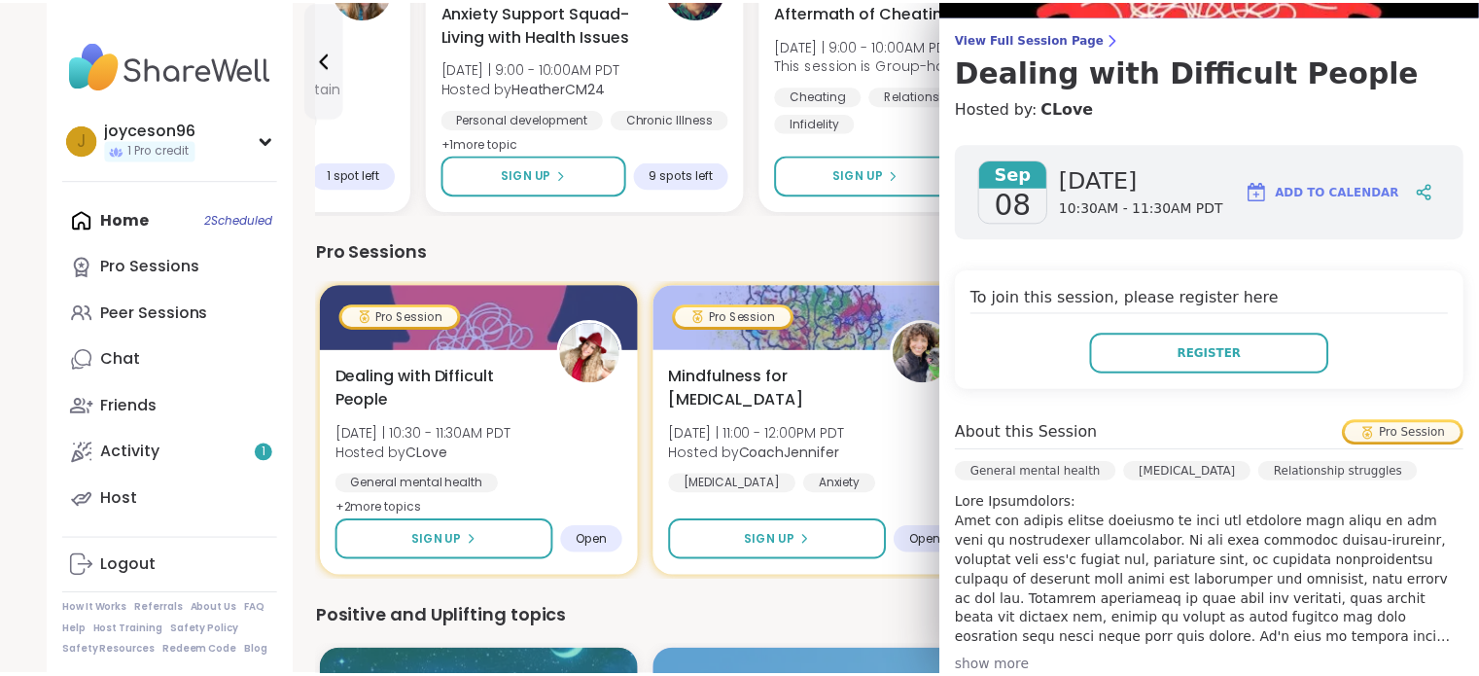
scroll to position [389, 0]
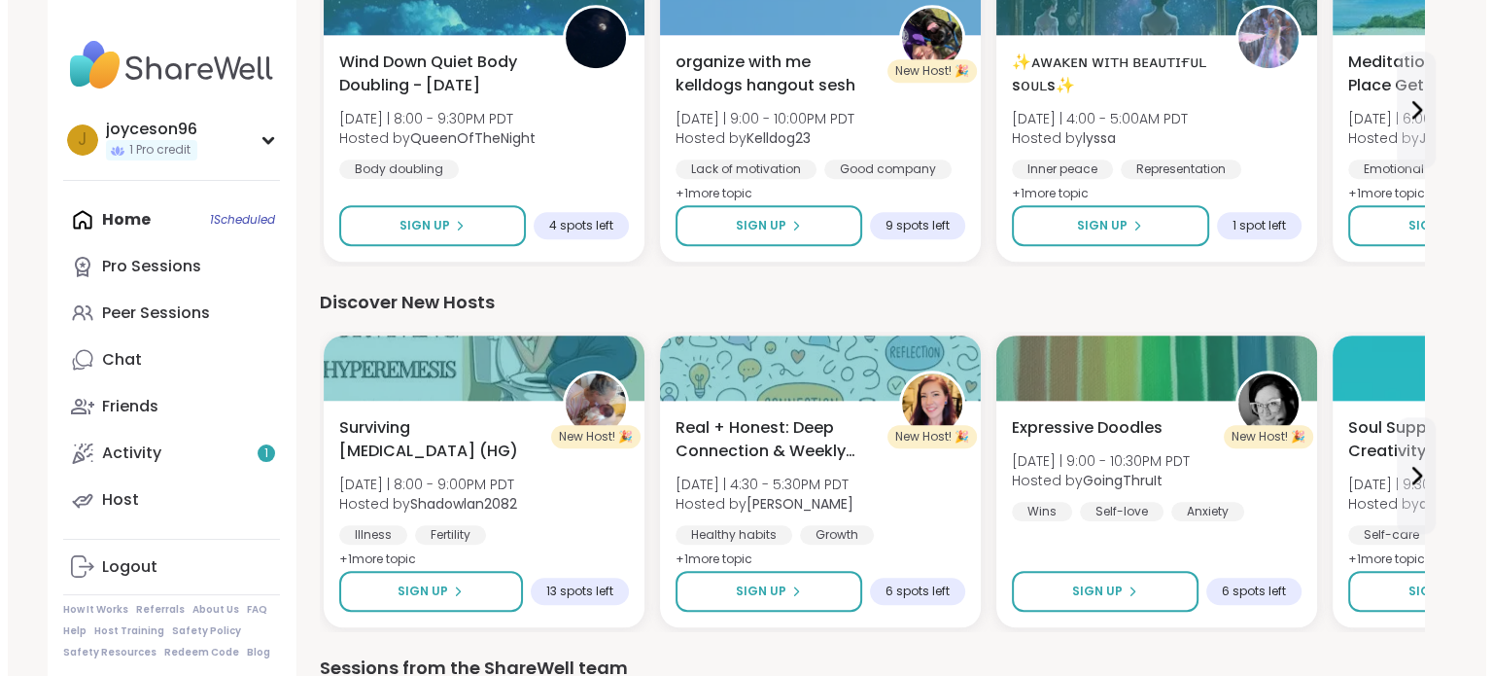
scroll to position [1556, 0]
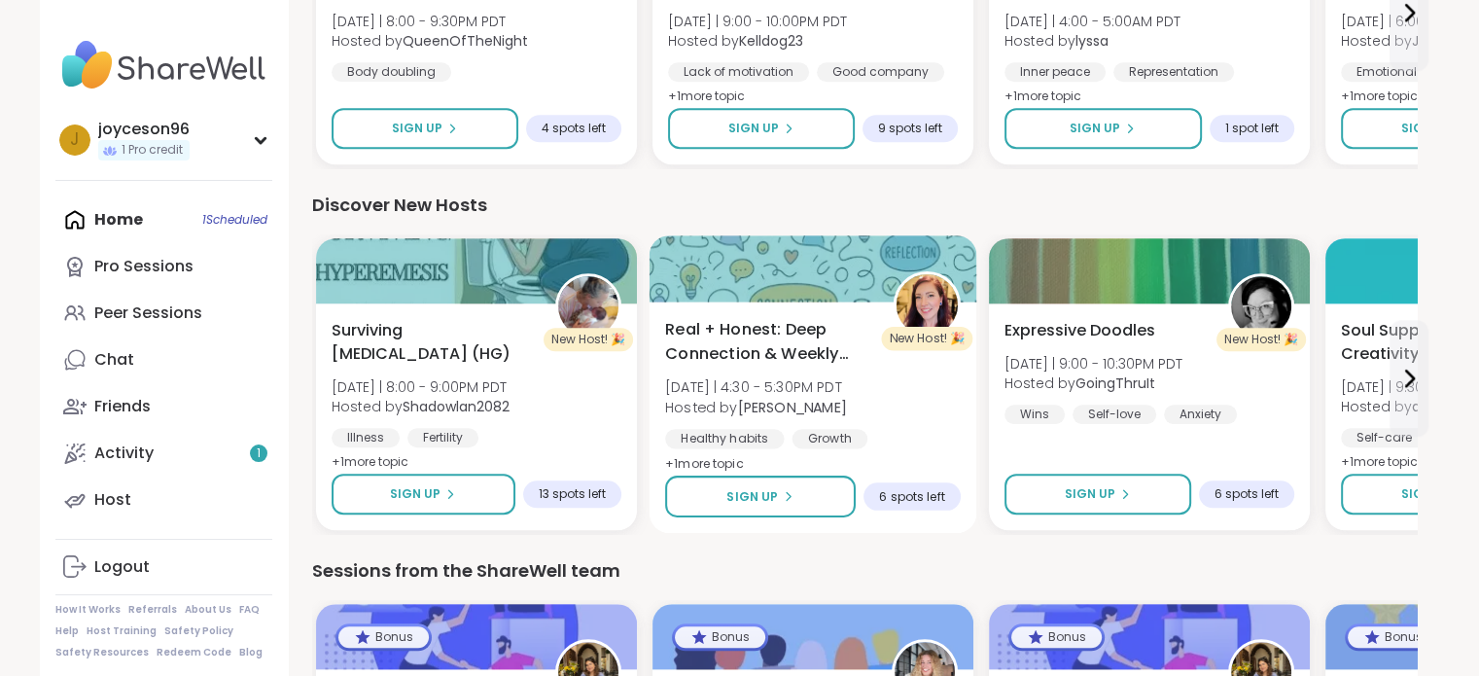
click at [753, 336] on span "Real + Honest: Deep Connection & Weekly Intentions" at bounding box center [768, 342] width 206 height 48
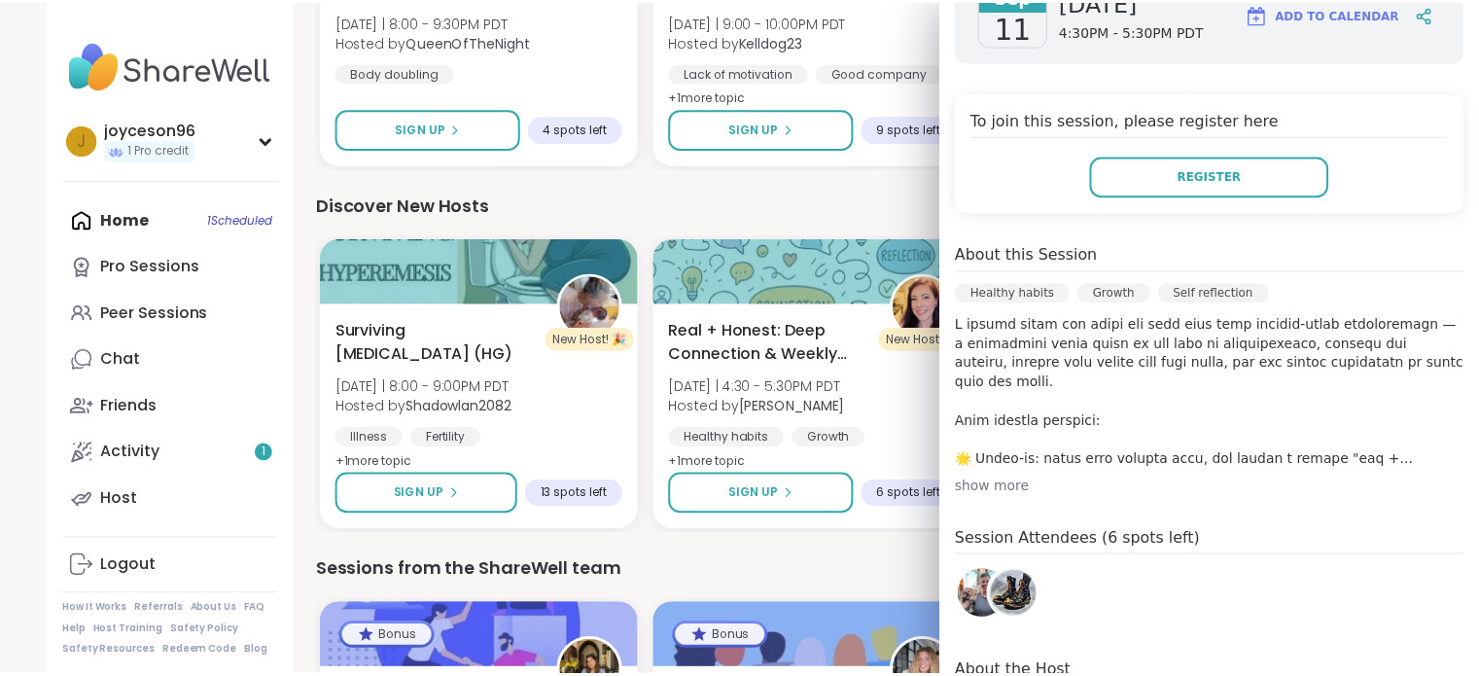
scroll to position [389, 0]
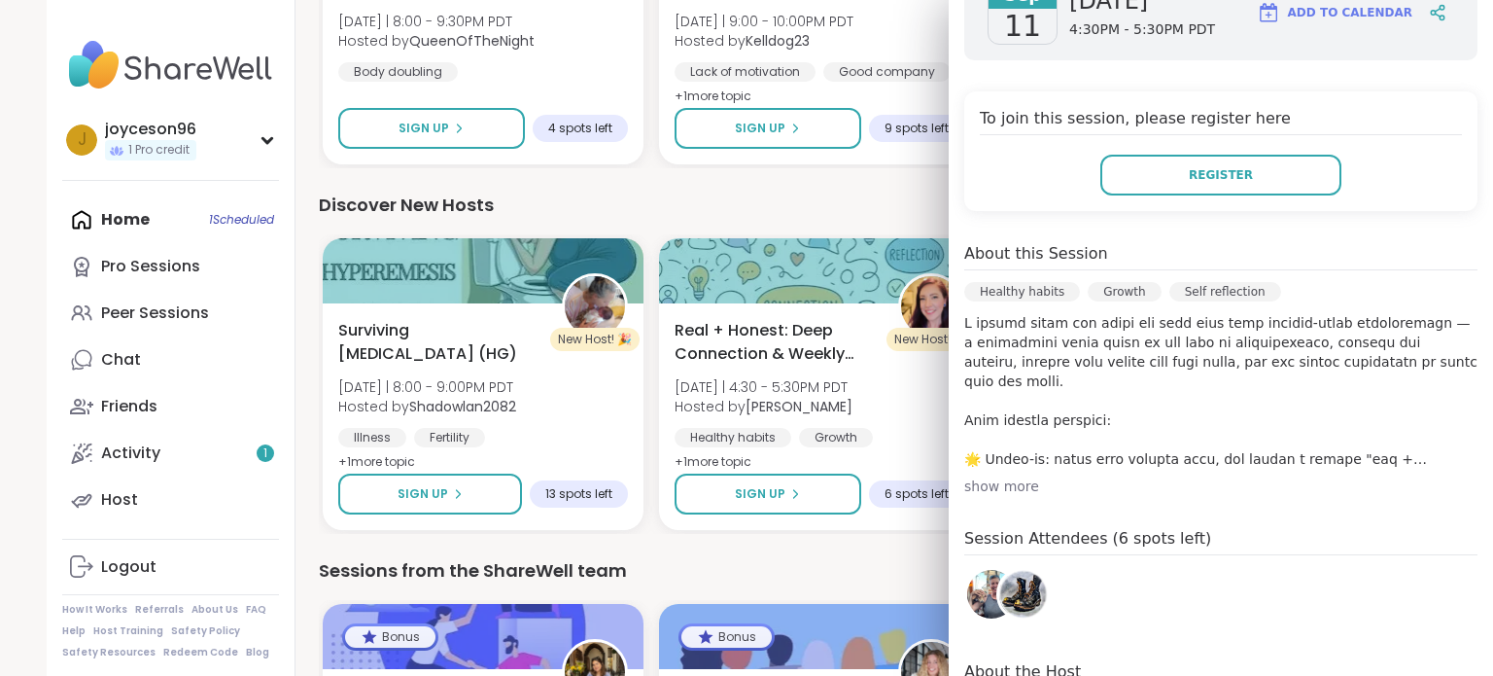
click at [762, 201] on div "Discover New Hosts" at bounding box center [871, 205] width 1105 height 27
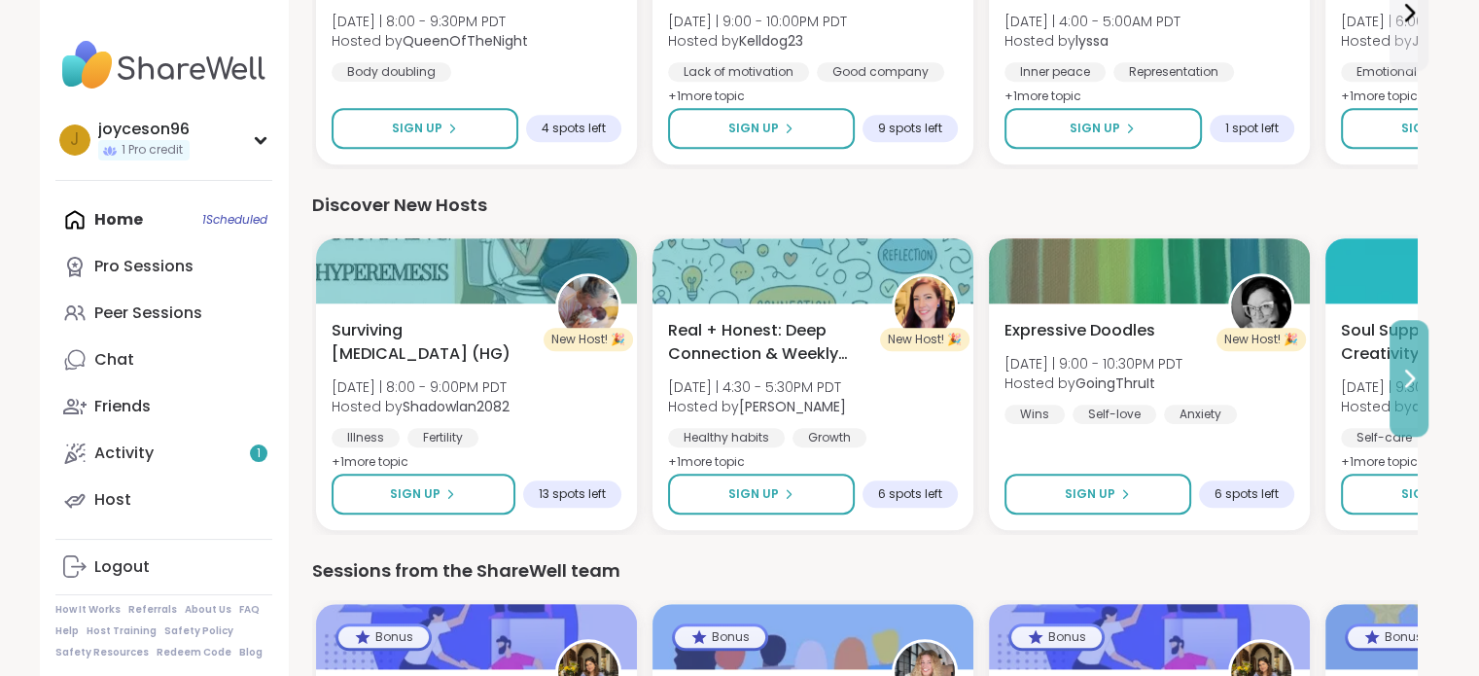
click at [1402, 396] on button at bounding box center [1408, 378] width 39 height 117
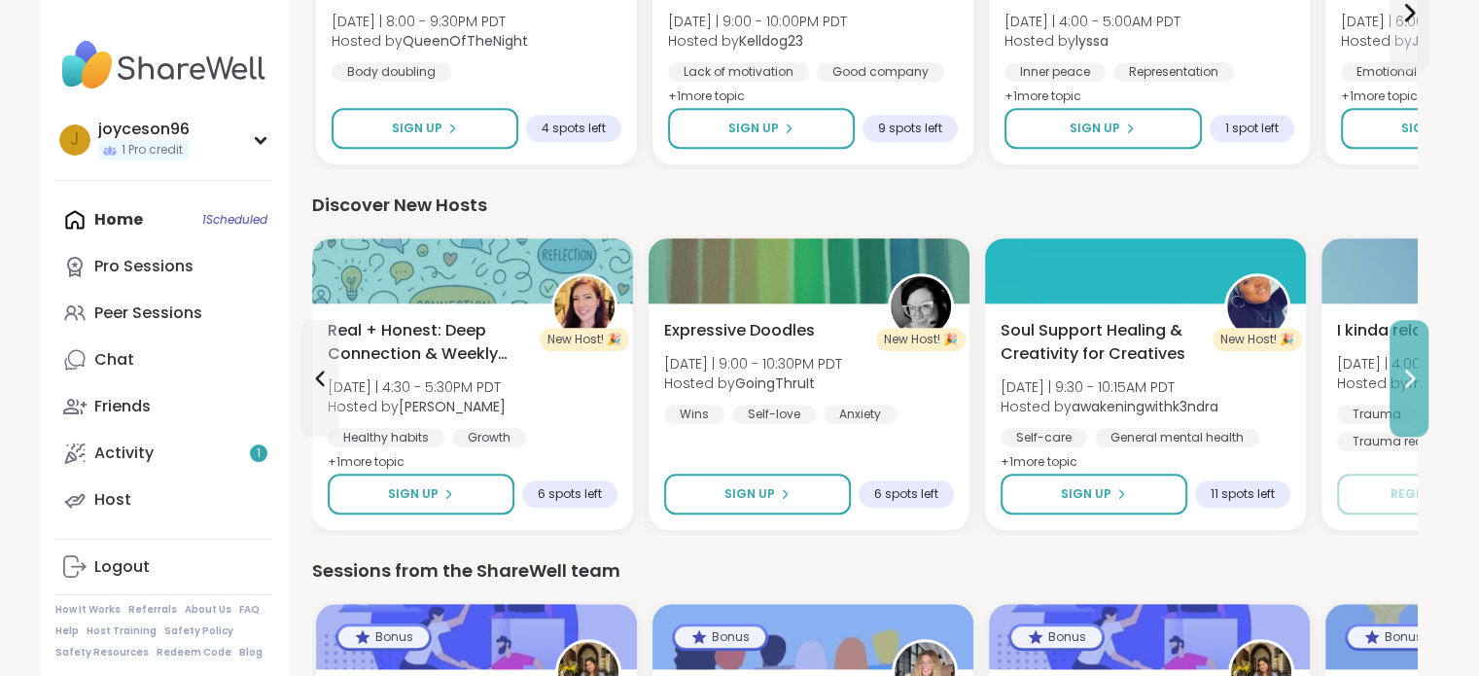
click at [1402, 396] on button at bounding box center [1408, 378] width 39 height 117
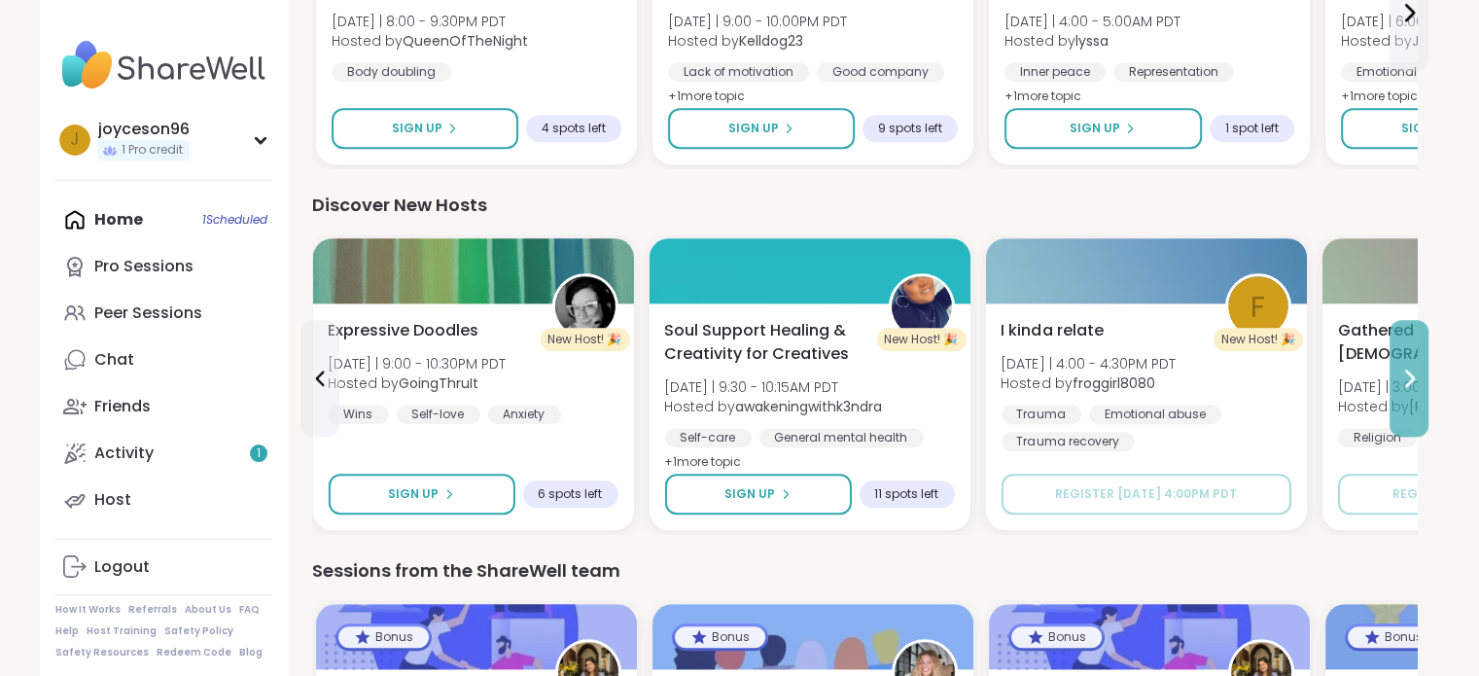
click at [1402, 396] on button at bounding box center [1408, 378] width 39 height 117
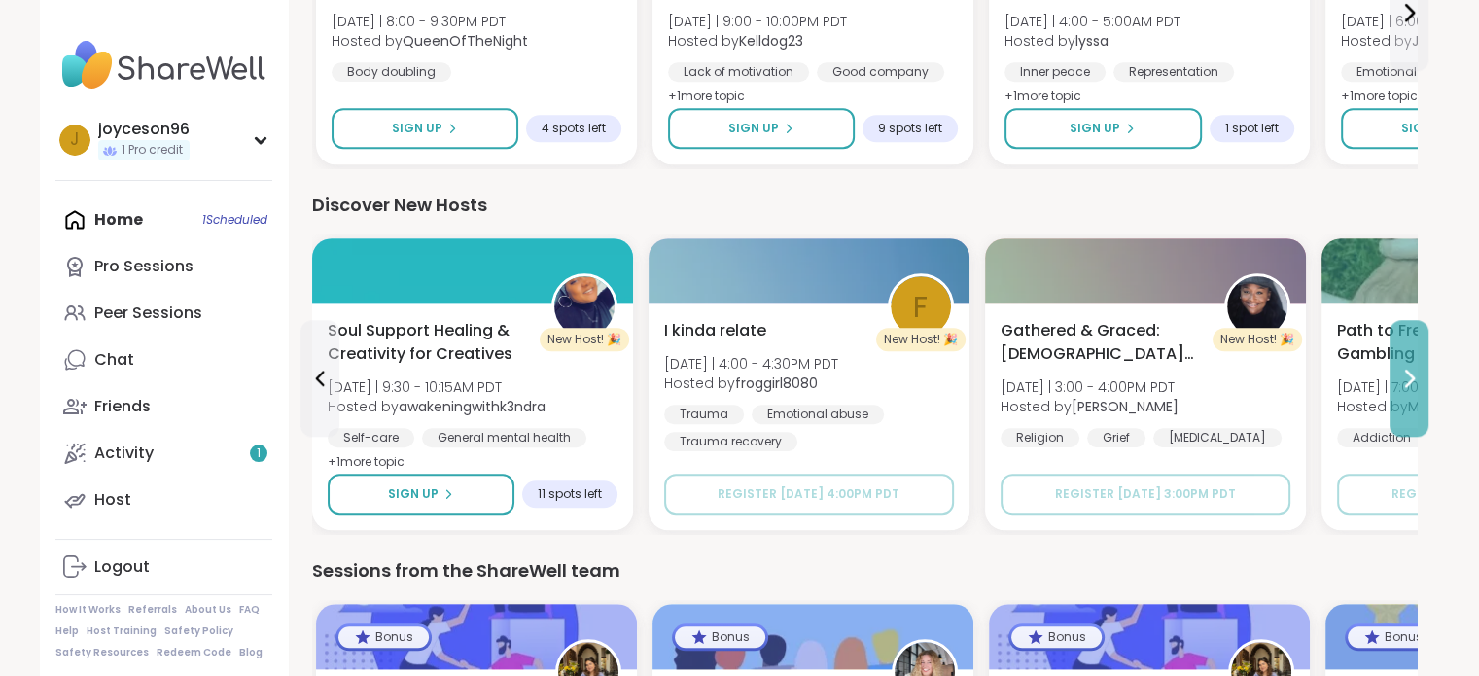
click at [1402, 396] on button at bounding box center [1408, 378] width 39 height 117
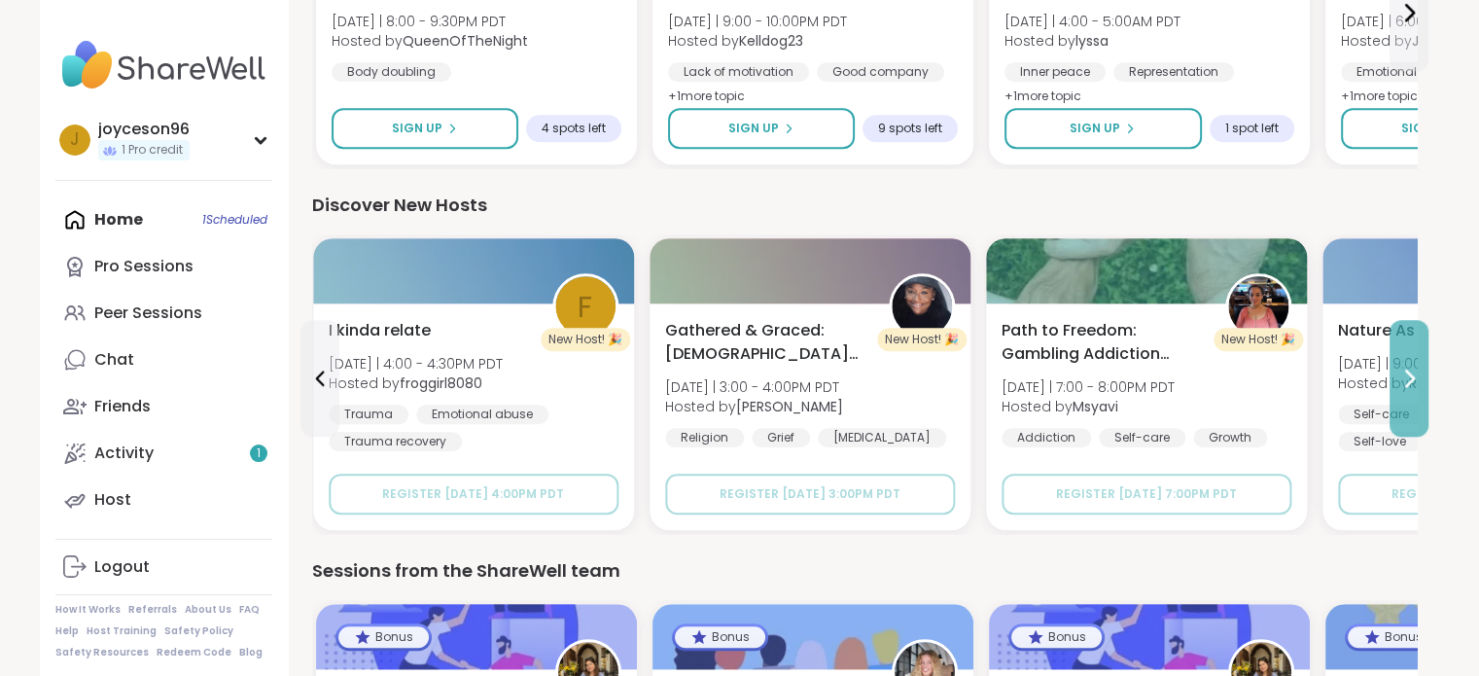
click at [1402, 396] on button at bounding box center [1408, 378] width 39 height 117
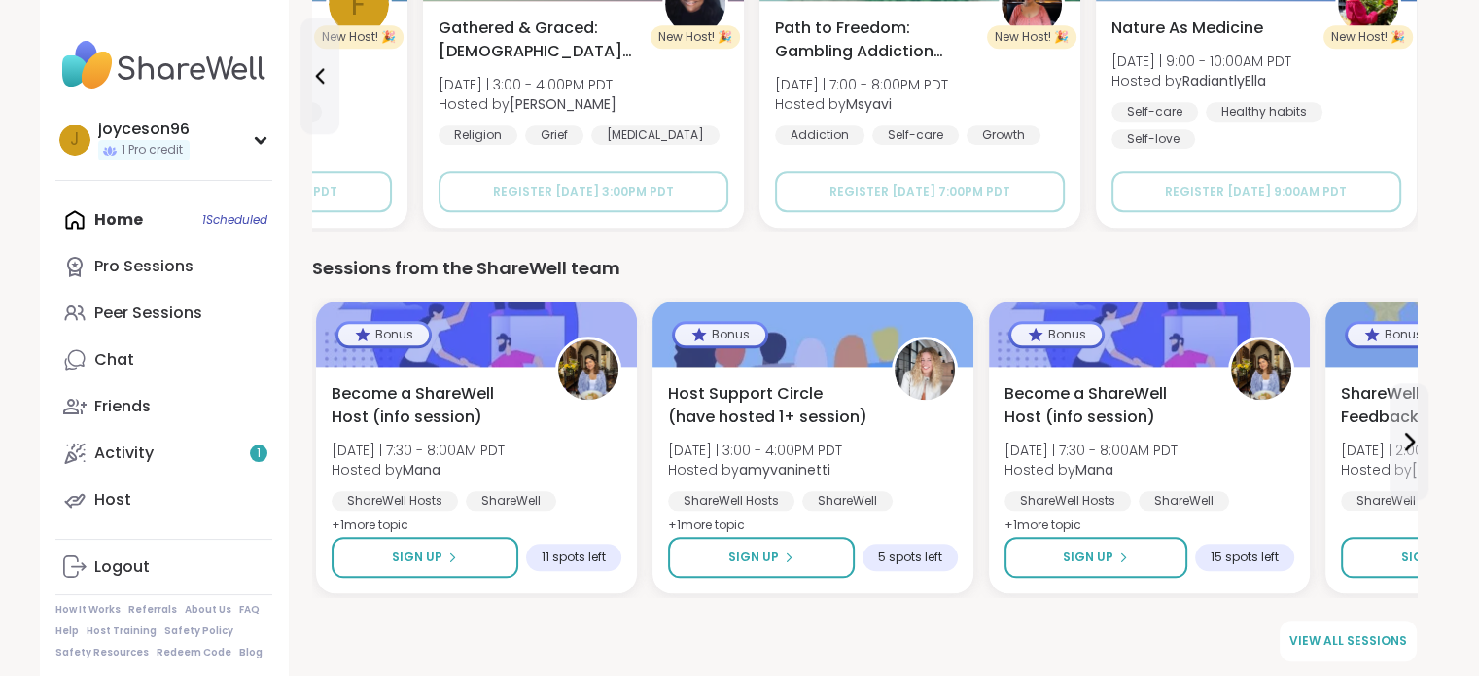
scroll to position [1861, 0]
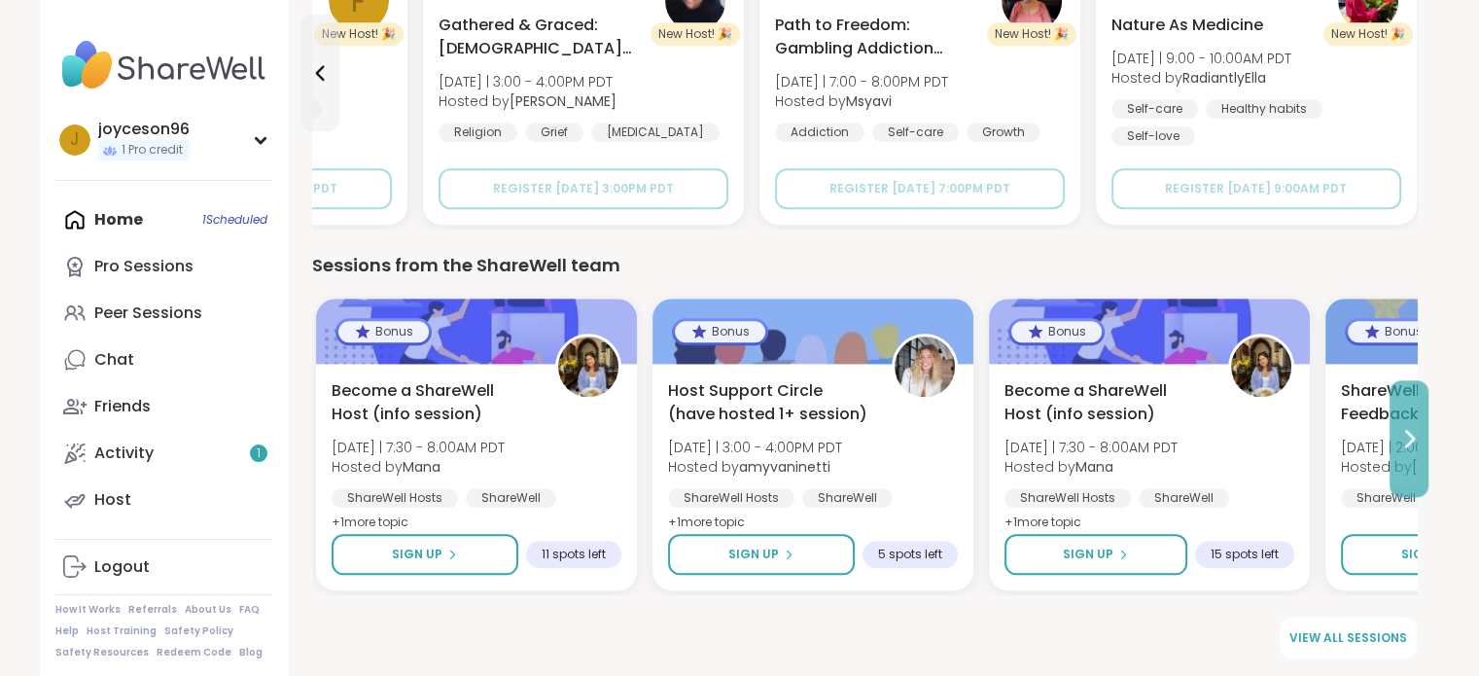
click at [1401, 438] on icon at bounding box center [1408, 438] width 23 height 23
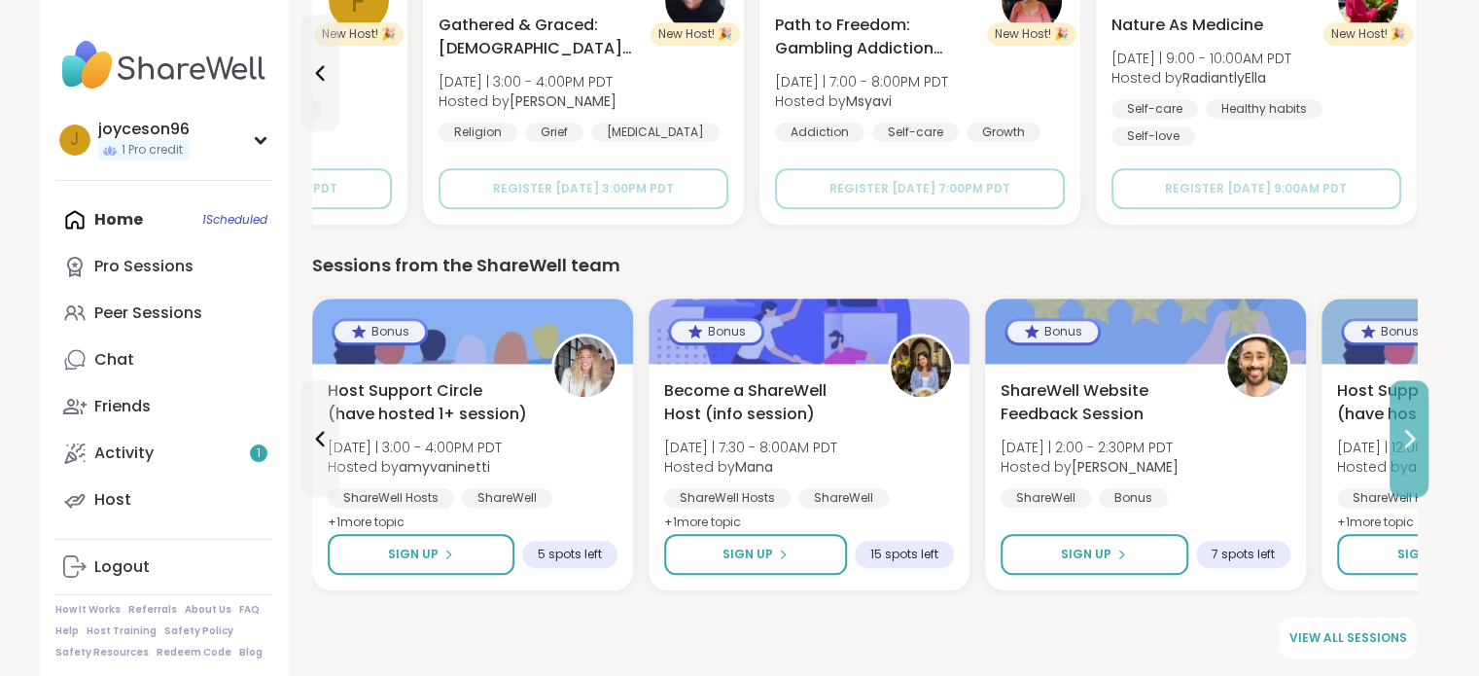
click at [1401, 438] on icon at bounding box center [1408, 438] width 23 height 23
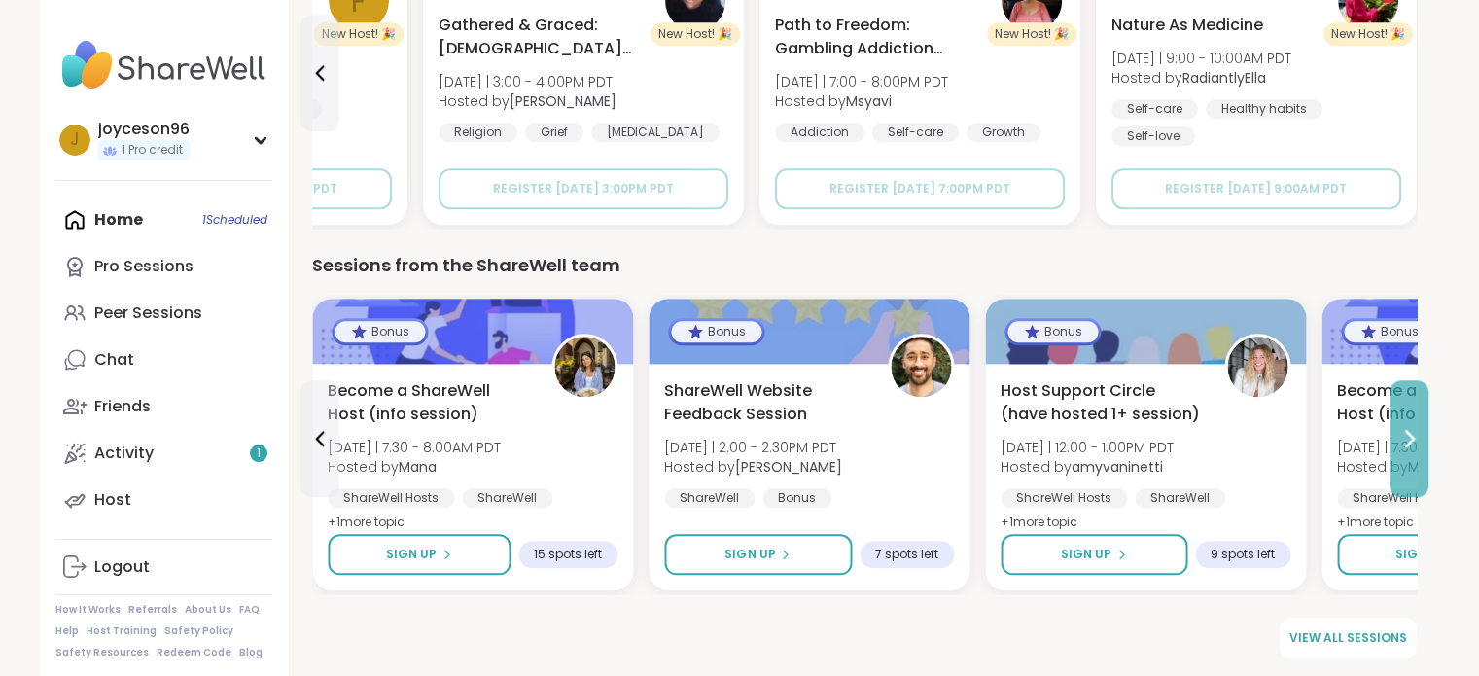
click at [1401, 438] on icon at bounding box center [1408, 438] width 23 height 23
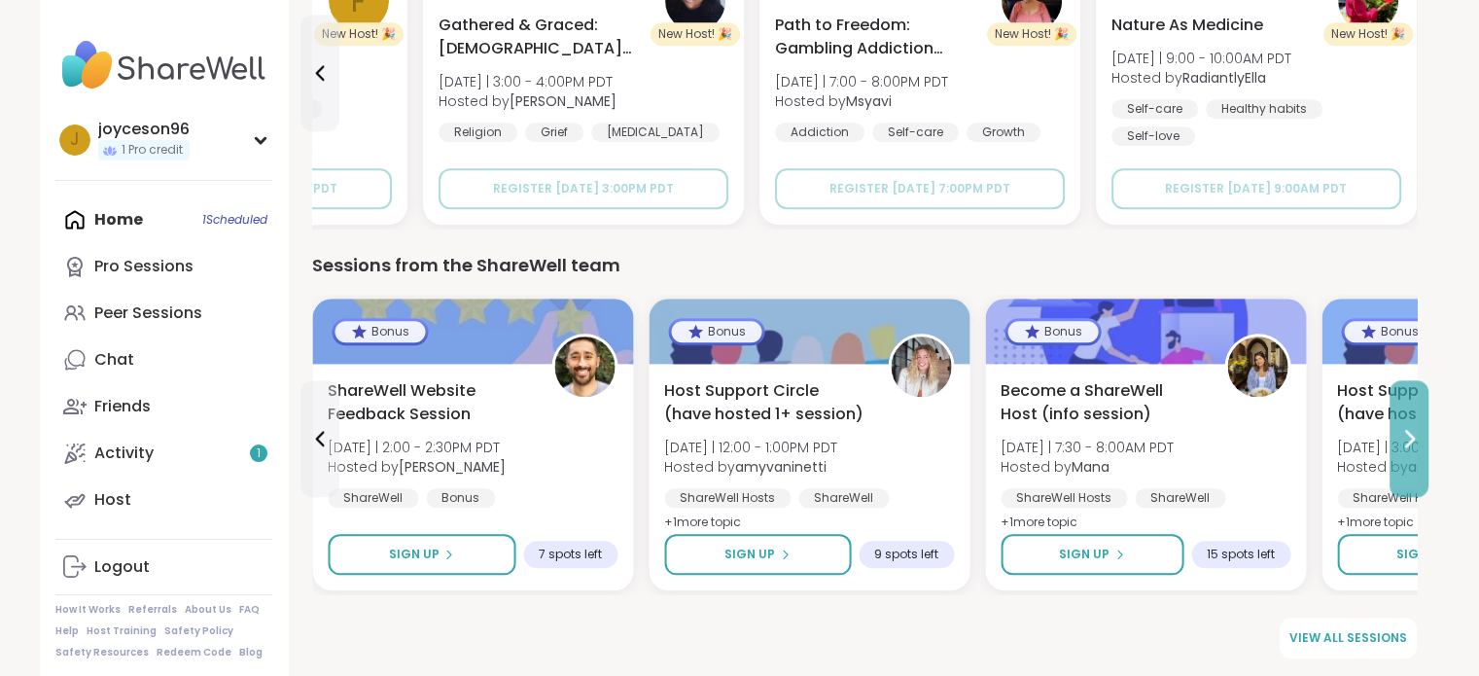
click at [1401, 438] on icon at bounding box center [1408, 438] width 23 height 23
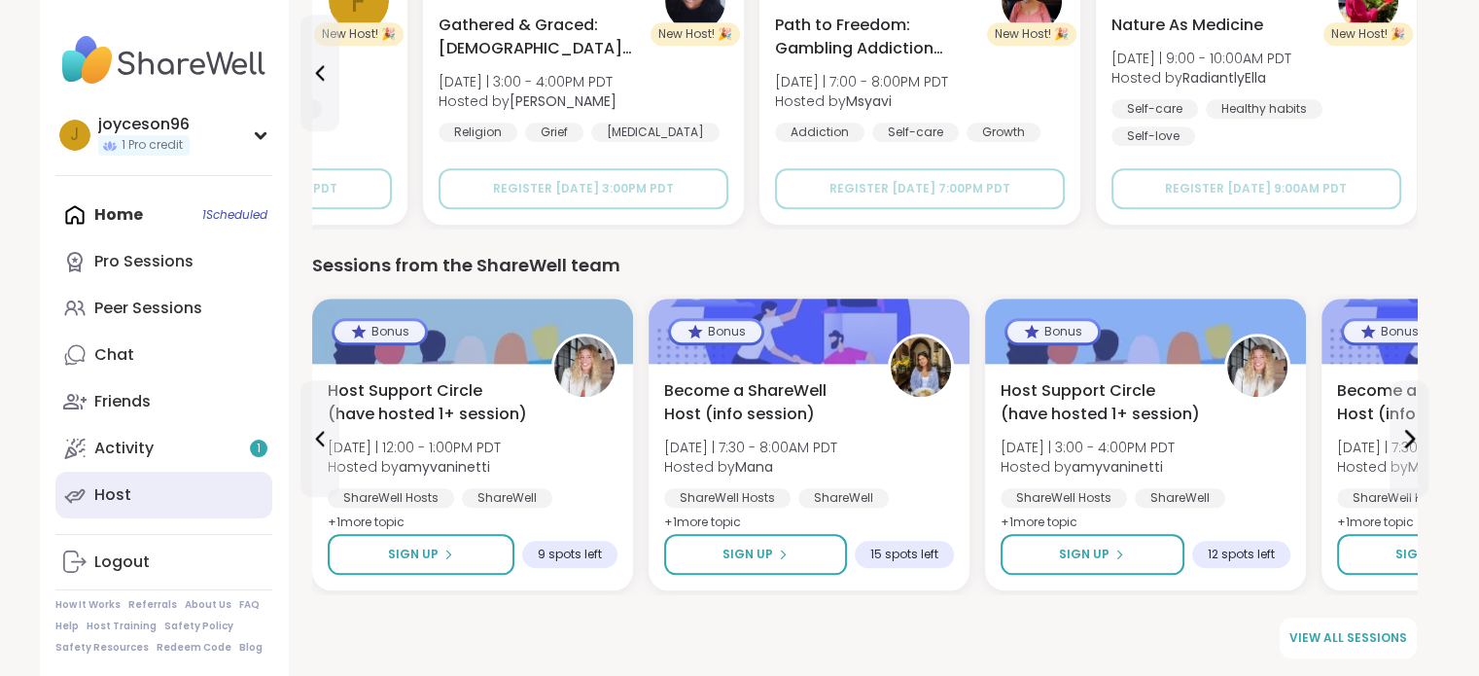
scroll to position [7, 0]
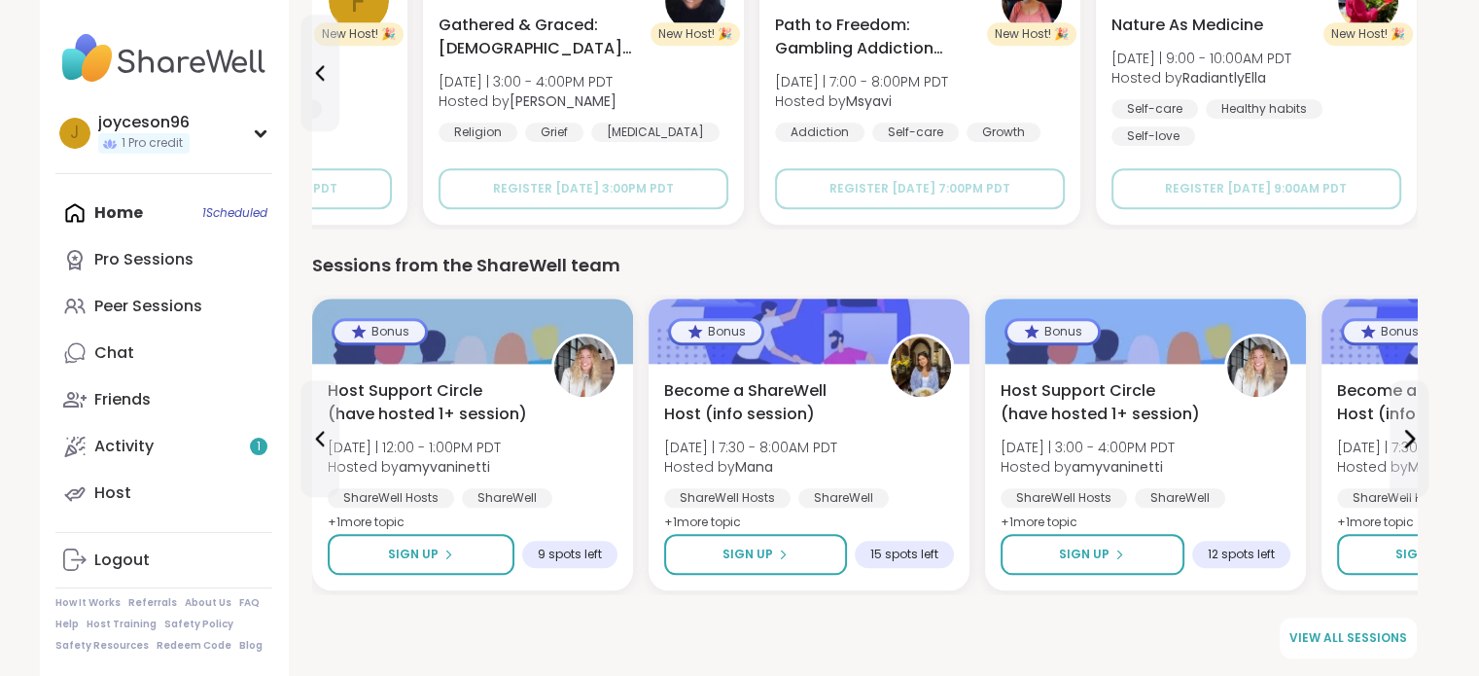
click at [111, 220] on div "Home 1 Scheduled Pro Sessions Peer Sessions Chat Friends Activity 1 Host" at bounding box center [163, 353] width 217 height 327
click at [109, 208] on div "Home 1 Scheduled Pro Sessions Peer Sessions Chat Friends Activity 1 Host" at bounding box center [163, 353] width 217 height 327
click at [142, 45] on img at bounding box center [163, 58] width 217 height 68
